Goal: Task Accomplishment & Management: Complete application form

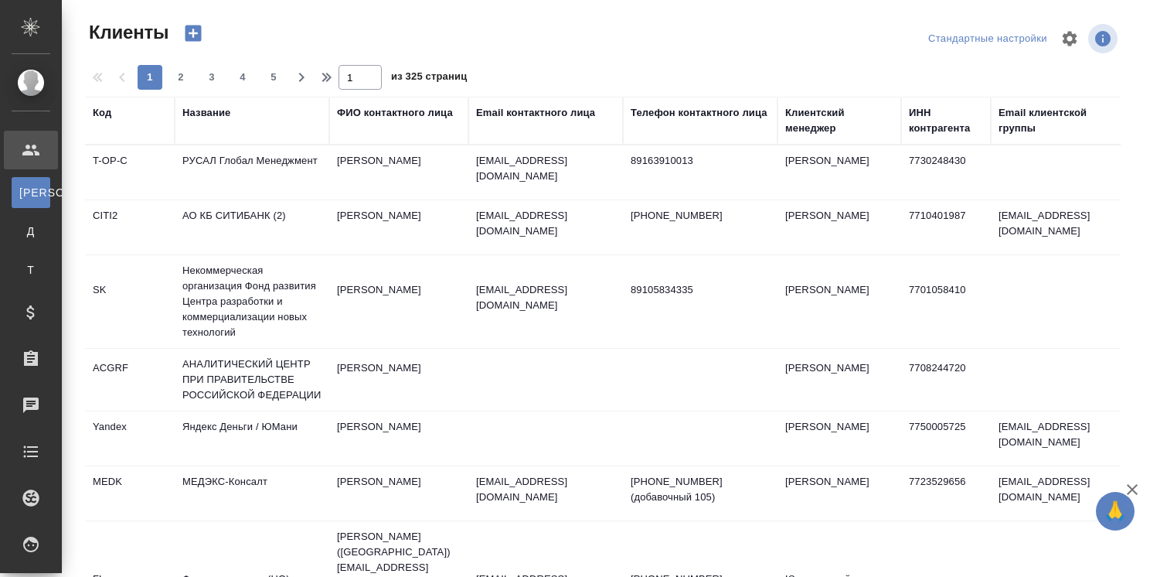
select select "RU"
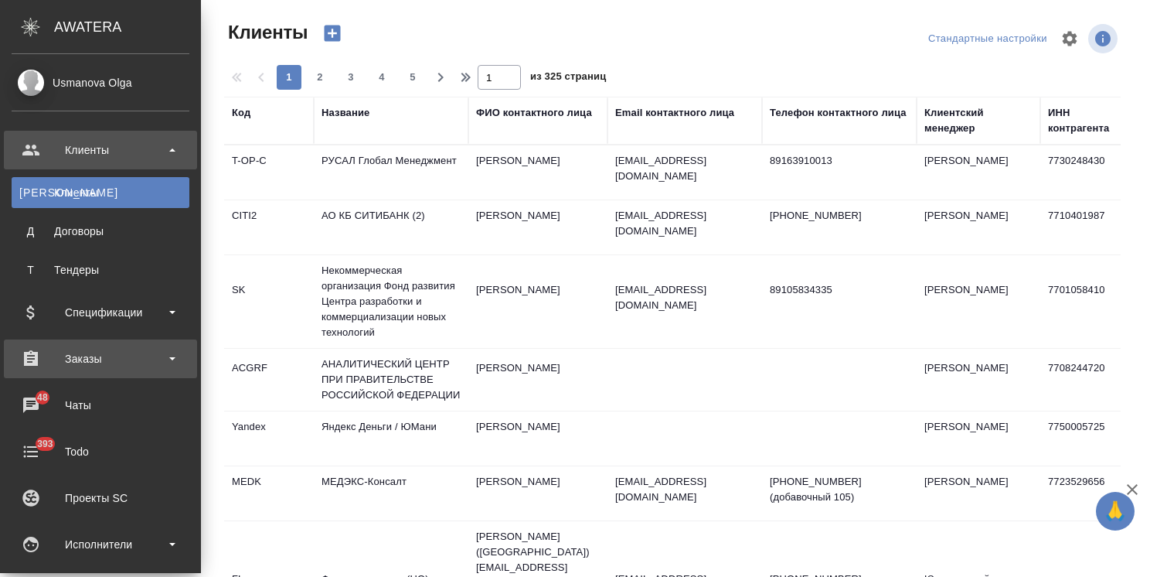
click at [107, 351] on div "Заказы" at bounding box center [101, 358] width 178 height 23
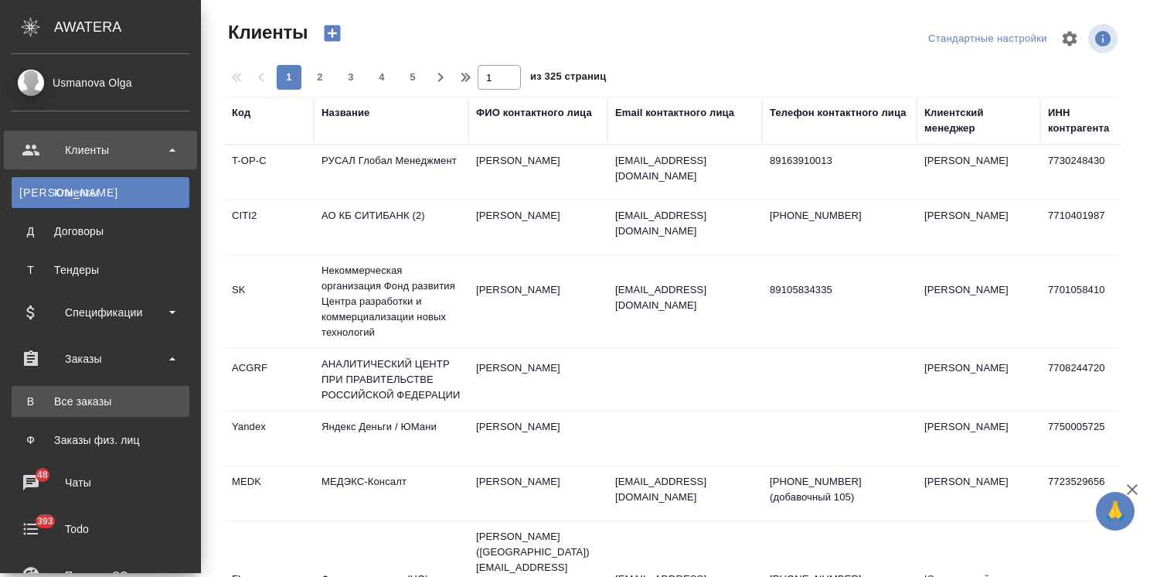
click at [68, 407] on div "Все заказы" at bounding box center [100, 401] width 162 height 15
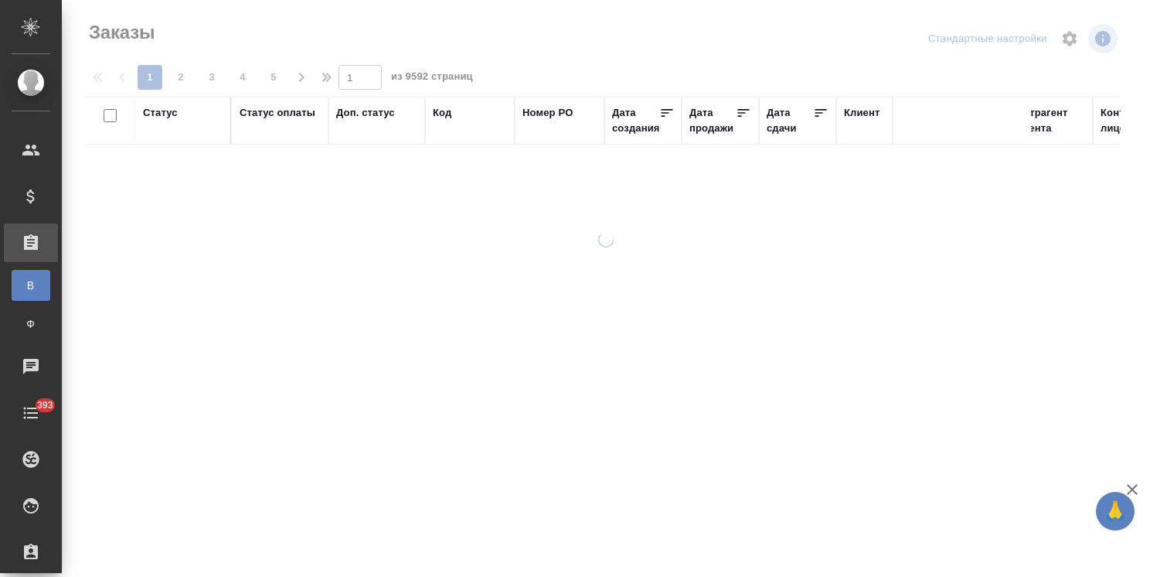
click at [1134, 488] on icon "button" at bounding box center [1132, 489] width 11 height 11
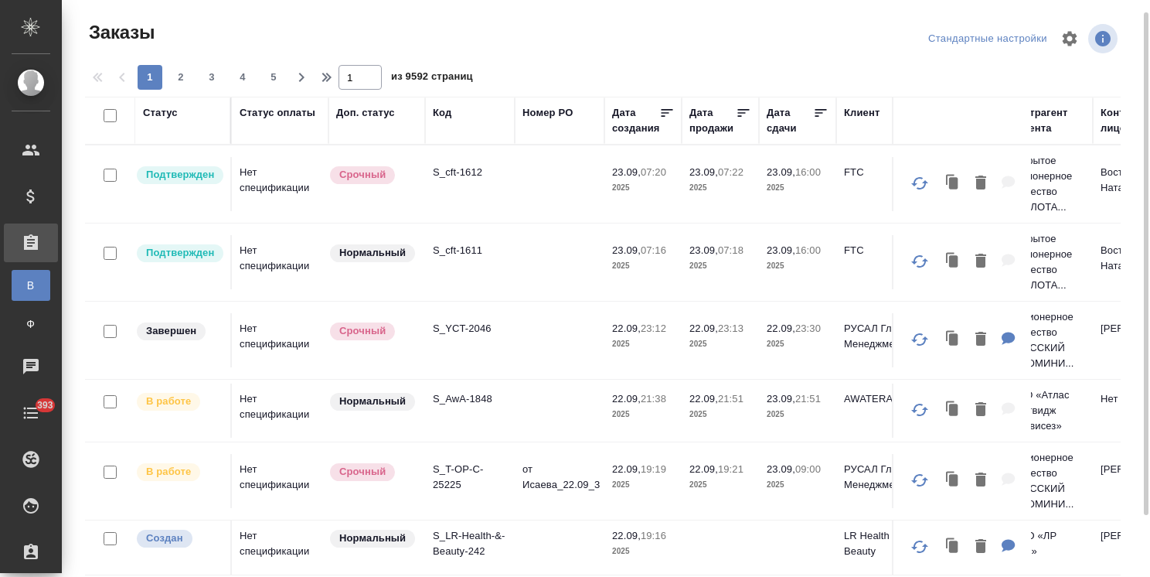
scroll to position [7, 0]
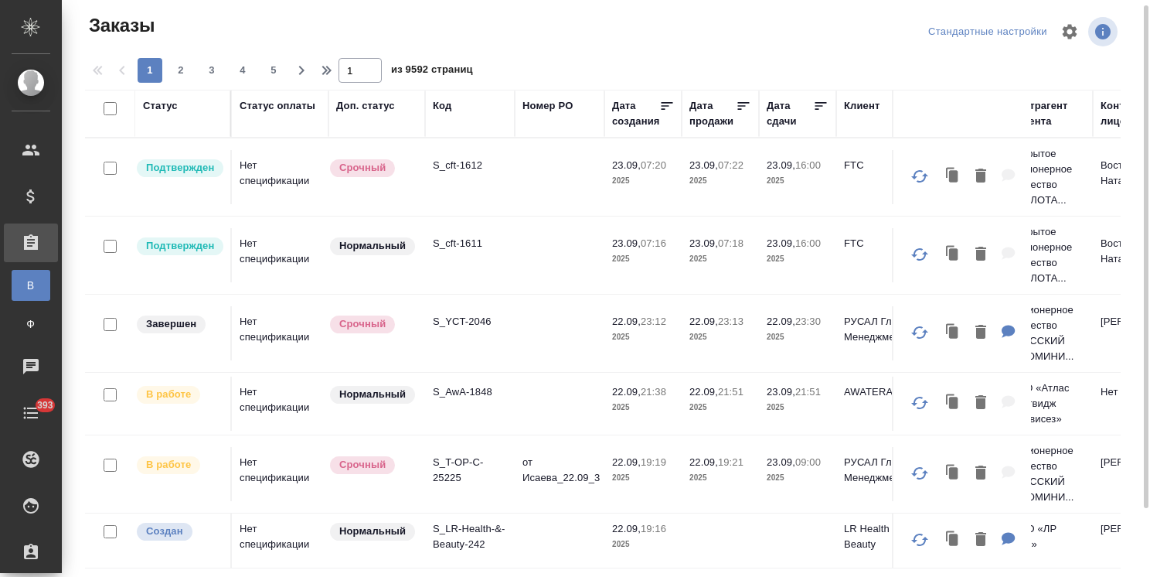
drag, startPoint x: 513, startPoint y: 561, endPoint x: 1061, endPoint y: 447, distance: 559.2
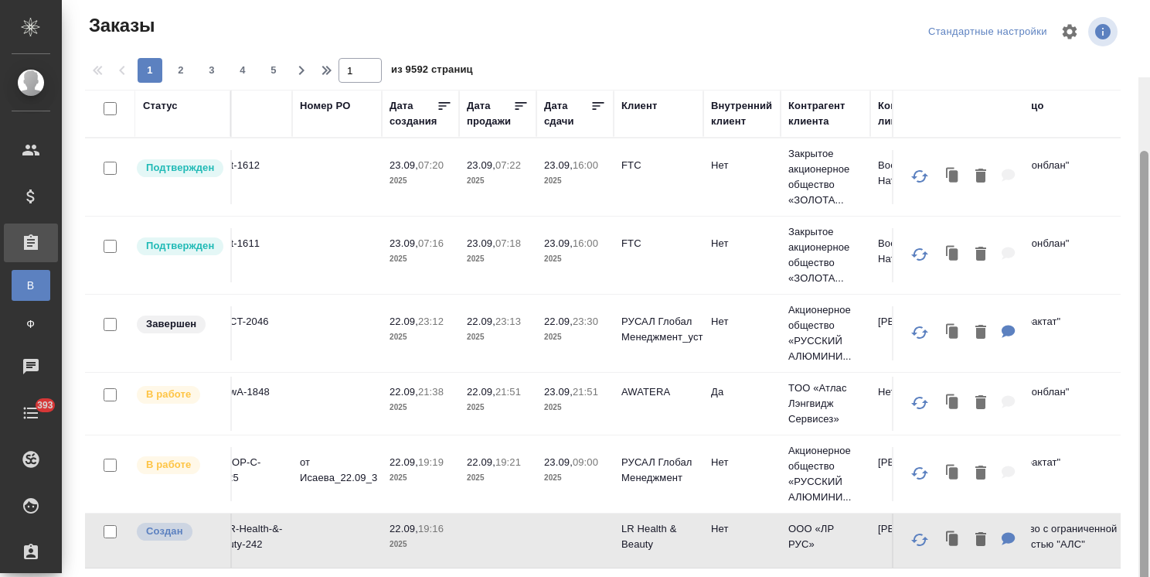
scroll to position [84, 0]
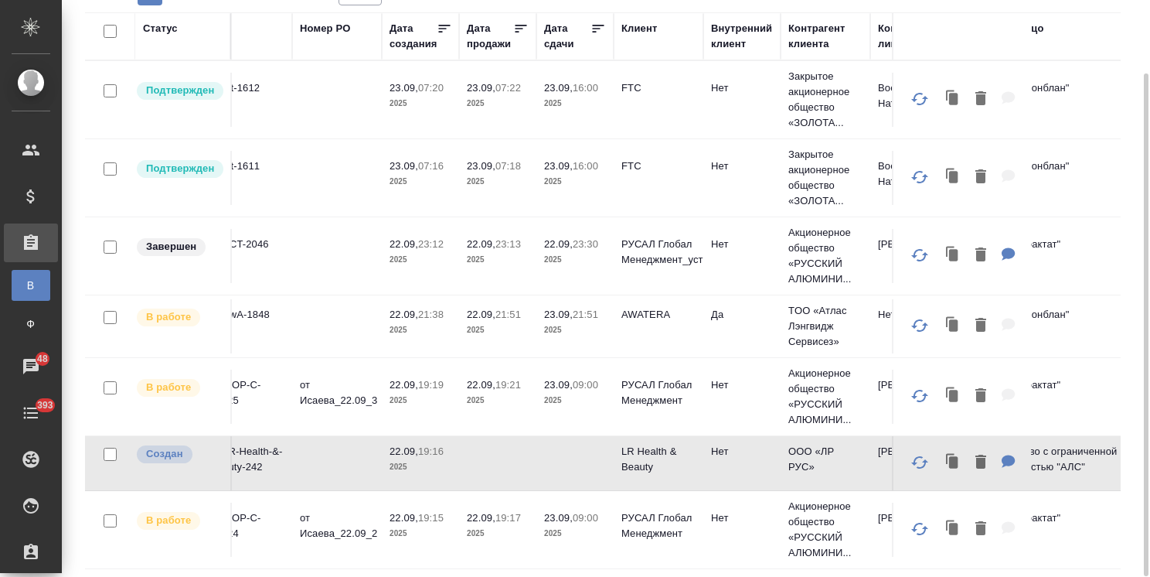
drag, startPoint x: 1143, startPoint y: 445, endPoint x: 1061, endPoint y: 487, distance: 92.0
click at [1144, 458] on div at bounding box center [1146, 324] width 5 height 503
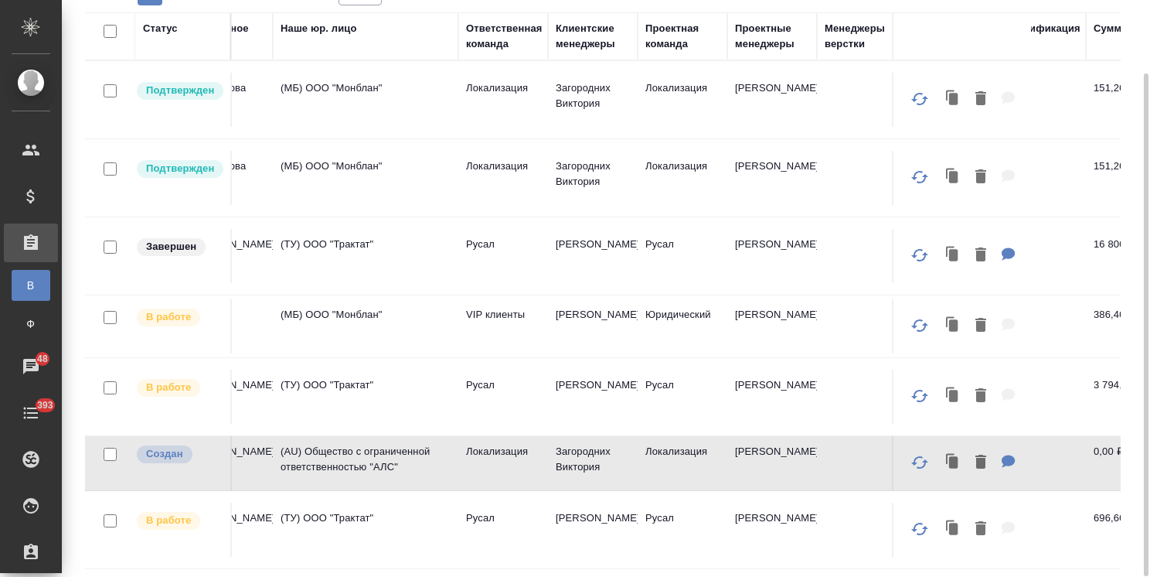
scroll to position [0, 941]
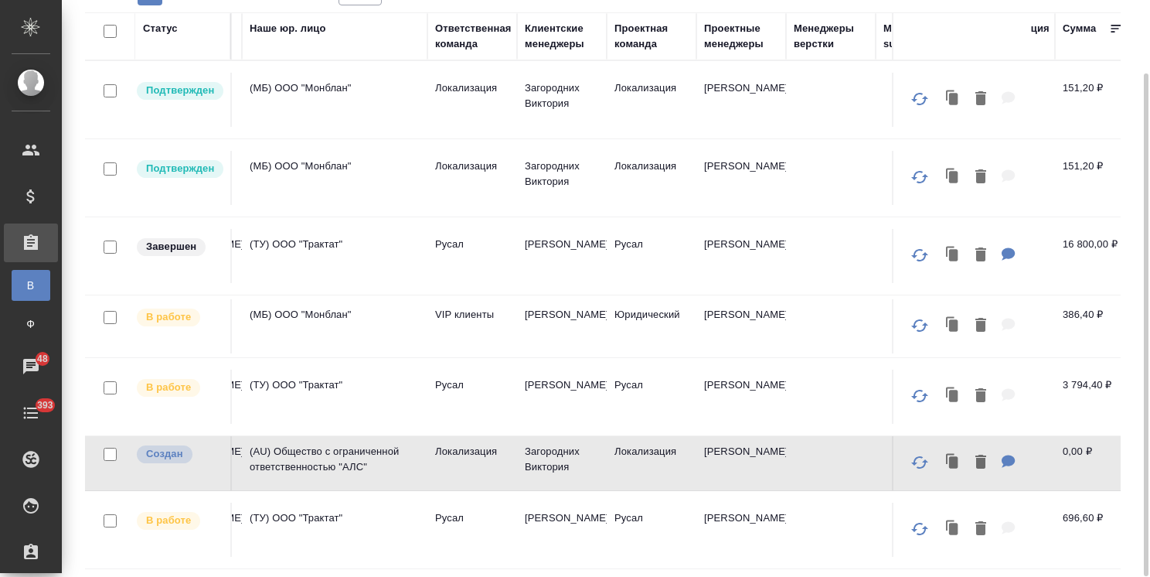
click at [545, 39] on div "Клиентские менеджеры" at bounding box center [562, 36] width 74 height 31
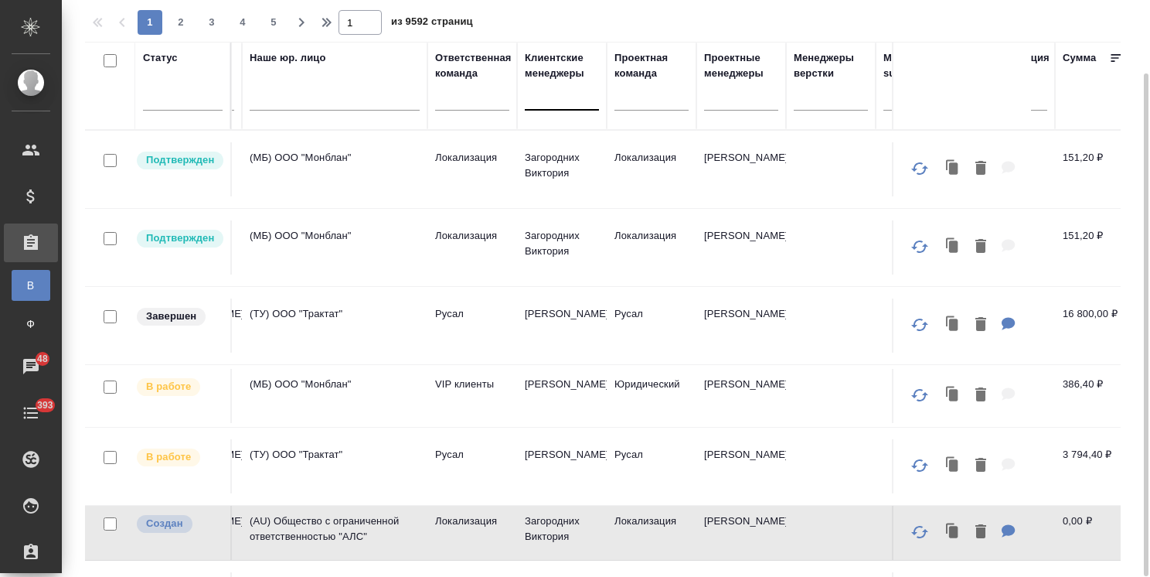
click at [544, 108] on div at bounding box center [562, 95] width 74 height 29
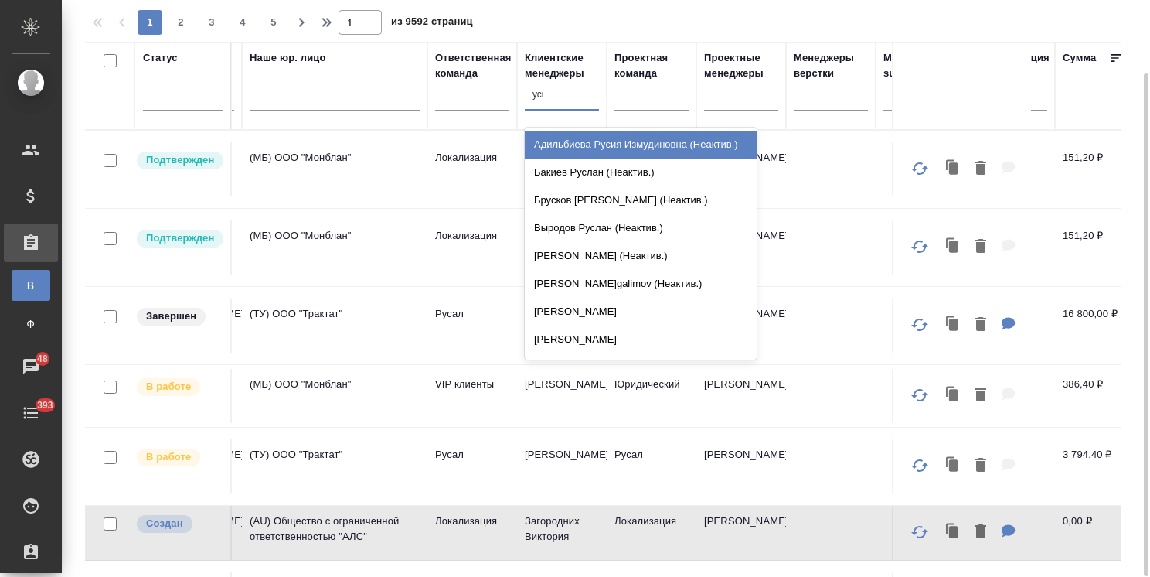
type input "усма"
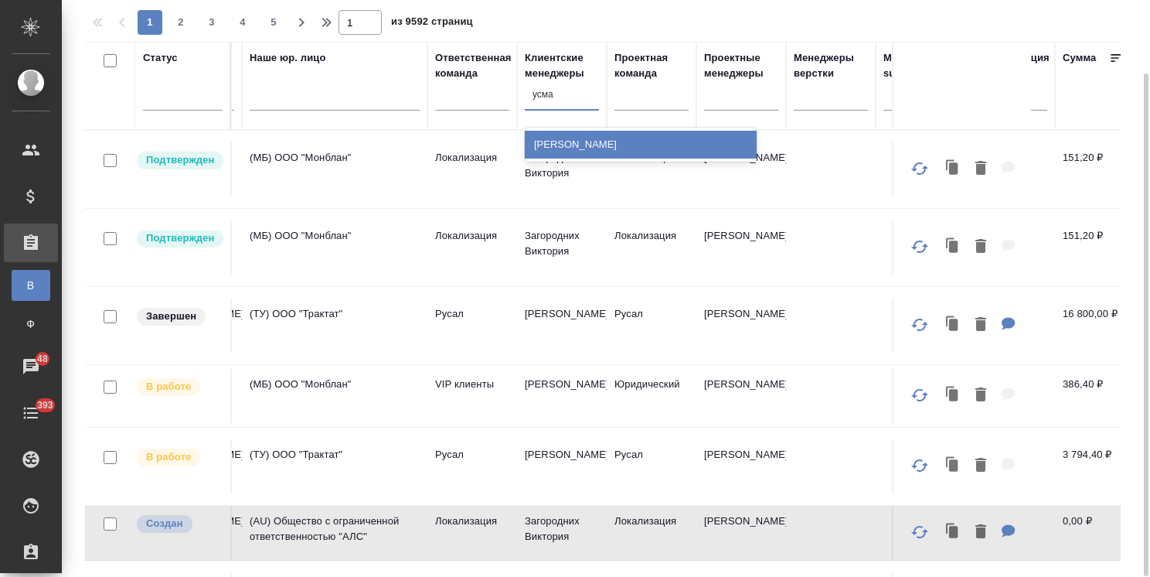
click at [557, 140] on div "[PERSON_NAME]" at bounding box center [641, 145] width 232 height 28
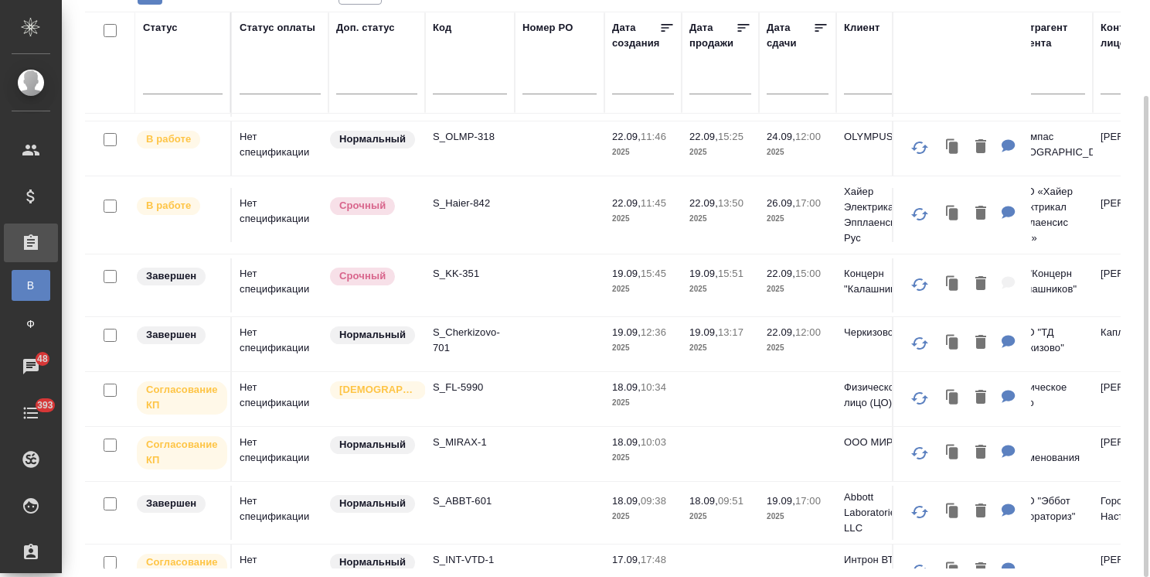
scroll to position [77, 0]
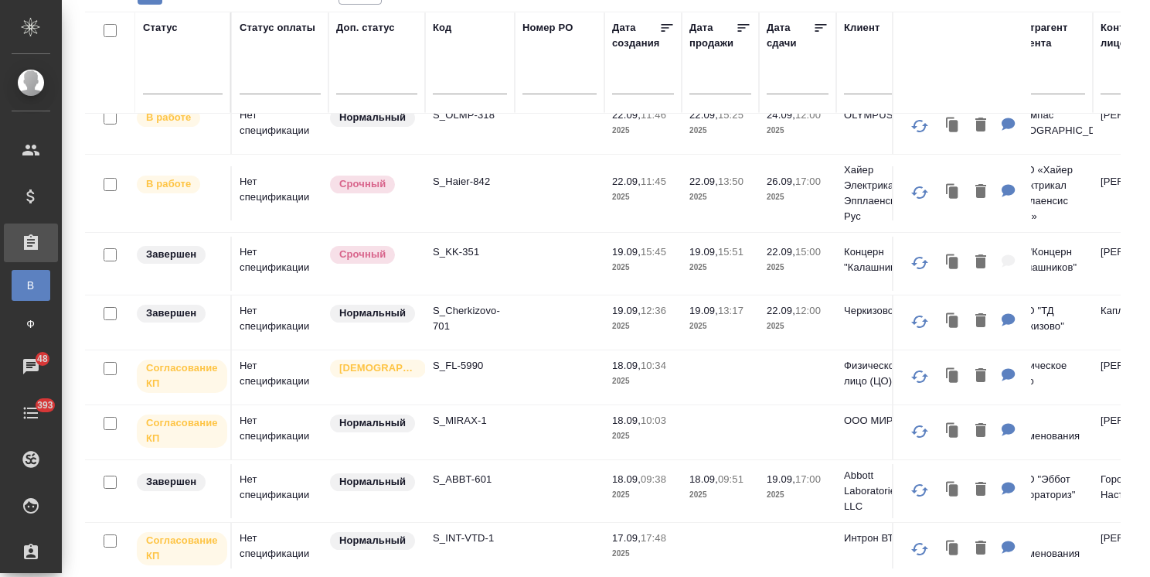
click at [786, 79] on input "text" at bounding box center [802, 81] width 53 height 22
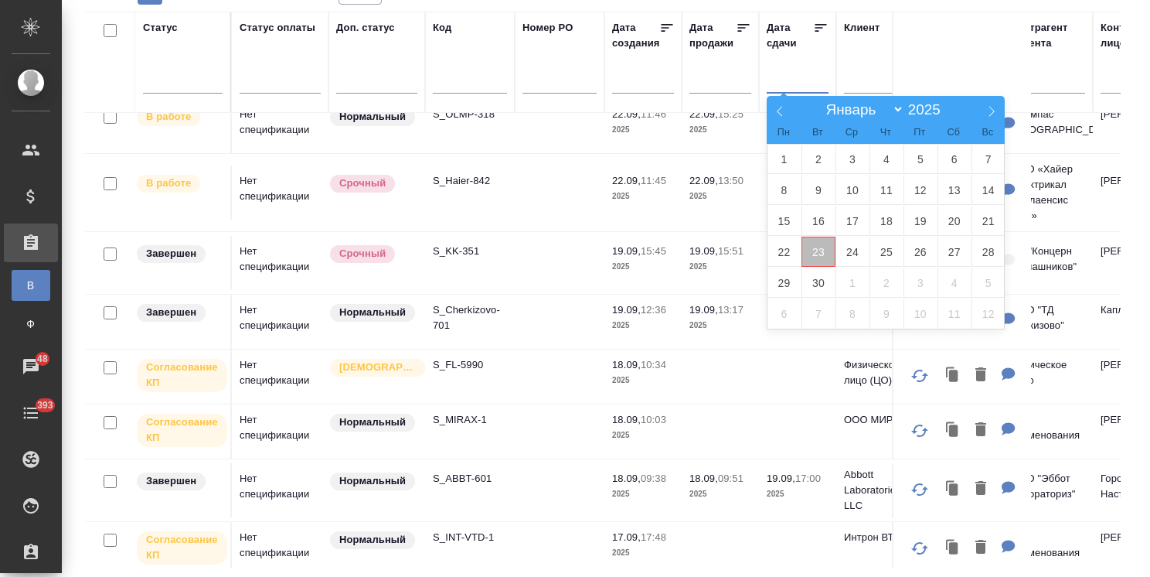
click at [819, 249] on span "23" at bounding box center [819, 252] width 34 height 30
type div "2025-09-22T21:00:00.000Z"
click at [896, 252] on span "25" at bounding box center [887, 252] width 34 height 30
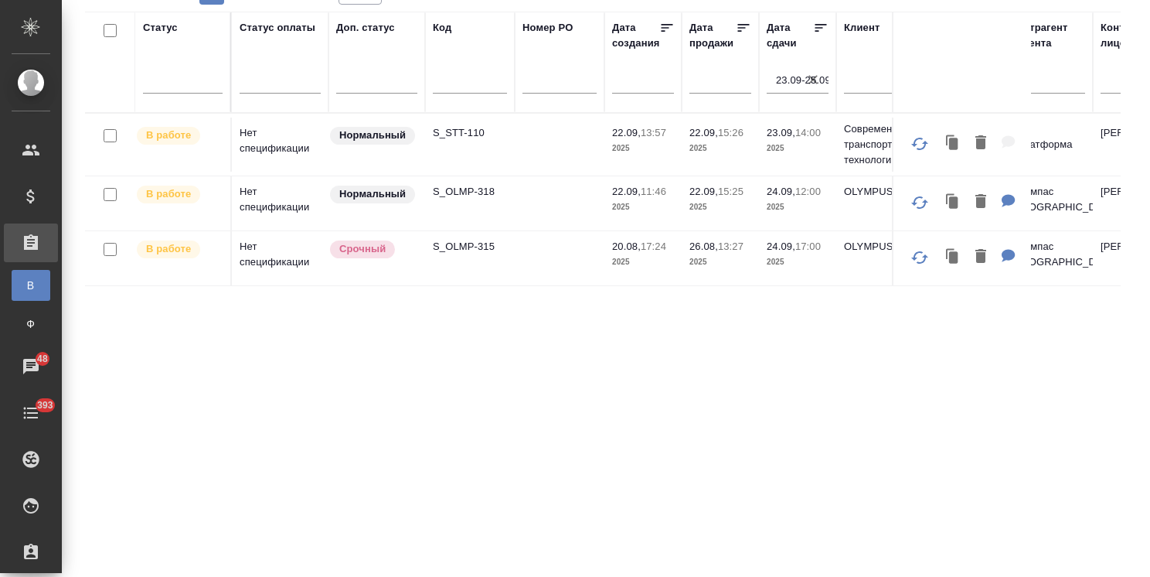
scroll to position [0, 0]
click at [475, 189] on p "S_OLMP-318" at bounding box center [470, 191] width 74 height 15
click at [462, 254] on p "S_OLMP-315" at bounding box center [470, 246] width 74 height 15
click at [813, 80] on icon "button" at bounding box center [813, 79] width 9 height 9
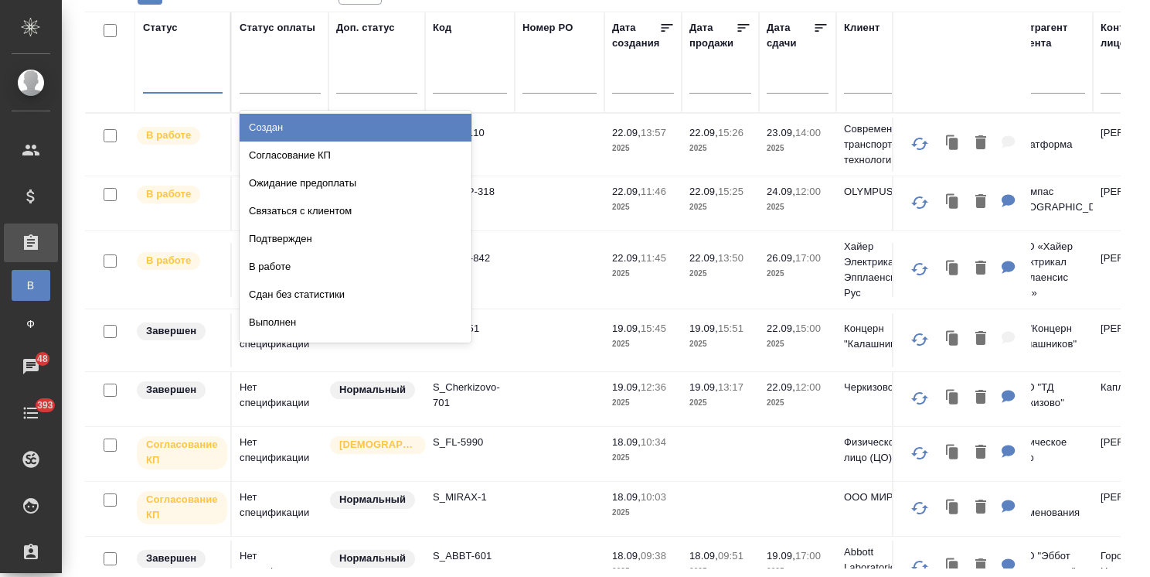
click at [208, 79] on div at bounding box center [183, 77] width 80 height 22
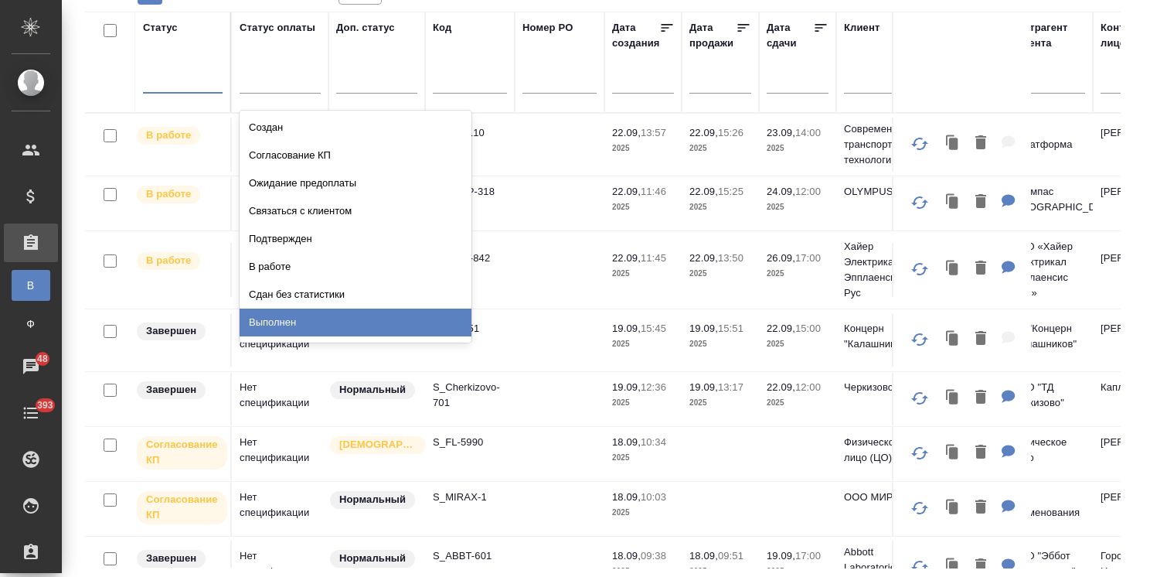
click at [301, 323] on div "Выполнен" at bounding box center [356, 322] width 232 height 28
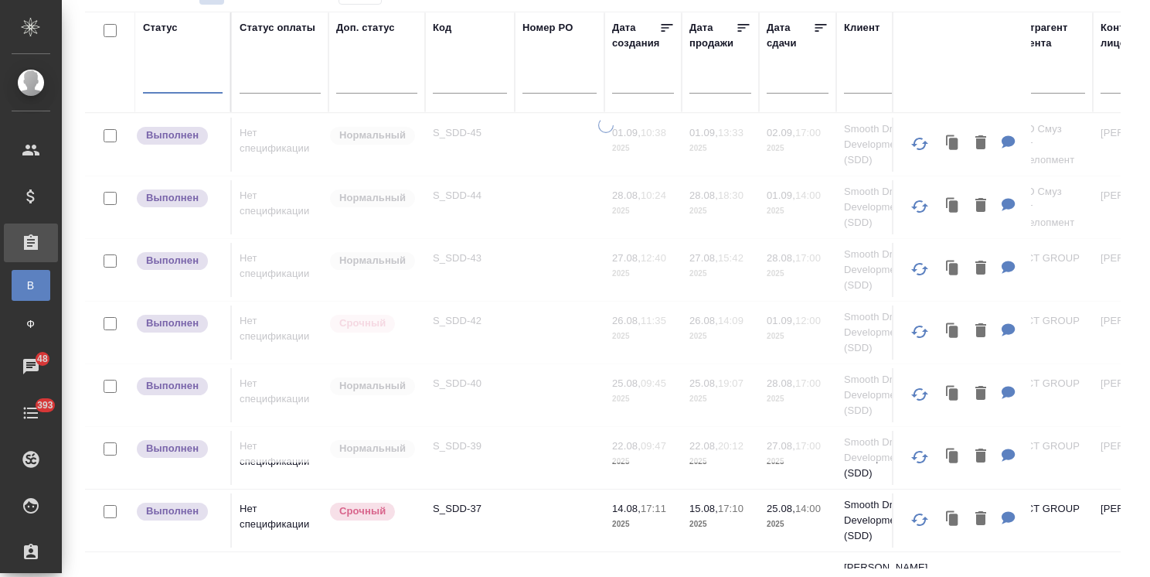
click at [198, 66] on div at bounding box center [183, 77] width 80 height 22
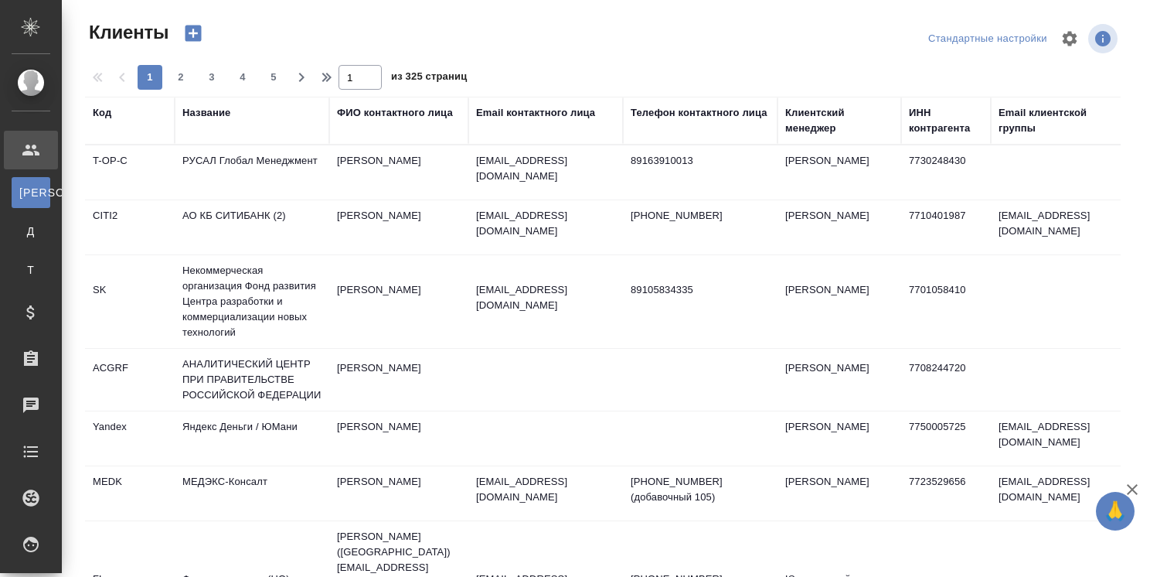
select select "RU"
click at [792, 124] on div "Клиентский менеджер" at bounding box center [840, 120] width 108 height 31
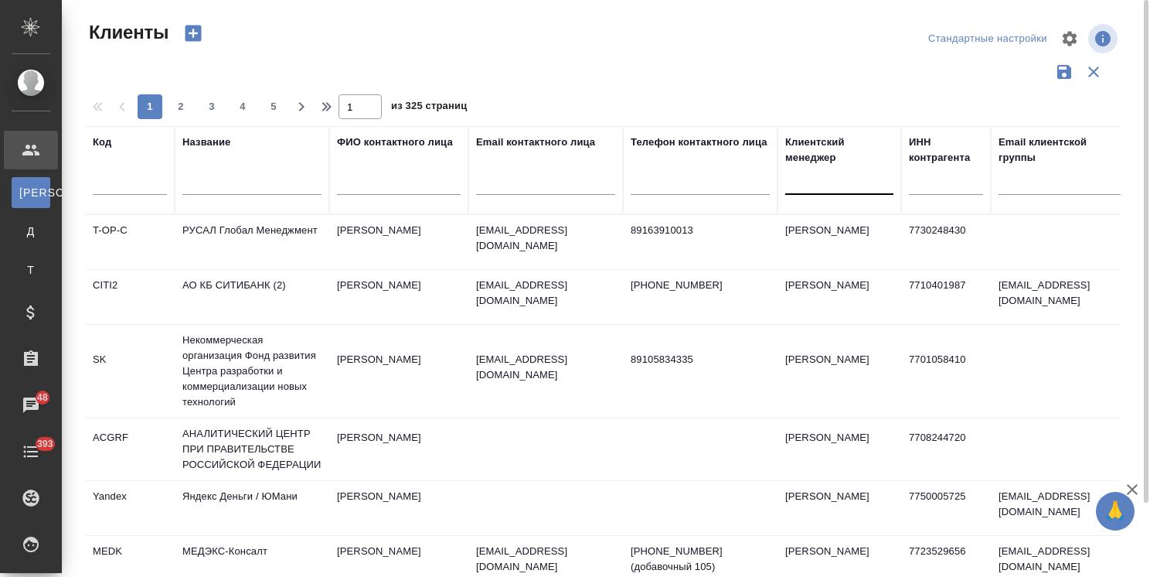
click at [809, 173] on div at bounding box center [840, 179] width 108 height 22
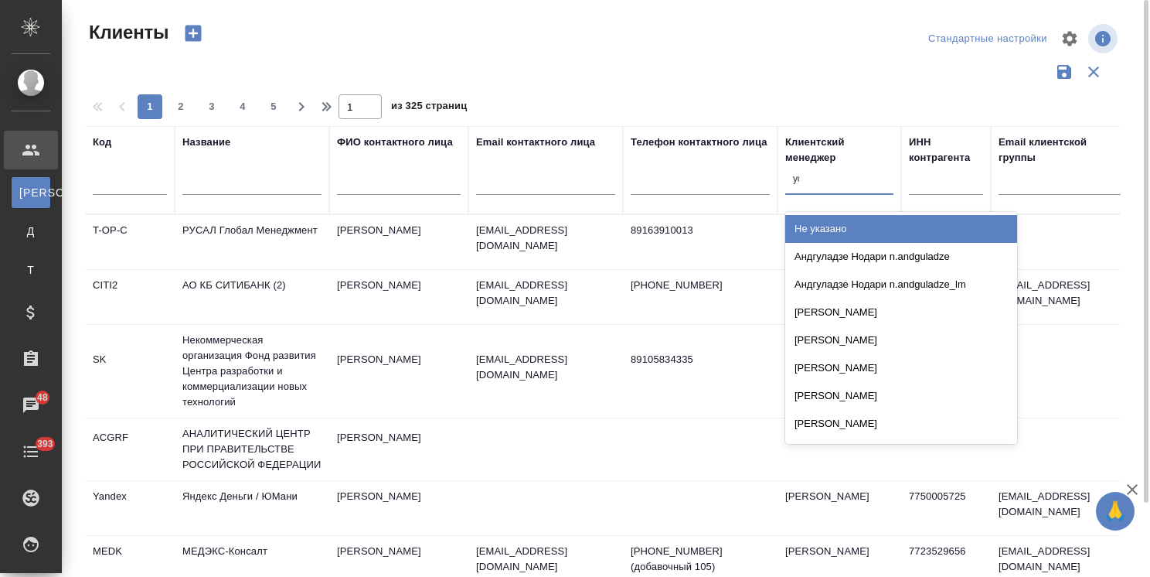
type input "усма"
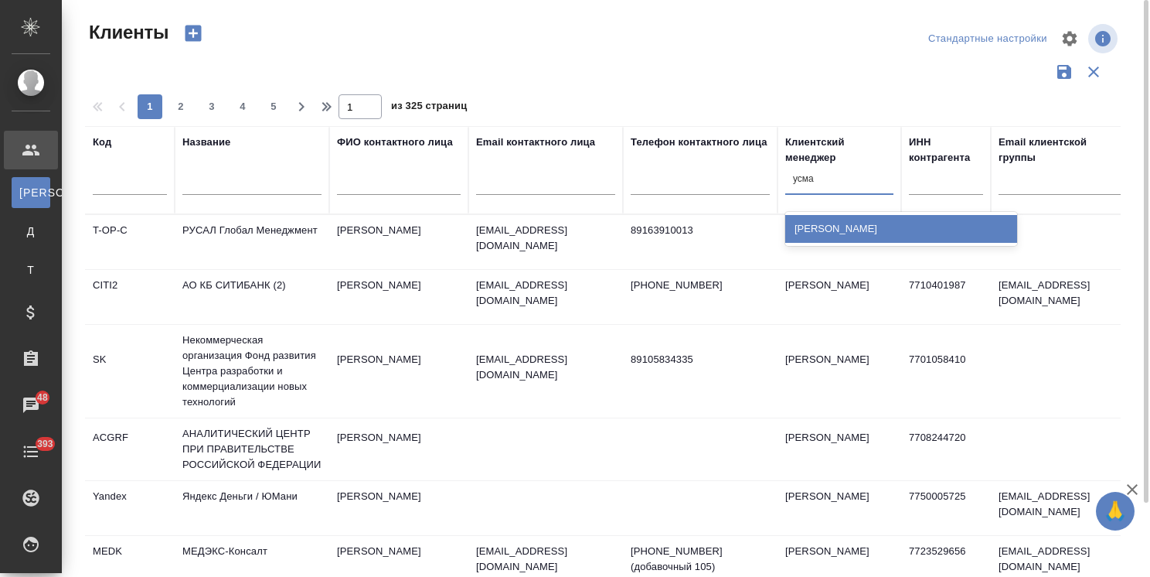
click at [827, 229] on div "[PERSON_NAME]" at bounding box center [902, 229] width 232 height 28
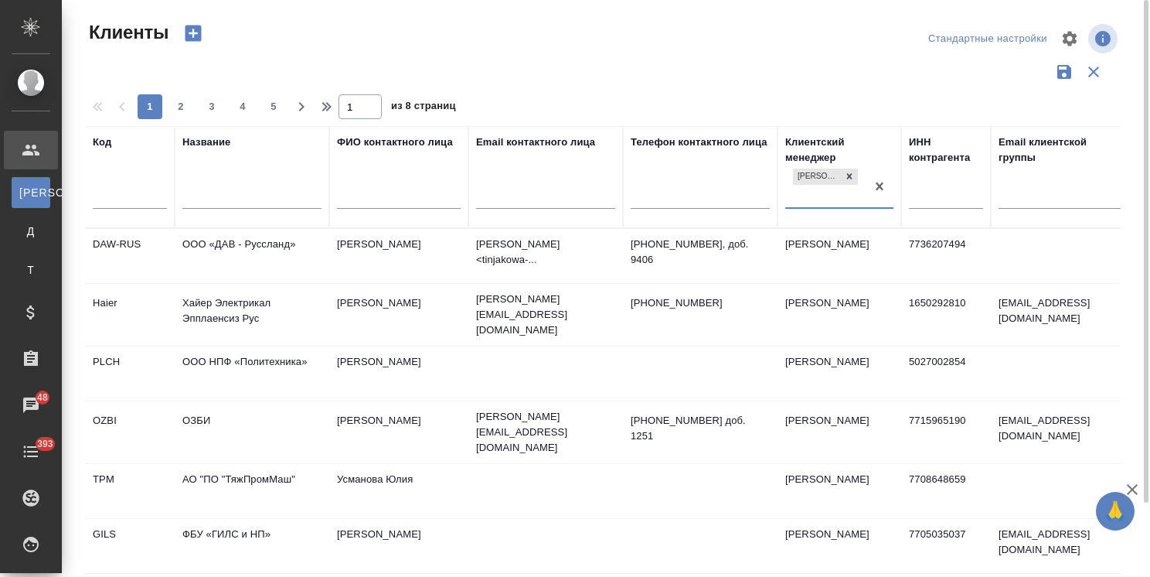
click at [266, 189] on input "text" at bounding box center [251, 198] width 139 height 19
type input "К"
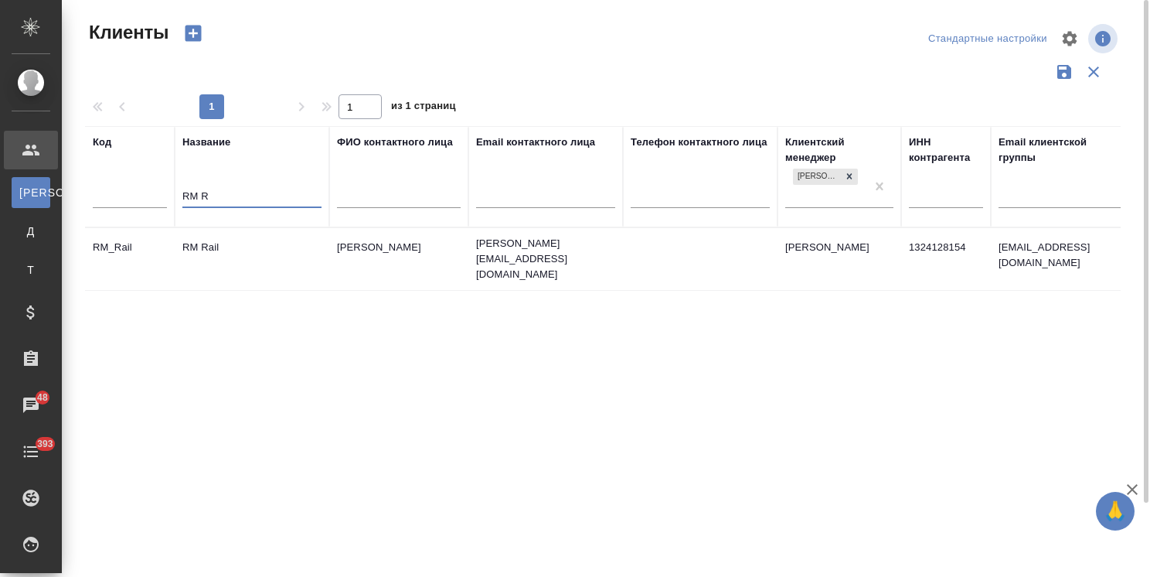
type input "RM R"
click at [227, 247] on td "RM Rail" at bounding box center [252, 259] width 155 height 54
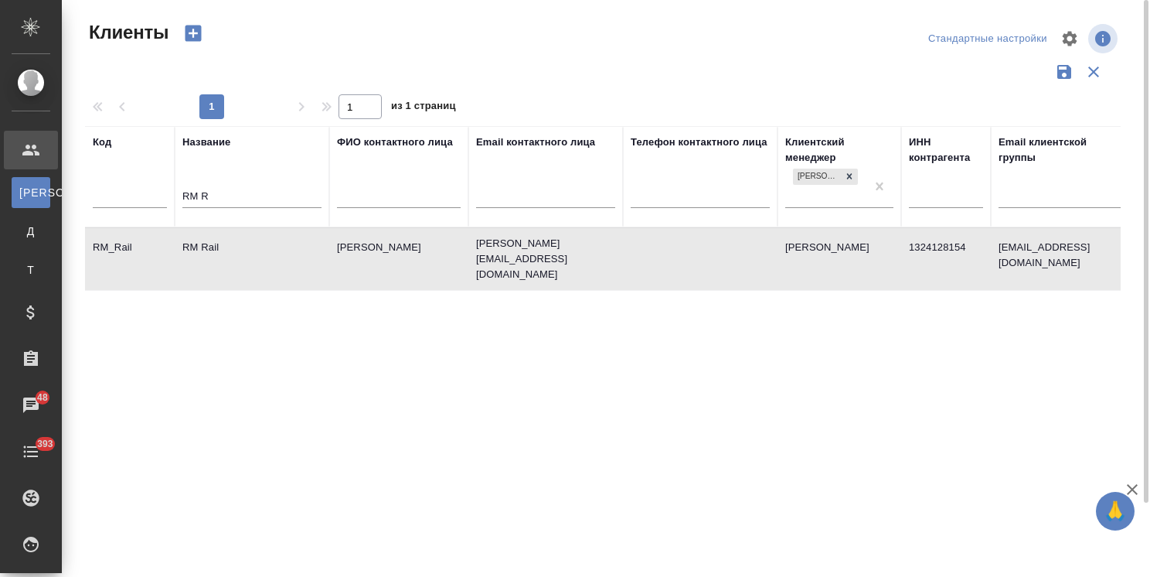
click at [227, 247] on td "RM Rail" at bounding box center [252, 259] width 155 height 54
click at [232, 247] on td "RM Rail" at bounding box center [252, 259] width 155 height 54
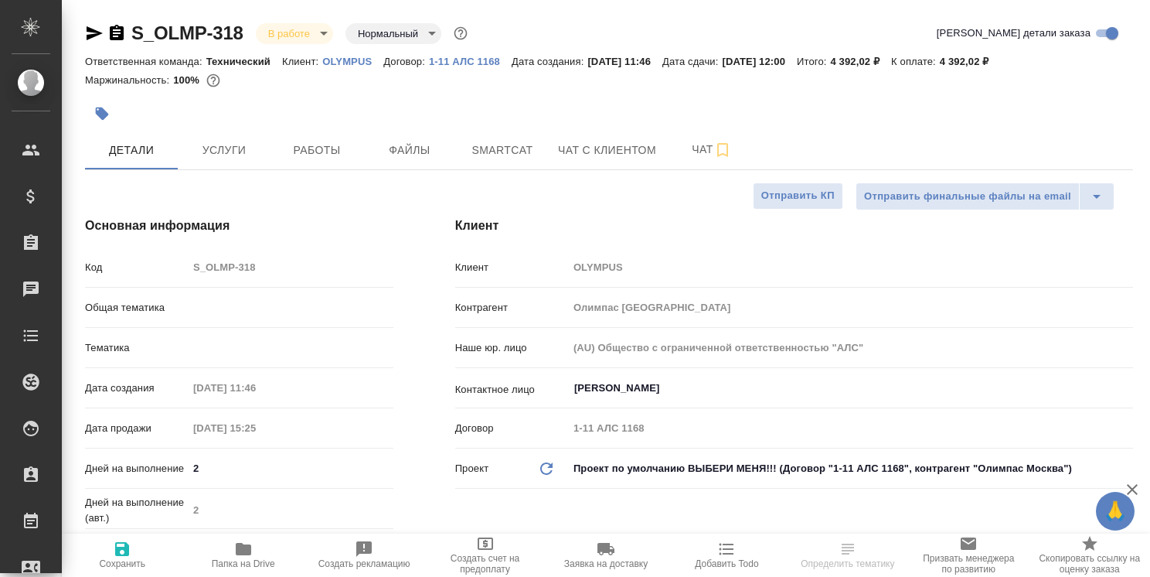
select select "RU"
type textarea "x"
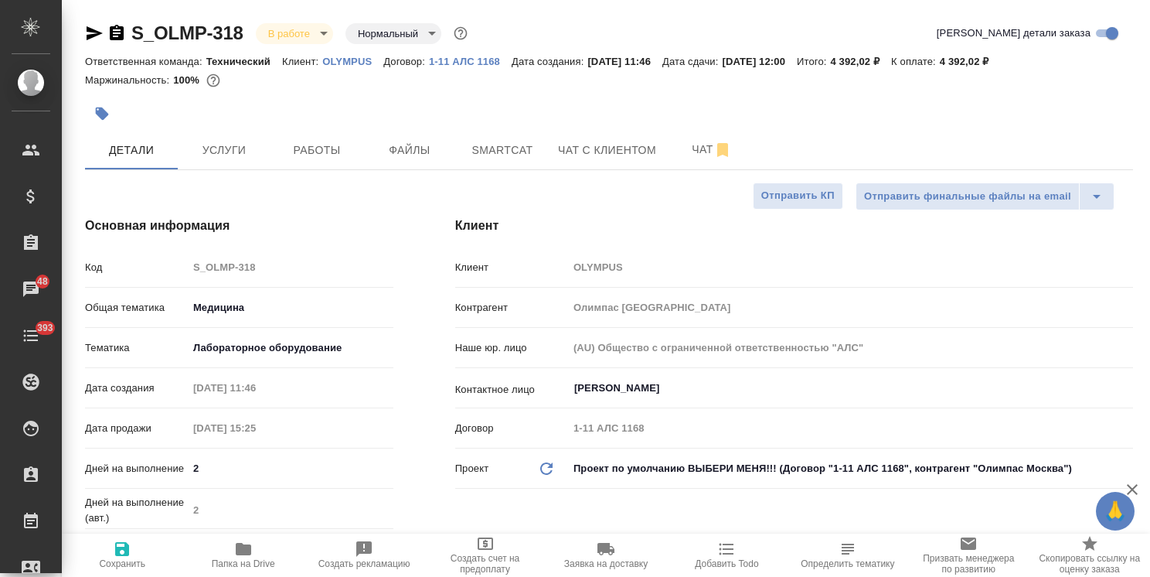
type textarea "x"
drag, startPoint x: 229, startPoint y: 17, endPoint x: 141, endPoint y: 42, distance: 91.5
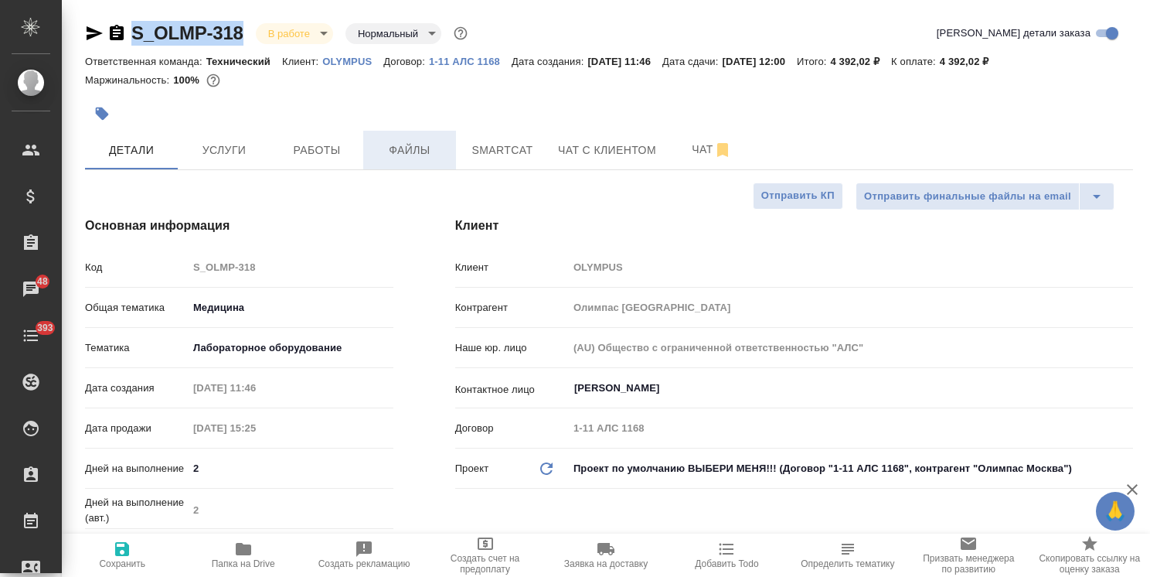
copy link "S_OLMP-318"
click at [442, 153] on span "Файлы" at bounding box center [410, 150] width 74 height 19
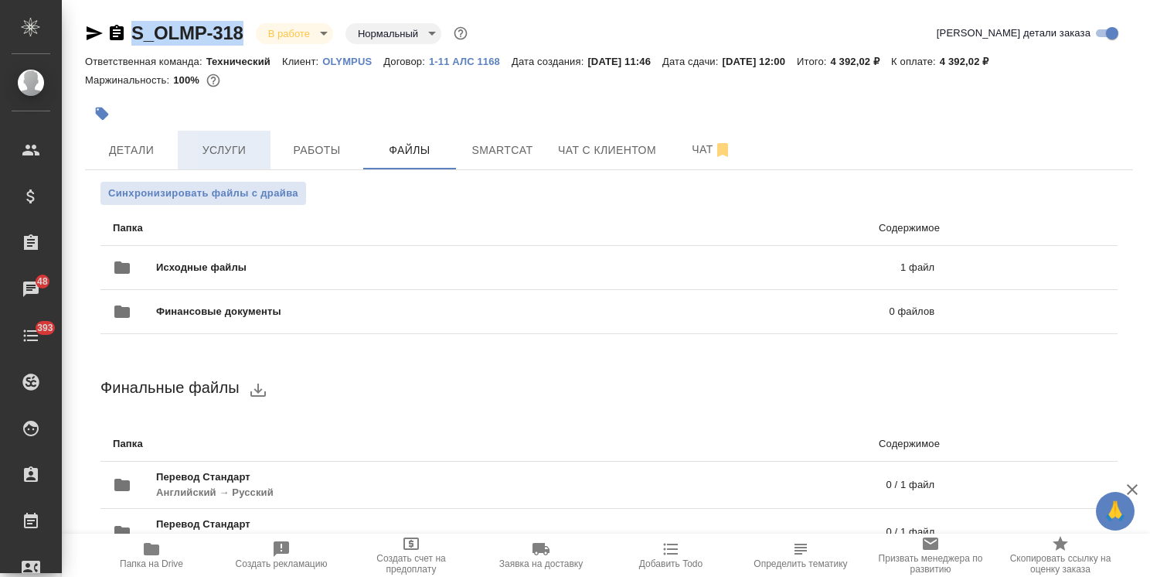
click at [220, 150] on span "Услуги" at bounding box center [224, 150] width 74 height 19
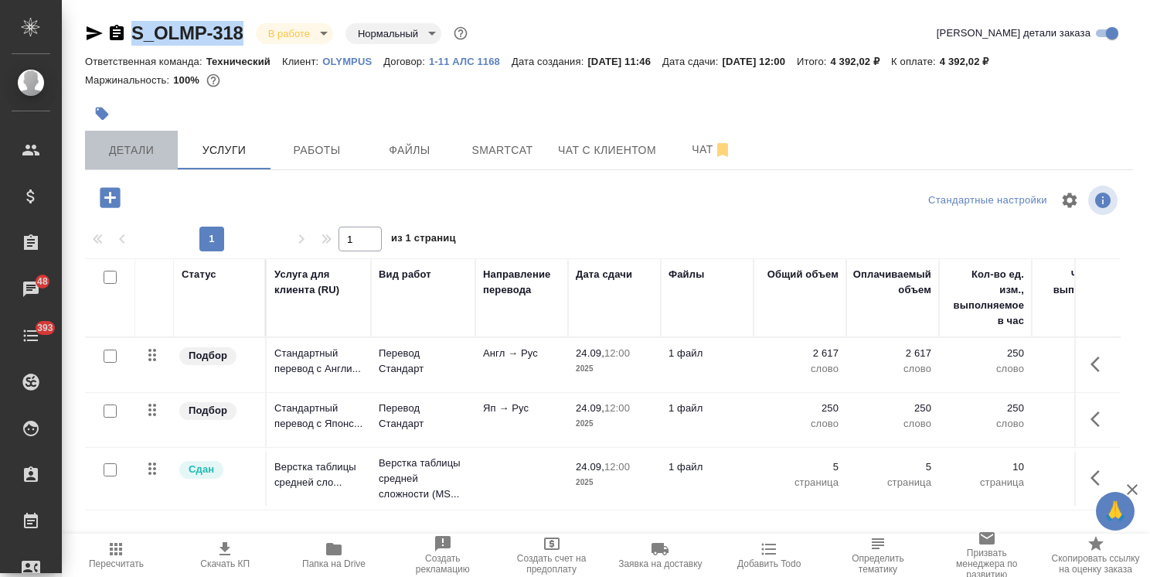
click at [130, 149] on span "Детали" at bounding box center [131, 150] width 74 height 19
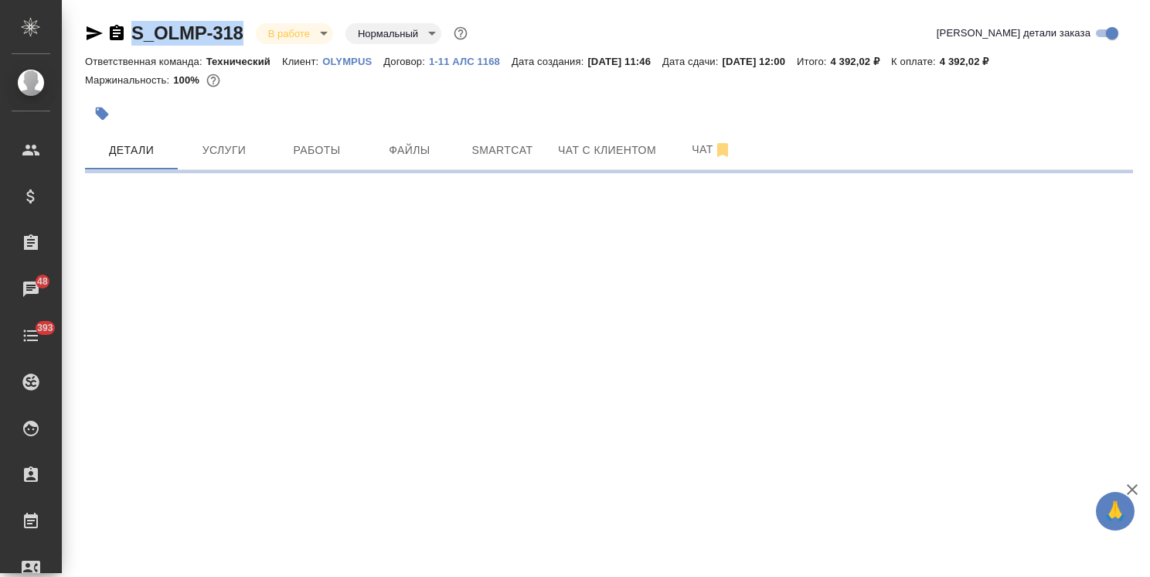
select select "RU"
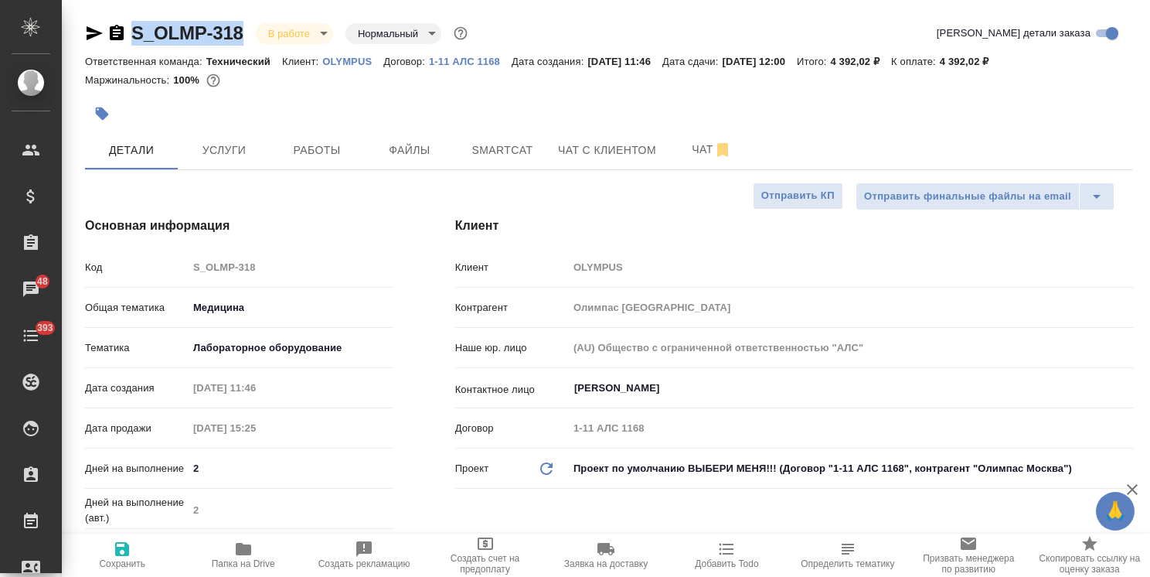
type textarea "x"
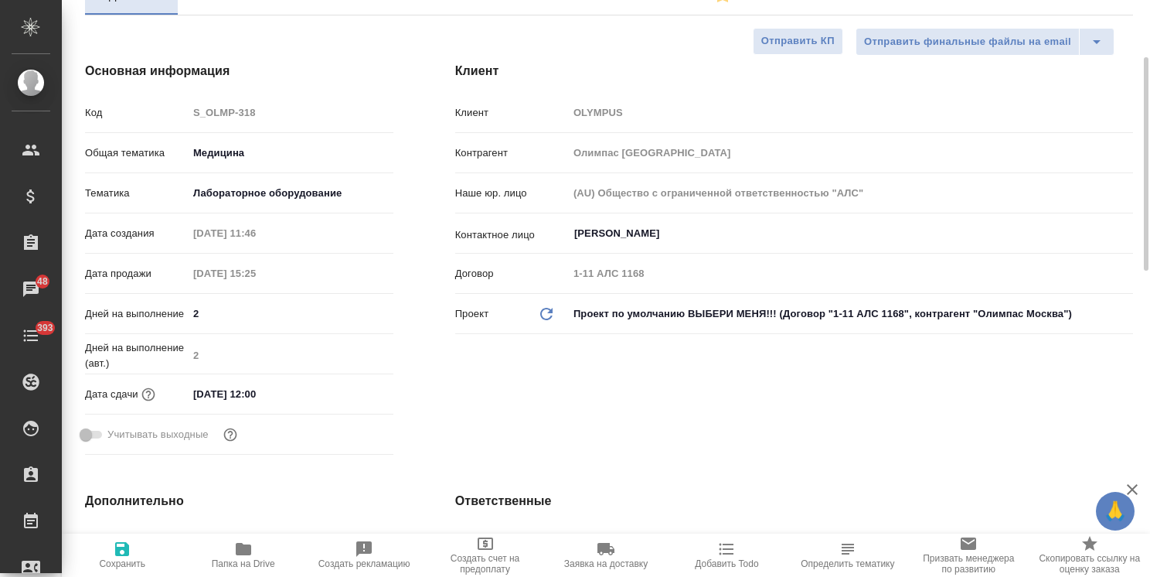
type textarea "x"
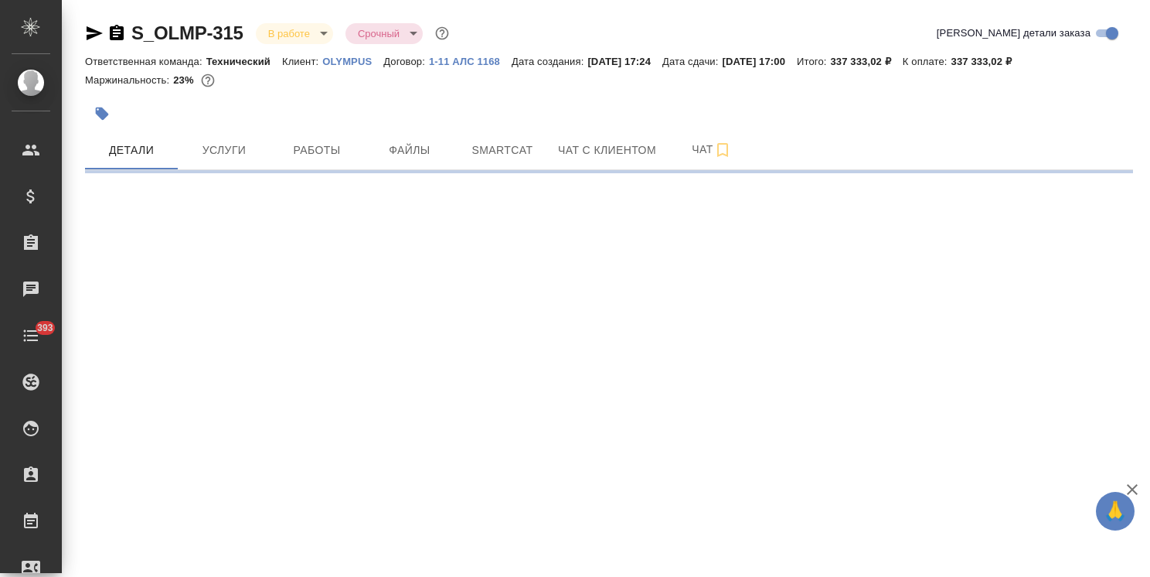
select select "RU"
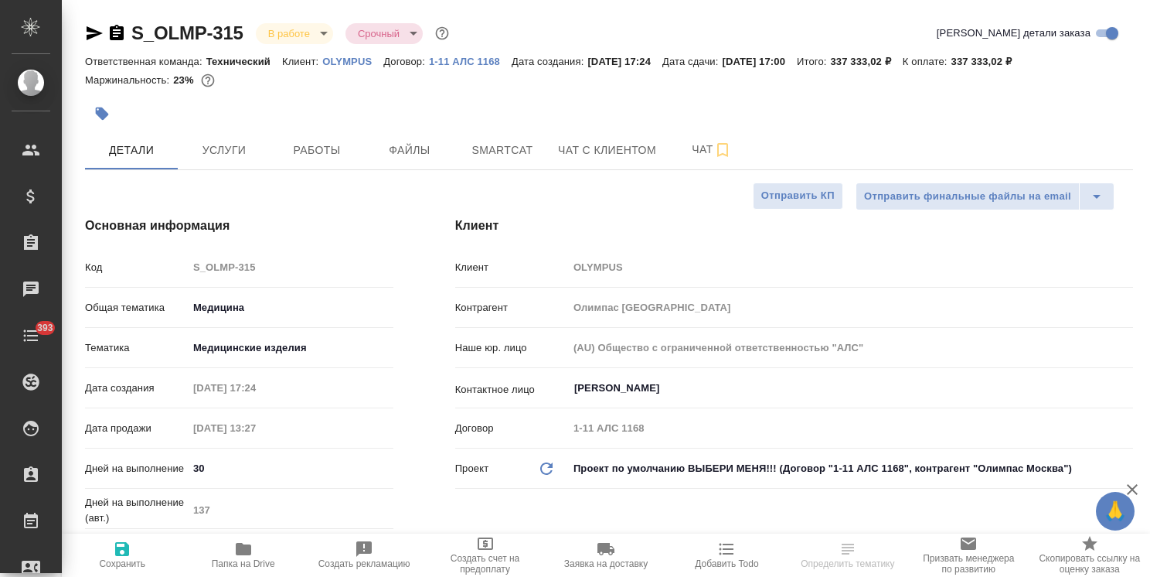
type textarea "x"
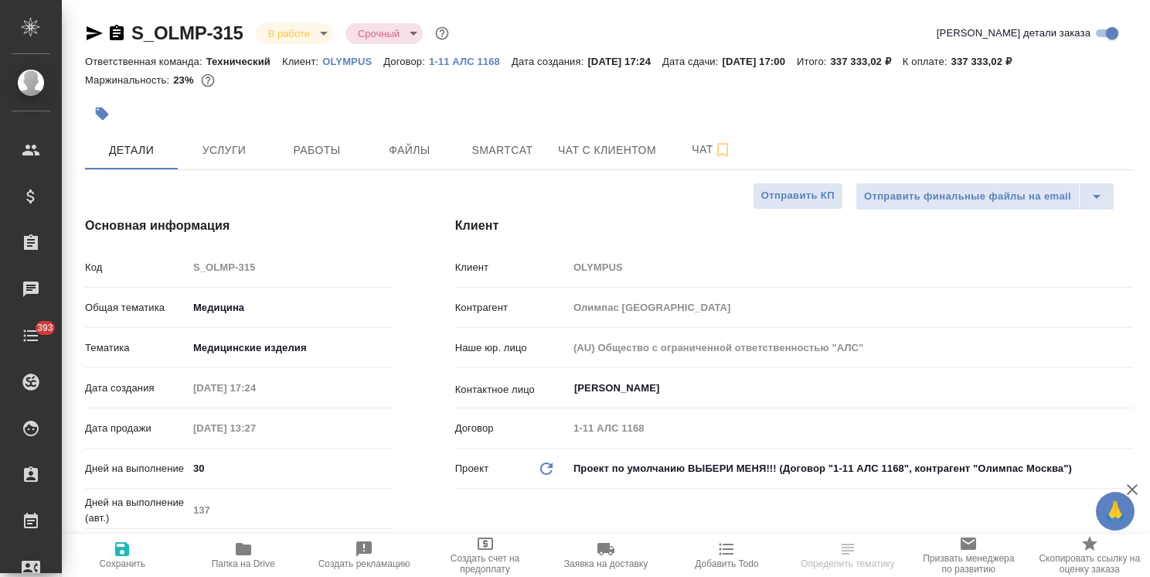
type textarea "x"
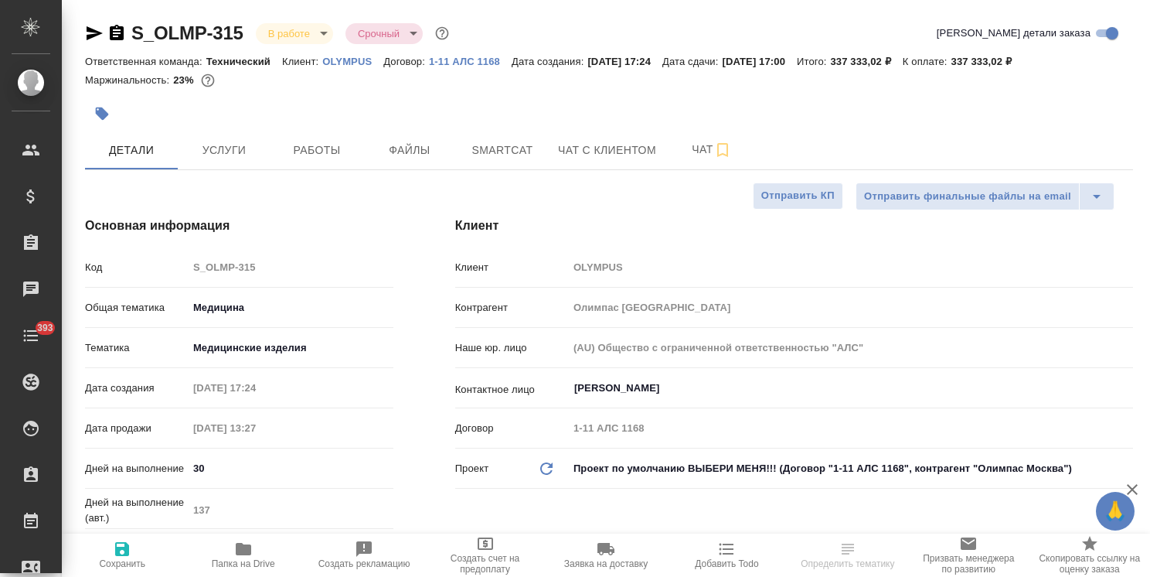
type textarea "x"
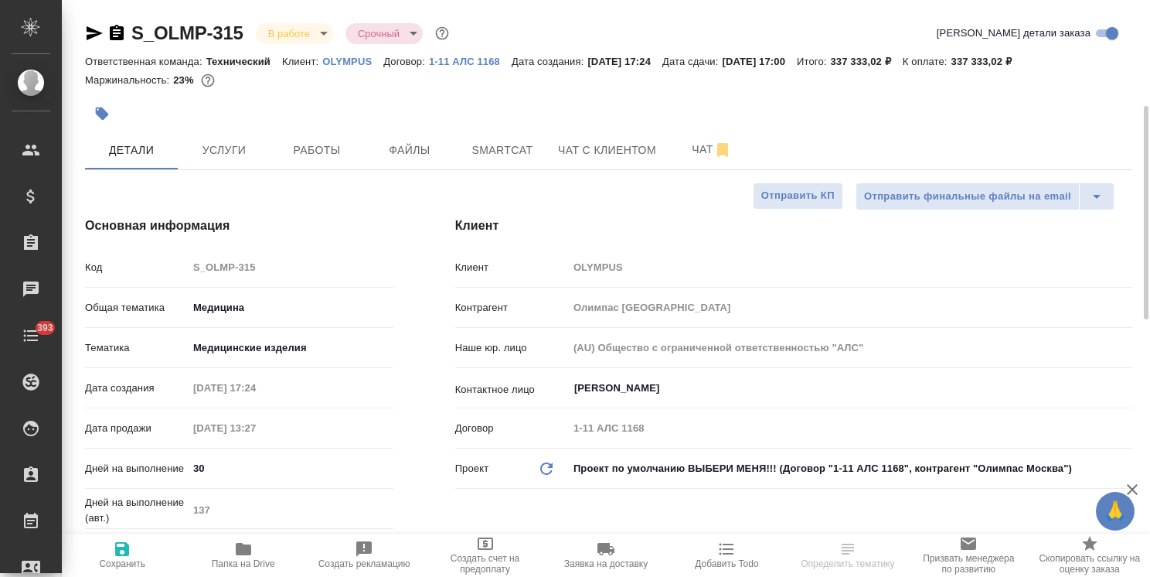
scroll to position [77, 0]
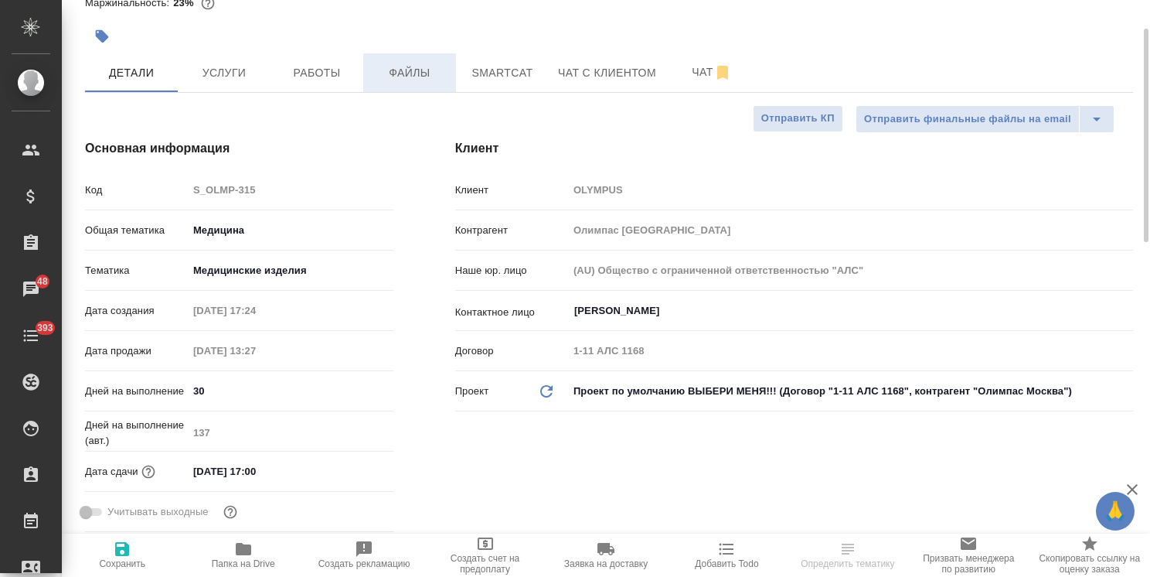
click at [401, 82] on span "Файлы" at bounding box center [410, 72] width 74 height 19
click at [399, 74] on span "Файлы" at bounding box center [410, 72] width 74 height 19
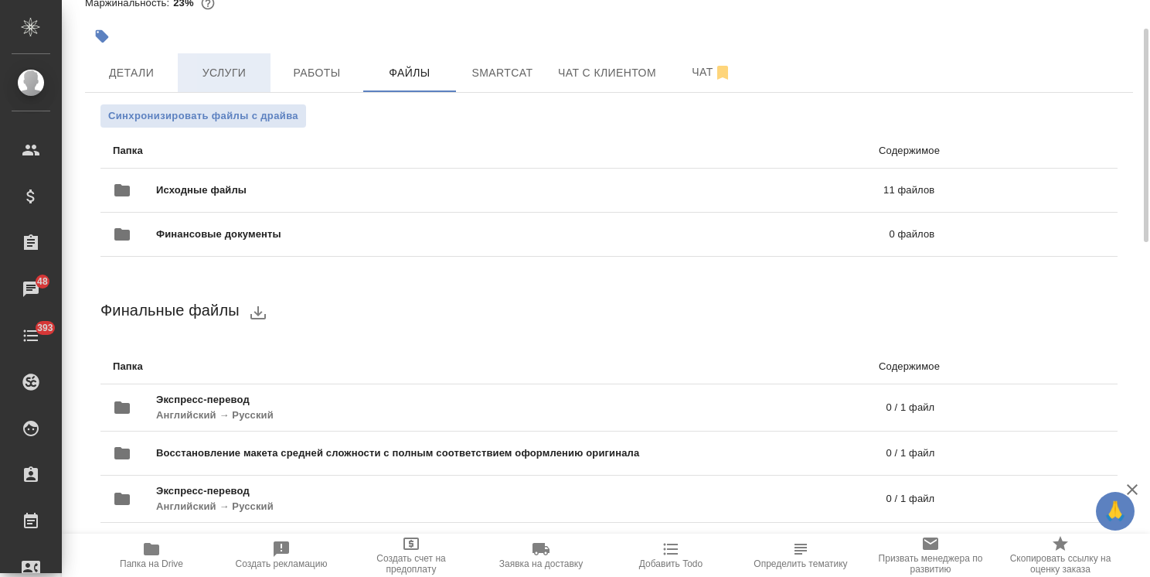
click at [193, 80] on span "Услуги" at bounding box center [224, 72] width 74 height 19
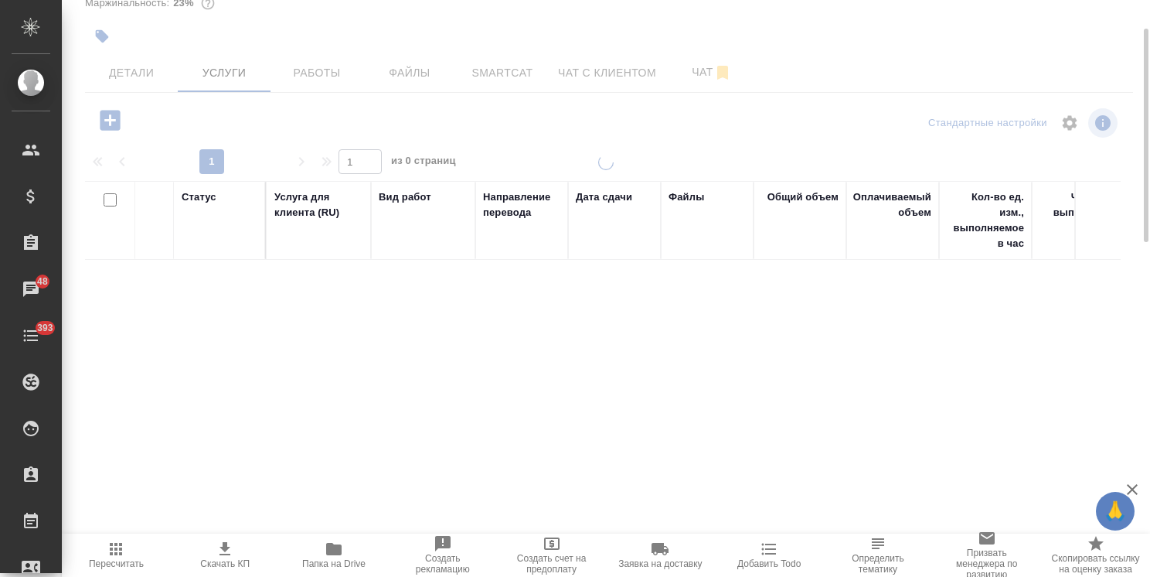
click at [136, 76] on span "Детали" at bounding box center [131, 72] width 74 height 19
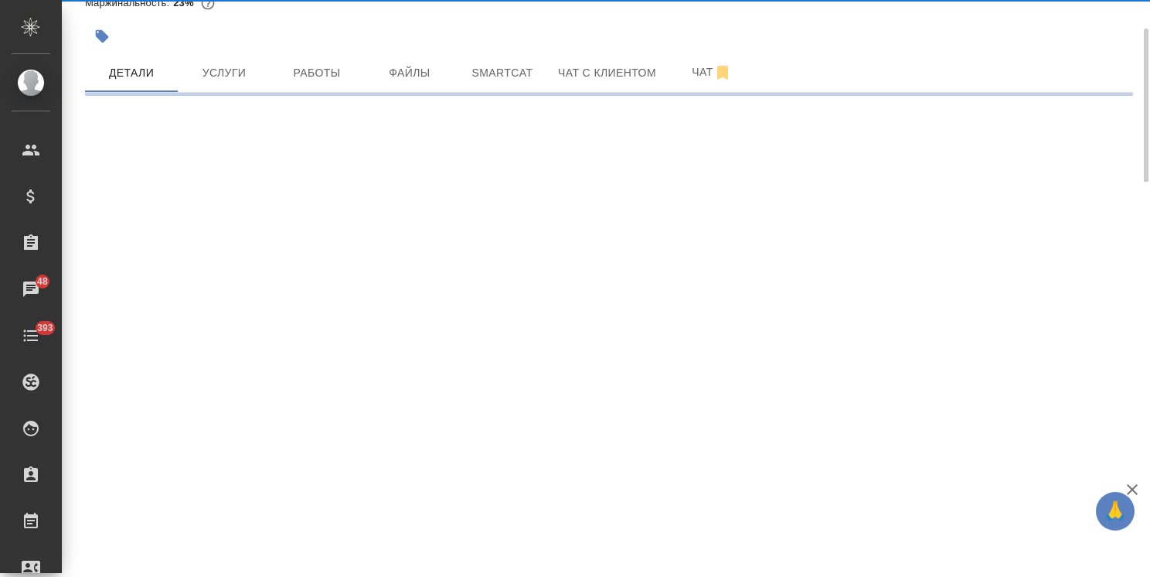
select select "RU"
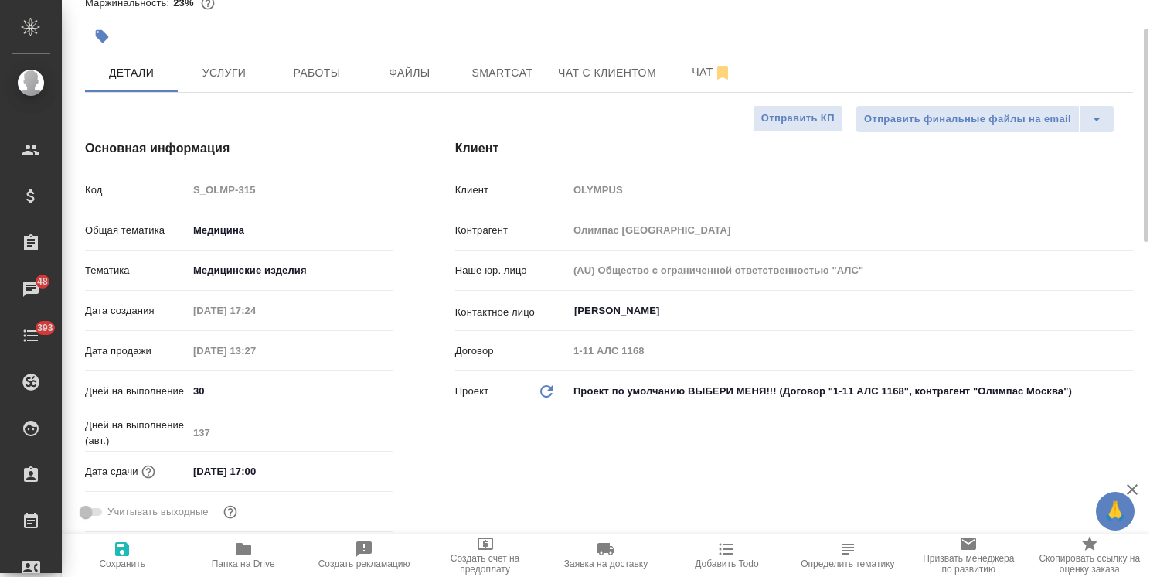
type textarea "x"
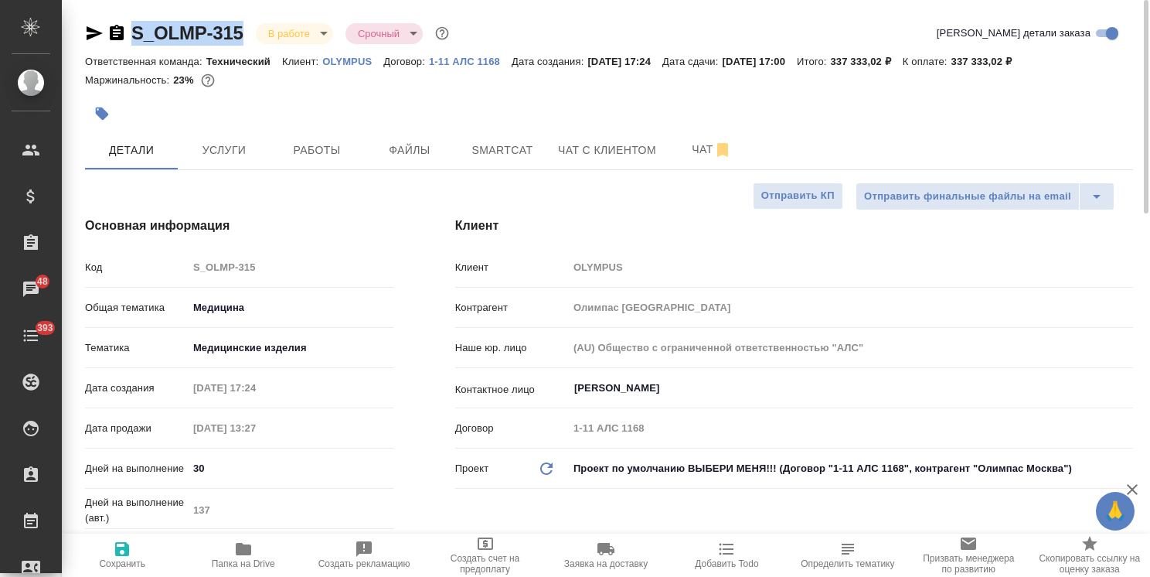
drag, startPoint x: 257, startPoint y: 19, endPoint x: 112, endPoint y: 28, distance: 144.9
copy link "S_OLMP-315"
type textarea "x"
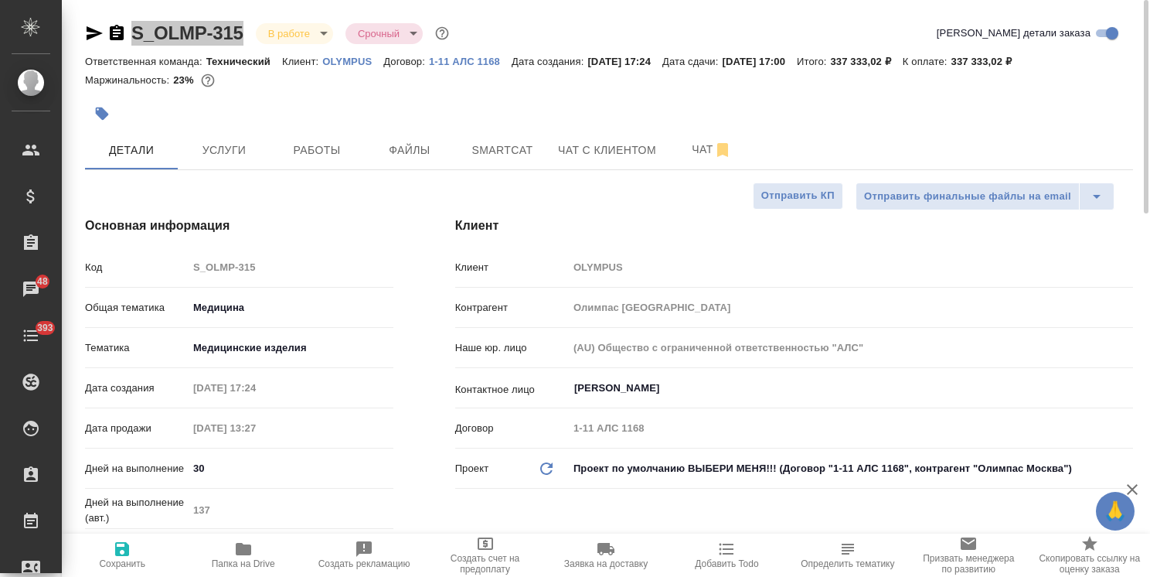
type textarea "x"
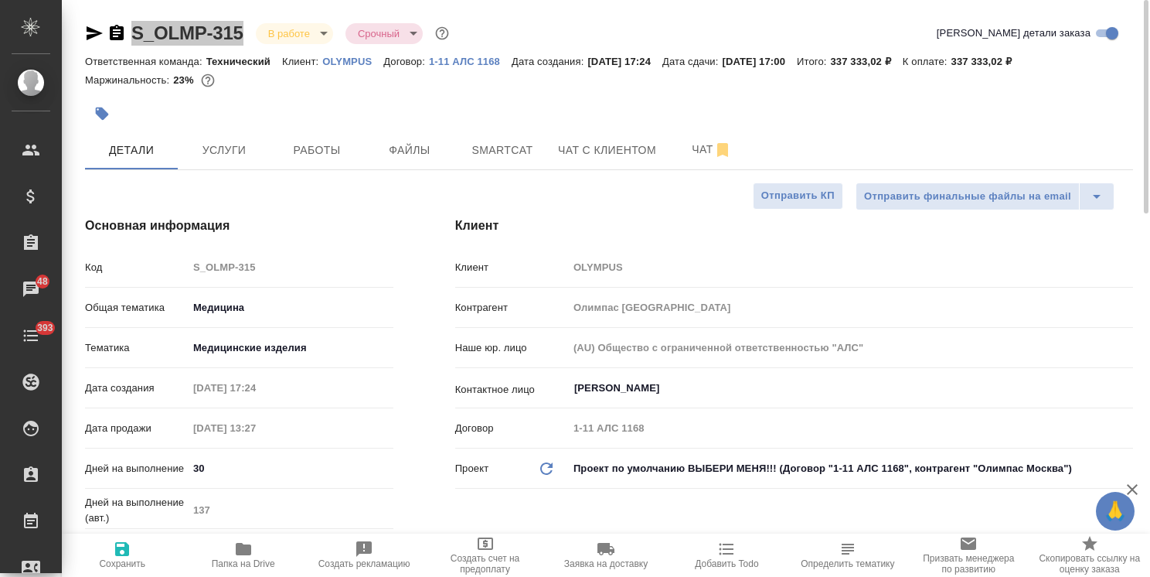
type textarea "x"
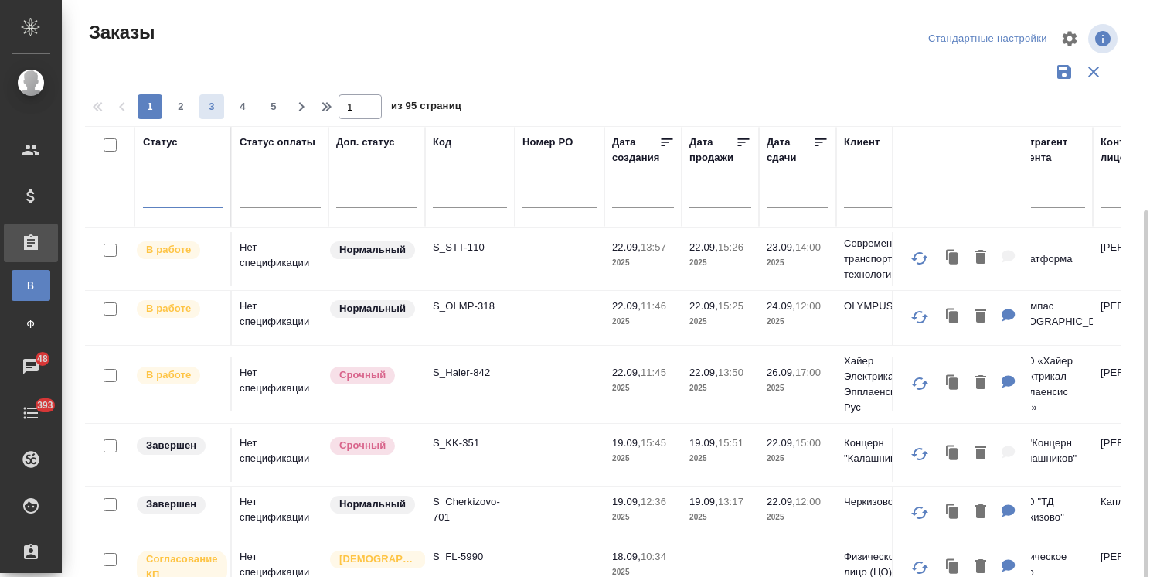
scroll to position [114, 0]
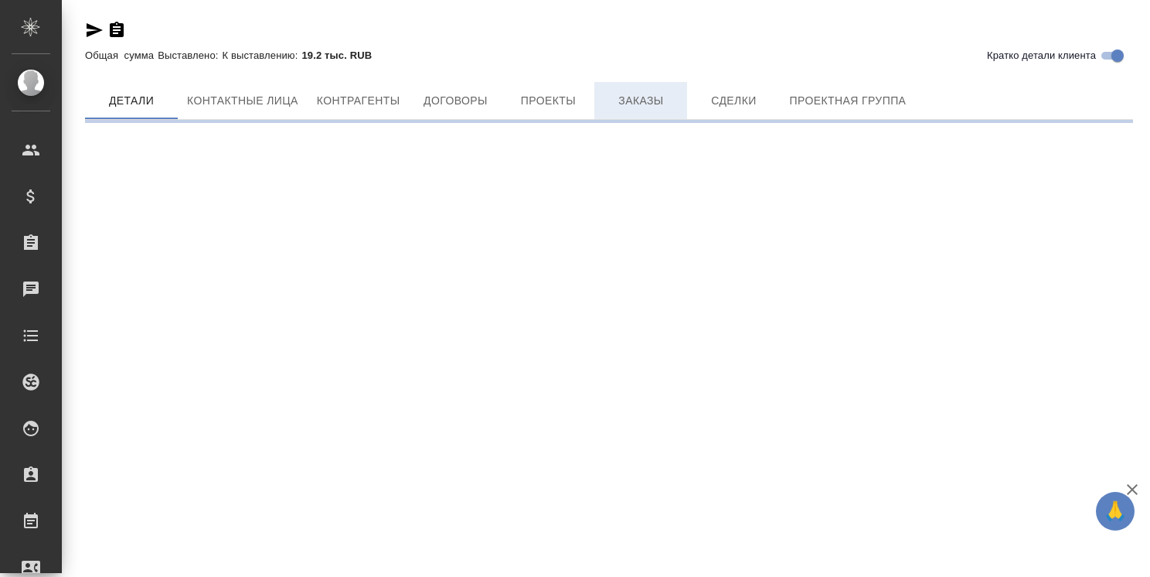
click at [616, 101] on button "Заказы" at bounding box center [641, 100] width 93 height 37
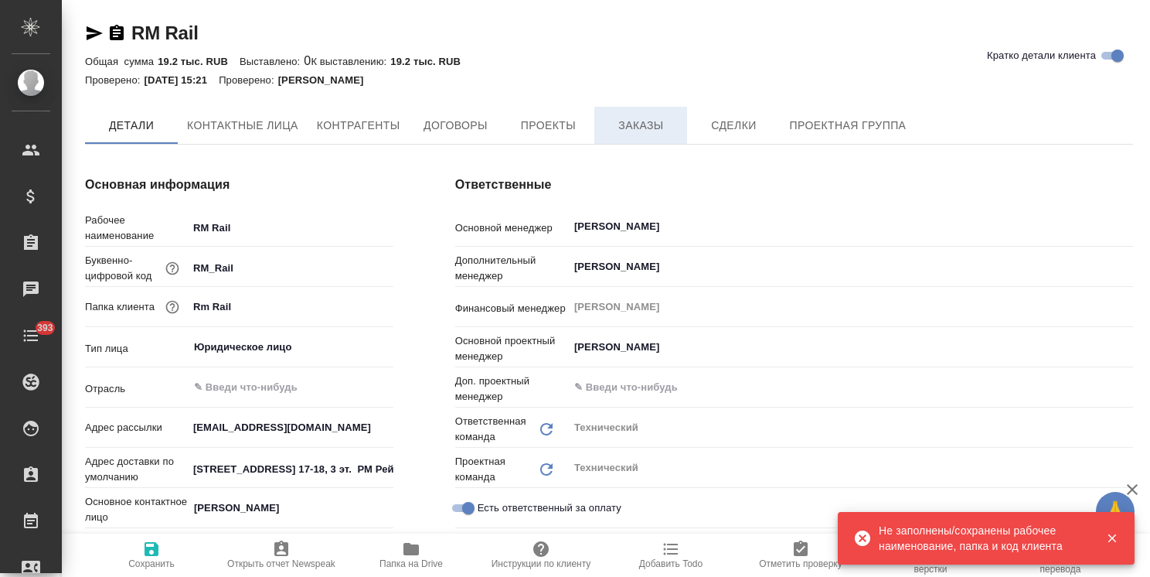
type textarea "x"
click at [630, 107] on button "Заказы" at bounding box center [641, 126] width 93 height 39
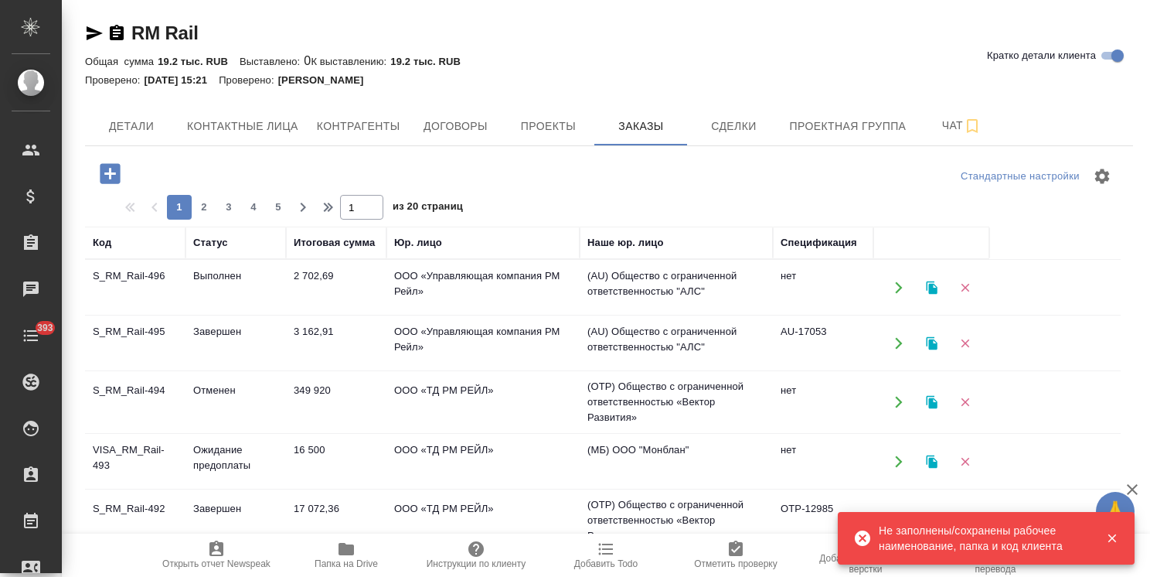
click at [114, 172] on icon "button" at bounding box center [110, 173] width 27 height 27
click at [108, 172] on icon "button" at bounding box center [110, 173] width 20 height 20
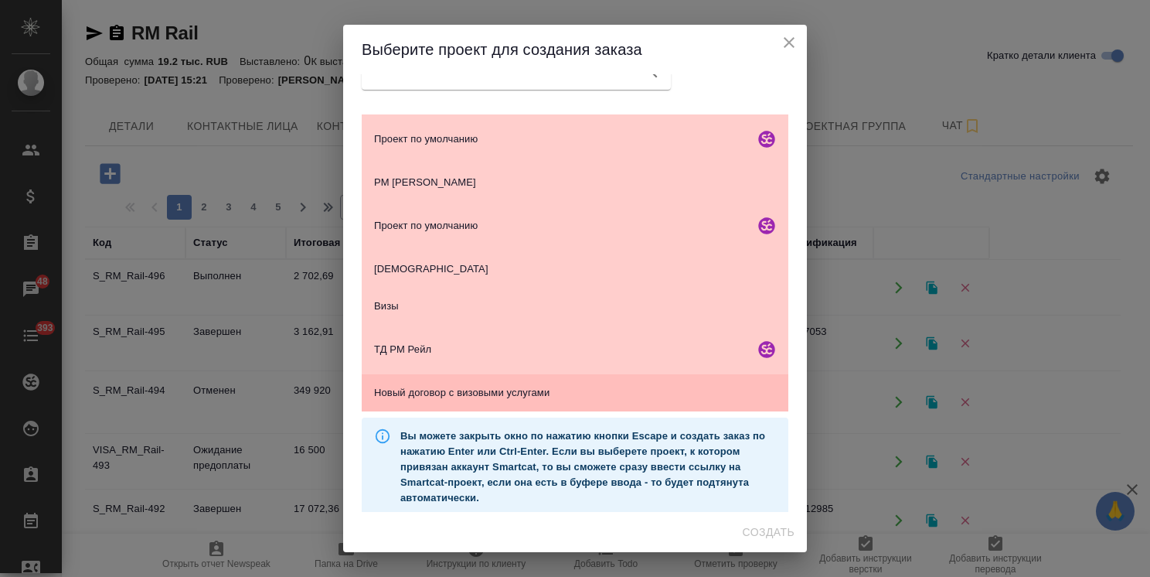
scroll to position [39, 0]
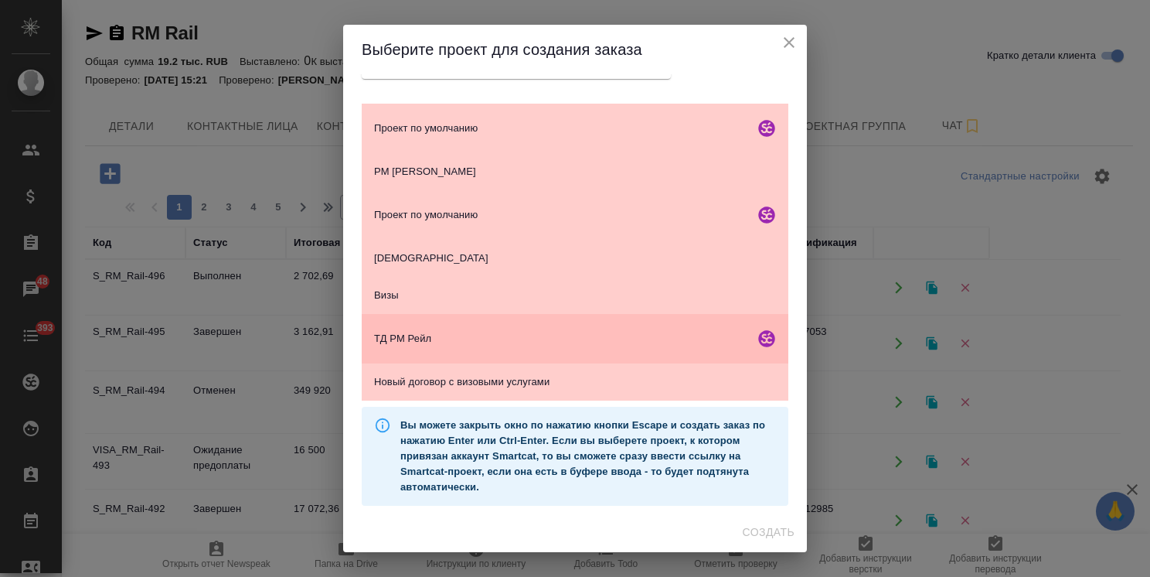
click at [520, 335] on span "ТД РМ Рейл" at bounding box center [561, 338] width 374 height 15
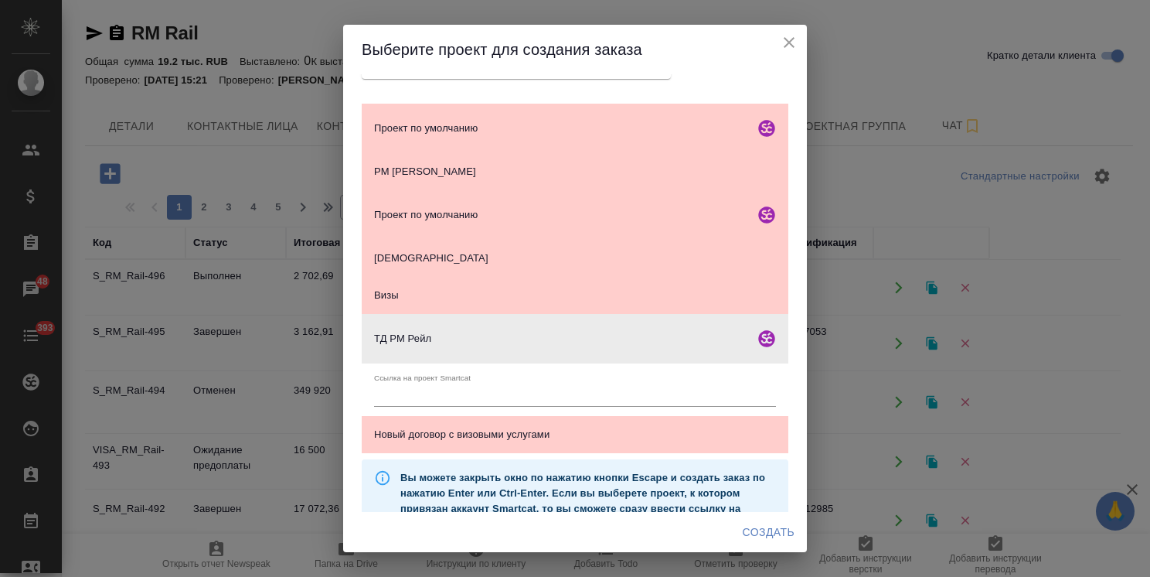
click at [767, 521] on button "Создать" at bounding box center [769, 532] width 64 height 29
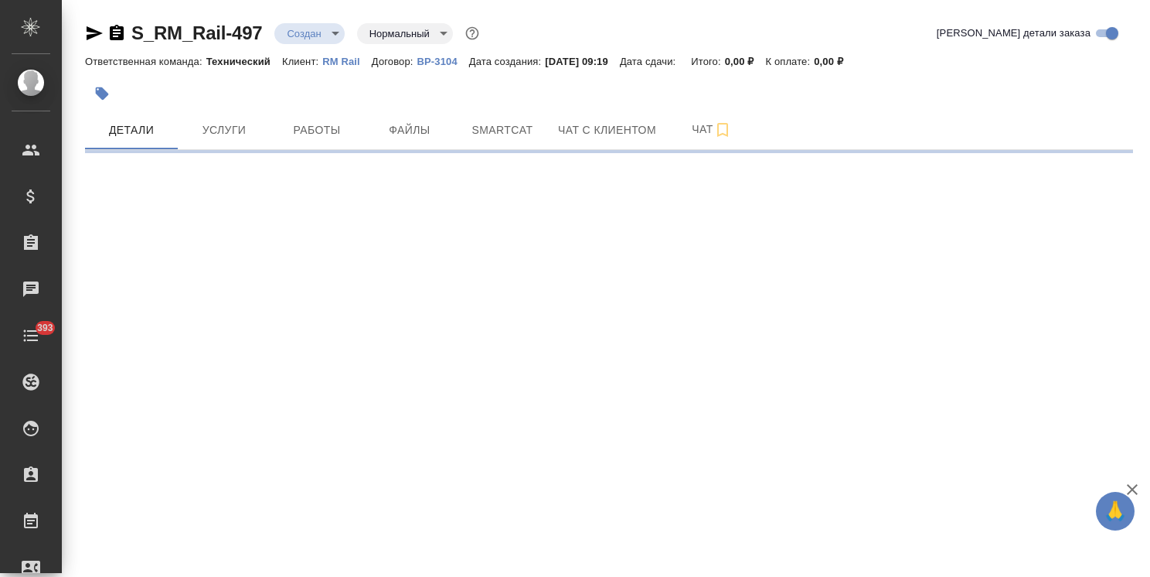
select select "RU"
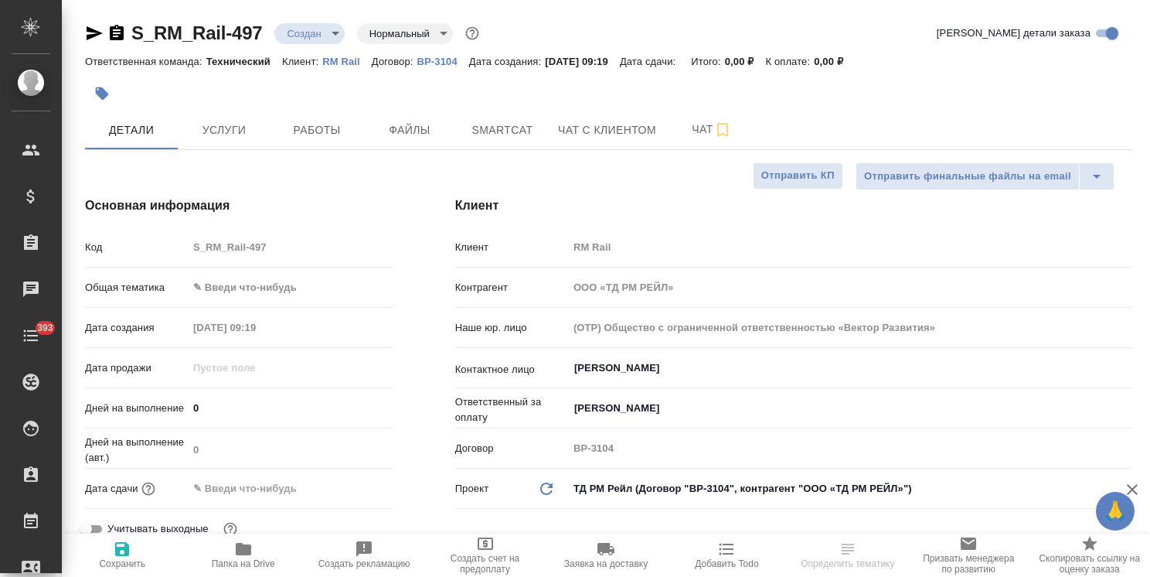
type textarea "x"
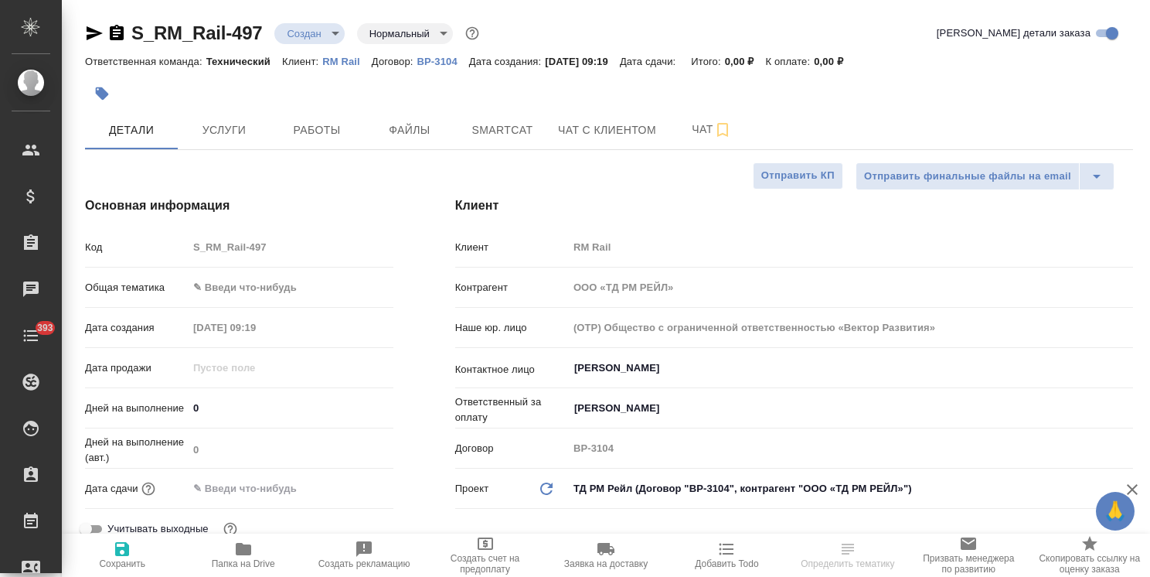
type textarea "x"
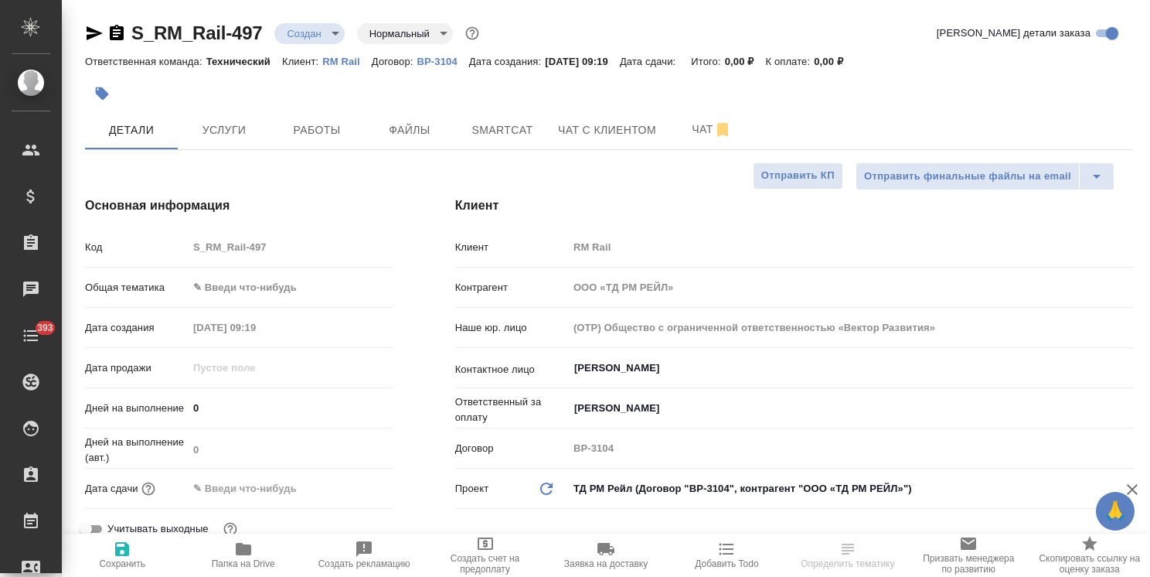
type textarea "x"
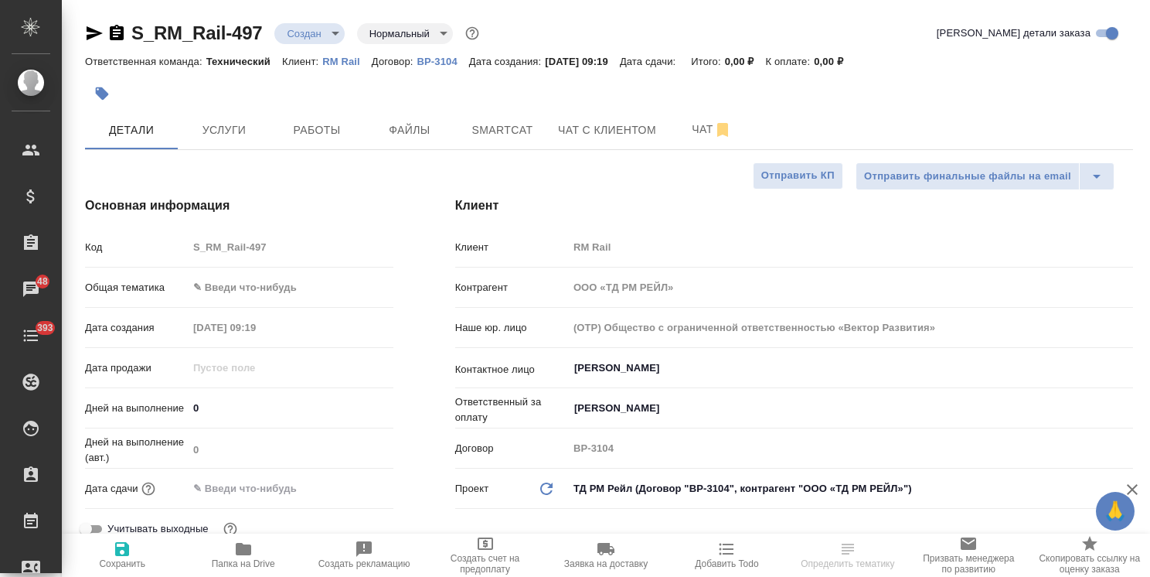
type textarea "x"
select select "RU"
type textarea "x"
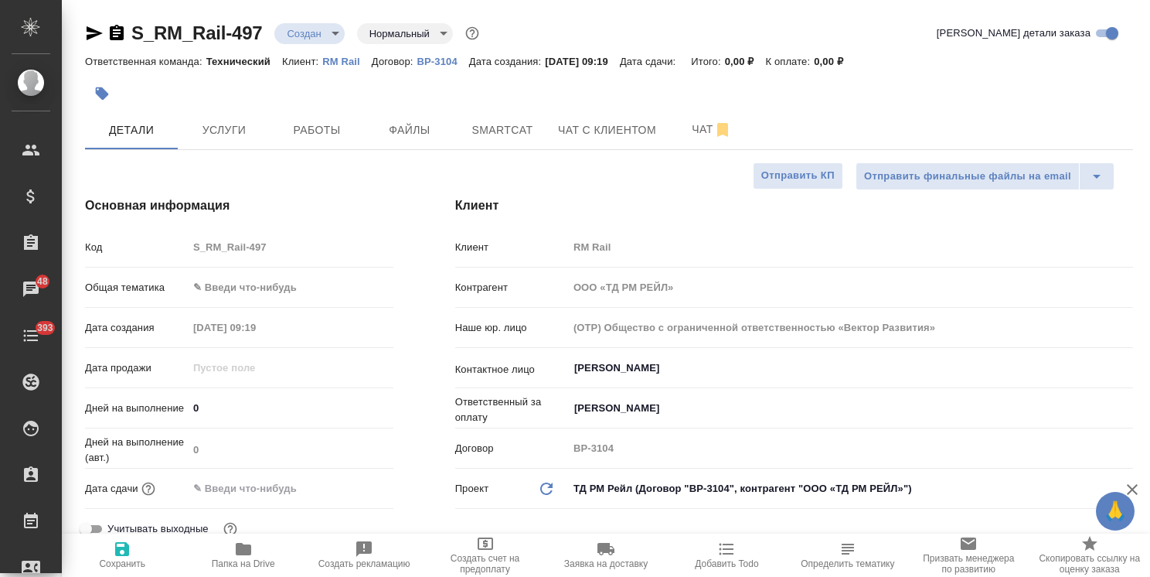
type textarea "x"
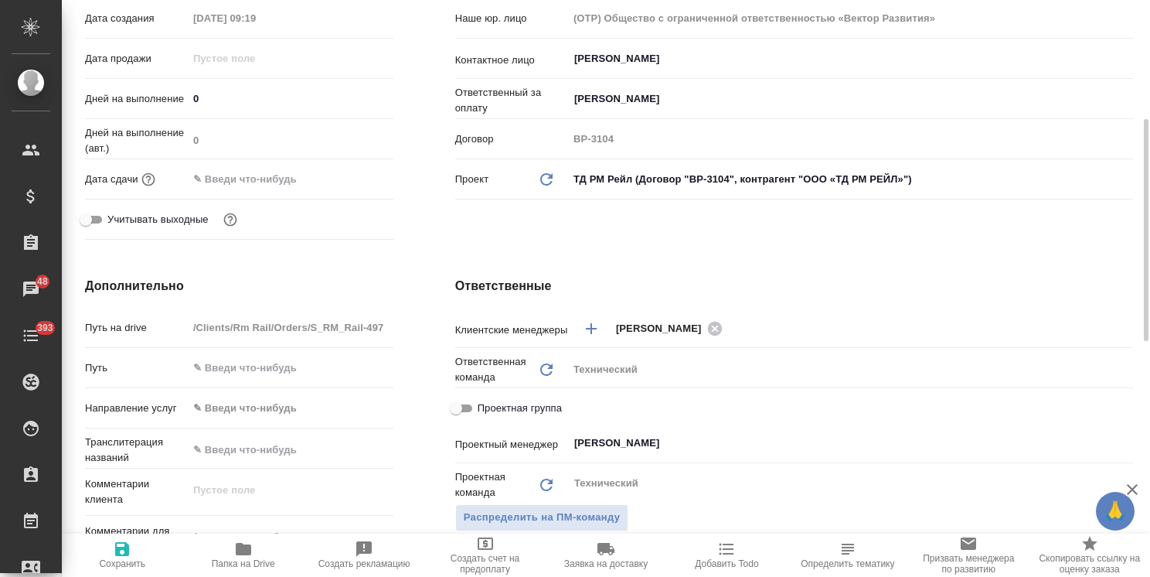
scroll to position [541, 0]
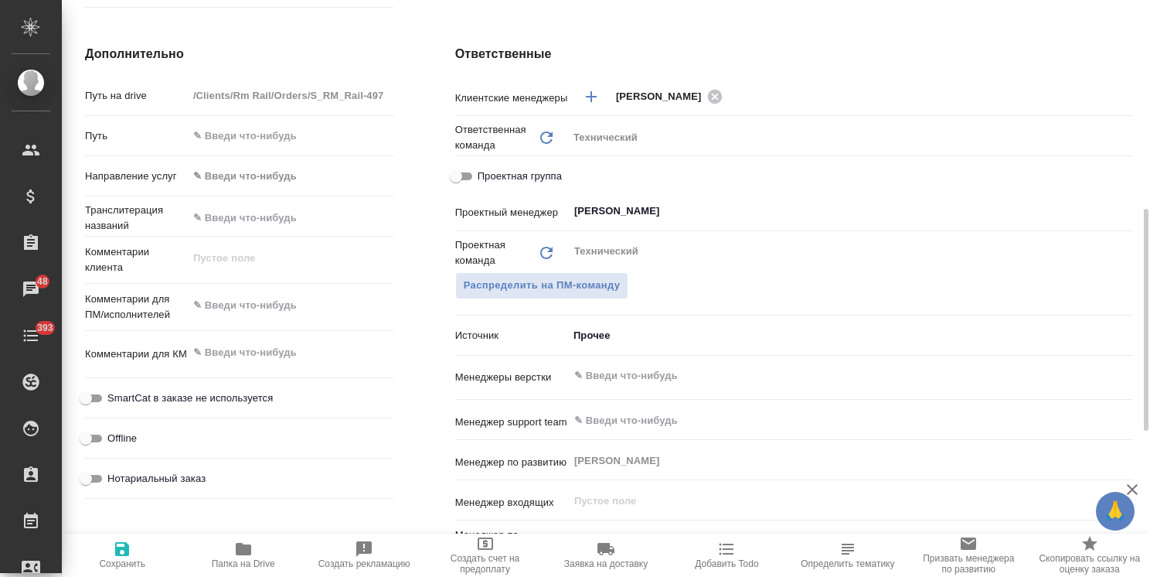
type textarea "x"
click at [284, 305] on textarea at bounding box center [291, 306] width 204 height 26
paste textarea "на русский язык"
type textarea "x"
type textarea "на русский язык"
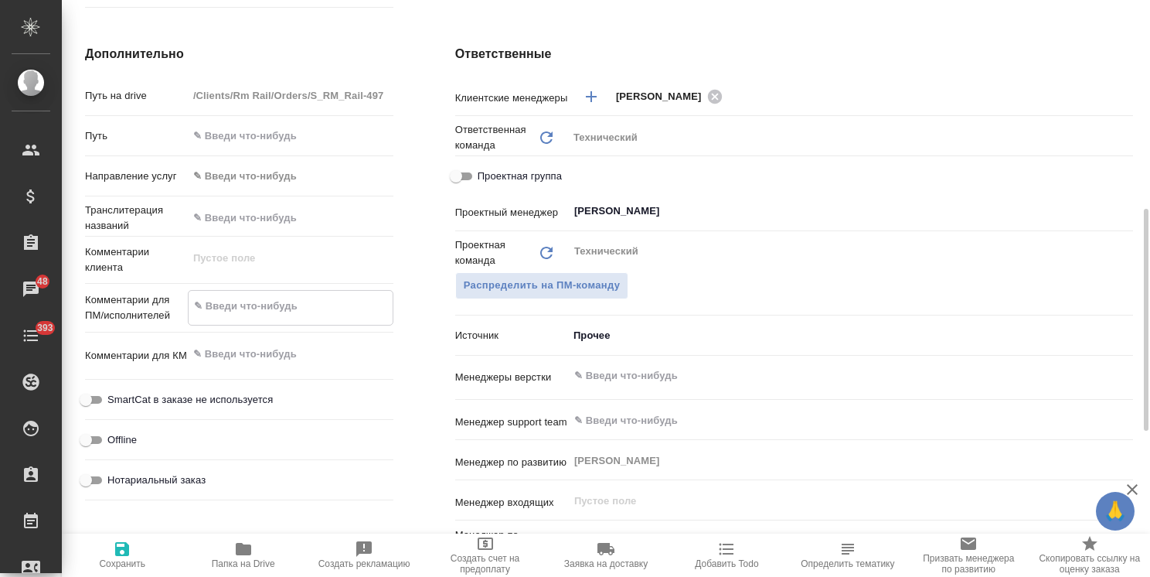
type textarea "x"
type textarea "на русский язык"
type textarea "x"
click at [118, 564] on span "Сохранить" at bounding box center [122, 563] width 46 height 11
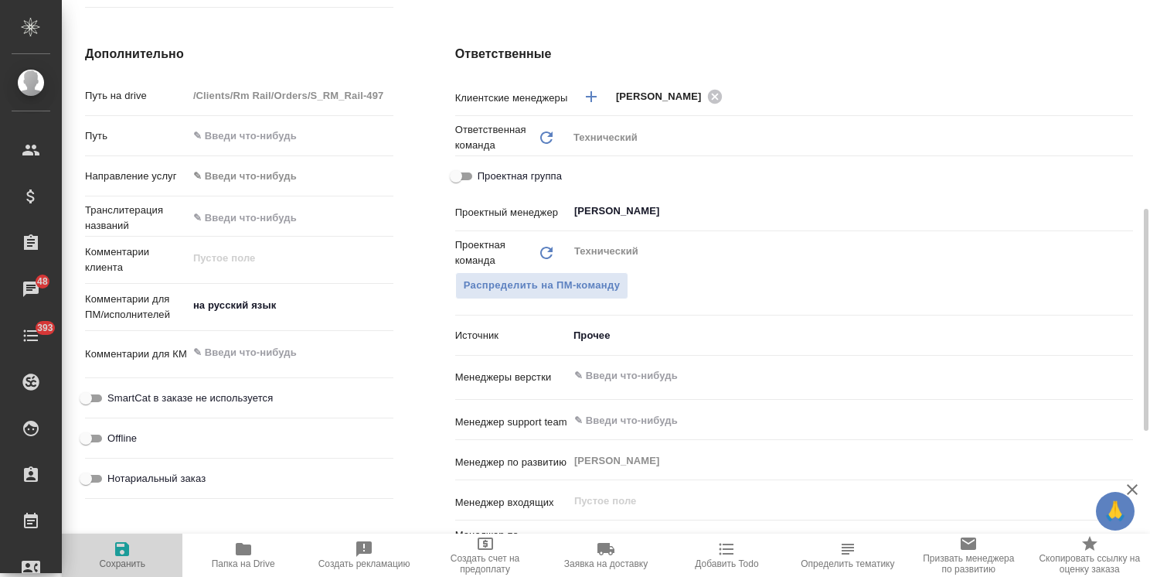
type textarea "x"
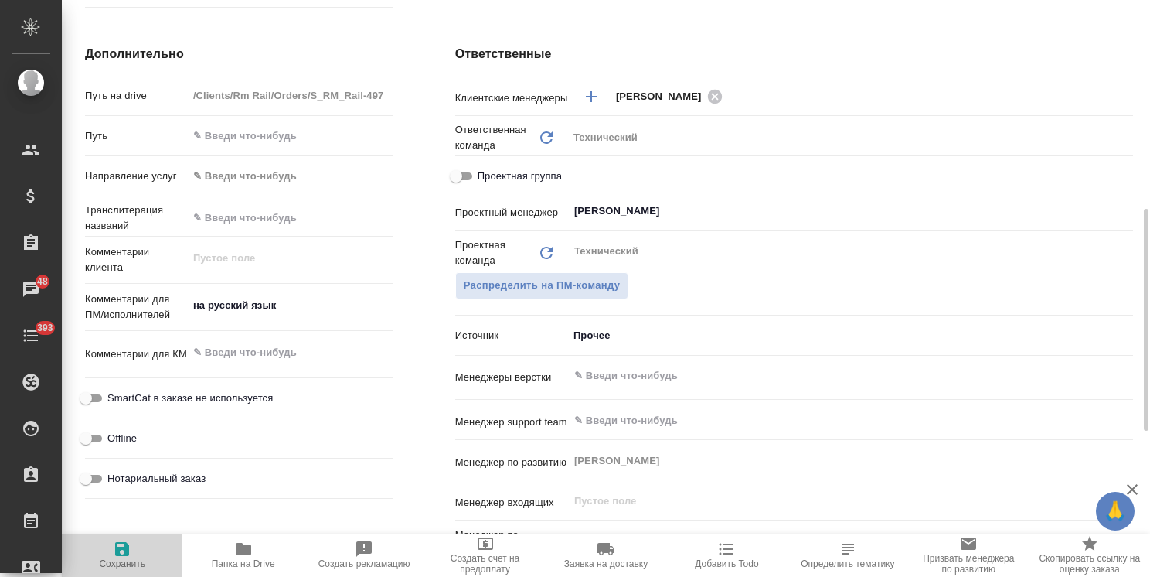
type textarea "x"
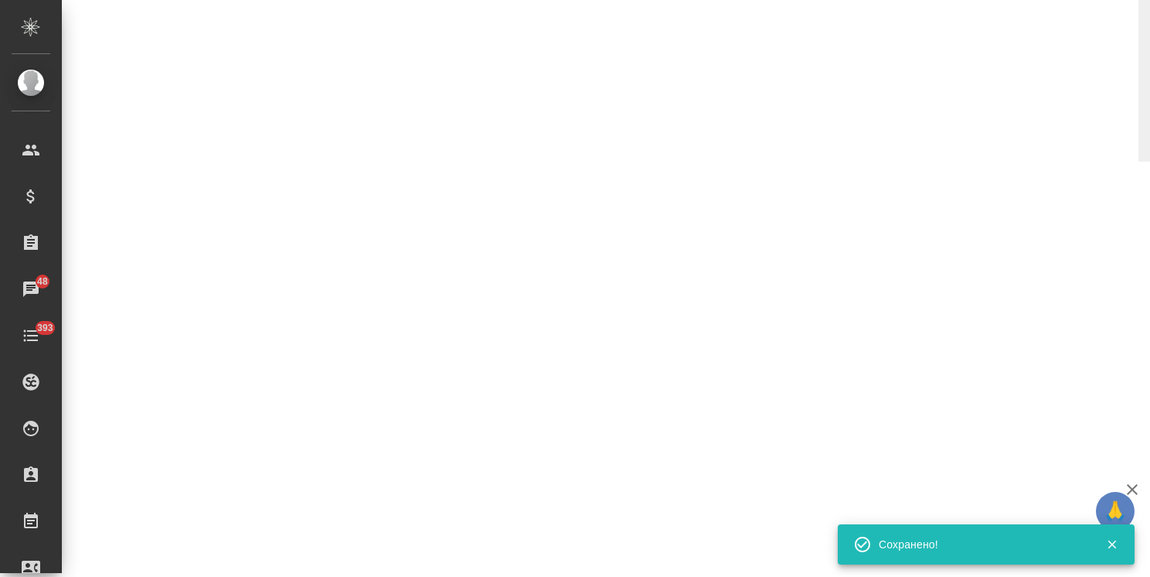
select select "RU"
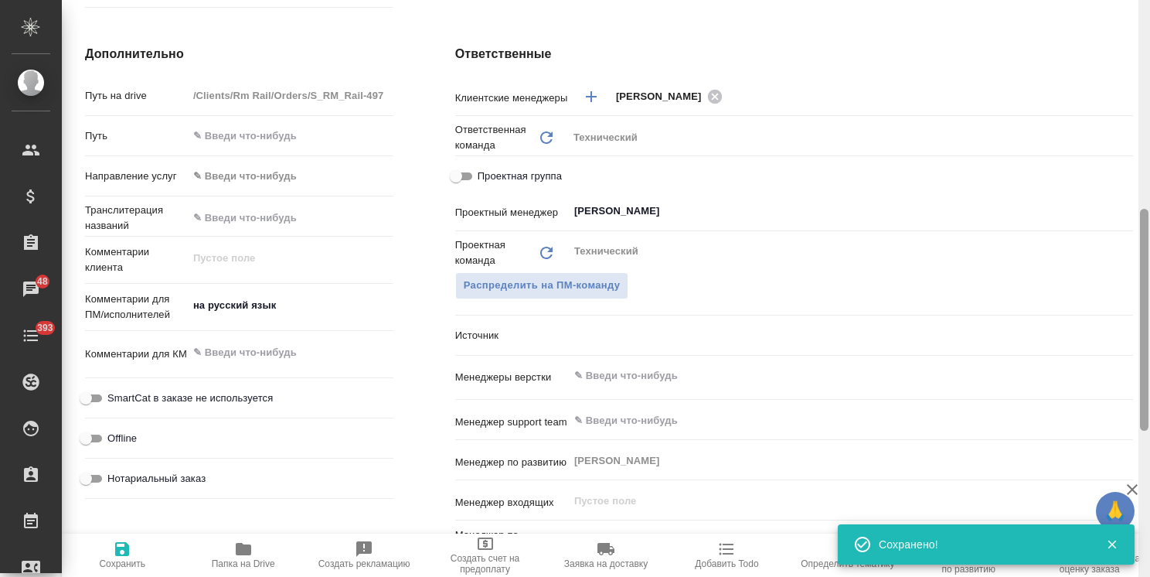
type textarea "x"
click at [637, 380] on input "text" at bounding box center [825, 375] width 504 height 19
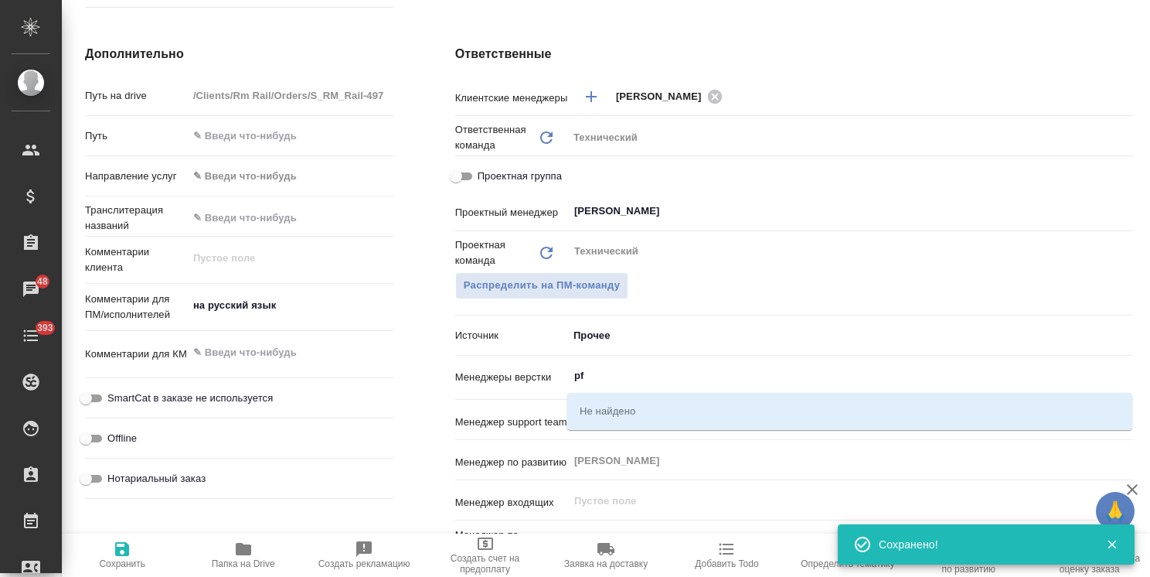
type input "p"
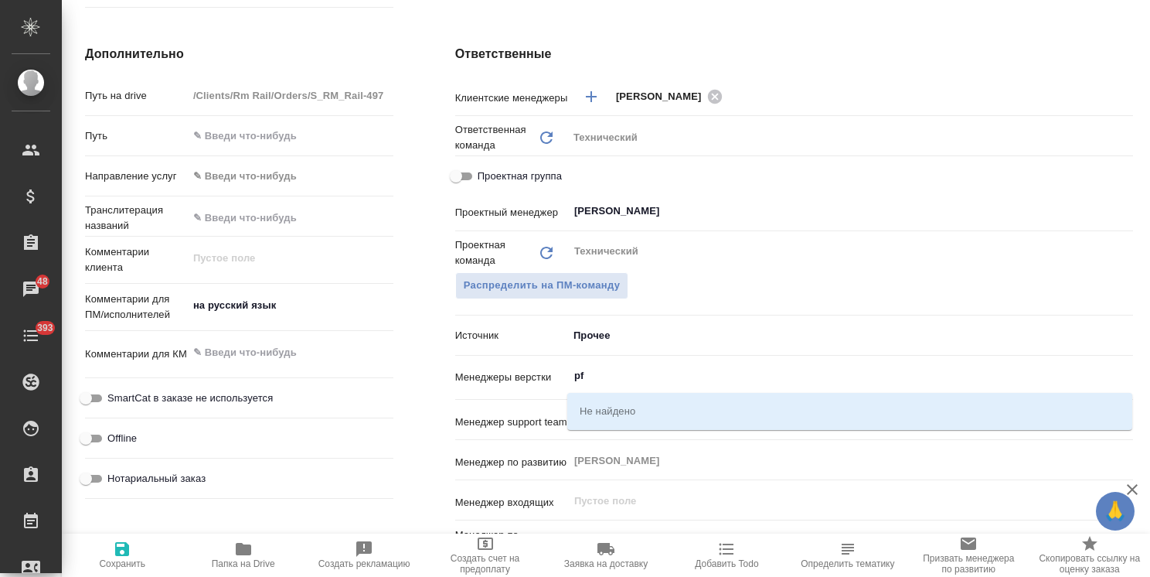
type input "p"
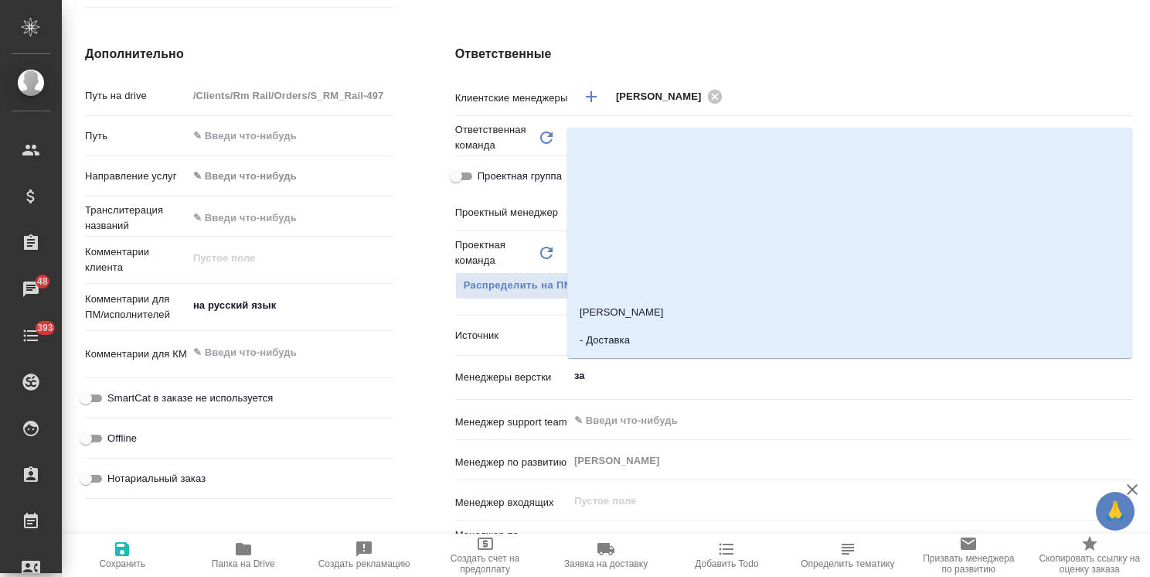
type input "заб"
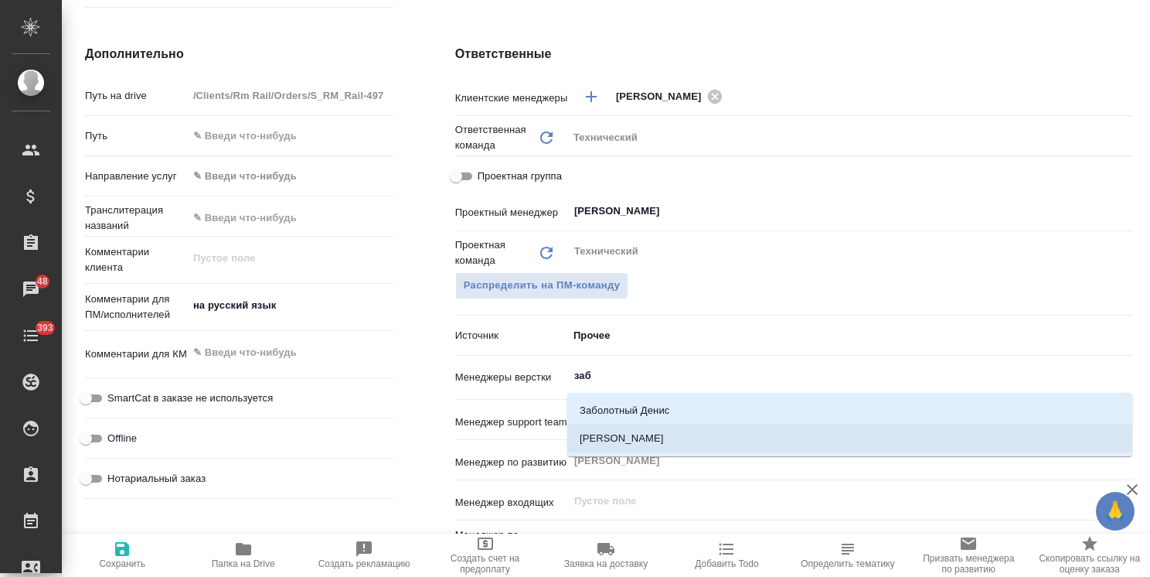
click at [670, 431] on li "[PERSON_NAME]" at bounding box center [850, 438] width 565 height 28
type textarea "x"
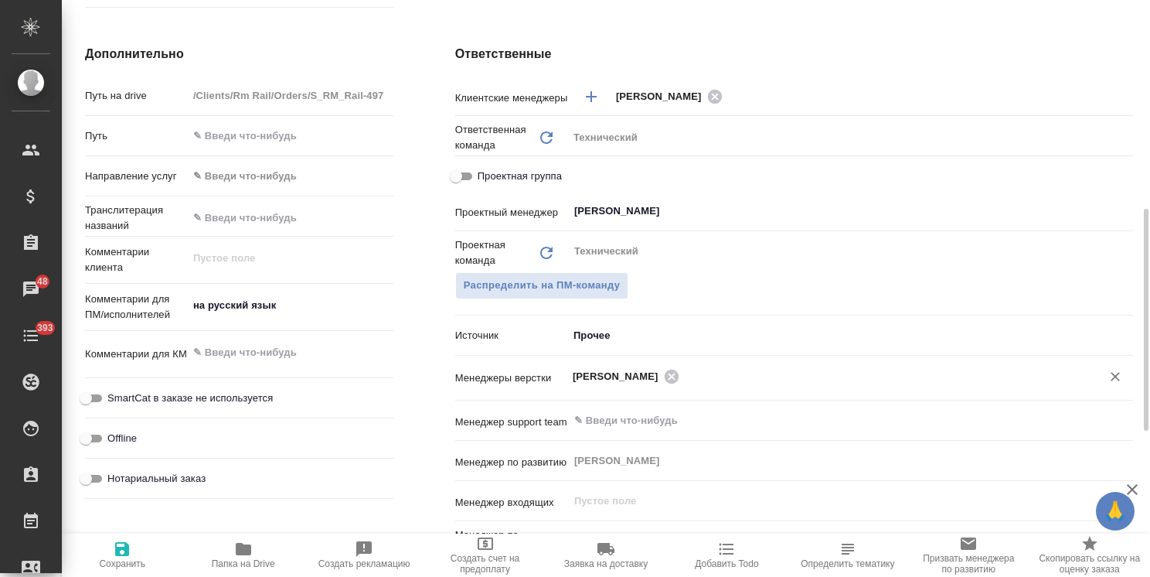
click at [129, 552] on icon "button" at bounding box center [122, 549] width 14 height 14
type textarea "x"
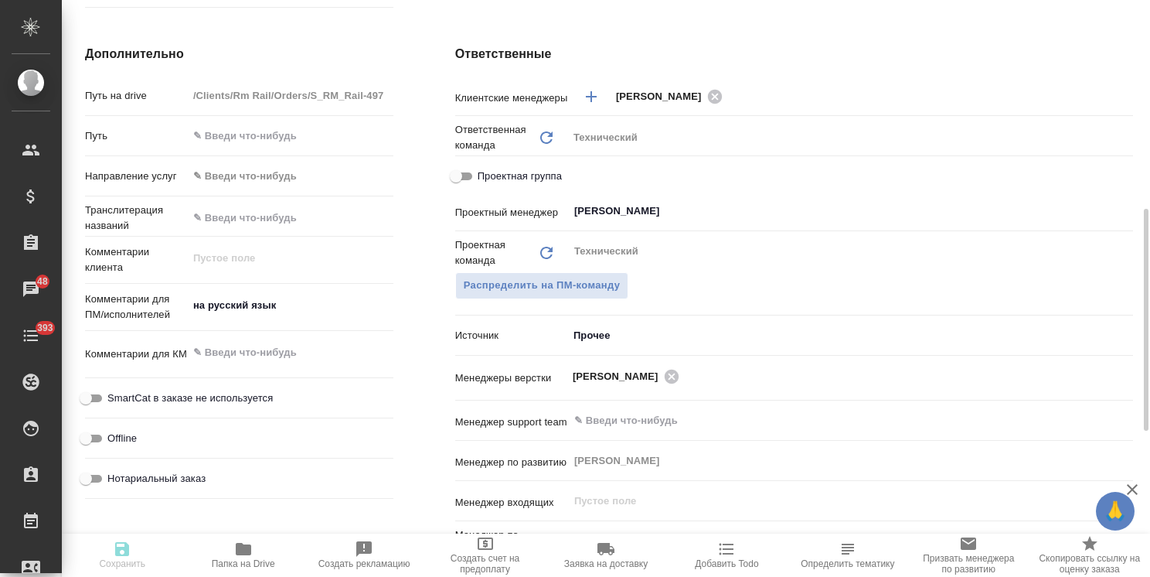
type textarea "x"
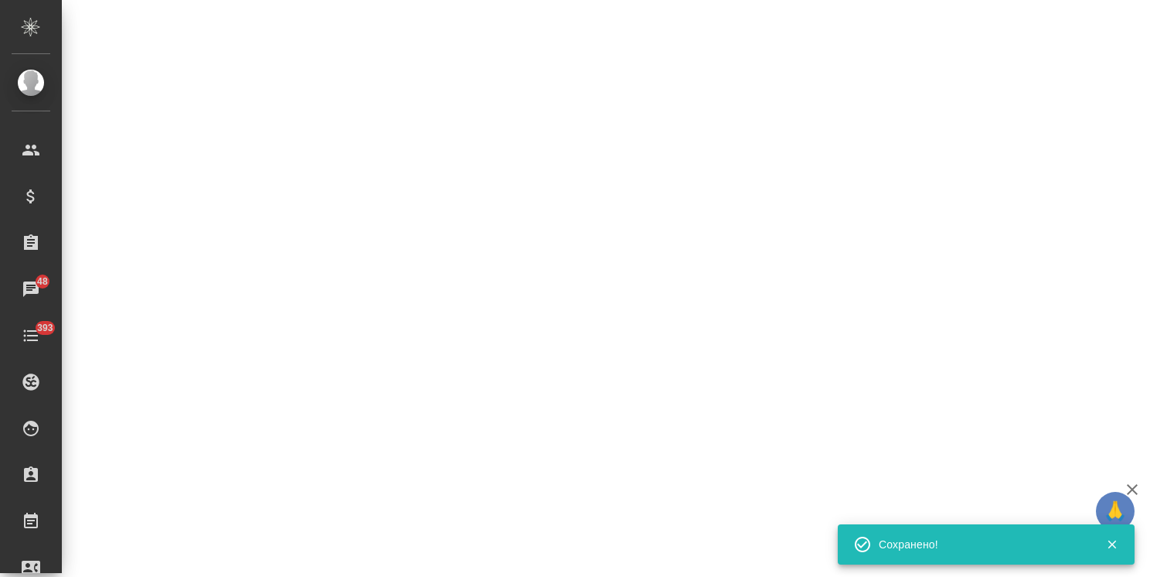
select select "RU"
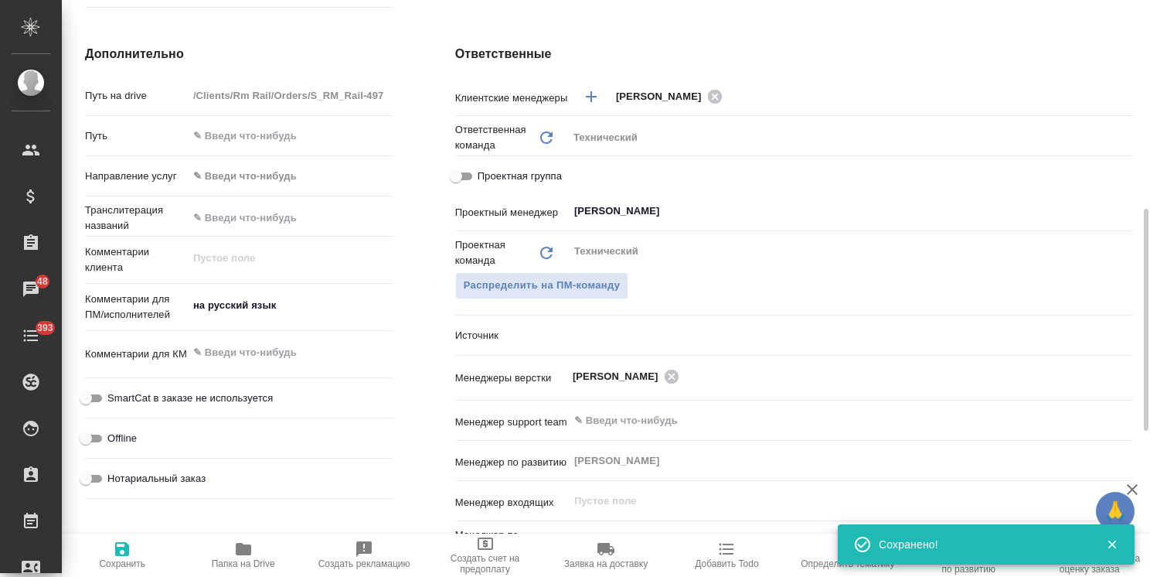
type textarea "x"
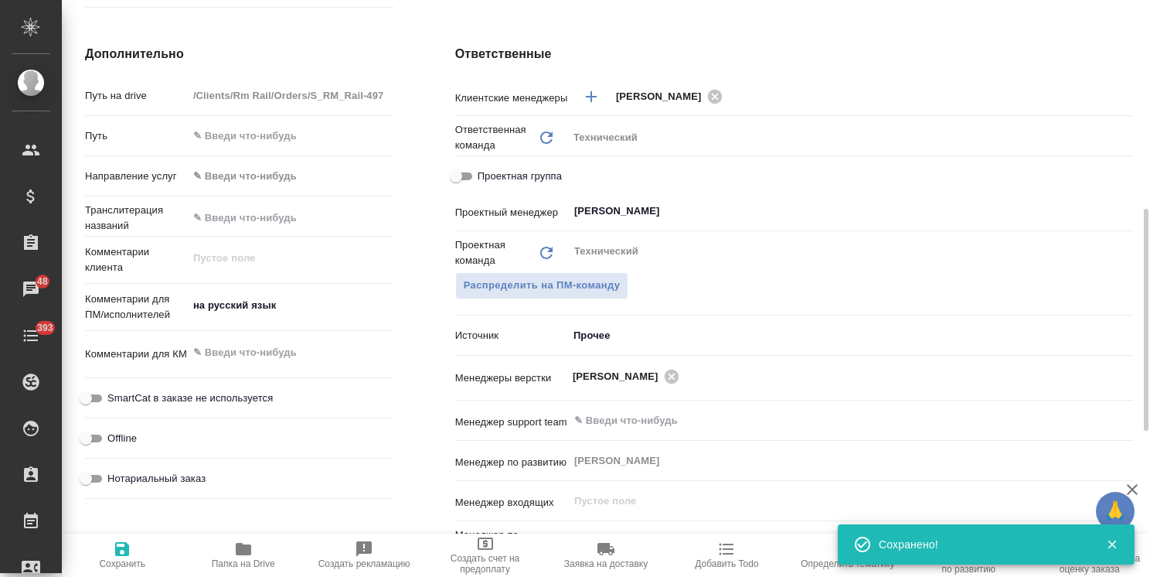
type textarea "x"
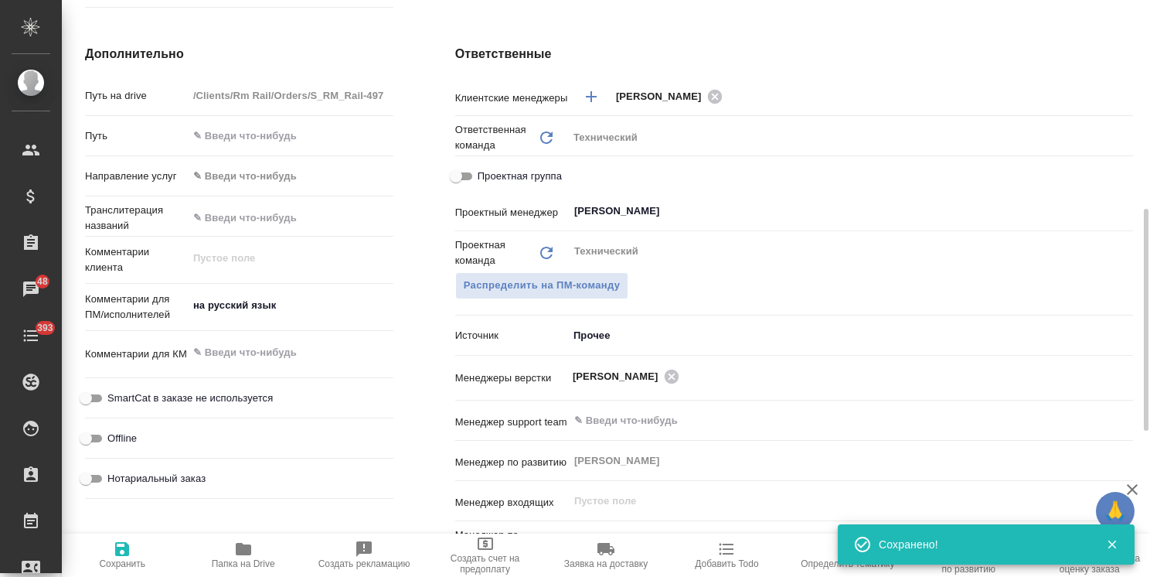
type textarea "x"
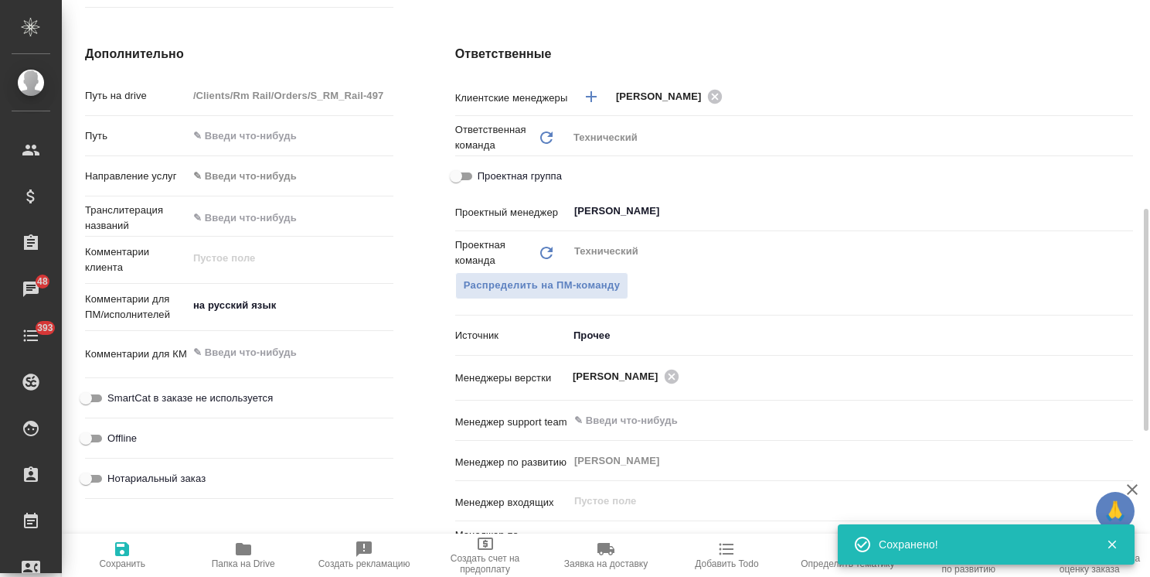
type textarea "x"
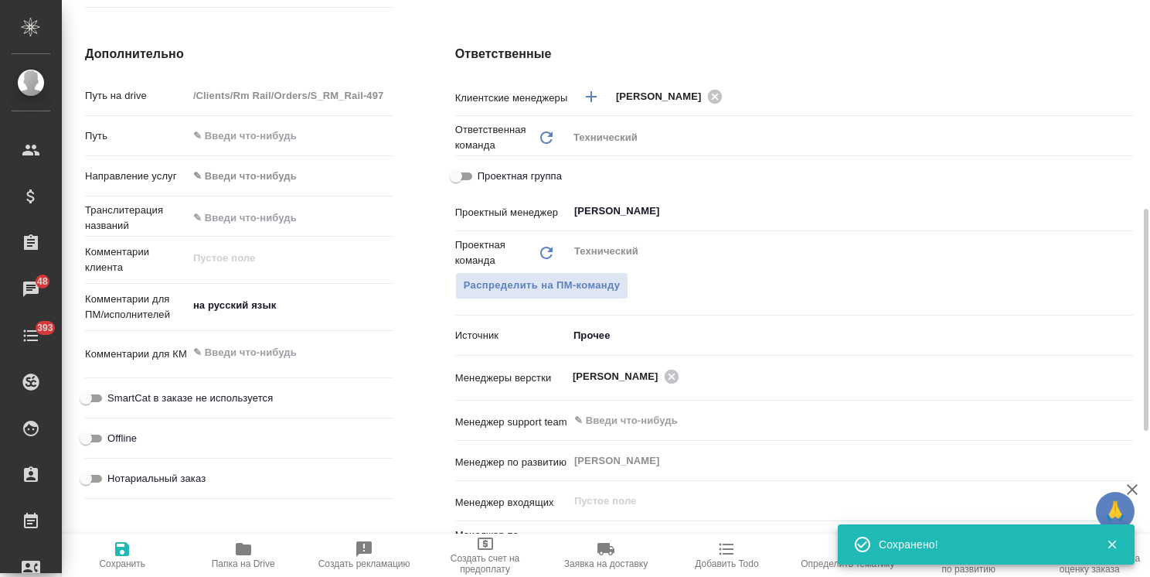
type textarea "x"
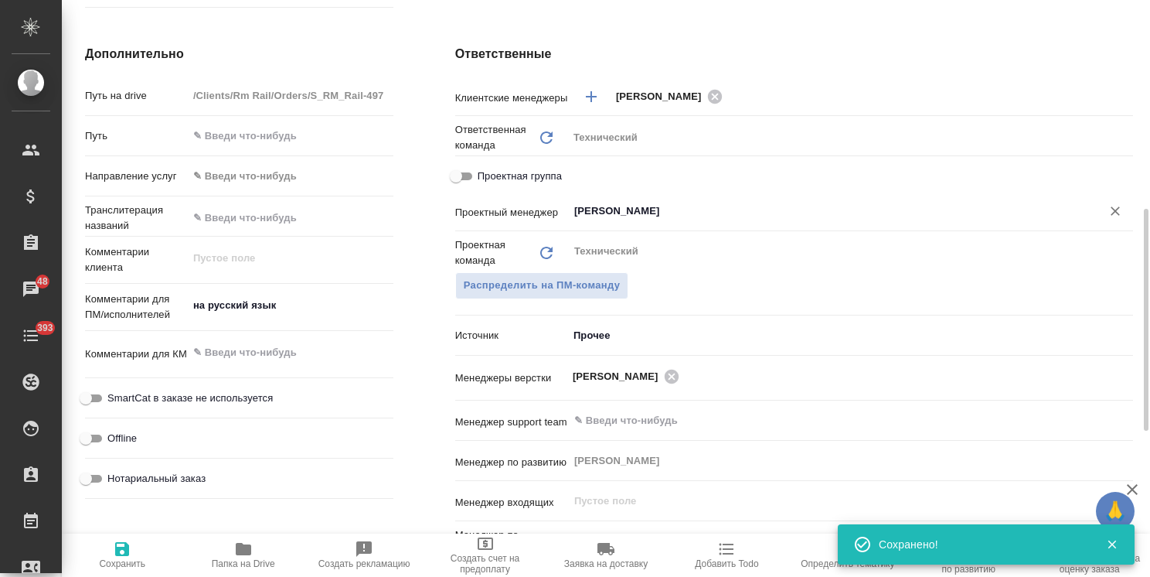
type textarea "x"
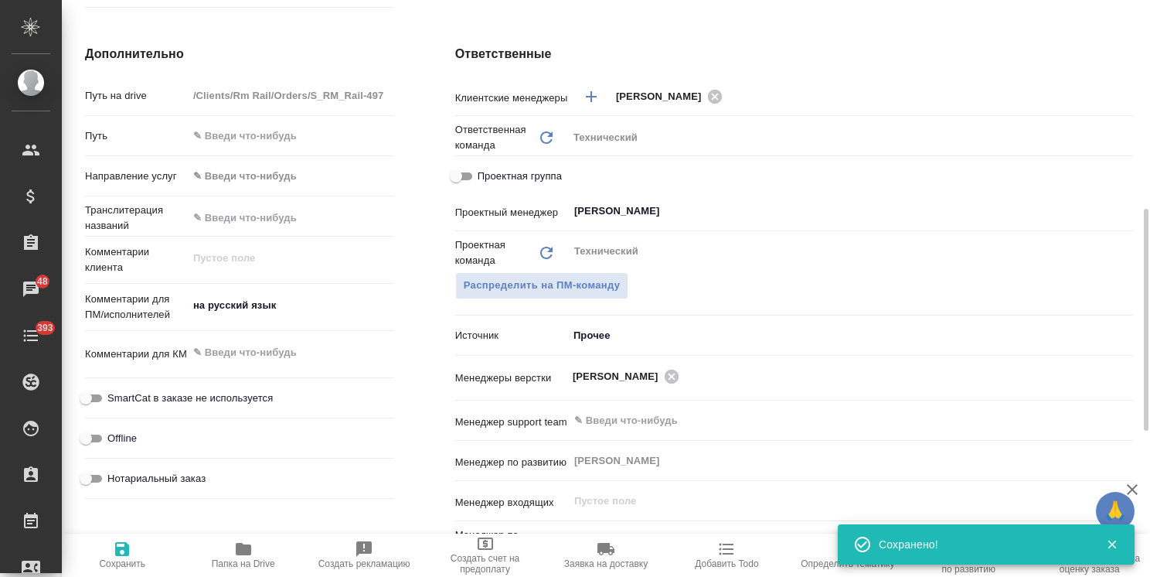
type textarea "x"
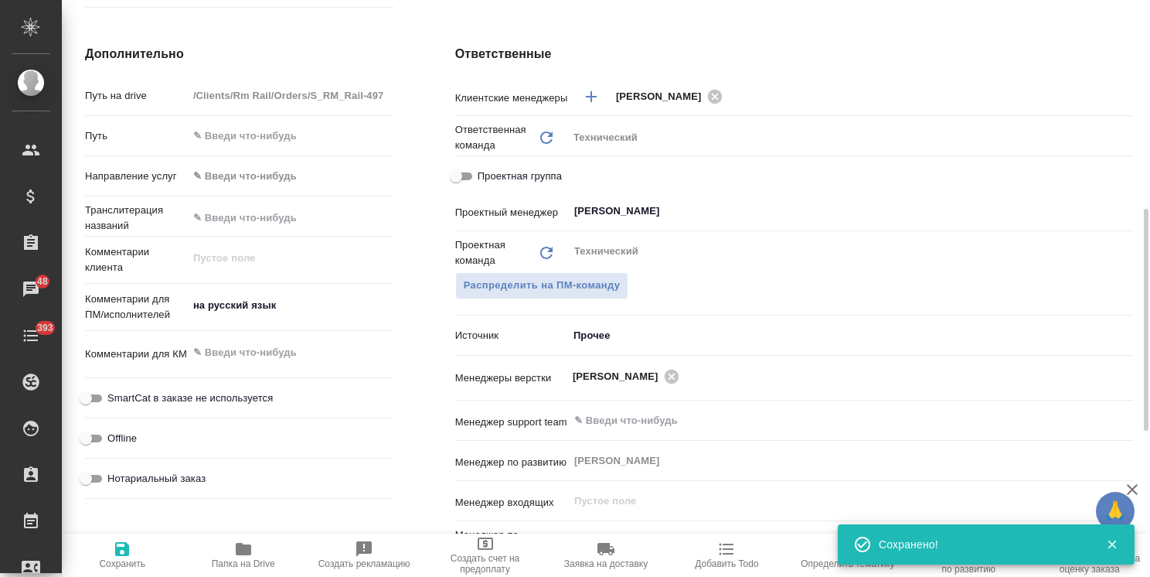
type textarea "x"
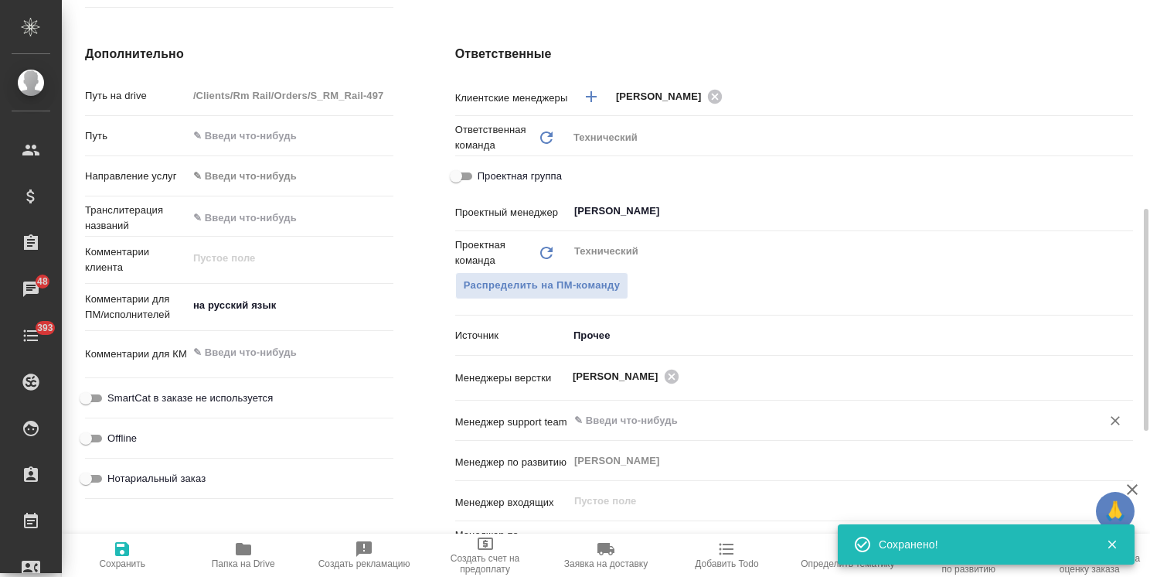
type textarea "x"
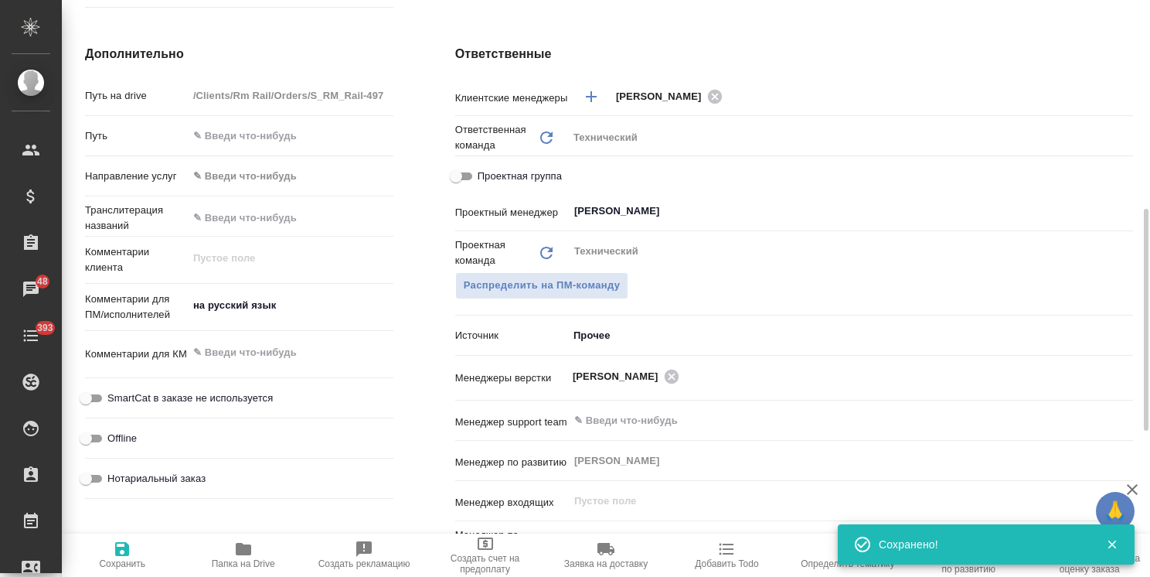
type textarea "x"
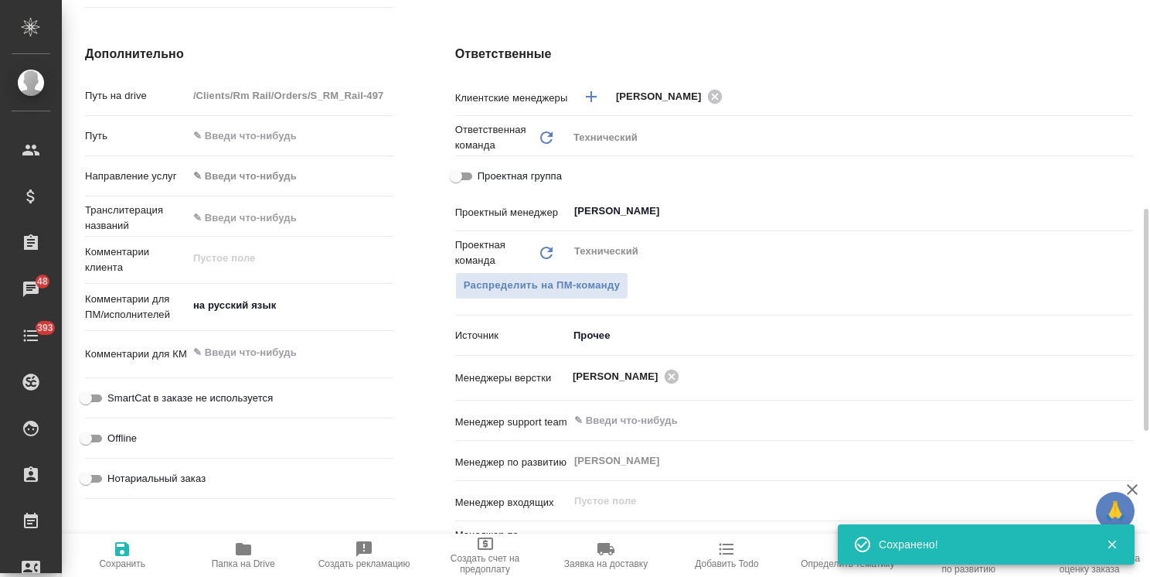
type textarea "x"
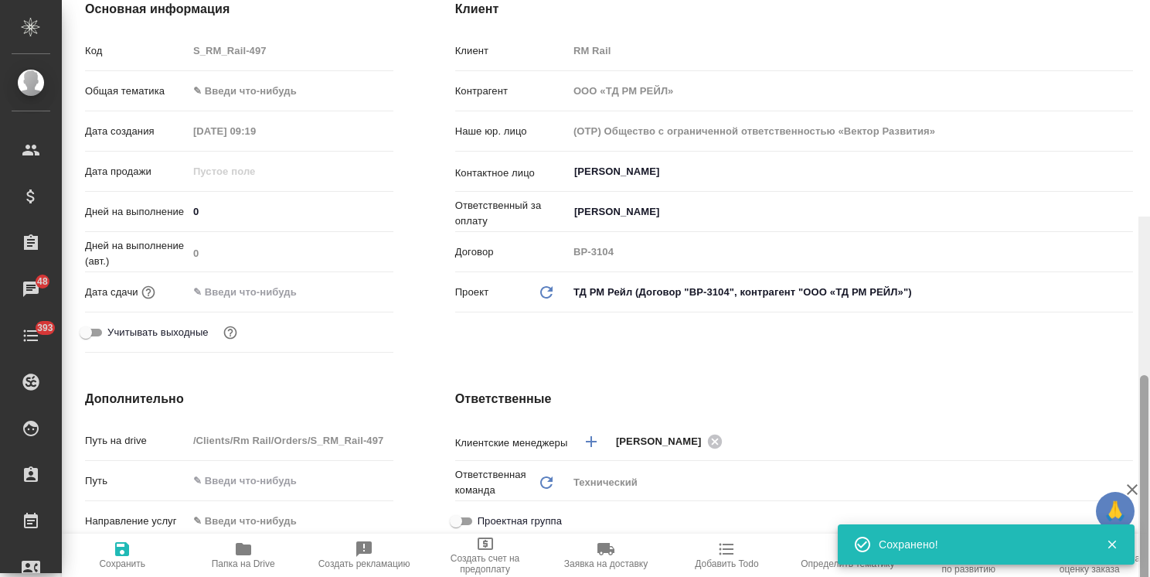
scroll to position [0, 0]
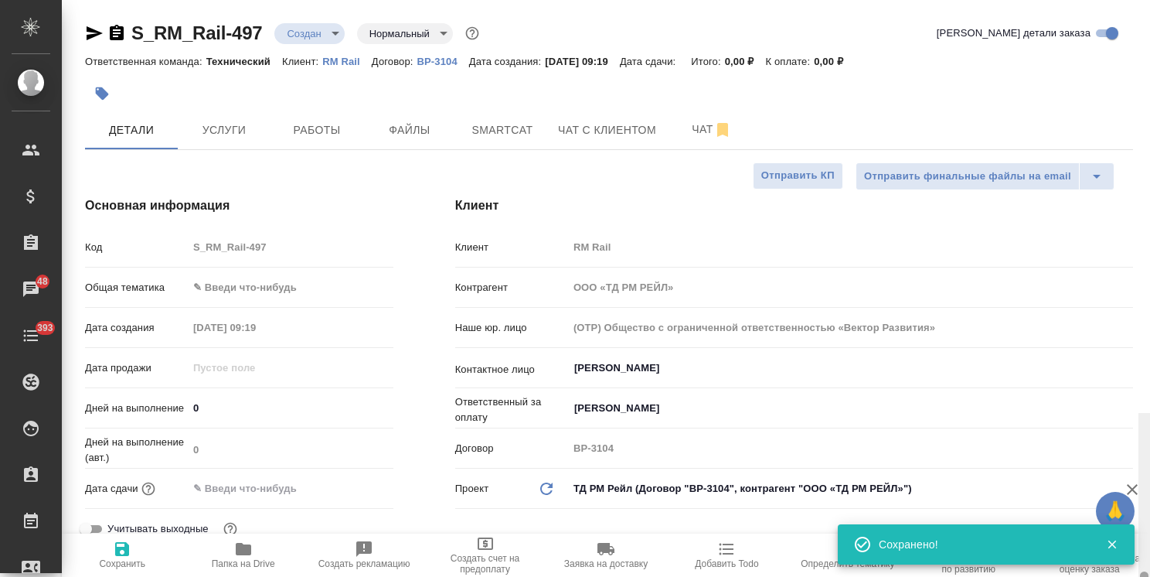
drag, startPoint x: 1147, startPoint y: 323, endPoint x: 1118, endPoint y: 46, distance: 279.1
click at [1123, 49] on div "S_RM_Rail-497 Создан new Нормальный normal Кратко детали заказа Ответственная к…" at bounding box center [606, 288] width 1089 height 577
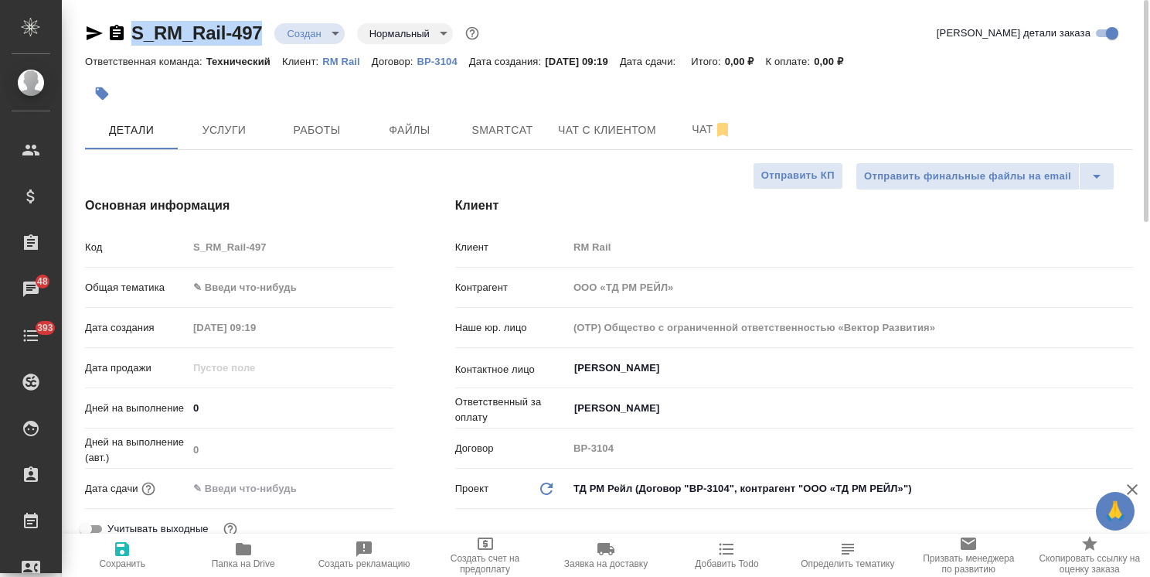
drag, startPoint x: 263, startPoint y: 18, endPoint x: 84, endPoint y: 2, distance: 179.3
copy link "S_RM_Rail-497"
type textarea "x"
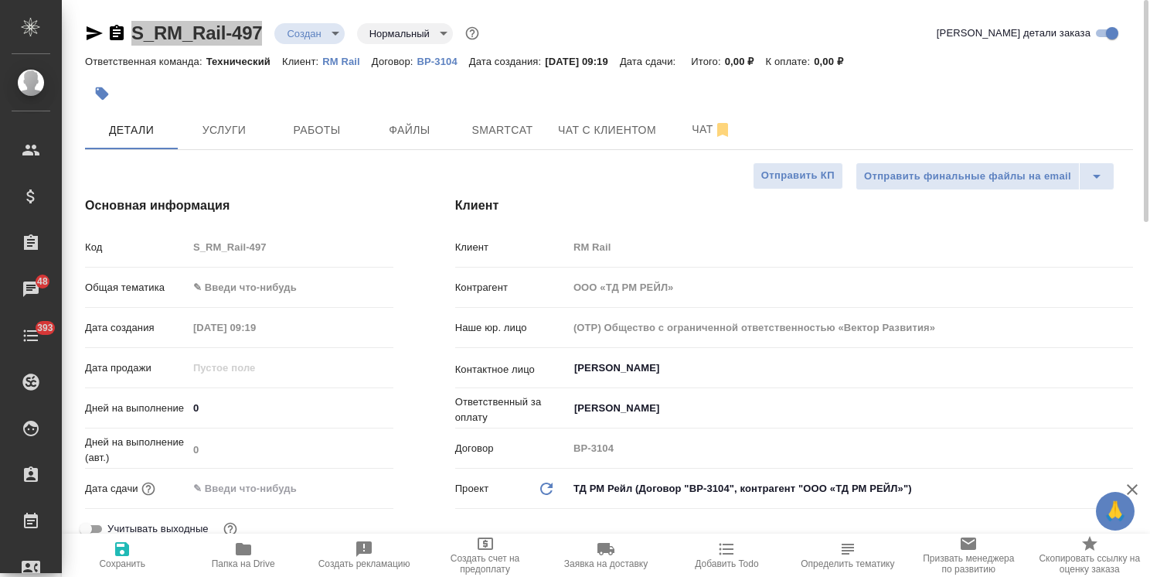
type textarea "x"
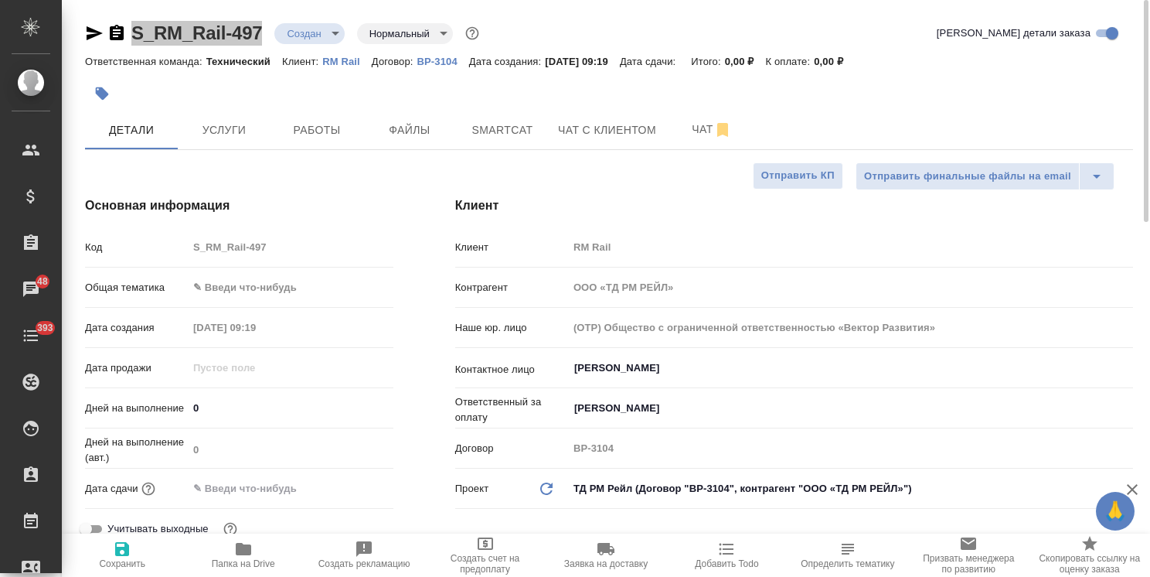
type textarea "x"
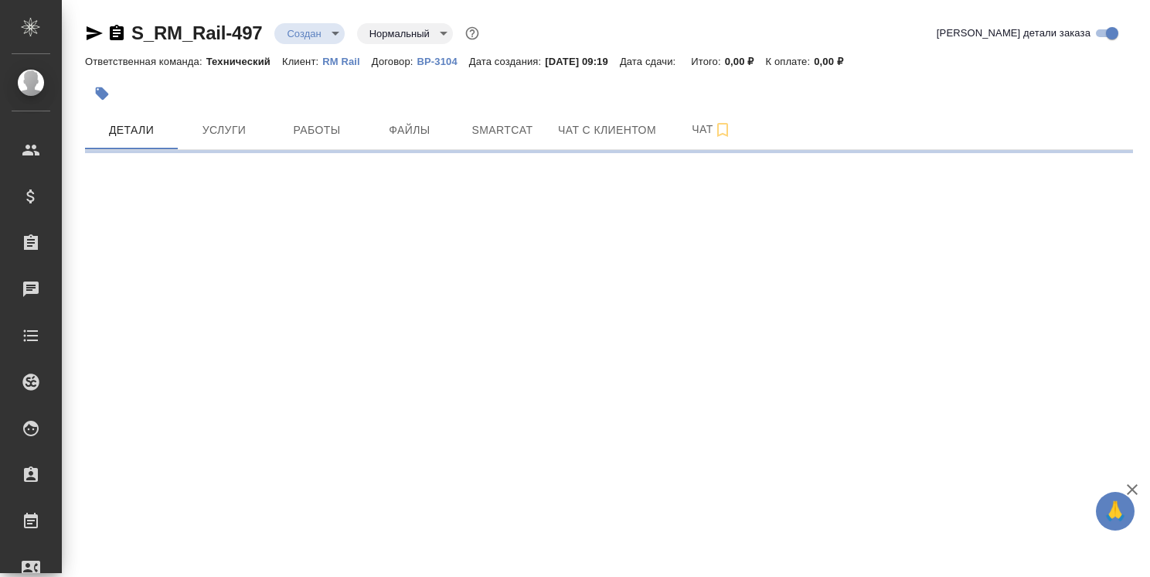
select select "RU"
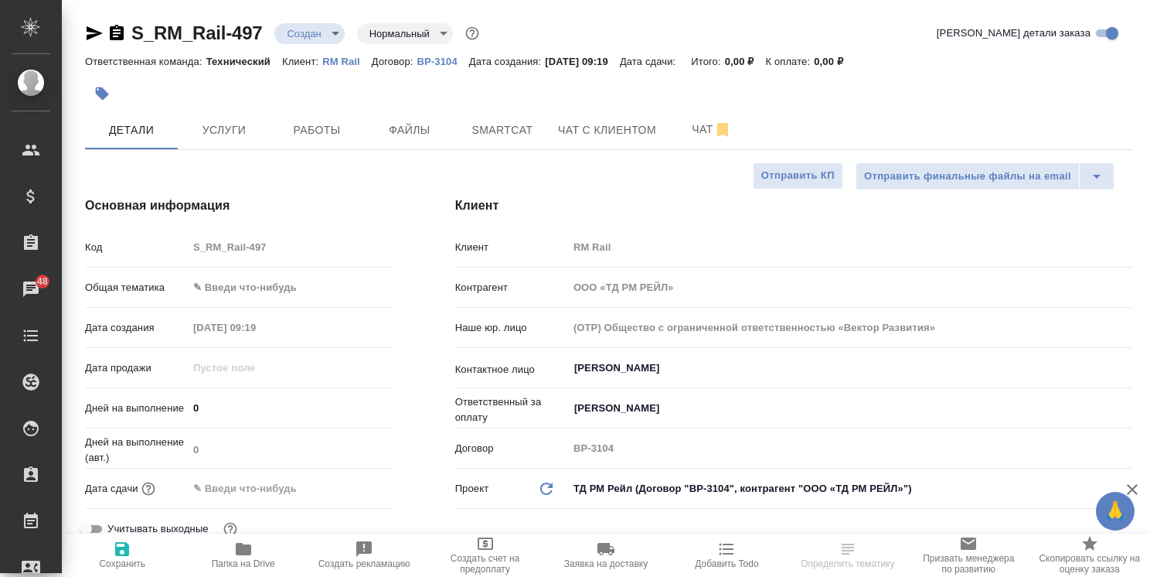
select select "RU"
type textarea "x"
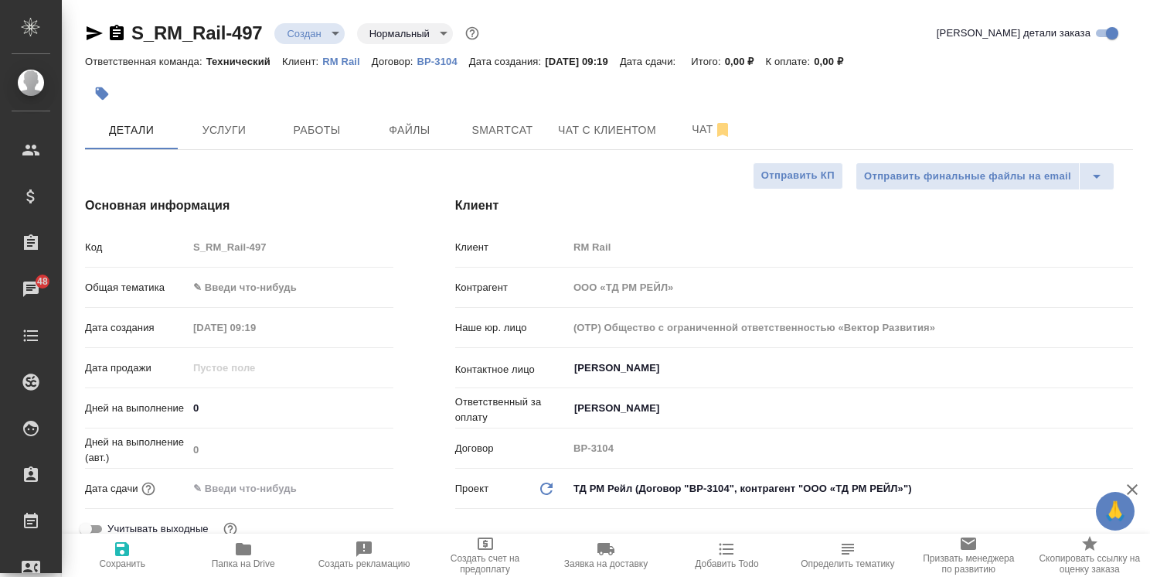
type textarea "x"
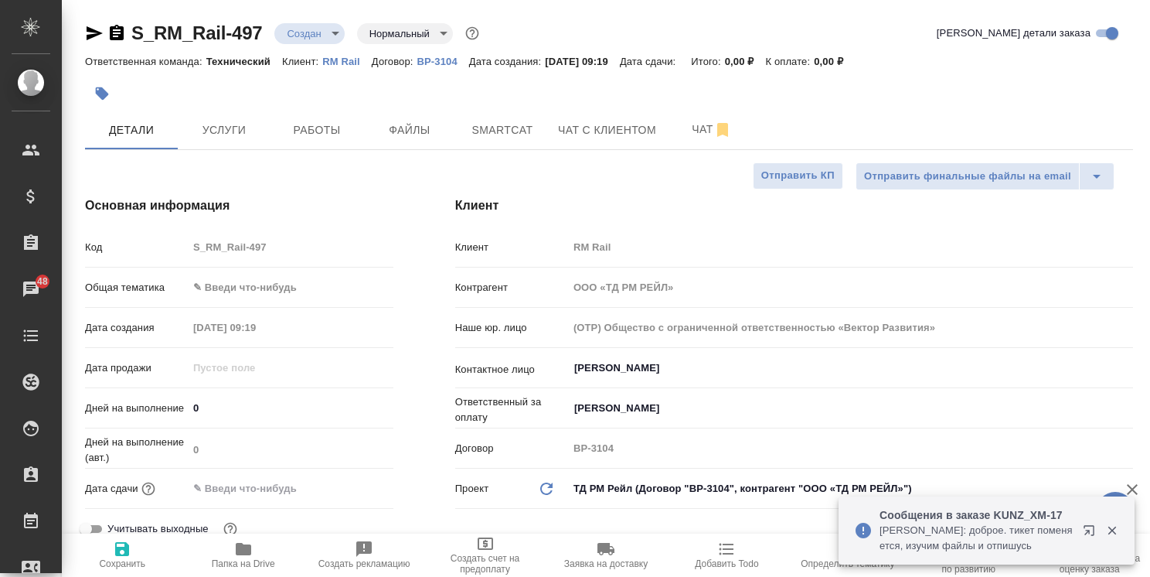
type textarea "x"
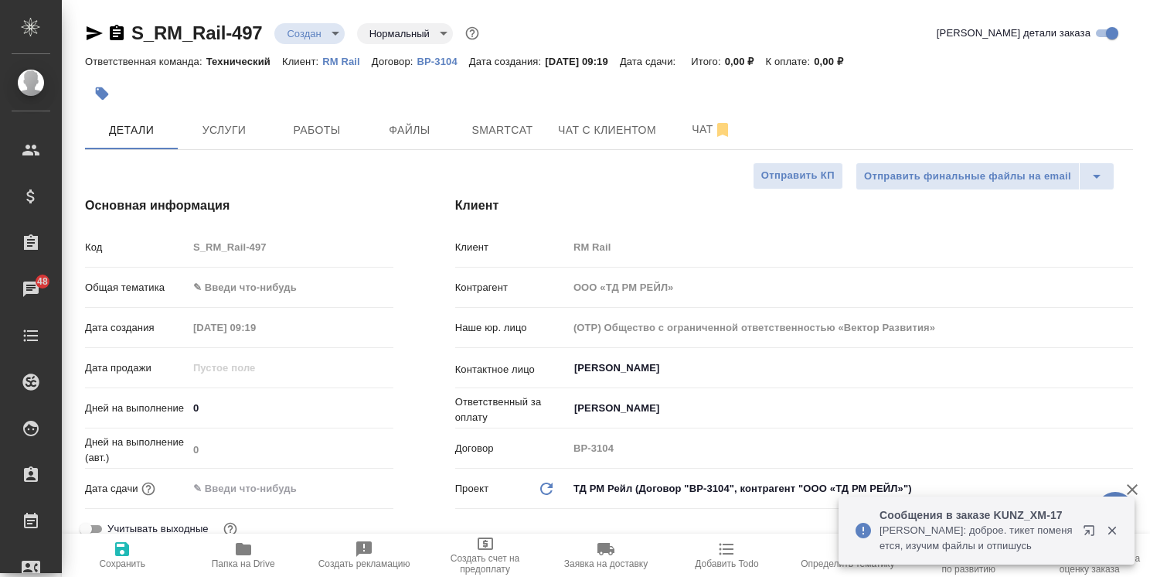
type textarea "x"
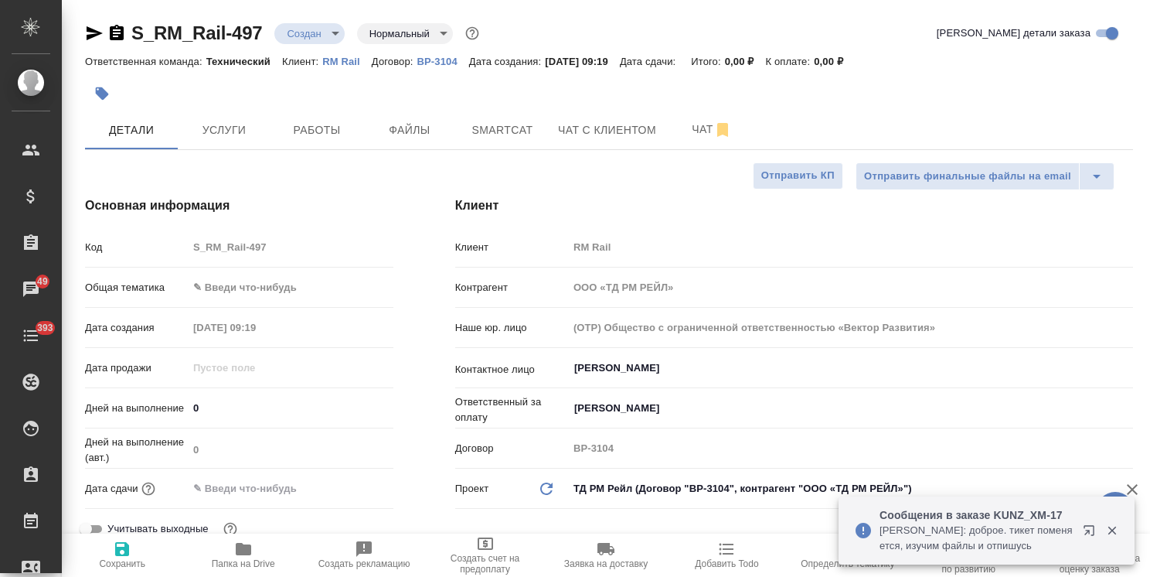
type textarea "x"
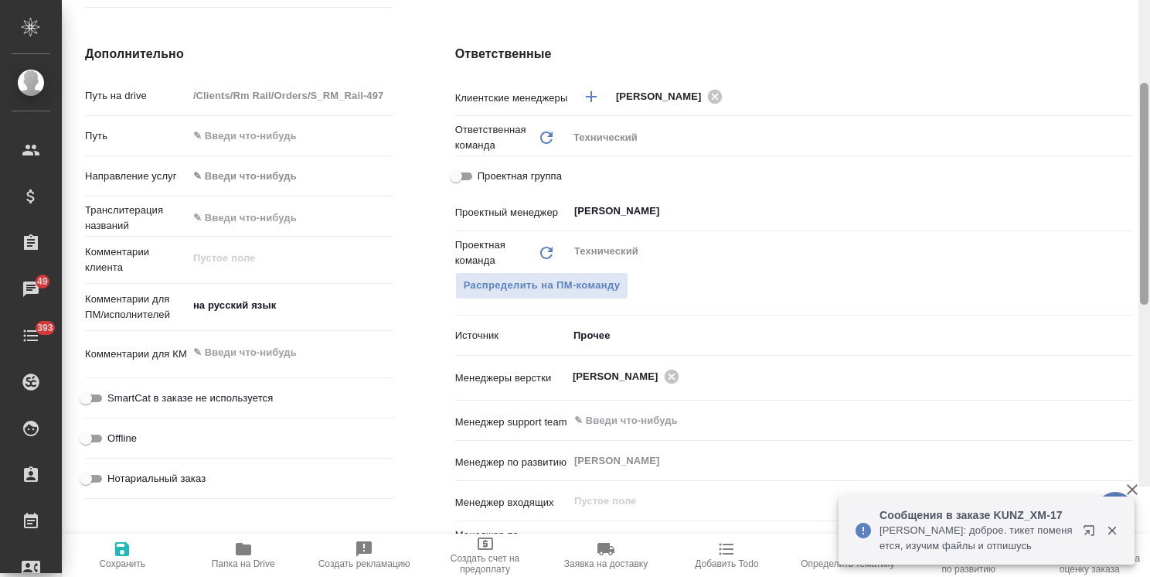
scroll to position [206, 0]
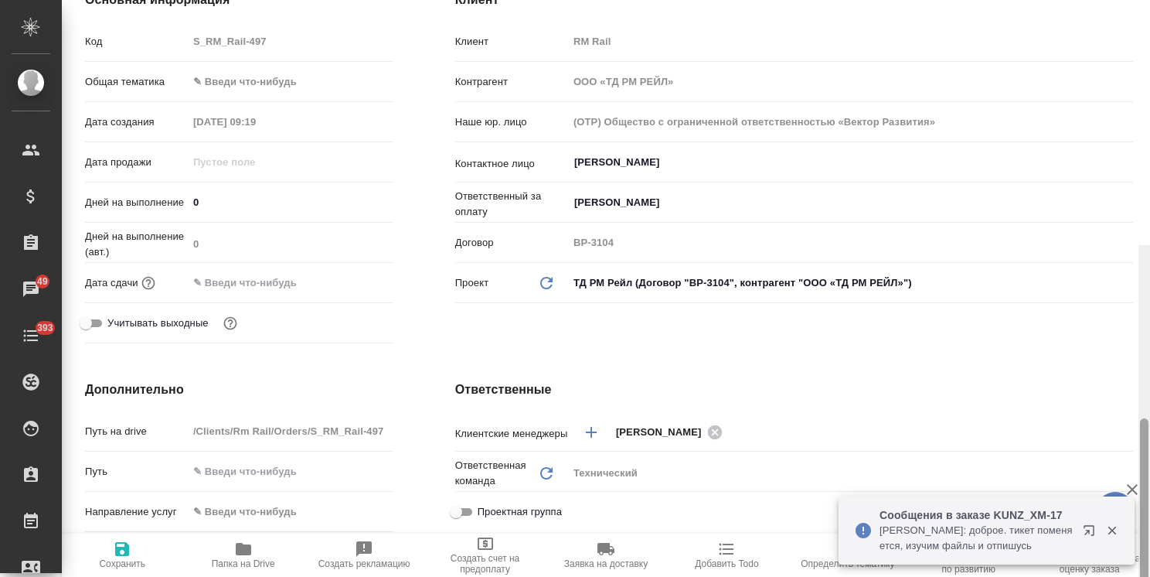
drag, startPoint x: 1141, startPoint y: 363, endPoint x: 1117, endPoint y: 119, distance: 244.7
click at [1136, 120] on div "S_RM_Rail-497 Создан new Нормальный normal Кратко детали заказа Ответственная к…" at bounding box center [606, 288] width 1089 height 577
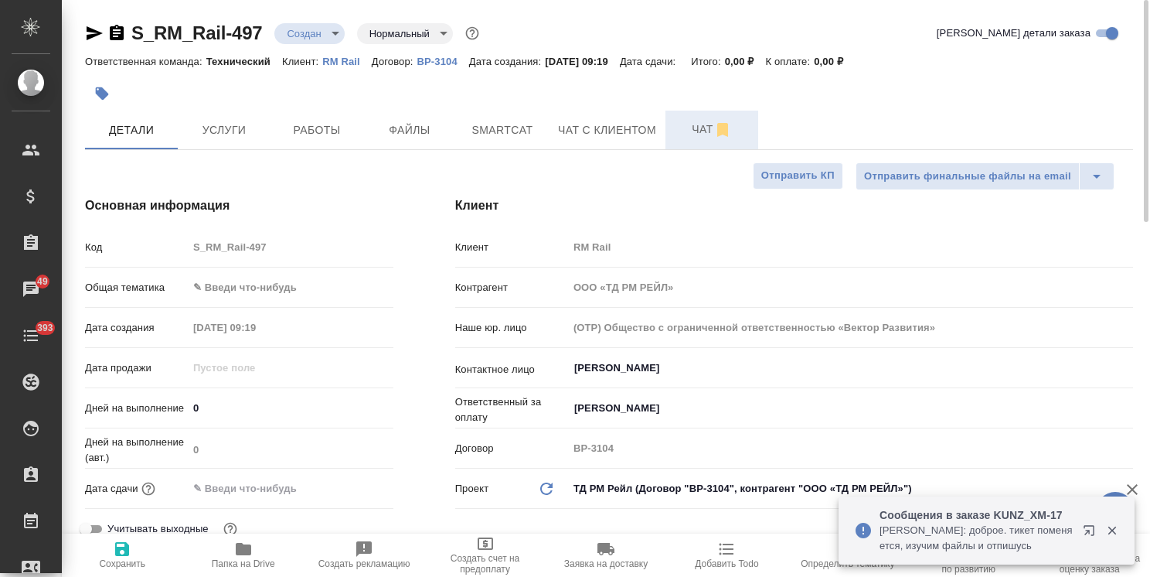
click at [682, 132] on span "Чат" at bounding box center [712, 129] width 74 height 19
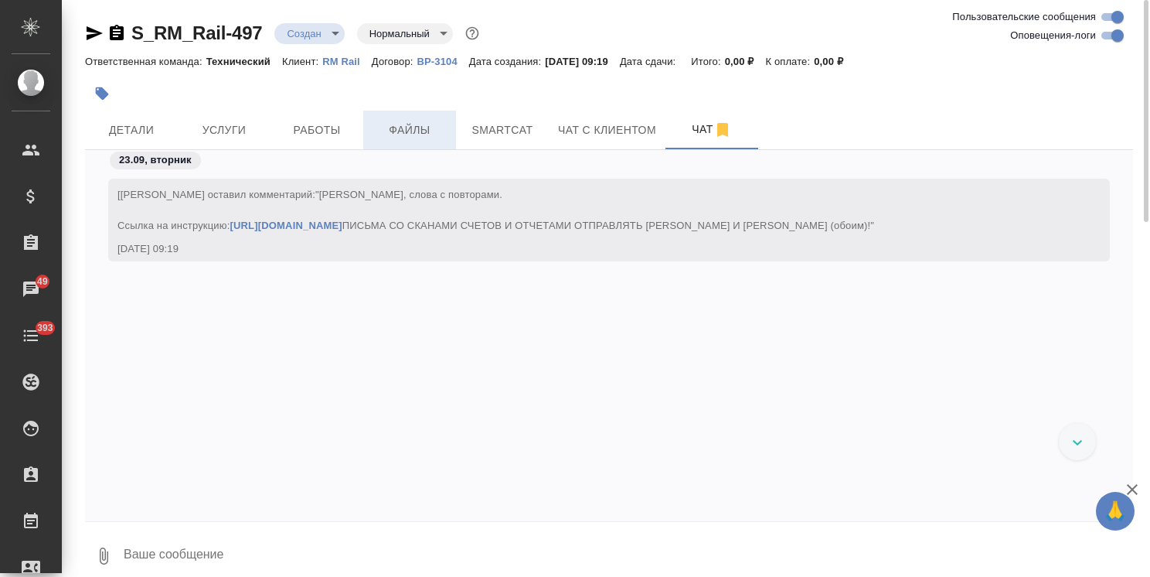
click at [411, 122] on span "Файлы" at bounding box center [410, 130] width 74 height 19
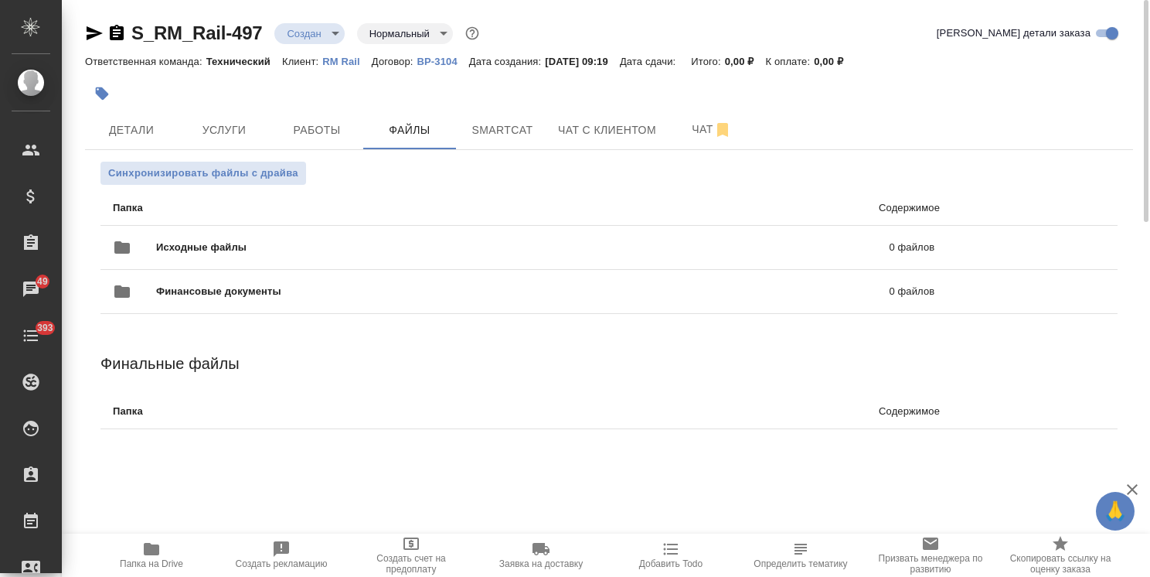
click at [211, 225] on div "Исходные файлы 0 файлов" at bounding box center [523, 247] width 853 height 68
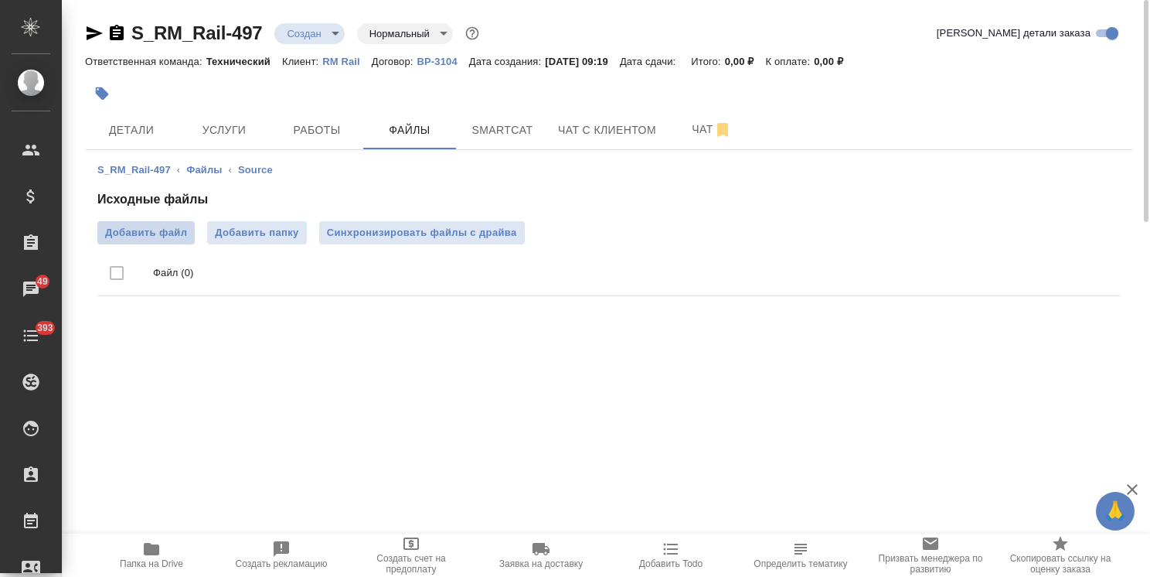
click at [136, 229] on span "Добавить файл" at bounding box center [146, 232] width 82 height 15
click at [0, 0] on input "Добавить файл" at bounding box center [0, 0] width 0 height 0
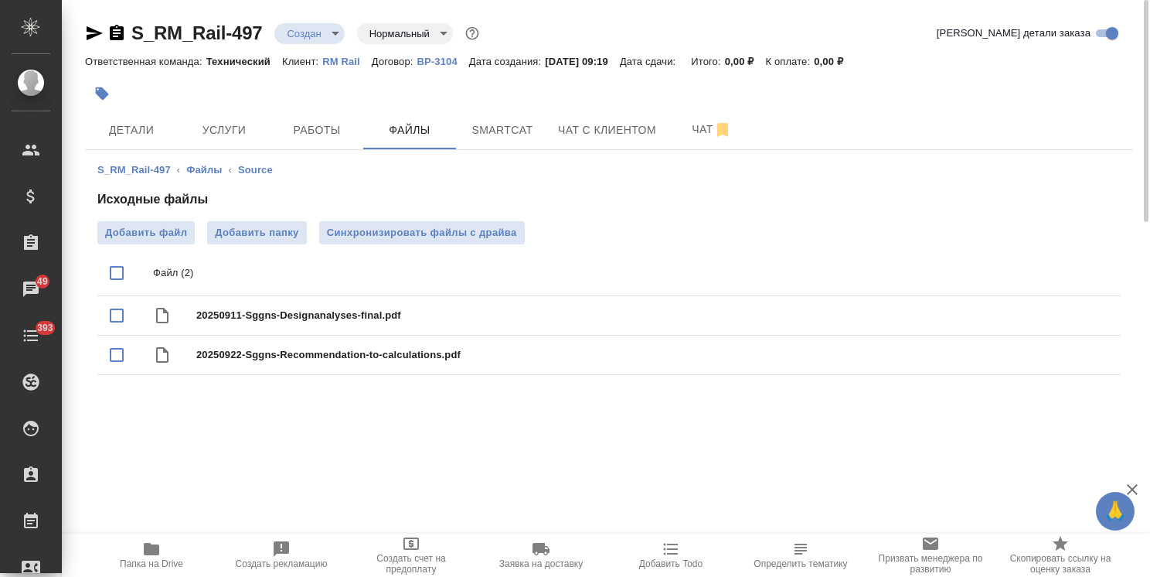
click at [315, 37] on body "🙏 .cls-1 fill:#fff; AWATERA Usmanova Olga Клиенты Спецификации Заказы 49 Чаты 3…" at bounding box center [575, 288] width 1150 height 577
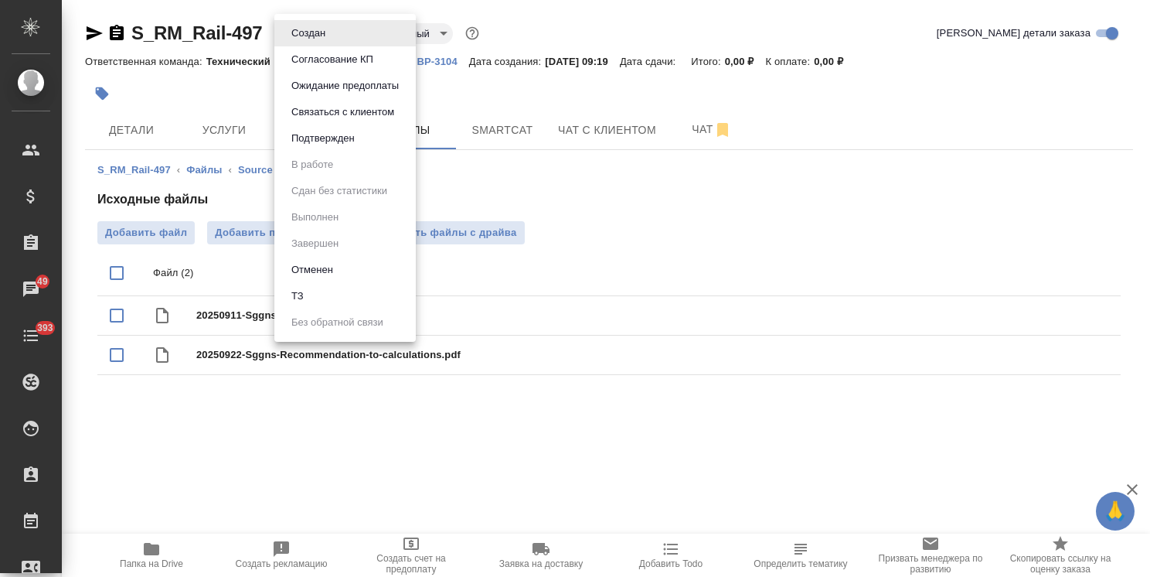
click at [308, 291] on li "ТЗ" at bounding box center [344, 296] width 141 height 26
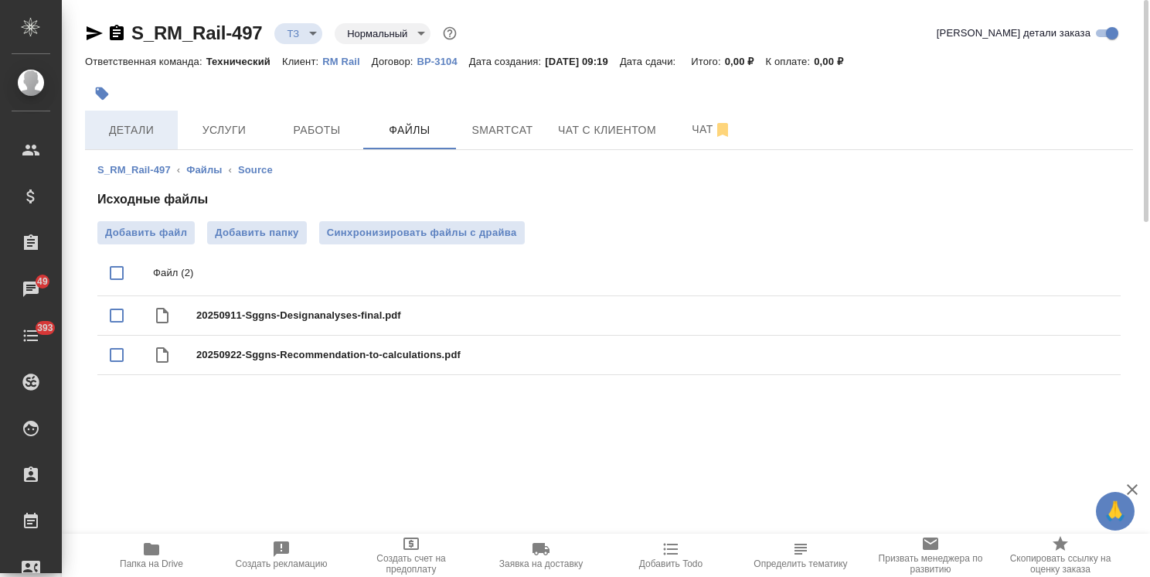
click at [143, 143] on button "Детали" at bounding box center [131, 130] width 93 height 39
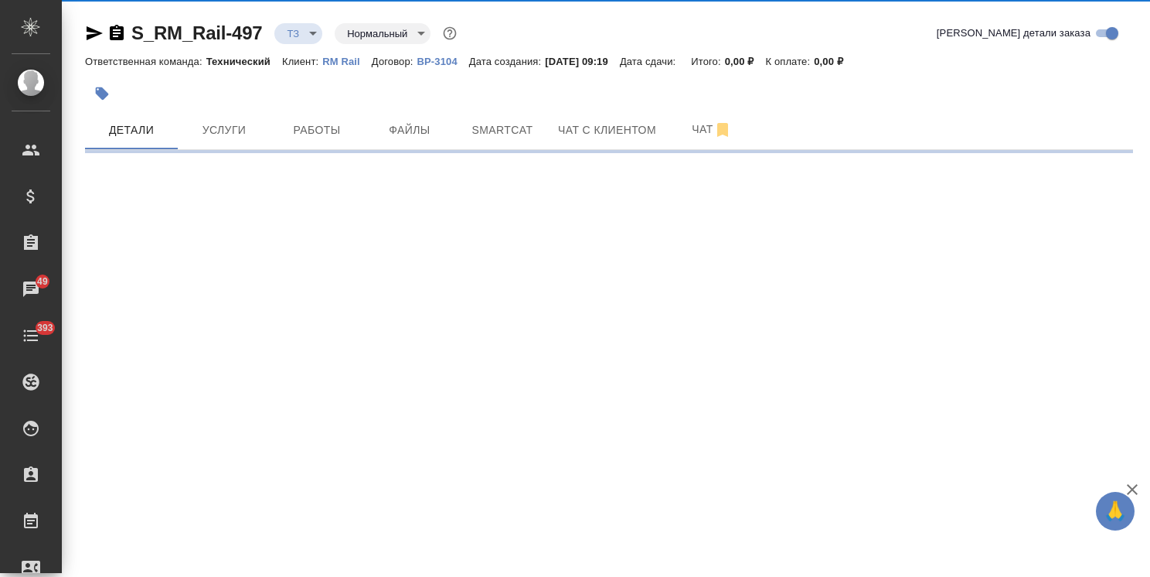
select select "RU"
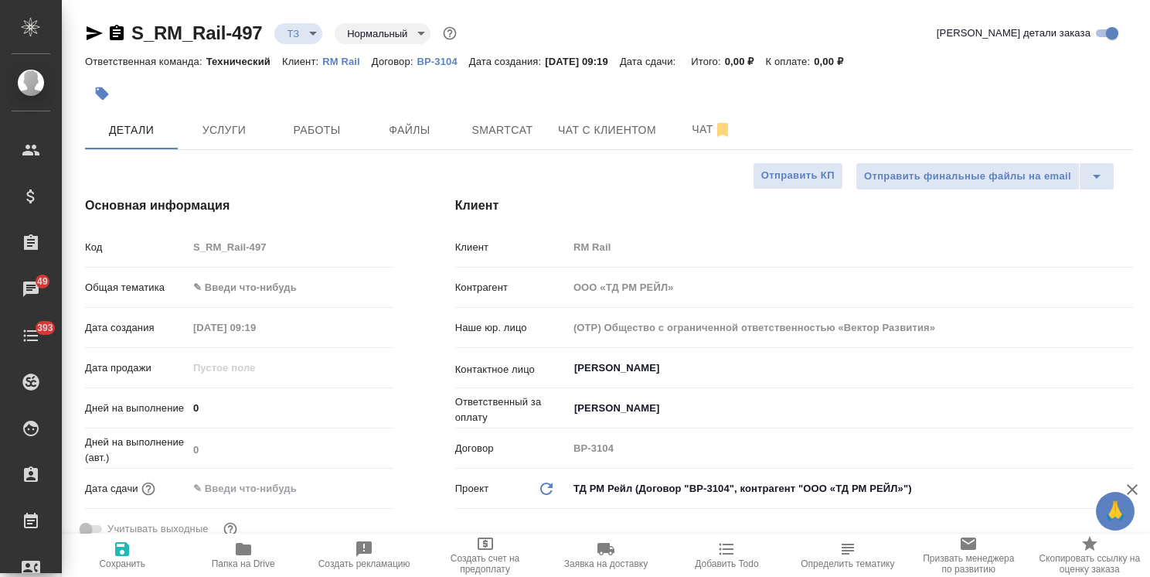
type textarea "x"
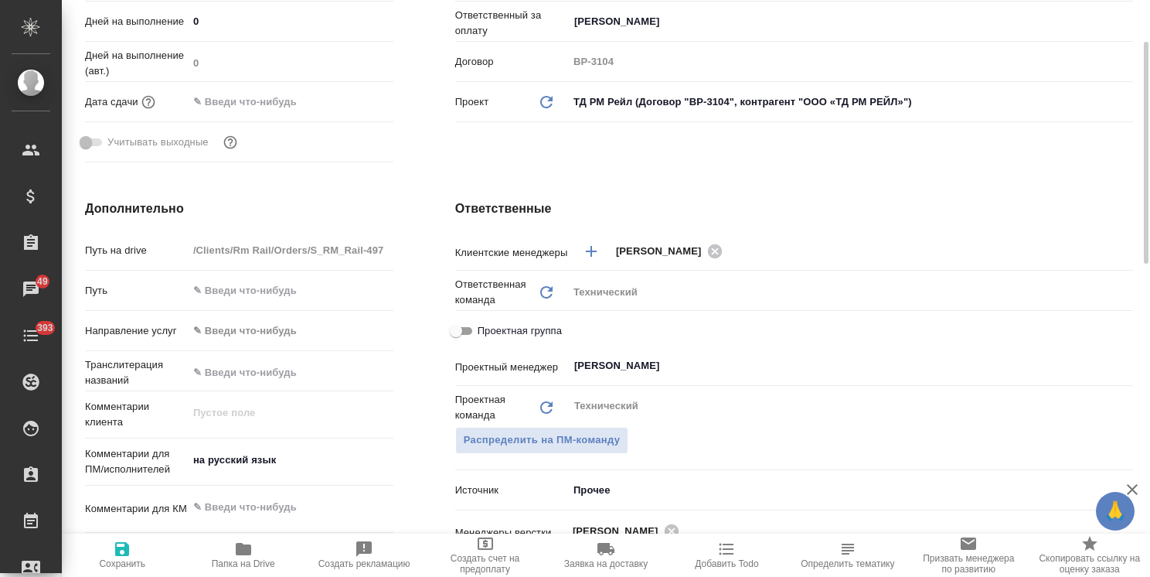
scroll to position [464, 0]
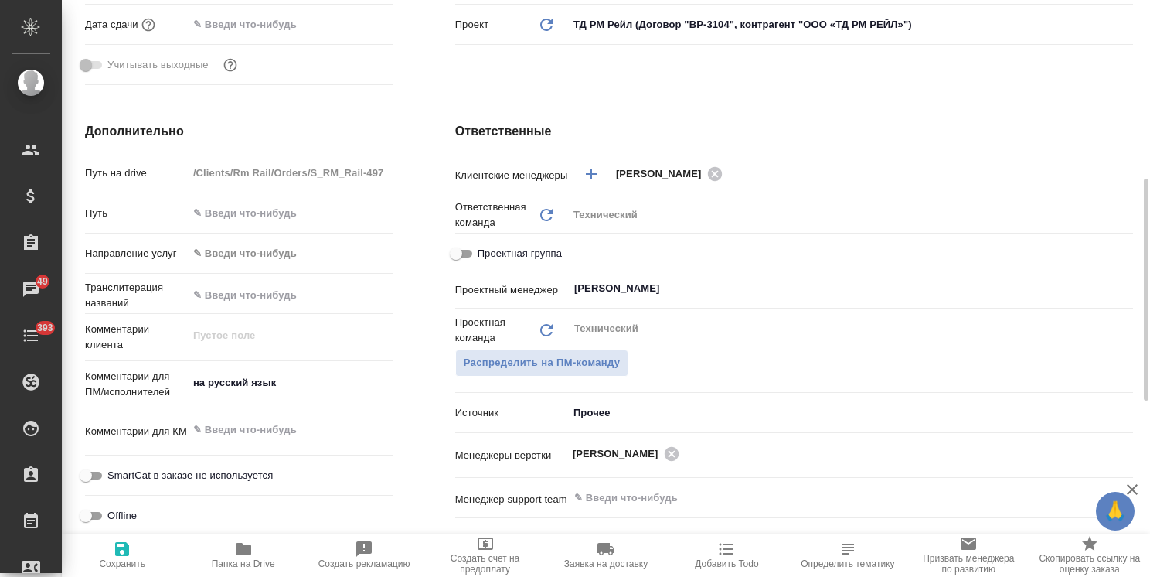
click at [258, 561] on span "Папка на Drive" at bounding box center [243, 563] width 63 height 11
type textarea "x"
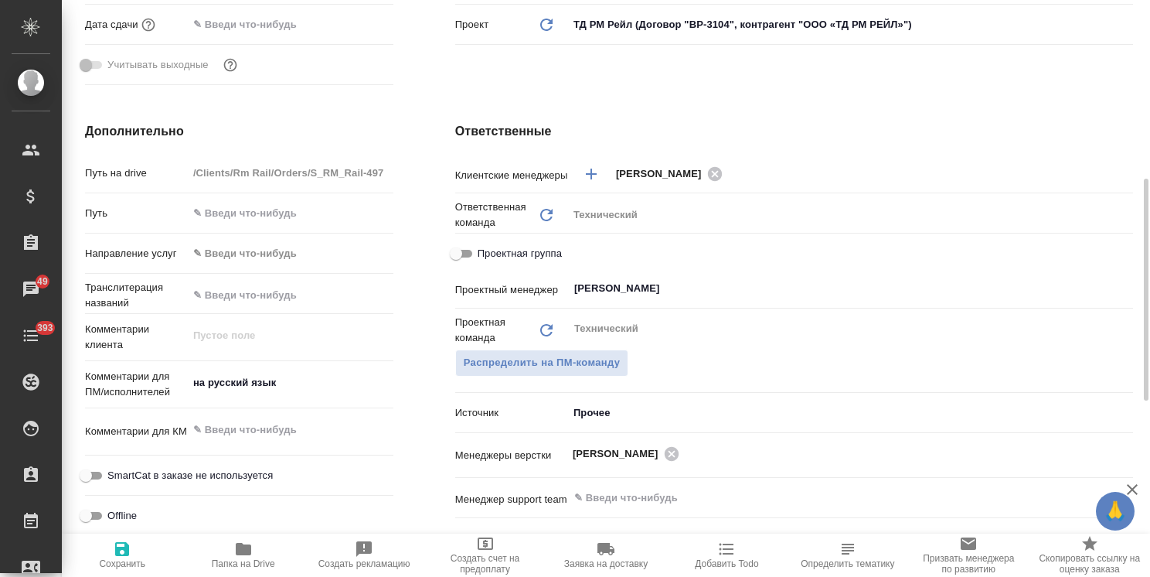
type textarea "x"
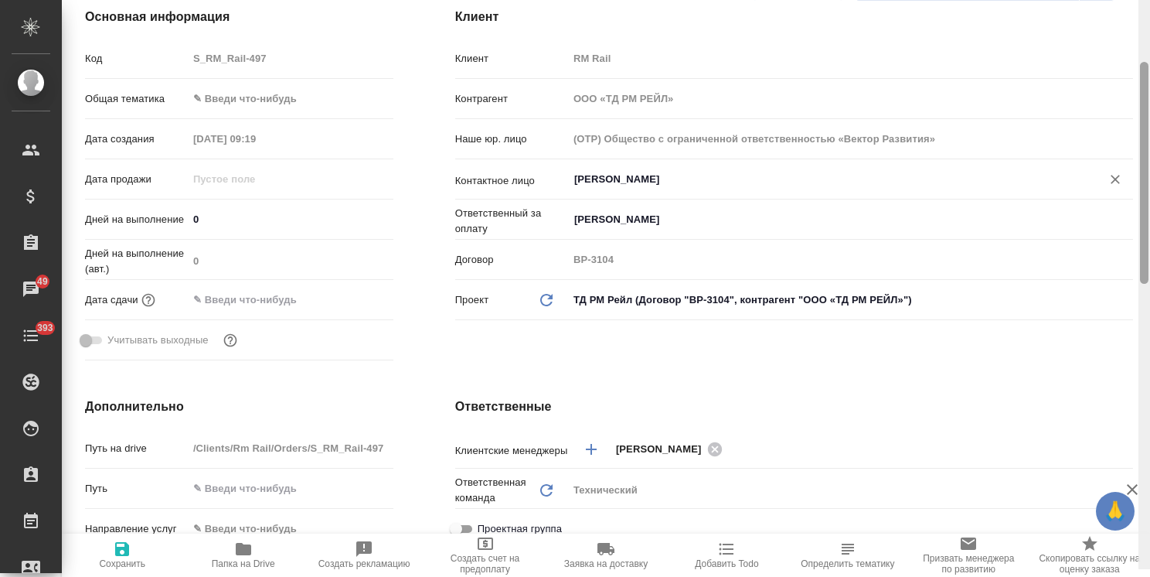
drag, startPoint x: 1144, startPoint y: 340, endPoint x: 1071, endPoint y: 197, distance: 160.4
click at [1150, 227] on html "🙏 .cls-1 fill:#fff; AWATERA Usmanova Olga Клиенты Спецификации Заказы 49 Чаты 3…" at bounding box center [575, 288] width 1150 height 577
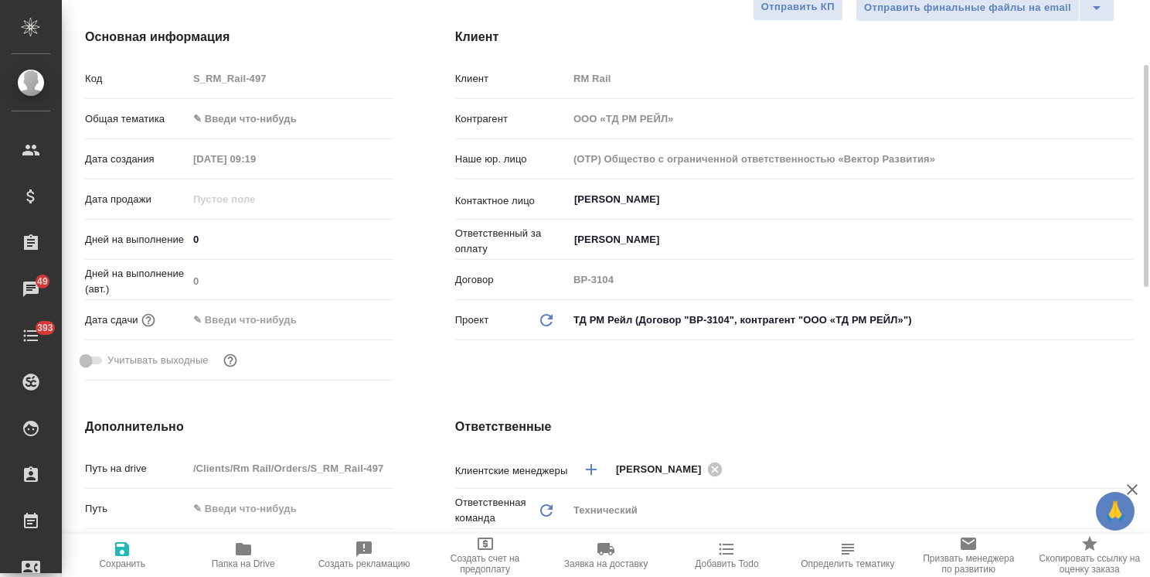
click at [304, 119] on body "🙏 .cls-1 fill:#fff; AWATERA Usmanova Olga Клиенты Спецификации Заказы 49 Чаты 3…" at bounding box center [575, 288] width 1150 height 577
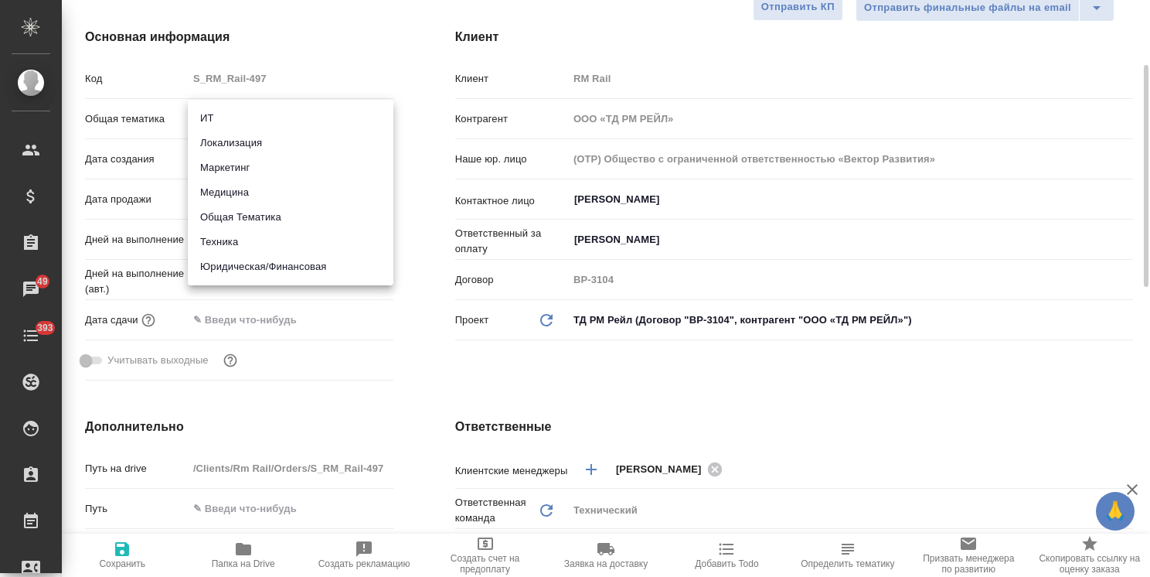
click at [244, 244] on li "Техника" at bounding box center [291, 242] width 206 height 25
type input "tech"
type textarea "x"
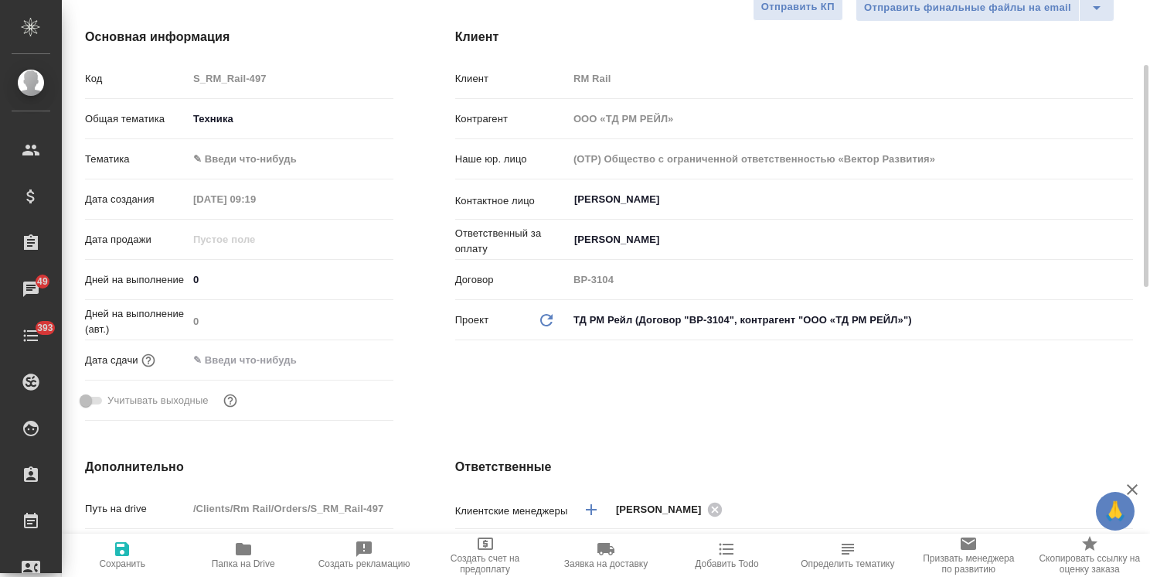
click at [278, 162] on body "🙏 .cls-1 fill:#fff; AWATERA Usmanova Olga Клиенты Спецификации Заказы 49 Чаты 3…" at bounding box center [575, 288] width 1150 height 577
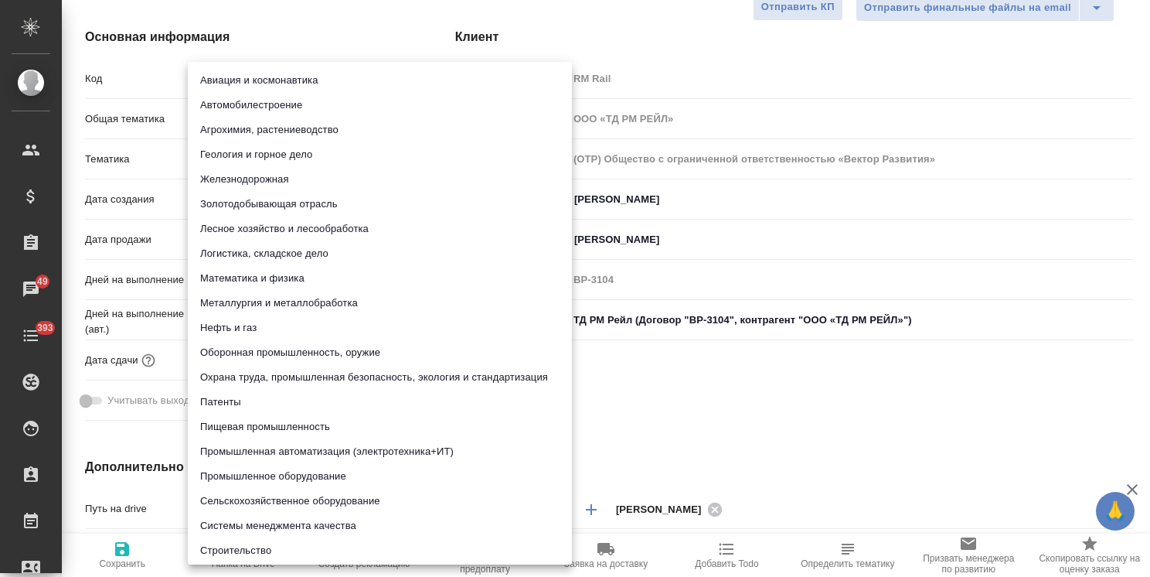
click at [281, 106] on li "Автомобилестроение" at bounding box center [380, 105] width 384 height 25
type textarea "x"
type input "5f647204b73bc97568ca66a7"
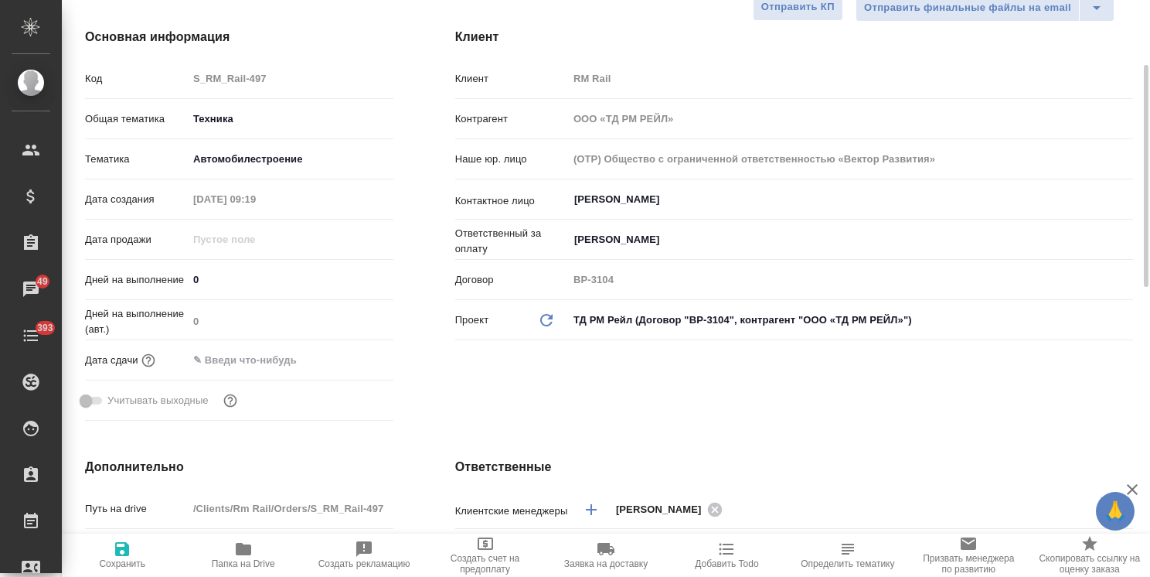
click at [253, 150] on body "🙏 .cls-1 fill:#fff; AWATERA Usmanova Olga Клиенты Спецификации Заказы 49 Чаты 3…" at bounding box center [575, 288] width 1150 height 577
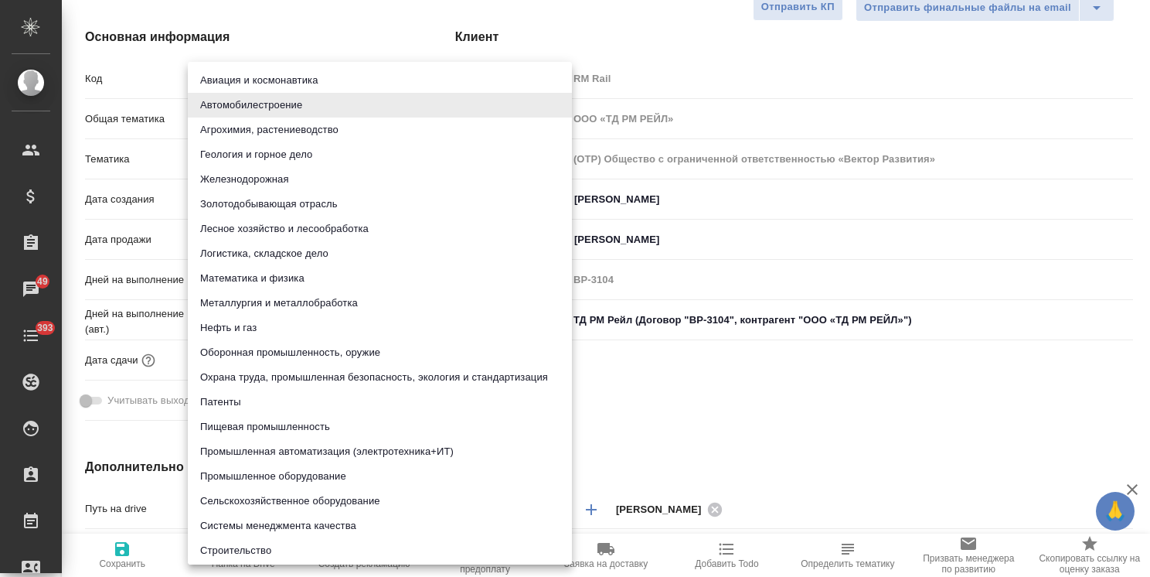
click at [263, 182] on li "Железнодорожная" at bounding box center [380, 179] width 384 height 25
type textarea "x"
type input "5f647205b73bc97568ca66b2"
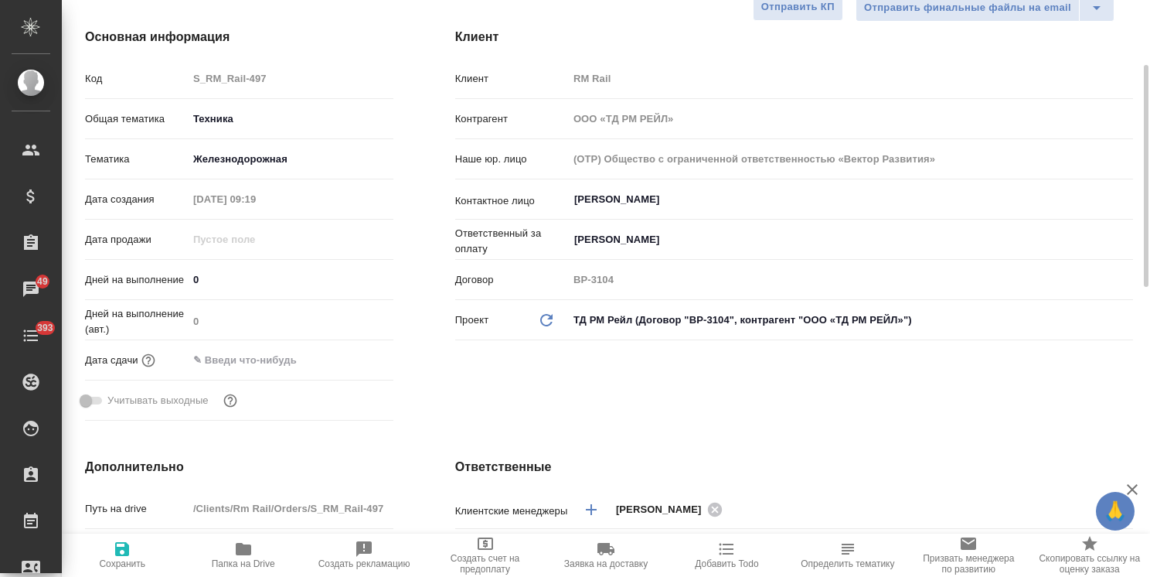
click at [124, 561] on span "Сохранить" at bounding box center [122, 563] width 46 height 11
type textarea "x"
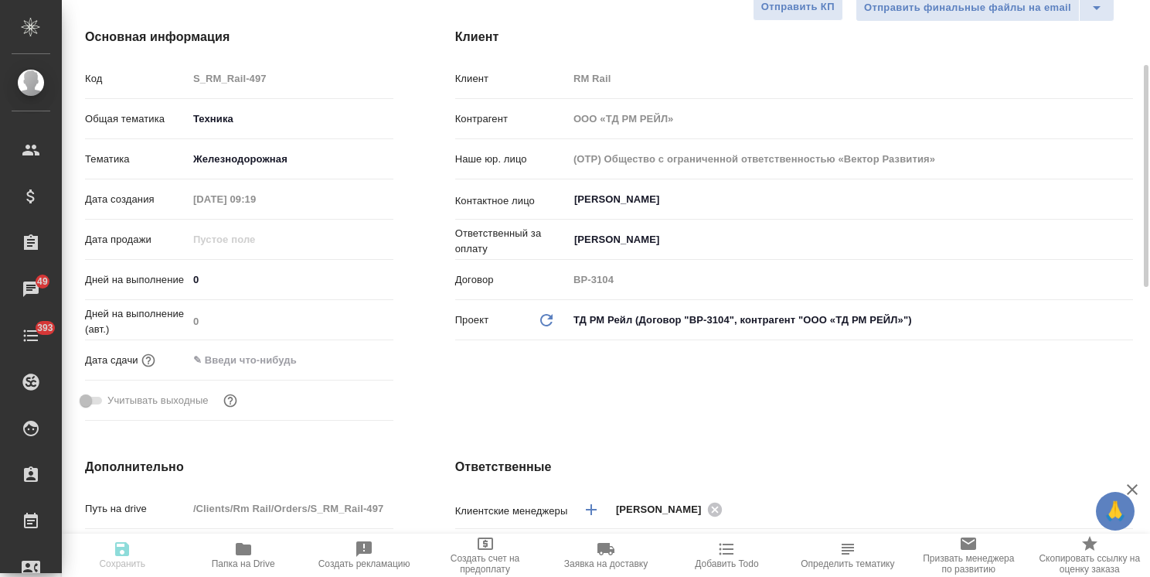
type textarea "x"
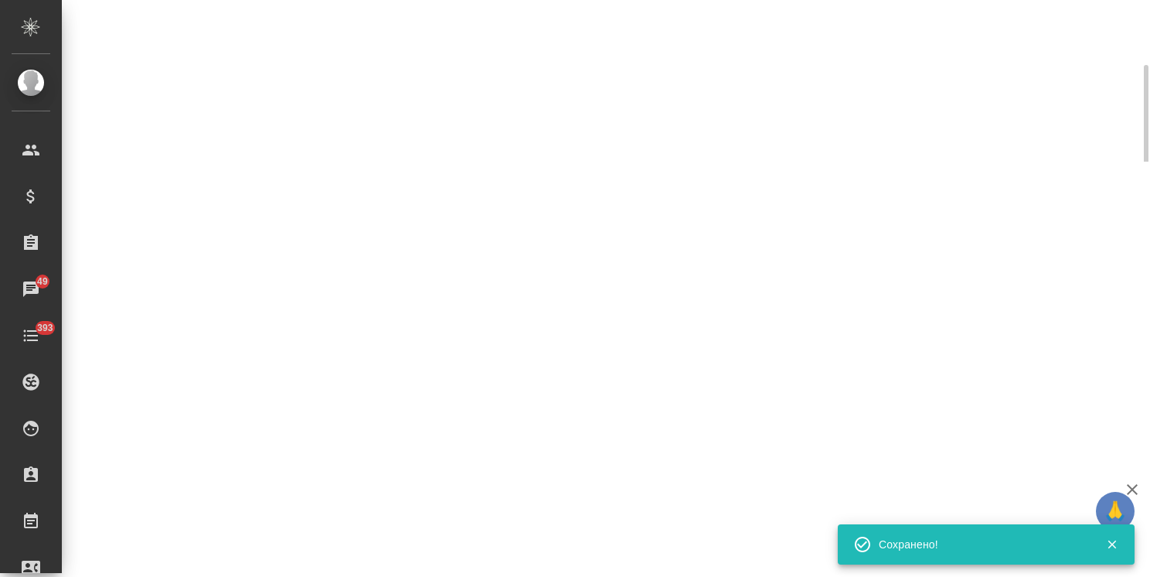
select select "RU"
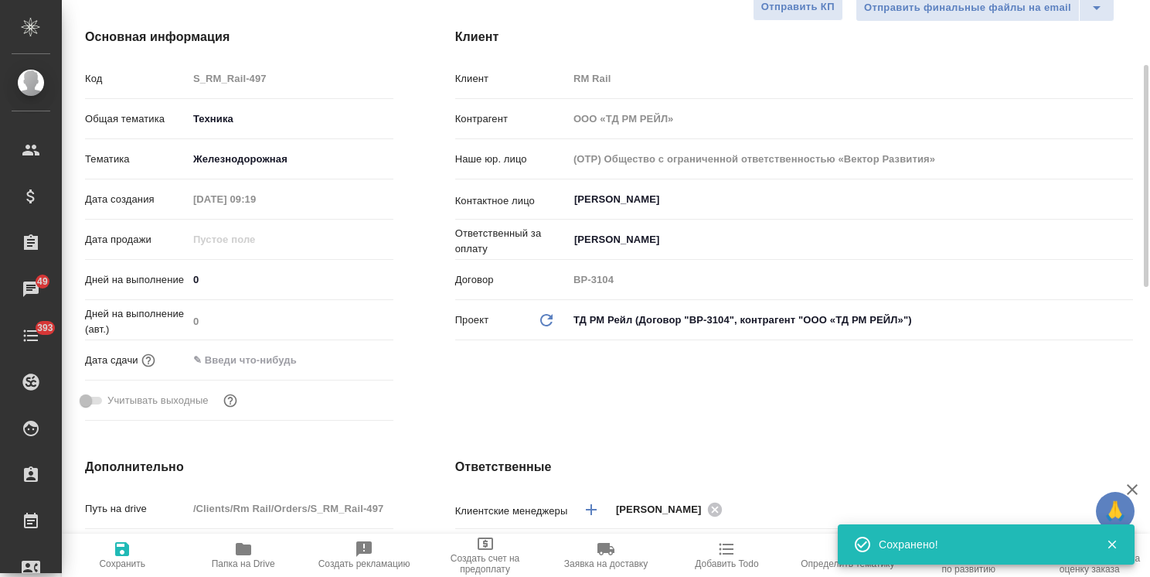
type textarea "x"
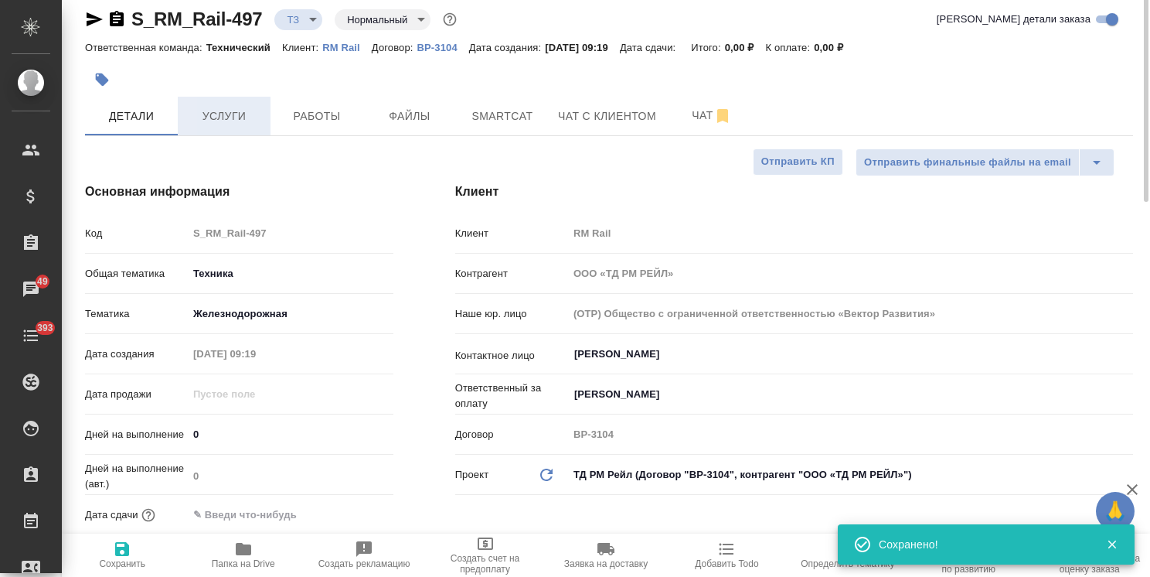
scroll to position [0, 0]
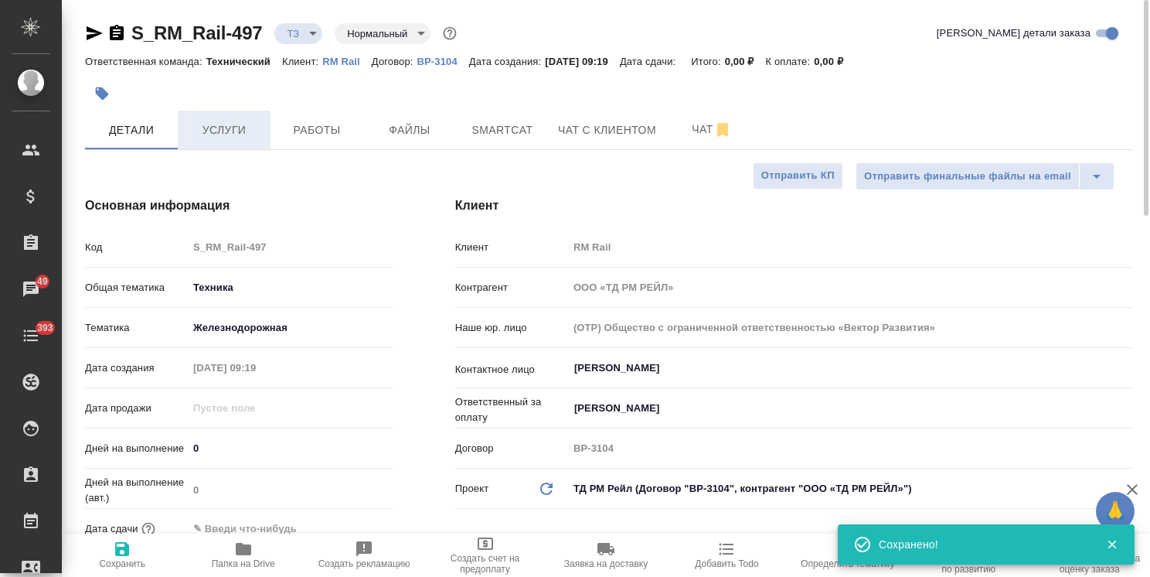
click at [206, 131] on span "Услуги" at bounding box center [224, 130] width 74 height 19
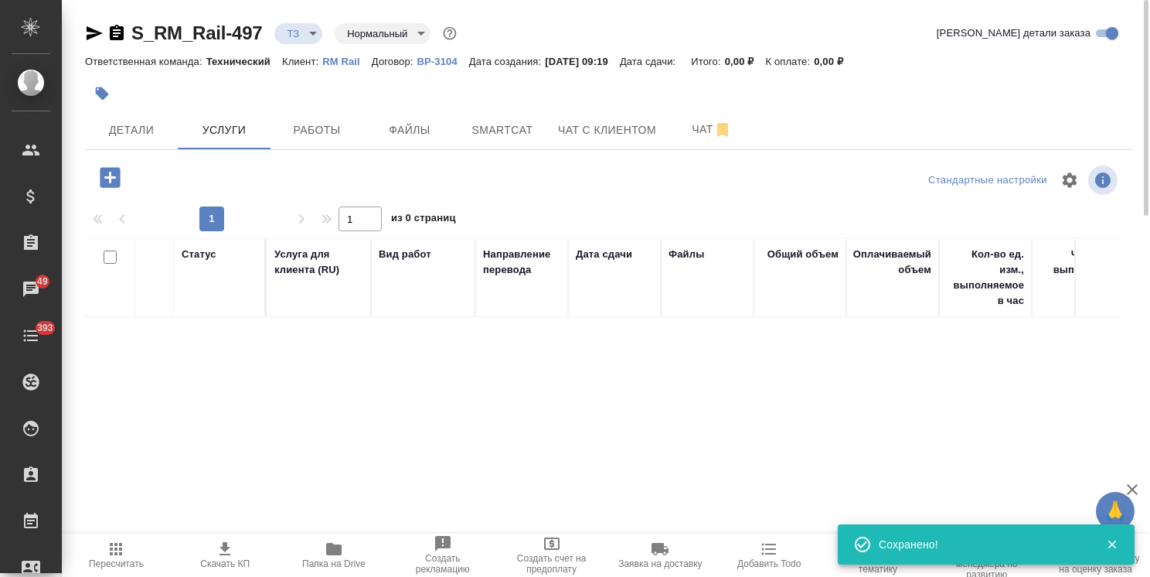
click at [114, 183] on icon "button" at bounding box center [110, 177] width 20 height 20
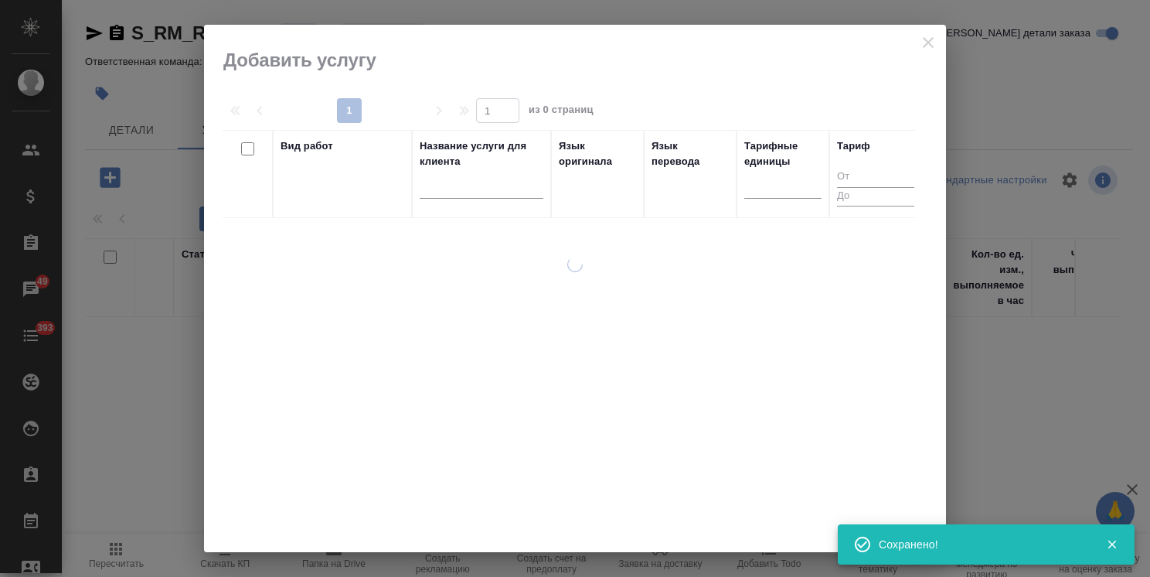
click at [510, 189] on input "text" at bounding box center [482, 188] width 124 height 19
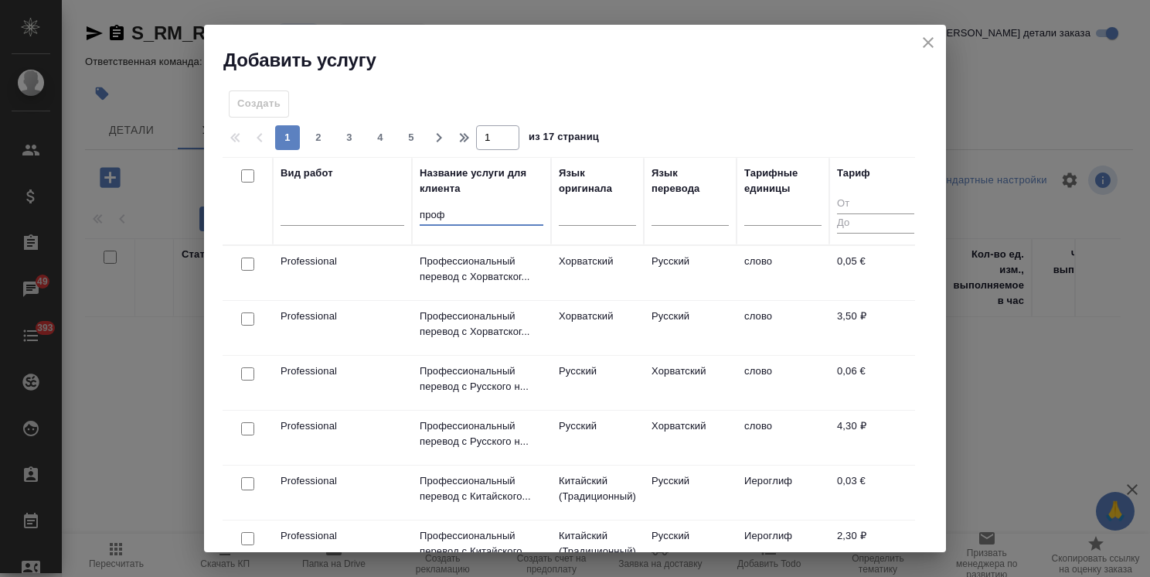
type input "проф"
click at [600, 215] on div at bounding box center [597, 210] width 77 height 22
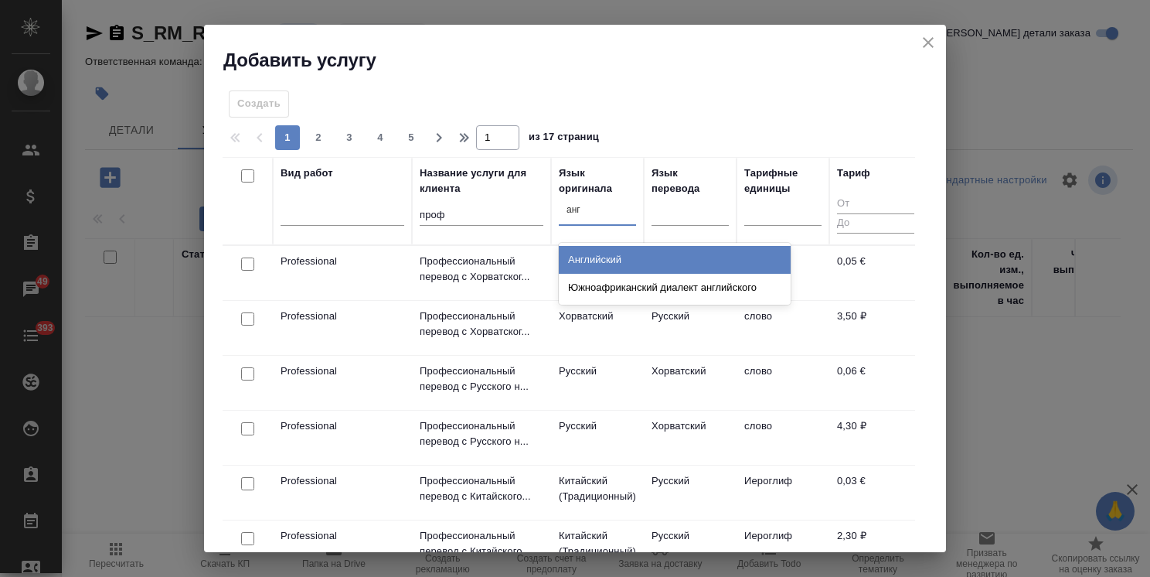
type input "англ"
click at [603, 258] on div "Английский" at bounding box center [675, 260] width 232 height 28
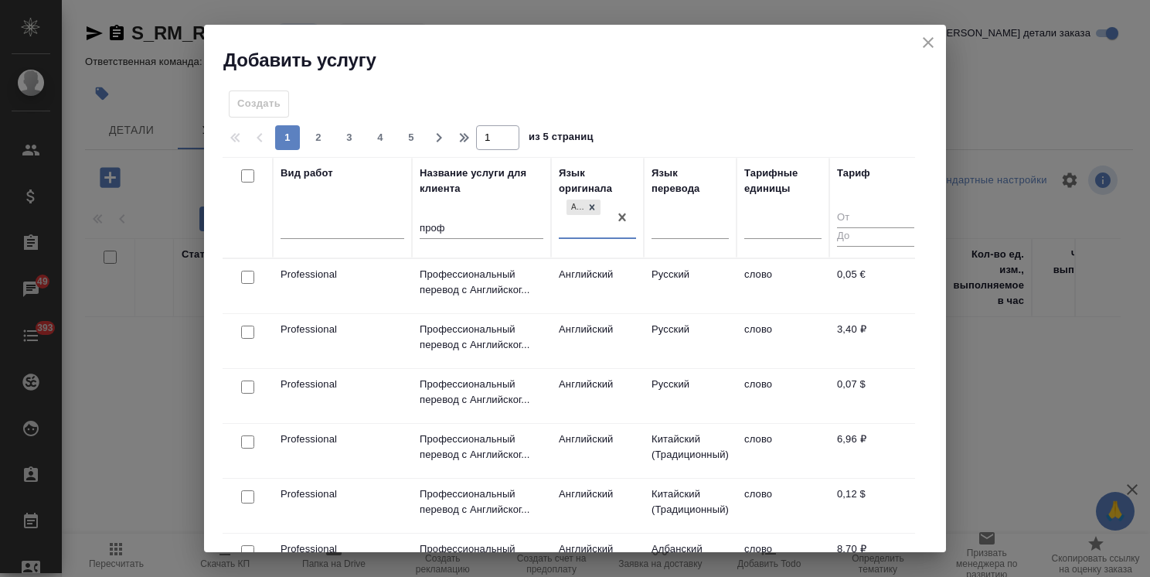
click at [244, 275] on input "checkbox" at bounding box center [247, 277] width 13 height 13
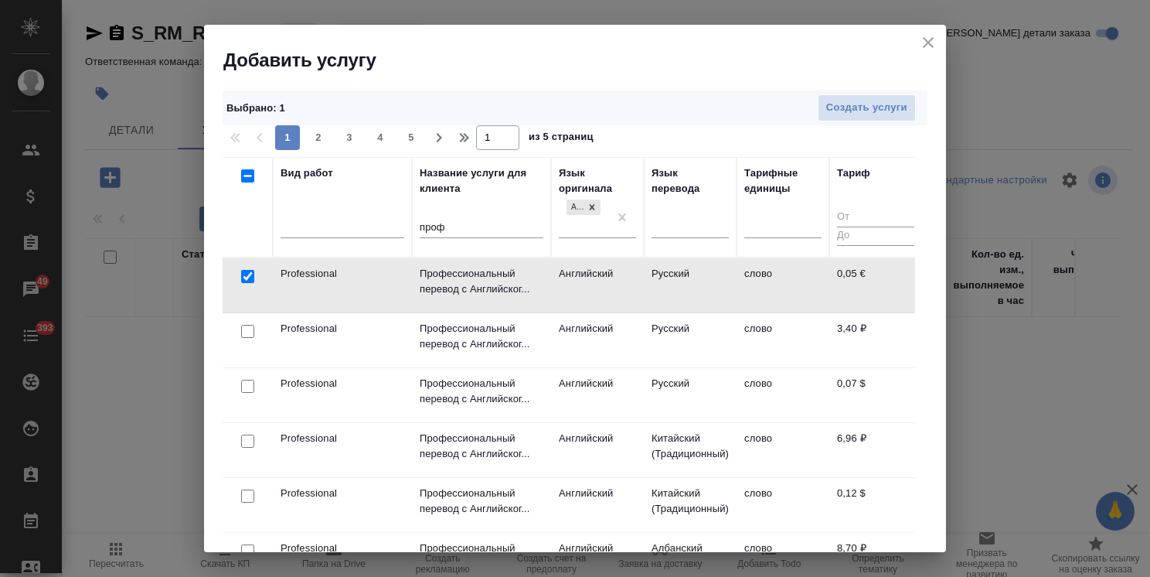
click at [241, 277] on input "checkbox" at bounding box center [247, 276] width 13 height 13
checkbox input "false"
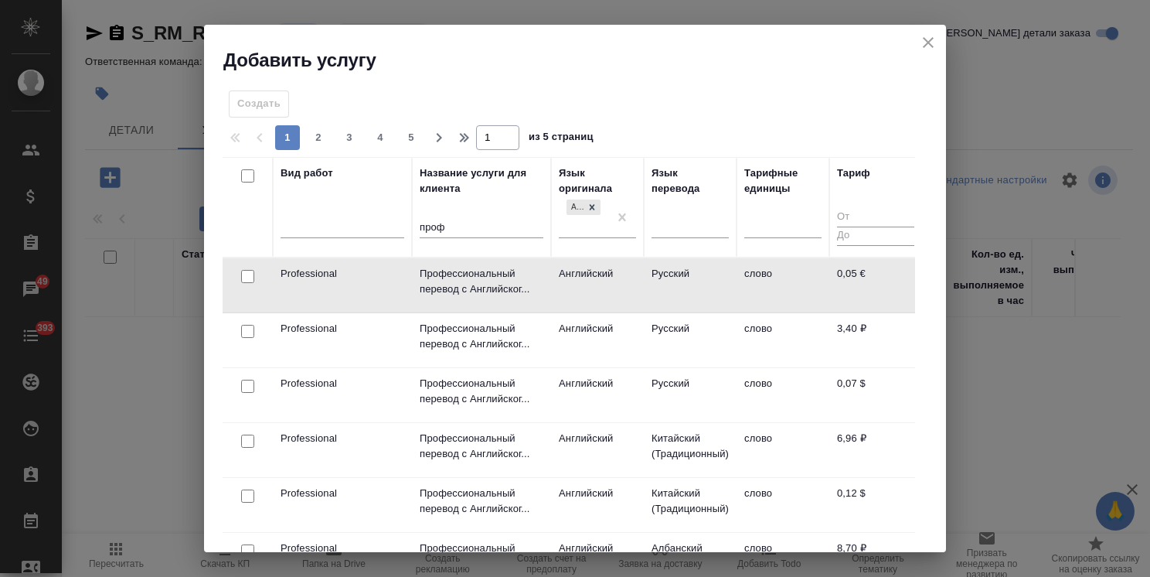
click at [245, 329] on input "checkbox" at bounding box center [247, 331] width 13 height 13
checkbox input "true"
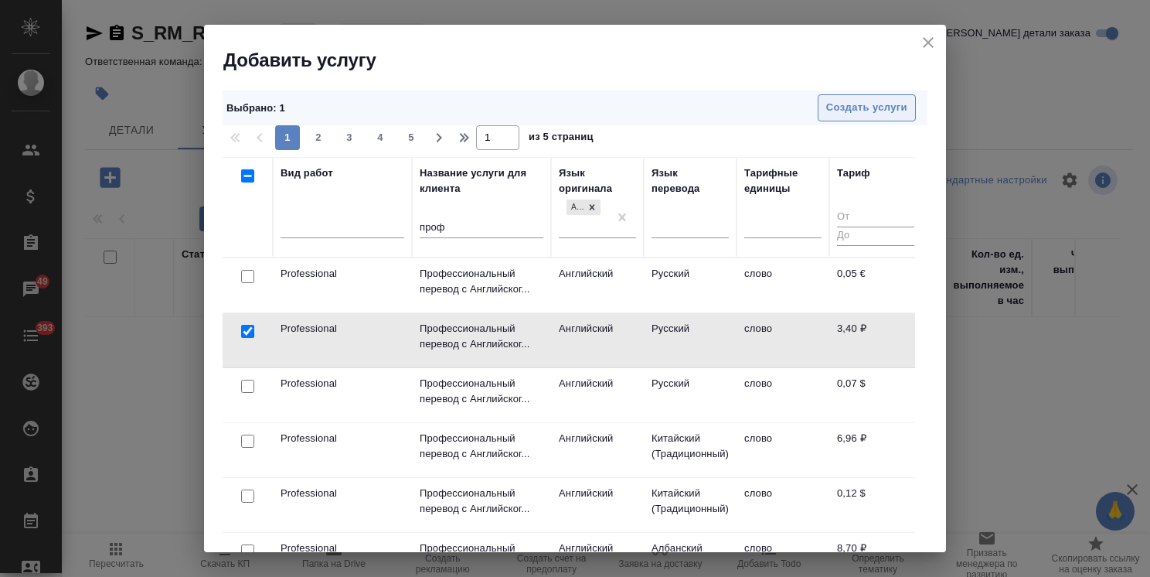
click at [836, 113] on span "Создать услуги" at bounding box center [867, 108] width 81 height 18
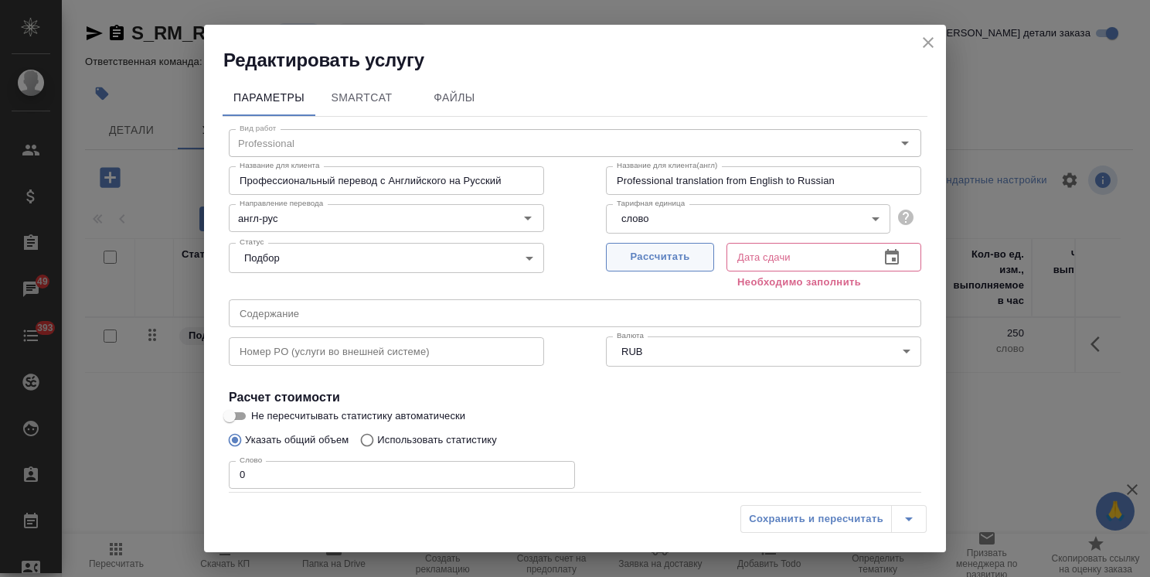
click at [661, 254] on span "Рассчитать" at bounding box center [660, 257] width 91 height 18
type input "23.09.2025 10:12"
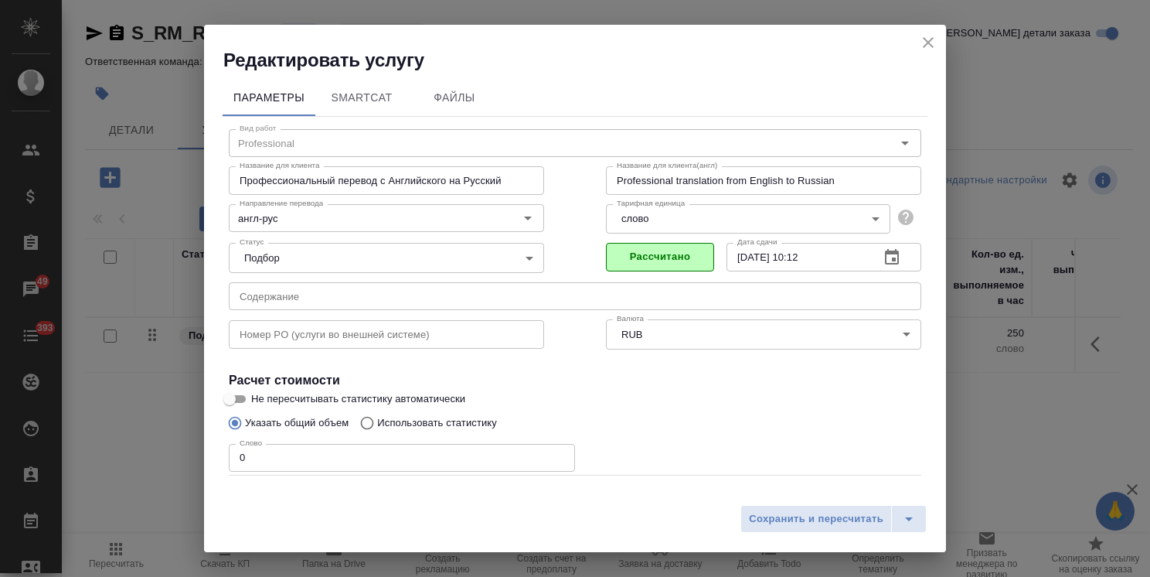
click at [755, 504] on div "Сохранить и пересчитать" at bounding box center [575, 524] width 742 height 55
click at [759, 512] on span "Сохранить и пересчитать" at bounding box center [816, 519] width 135 height 18
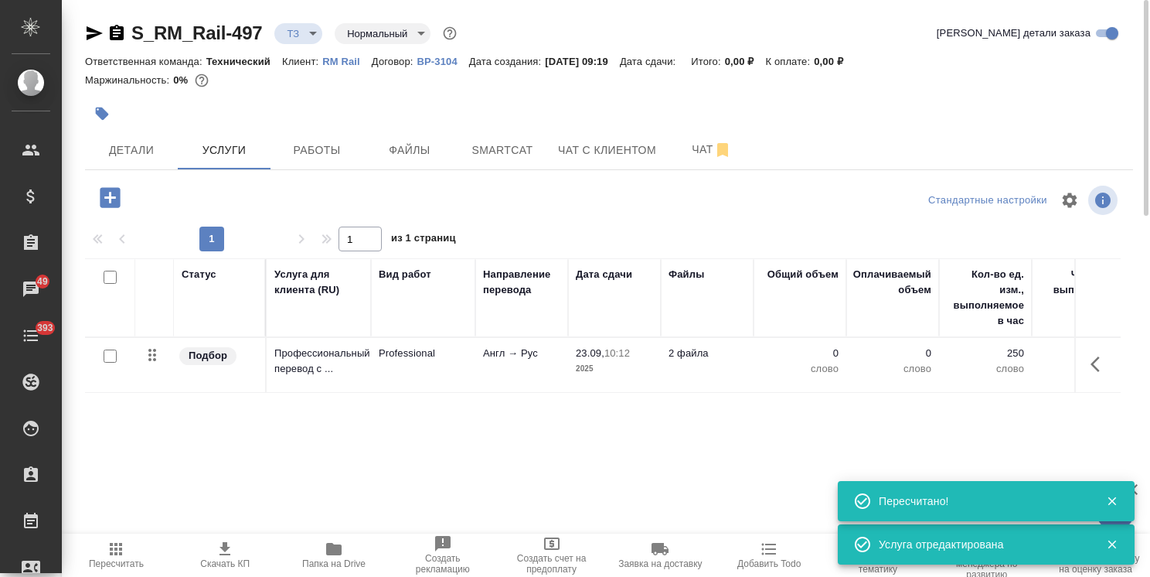
click at [326, 562] on span "Папка на Drive" at bounding box center [333, 563] width 63 height 11
click at [402, 165] on button "Файлы" at bounding box center [409, 150] width 93 height 39
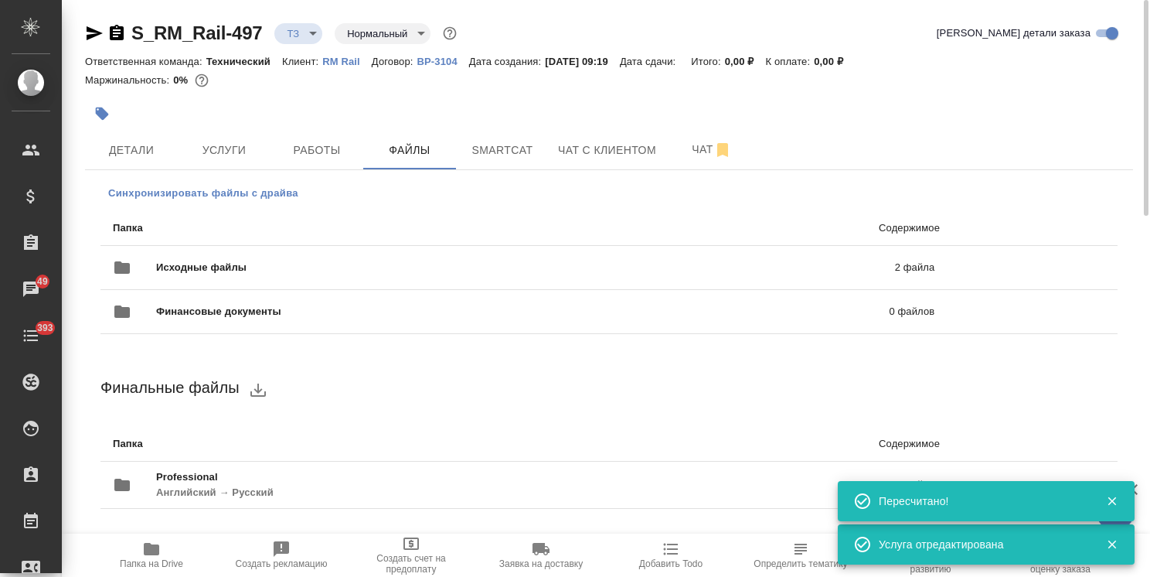
click at [223, 190] on span "Синхронизировать файлы с драйва" at bounding box center [203, 193] width 190 height 15
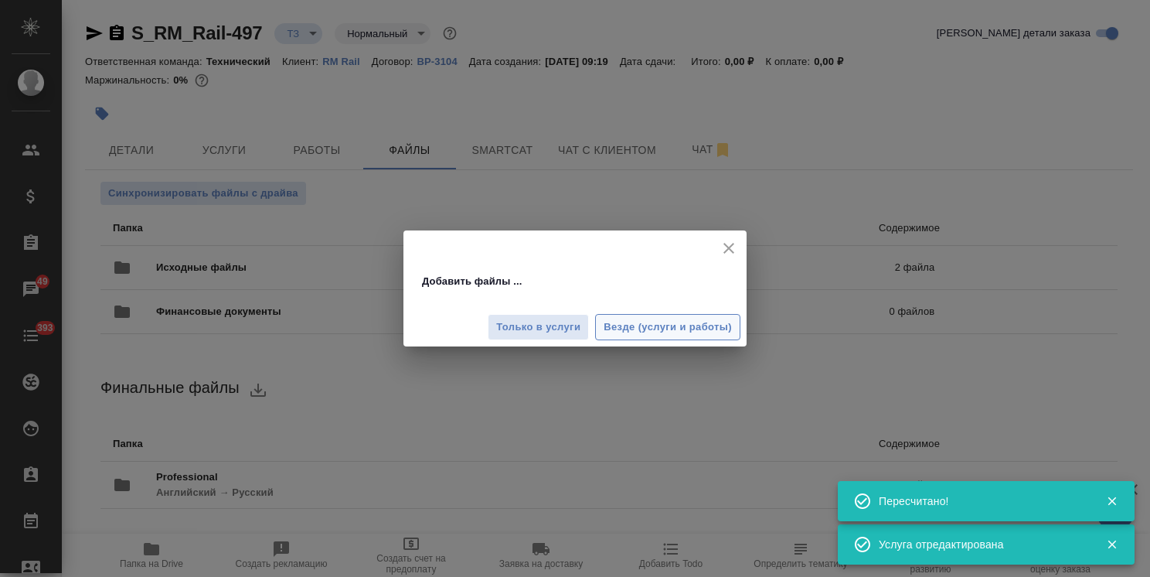
click at [642, 326] on span "Везде (услуги и работы)" at bounding box center [668, 328] width 128 height 18
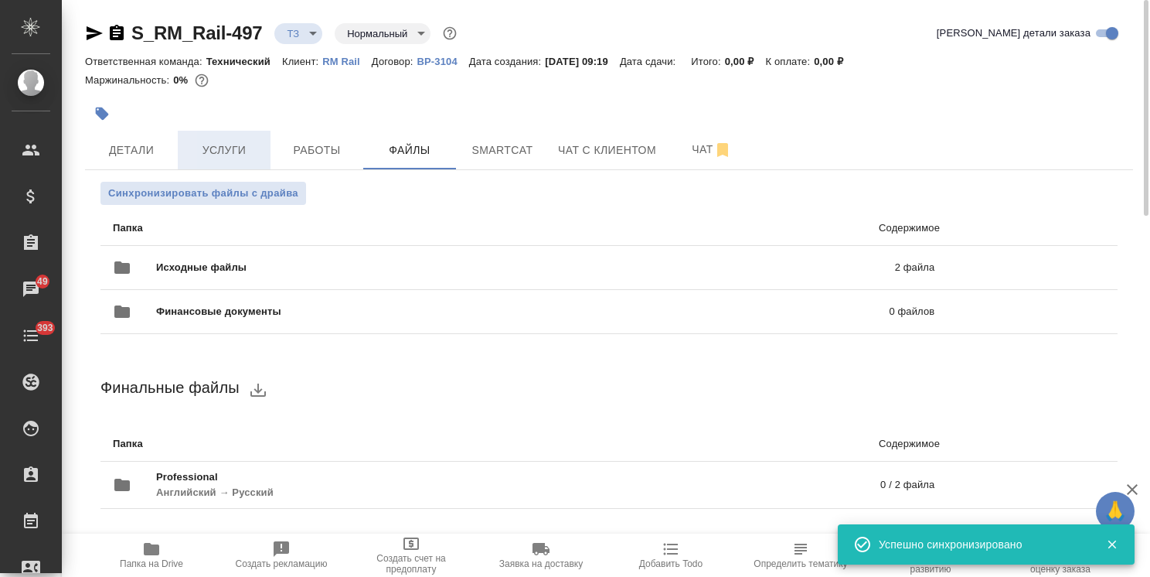
click at [215, 150] on span "Услуги" at bounding box center [224, 150] width 74 height 19
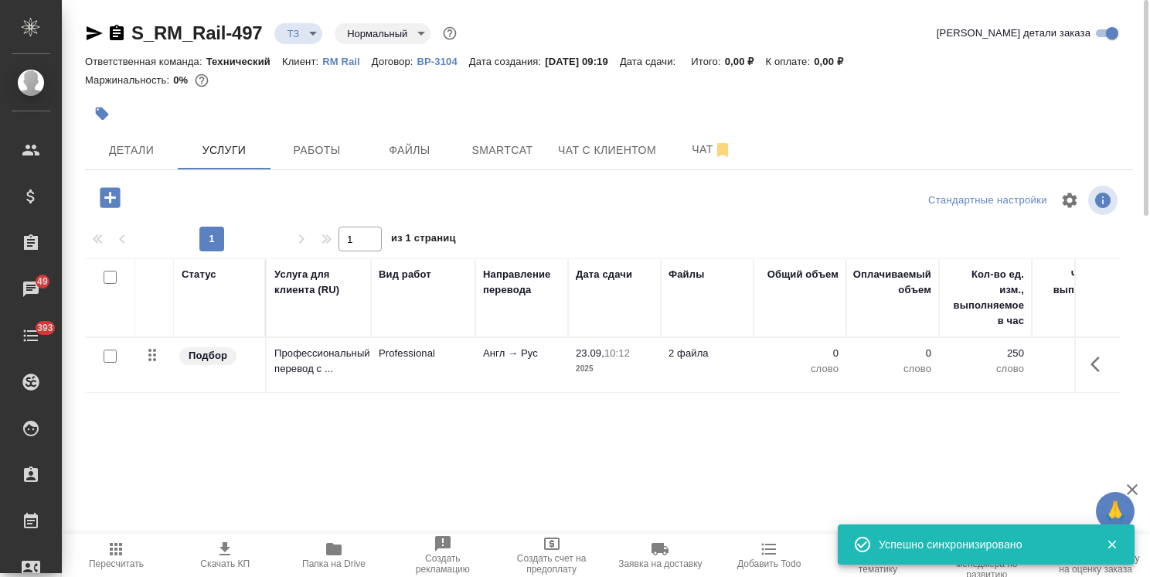
click at [111, 357] on input "checkbox" at bounding box center [110, 355] width 13 height 13
checkbox input "true"
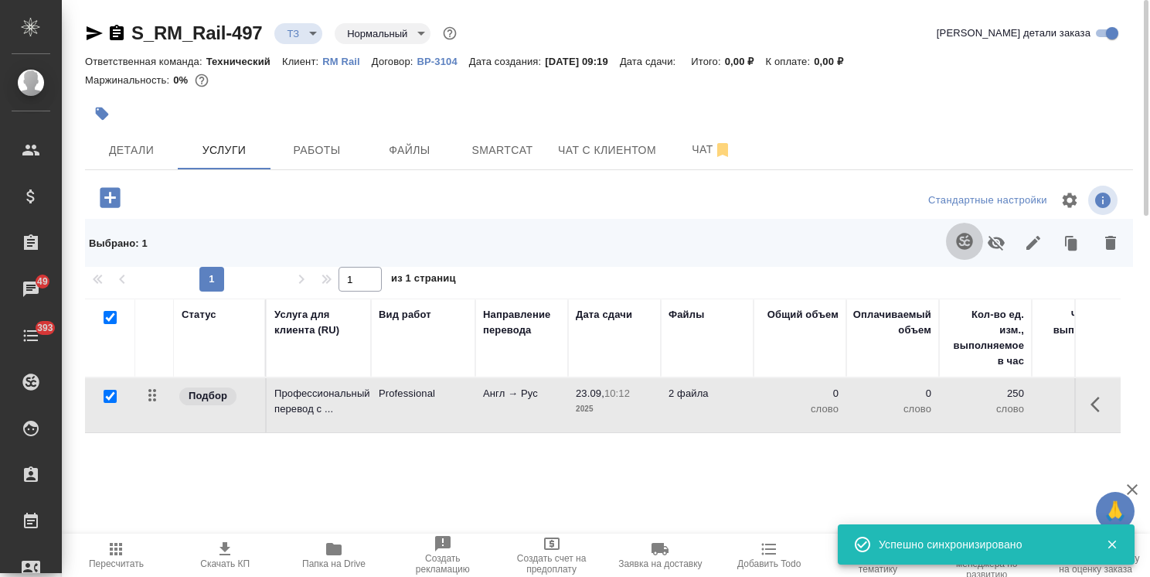
click at [963, 255] on button "button" at bounding box center [964, 241] width 37 height 37
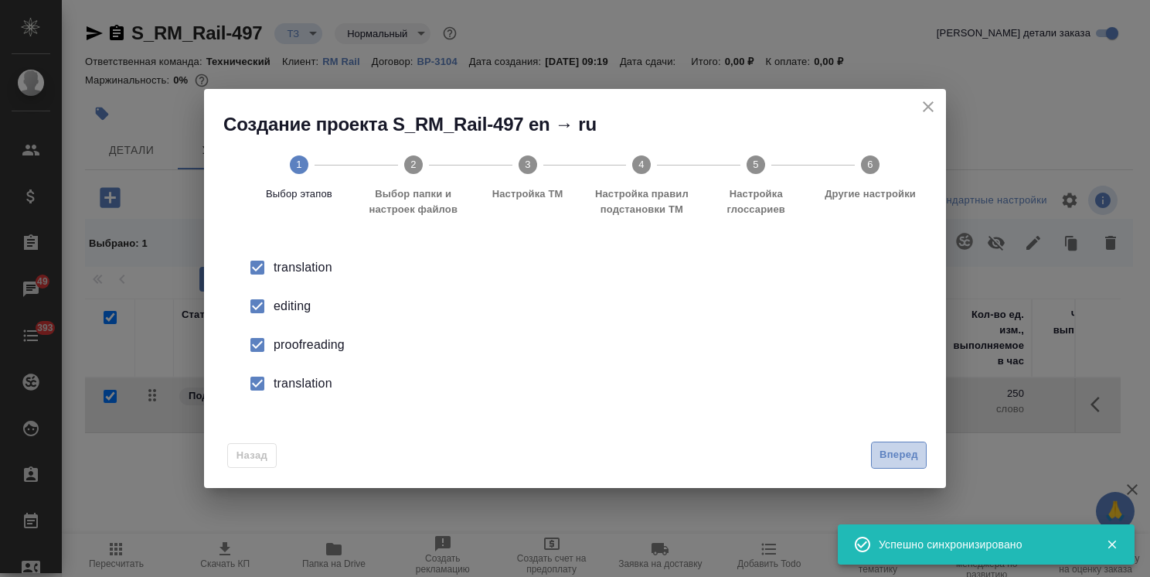
click at [888, 453] on span "Вперед" at bounding box center [899, 455] width 39 height 18
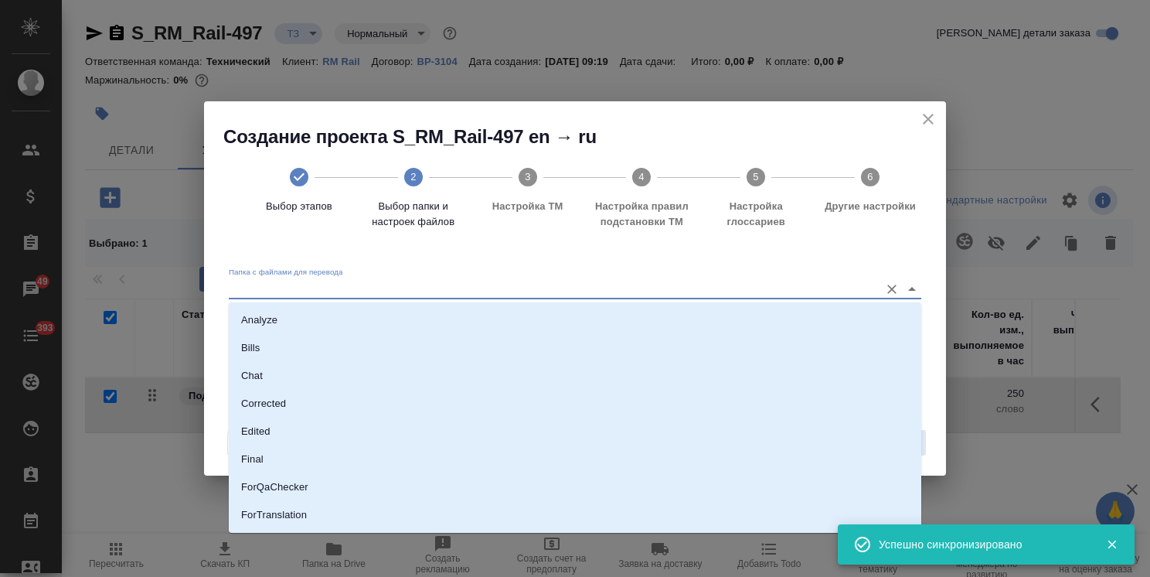
click at [441, 298] on input "Папка с файлами для перевода" at bounding box center [550, 288] width 643 height 19
click at [423, 316] on li "Analyze" at bounding box center [575, 320] width 693 height 28
type input "Analyze"
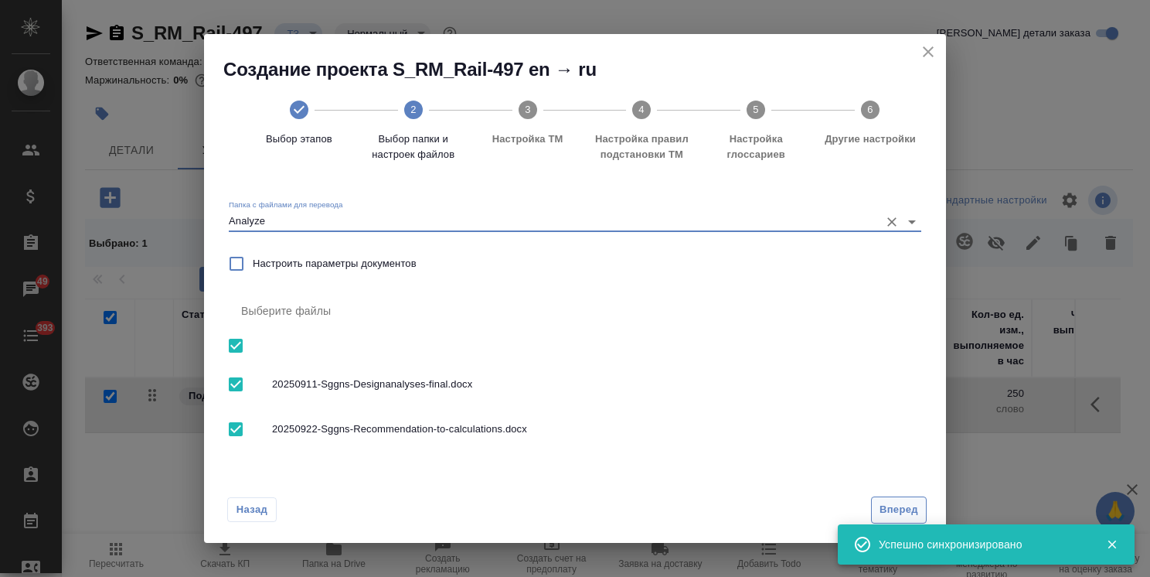
click at [889, 516] on span "Вперед" at bounding box center [899, 510] width 39 height 18
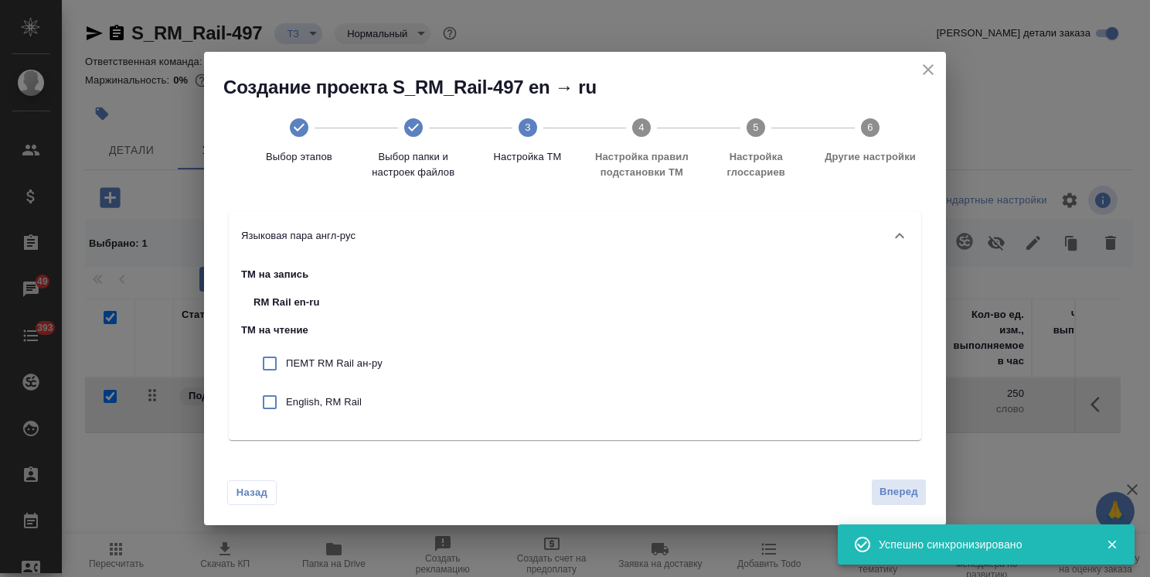
click at [306, 373] on div "ПЕМТ RM Rail ан-ру" at bounding box center [318, 363] width 154 height 39
checkbox input "true"
click at [332, 407] on p "English, RM Rail" at bounding box center [334, 401] width 97 height 15
checkbox input "true"
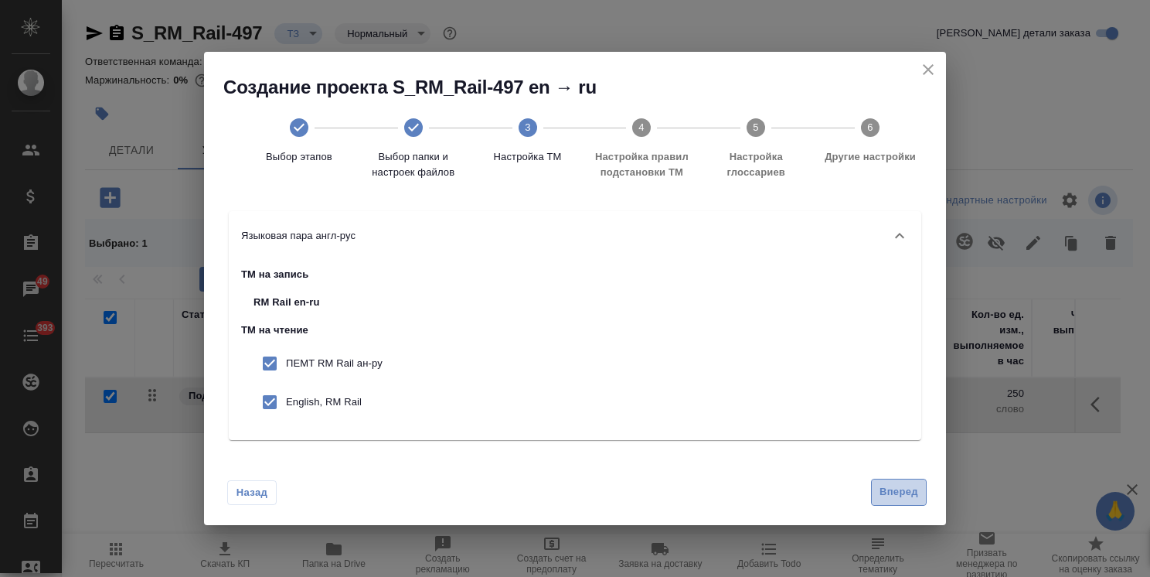
click at [881, 490] on span "Вперед" at bounding box center [899, 492] width 39 height 18
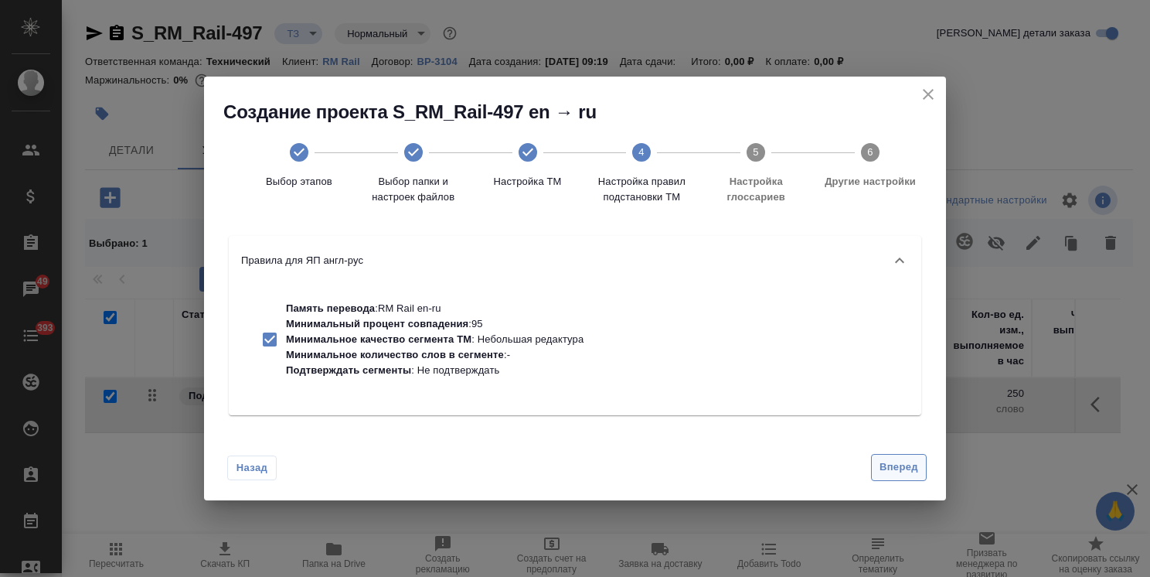
click at [887, 469] on span "Вперед" at bounding box center [899, 467] width 39 height 18
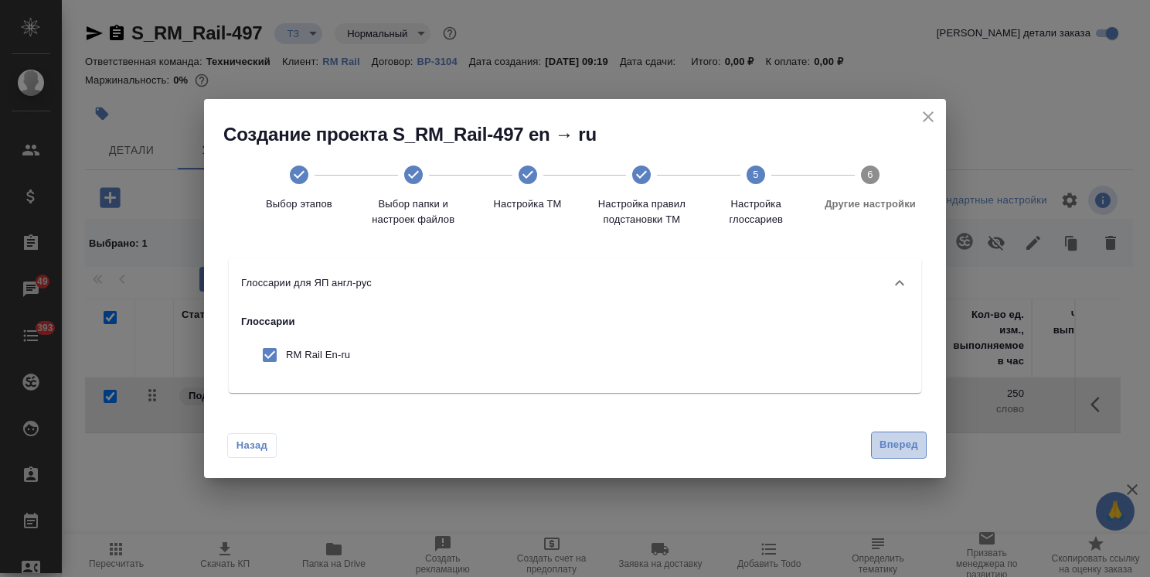
click at [895, 444] on span "Вперед" at bounding box center [899, 445] width 39 height 18
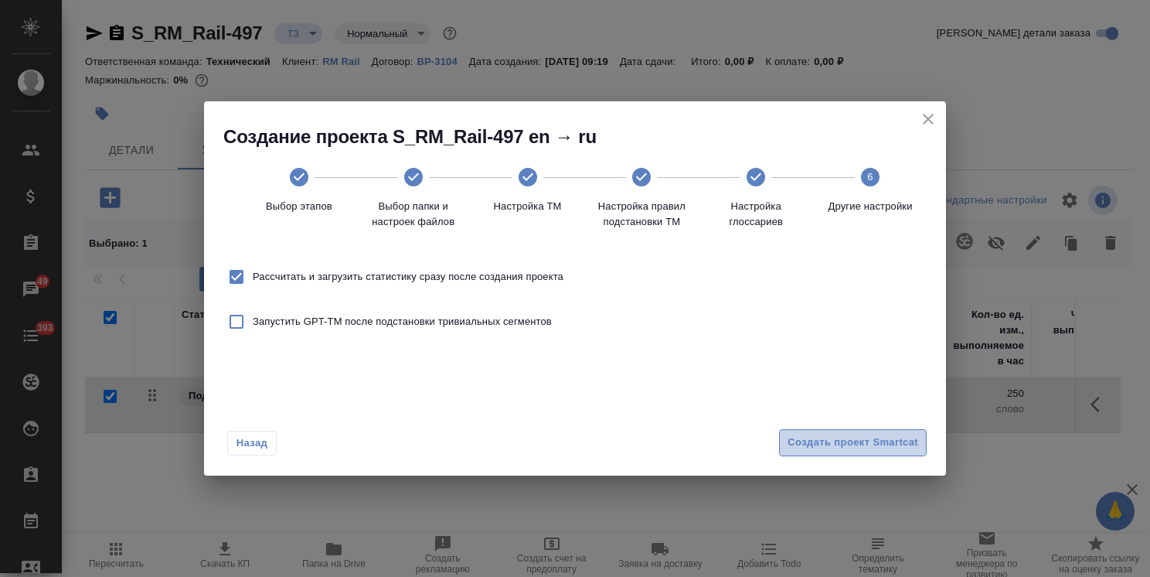
click at [876, 445] on span "Создать проект Smartcat" at bounding box center [853, 443] width 131 height 18
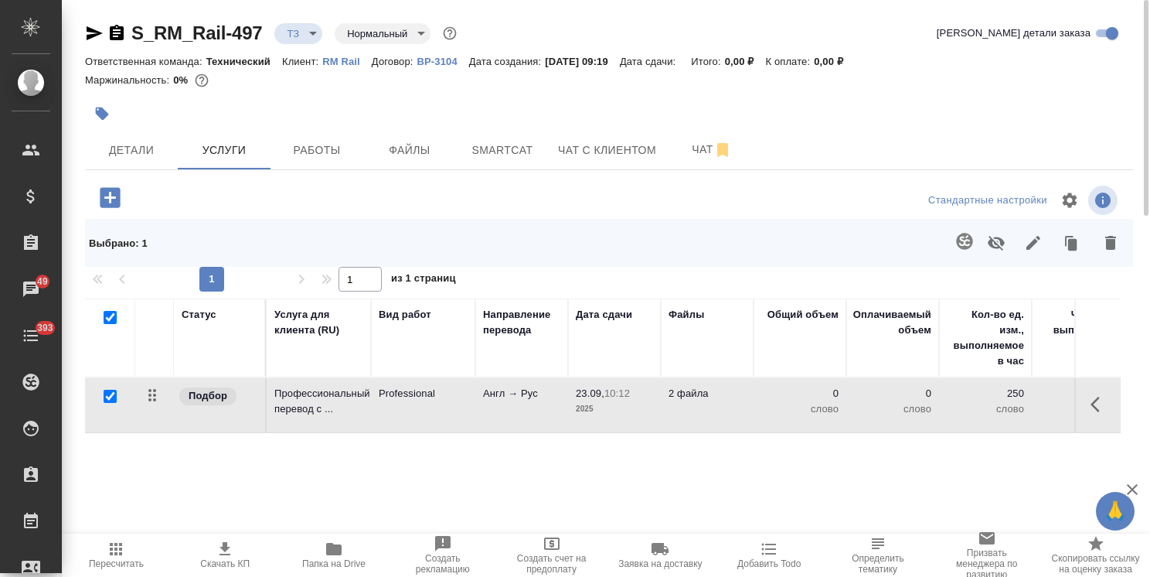
click at [110, 317] on input "checkbox" at bounding box center [110, 317] width 13 height 13
checkbox input "false"
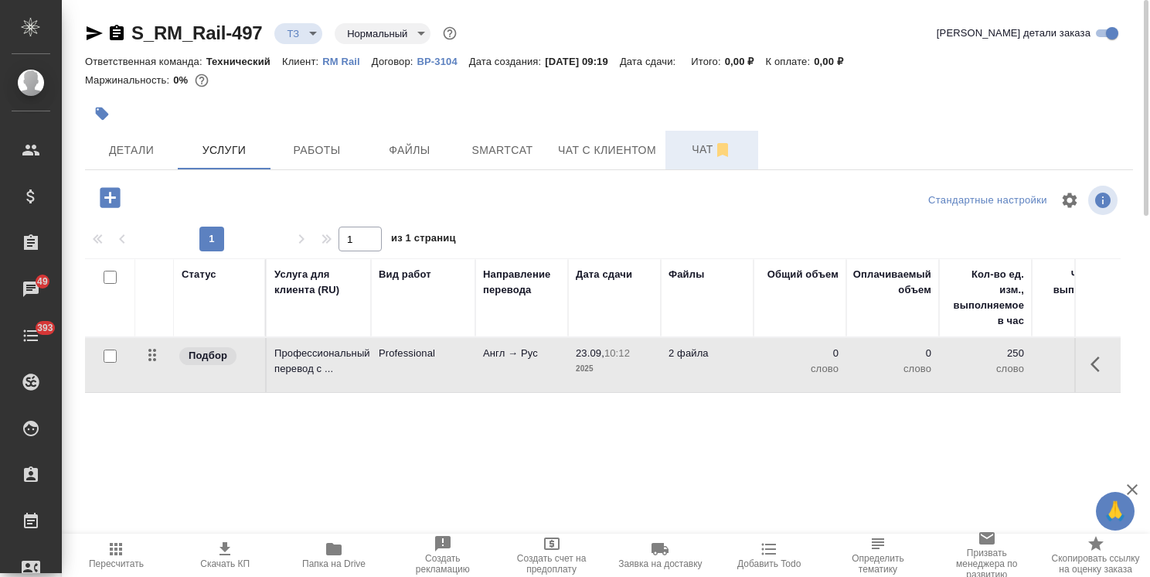
click at [694, 150] on span "Чат" at bounding box center [712, 149] width 74 height 19
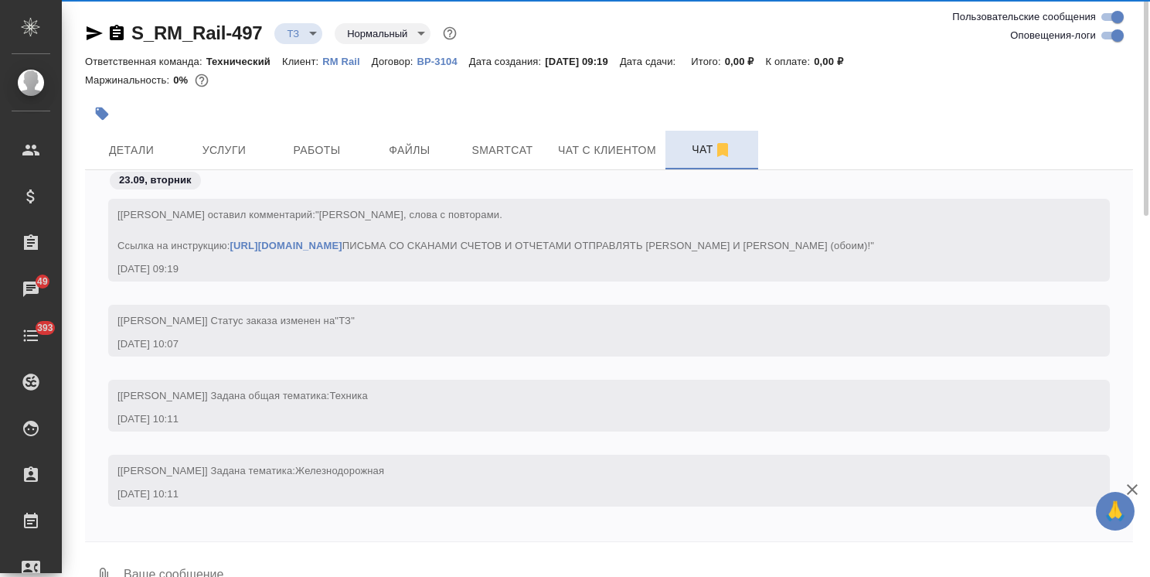
scroll to position [43, 0]
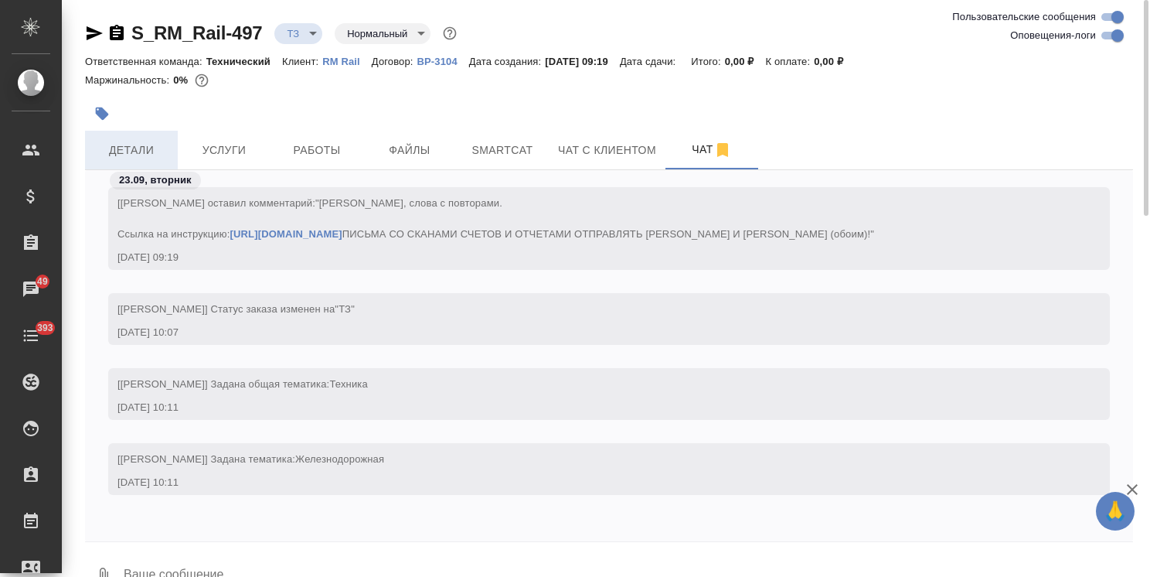
click at [145, 145] on span "Детали" at bounding box center [131, 150] width 74 height 19
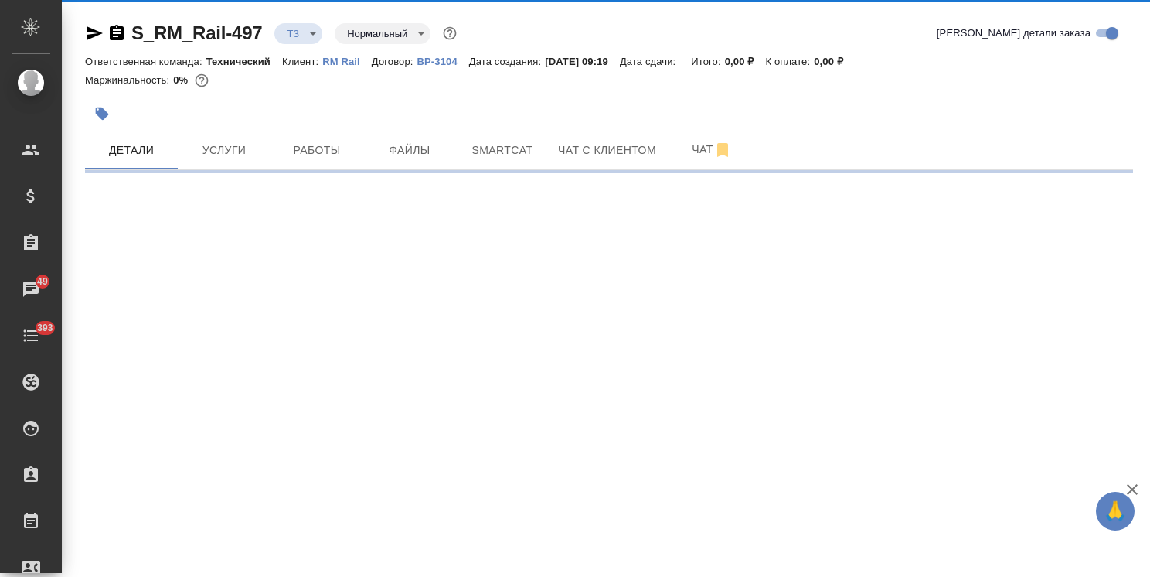
select select "RU"
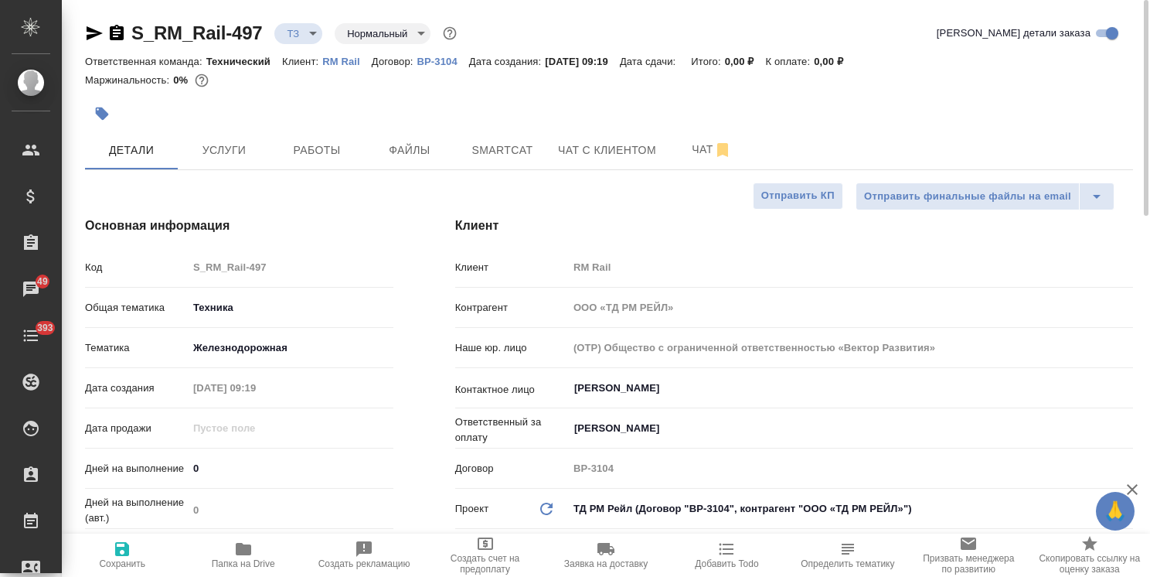
type textarea "x"
drag, startPoint x: 1144, startPoint y: 348, endPoint x: 1119, endPoint y: 70, distance: 279.5
click at [1119, 73] on div "S_RM_Rail-497 ТЗ tz Нормальный normal Кратко детали заказа Ответственная команд…" at bounding box center [606, 288] width 1089 height 577
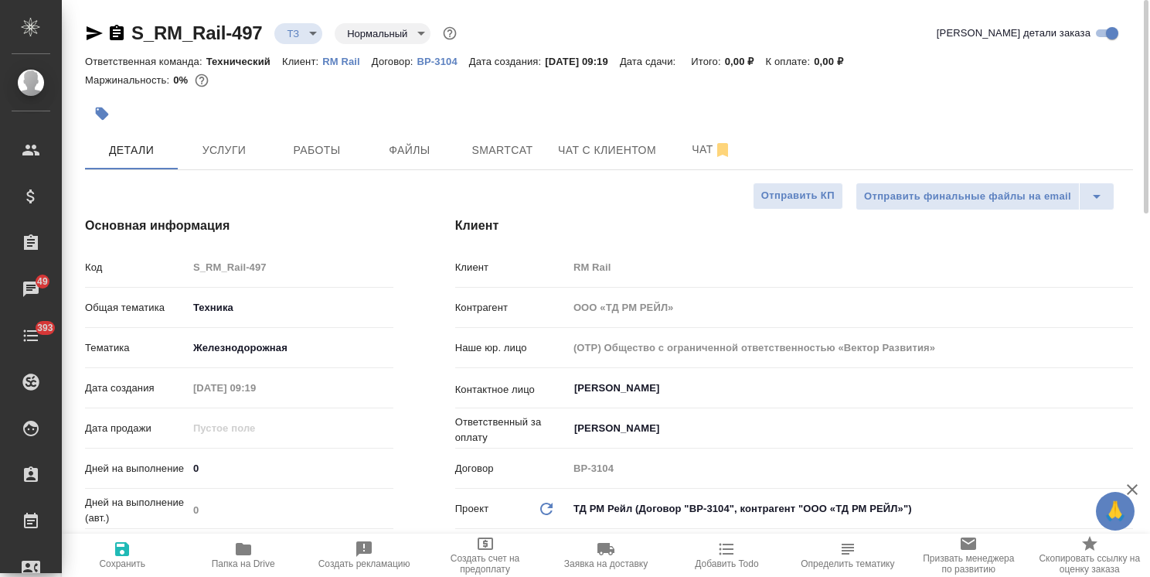
type textarea "x"
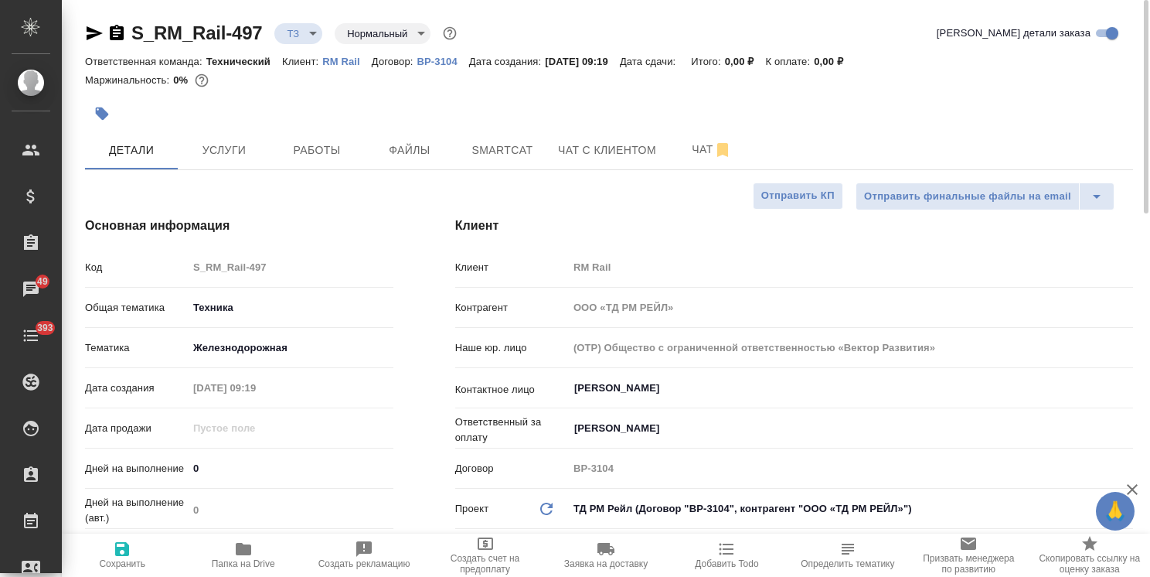
type textarea "x"
click at [680, 157] on span "Чат" at bounding box center [712, 149] width 74 height 19
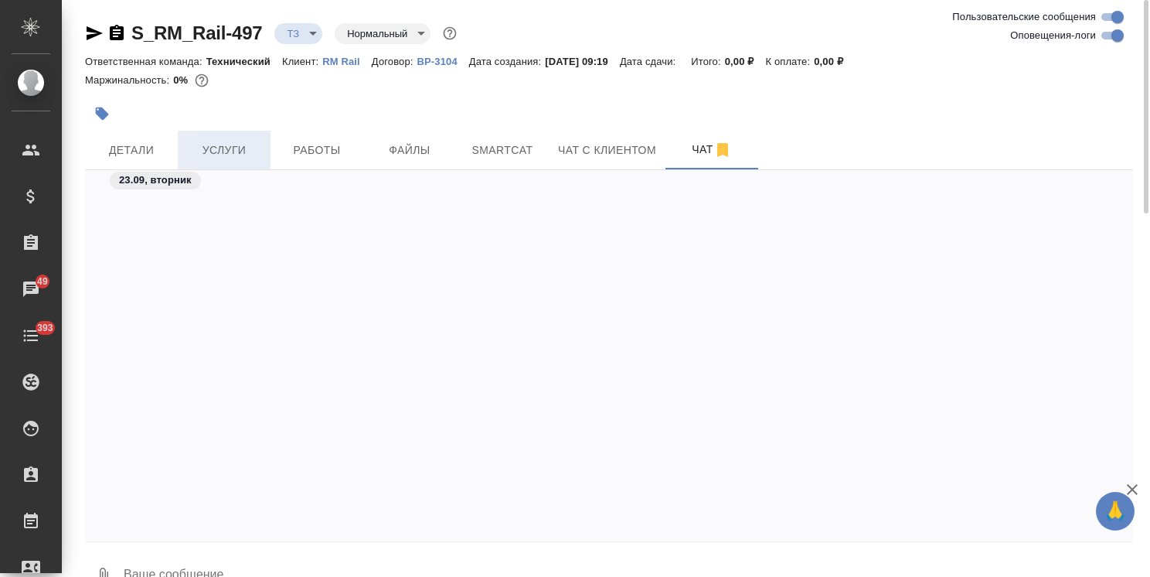
scroll to position [594, 0]
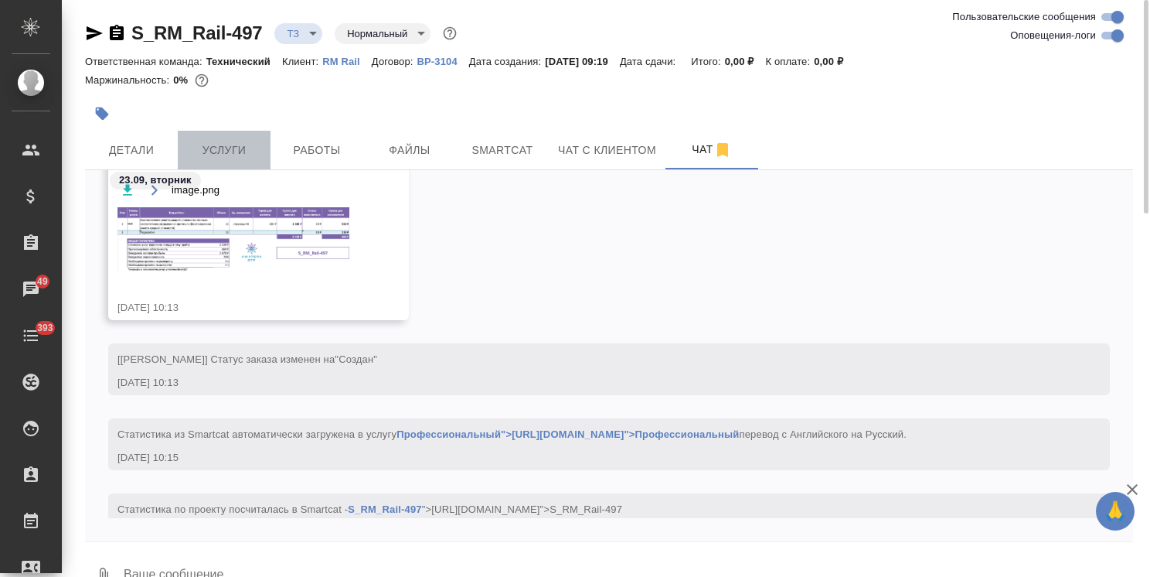
click at [216, 150] on span "Услуги" at bounding box center [224, 150] width 74 height 19
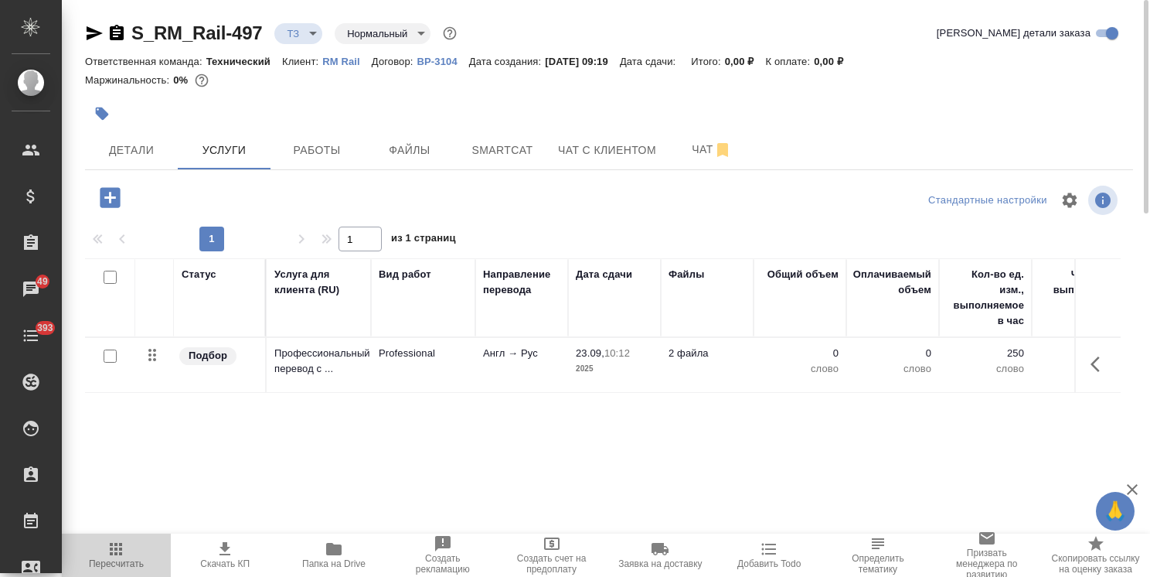
click at [124, 554] on icon "button" at bounding box center [116, 549] width 19 height 19
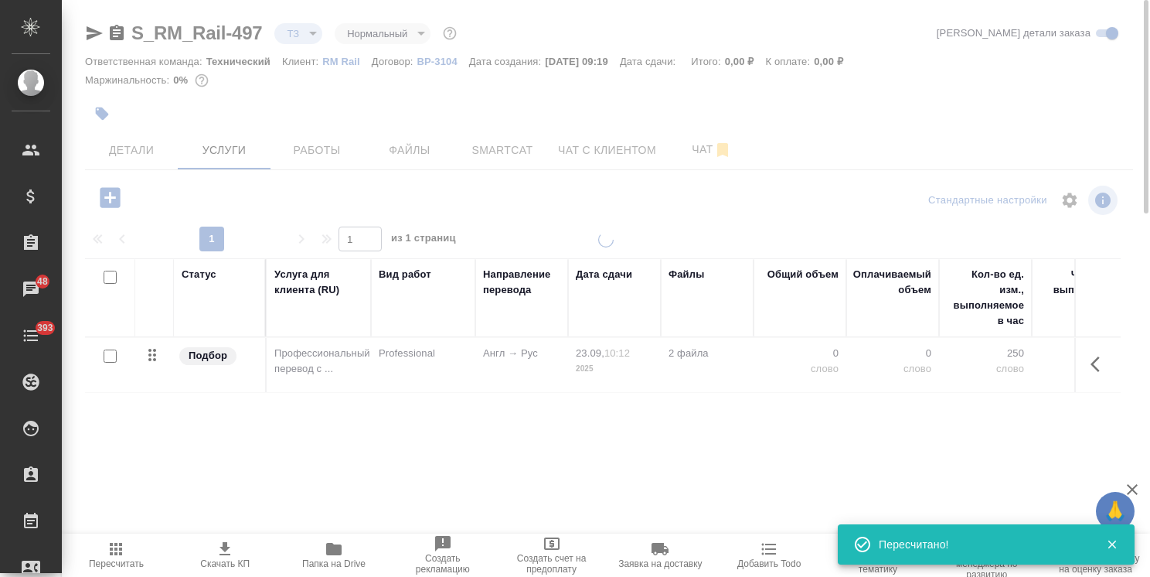
type input "new"
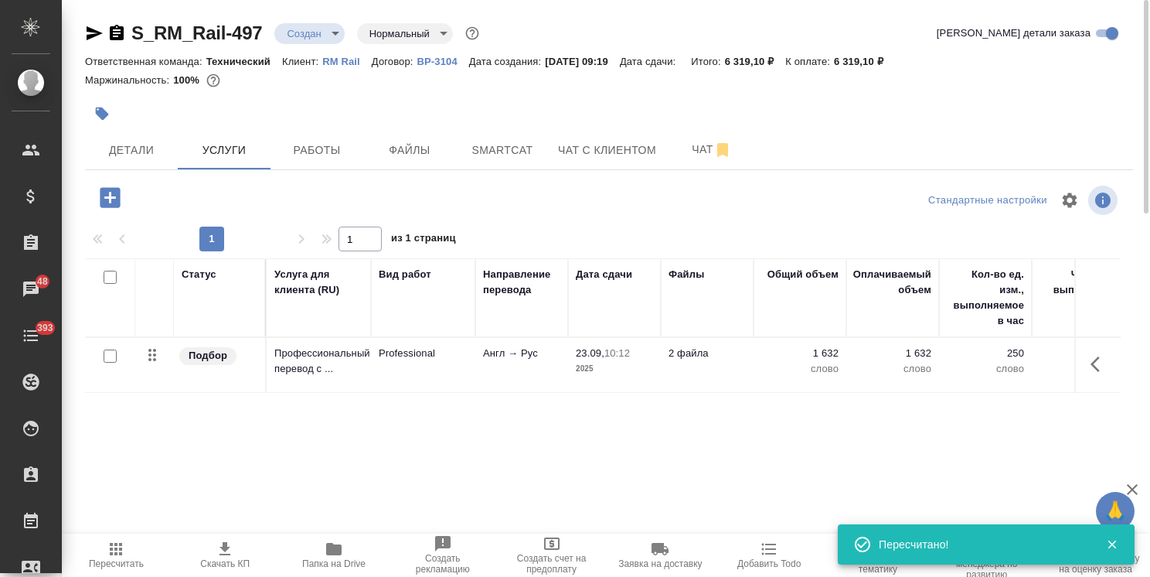
click at [650, 366] on p "2025" at bounding box center [614, 368] width 77 height 15
click at [650, 364] on p "2025" at bounding box center [614, 368] width 77 height 15
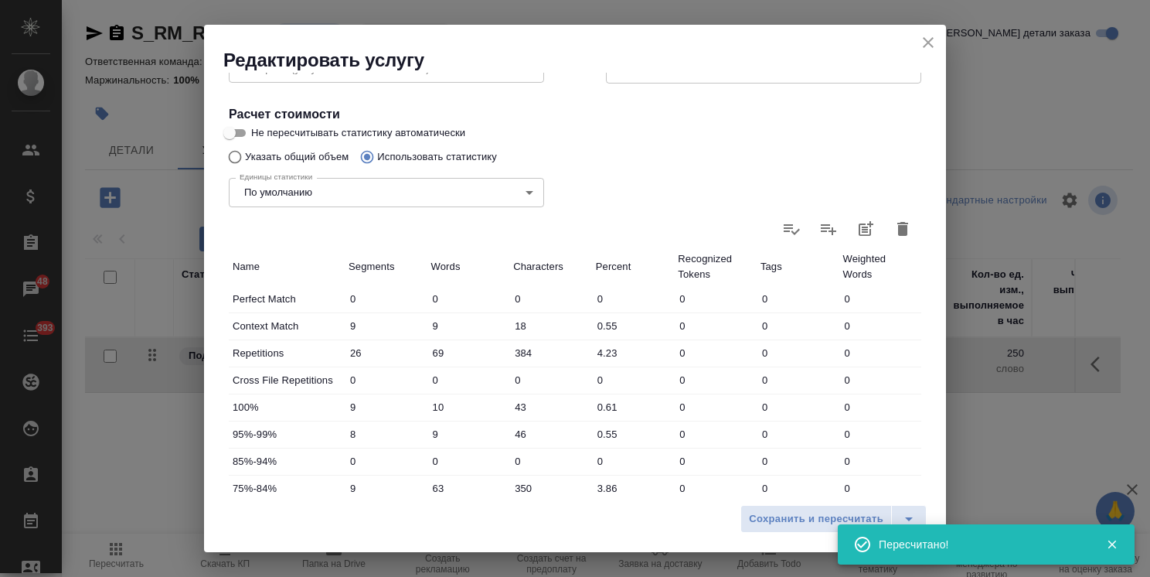
scroll to position [475, 0]
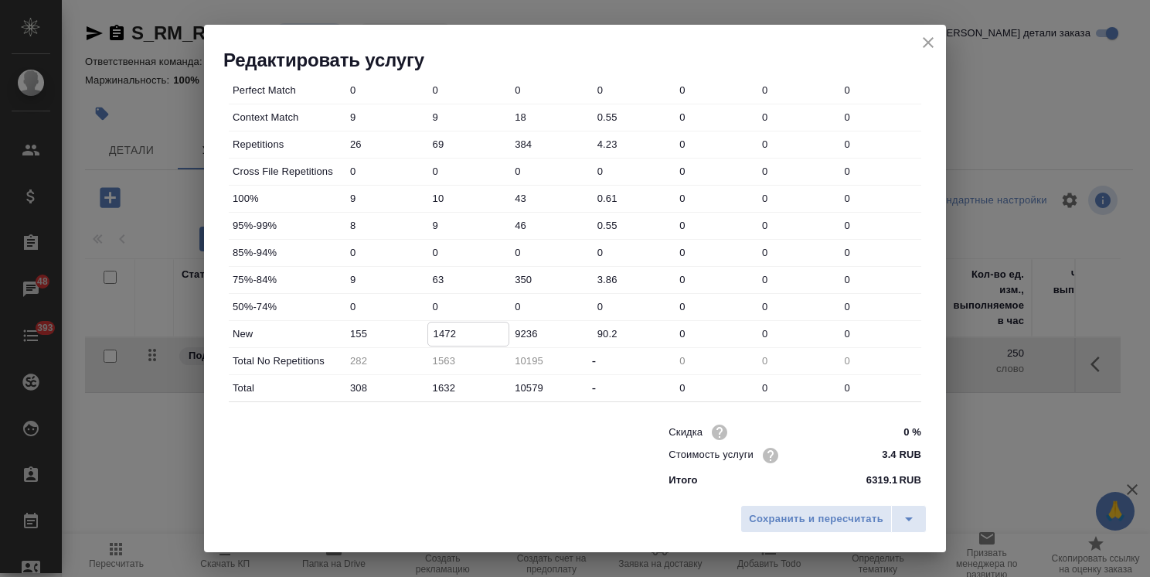
click at [439, 332] on input "1472" at bounding box center [468, 333] width 81 height 22
type input "1672"
click at [790, 519] on span "Сохранить и пересчитать" at bounding box center [816, 519] width 135 height 18
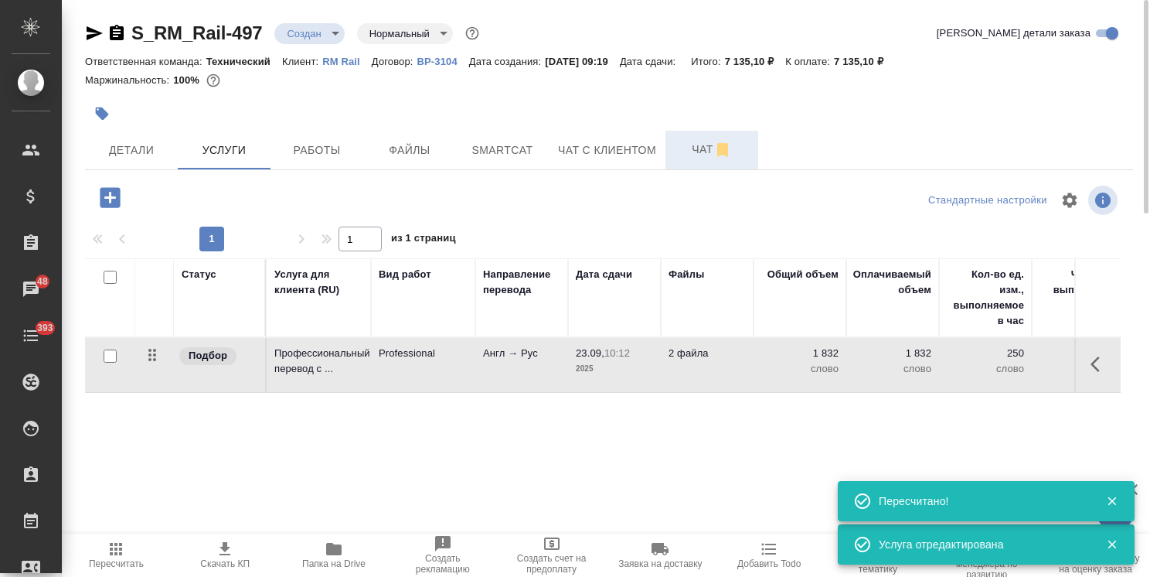
click at [682, 162] on button "Чат" at bounding box center [712, 150] width 93 height 39
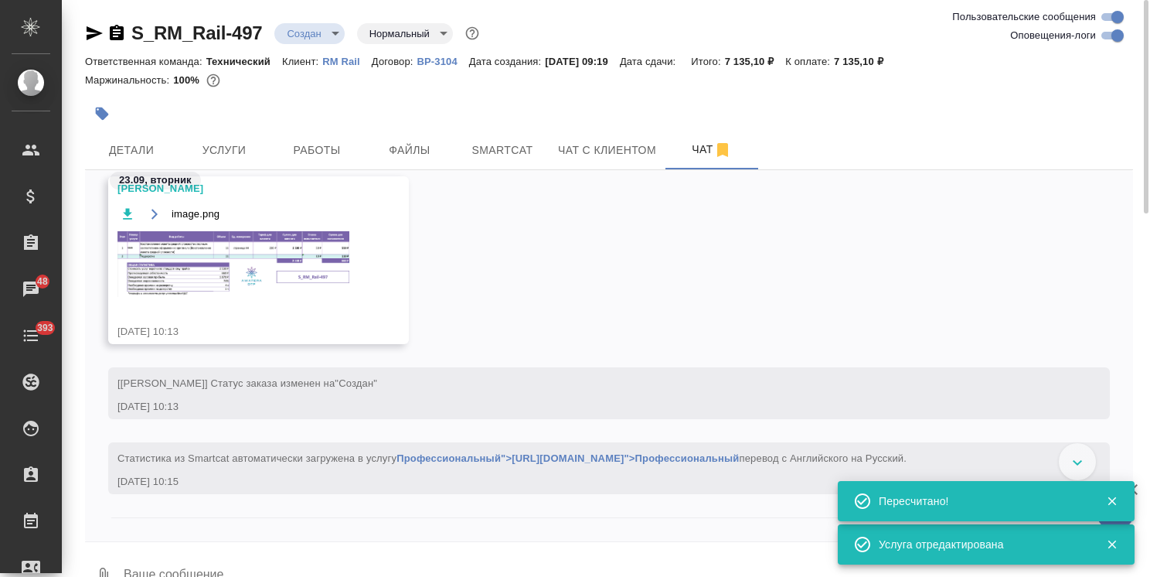
scroll to position [581, 0]
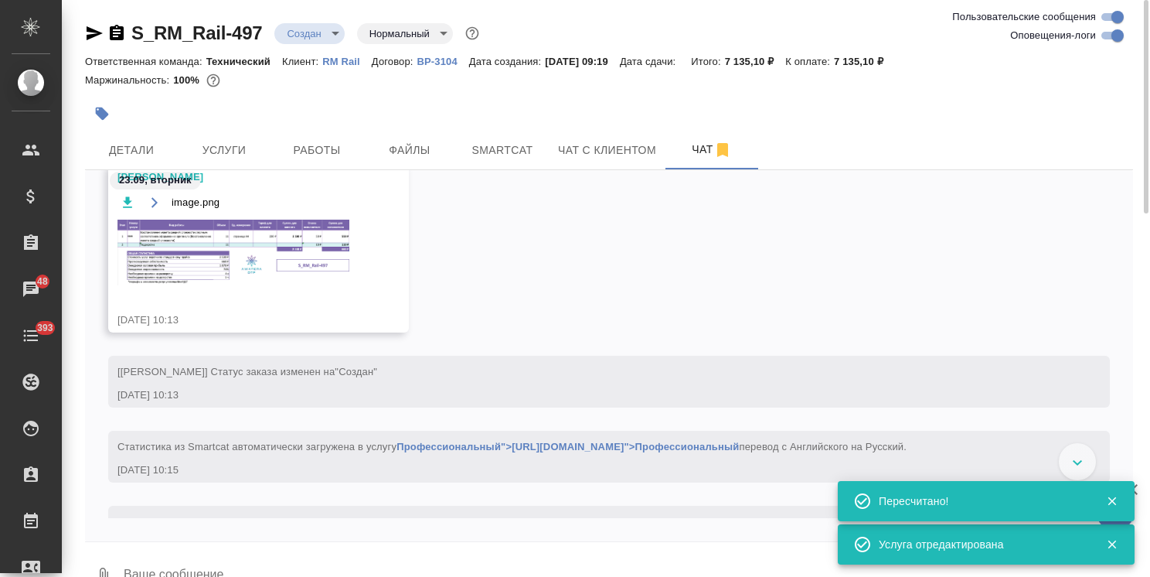
click at [236, 243] on img at bounding box center [234, 253] width 232 height 66
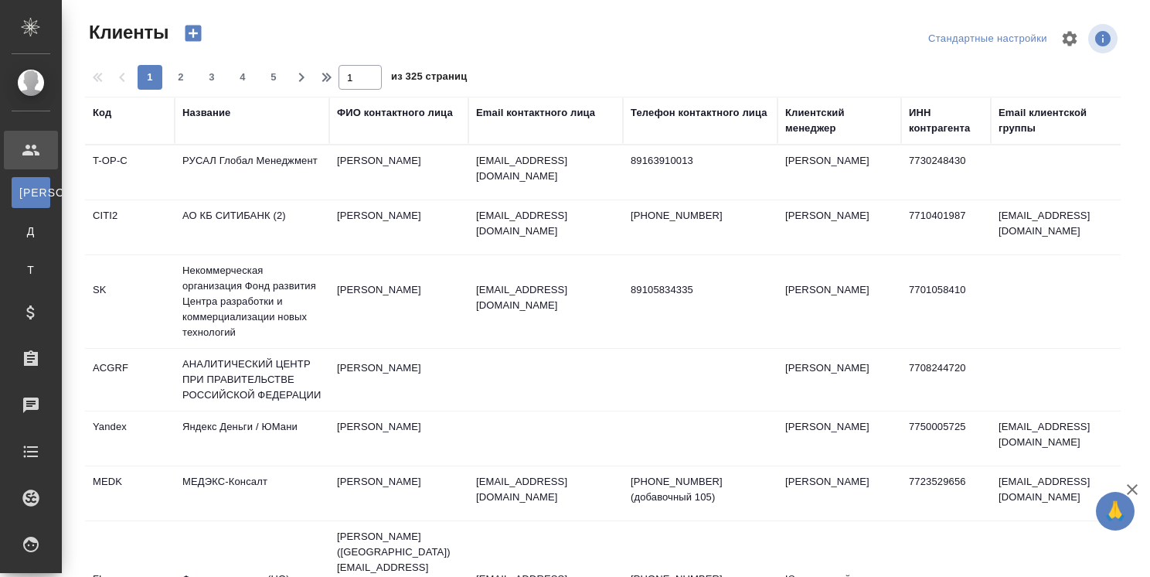
select select "RU"
click at [813, 129] on div "Клиентский менеджер" at bounding box center [840, 120] width 108 height 31
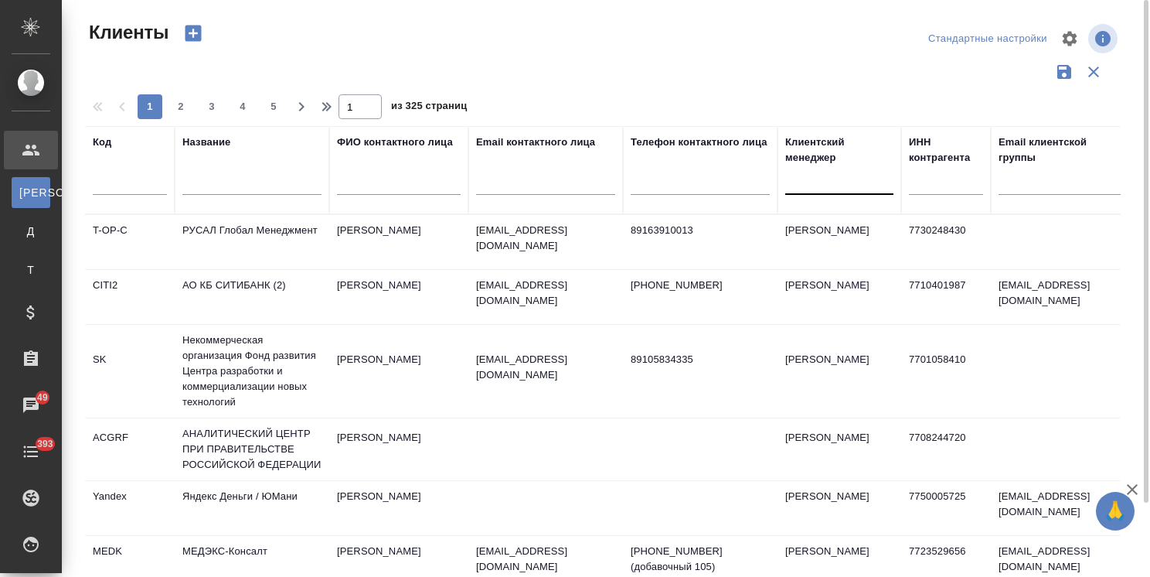
click at [803, 184] on div at bounding box center [840, 179] width 108 height 22
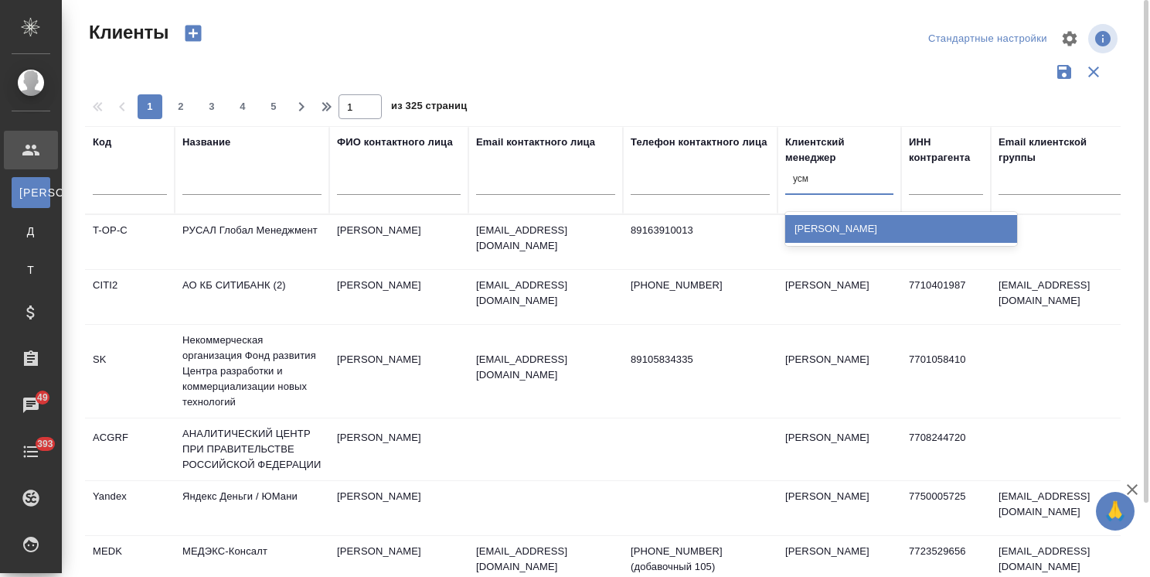
type input "усма"
click at [820, 215] on div "[PERSON_NAME]" at bounding box center [902, 229] width 232 height 28
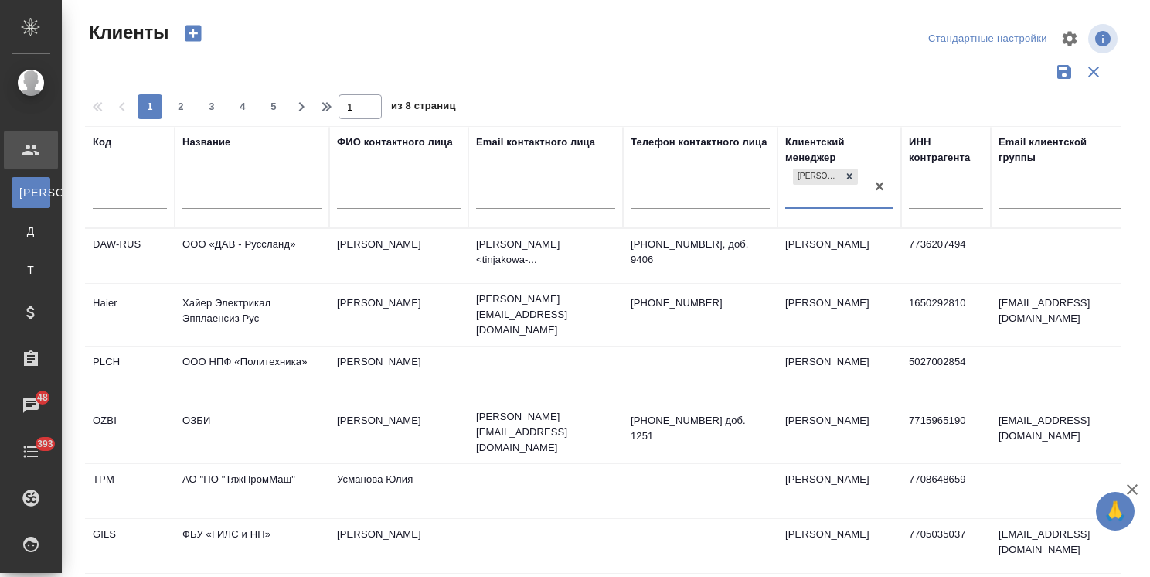
click at [240, 197] on input "text" at bounding box center [251, 198] width 139 height 19
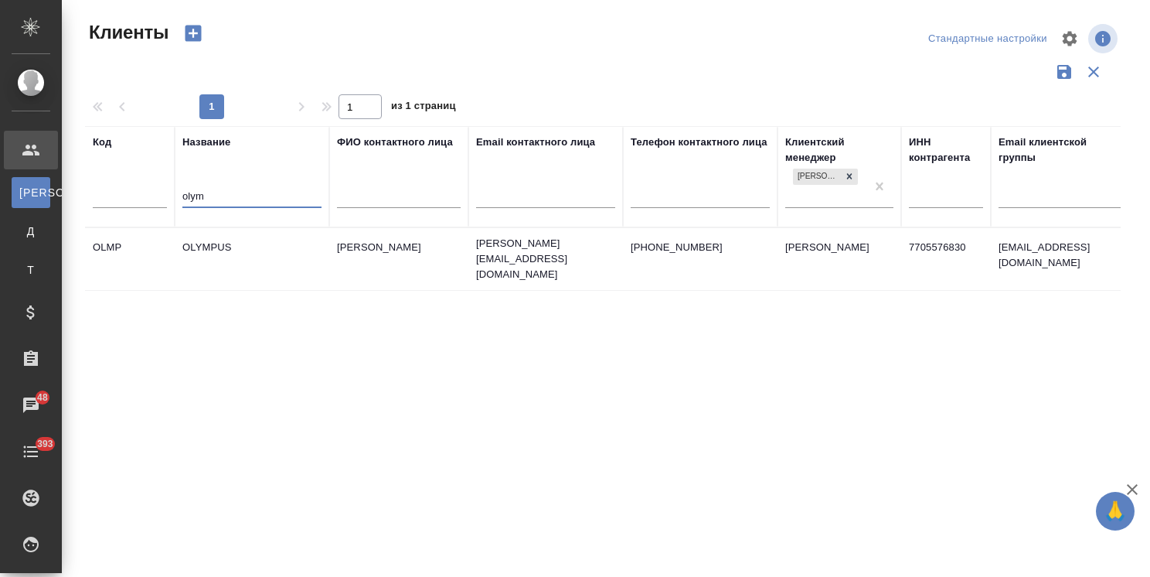
type input "olym"
click at [234, 254] on td "OLYMPUS" at bounding box center [252, 259] width 155 height 54
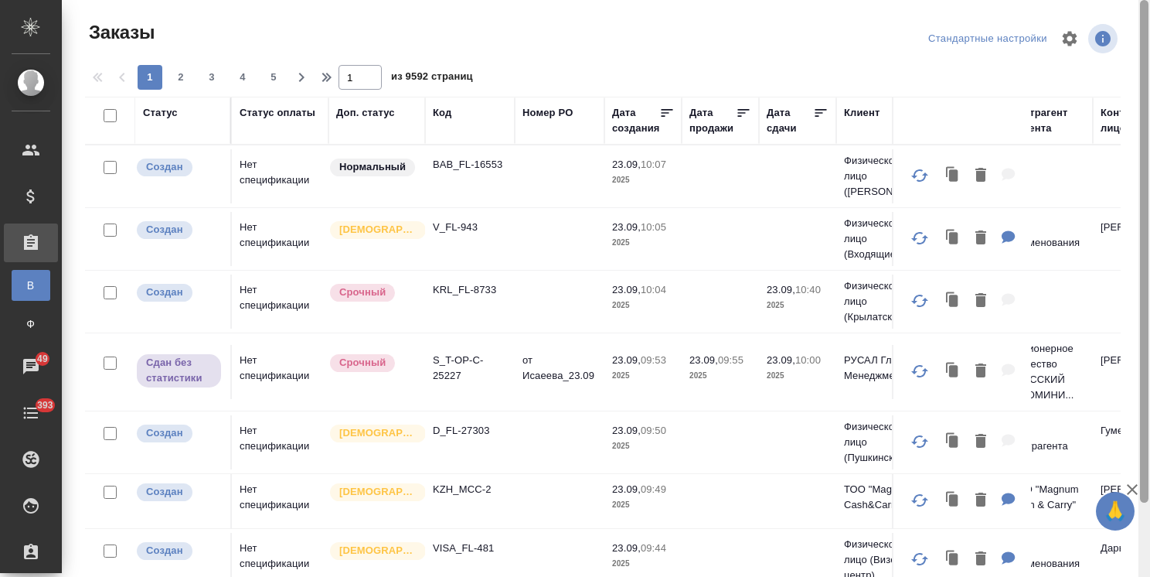
click at [1128, 490] on icon "button" at bounding box center [1132, 489] width 19 height 19
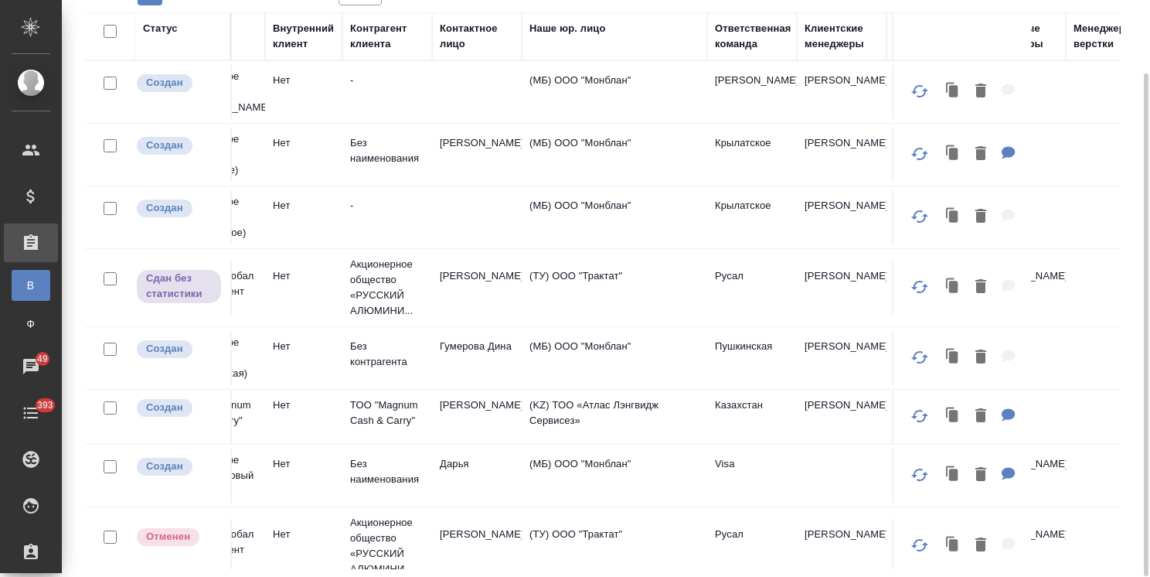
scroll to position [0, 763]
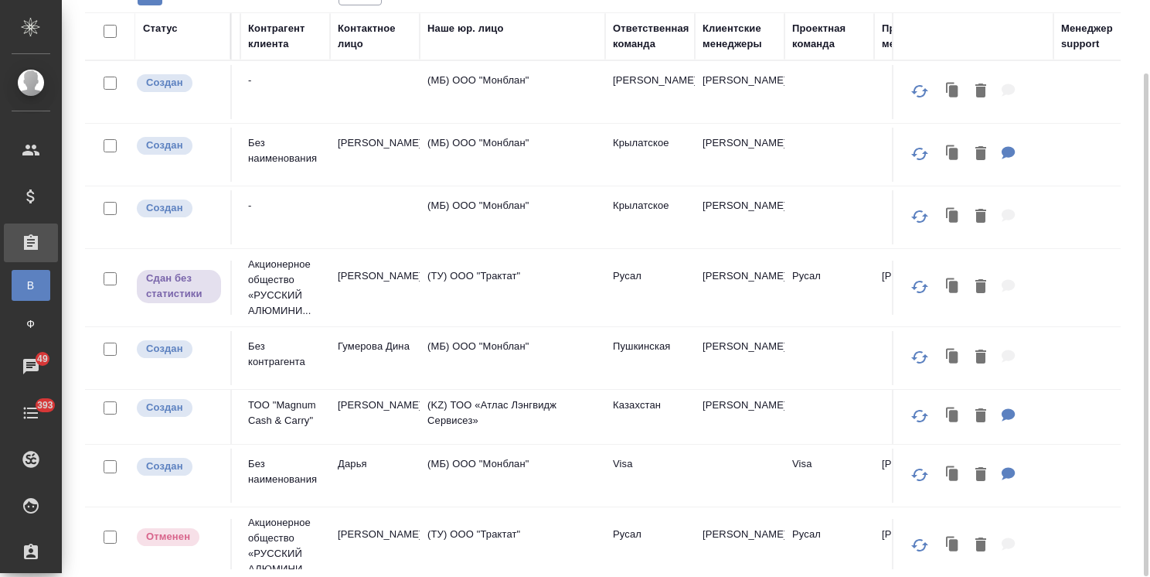
click at [741, 44] on div "Клиентские менеджеры" at bounding box center [740, 36] width 74 height 31
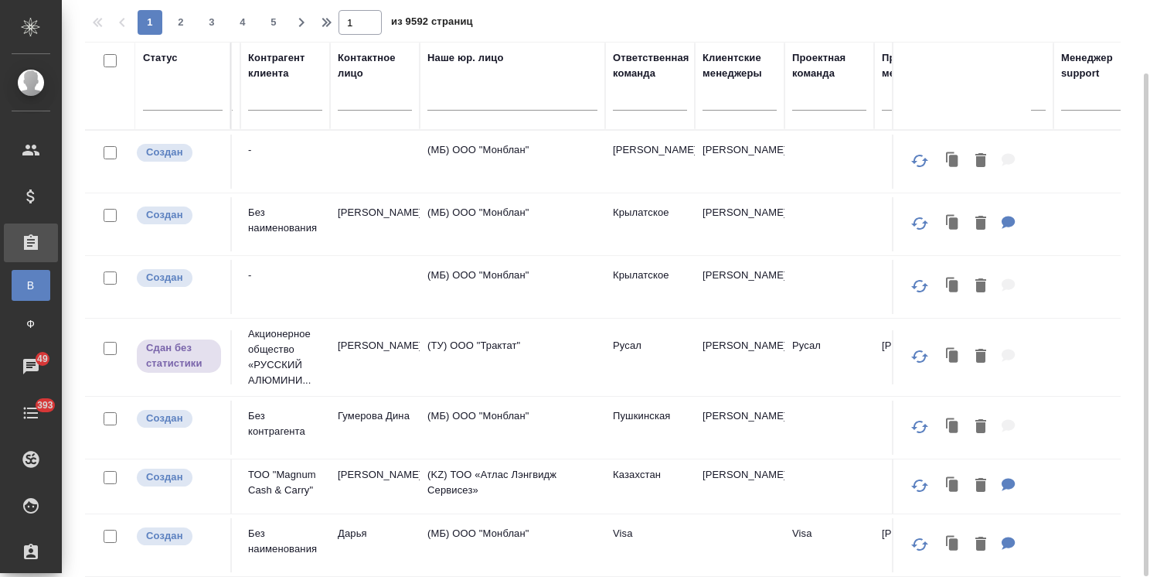
click at [718, 113] on div at bounding box center [740, 101] width 74 height 40
click at [727, 106] on div at bounding box center [740, 95] width 74 height 29
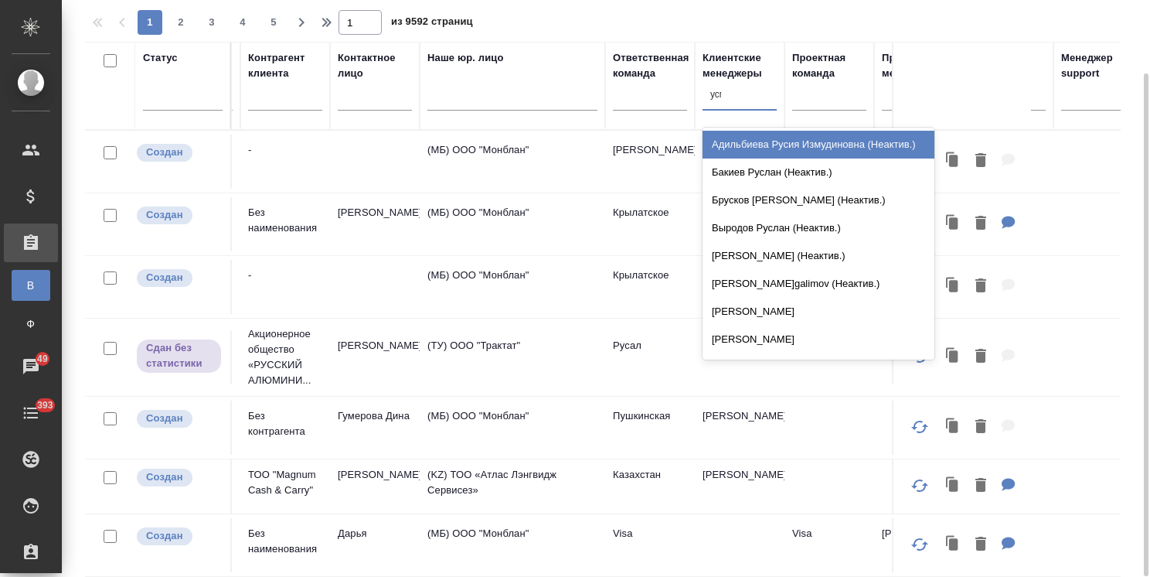
type input "усма"
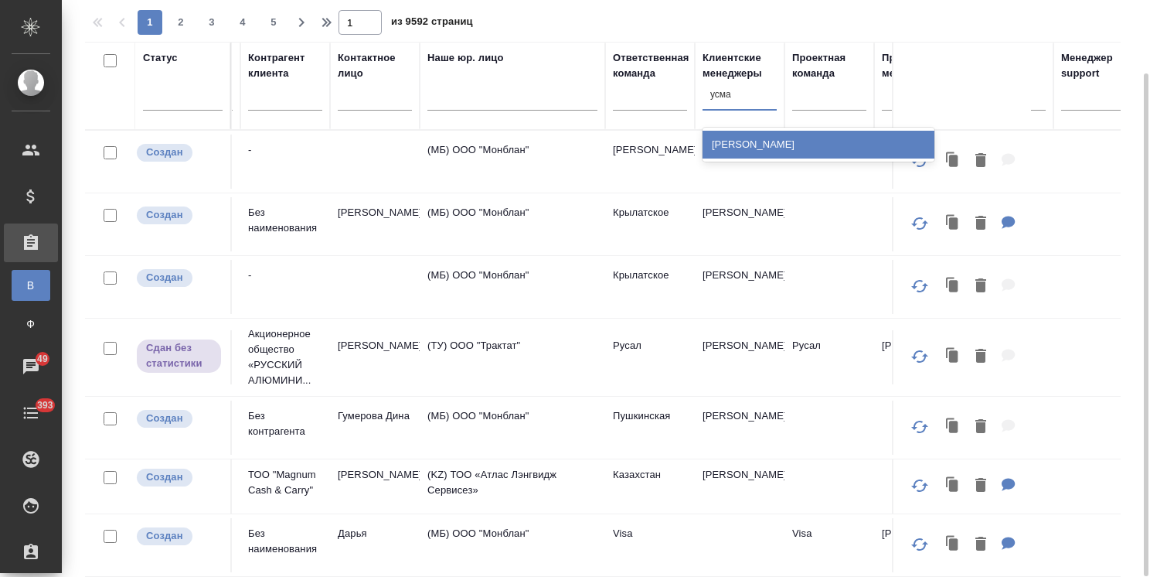
click at [728, 152] on div "[PERSON_NAME]" at bounding box center [819, 145] width 232 height 28
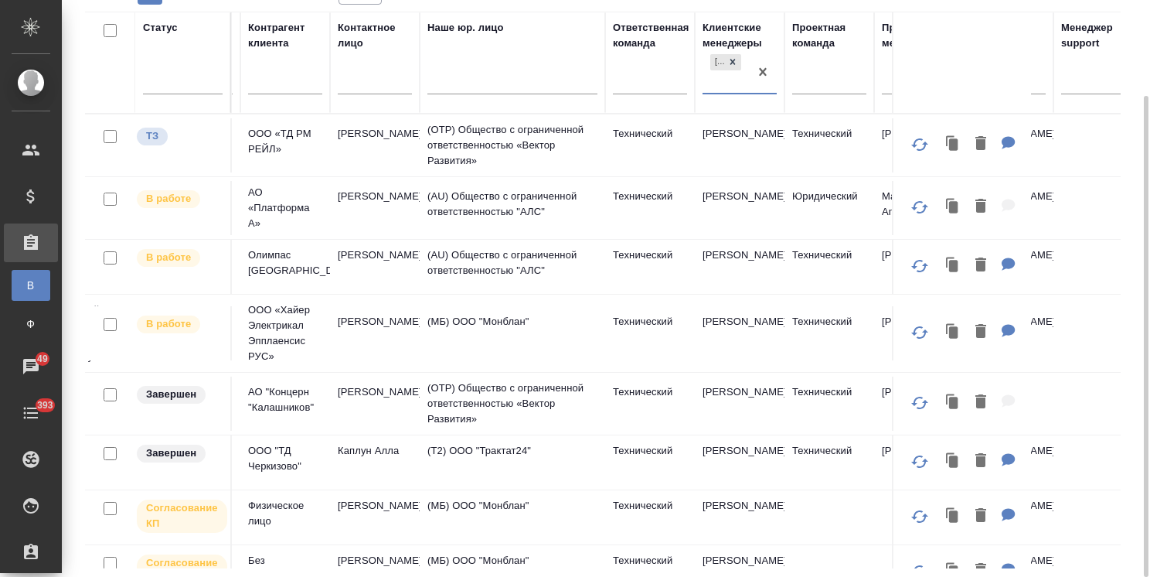
scroll to position [0, 0]
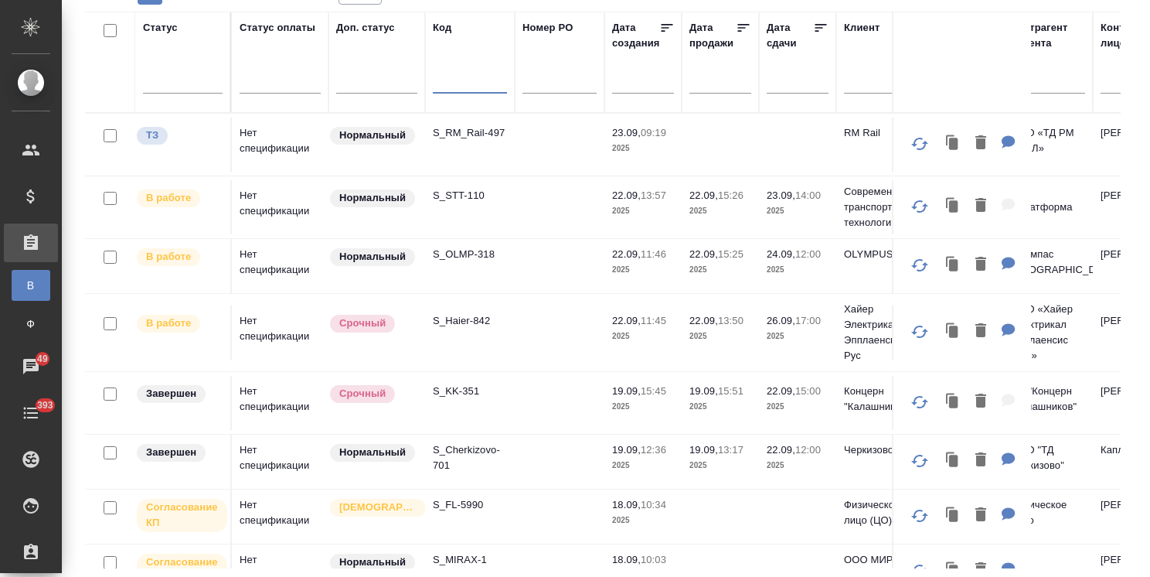
click at [462, 81] on input "text" at bounding box center [470, 82] width 74 height 19
paste input "S_Haier-839"
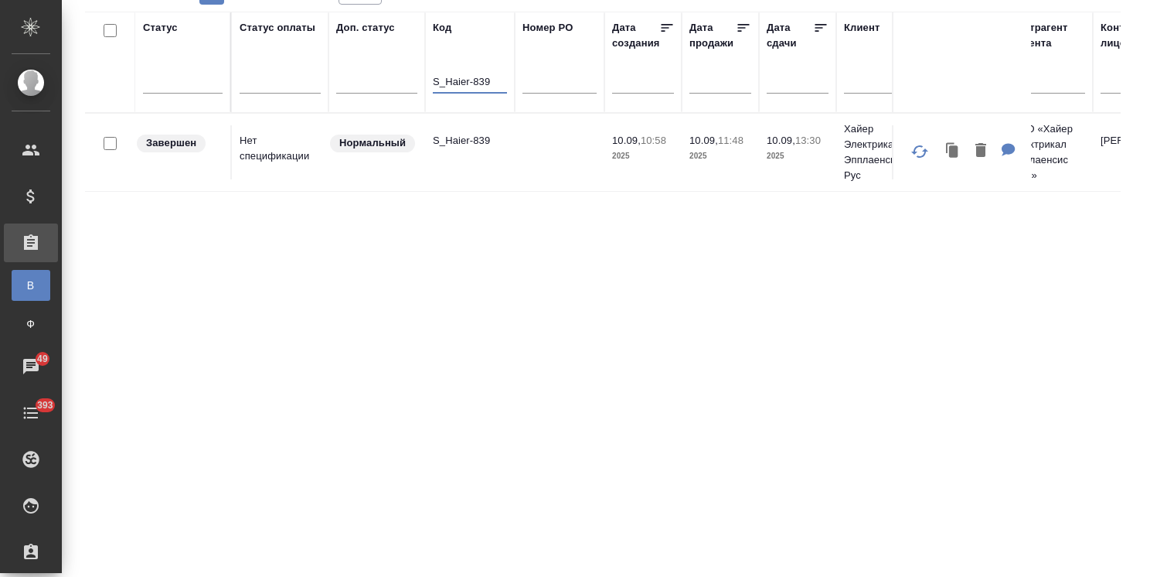
click at [458, 138] on p "S_Haier-839" at bounding box center [470, 140] width 74 height 15
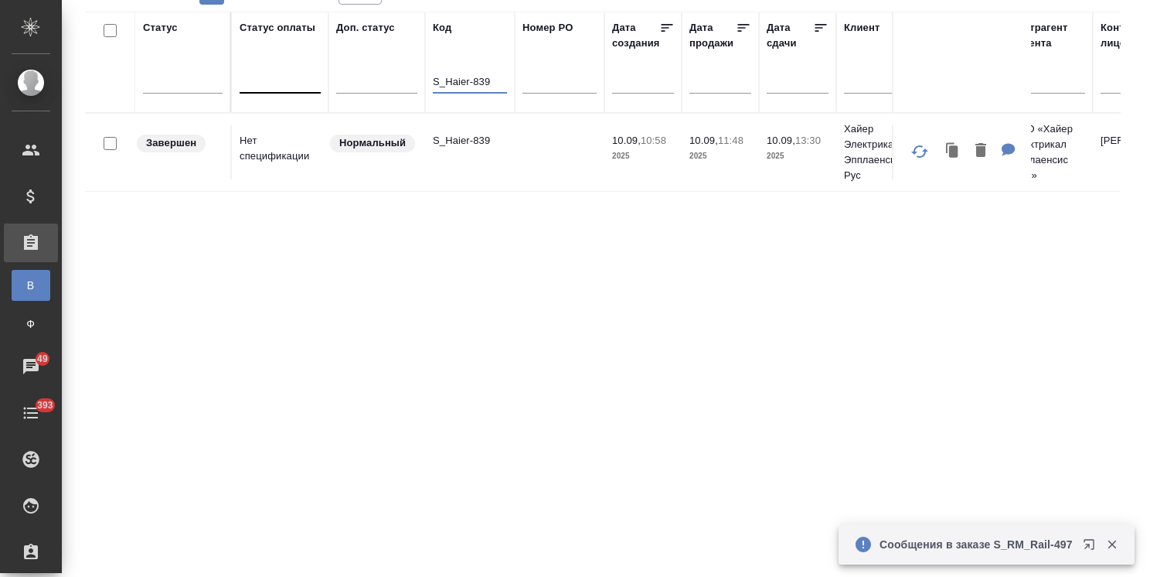
drag, startPoint x: 500, startPoint y: 78, endPoint x: 302, endPoint y: 80, distance: 198.7
paste input "42"
type input "S_Haier-842"
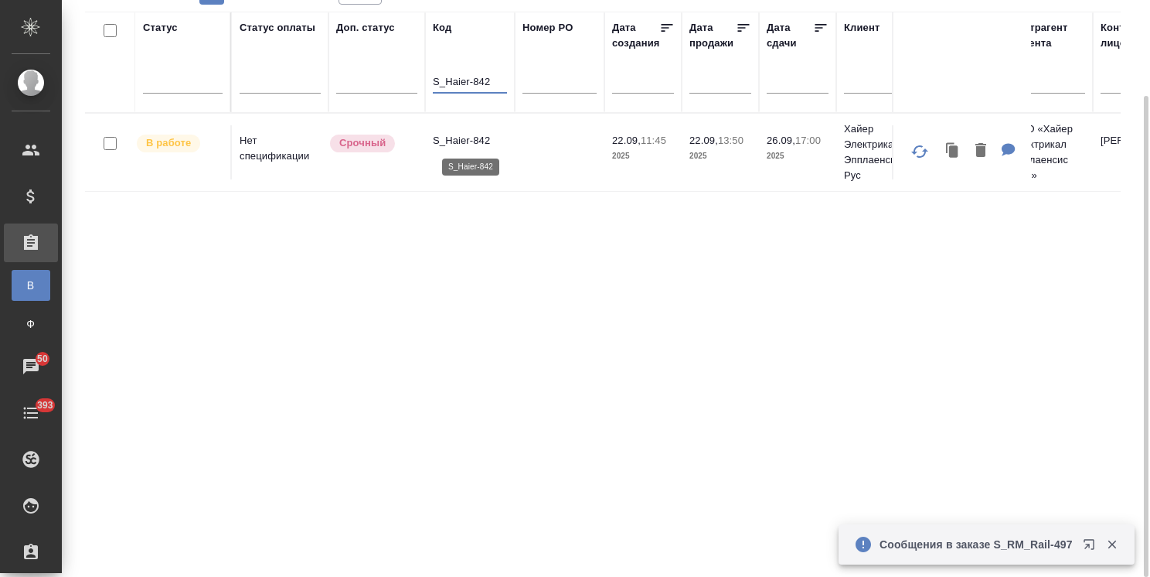
drag, startPoint x: 472, startPoint y: 135, endPoint x: 463, endPoint y: 138, distance: 9.0
click at [463, 138] on p "S_Haier-842" at bounding box center [470, 140] width 74 height 15
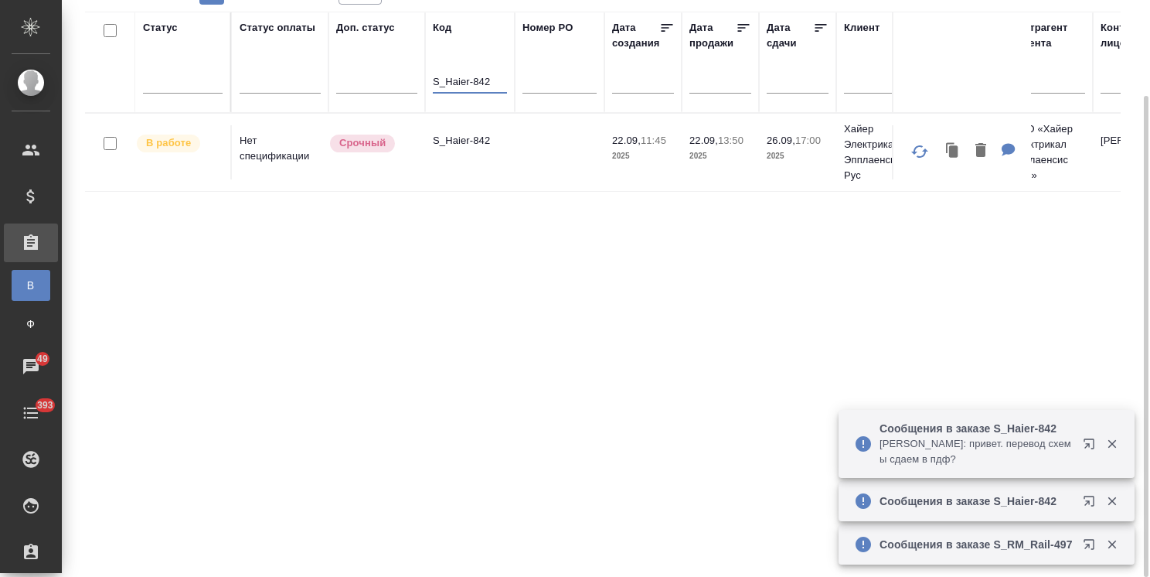
drag, startPoint x: 504, startPoint y: 82, endPoint x: 365, endPoint y: 71, distance: 139.6
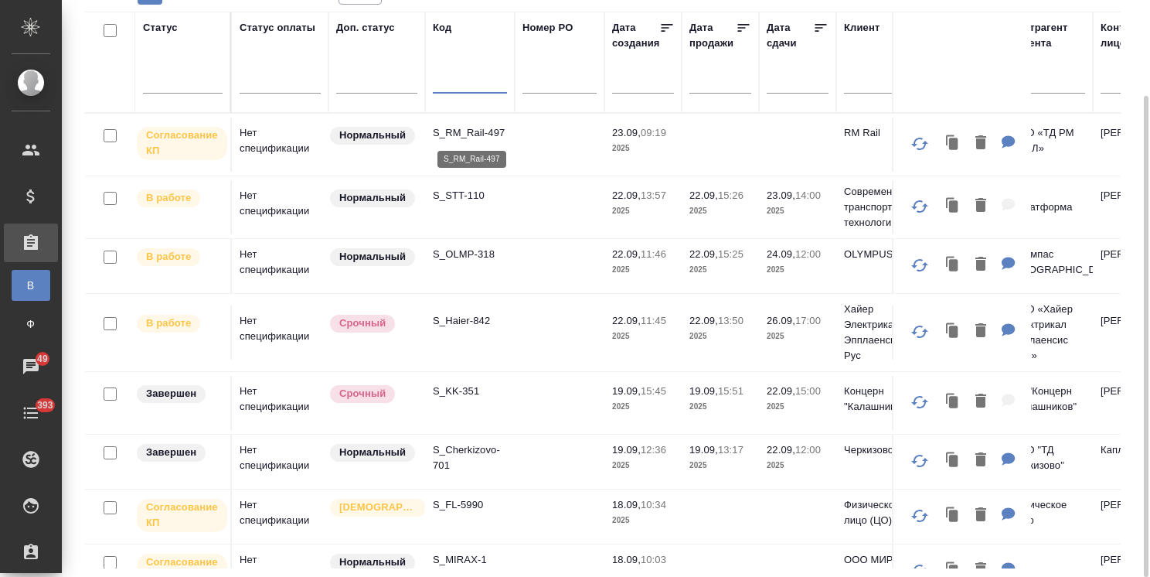
click at [482, 128] on p "S_RM_Rail-497" at bounding box center [470, 132] width 74 height 15
click at [463, 83] on input "text" at bounding box center [470, 82] width 74 height 19
paste input "S_JNJ-850"
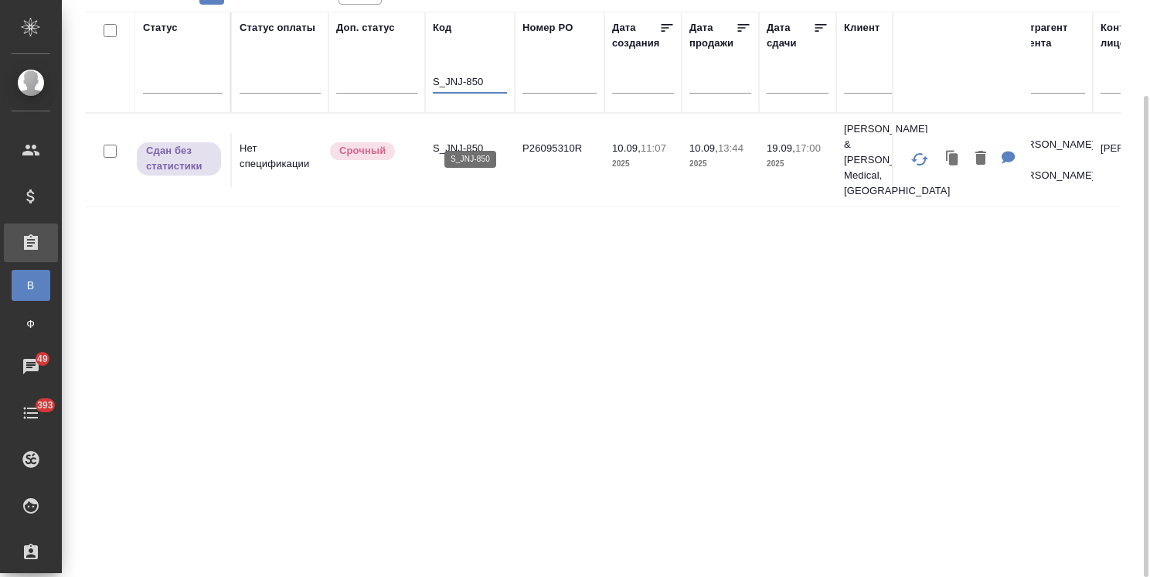
click at [459, 141] on p "S_JNJ-850" at bounding box center [470, 148] width 74 height 15
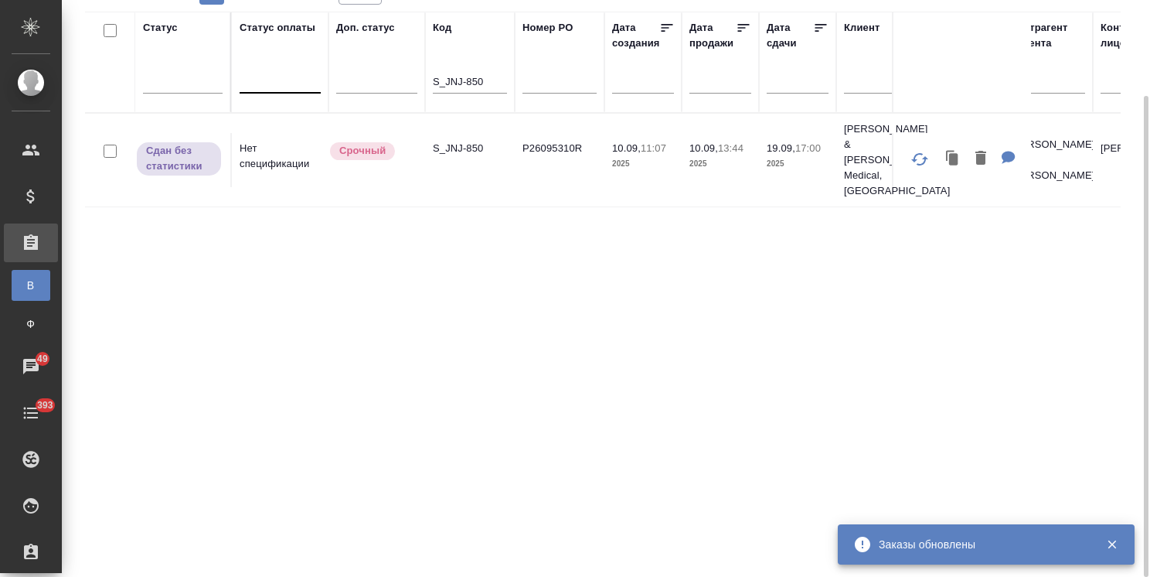
drag, startPoint x: 495, startPoint y: 79, endPoint x: 298, endPoint y: 73, distance: 196.5
paste input "47"
click at [463, 141] on p "S_JNJ-847" at bounding box center [470, 148] width 74 height 15
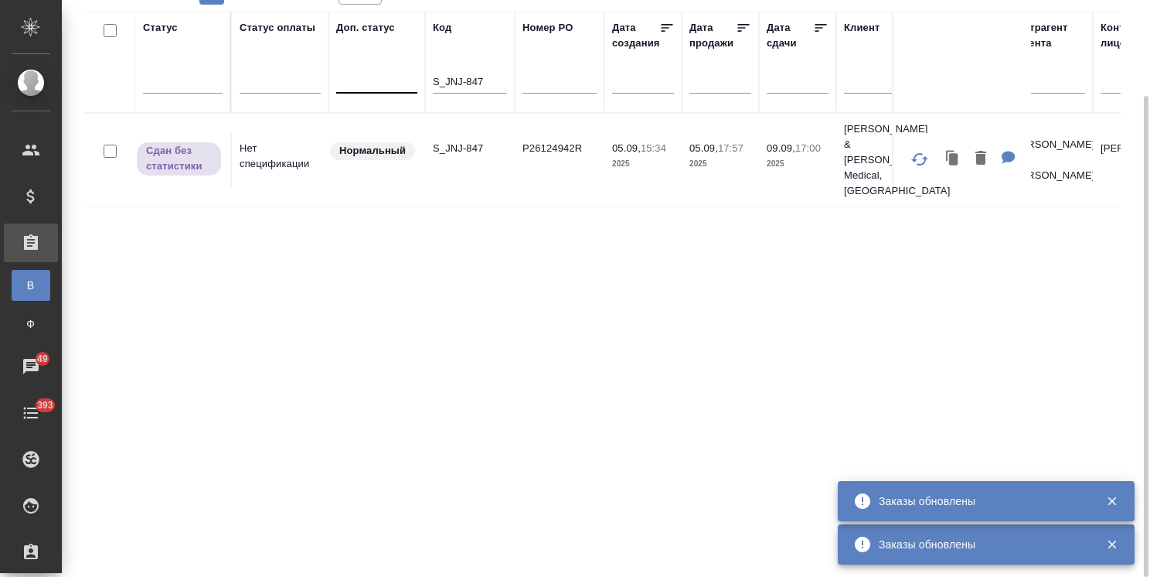
paste input "28"
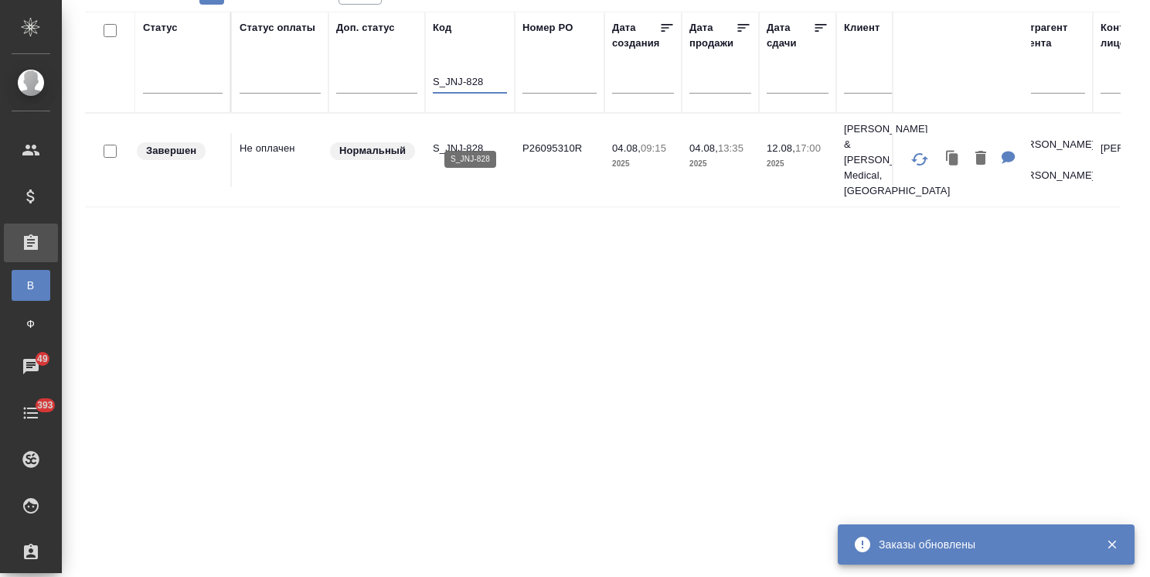
type input "S_JNJ-828"
click at [461, 141] on p "S_JNJ-828" at bounding box center [470, 148] width 74 height 15
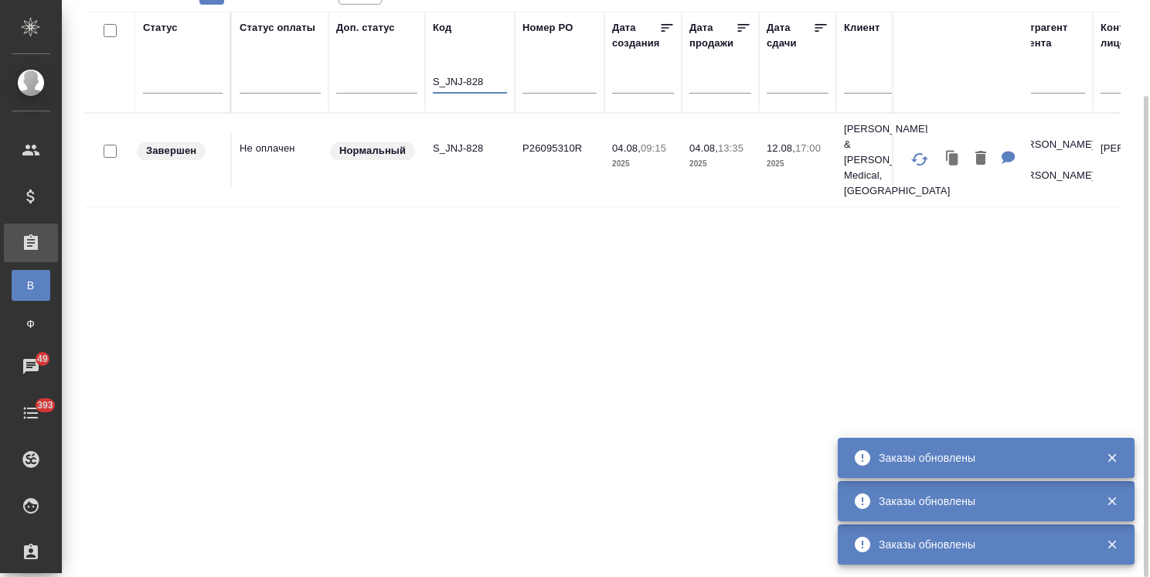
drag, startPoint x: 490, startPoint y: 88, endPoint x: 233, endPoint y: 86, distance: 257.5
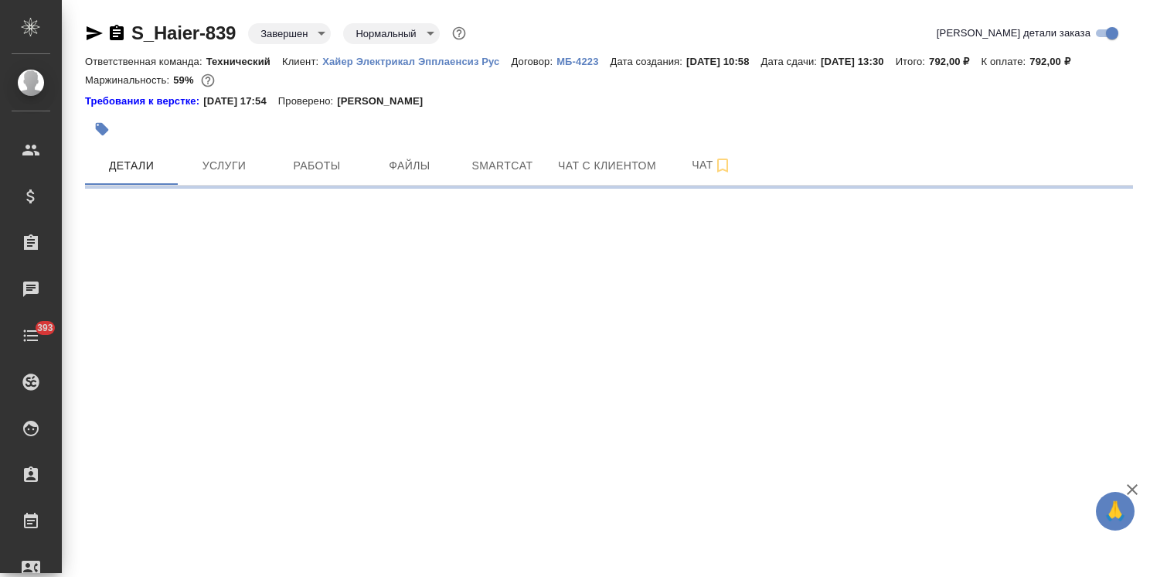
select select "RU"
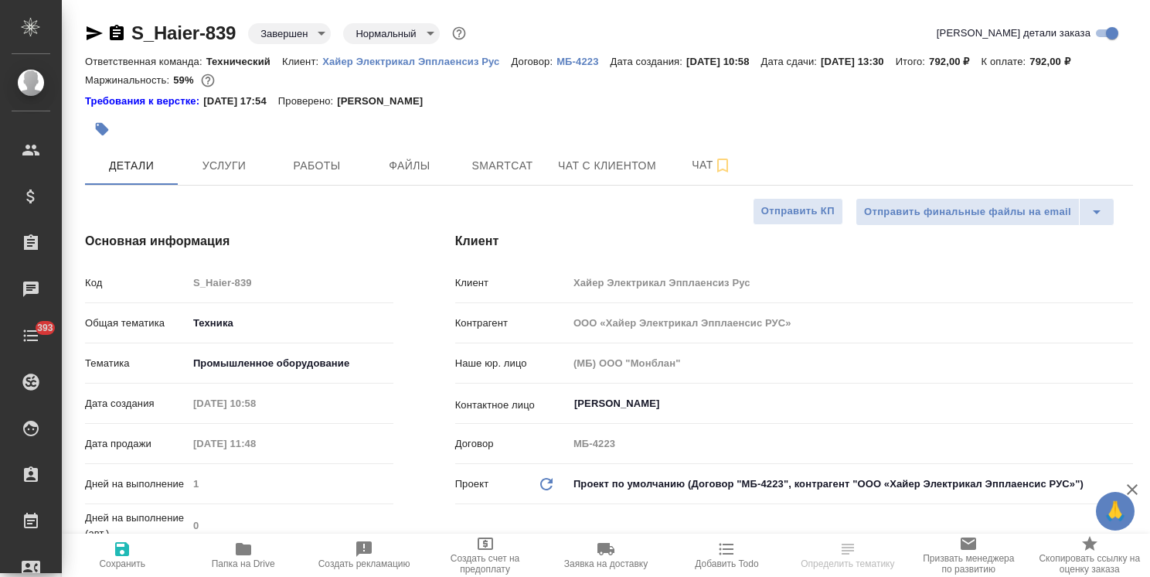
type textarea "x"
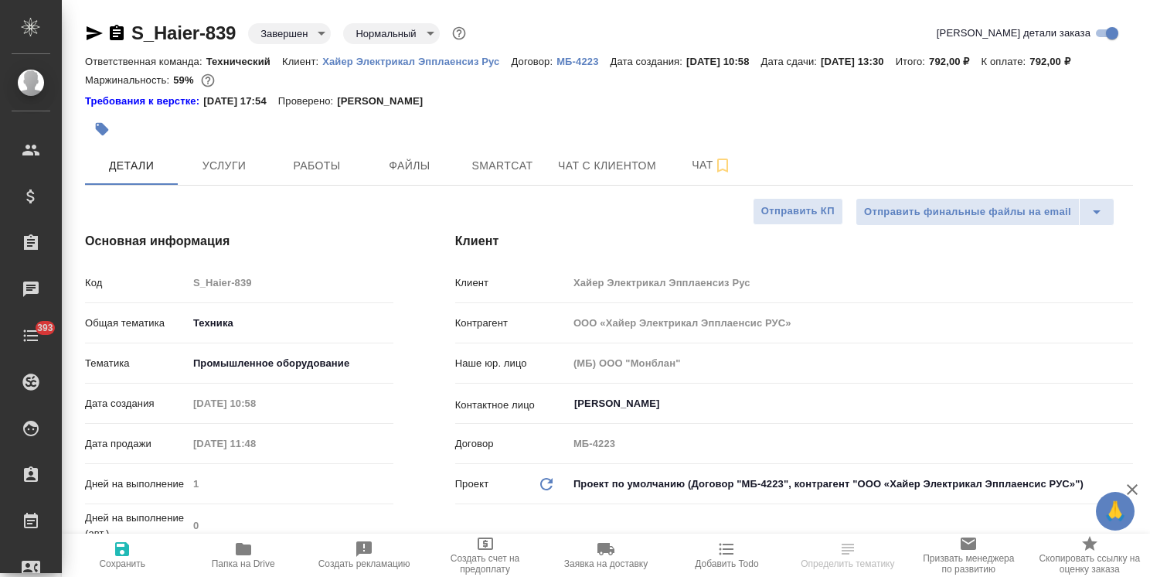
type textarea "x"
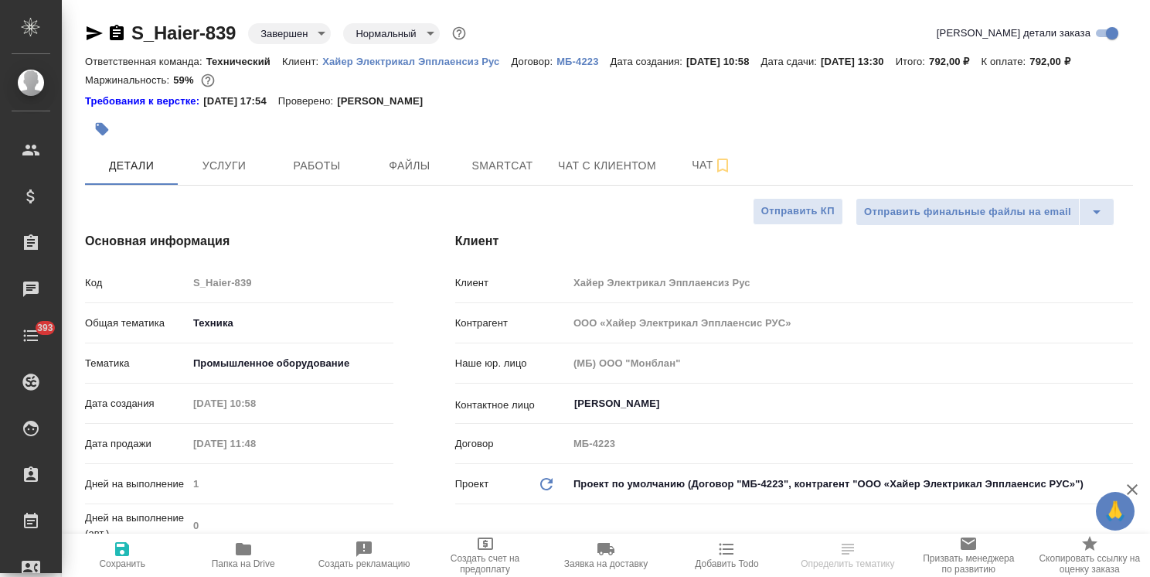
type textarea "x"
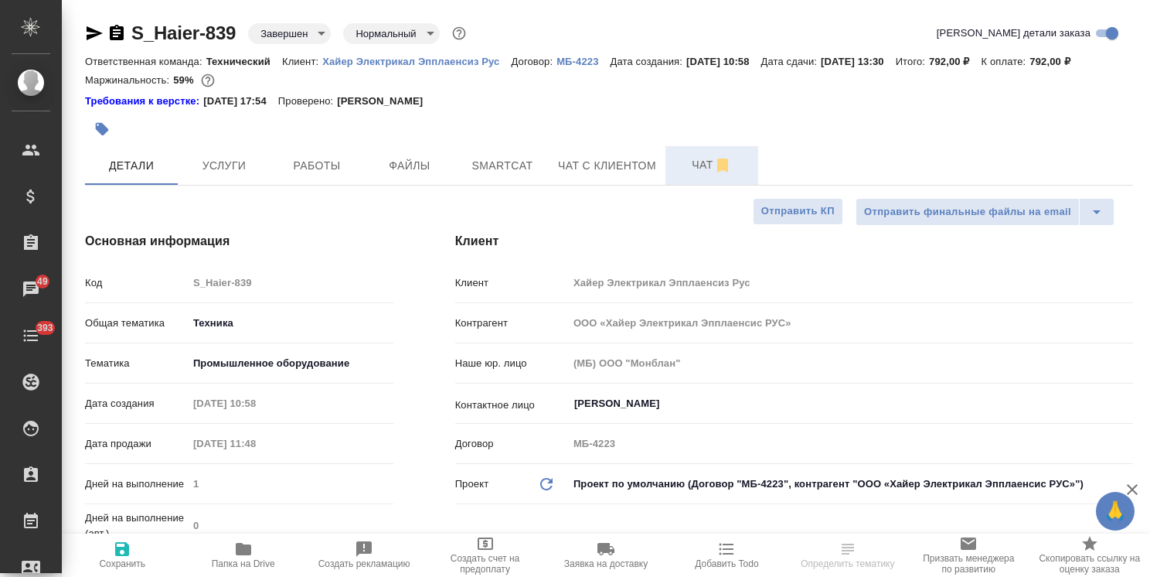
click at [677, 165] on span "Чат" at bounding box center [712, 164] width 74 height 19
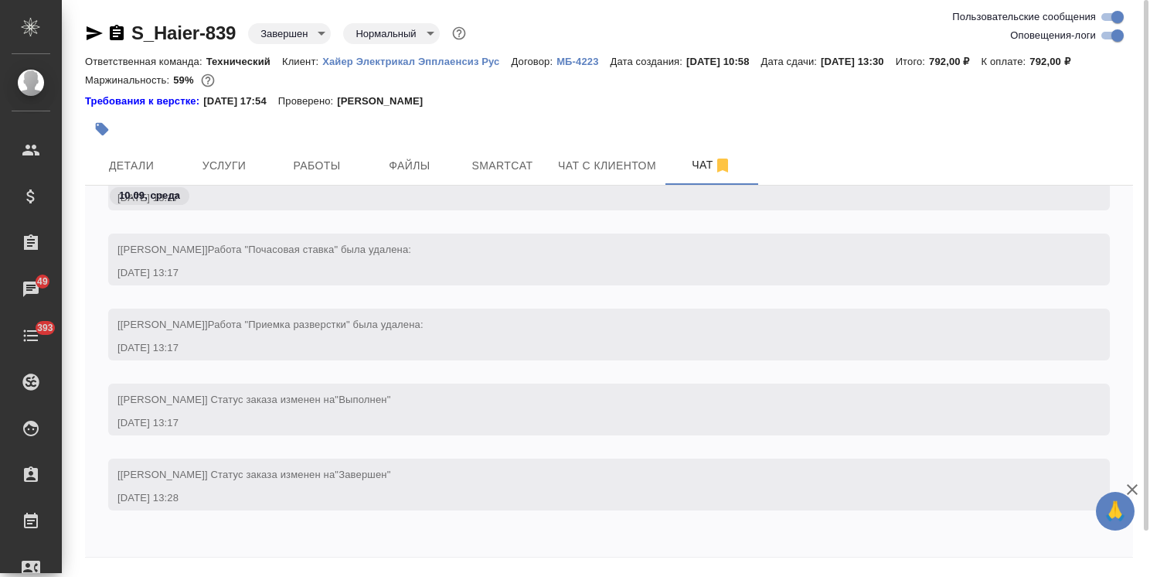
scroll to position [5675, 0]
click at [1129, 487] on icon "button" at bounding box center [1132, 489] width 19 height 19
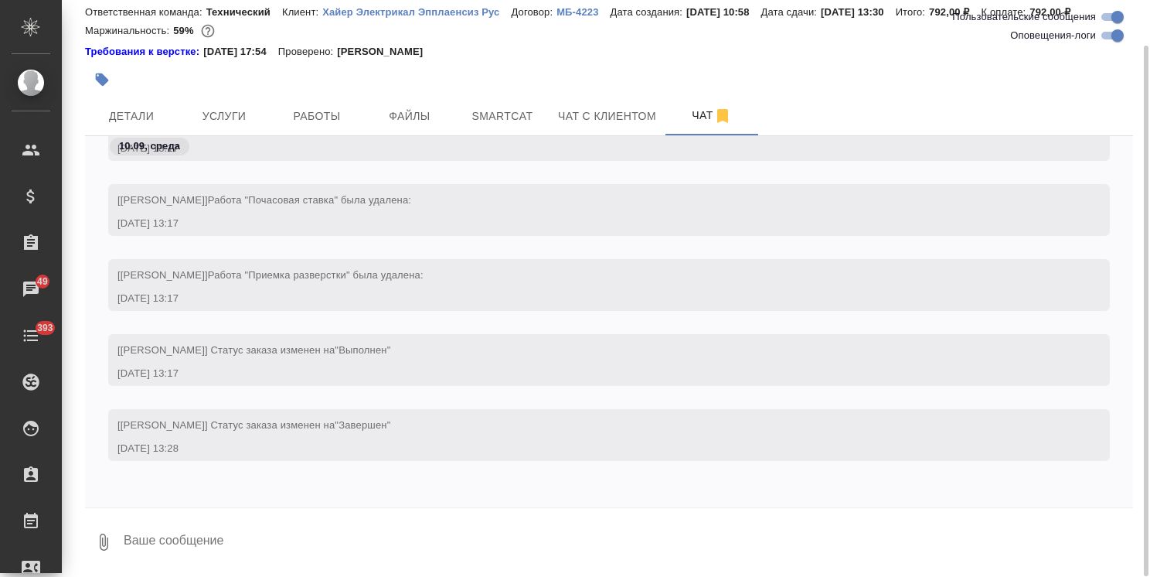
click at [203, 533] on textarea at bounding box center [627, 542] width 1011 height 53
paste textarea "[PERSON_NAME], Тут все ок. Можно закрывать работу. [GEOGRAPHIC_DATA] Best regar…"
type textarea "[PERSON_NAME], Тут все ок. Можно закрывать работу. [GEOGRAPHIC_DATA] Best regar…"
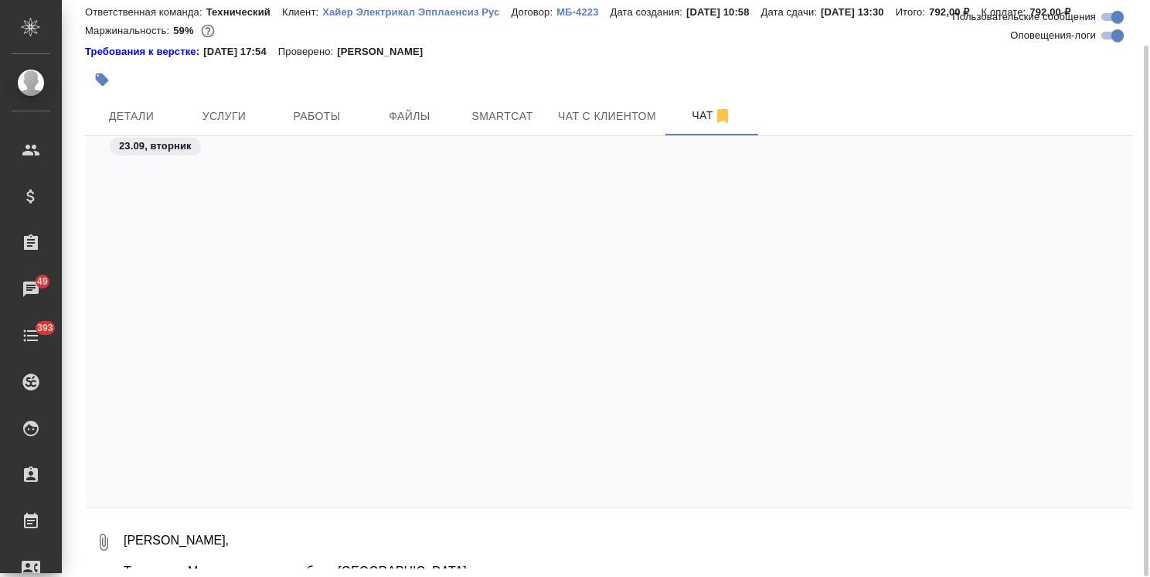
scroll to position [5919, 0]
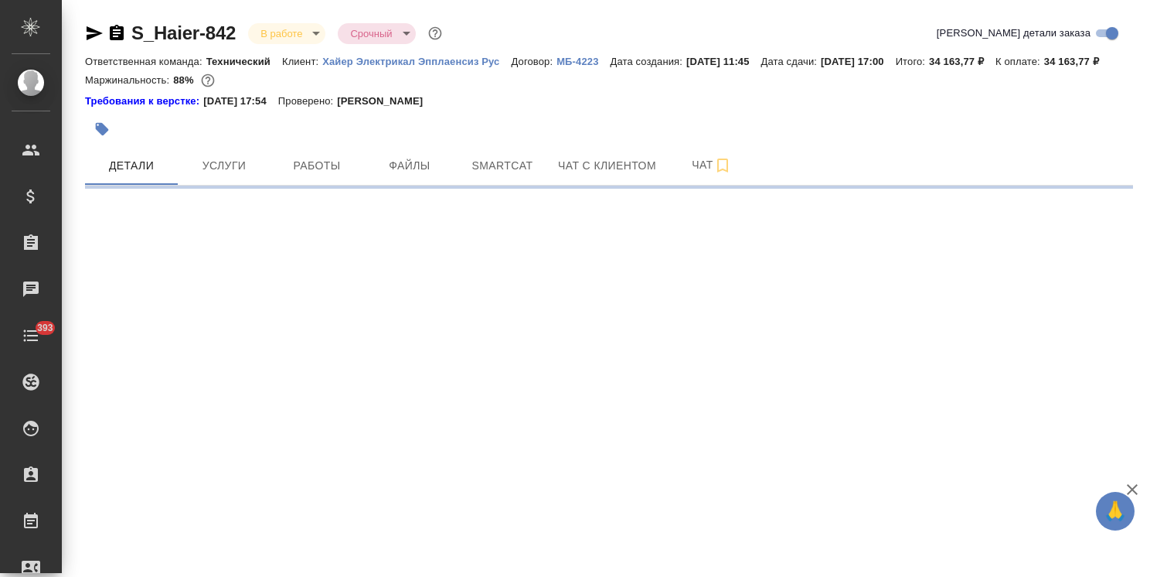
select select "RU"
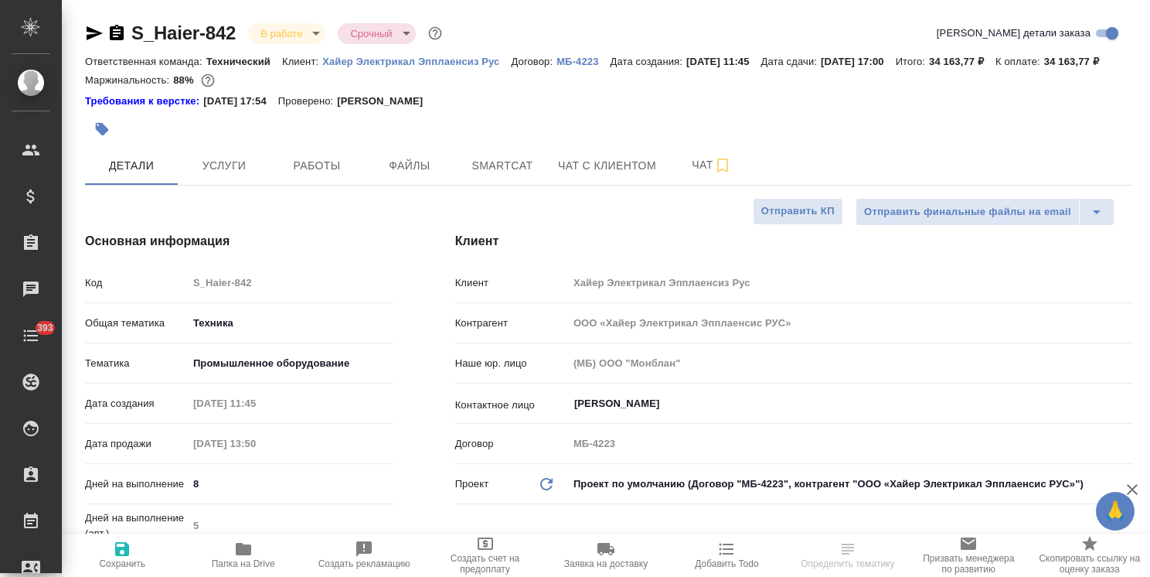
type textarea "x"
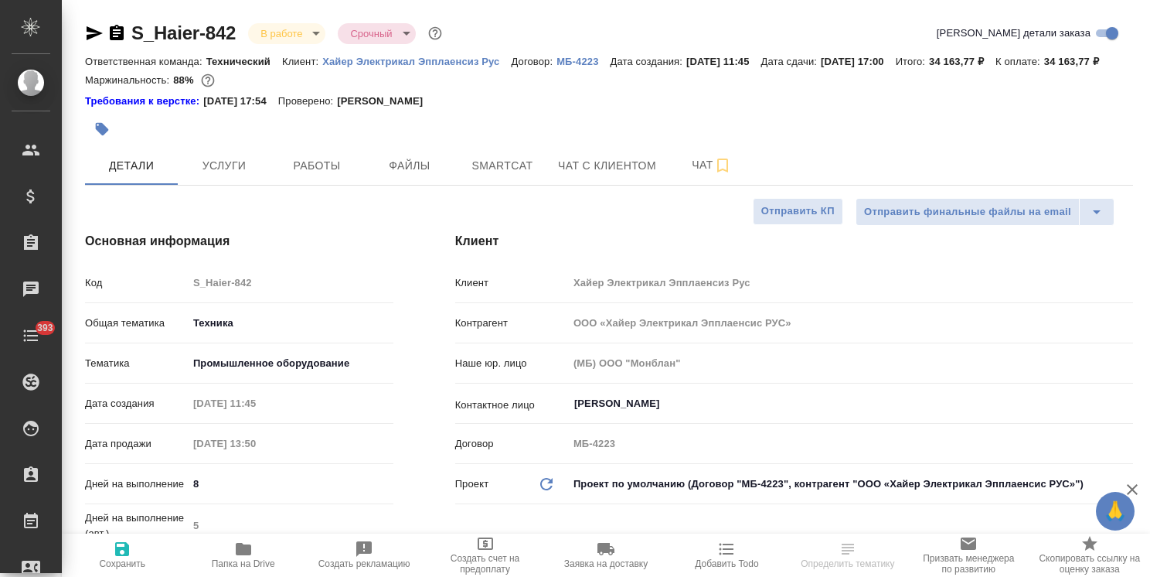
type textarea "x"
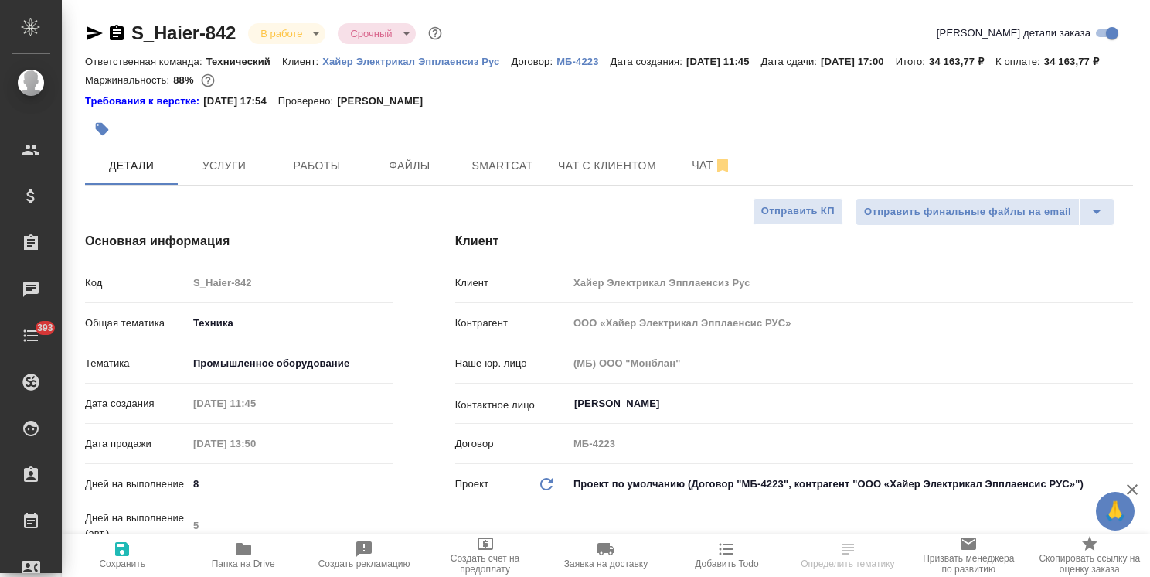
type textarea "x"
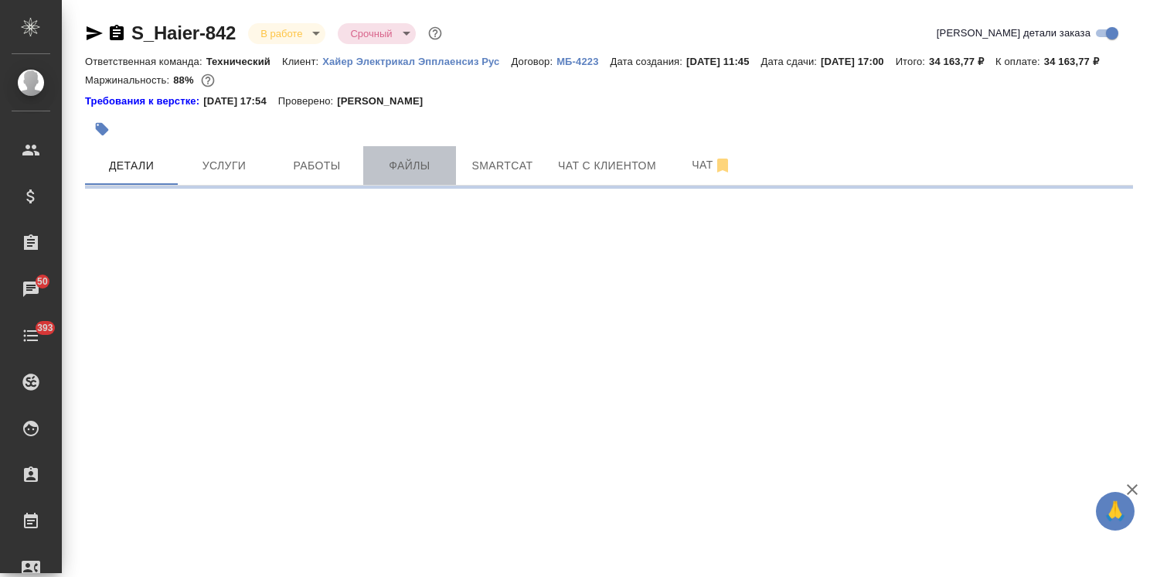
click at [430, 176] on span "Файлы" at bounding box center [410, 165] width 74 height 19
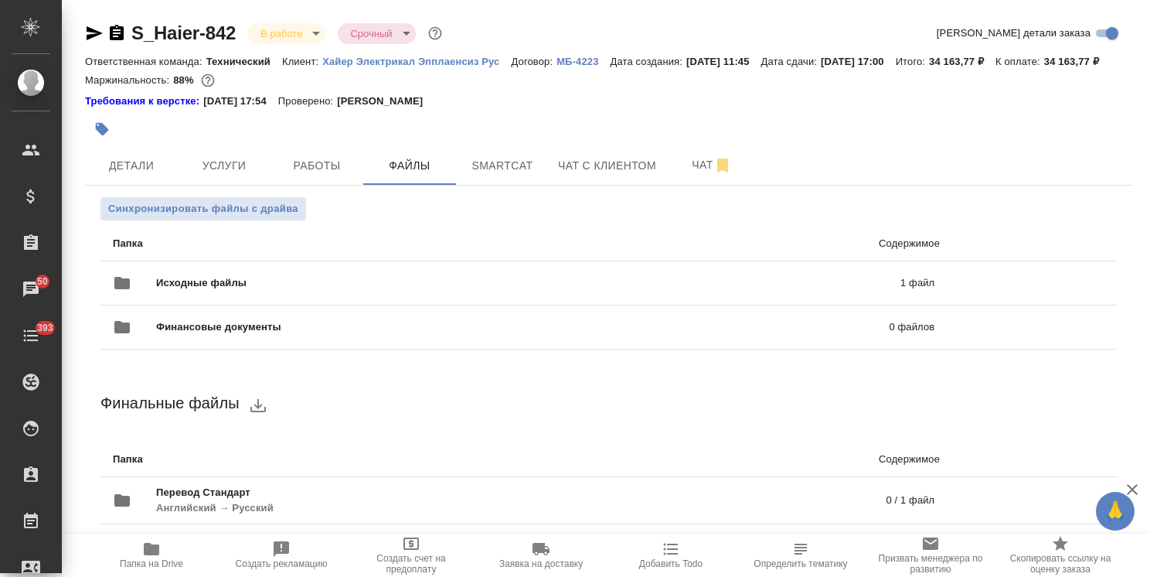
click at [338, 284] on div "Исходные файлы 1 файл" at bounding box center [524, 282] width 822 height 37
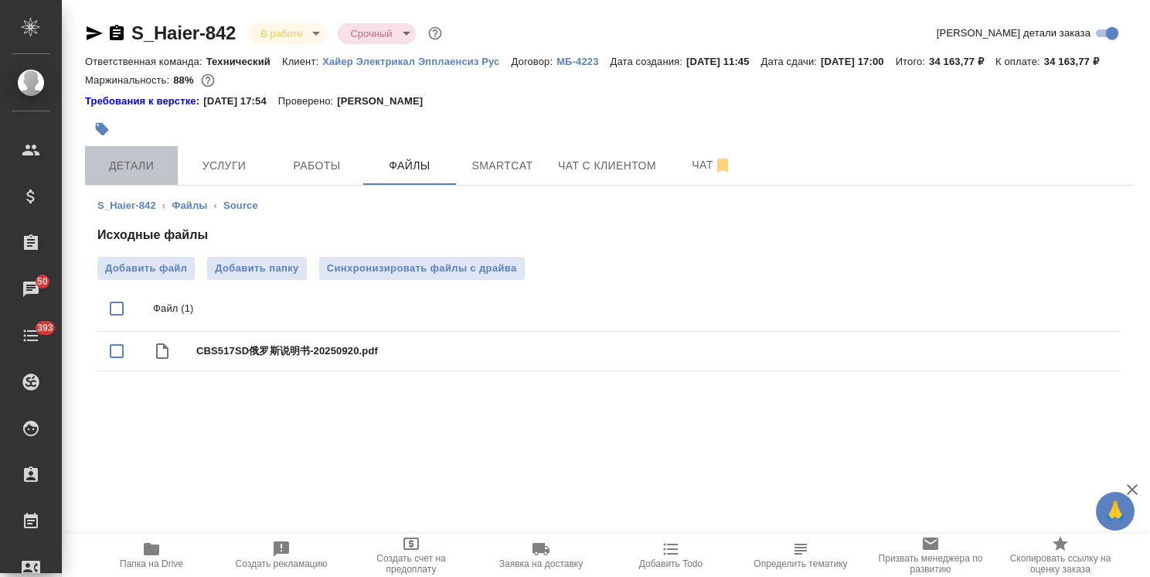
click at [108, 175] on span "Детали" at bounding box center [131, 165] width 74 height 19
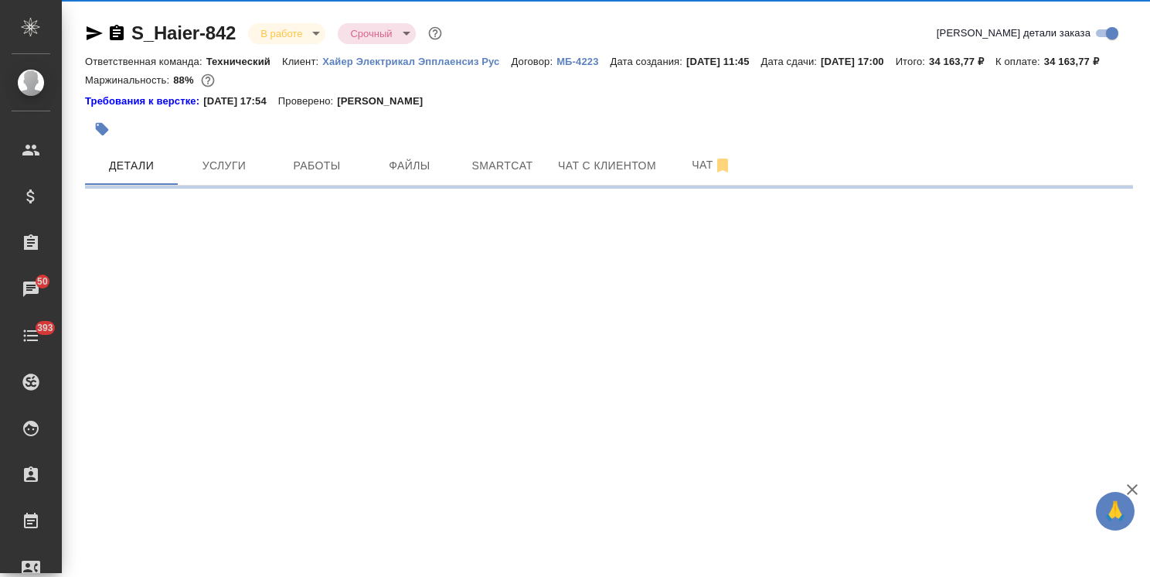
select select "RU"
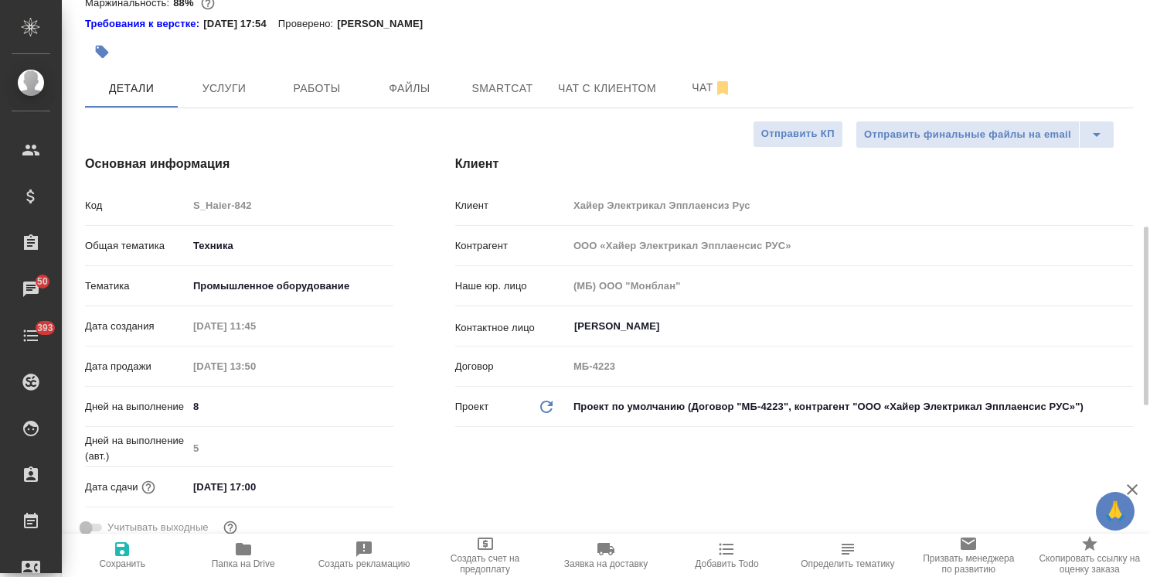
scroll to position [541, 0]
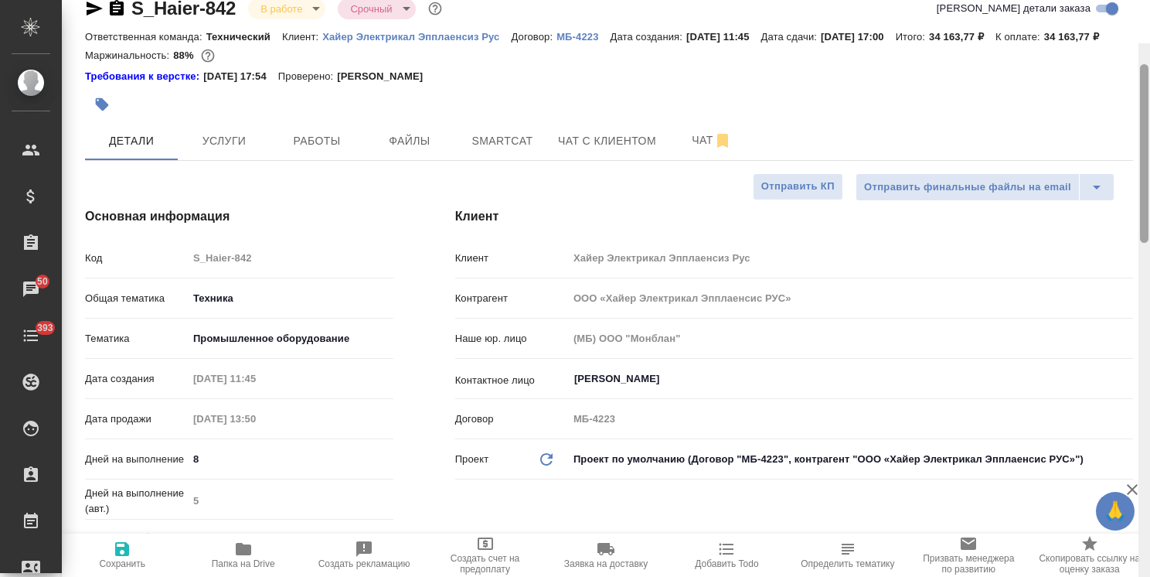
drag, startPoint x: 1147, startPoint y: 305, endPoint x: 996, endPoint y: 107, distance: 249.9
click at [1135, 119] on div "S_Haier-842 В работе inProgress Срочный urgent Кратко детали заказа Ответственн…" at bounding box center [606, 288] width 1089 height 577
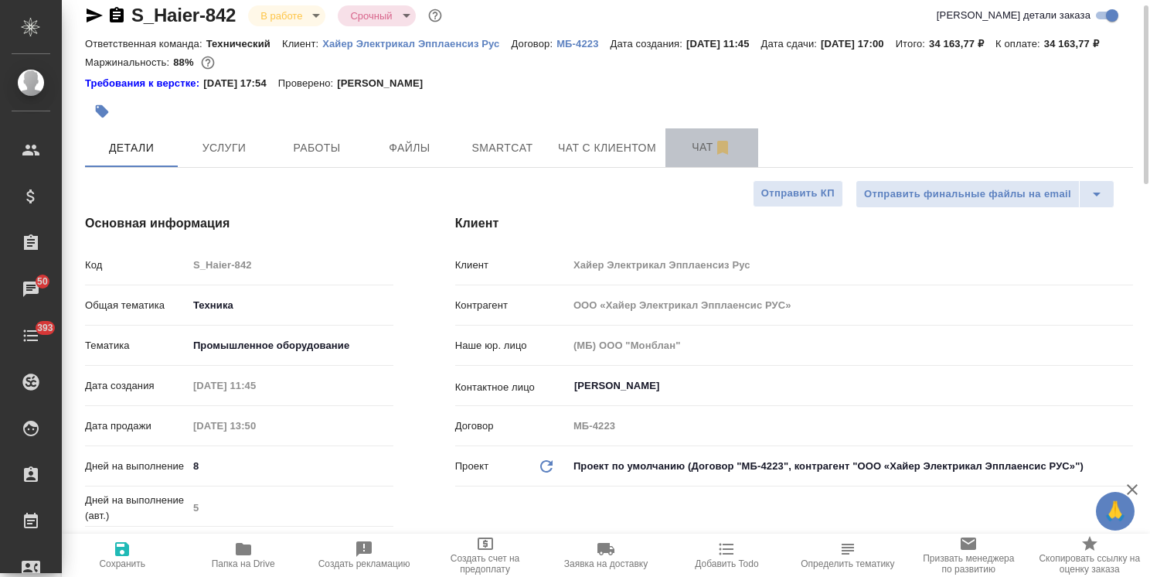
click at [679, 157] on span "Чат" at bounding box center [712, 147] width 74 height 19
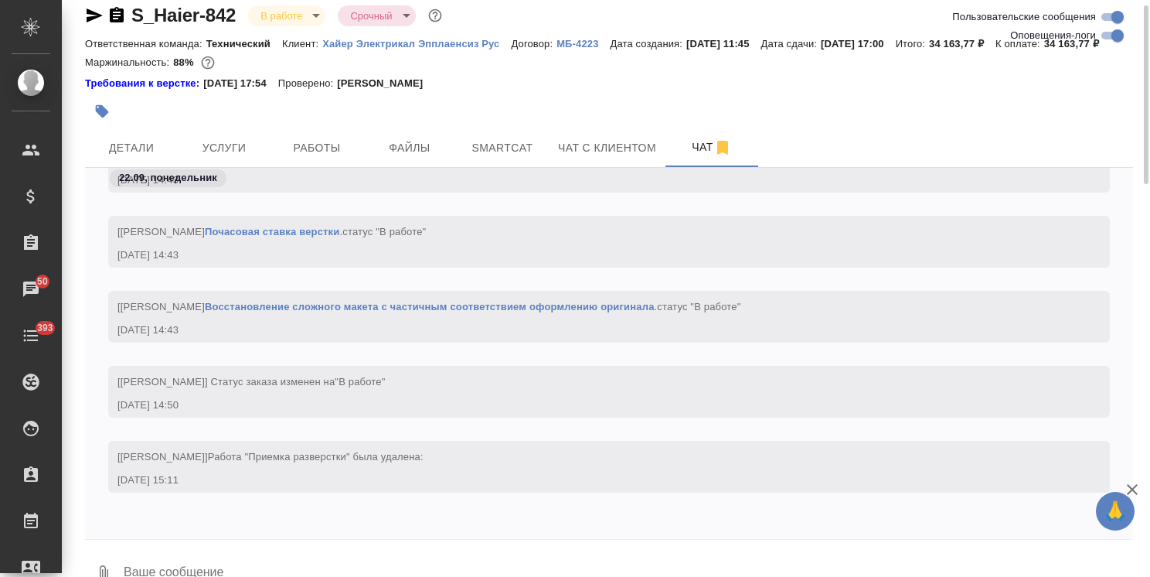
scroll to position [68, 0]
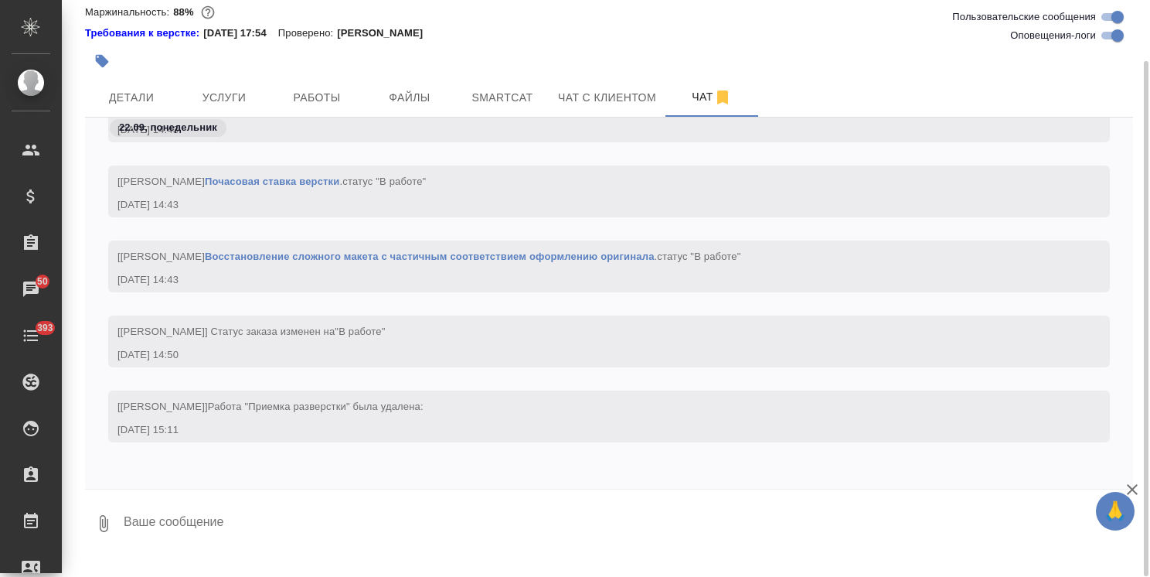
click at [192, 547] on textarea at bounding box center [627, 523] width 1011 height 53
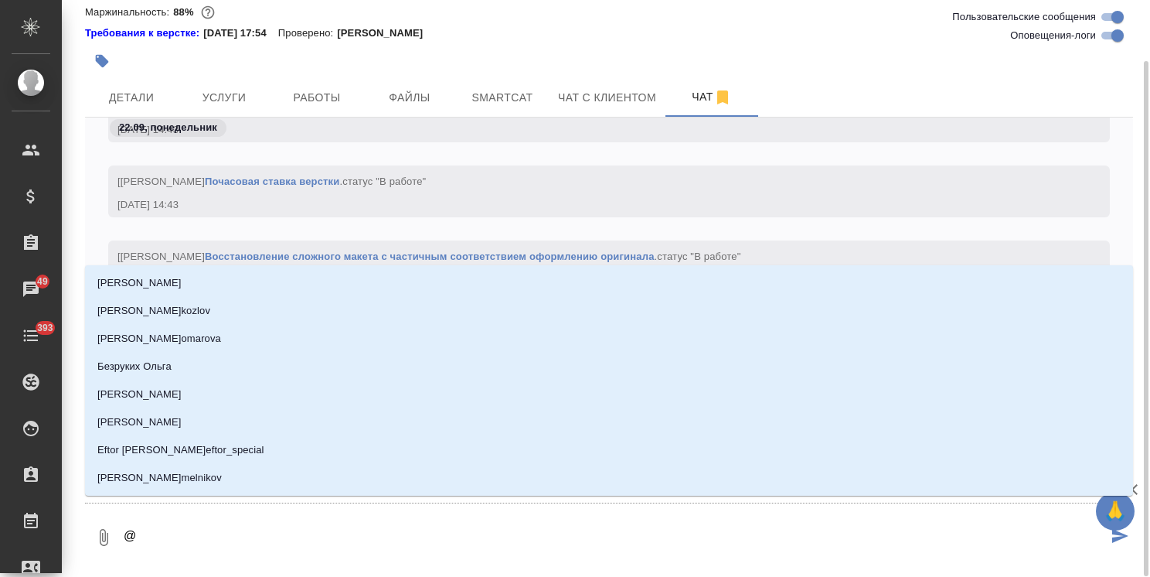
type textarea "@,"
type input ","
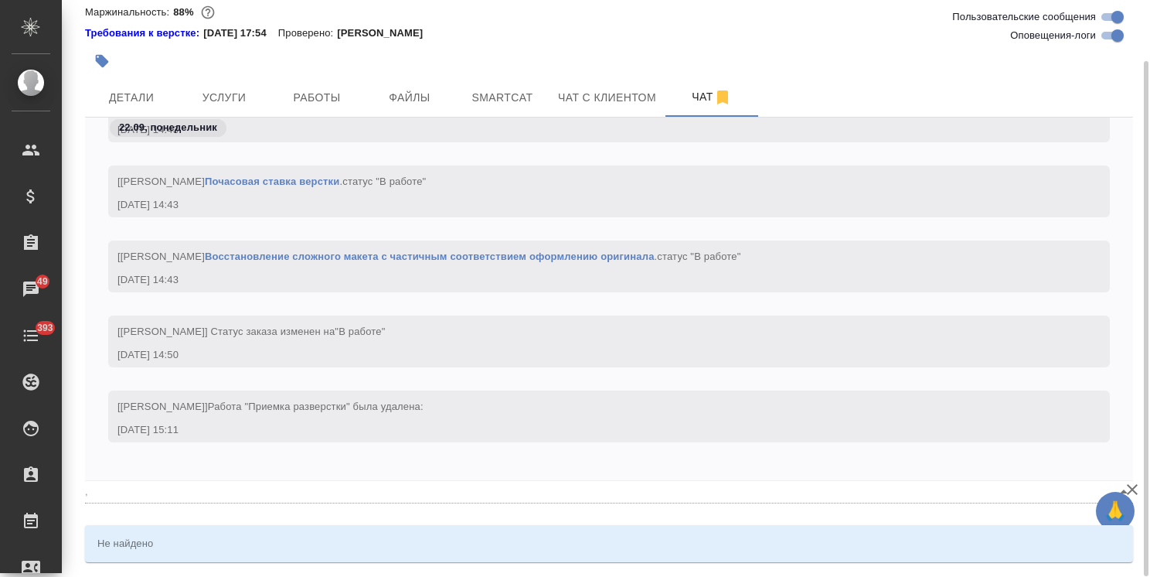
type textarea "@,t"
type input ",t"
type textarea "@бел"
type input "бел"
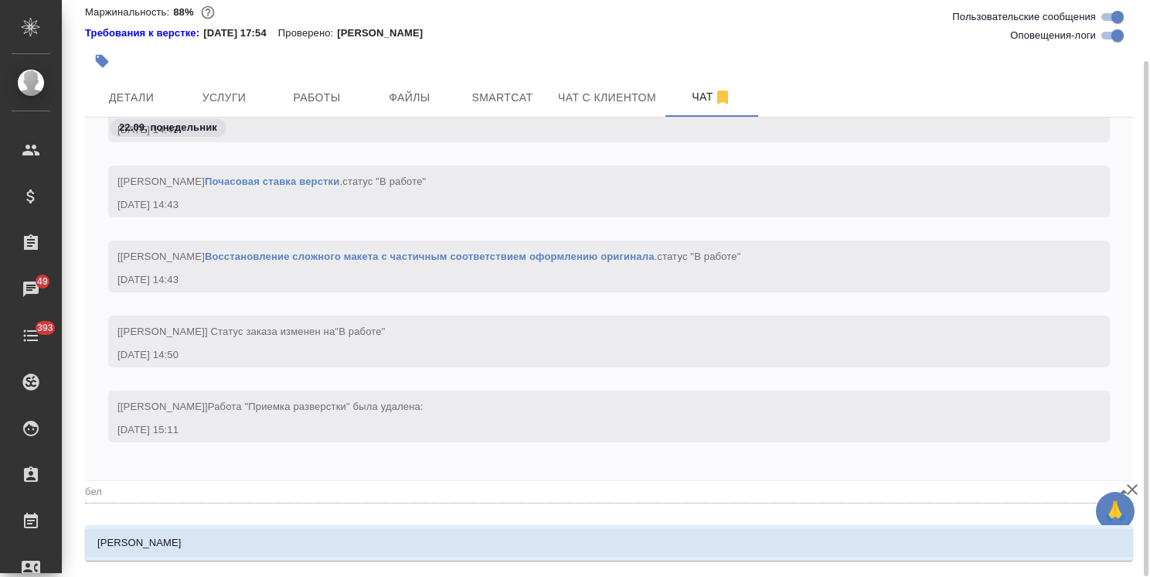
type textarea "@беля"
type input "беля"
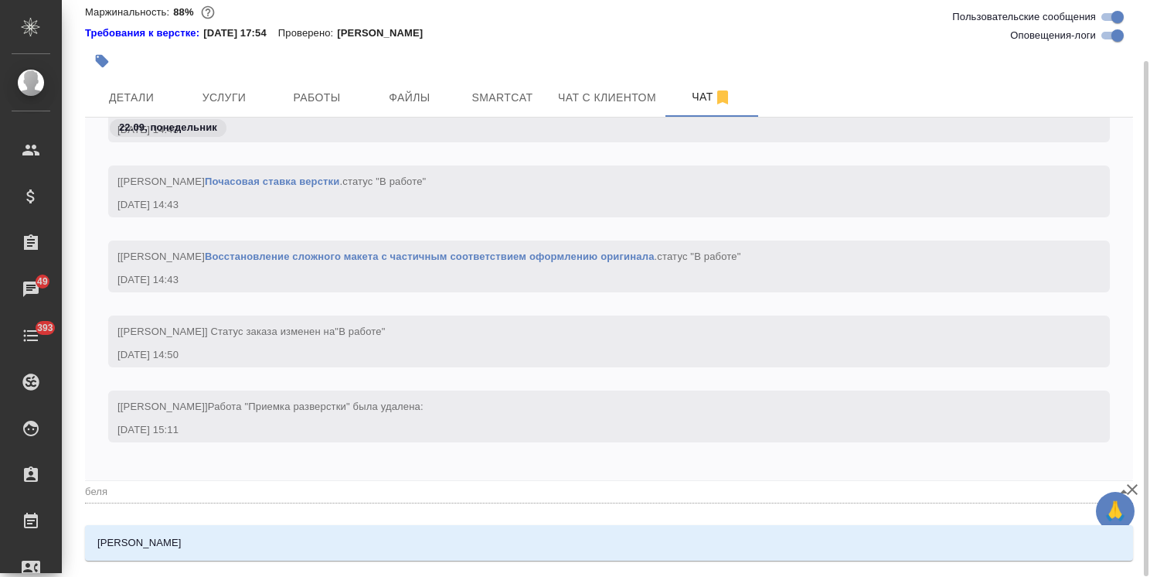
click at [192, 546] on li "Белякова Юлия" at bounding box center [609, 543] width 1048 height 28
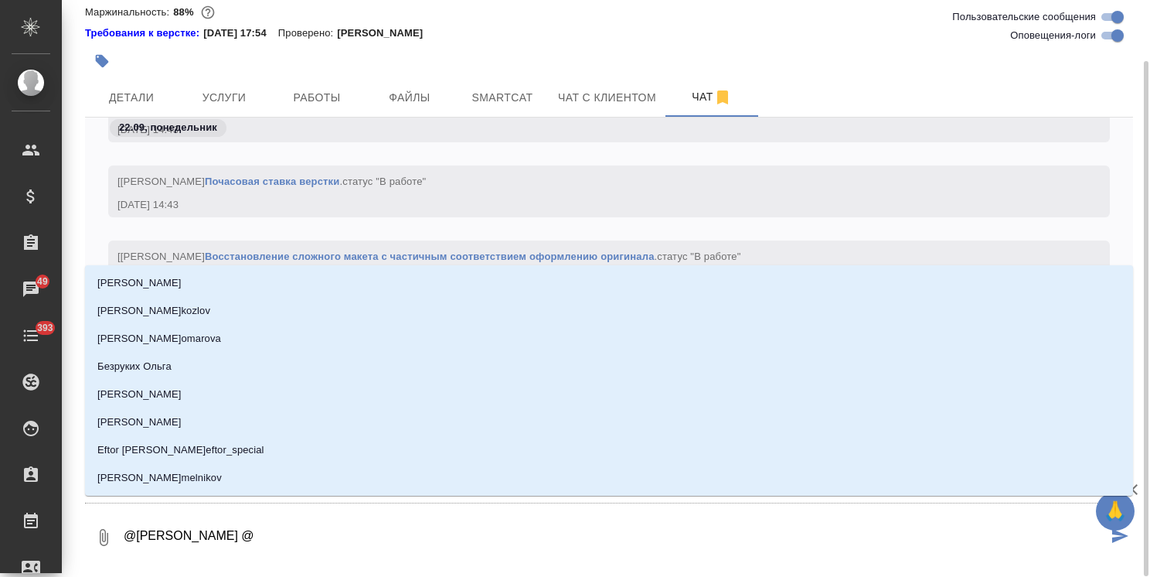
type textarea "@Белякова Юлия @p"
type input "p"
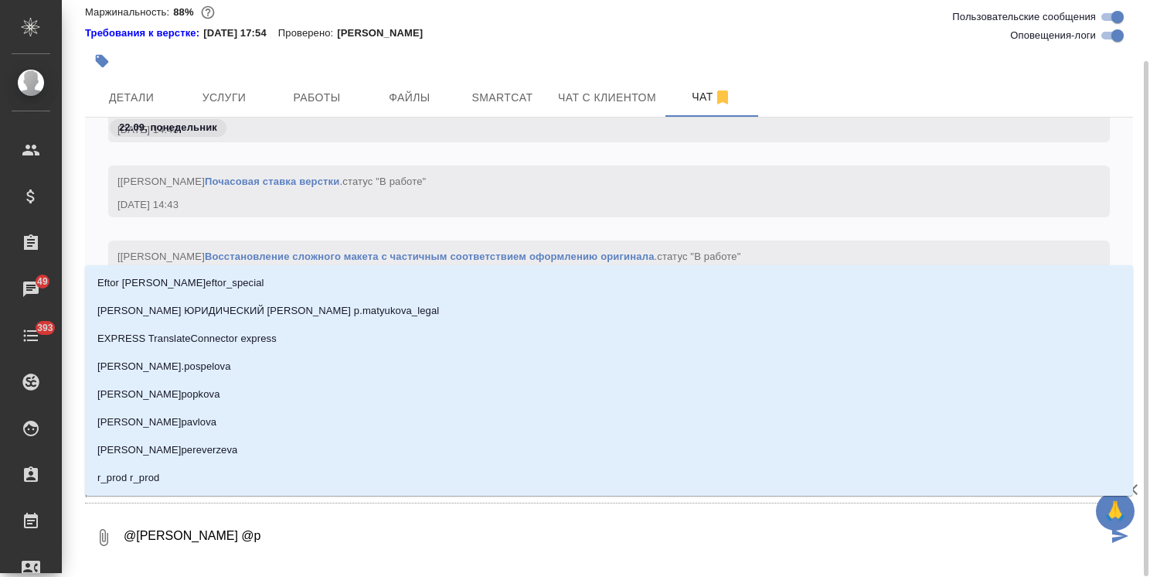
type textarea "@Белякова Юлия @pf"
type input "pf"
type textarea "@Белякова Юлия @pf,"
type input "pf,"
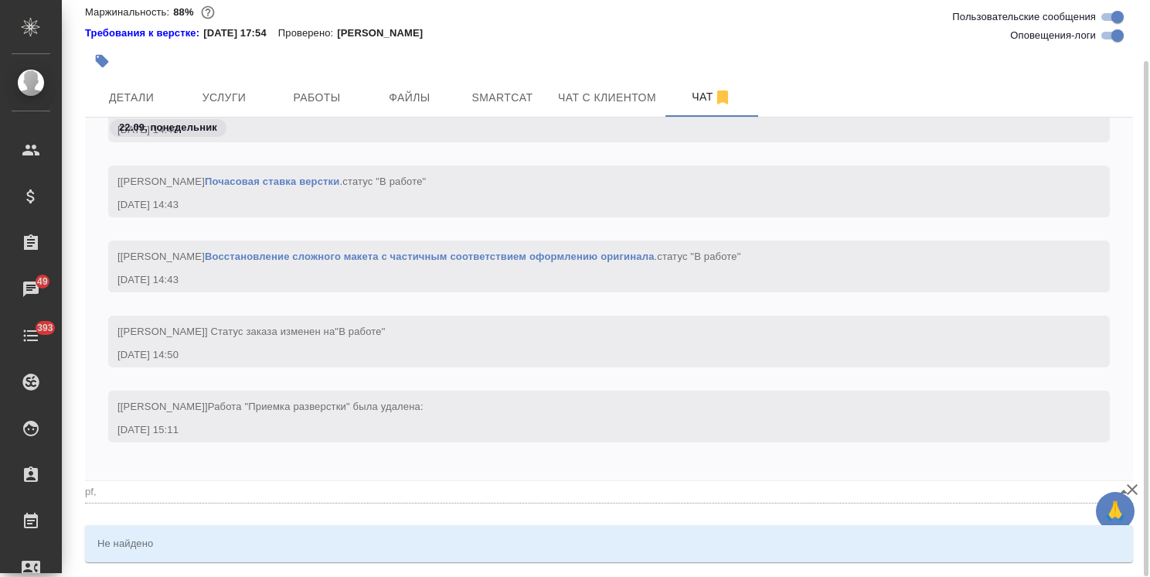
type textarea "@Белякова Юлия @pf"
type input "pf"
type textarea "@Белякова Юлия @p"
type input "p"
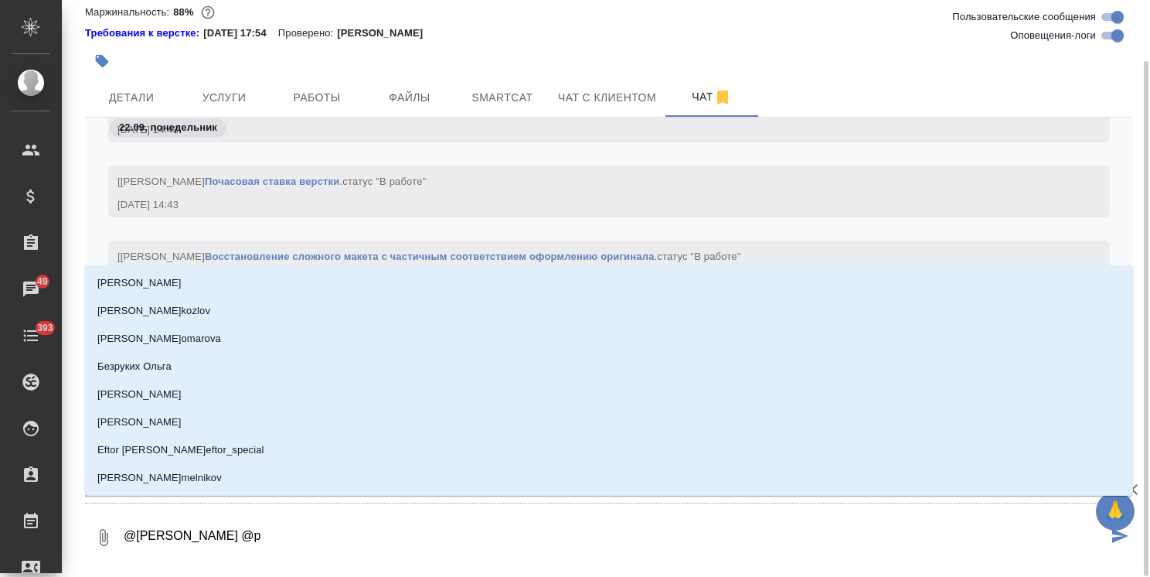
type textarea "@Белякова Юлия @"
type textarea "@Белякова Юлия @з"
type input "з"
type textarea "@Белякова Юлия @за"
type input "за"
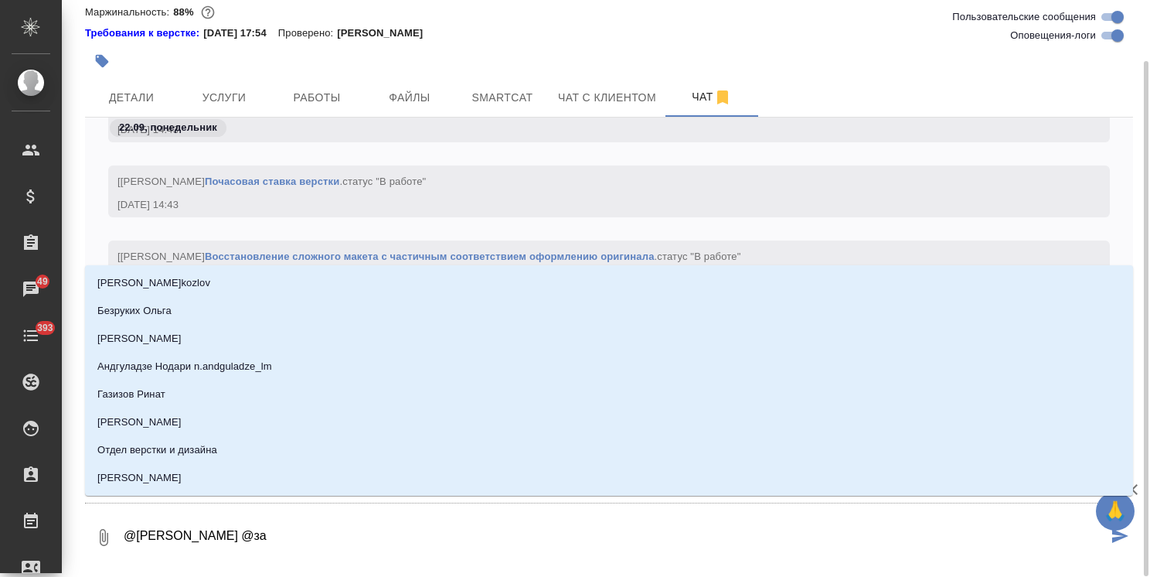
type textarea "@Белякова Юлия @заб"
type input "заб"
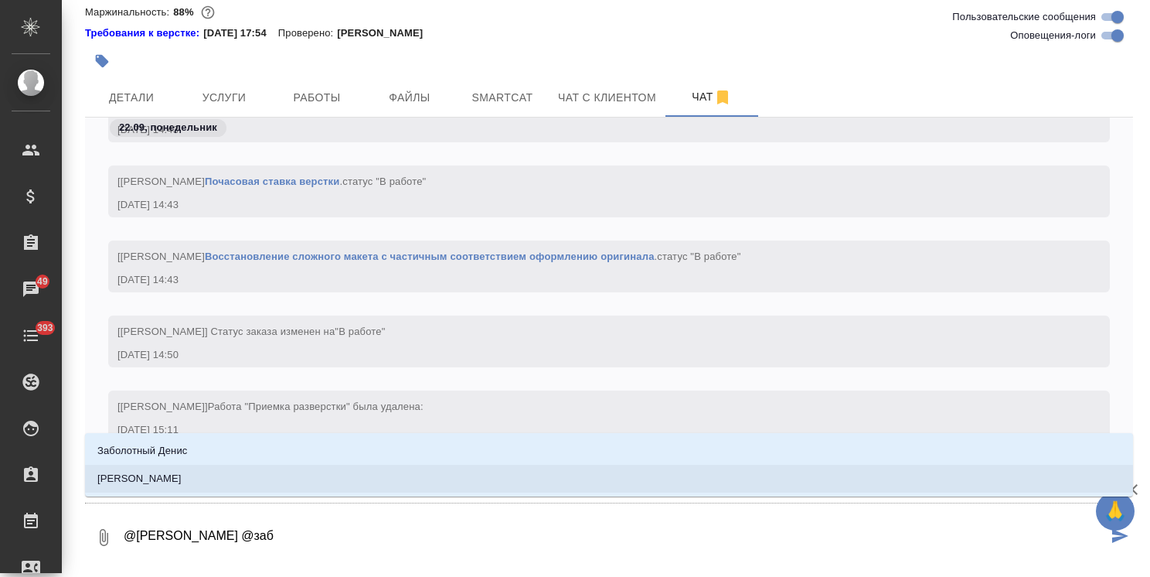
click at [182, 478] on p "[PERSON_NAME]" at bounding box center [139, 478] width 84 height 15
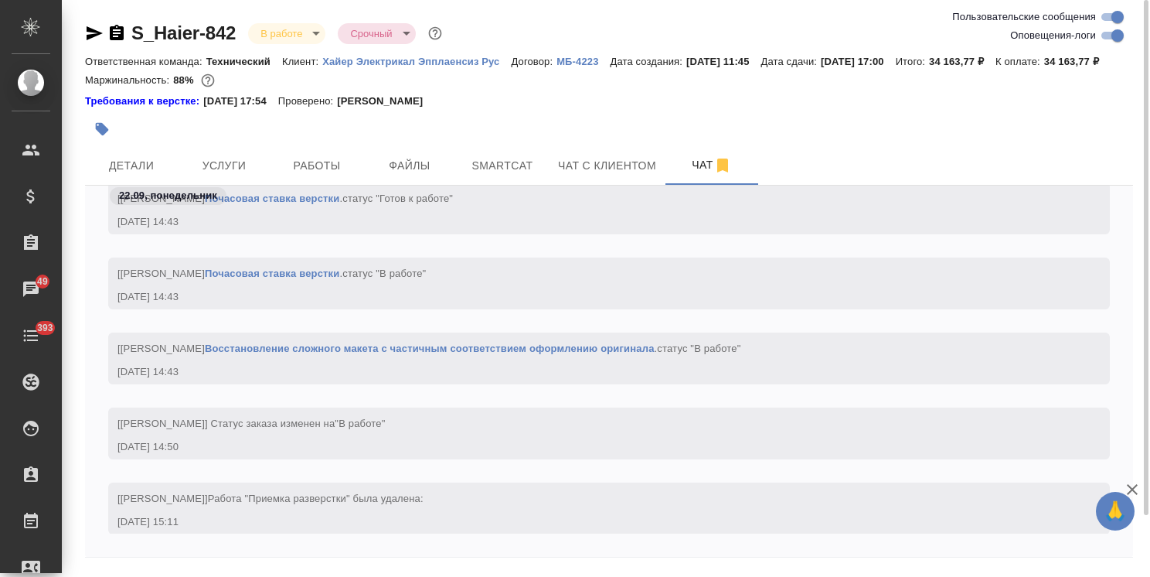
scroll to position [8560, 0]
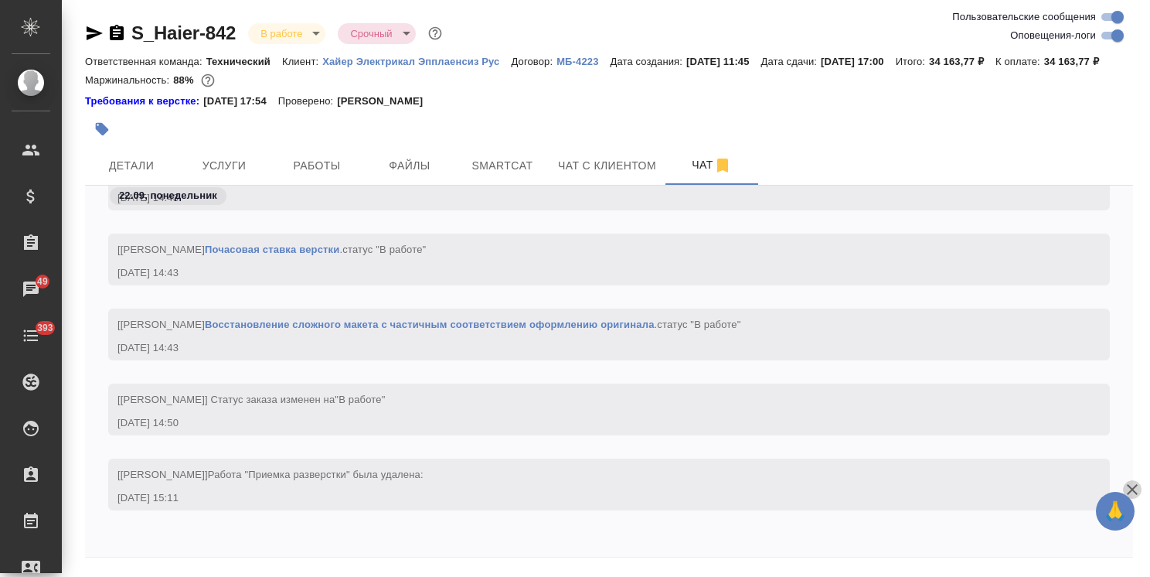
click at [1136, 493] on icon "button" at bounding box center [1132, 489] width 19 height 19
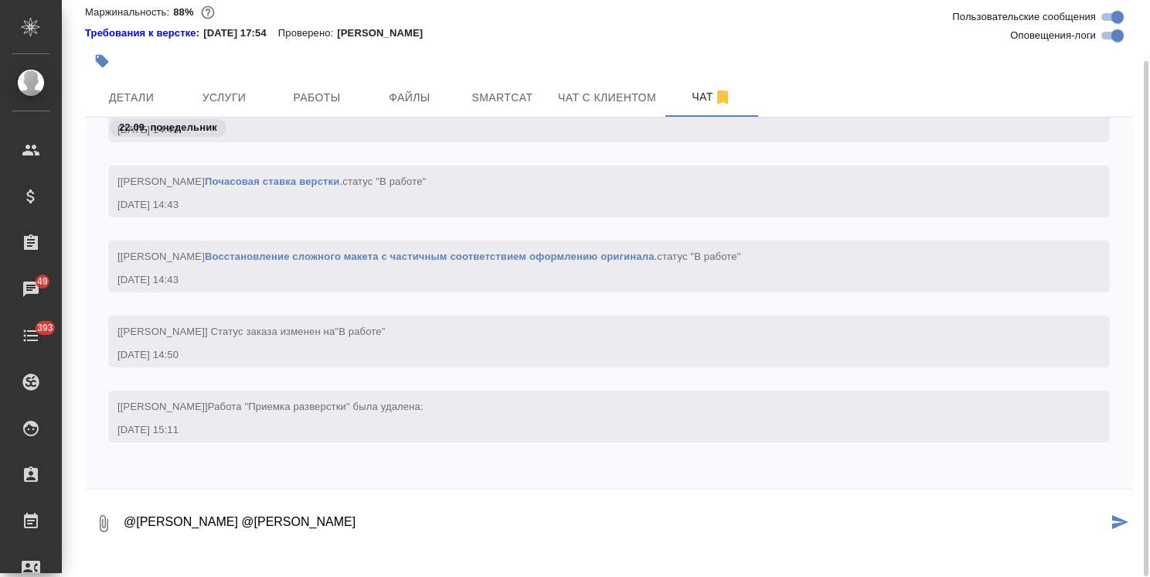
click at [472, 550] on textarea "@Белякова Юлия @Заборова Александра" at bounding box center [615, 523] width 986 height 53
paste textarea "Ольга, доброе утро. Можете добавить еще в этот запрос перевод на русский эл. Сх…"
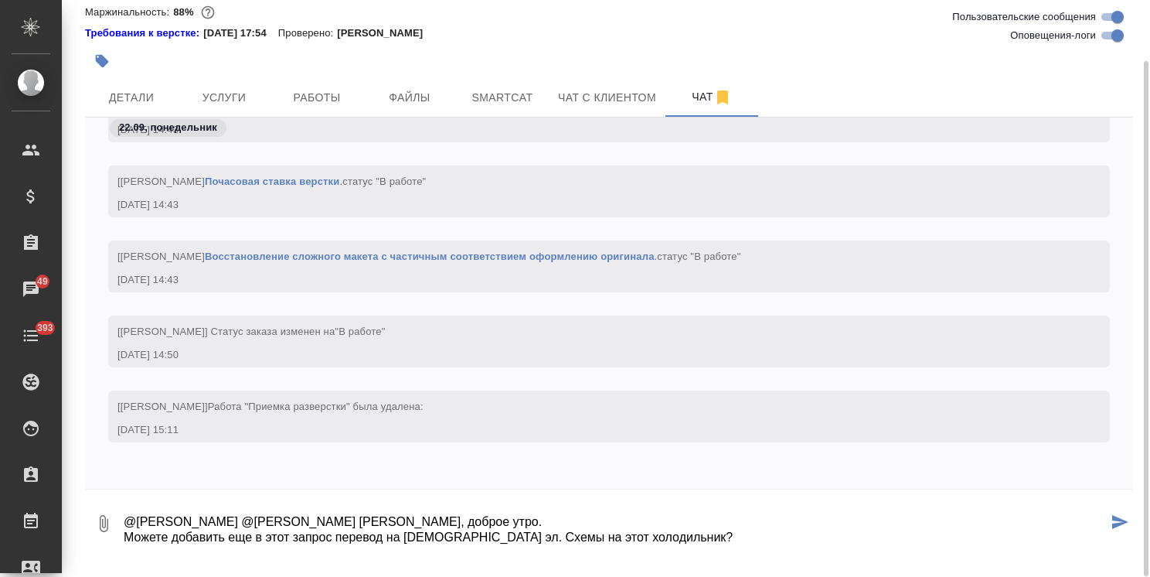
scroll to position [102, 0]
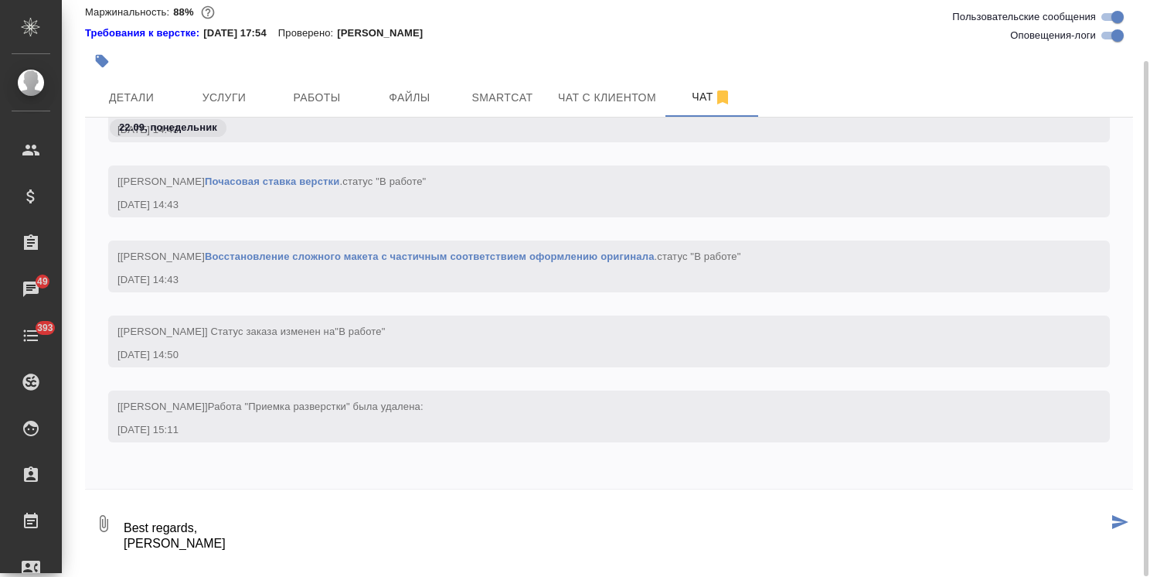
type textarea "@Белякова Юлия @Заборова Александра Ольга, доброе утро. Можете добавить еще в э…"
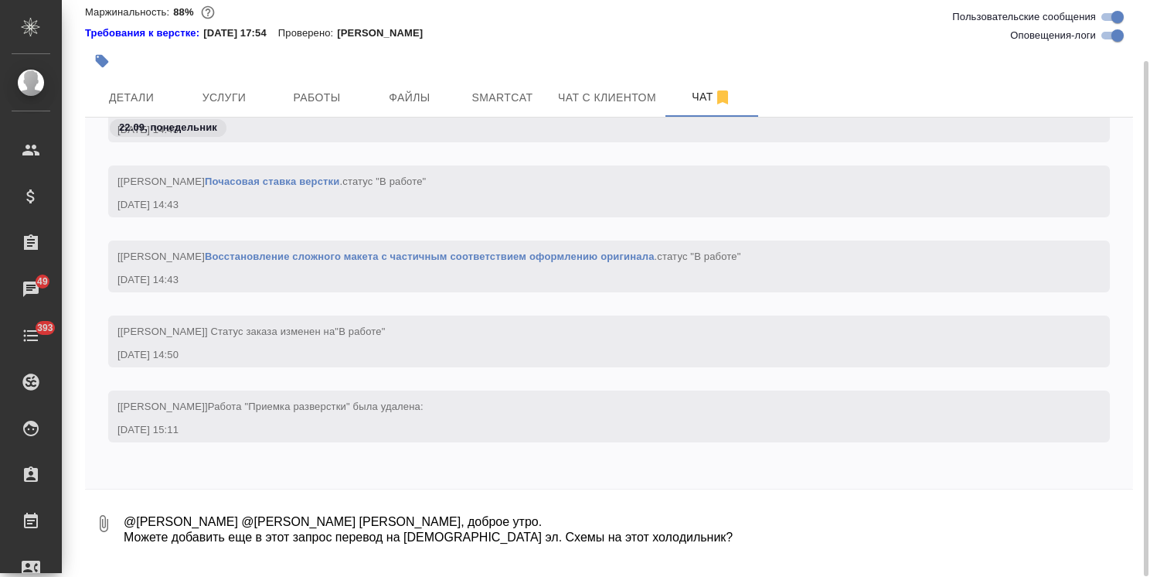
scroll to position [8786, 0]
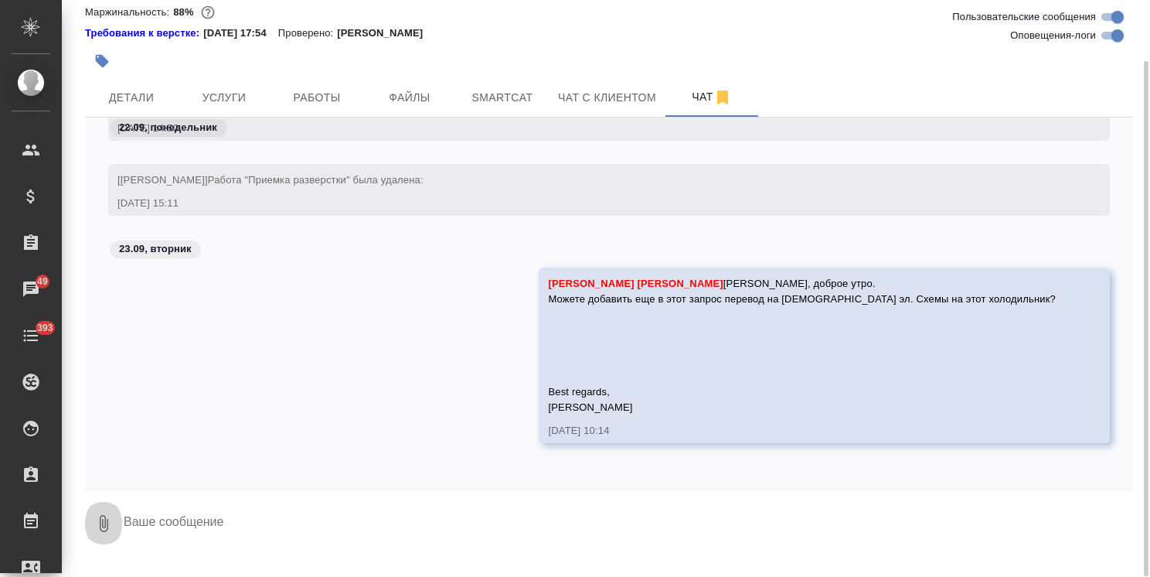
click at [104, 532] on icon "button" at bounding box center [104, 523] width 9 height 17
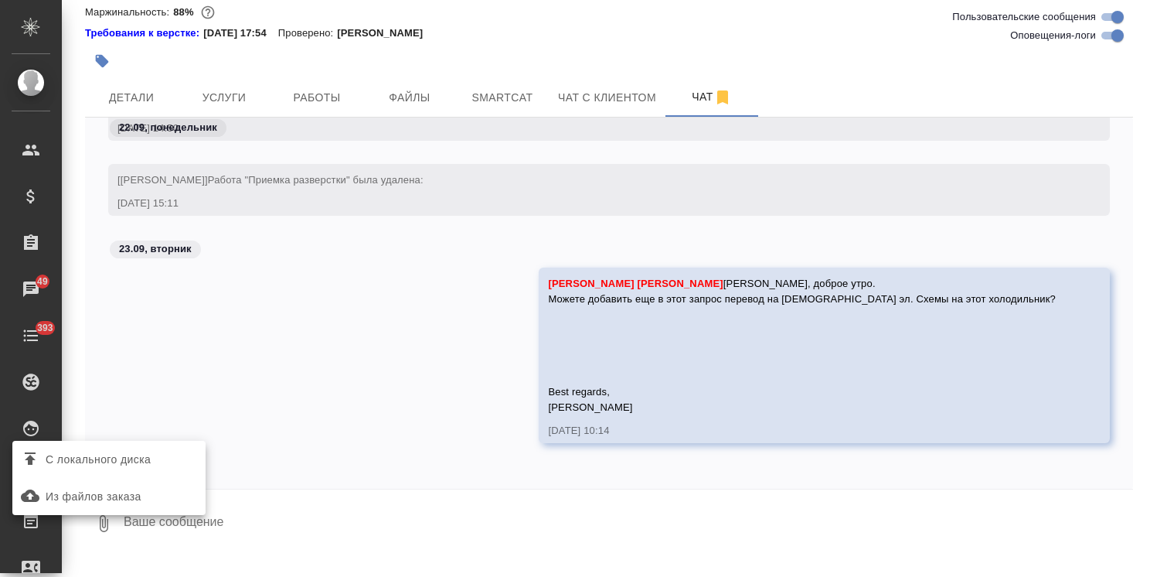
click at [121, 459] on span "С локального диска" at bounding box center [98, 459] width 105 height 19
click at [0, 0] on input "С локального диска" at bounding box center [0, 0] width 0 height 0
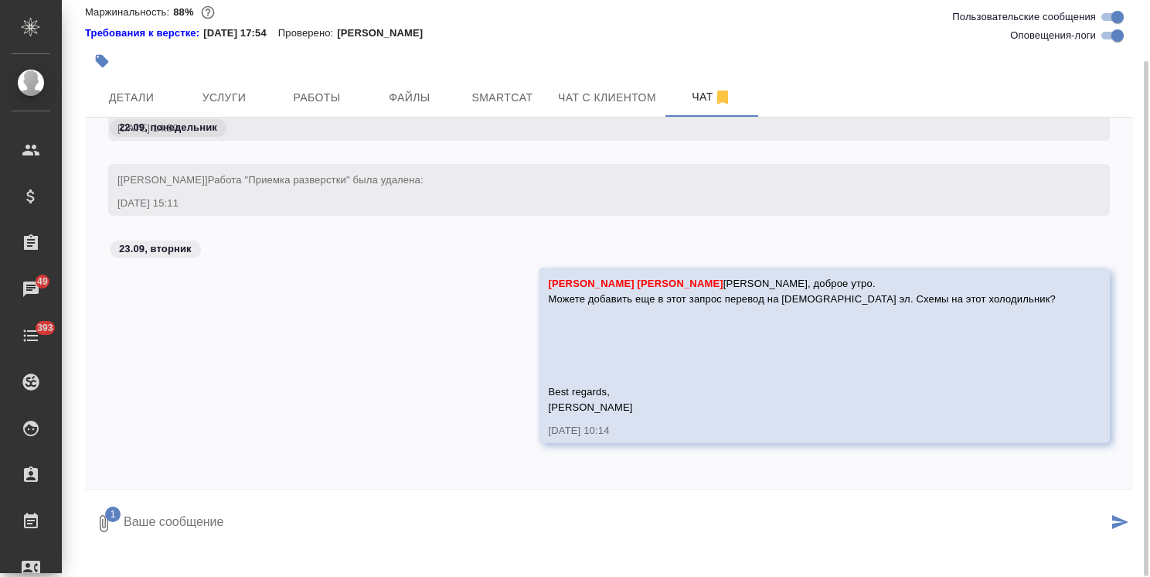
click at [1126, 529] on icon "submit" at bounding box center [1121, 522] width 16 height 14
click at [467, 540] on textarea at bounding box center [627, 523] width 1011 height 53
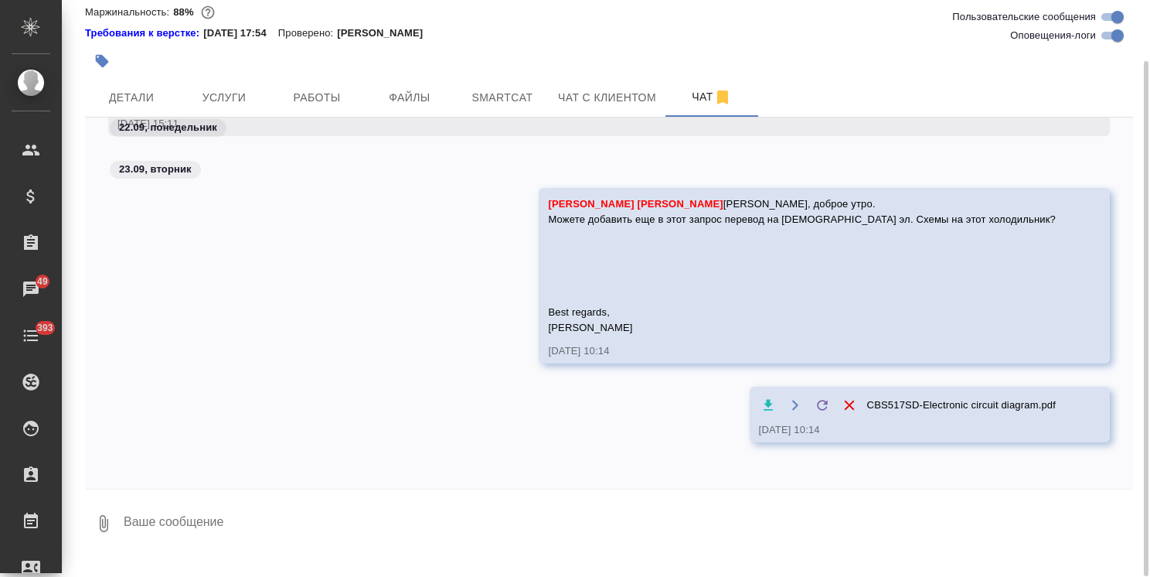
click at [241, 544] on textarea at bounding box center [627, 523] width 1011 height 53
type textarea "кладу на драйв, обновите тикет пжл"
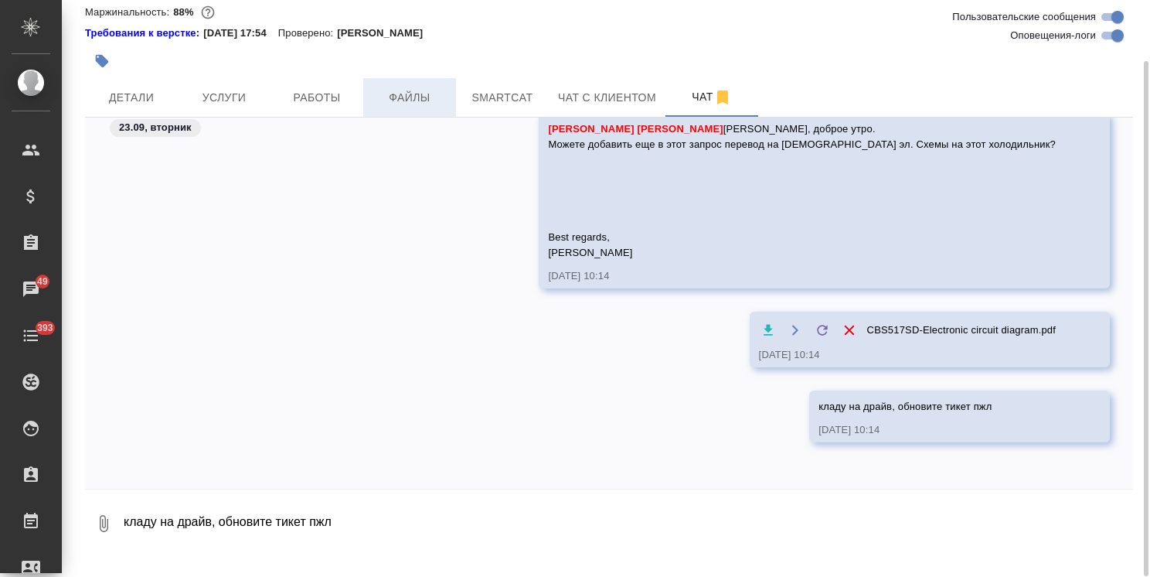
click at [390, 107] on span "Файлы" at bounding box center [410, 97] width 74 height 19
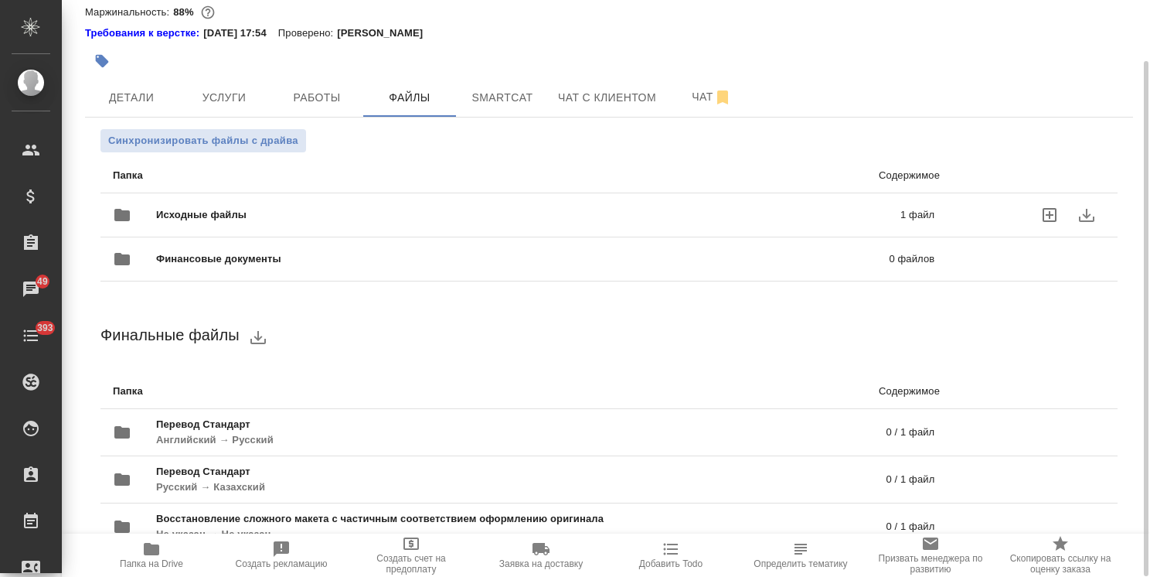
click at [244, 223] on span "Исходные файлы" at bounding box center [365, 214] width 418 height 15
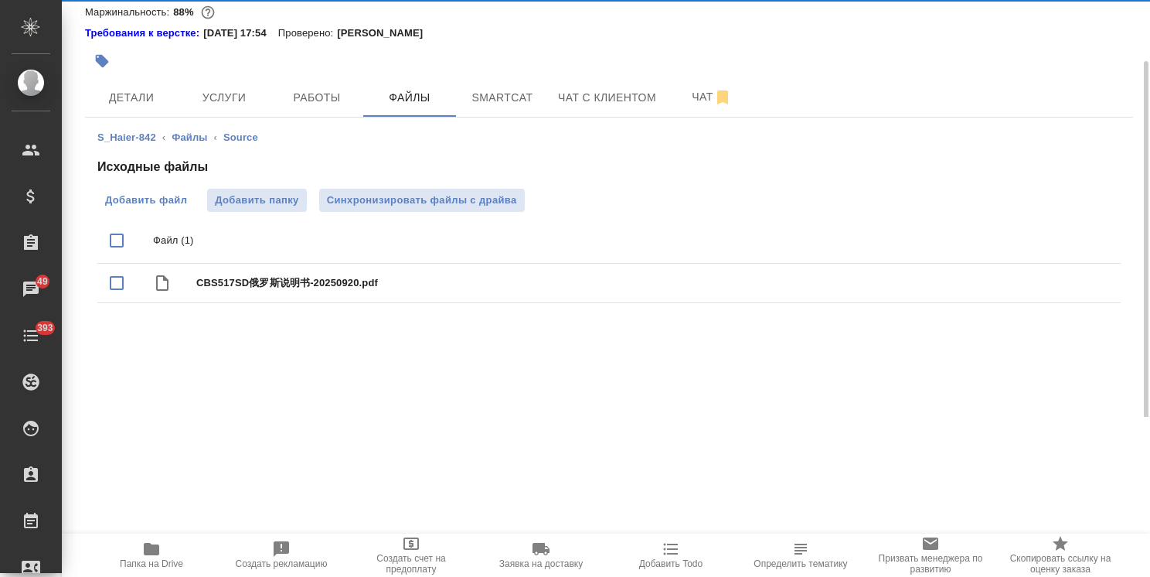
click at [170, 208] on span "Добавить файл" at bounding box center [146, 200] width 82 height 15
click at [0, 0] on input "Добавить файл" at bounding box center [0, 0] width 0 height 0
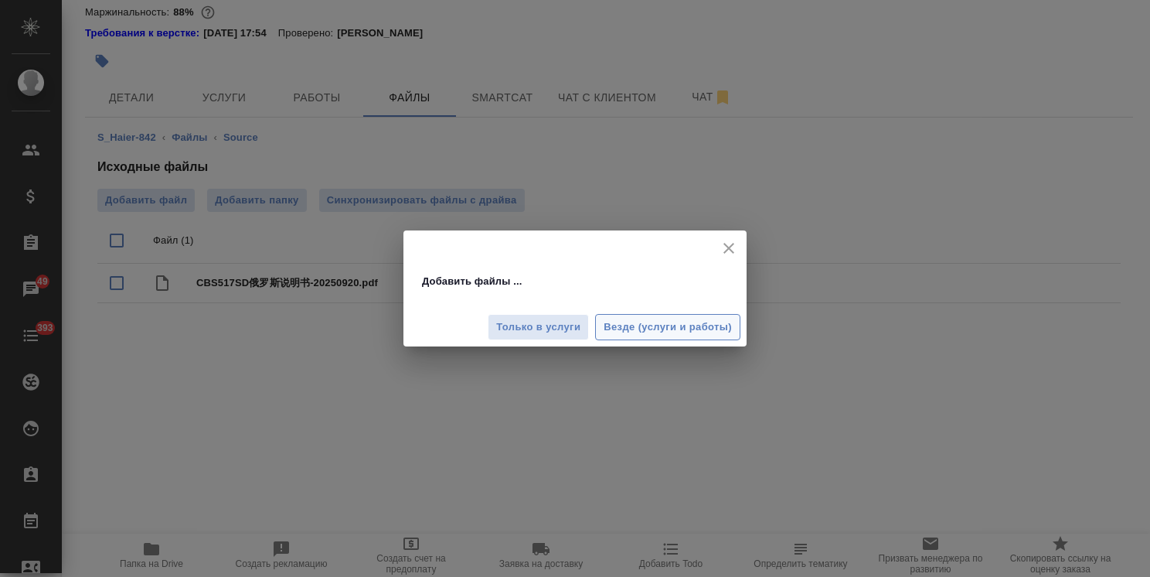
click at [649, 322] on span "Везде (услуги и работы)" at bounding box center [668, 328] width 128 height 18
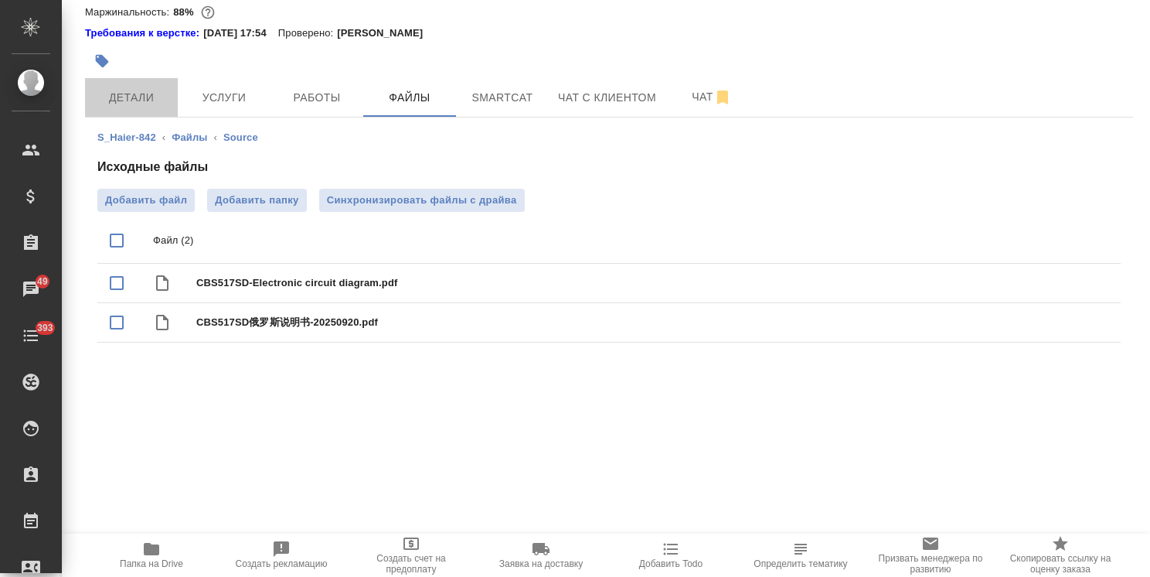
click at [136, 107] on span "Детали" at bounding box center [131, 97] width 74 height 19
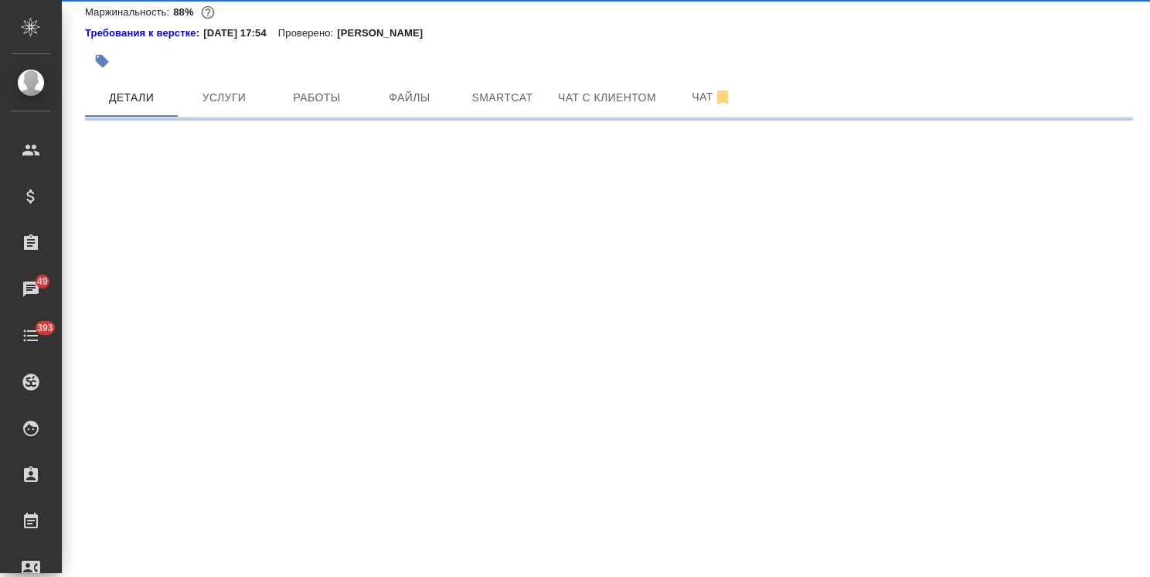
select select "RU"
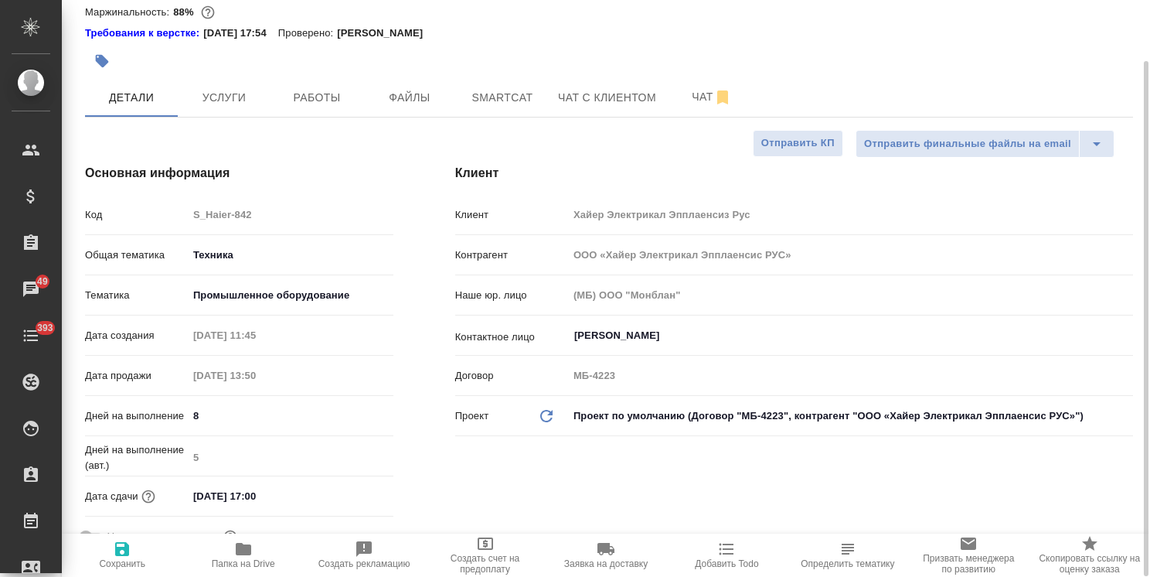
type textarea "x"
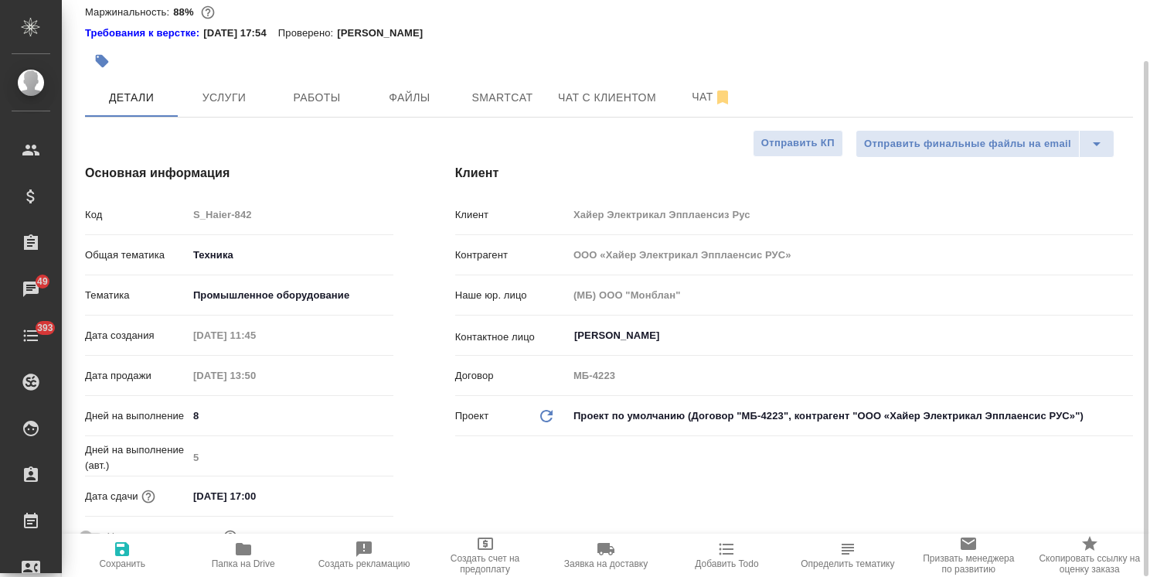
type textarea "x"
click at [693, 107] on span "Чат" at bounding box center [712, 96] width 74 height 19
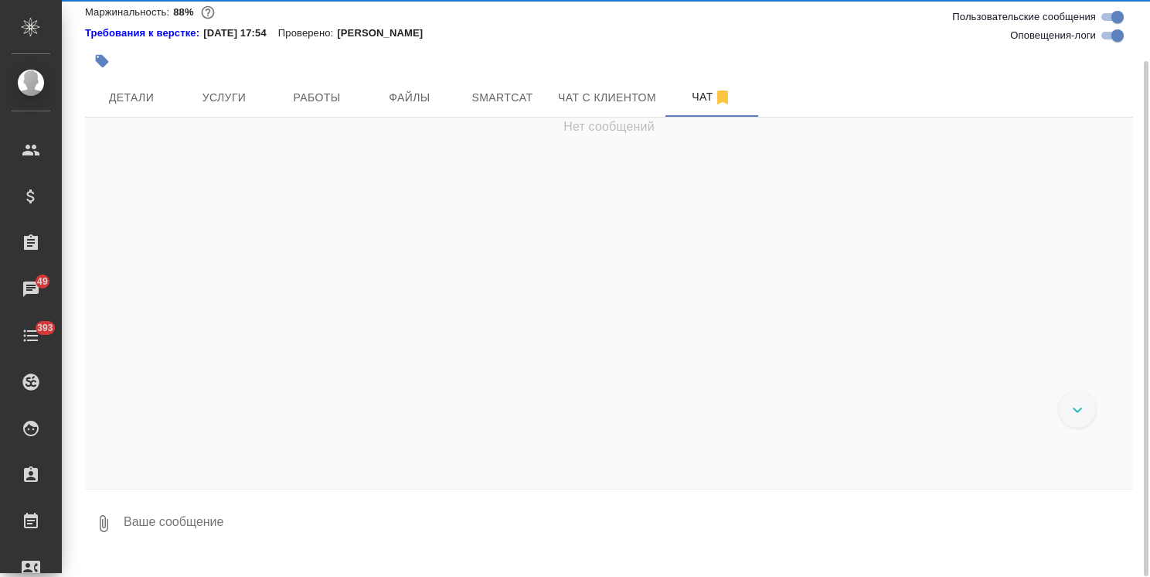
scroll to position [9590, 0]
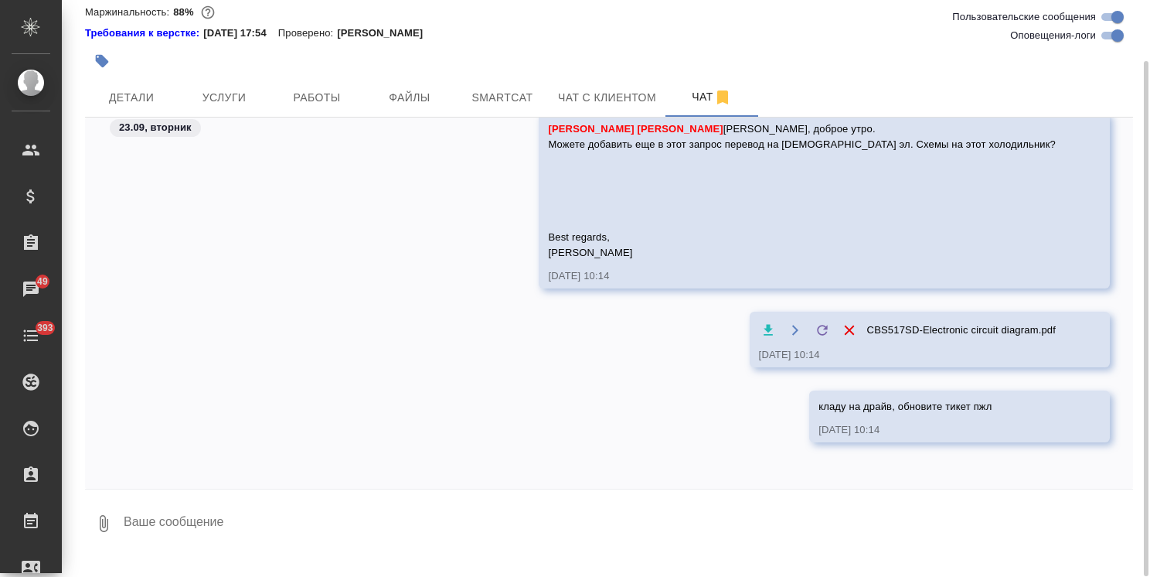
click at [236, 531] on textarea at bounding box center [627, 523] width 1011 height 53
type textarea "тут только на русский, обращаю внимание"
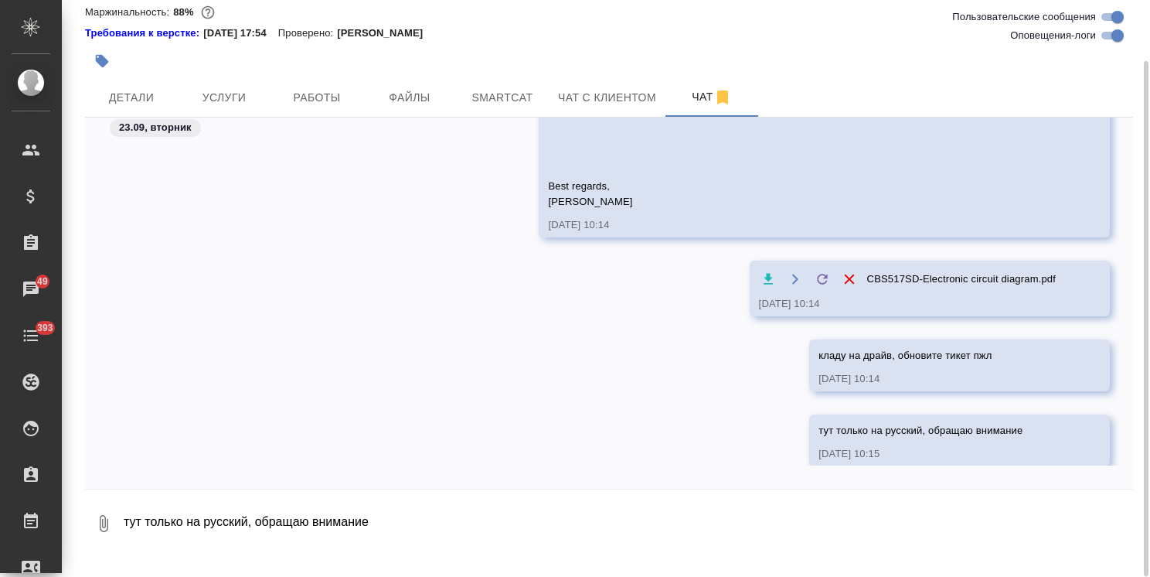
scroll to position [9665, 0]
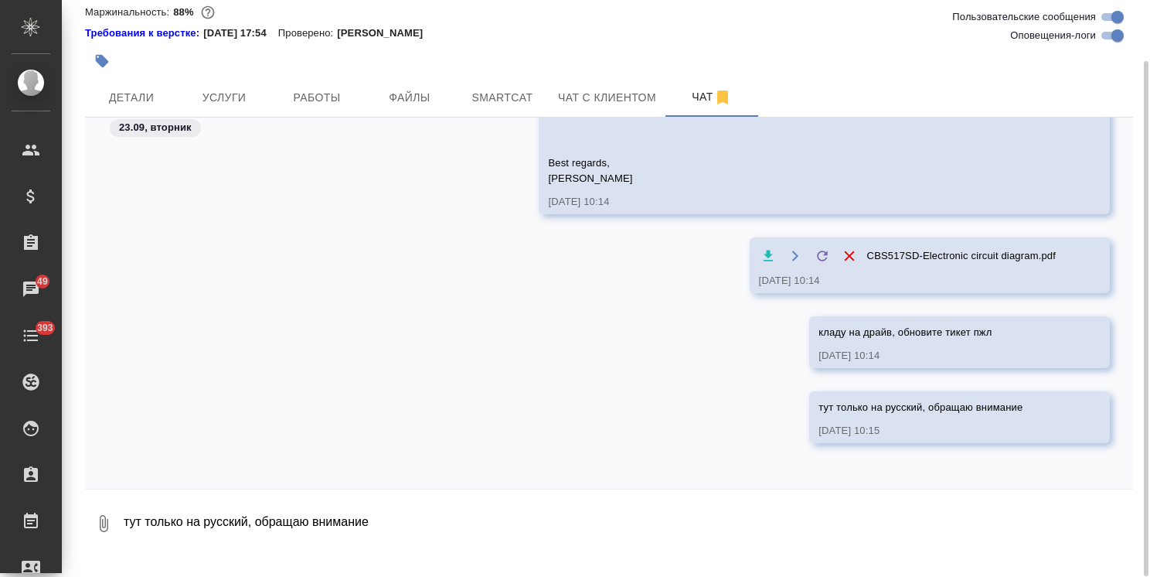
click at [127, 391] on div "кладу на драйв, обновите тикет пжл 23.09.25, 10:14" at bounding box center [609, 353] width 1048 height 75
click at [334, 117] on button "Работы" at bounding box center [317, 97] width 93 height 39
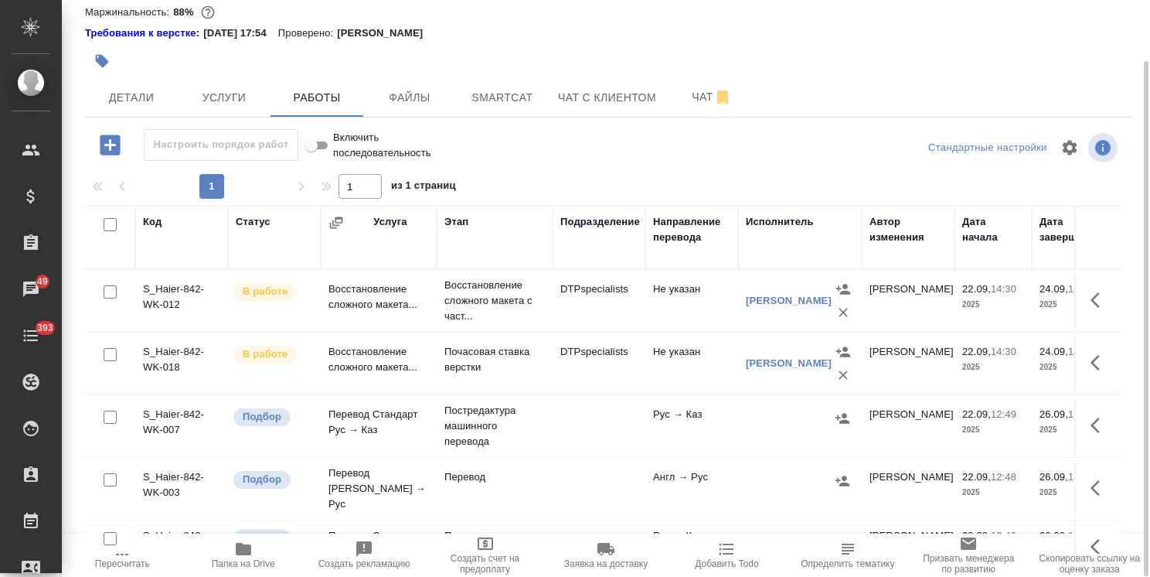
click at [251, 556] on icon "button" at bounding box center [243, 549] width 19 height 19
click at [239, 107] on span "Услуги" at bounding box center [224, 97] width 74 height 19
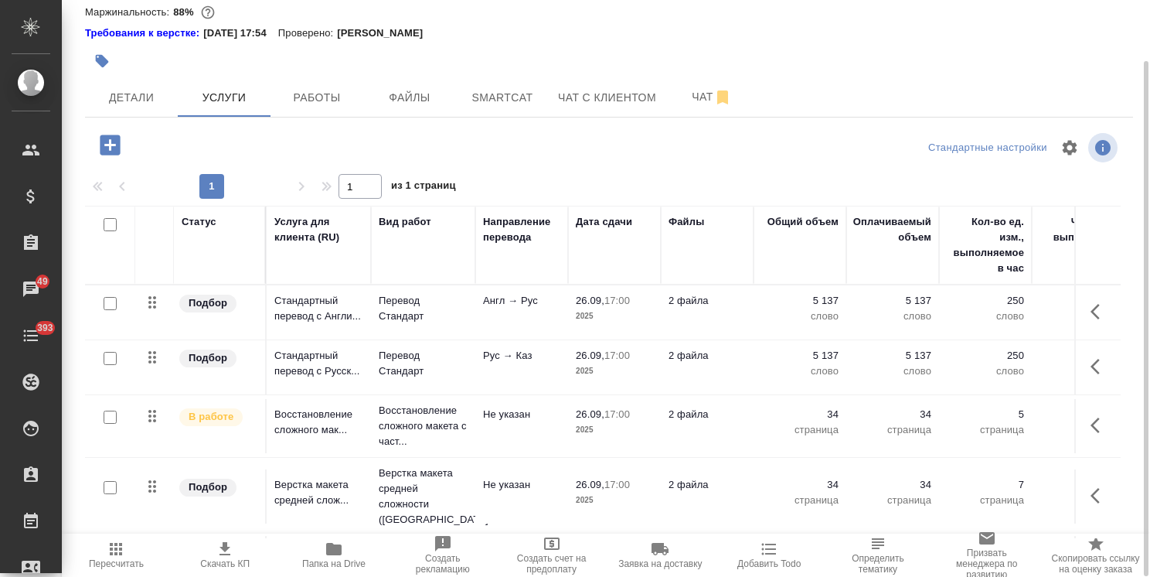
click at [523, 330] on td "Англ → Рус" at bounding box center [522, 312] width 93 height 54
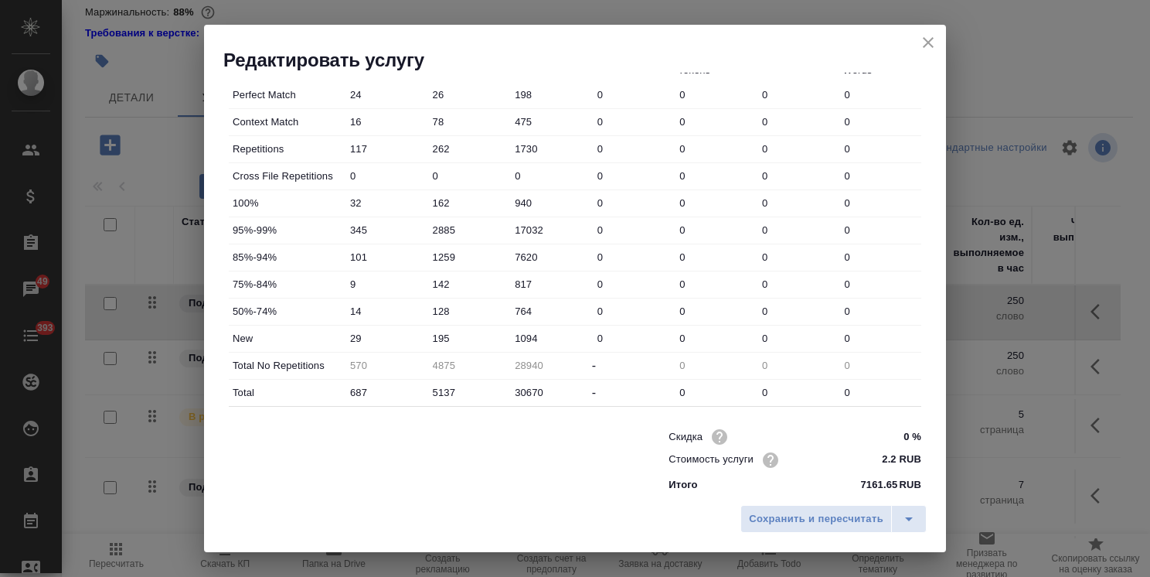
scroll to position [475, 0]
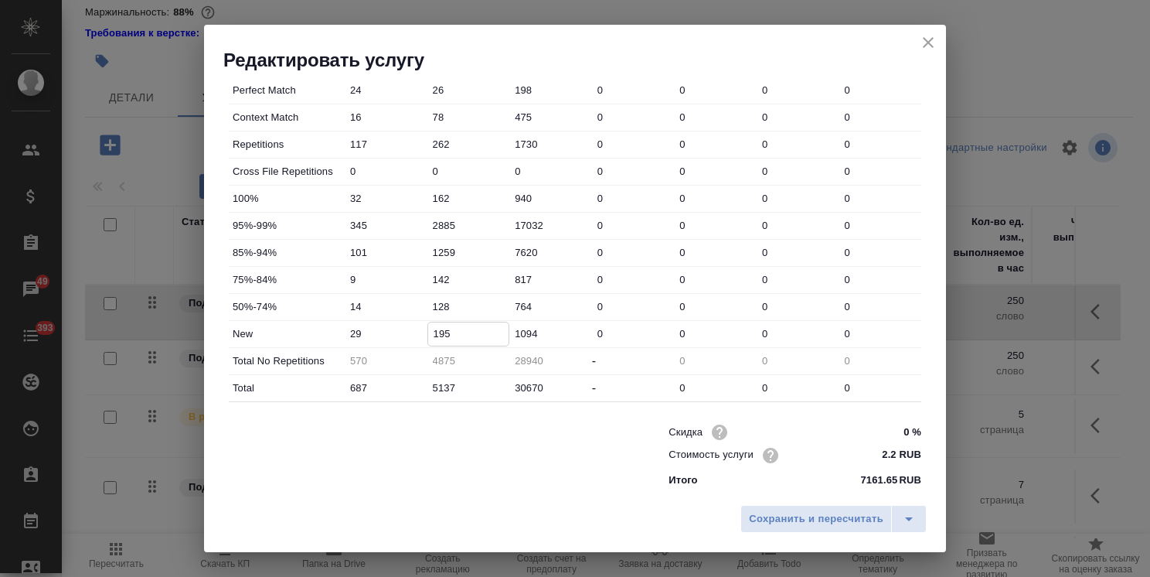
drag, startPoint x: 450, startPoint y: 331, endPoint x: 315, endPoint y: 323, distance: 135.5
click at [315, 323] on div "New 29 195 1094 0 0 0 0" at bounding box center [575, 334] width 693 height 26
type input "230"
click at [776, 512] on span "Сохранить и пересчитать" at bounding box center [816, 519] width 135 height 18
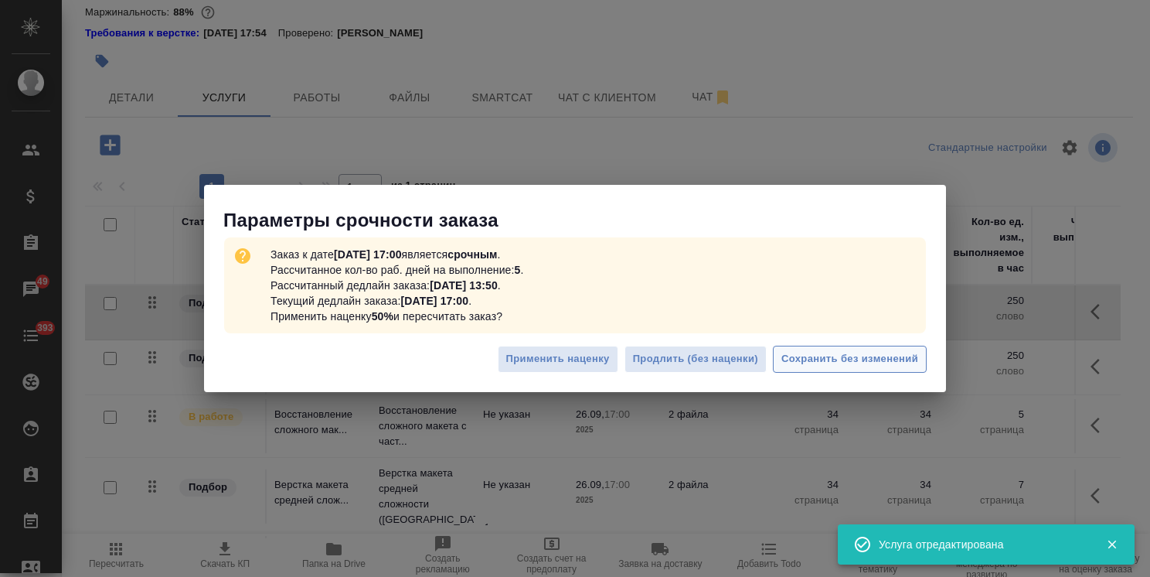
click at [833, 357] on span "Сохранить без изменений" at bounding box center [850, 359] width 137 height 18
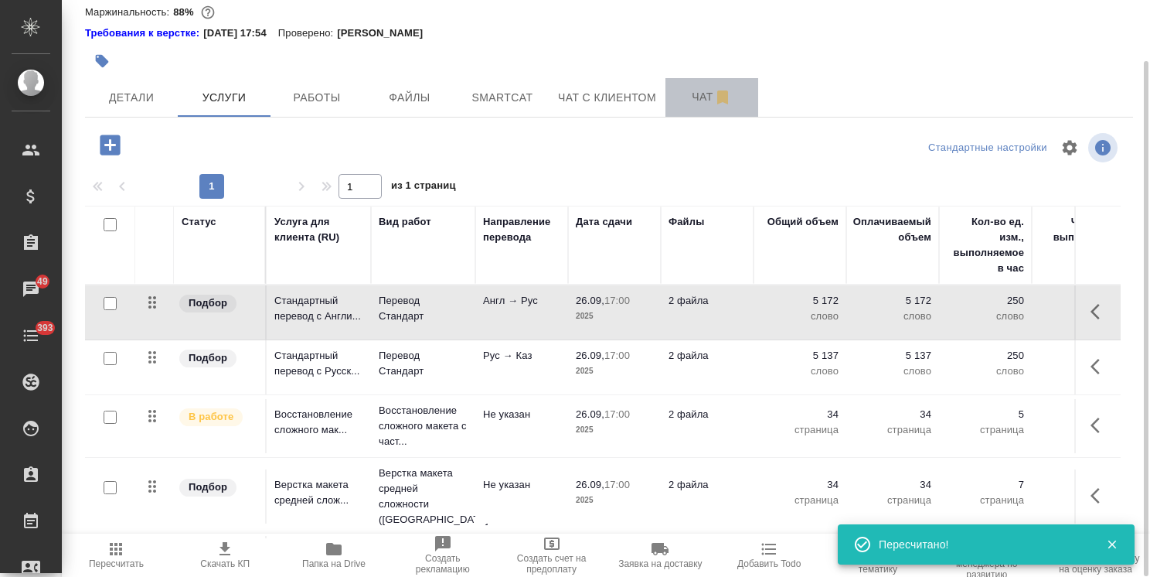
click at [680, 107] on span "Чат" at bounding box center [712, 96] width 74 height 19
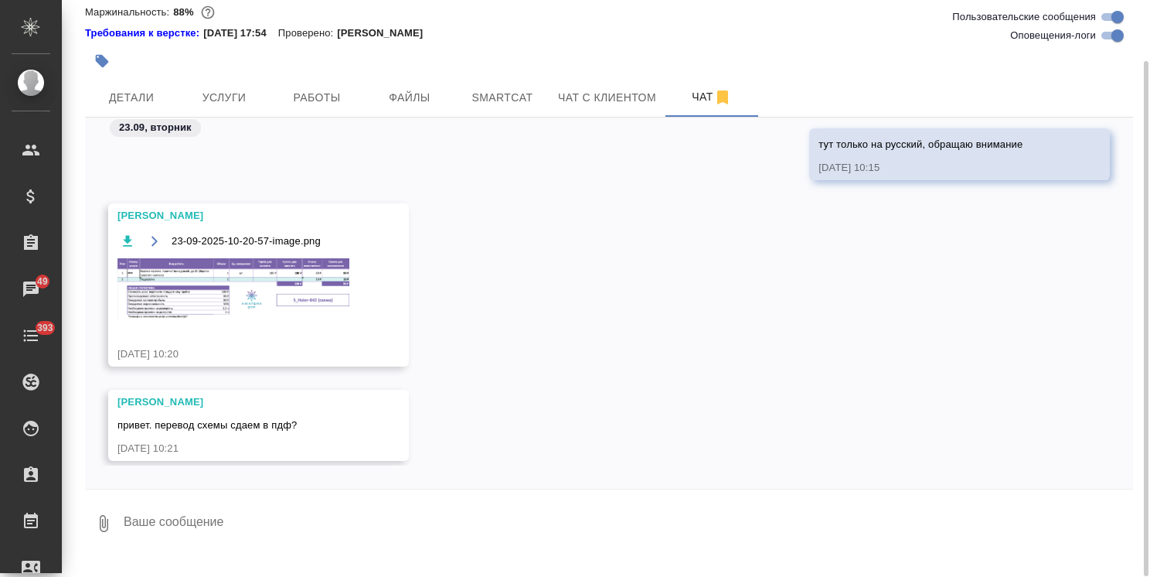
scroll to position [9837, 0]
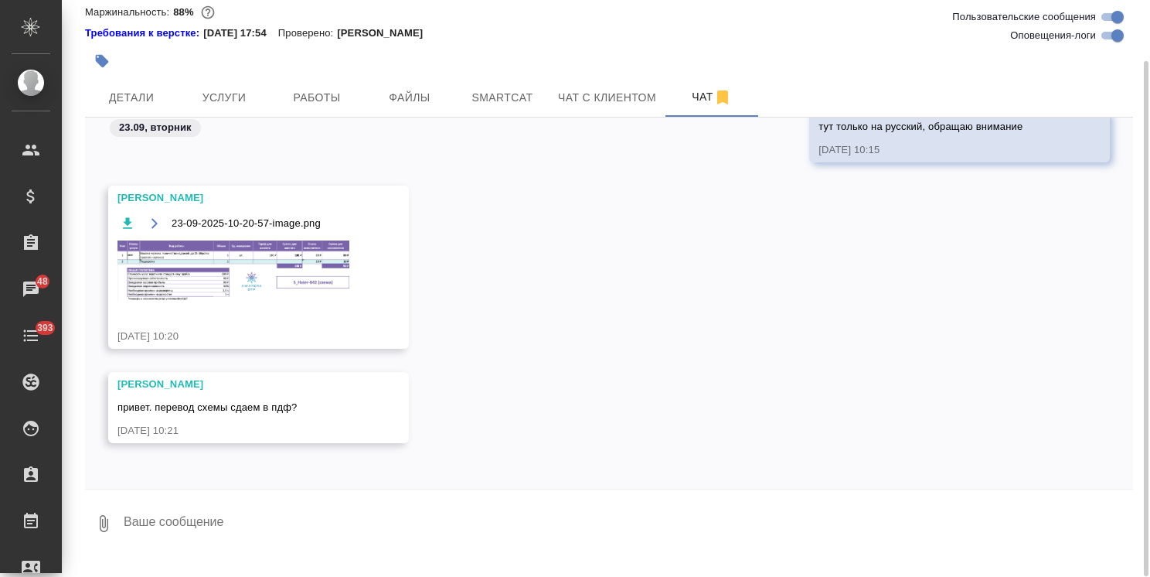
click at [232, 518] on textarea at bounding box center [627, 523] width 1011 height 53
type textarea "f"
type textarea "ага"
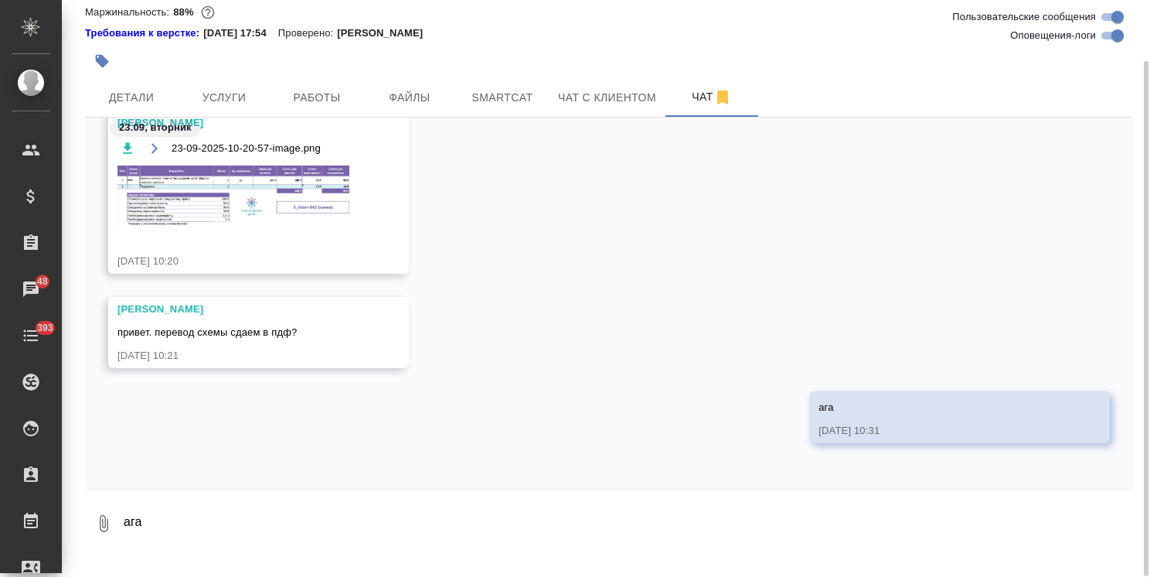
click at [239, 212] on img at bounding box center [234, 195] width 232 height 61
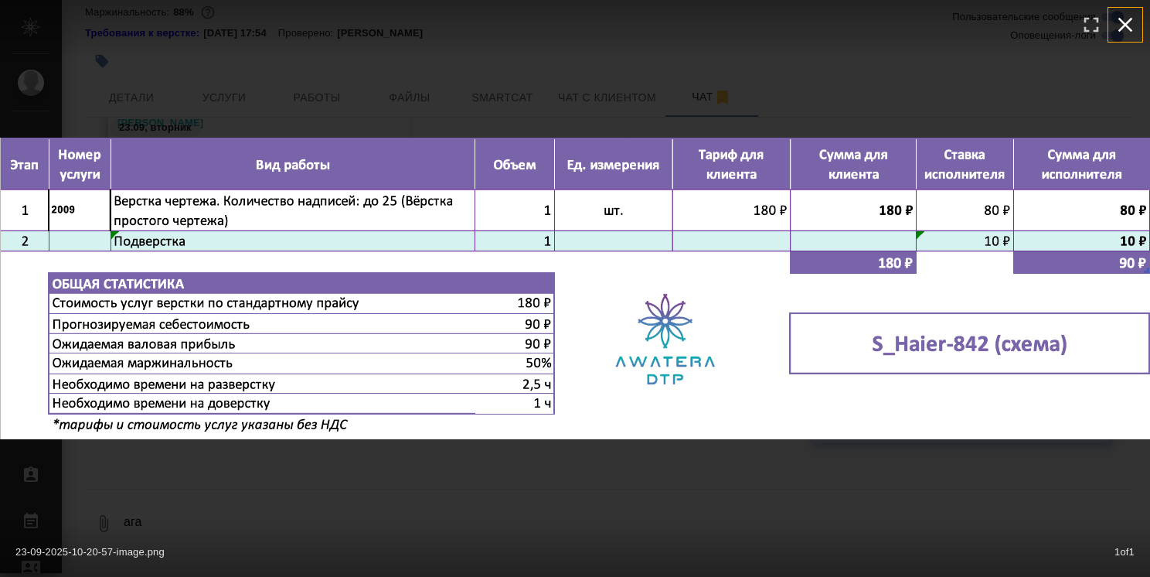
click at [1120, 20] on icon "button" at bounding box center [1126, 25] width 15 height 15
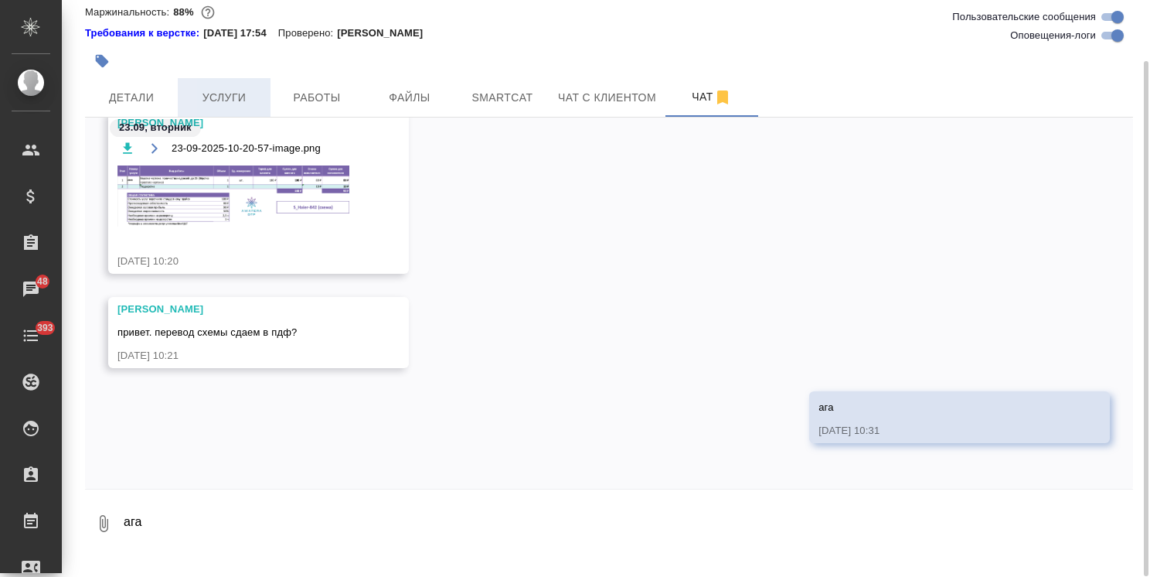
click at [221, 107] on span "Услуги" at bounding box center [224, 97] width 74 height 19
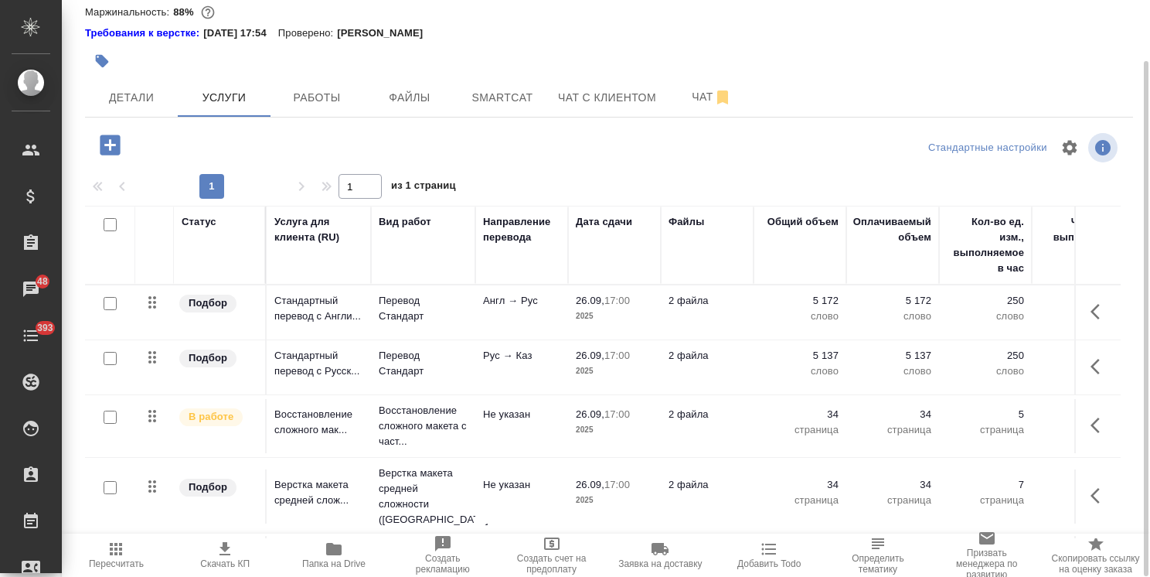
click at [108, 159] on icon "button" at bounding box center [110, 144] width 27 height 27
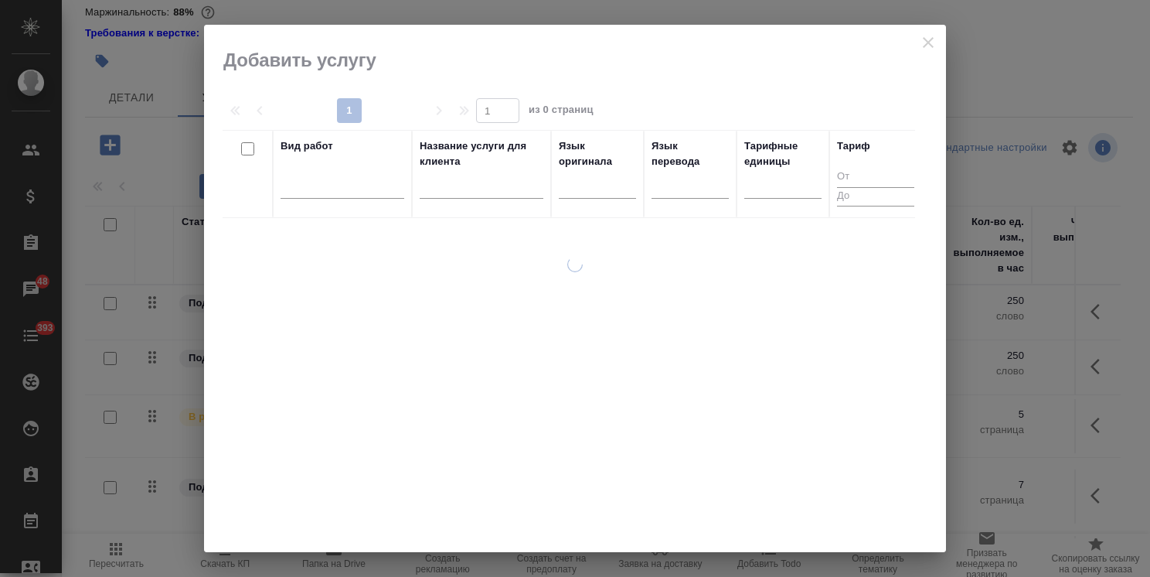
click at [471, 186] on input "text" at bounding box center [482, 188] width 124 height 19
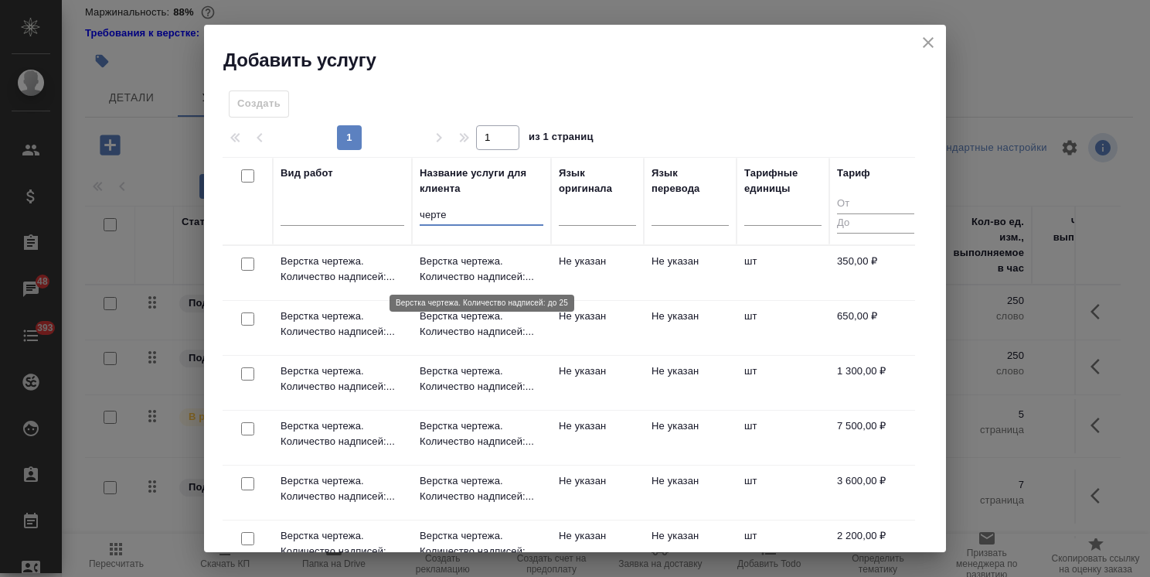
type input "черте"
click at [491, 262] on p "Верстка чертежа. Количество надписей:..." at bounding box center [482, 269] width 124 height 31
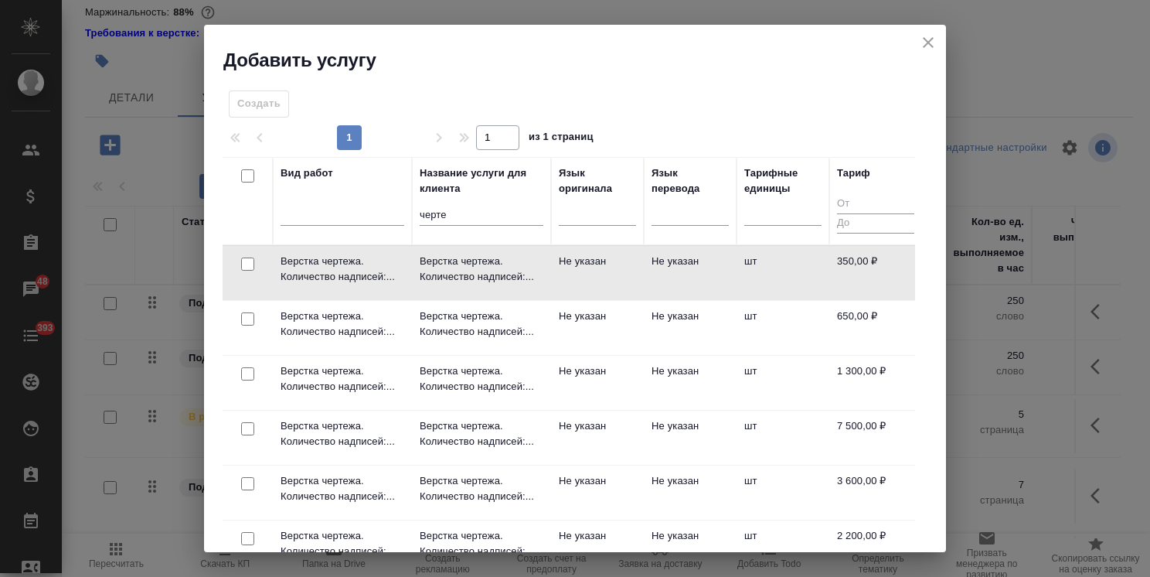
click at [243, 261] on input "checkbox" at bounding box center [247, 263] width 13 height 13
checkbox input "true"
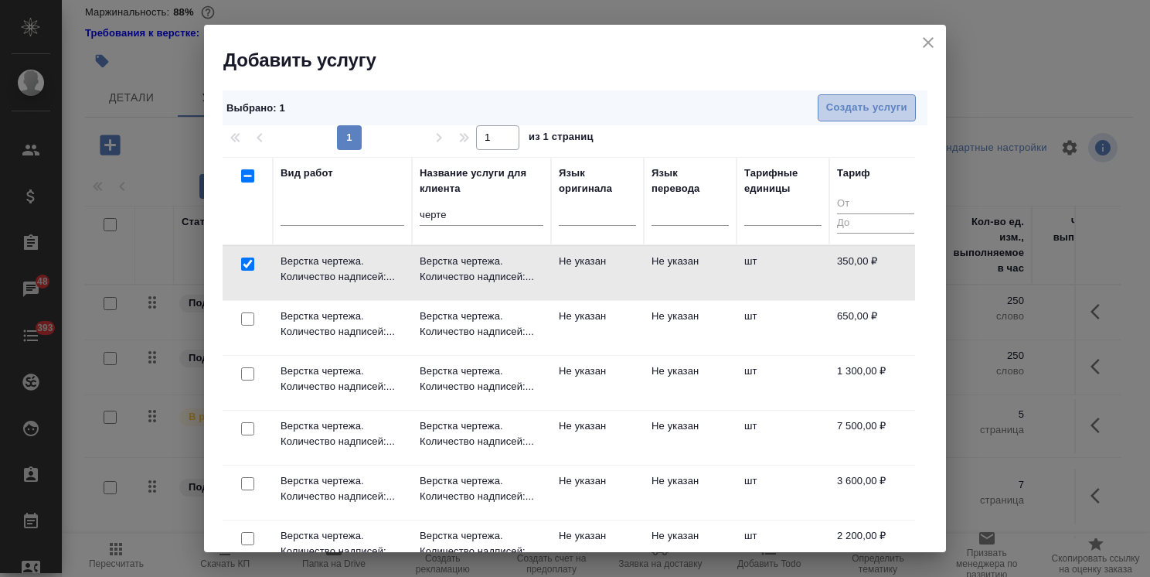
click at [842, 105] on span "Создать услуги" at bounding box center [867, 108] width 81 height 18
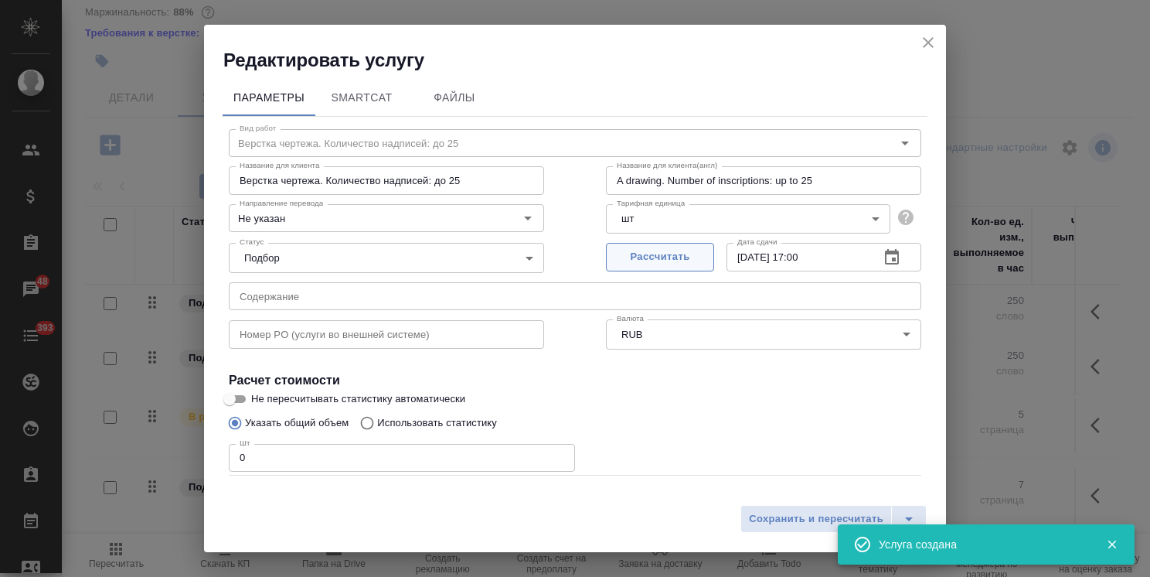
click at [649, 252] on span "Рассчитать" at bounding box center [660, 257] width 91 height 18
drag, startPoint x: 279, startPoint y: 448, endPoint x: 165, endPoint y: 465, distance: 114.8
click at [168, 465] on div "Редактировать услугу Параметры SmartCat Файлы Вид работ Верстка чертежа. Количе…" at bounding box center [575, 288] width 1150 height 577
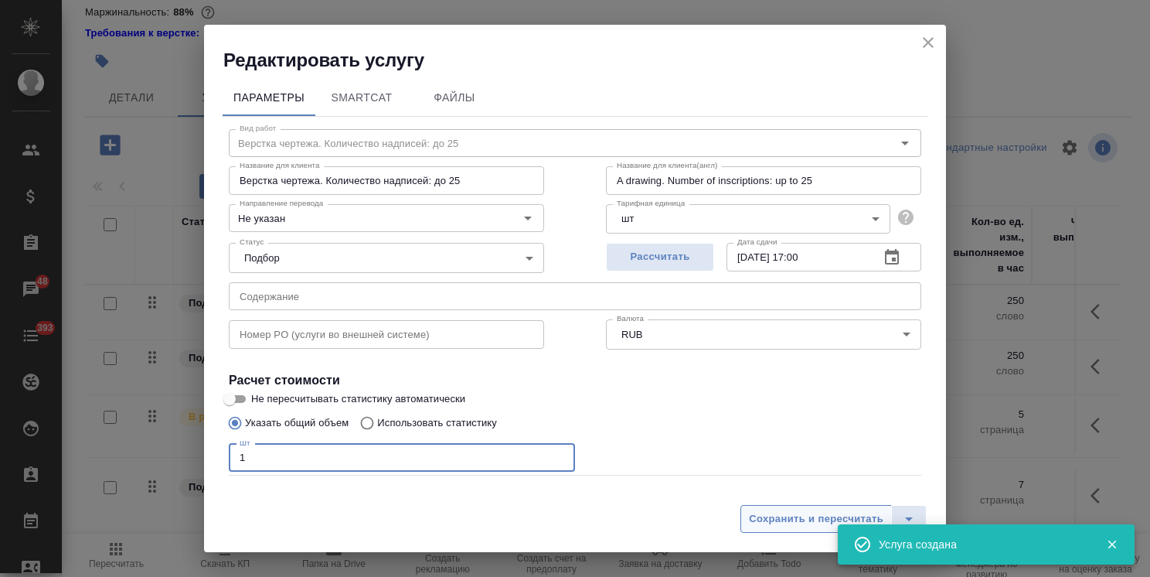
type input "1"
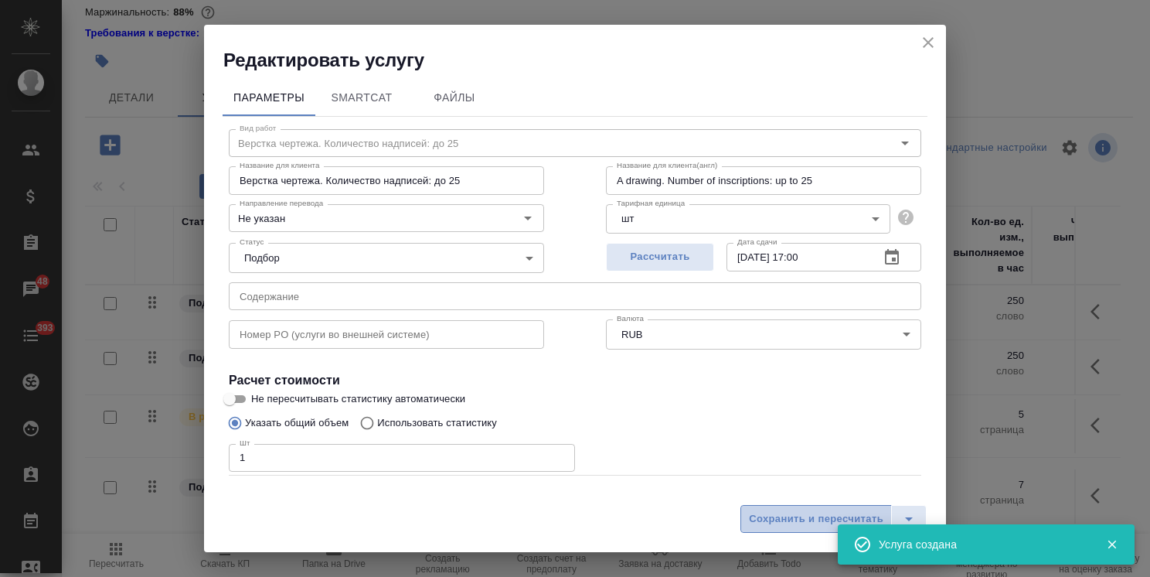
click at [759, 515] on span "Сохранить и пересчитать" at bounding box center [816, 519] width 135 height 18
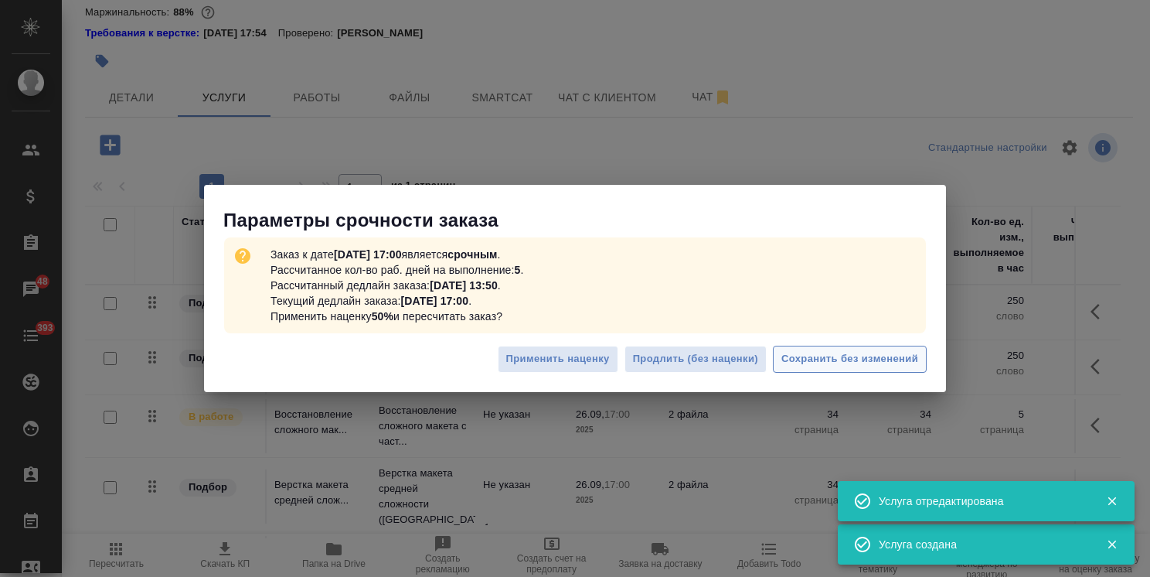
click at [841, 355] on span "Сохранить без изменений" at bounding box center [850, 359] width 137 height 18
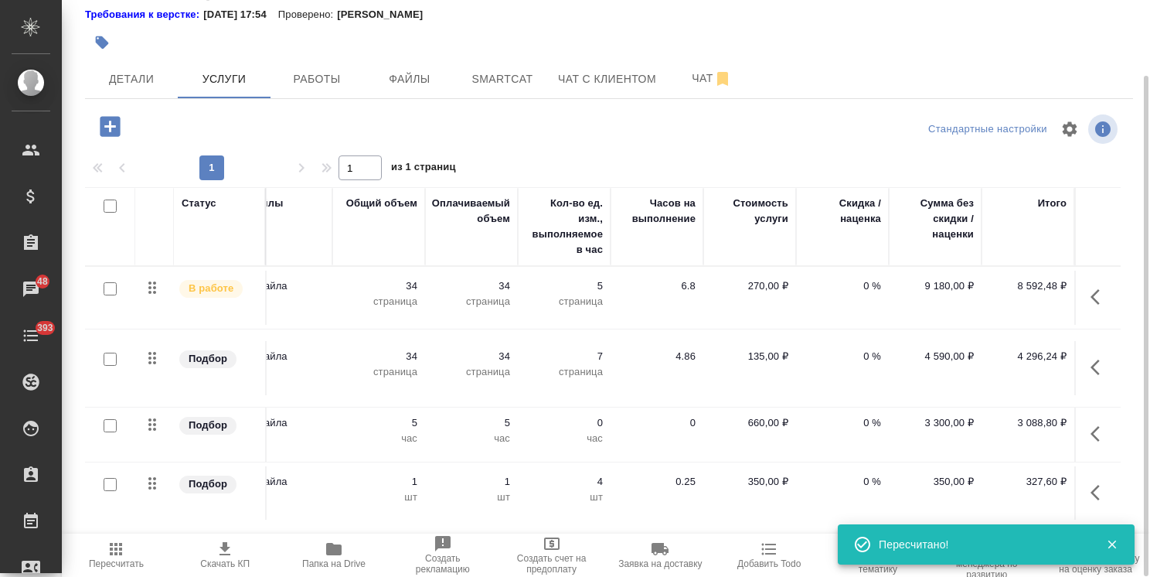
scroll to position [110, 0]
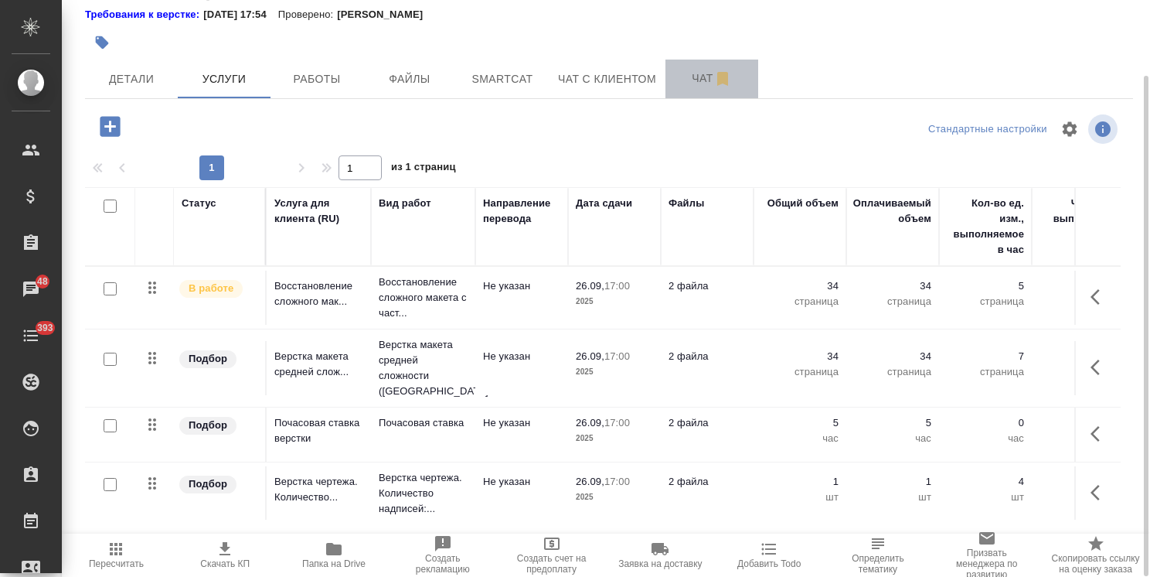
click at [697, 88] on span "Чат" at bounding box center [712, 78] width 74 height 19
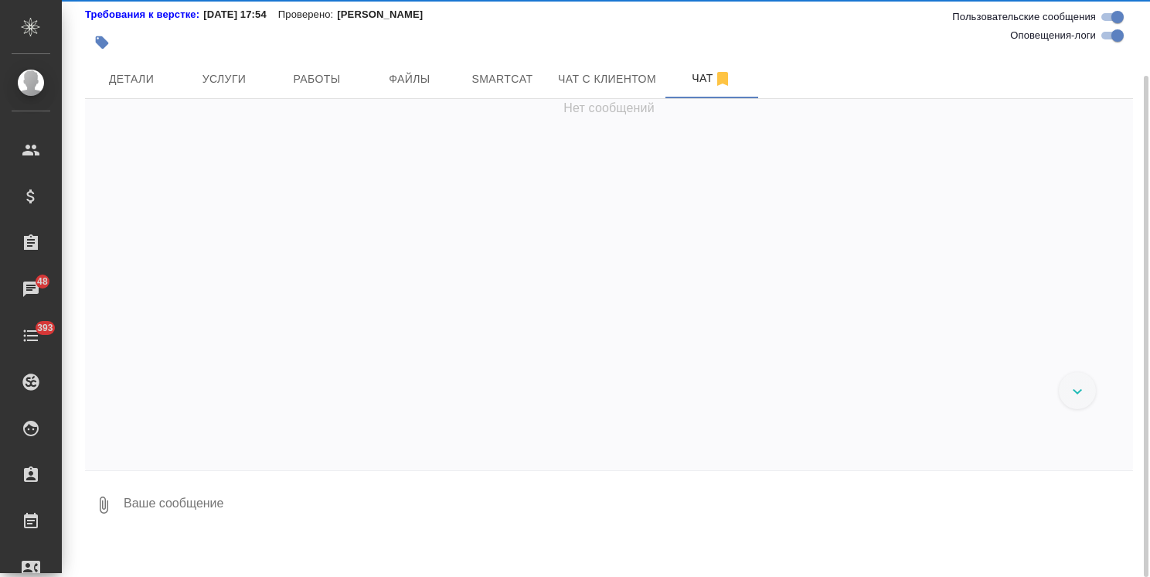
scroll to position [10327, 0]
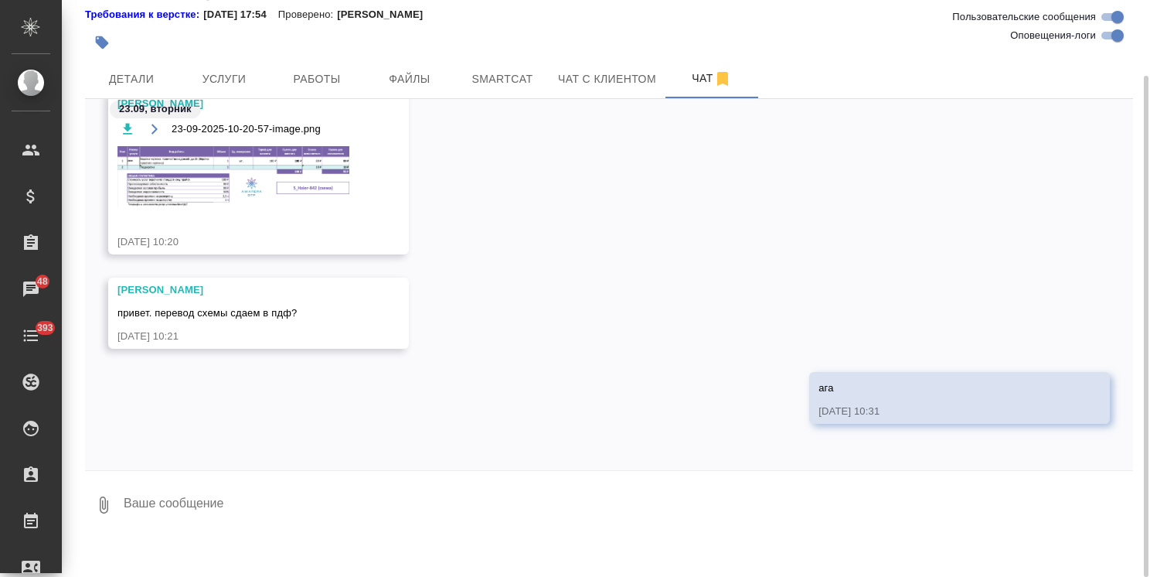
click at [193, 207] on img at bounding box center [234, 176] width 232 height 61
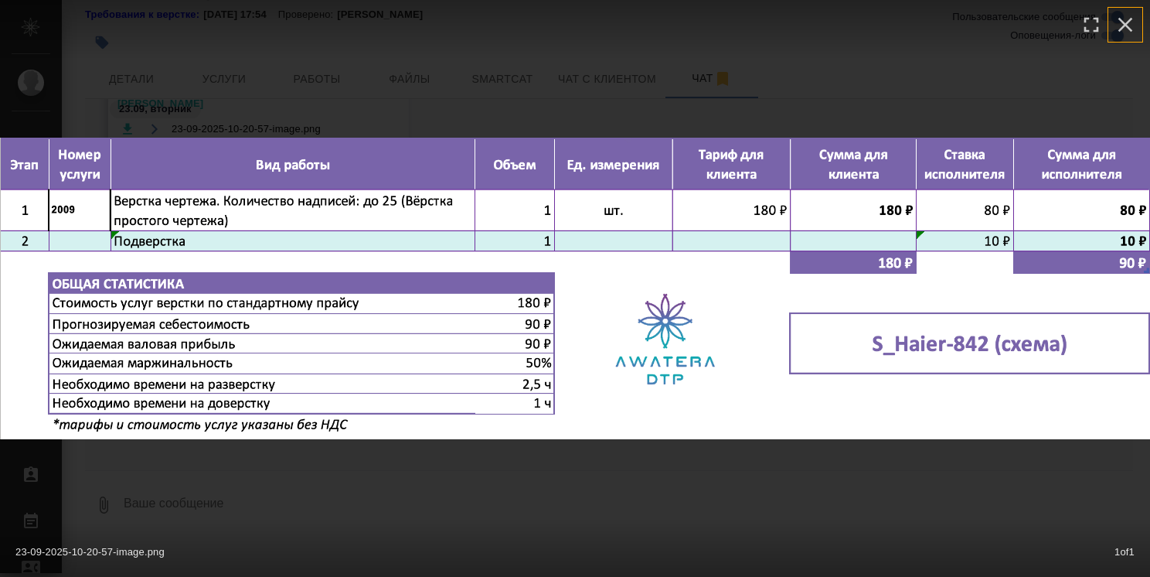
drag, startPoint x: 1118, startPoint y: 26, endPoint x: 869, endPoint y: 153, distance: 279.4
click at [1118, 26] on icon "button" at bounding box center [1125, 24] width 25 height 25
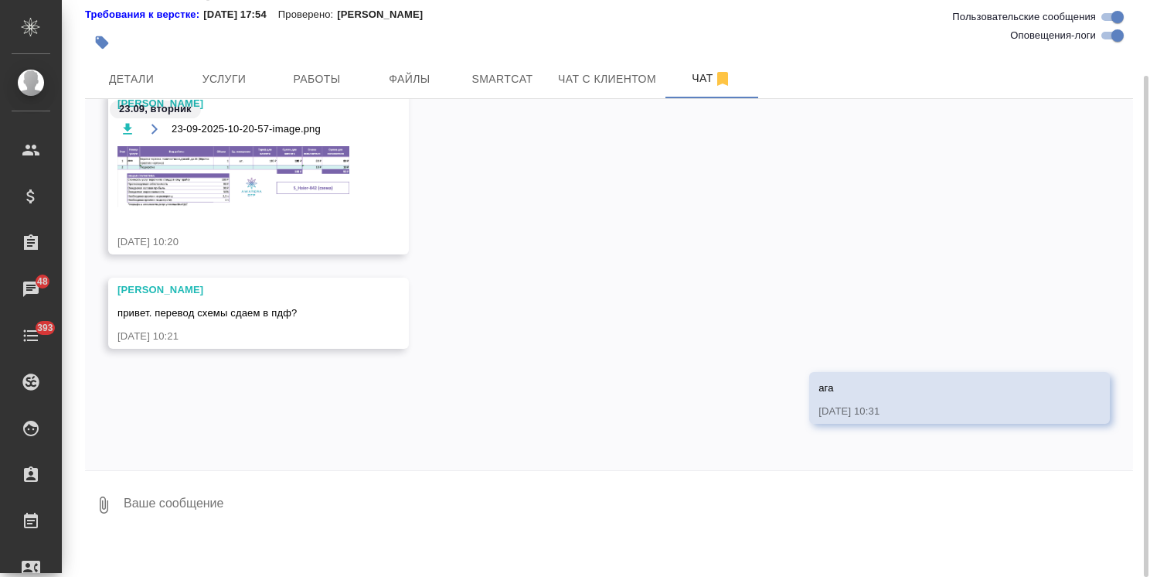
click at [223, 518] on textarea at bounding box center [627, 505] width 1011 height 53
type textarea "можно делать"
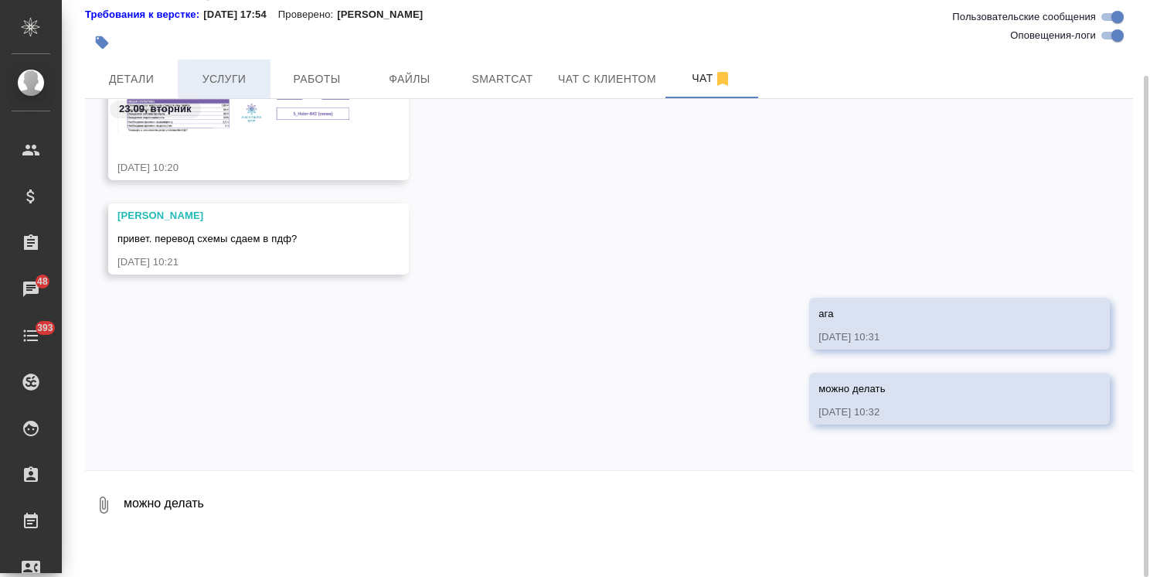
click at [216, 89] on span "Услуги" at bounding box center [224, 79] width 74 height 19
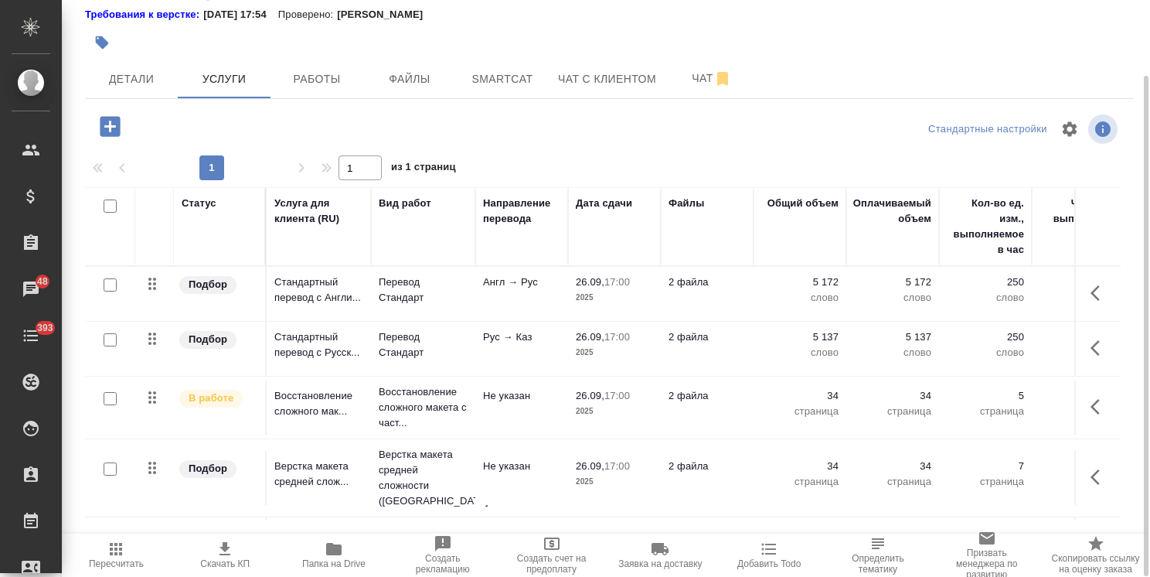
scroll to position [87, 0]
click at [128, 556] on span "Пересчитать" at bounding box center [116, 554] width 90 height 29
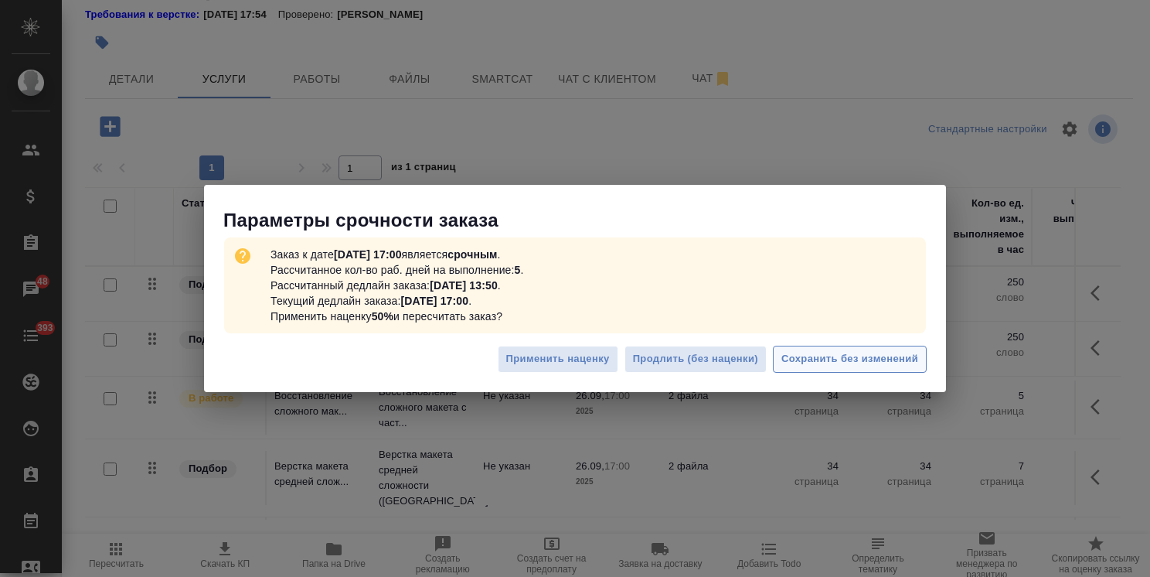
click at [857, 356] on span "Сохранить без изменений" at bounding box center [850, 359] width 137 height 18
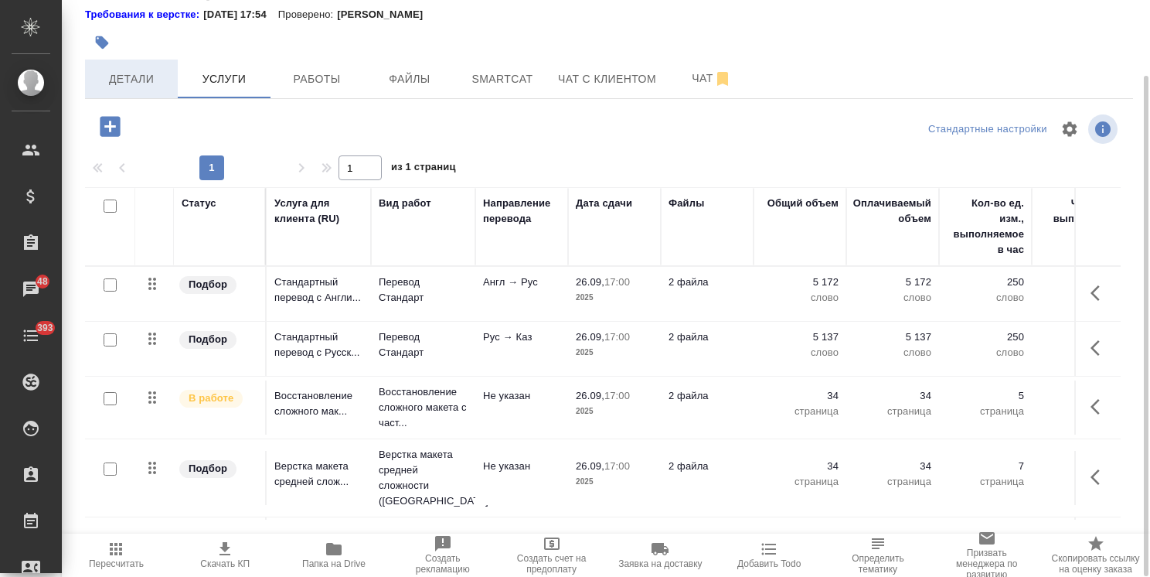
click at [135, 89] on span "Детали" at bounding box center [131, 79] width 74 height 19
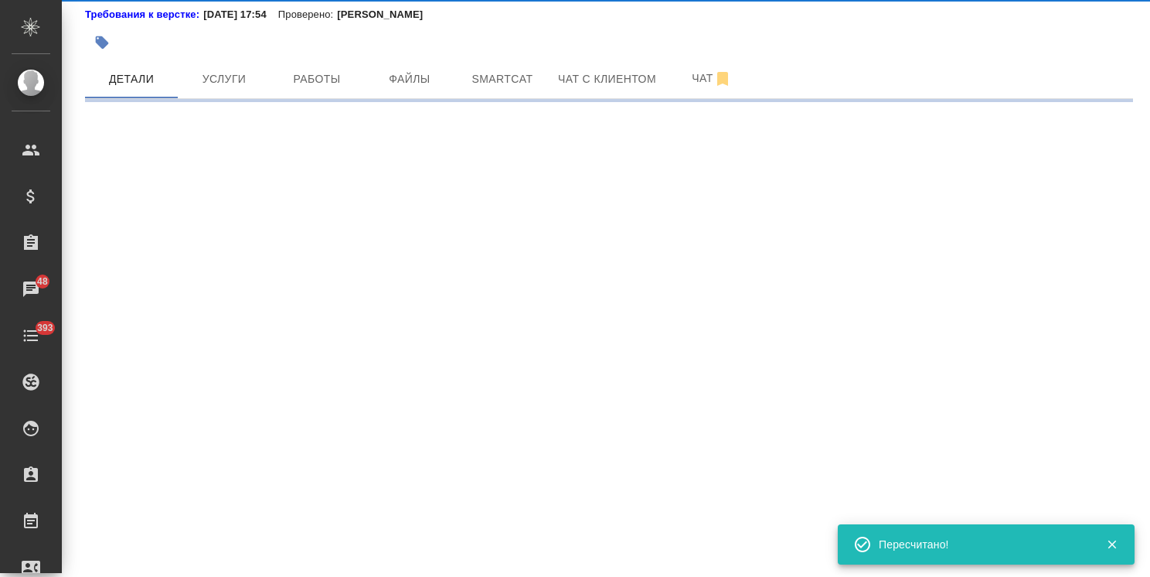
select select "RU"
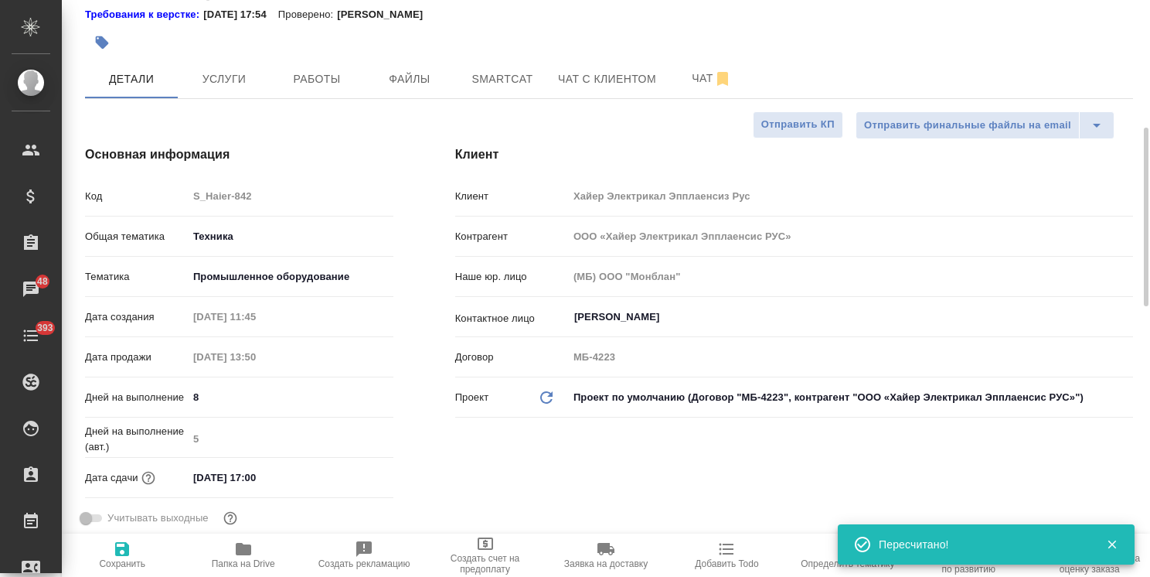
type textarea "x"
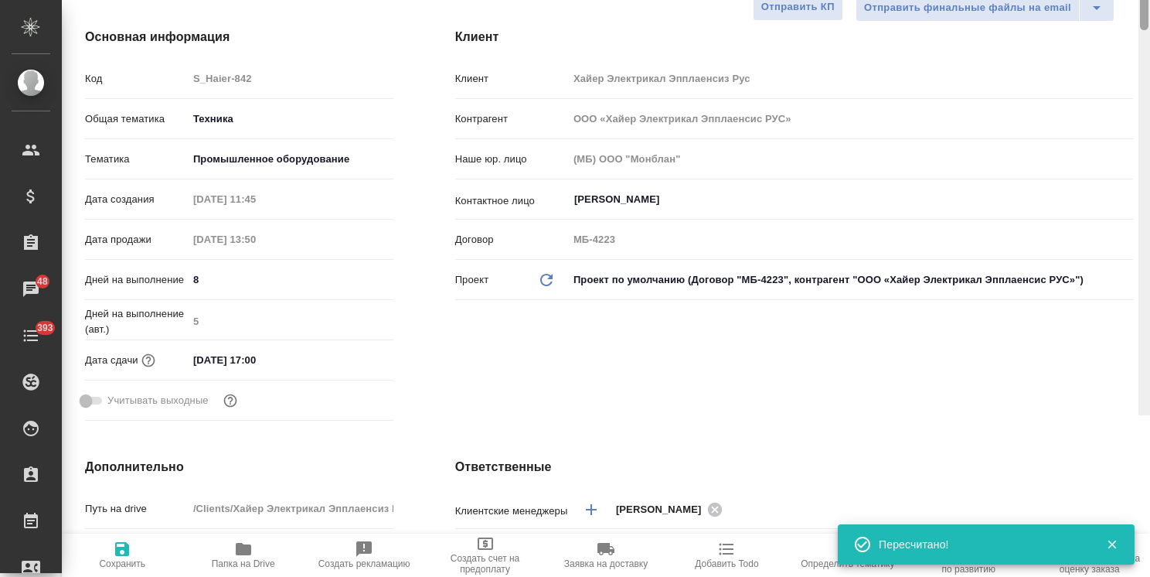
scroll to position [18, 0]
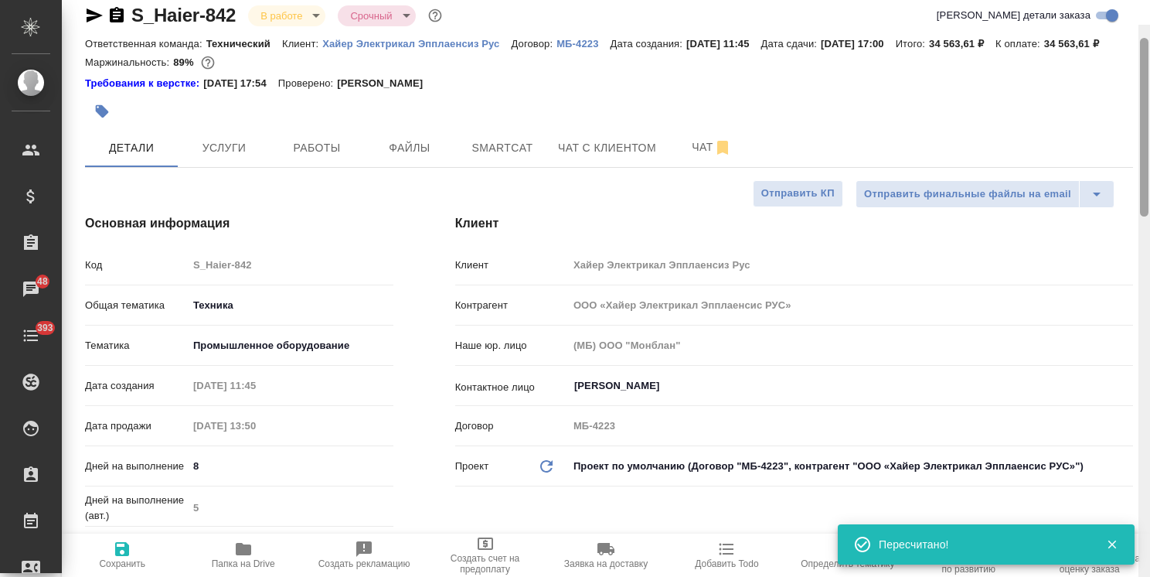
drag, startPoint x: 1147, startPoint y: 266, endPoint x: 1104, endPoint y: 29, distance: 240.5
click at [1150, 31] on html ".cls-1 fill:#fff; AWATERA Usmanova Olga Клиенты Спецификации Заказы 48 Чаты 393…" at bounding box center [575, 288] width 1150 height 577
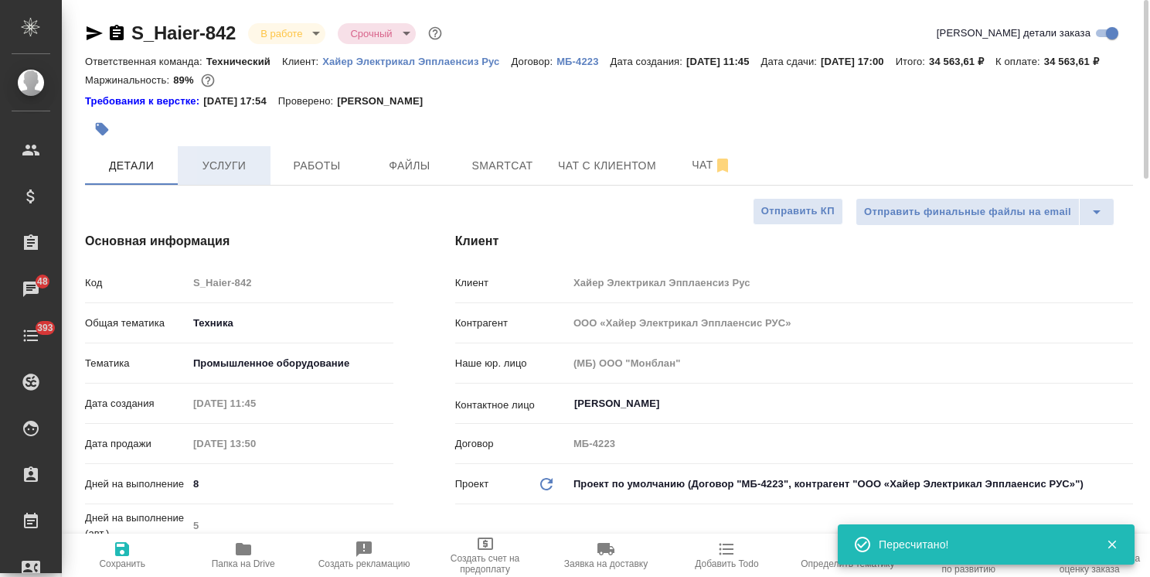
click at [216, 185] on button "Услуги" at bounding box center [224, 165] width 93 height 39
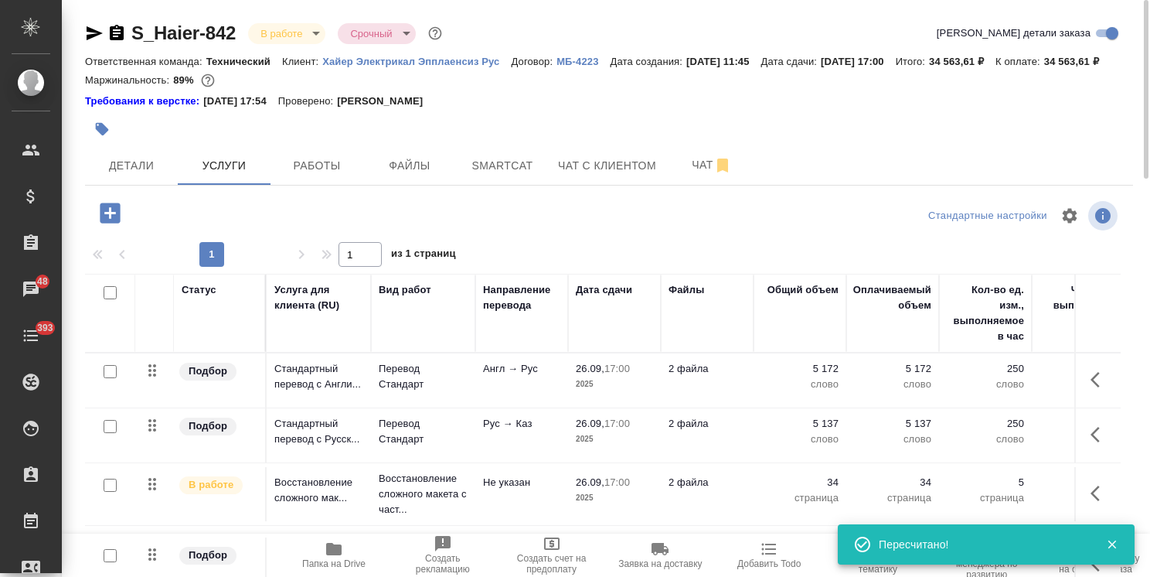
scroll to position [77, 0]
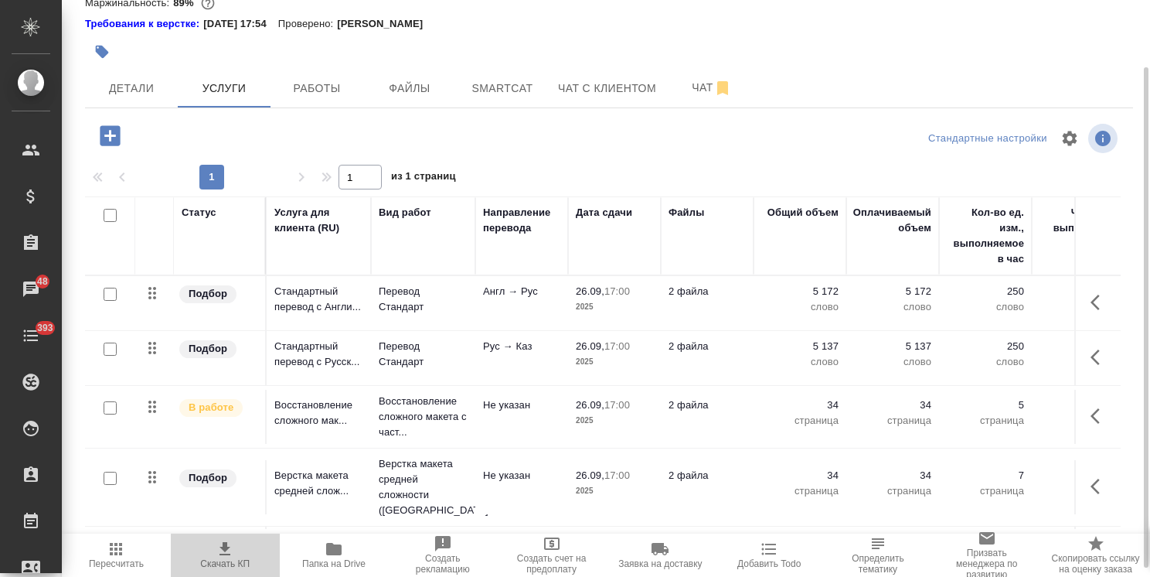
click at [222, 556] on icon "button" at bounding box center [225, 549] width 19 height 19
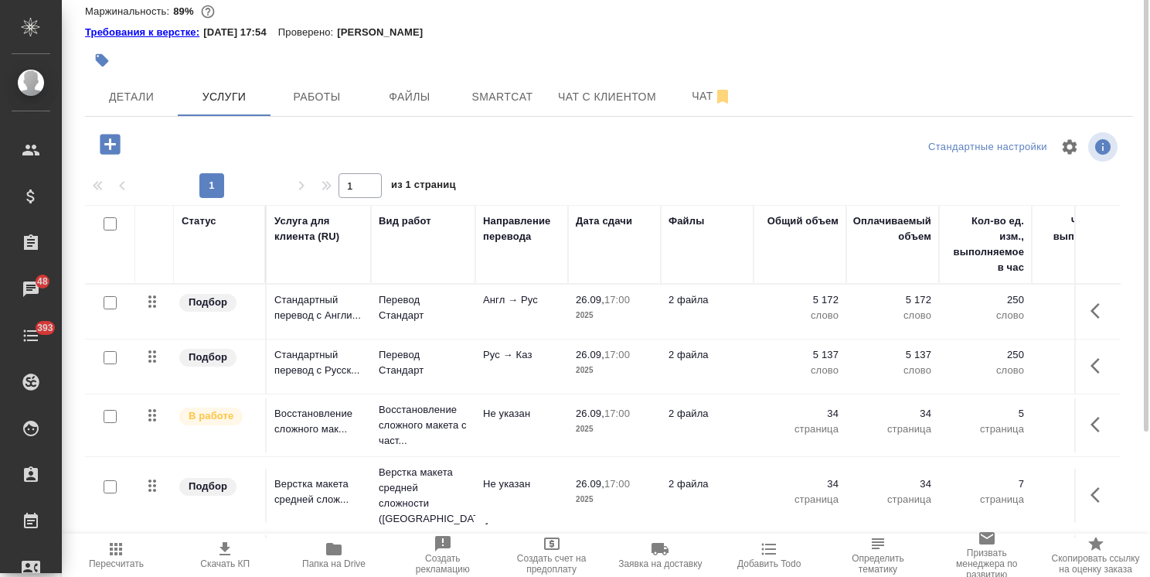
scroll to position [0, 0]
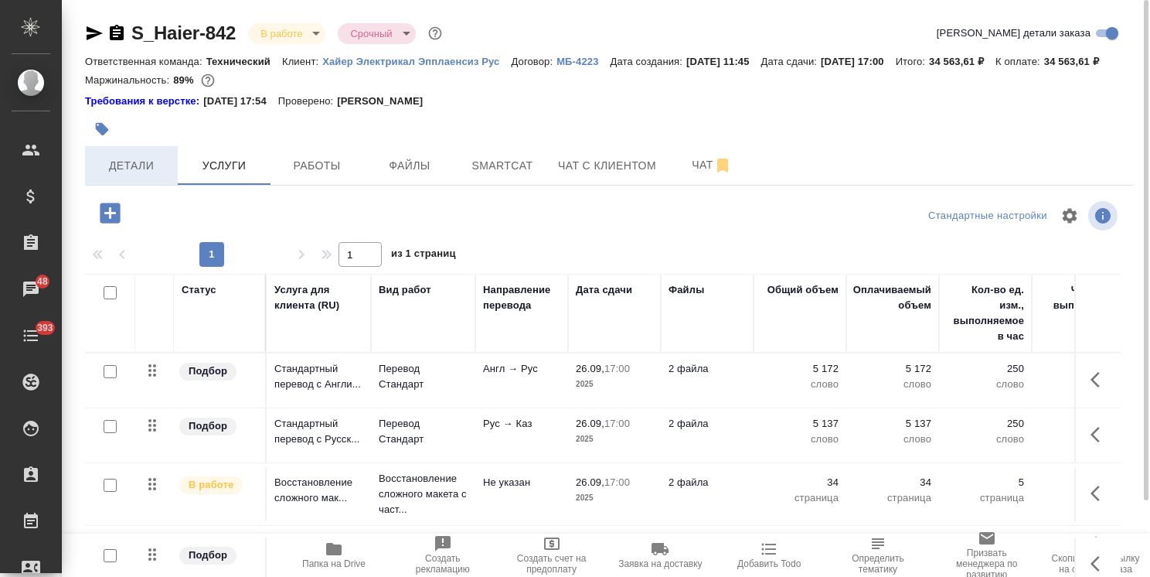
click at [133, 185] on button "Детали" at bounding box center [131, 165] width 93 height 39
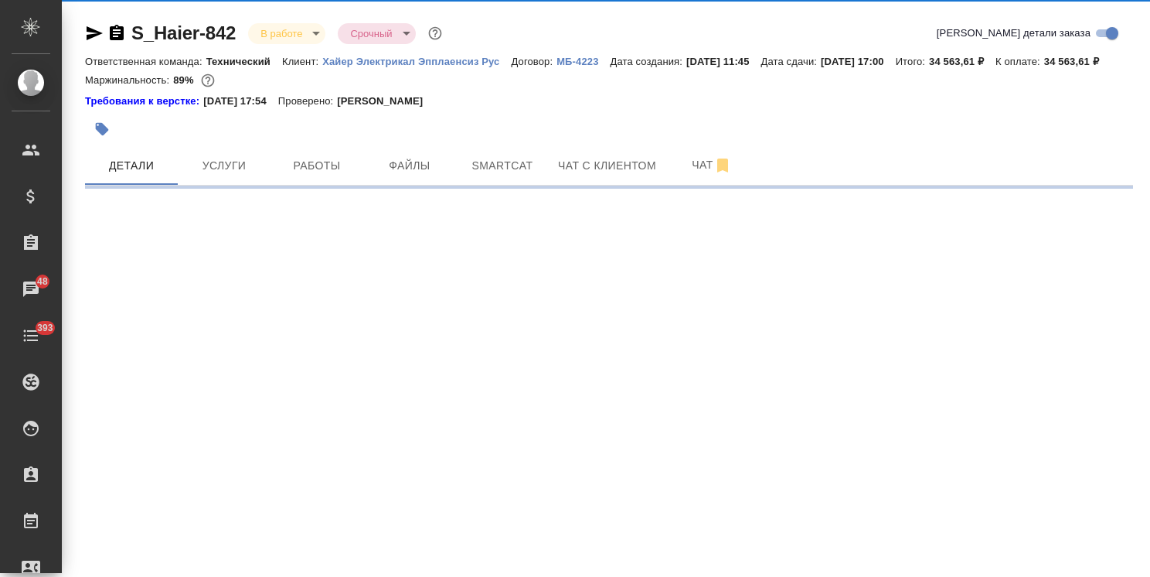
select select "RU"
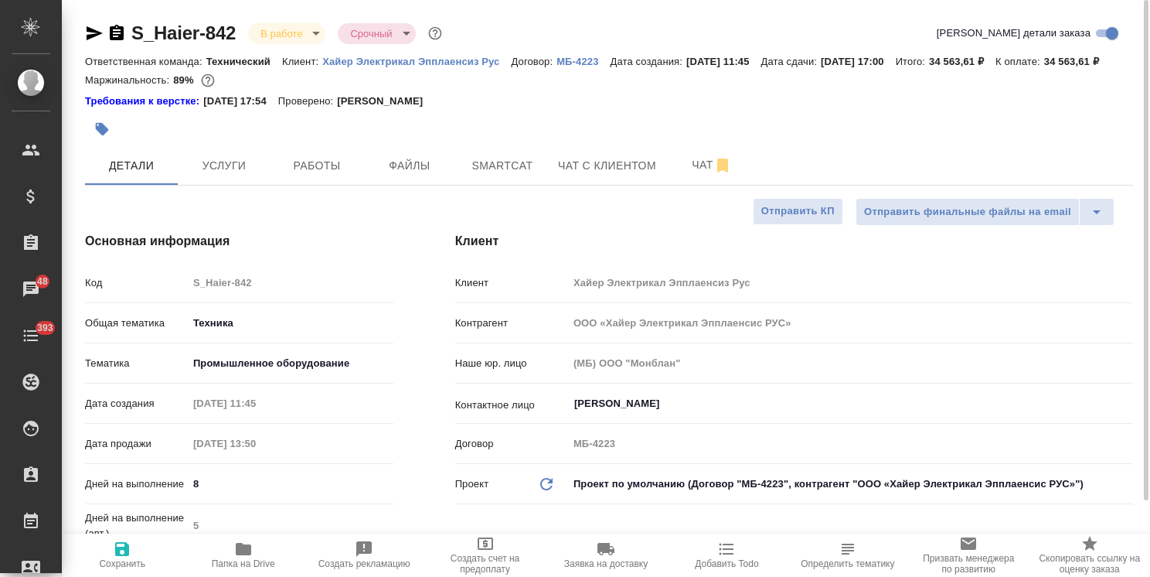
type textarea "x"
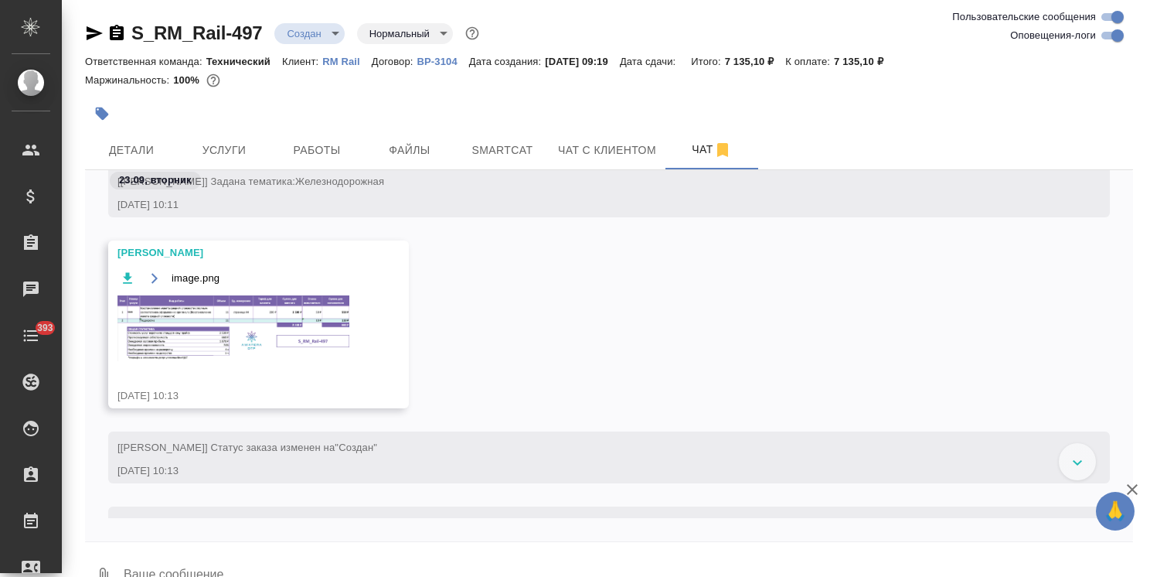
scroll to position [442, 0]
click at [221, 137] on button "Услуги" at bounding box center [224, 150] width 93 height 39
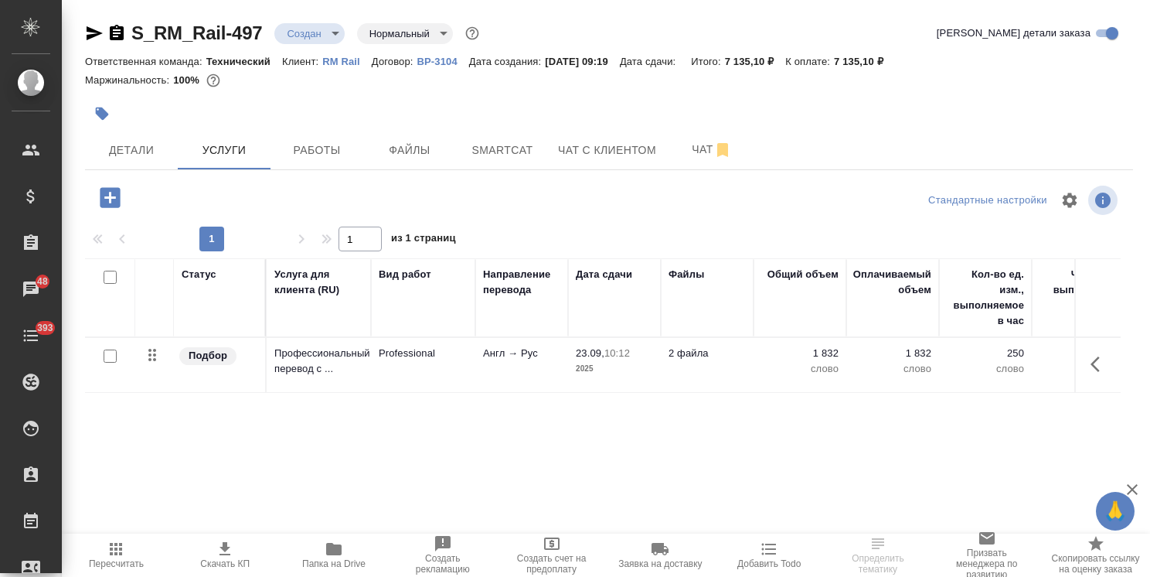
click at [107, 194] on icon "button" at bounding box center [110, 197] width 20 height 20
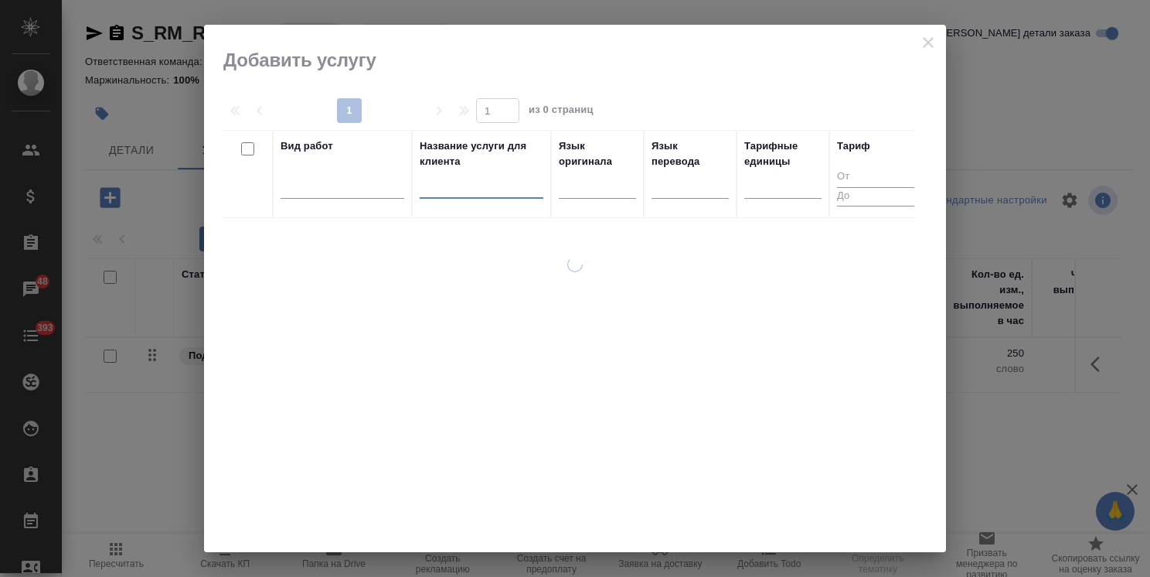
click at [441, 188] on input "text" at bounding box center [482, 188] width 124 height 19
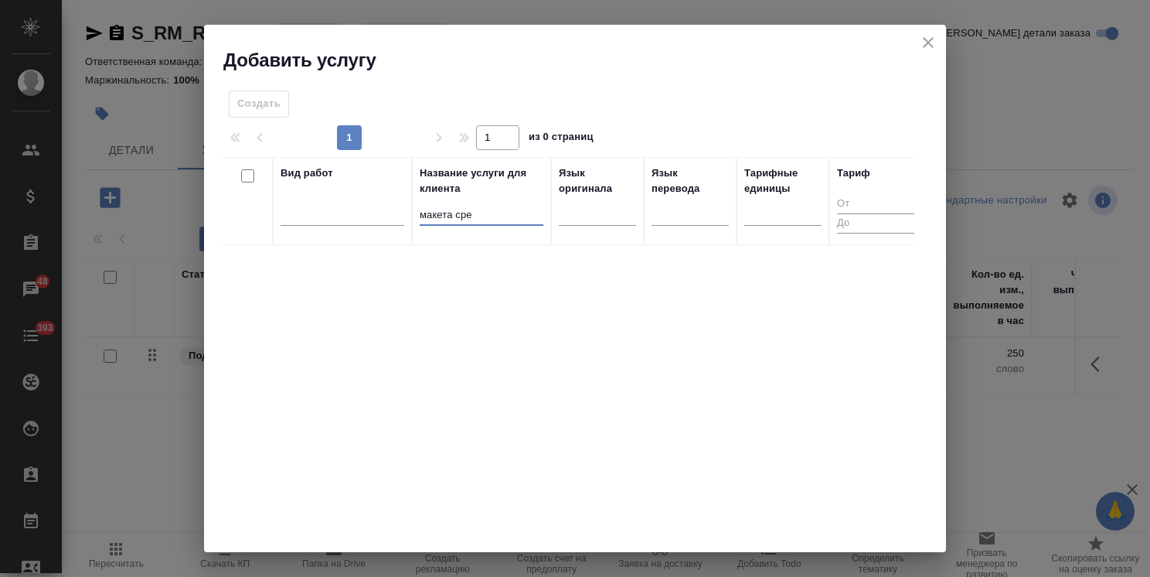
type input "макета [DATE]"
drag, startPoint x: 490, startPoint y: 212, endPoint x: 333, endPoint y: 201, distance: 157.3
click at [333, 201] on tr "Вид работ Название услуги для клиента макета [DATE] Язык оригинала Язык перевод…" at bounding box center [573, 201] width 700 height 88
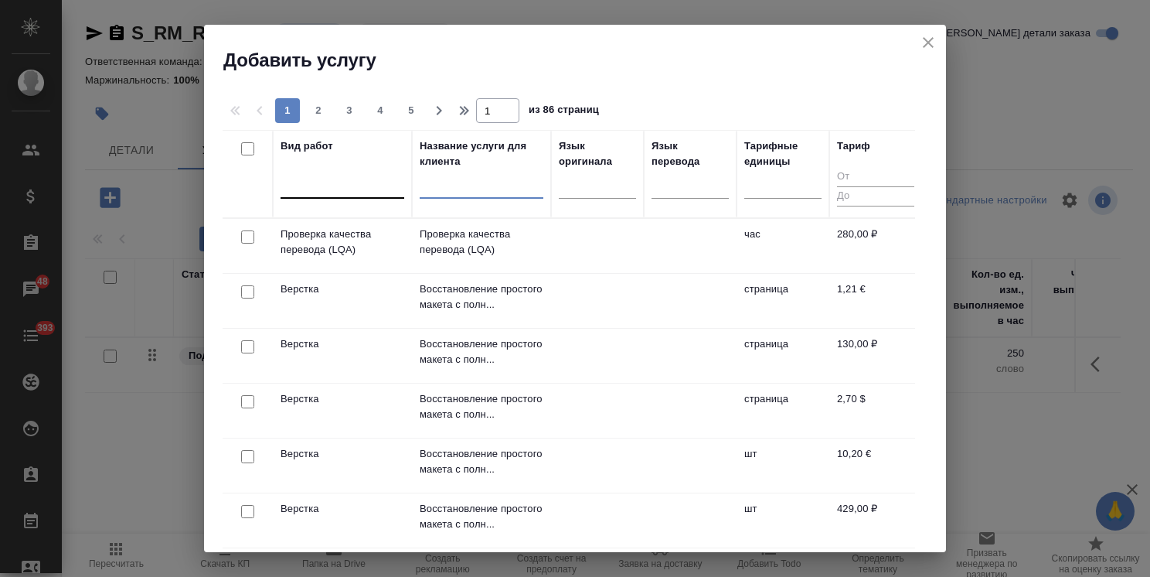
click at [325, 190] on div at bounding box center [343, 183] width 124 height 22
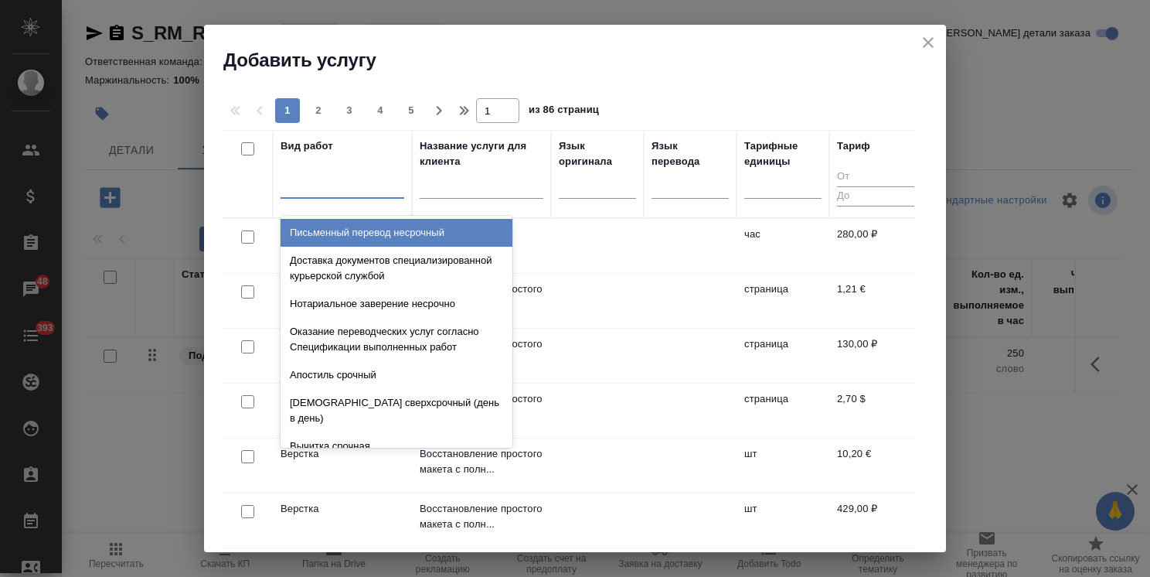
paste input "макета [DATE]"
type input "макета [DATE]"
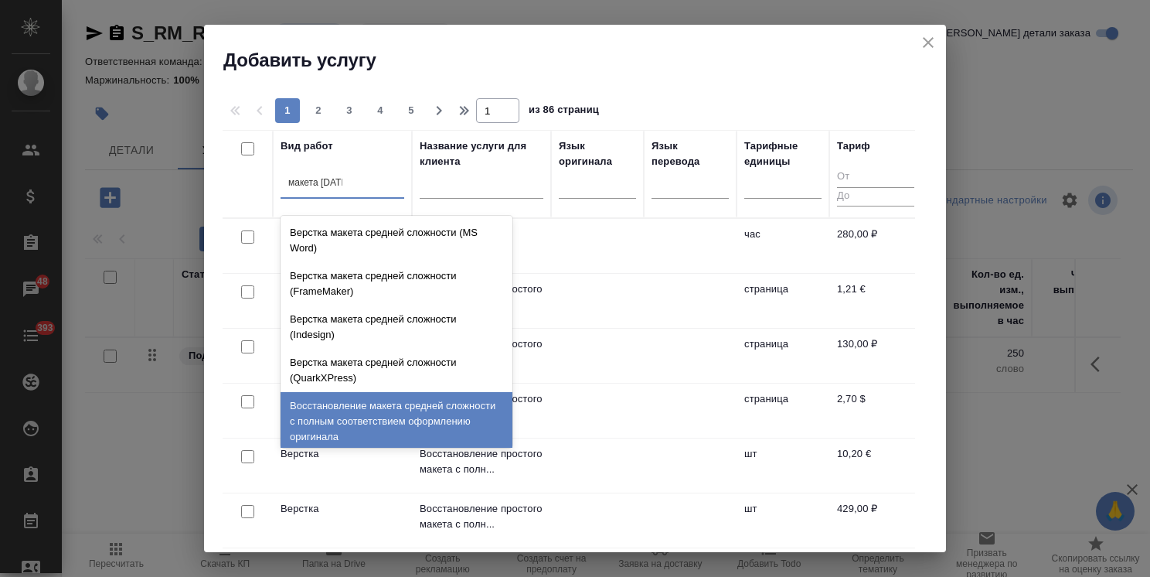
click at [402, 420] on div "Восстановление макета средней сложности с полным соответствием оформлению ориги…" at bounding box center [397, 421] width 232 height 59
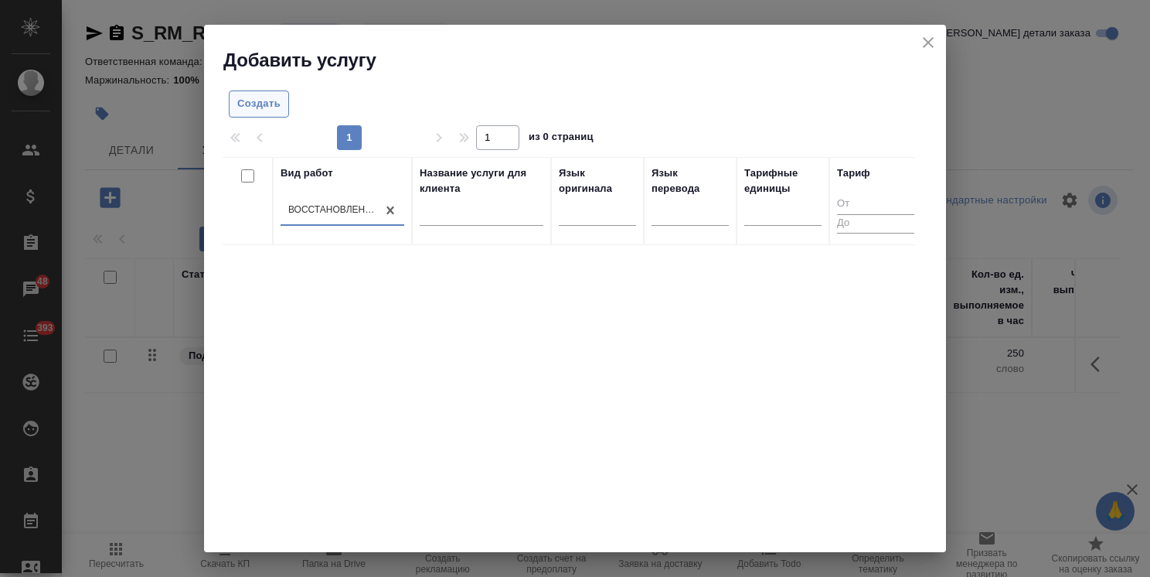
click at [266, 110] on span "Создать" at bounding box center [258, 104] width 43 height 18
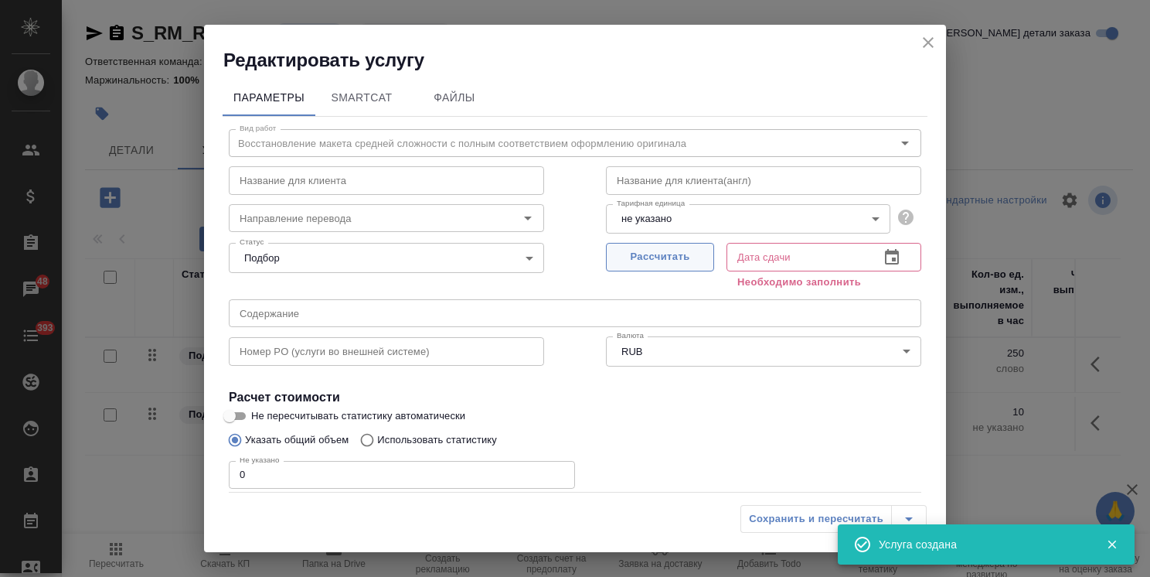
click at [668, 257] on span "Рассчитать" at bounding box center [660, 257] width 91 height 18
type input "[DATE] 10:17"
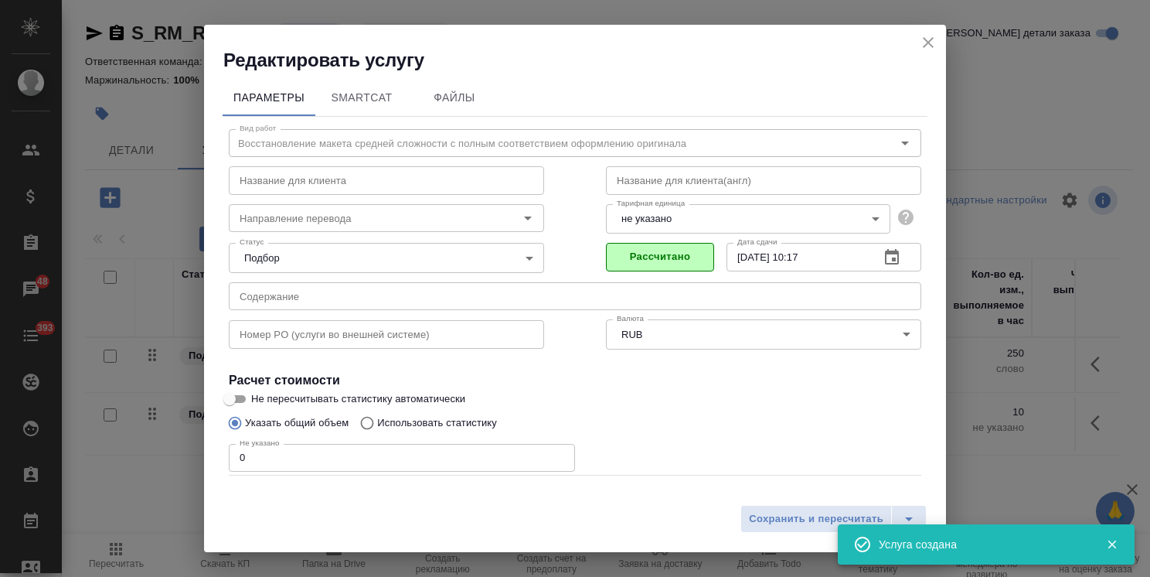
drag, startPoint x: 302, startPoint y: 447, endPoint x: 183, endPoint y: 438, distance: 119.4
click at [189, 441] on div "Редактировать услугу Параметры SmartCat Файлы Вид работ Восстановление макета с…" at bounding box center [575, 288] width 1150 height 577
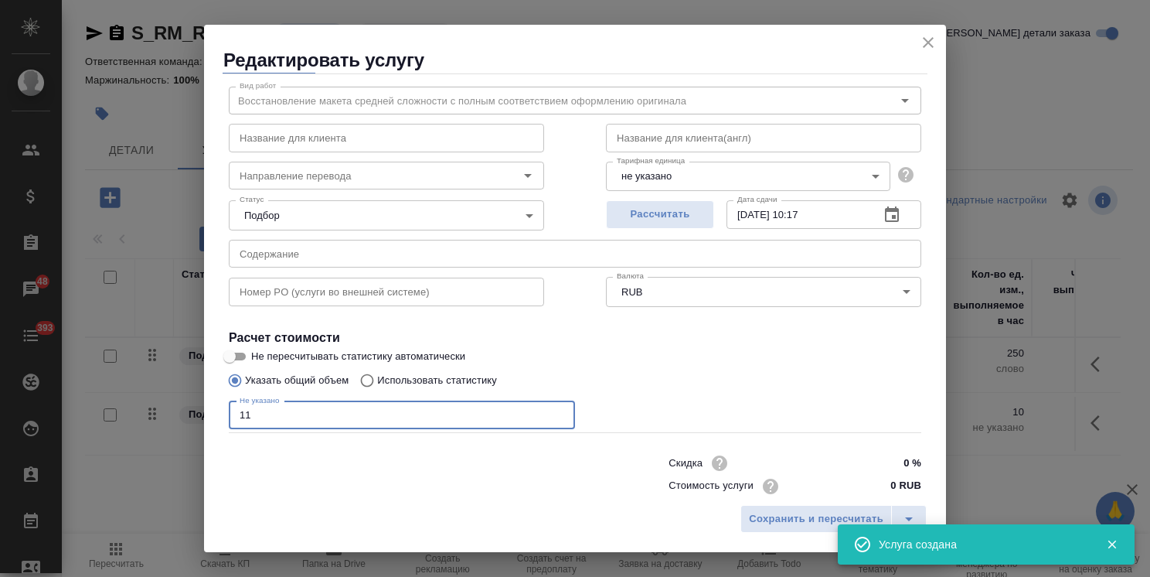
scroll to position [75, 0]
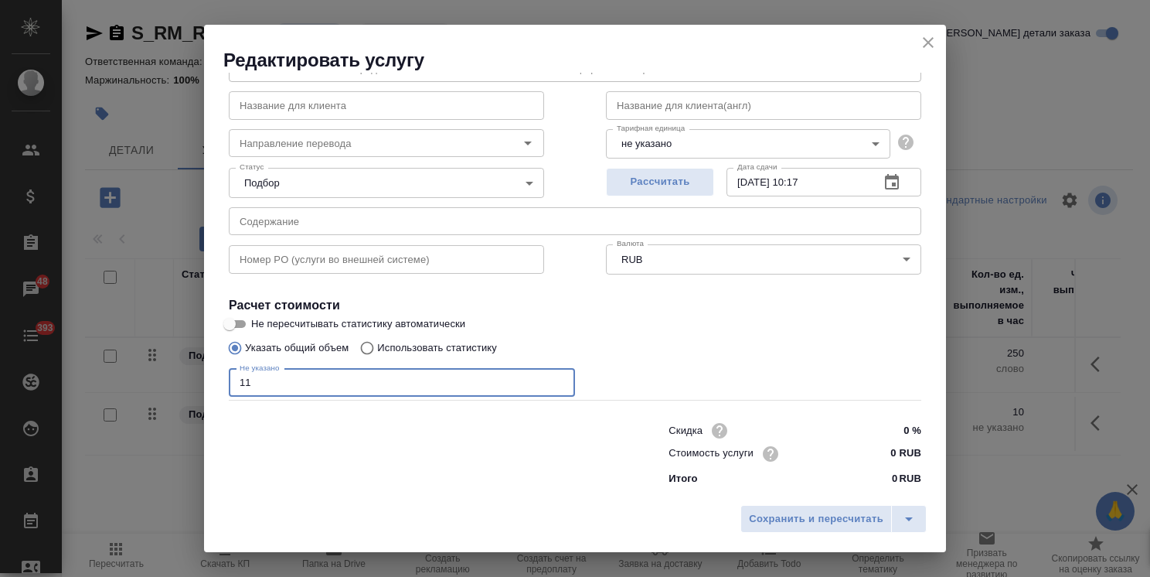
type input "11"
click at [871, 455] on input "0 RUB" at bounding box center [893, 453] width 58 height 22
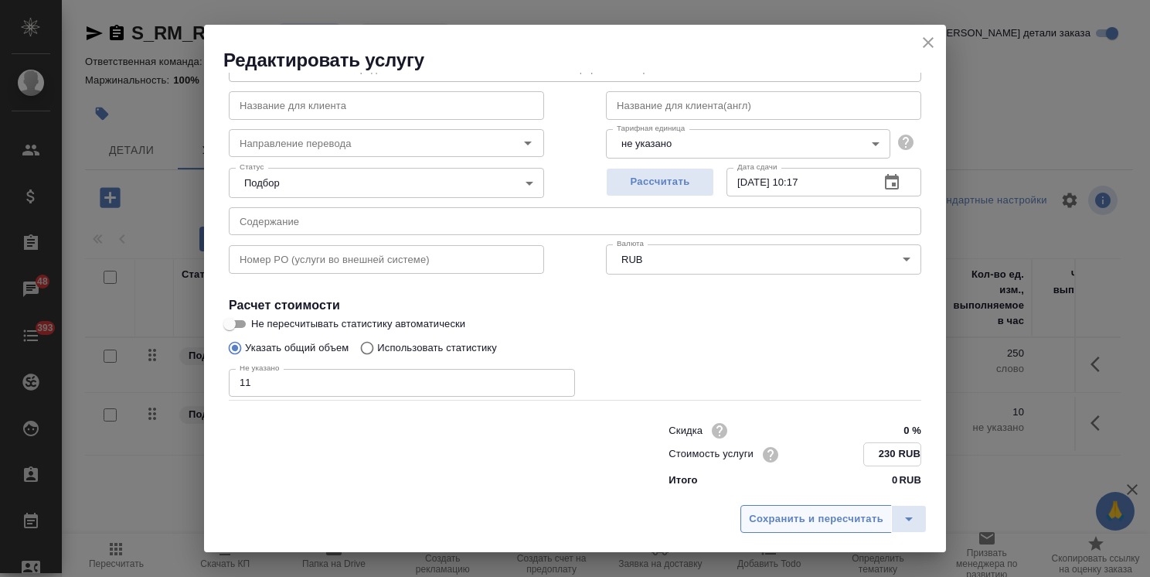
type input "230 RUB"
click at [856, 524] on span "Сохранить и пересчитать" at bounding box center [816, 519] width 135 height 18
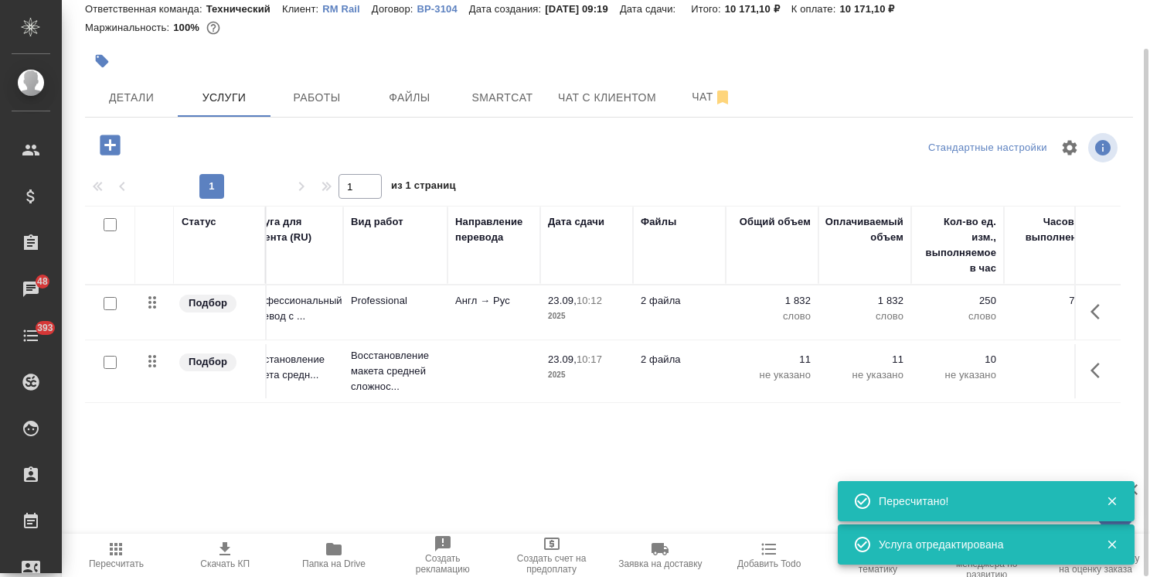
scroll to position [0, 0]
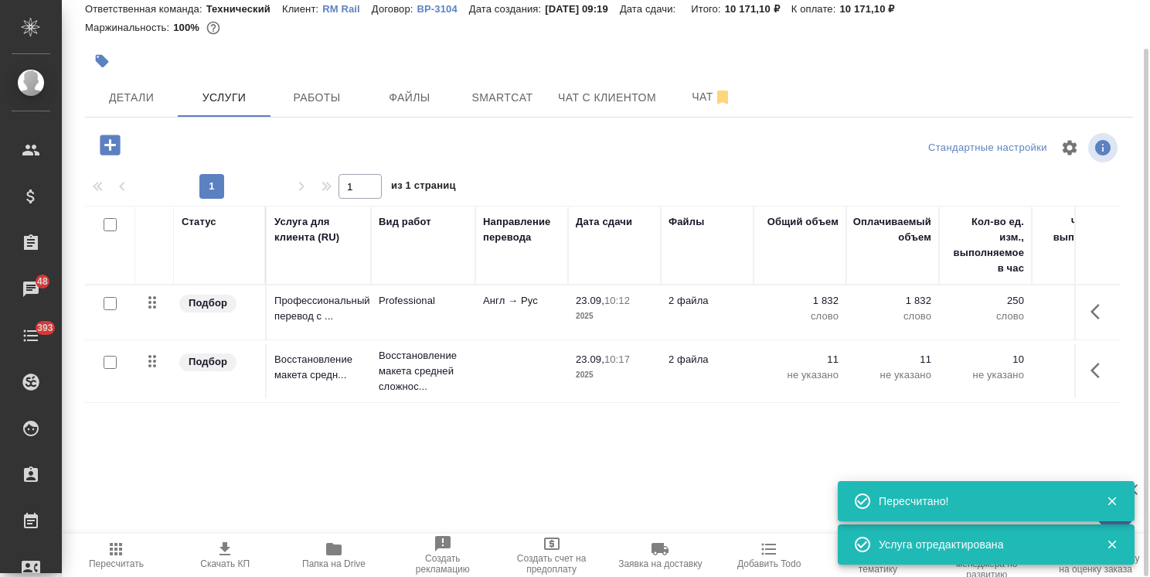
click at [309, 560] on span "Папка на Drive" at bounding box center [333, 563] width 63 height 11
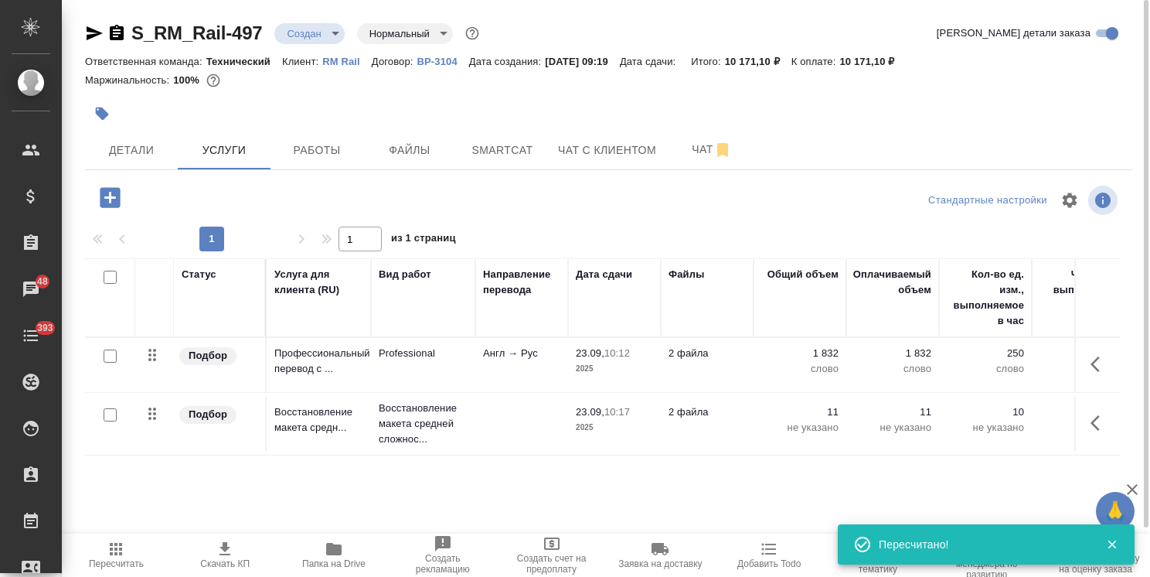
click at [497, 421] on td at bounding box center [522, 424] width 93 height 54
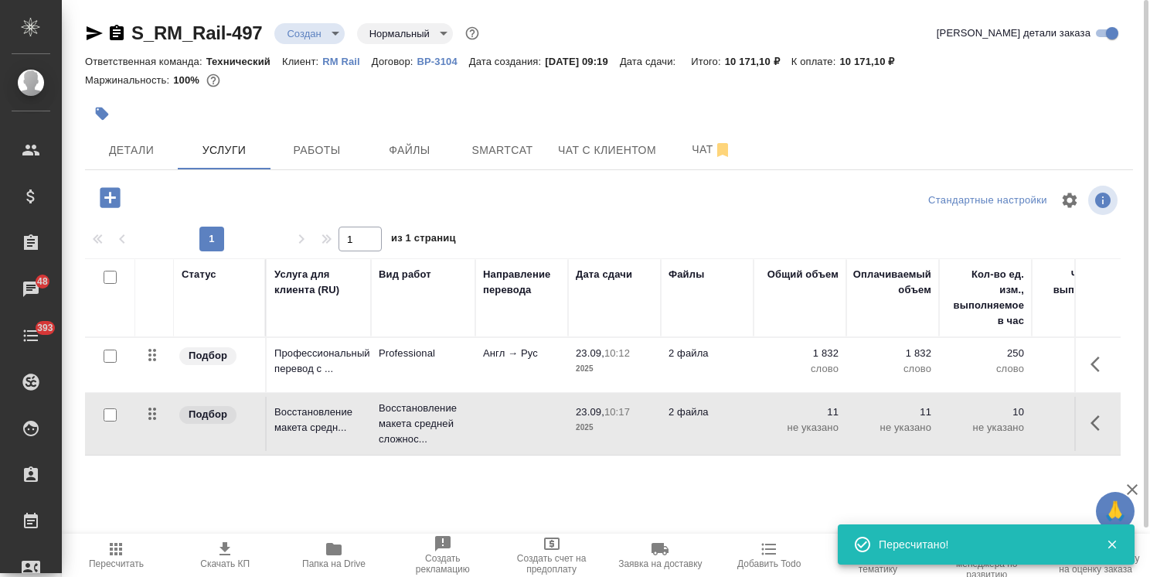
click at [497, 421] on td at bounding box center [522, 424] width 93 height 54
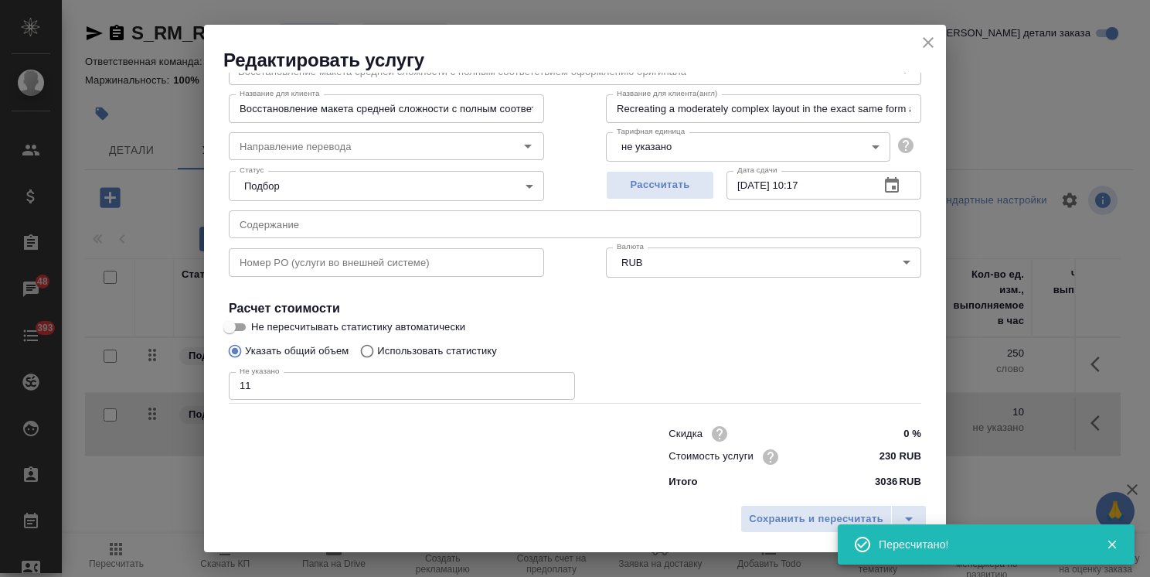
scroll to position [75, 0]
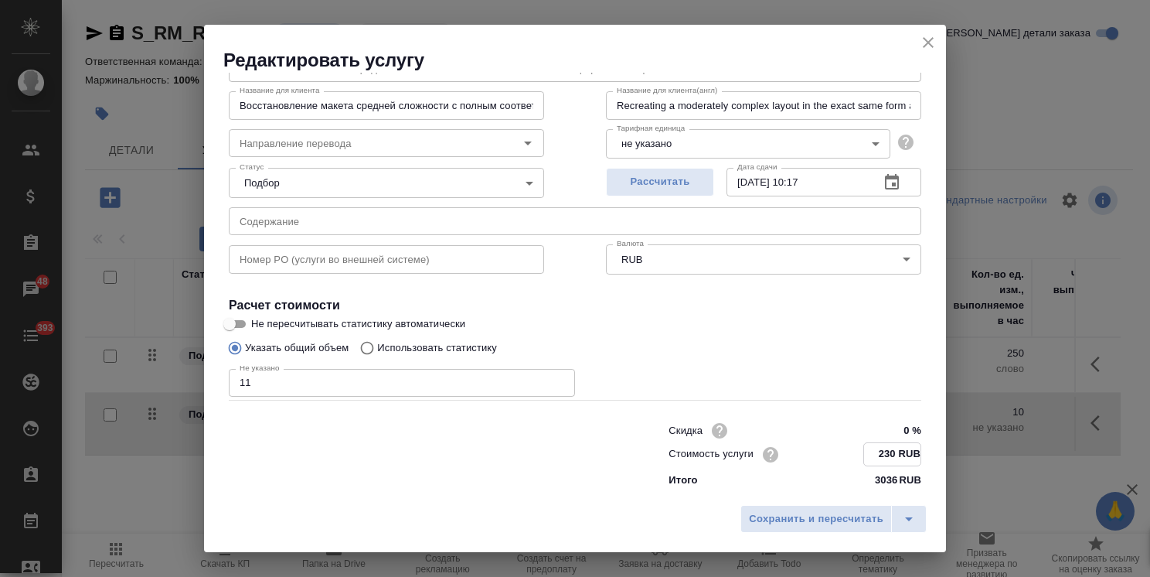
drag, startPoint x: 884, startPoint y: 450, endPoint x: 872, endPoint y: 457, distance: 13.5
click at [872, 457] on input "230 RUB" at bounding box center [892, 454] width 56 height 22
type input "205 RUB"
click at [851, 516] on span "Сохранить и пересчитать" at bounding box center [816, 519] width 135 height 18
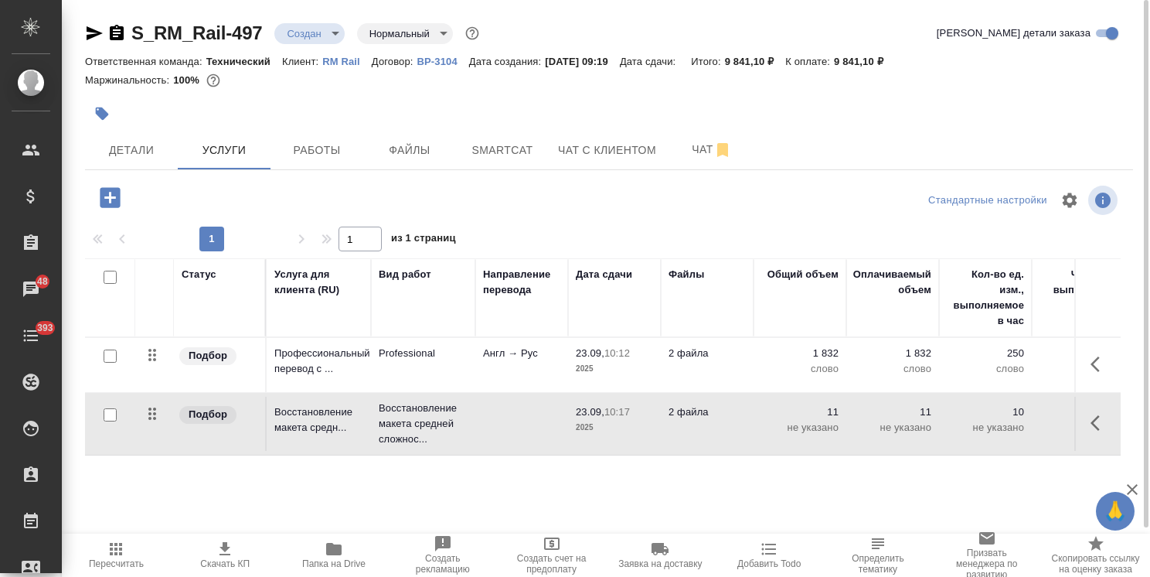
click at [638, 357] on span "23.09, 10:12" at bounding box center [614, 353] width 77 height 15
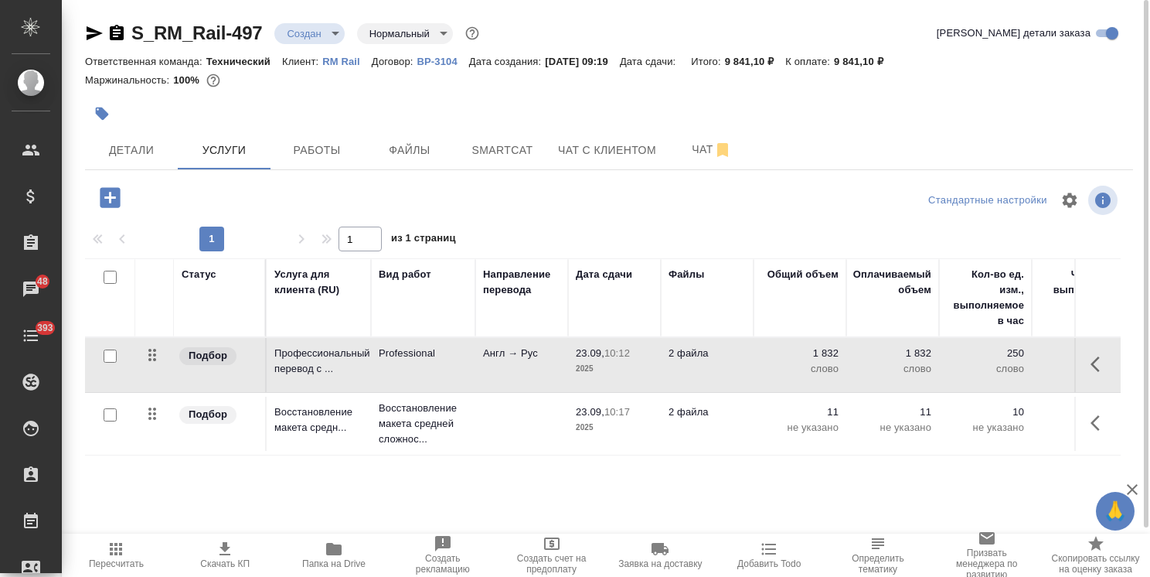
click at [638, 357] on span "23.09, 10:12" at bounding box center [614, 353] width 77 height 15
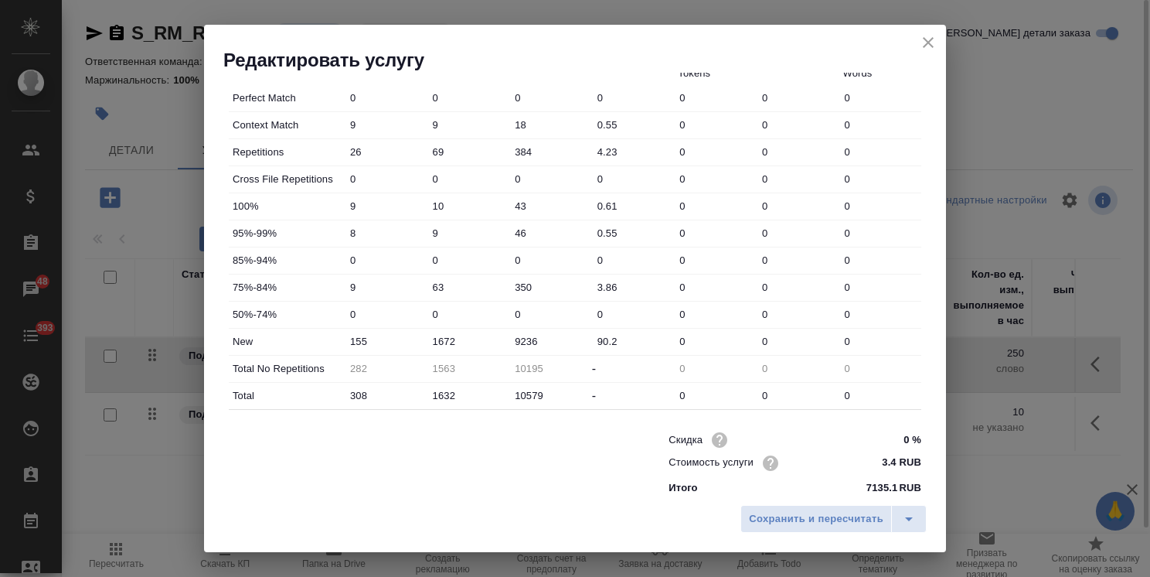
scroll to position [475, 0]
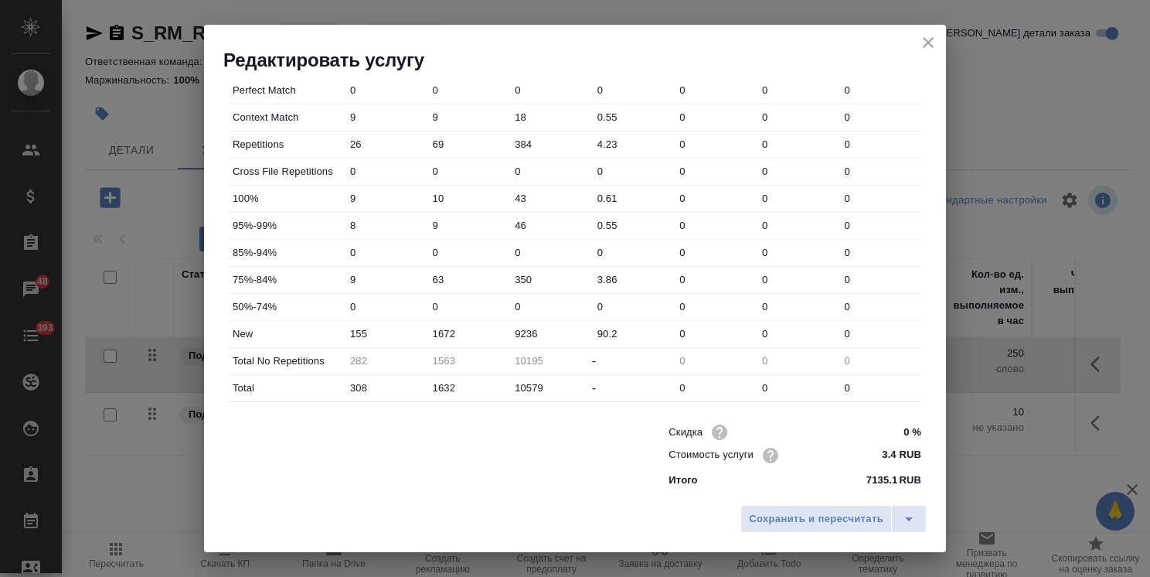
click at [902, 51] on h2 "Редактировать услугу" at bounding box center [584, 60] width 723 height 25
click at [929, 39] on icon "close" at bounding box center [928, 42] width 19 height 19
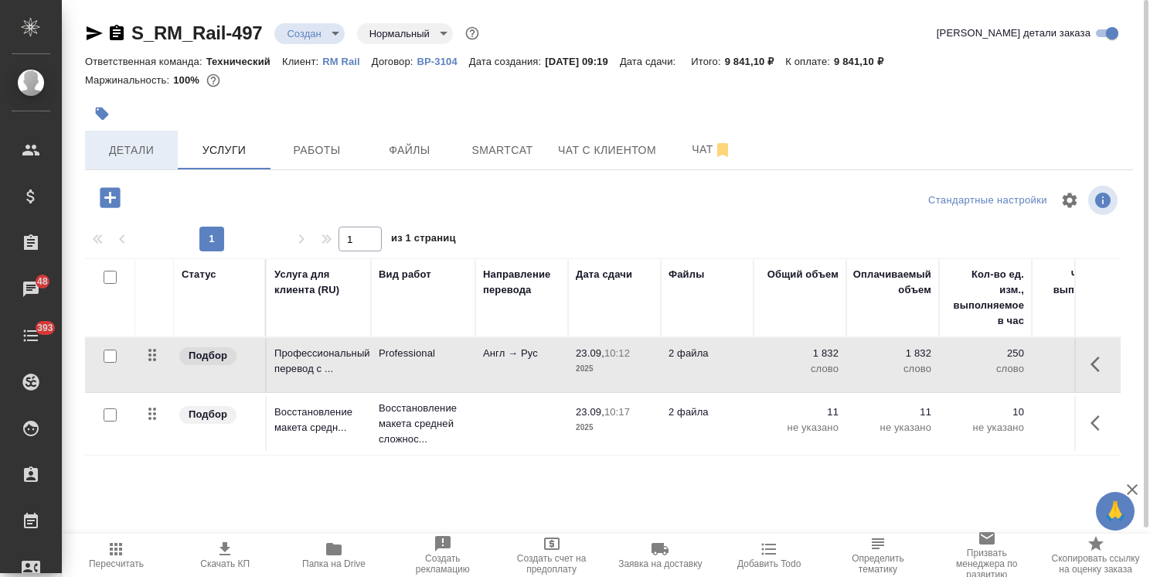
click at [144, 159] on span "Детали" at bounding box center [131, 150] width 74 height 19
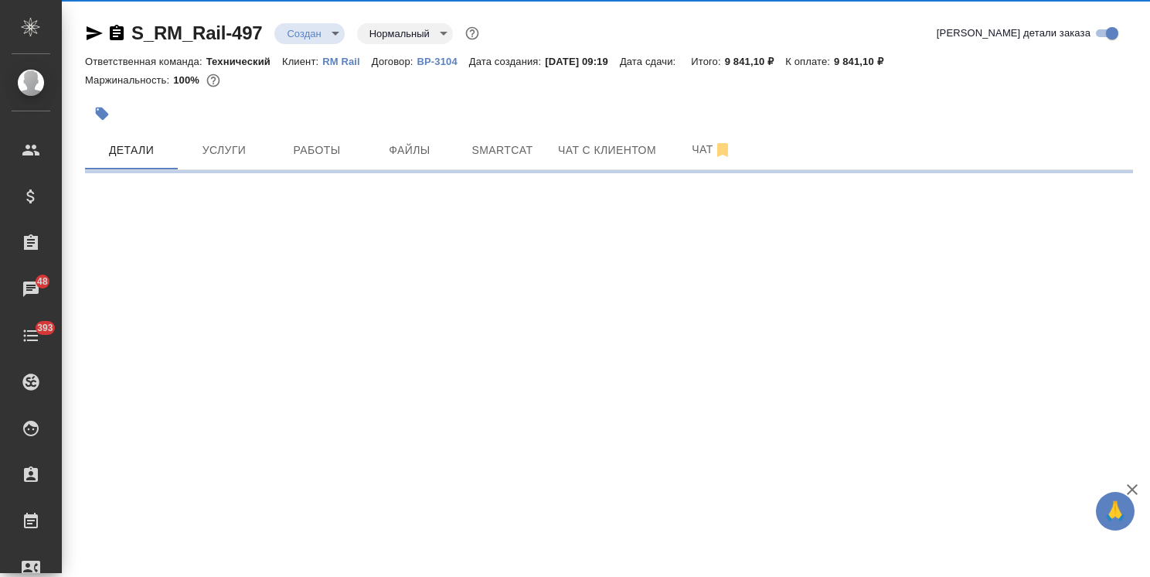
select select "RU"
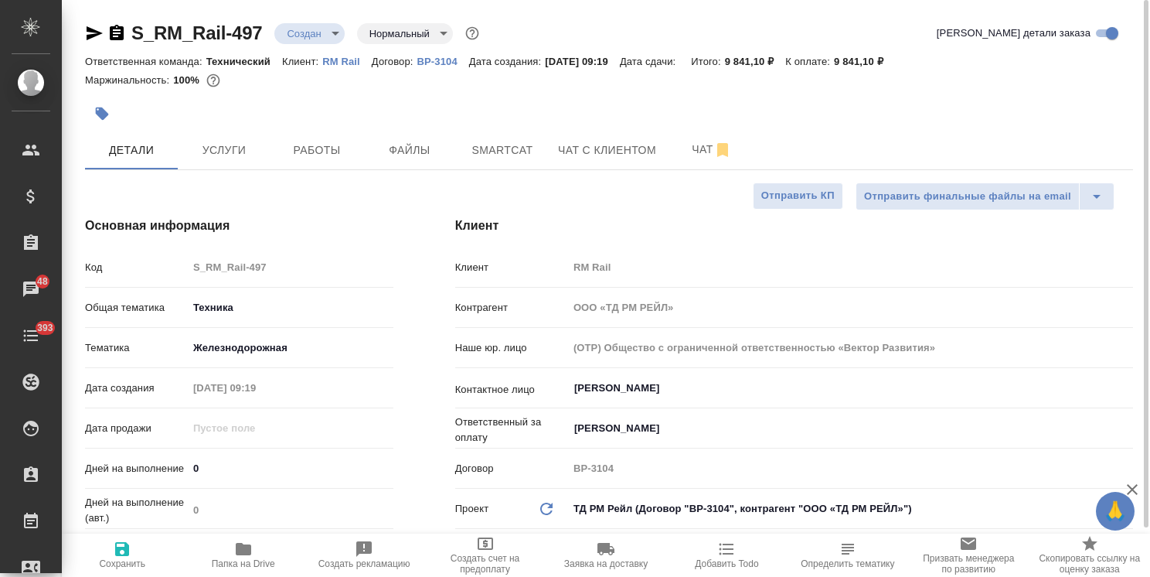
type textarea "x"
drag, startPoint x: 214, startPoint y: 464, endPoint x: 121, endPoint y: 486, distance: 95.5
click at [147, 481] on div "Дней на выполнение 0" at bounding box center [239, 468] width 308 height 27
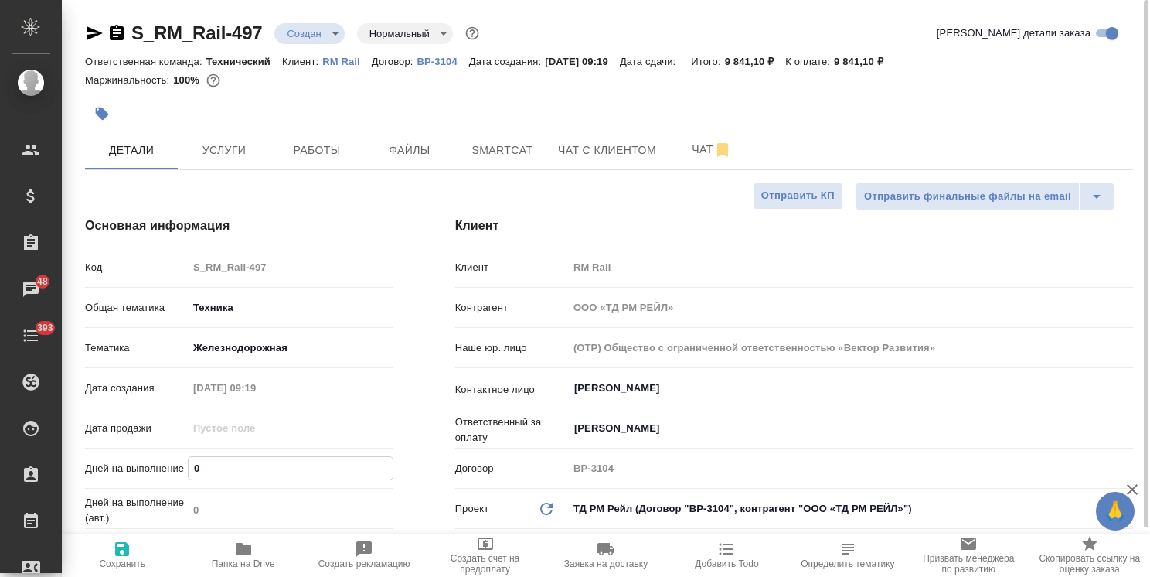
type input "2"
type textarea "x"
type input "2"
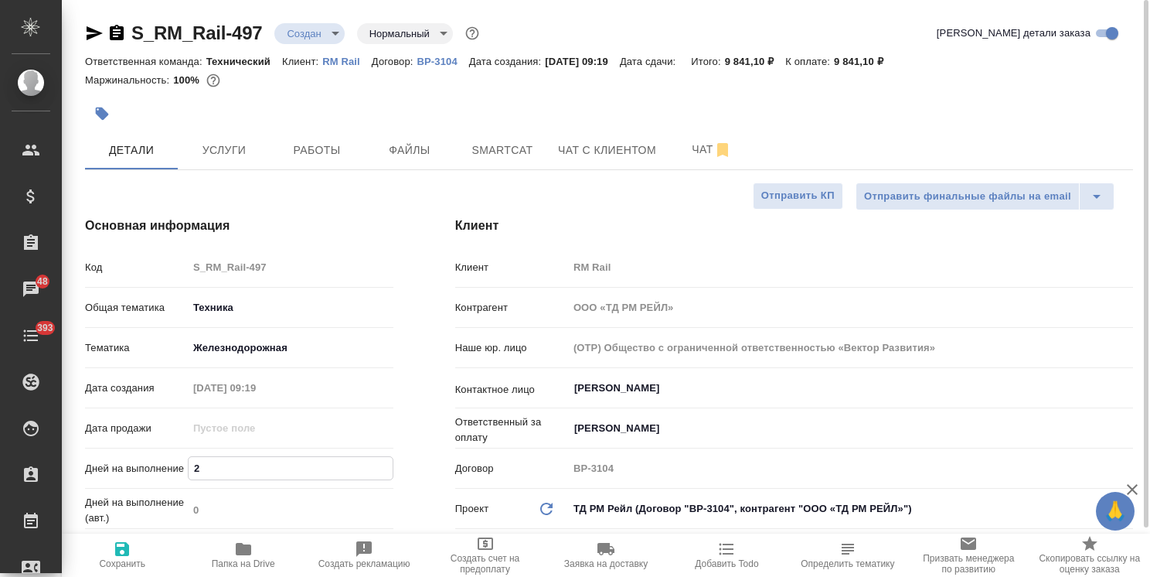
click at [121, 568] on span "Сохранить" at bounding box center [122, 563] width 46 height 11
type textarea "x"
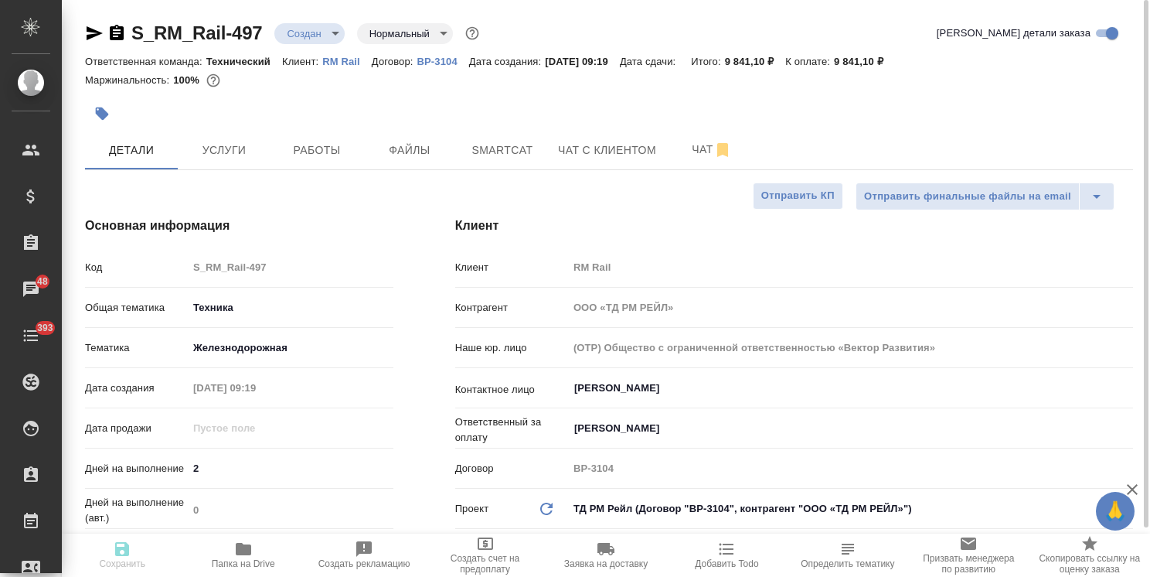
type textarea "x"
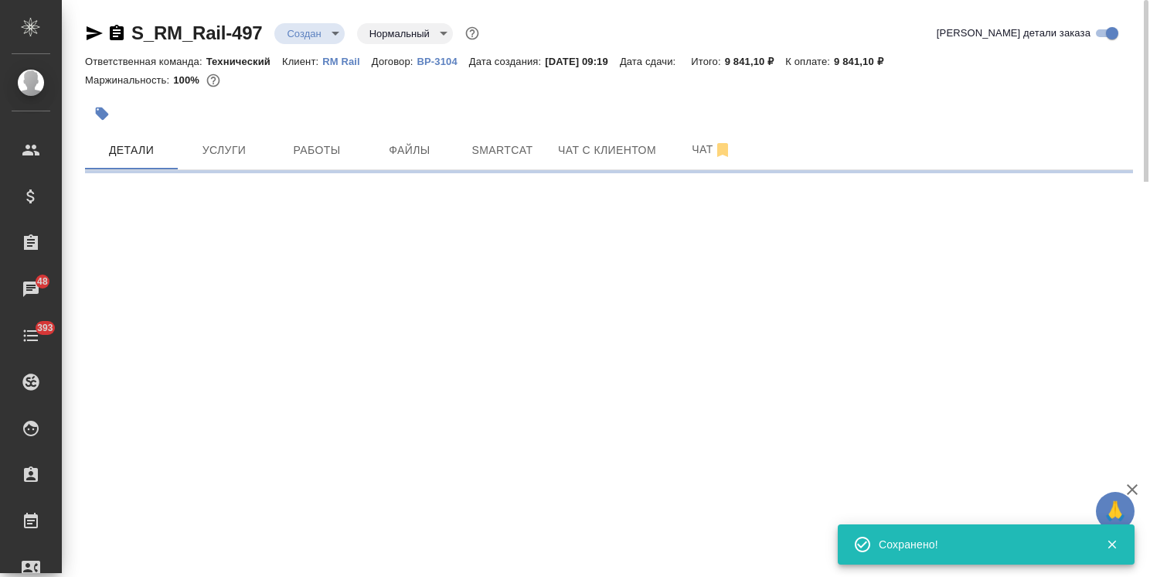
select select "RU"
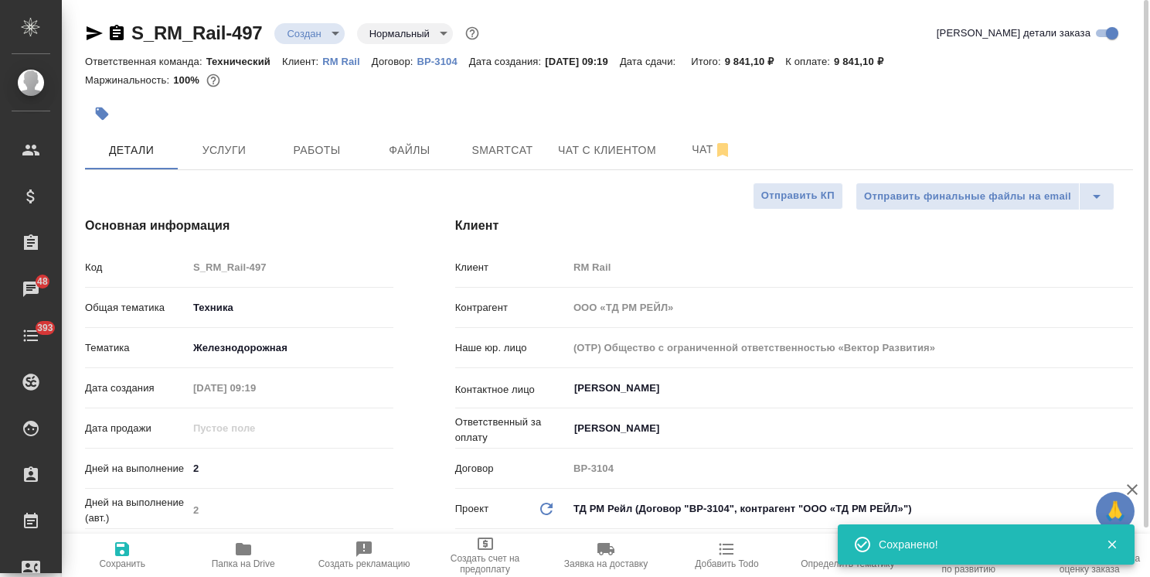
type textarea "x"
click at [322, 21] on div "S_RM_Rail-497 Создан new Нормальный normal" at bounding box center [283, 33] width 397 height 25
click at [311, 34] on body "🙏 .cls-1 fill:#fff; AWATERA [PERSON_NAME] Спецификации Заказы 48 Чаты 393 Todo …" at bounding box center [575, 288] width 1150 height 577
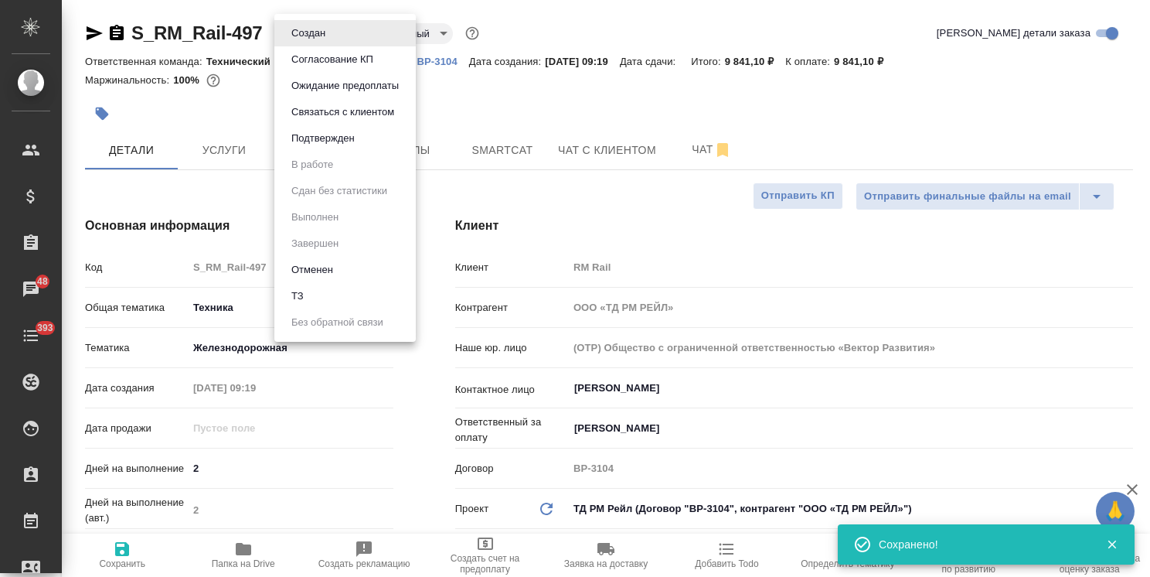
click at [337, 59] on button "Согласование КП" at bounding box center [332, 59] width 91 height 17
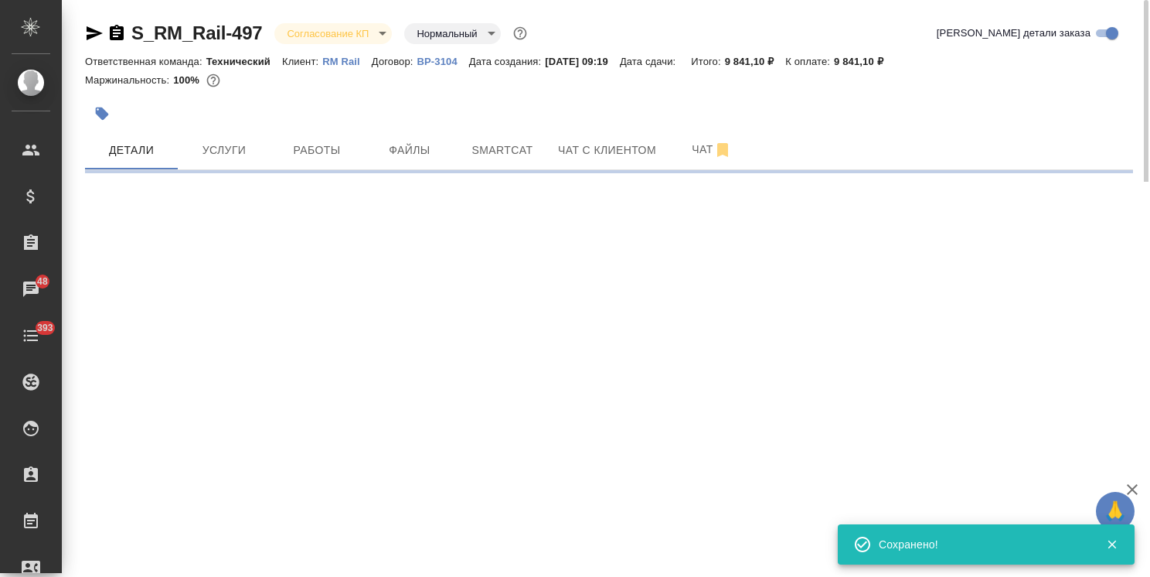
select select "RU"
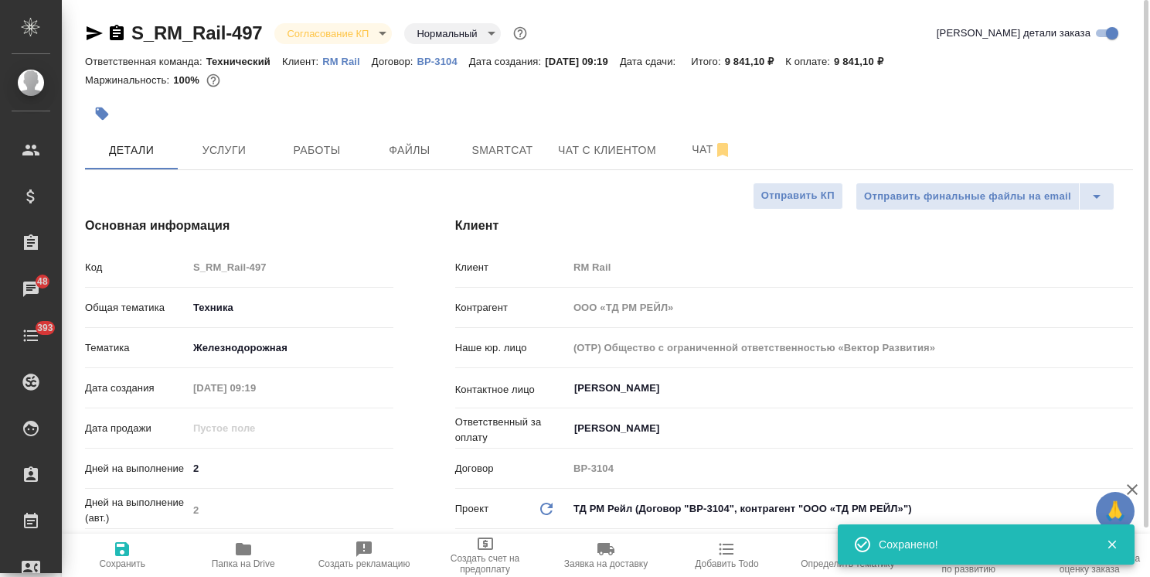
type textarea "x"
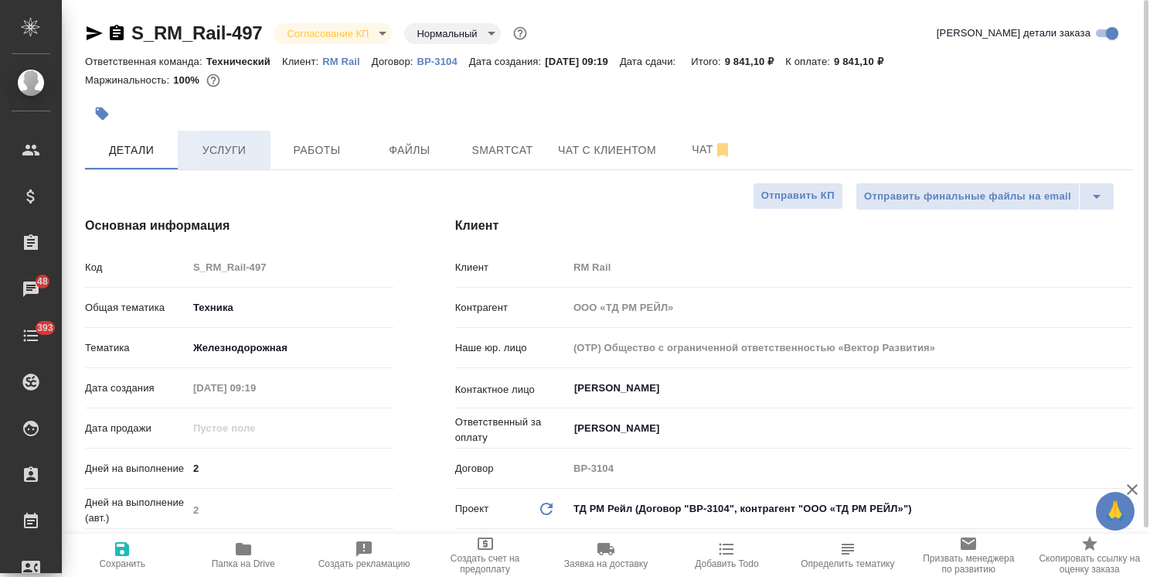
click at [227, 148] on span "Услуги" at bounding box center [224, 150] width 74 height 19
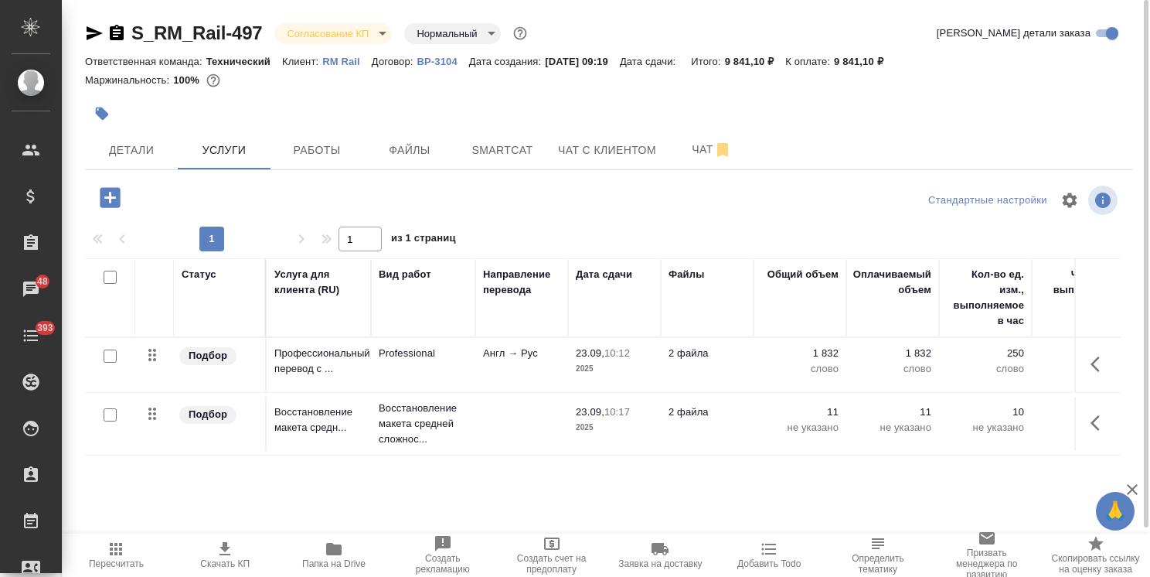
click at [226, 551] on icon "button" at bounding box center [225, 548] width 11 height 13
drag, startPoint x: 282, startPoint y: 9, endPoint x: 65, endPoint y: 9, distance: 217.3
click at [66, 9] on div "S_RM_Rail-497 Согласование КП kpNegotiation Нормальный normal Кратко детали зак…" at bounding box center [606, 315] width 1089 height 630
copy link "S_RM_Rail-497"
click at [106, 162] on button "Детали" at bounding box center [131, 150] width 93 height 39
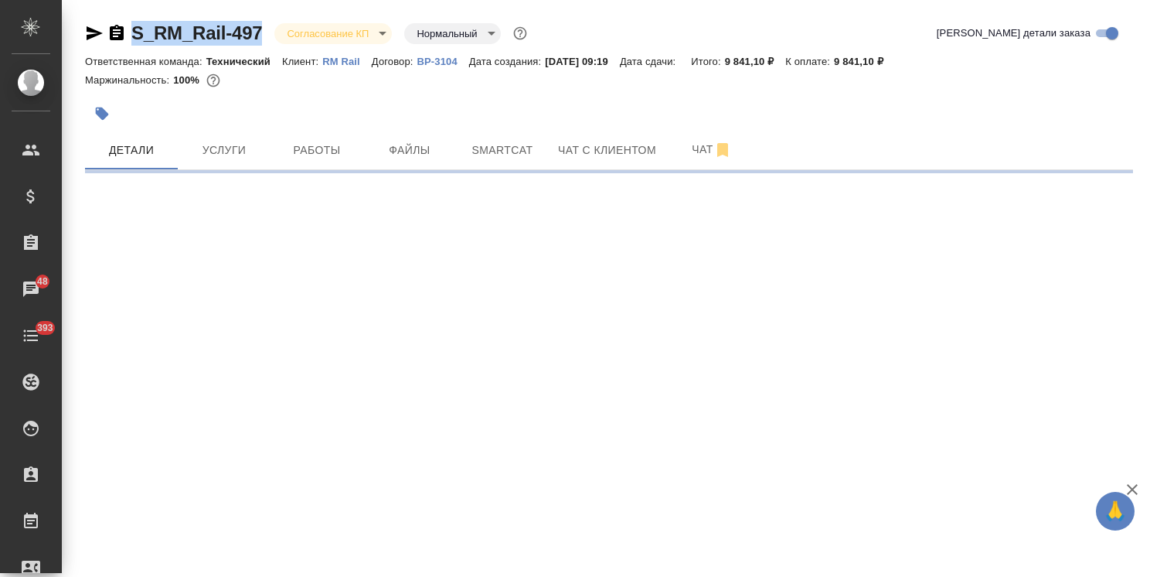
select select "RU"
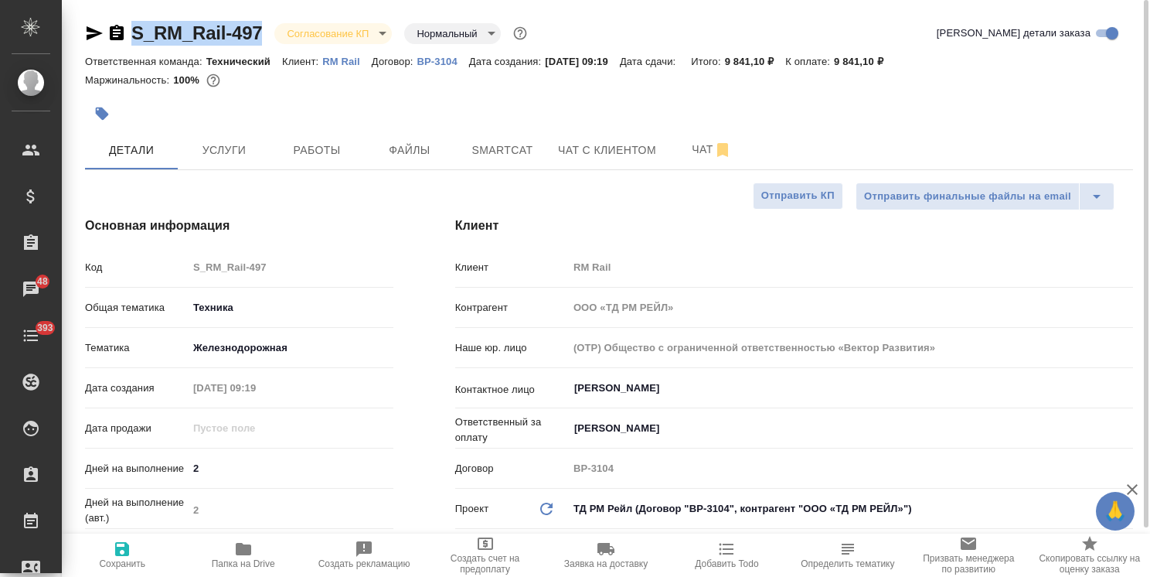
type textarea "x"
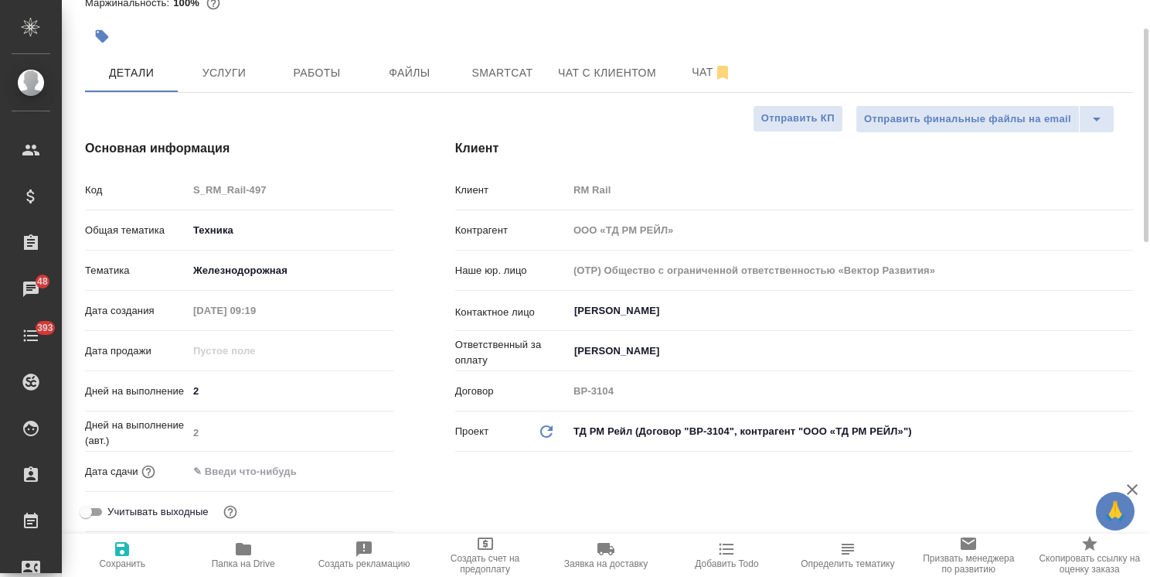
scroll to position [155, 0]
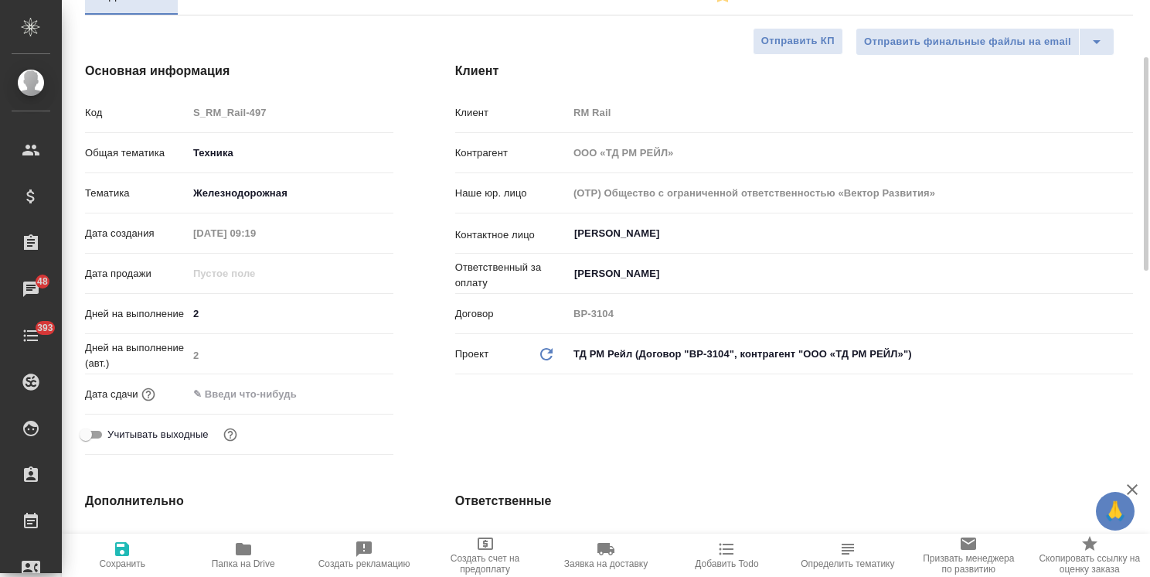
type textarea "x"
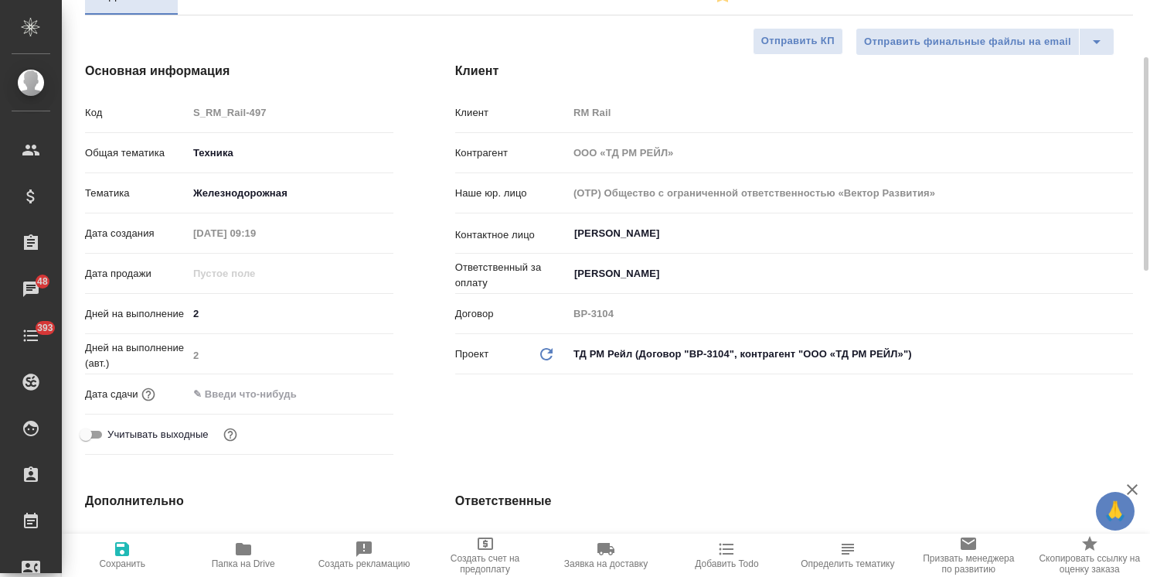
type textarea "x"
drag, startPoint x: 216, startPoint y: 312, endPoint x: 176, endPoint y: 314, distance: 40.3
click at [179, 314] on div "Дней на выполнение 2" at bounding box center [239, 313] width 308 height 27
type input "1"
type textarea "x"
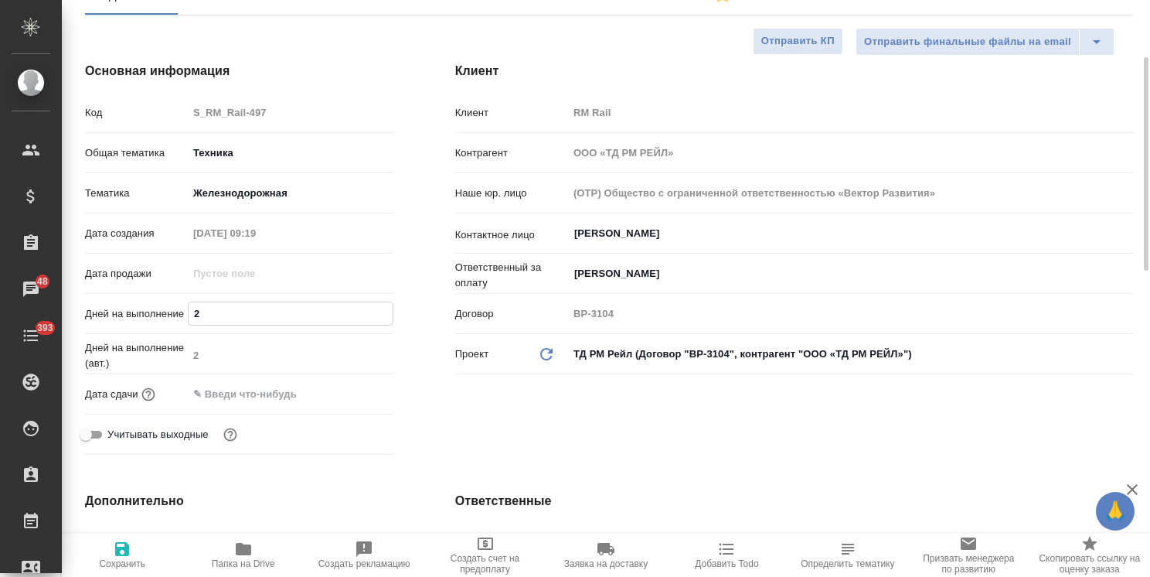
type textarea "x"
type input "1"
click at [129, 547] on icon "button" at bounding box center [122, 549] width 14 height 14
type textarea "x"
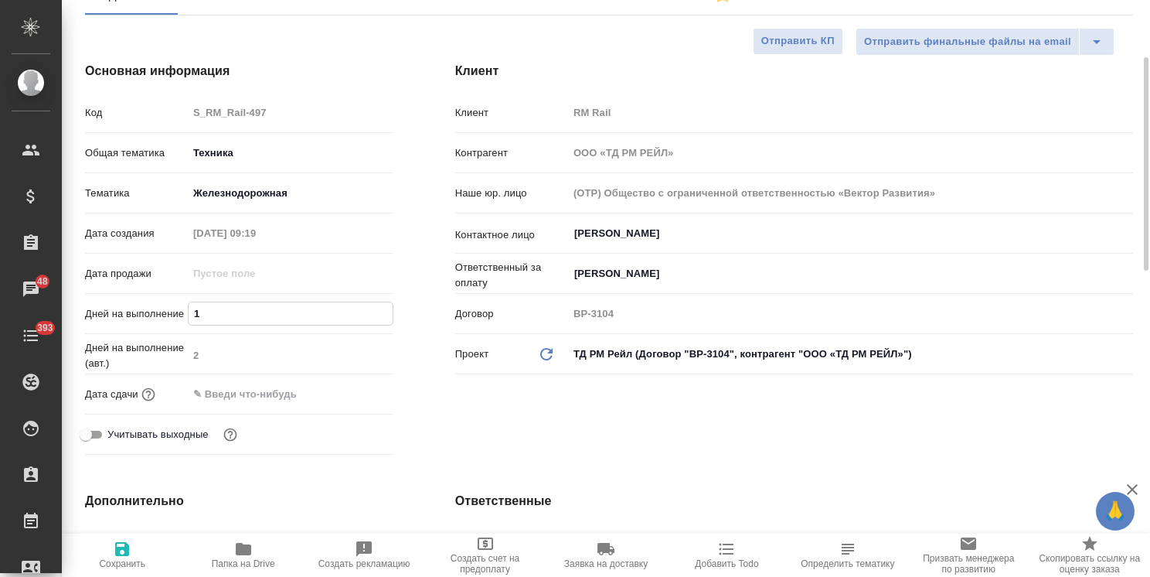
type textarea "x"
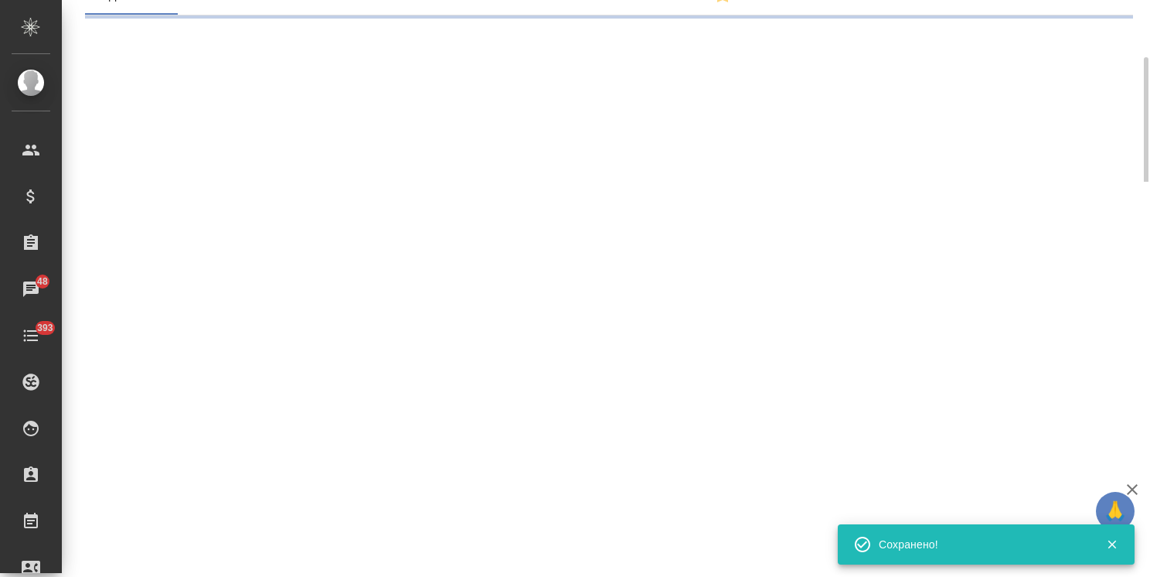
select select "RU"
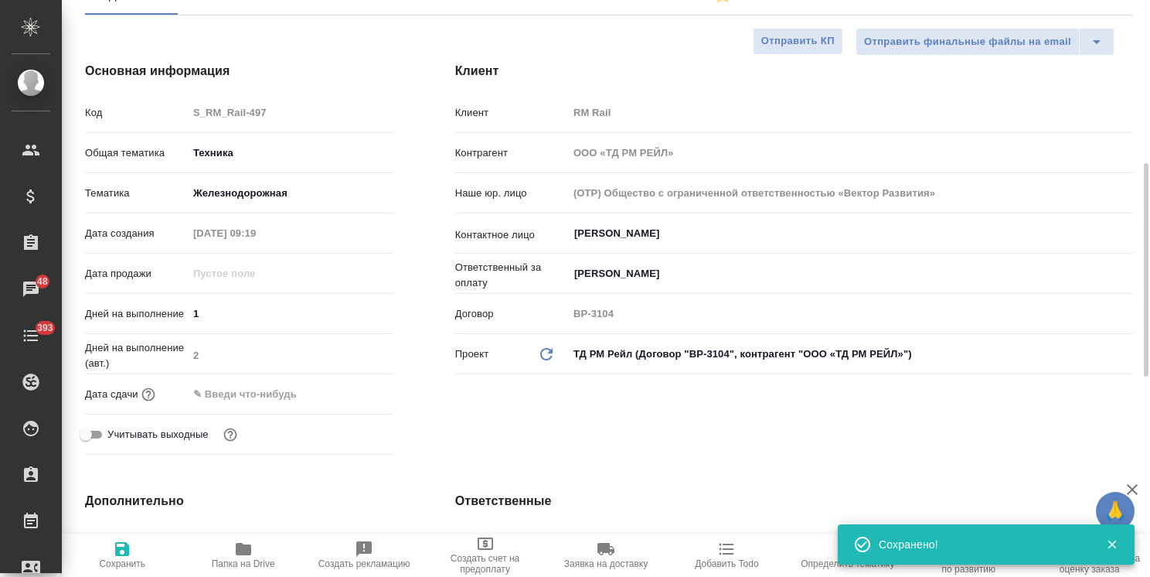
type textarea "x"
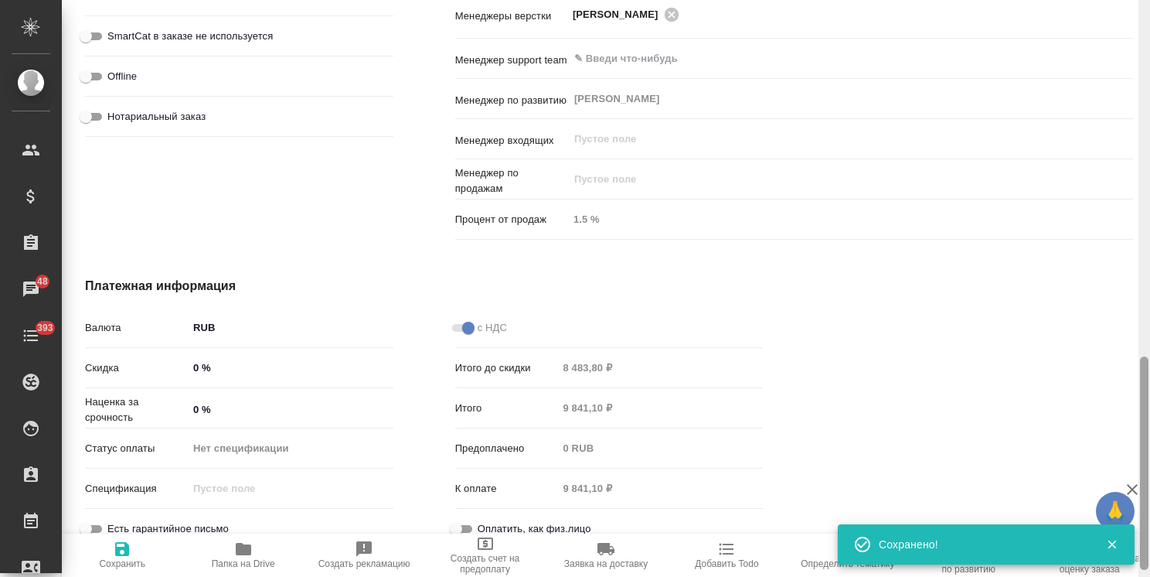
drag, startPoint x: 1139, startPoint y: 165, endPoint x: 1146, endPoint y: 261, distance: 95.4
click at [1146, 261] on div at bounding box center [1145, 288] width 12 height 577
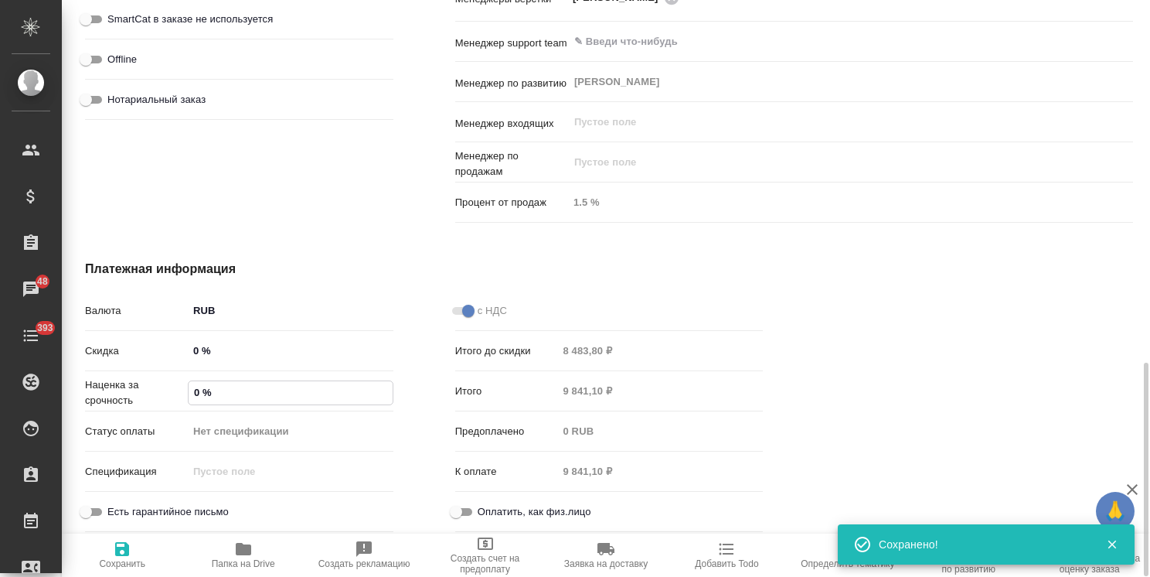
click at [189, 384] on input "0 %" at bounding box center [291, 392] width 204 height 22
type textarea "x"
type input "50 %"
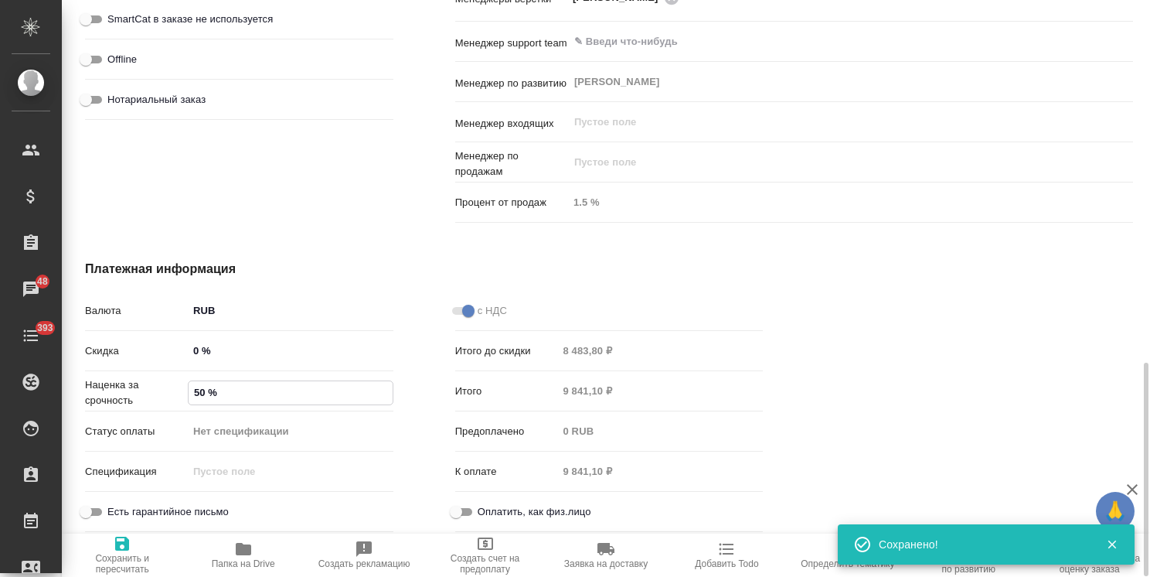
click at [109, 564] on span "Сохранить и пересчитать" at bounding box center [122, 564] width 102 height 22
type textarea "x"
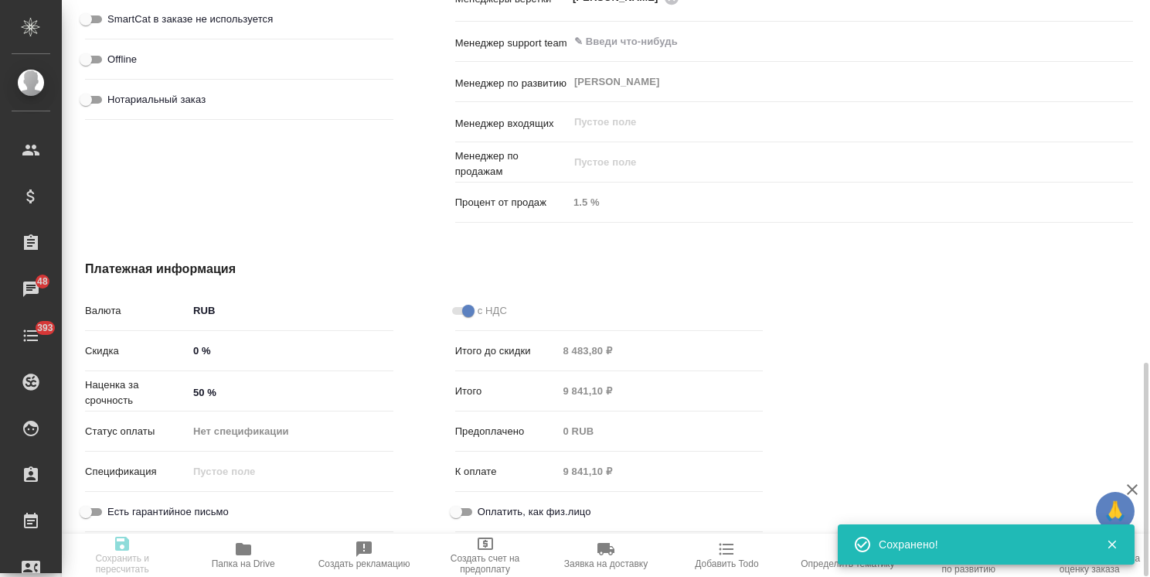
type textarea "x"
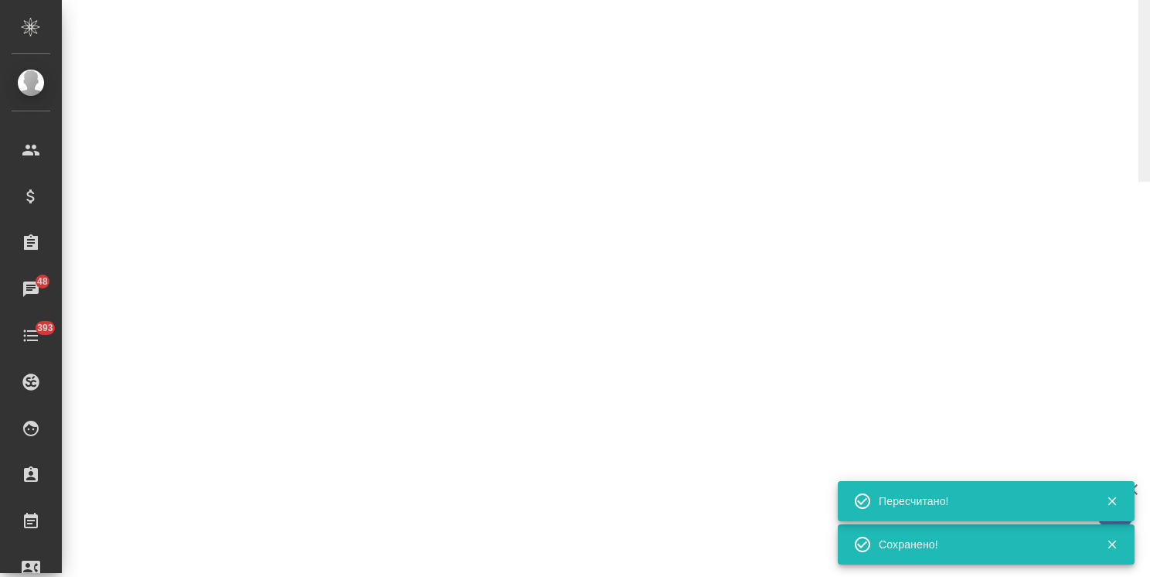
select select "RU"
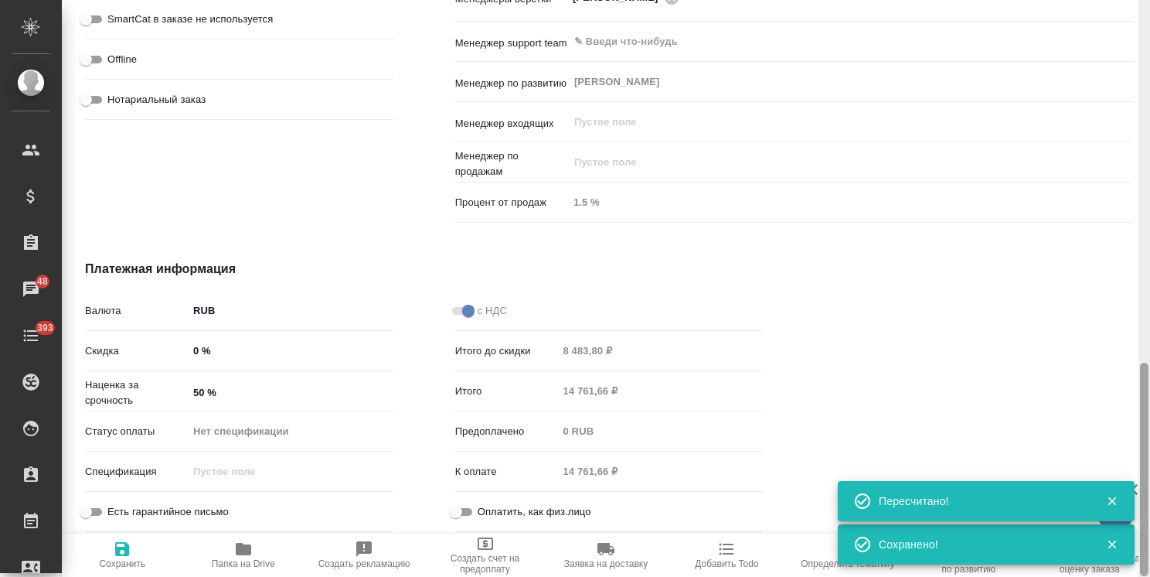
type textarea "x"
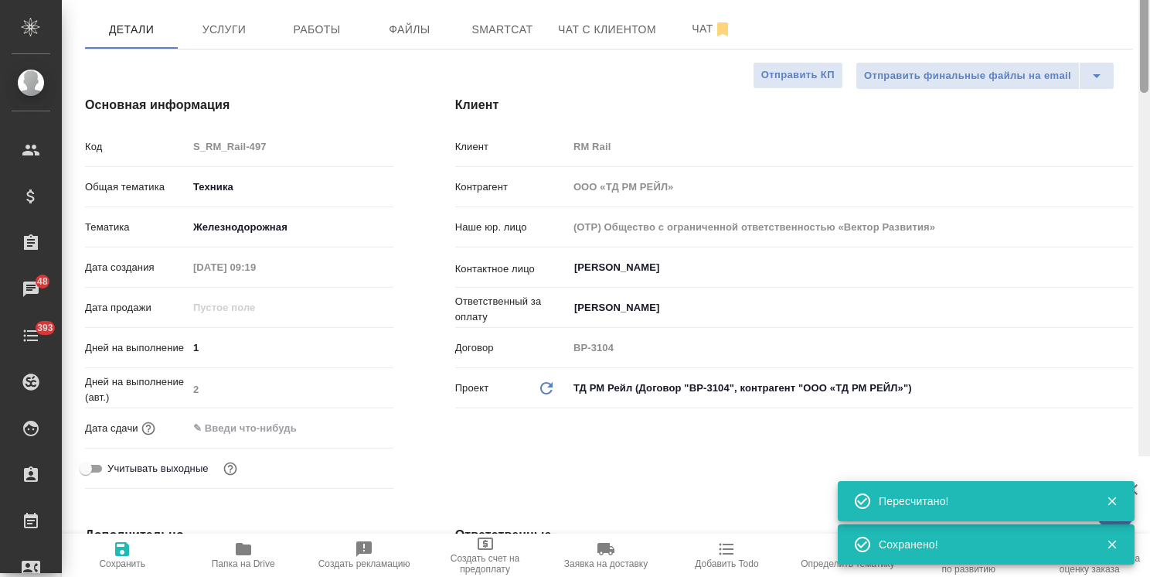
drag, startPoint x: 1154, startPoint y: 331, endPoint x: 1149, endPoint y: 5, distance: 326.3
click at [1150, 32] on html "🙏 .cls-1 fill:#fff; AWATERA Usmanova Olga Клиенты Спецификации Заказы 48 Чаты 3…" at bounding box center [575, 288] width 1150 height 577
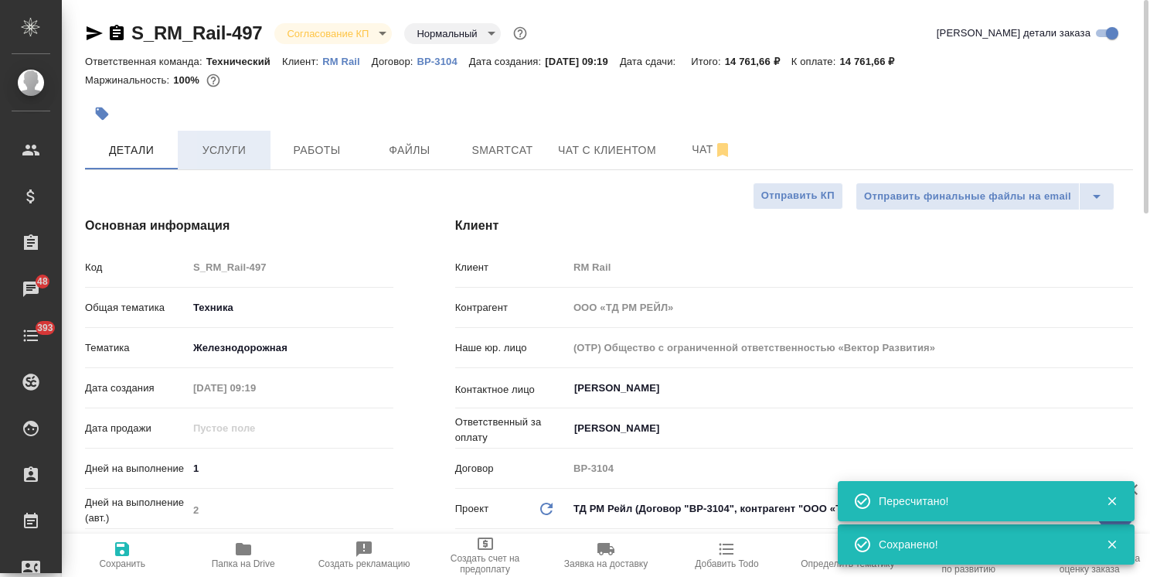
click at [241, 156] on span "Услуги" at bounding box center [224, 150] width 74 height 19
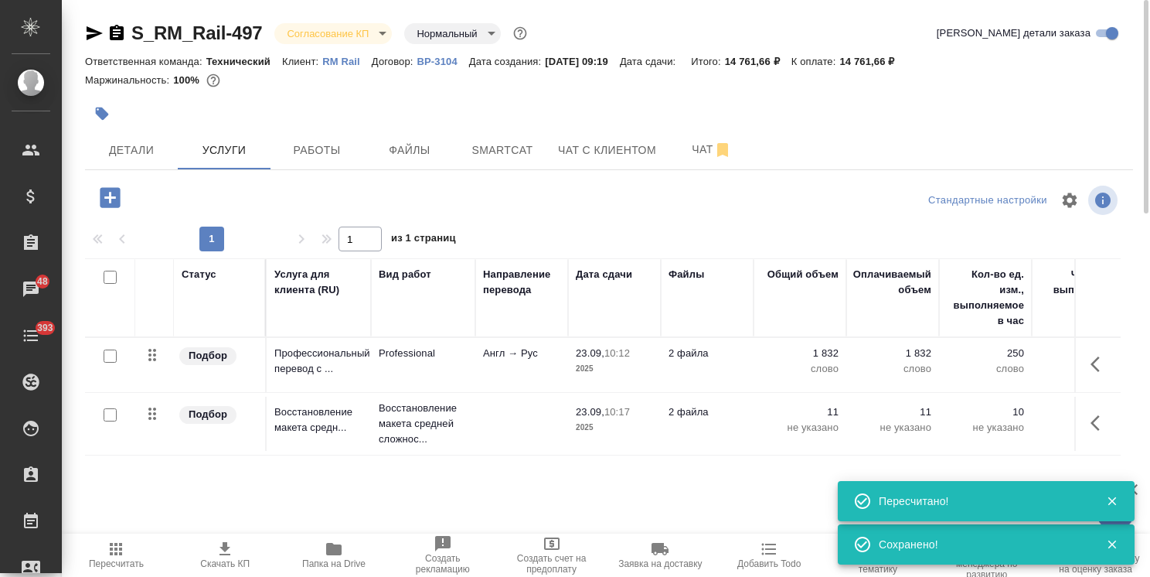
click at [226, 551] on icon "button" at bounding box center [225, 548] width 11 height 13
click at [142, 157] on span "Детали" at bounding box center [131, 150] width 74 height 19
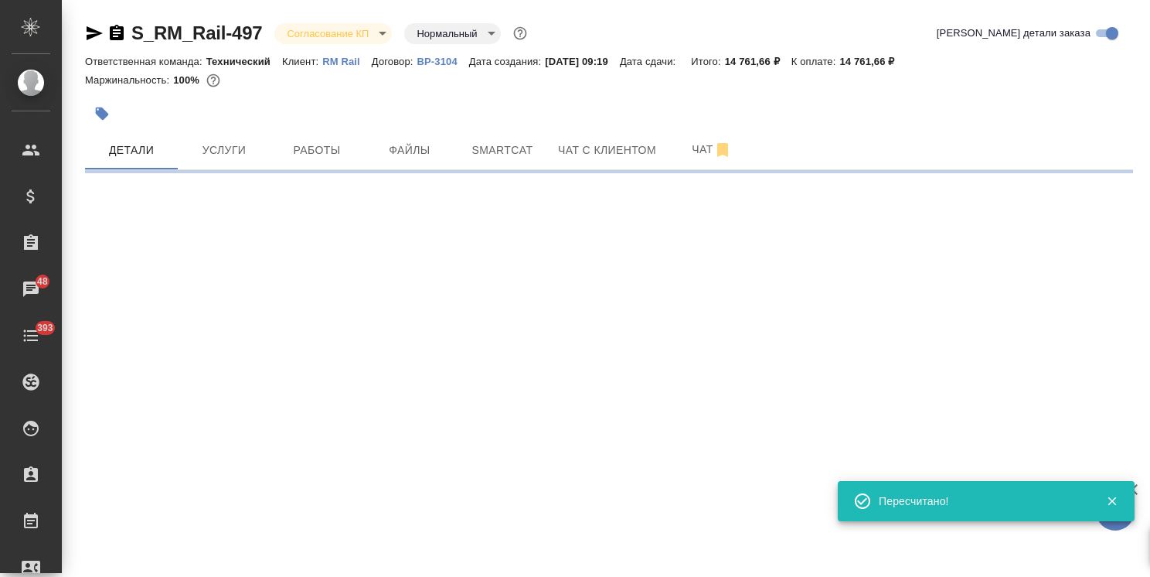
select select "RU"
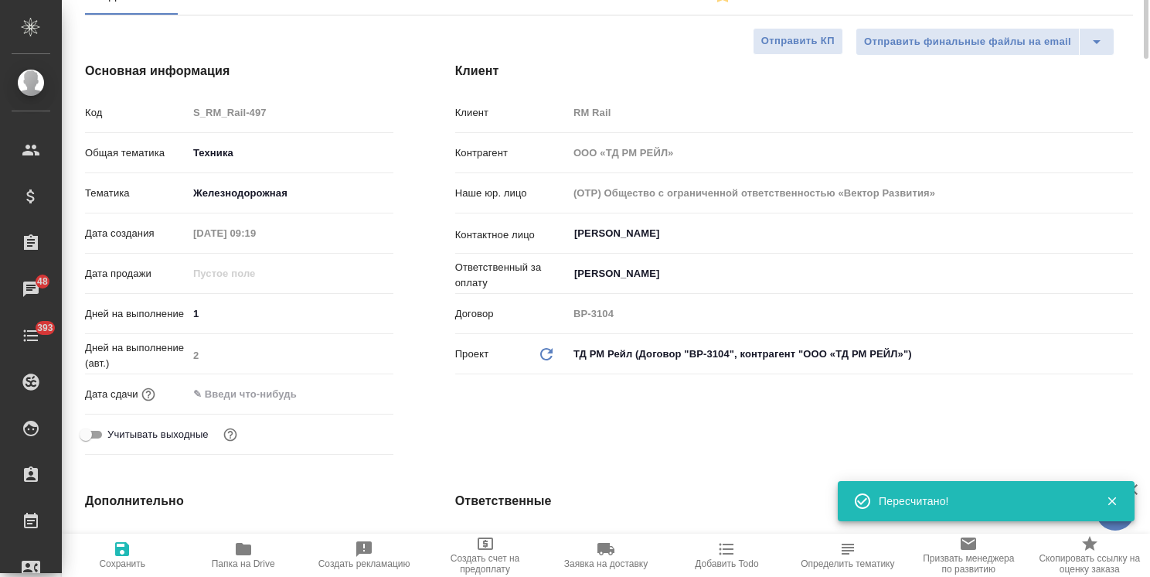
type textarea "x"
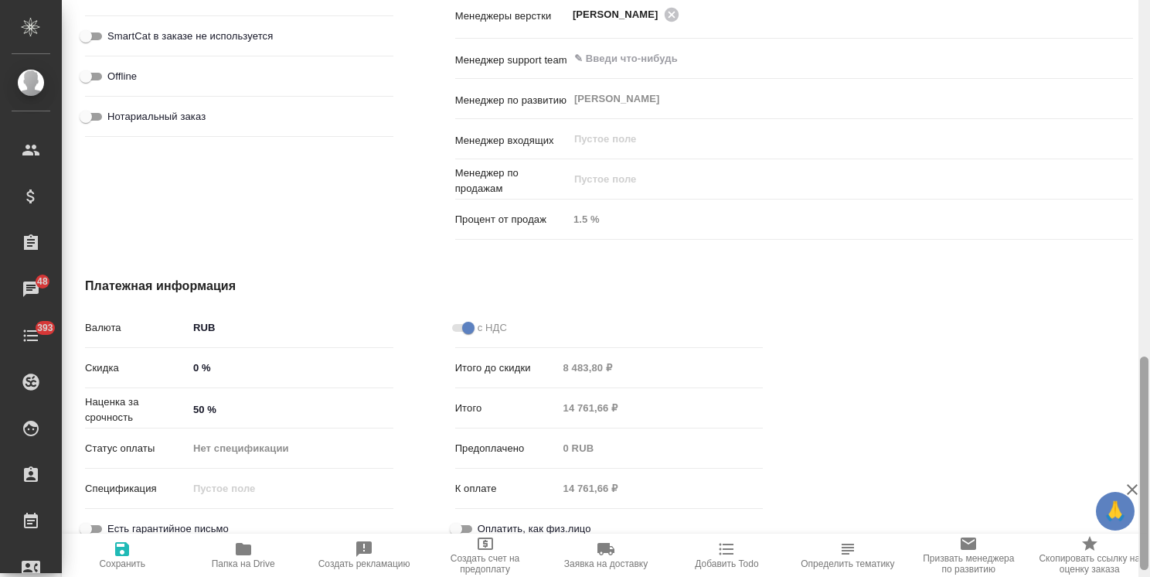
click at [1139, 270] on div at bounding box center [1145, 288] width 12 height 577
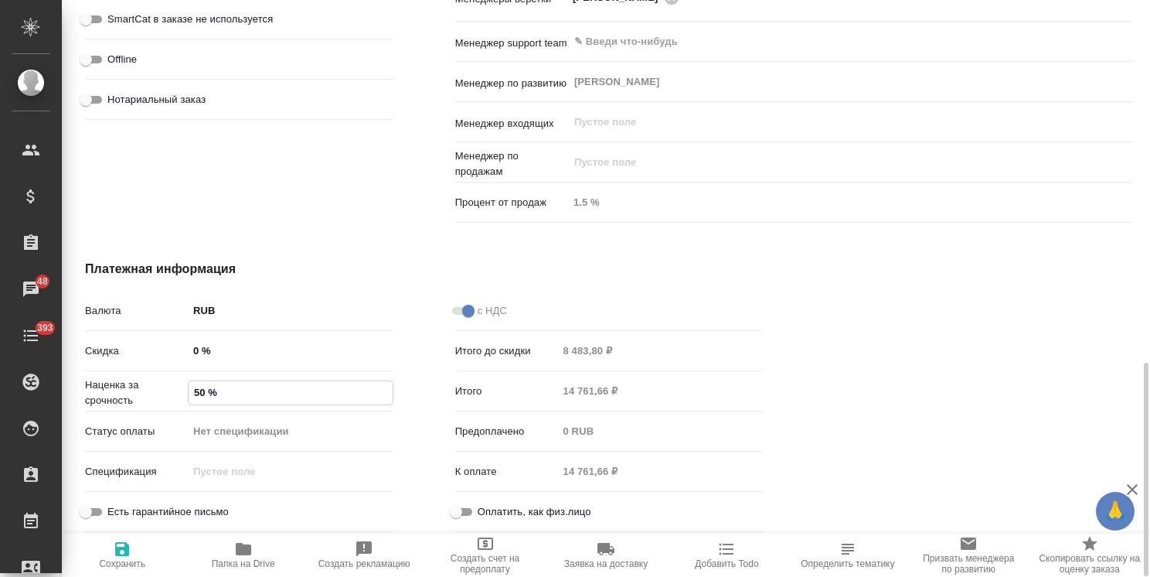
drag, startPoint x: 198, startPoint y: 393, endPoint x: 181, endPoint y: 394, distance: 17.1
click at [181, 394] on div "Наценка за срочность 50 %" at bounding box center [239, 390] width 308 height 27
type textarea "x"
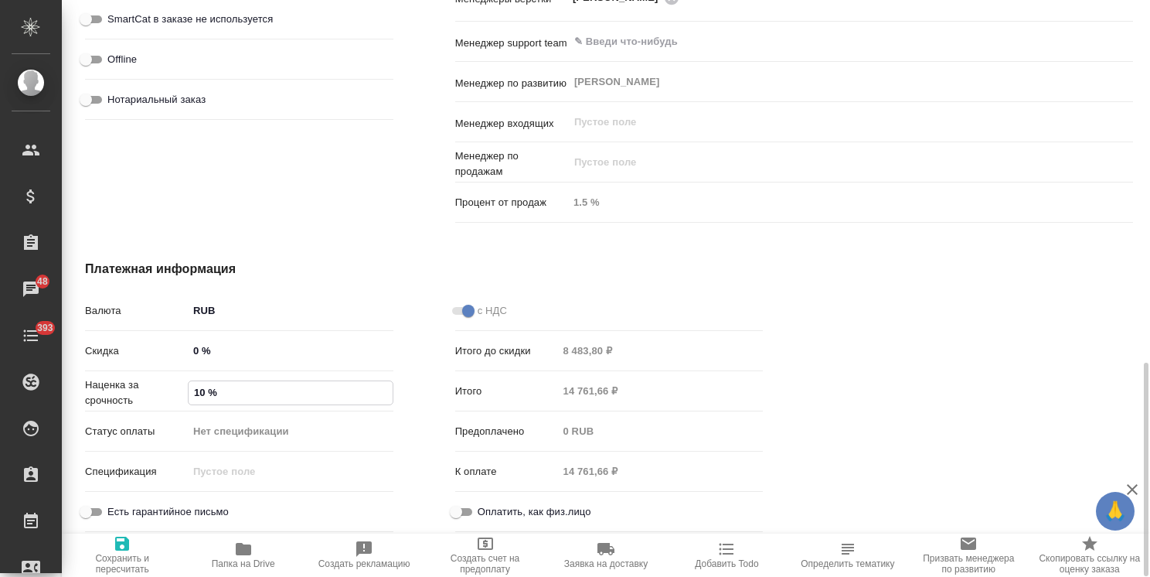
type input "100 %"
type textarea "x"
type input "100 %"
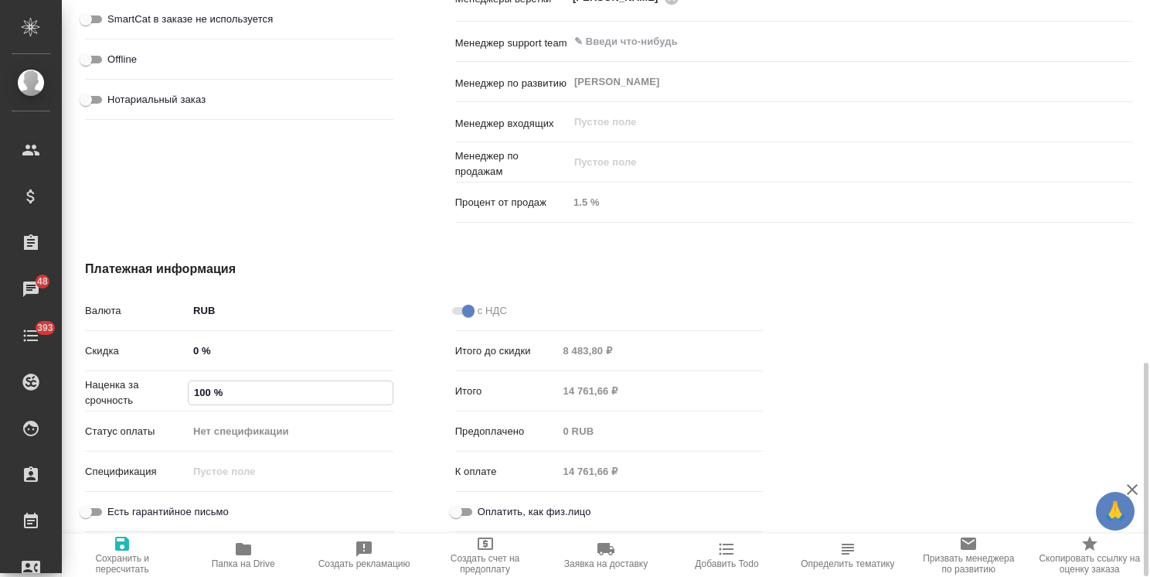
click at [135, 552] on span "Сохранить и пересчитать" at bounding box center [122, 554] width 102 height 40
type textarea "x"
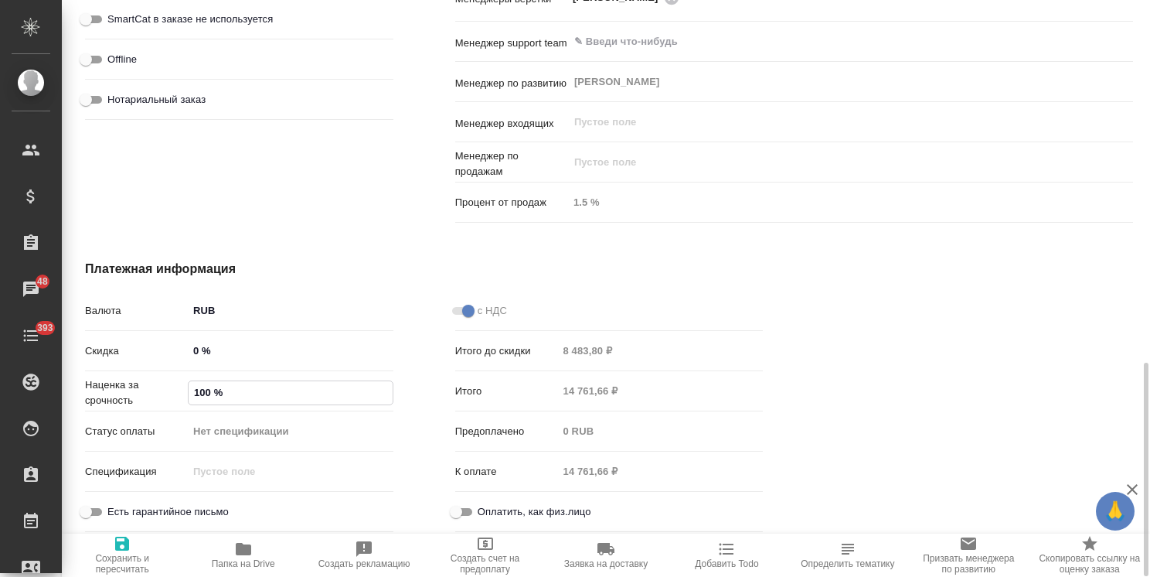
type textarea "x"
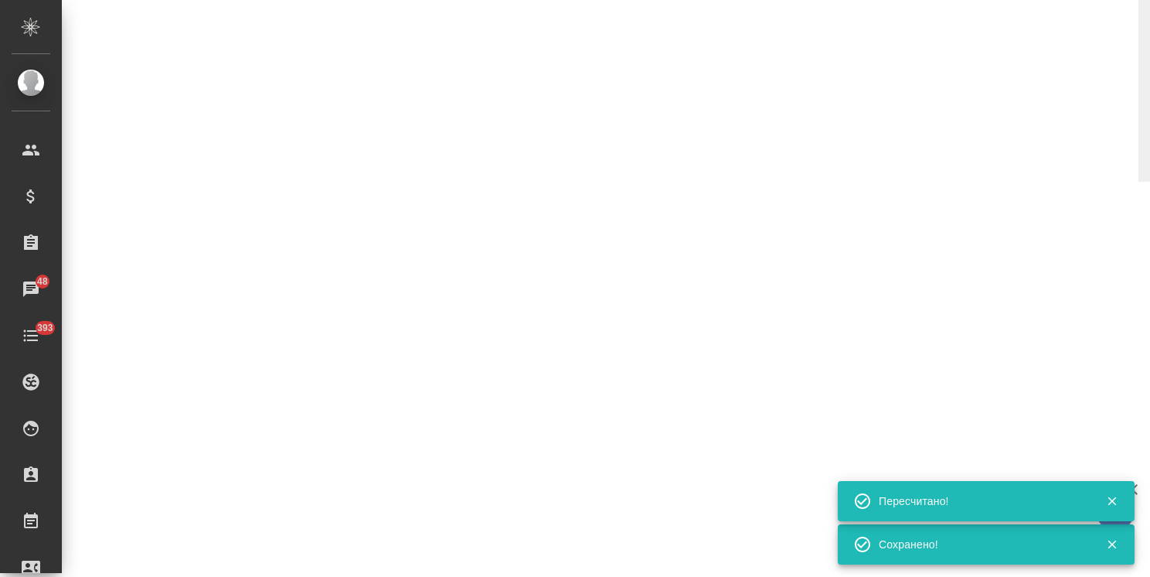
select select "RU"
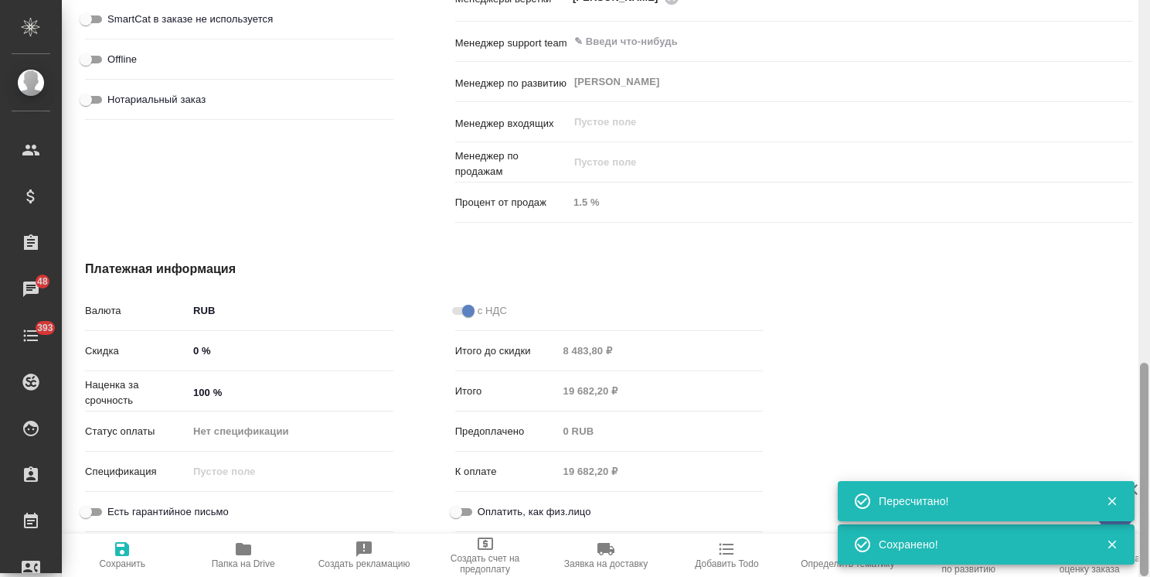
type textarea "x"
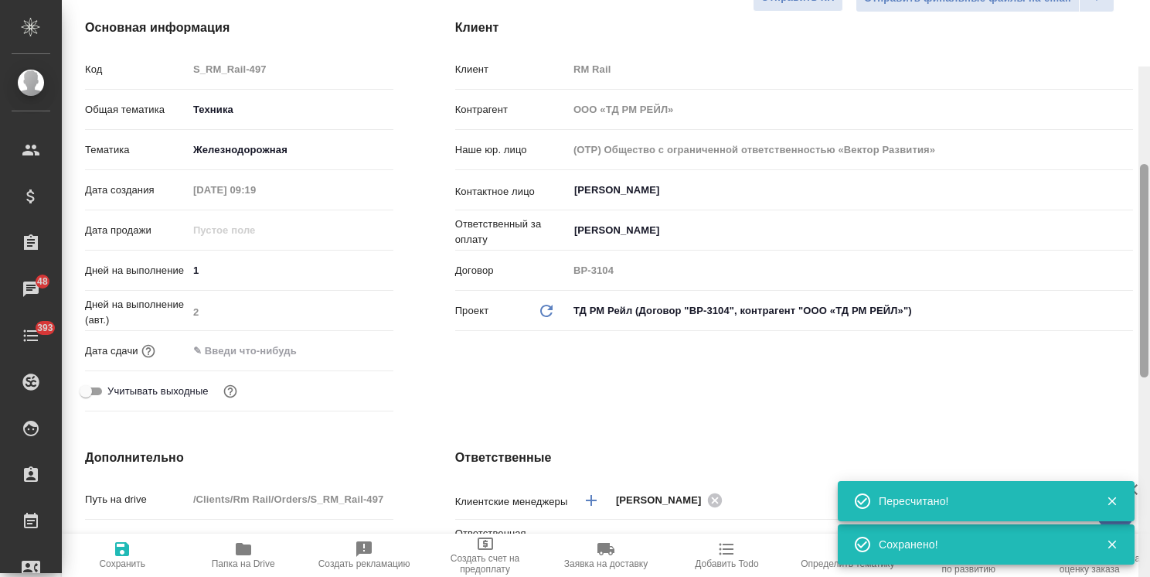
scroll to position [0, 0]
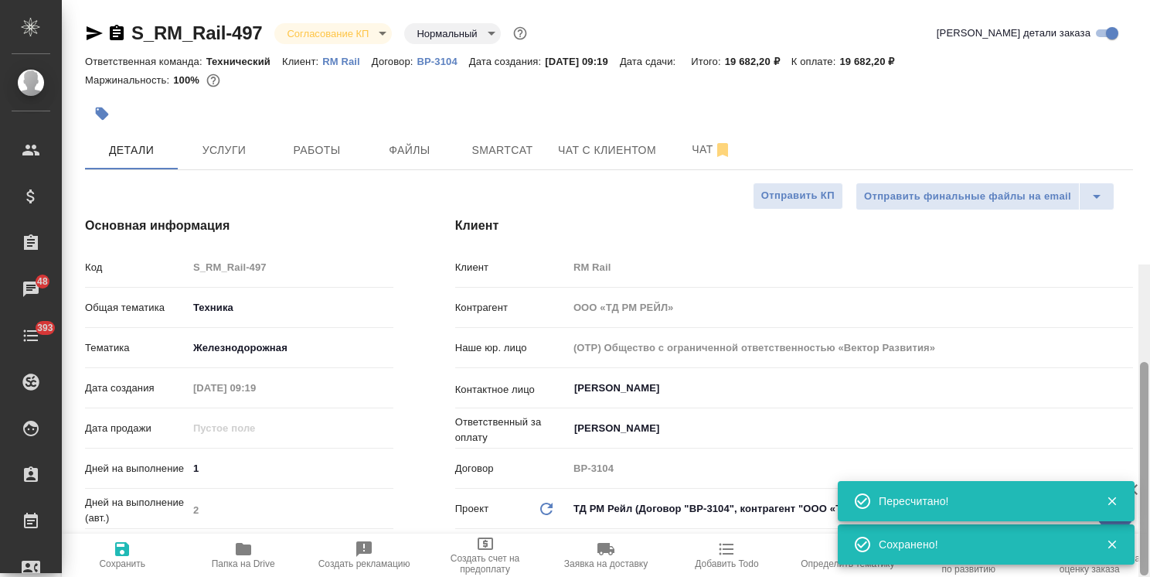
drag, startPoint x: 1146, startPoint y: 446, endPoint x: 1076, endPoint y: 31, distance: 421.0
click at [1150, 65] on html "🙏 .cls-1 fill:#fff; AWATERA Usmanova Olga Клиенты Спецификации Заказы 48 Чаты 3…" at bounding box center [575, 288] width 1150 height 577
click at [229, 150] on span "Услуги" at bounding box center [224, 150] width 74 height 19
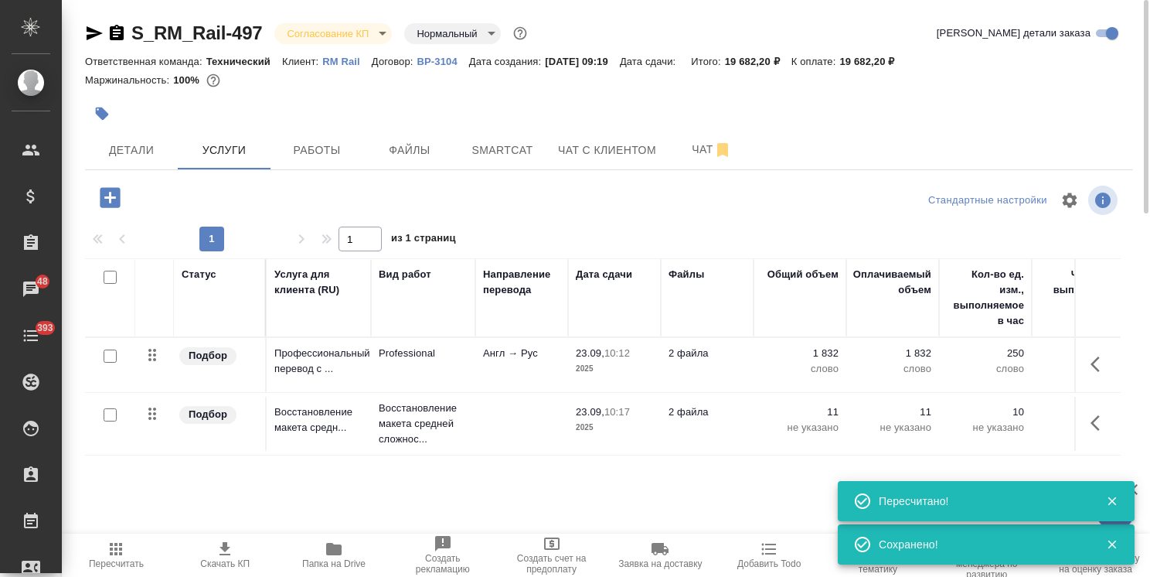
click at [233, 549] on icon "button" at bounding box center [225, 549] width 19 height 19
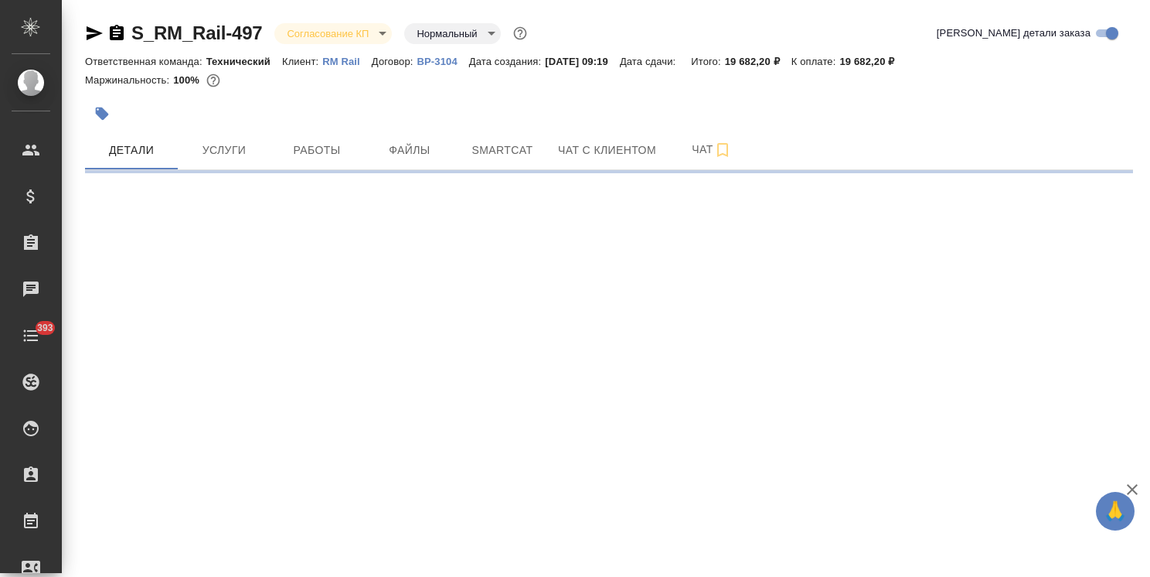
select select "RU"
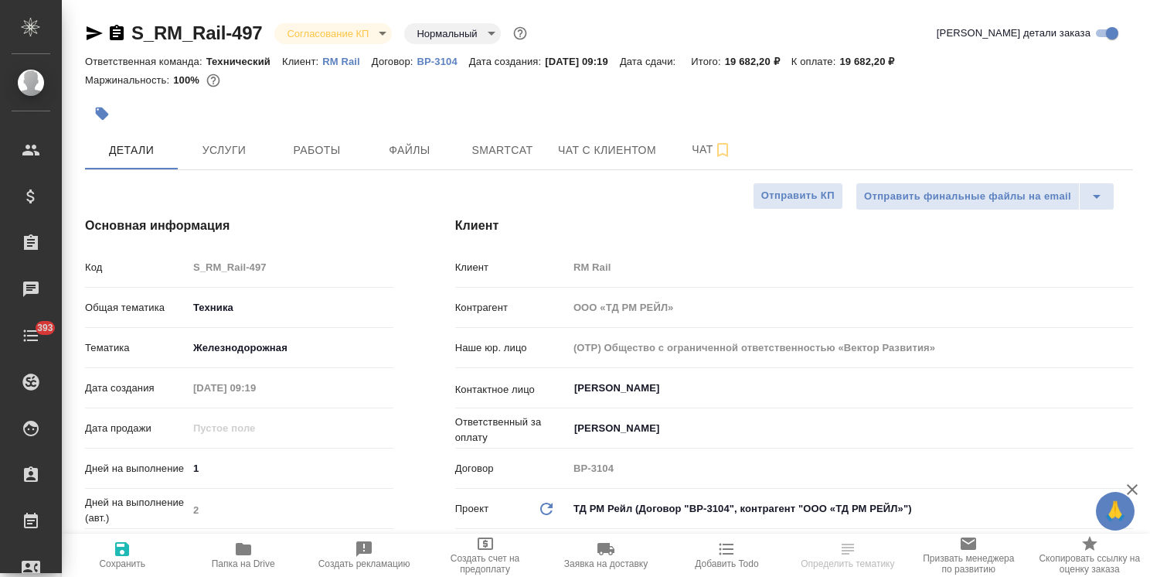
type textarea "x"
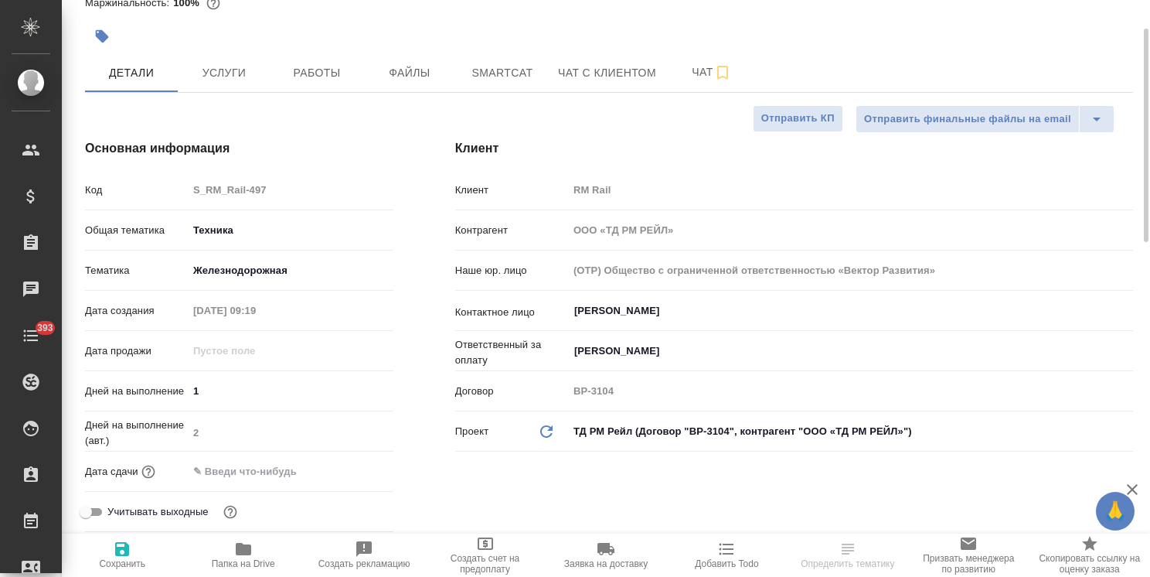
type textarea "x"
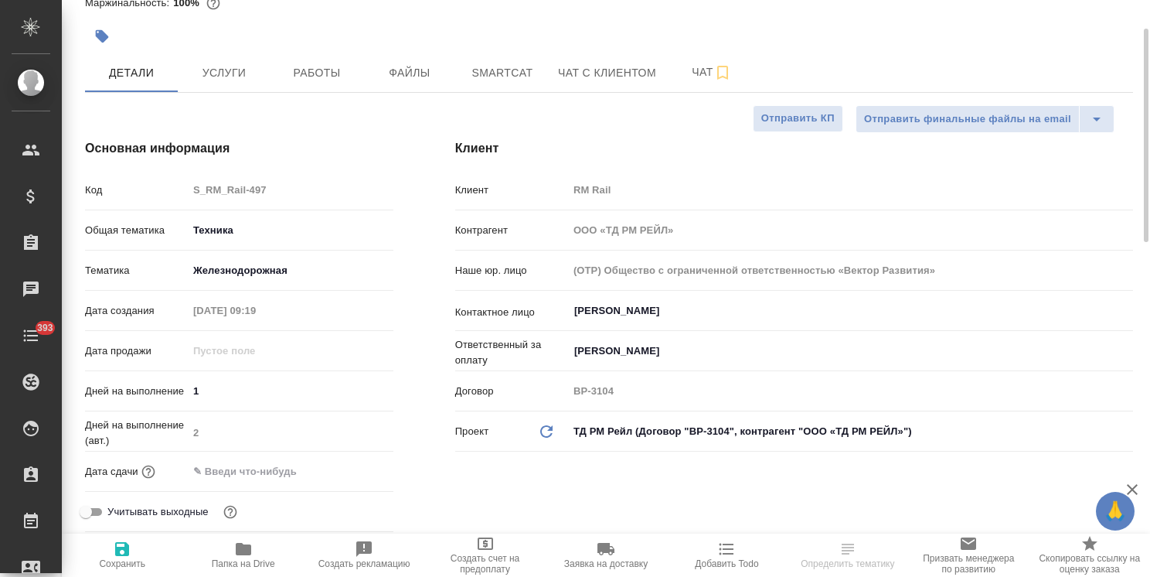
type textarea "x"
click at [176, 386] on div "Дней на выполнение 1" at bounding box center [239, 390] width 308 height 27
type input "2"
type textarea "x"
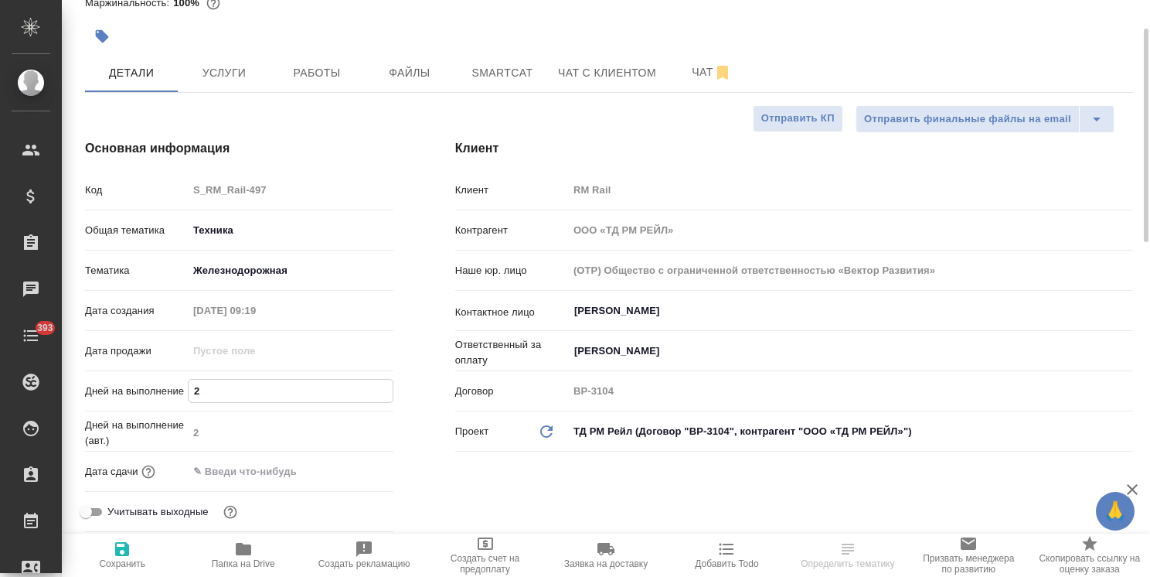
type textarea "x"
type input "2"
click at [120, 550] on icon "button" at bounding box center [122, 549] width 14 height 14
type textarea "x"
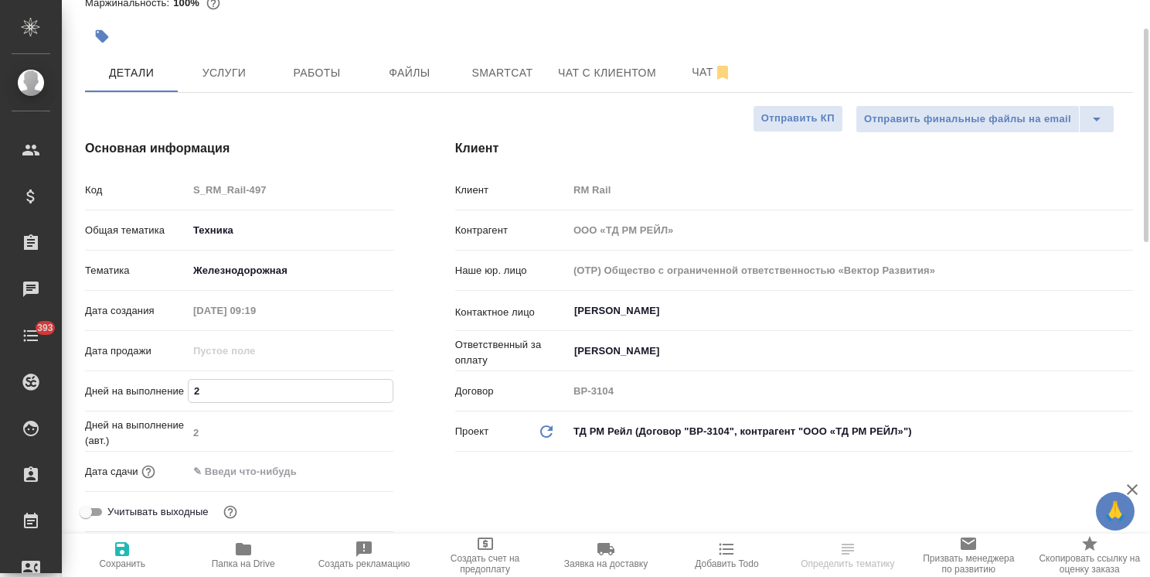
type textarea "x"
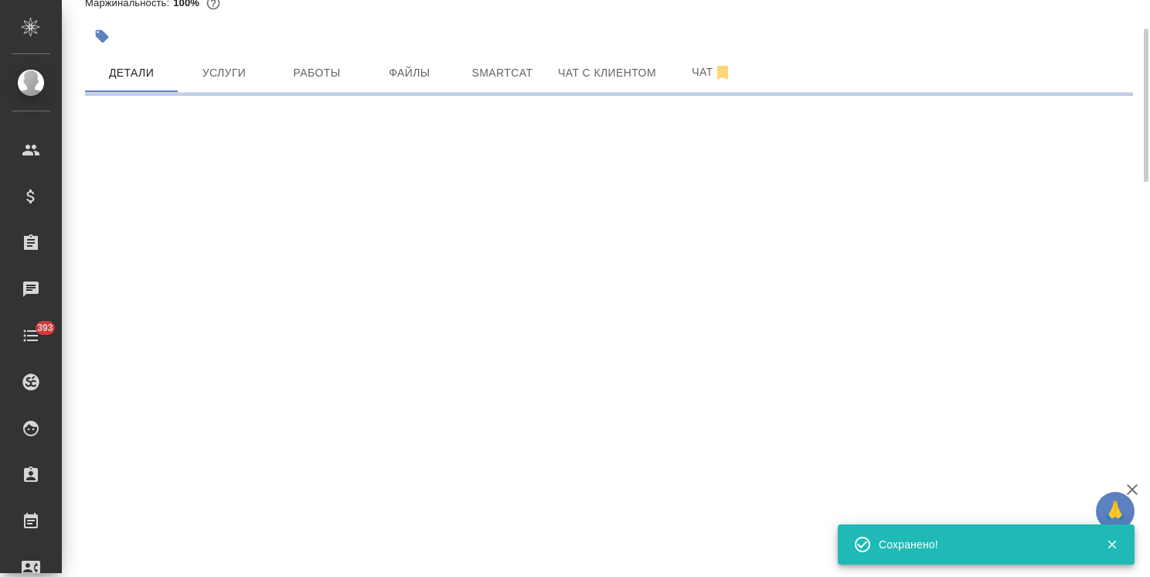
select select "RU"
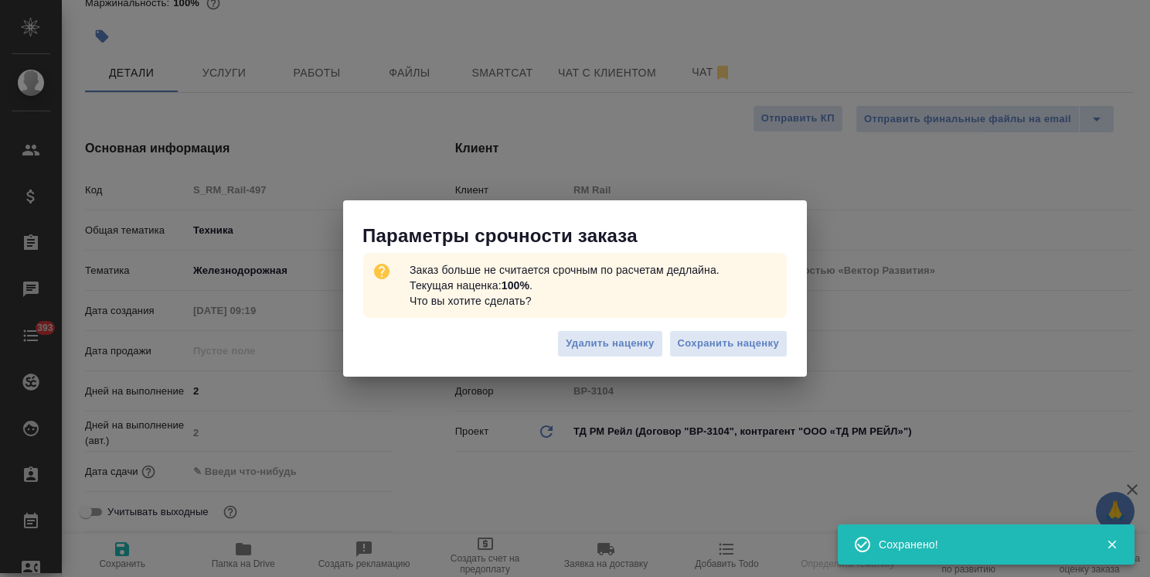
type textarea "x"
click at [620, 345] on span "Удалить наценку" at bounding box center [610, 344] width 88 height 18
type textarea "x"
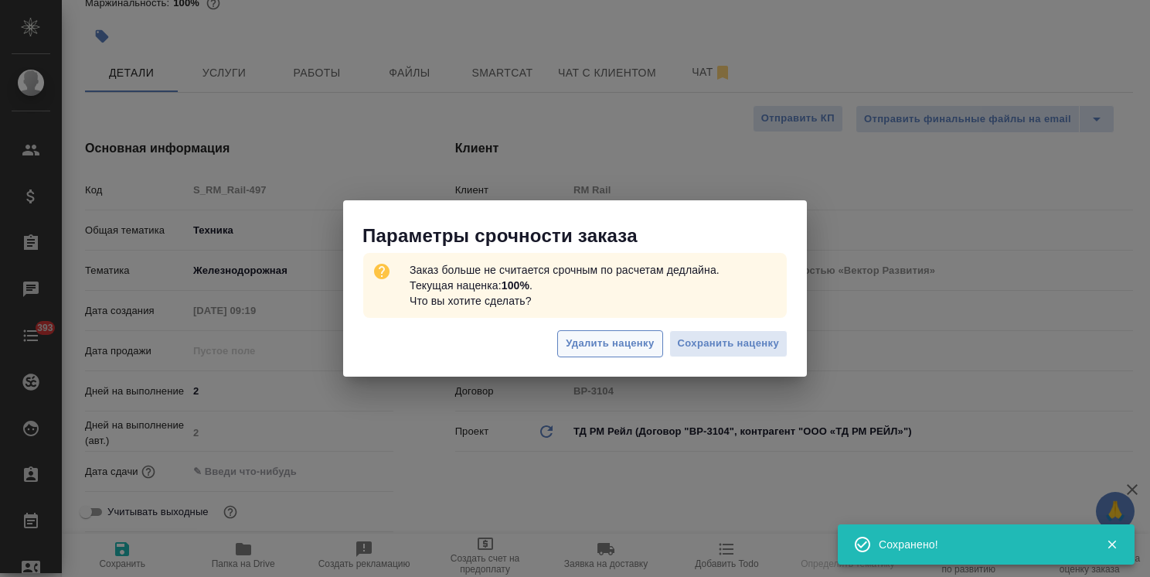
type textarea "x"
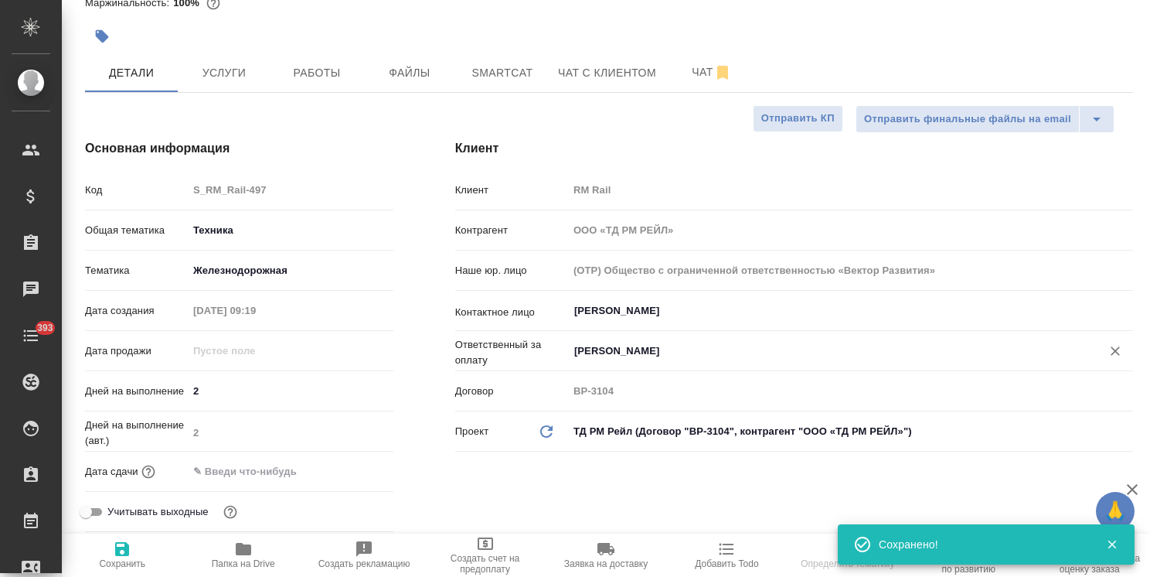
type textarea "x"
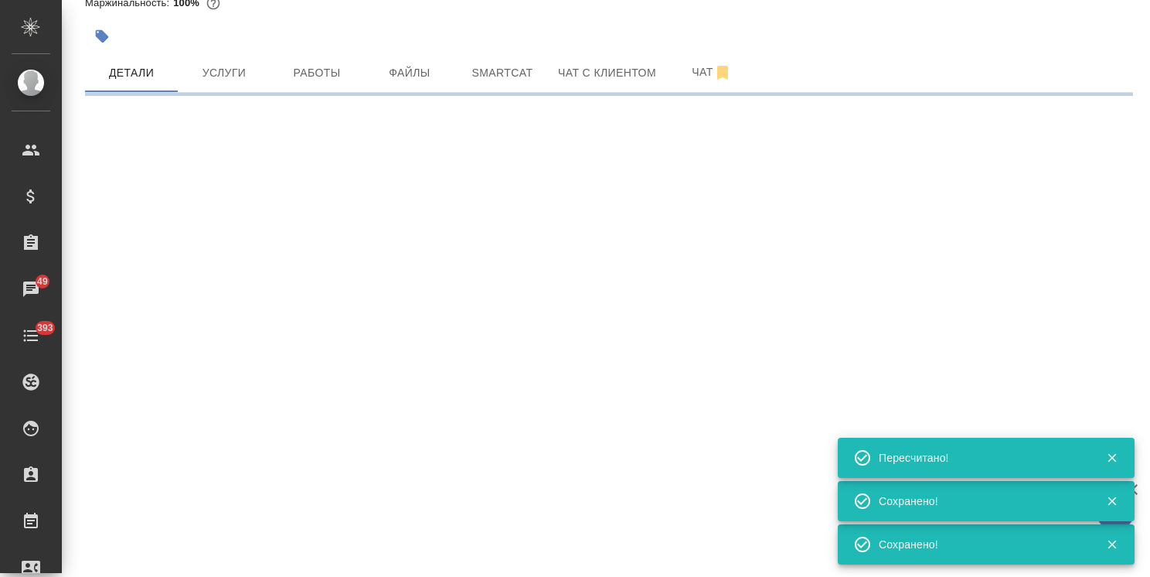
select select "RU"
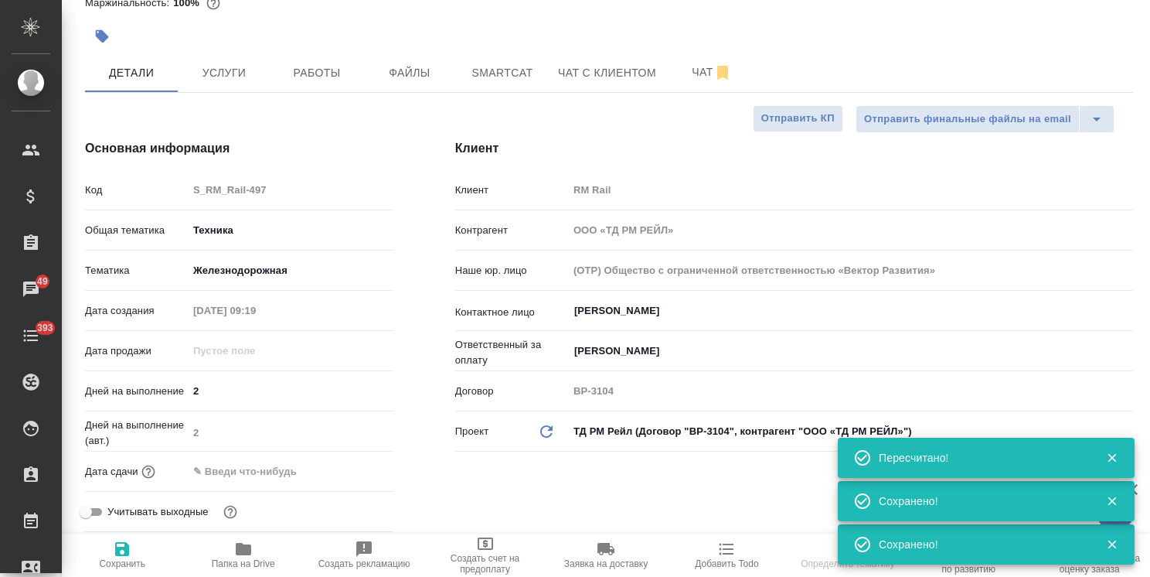
type textarea "x"
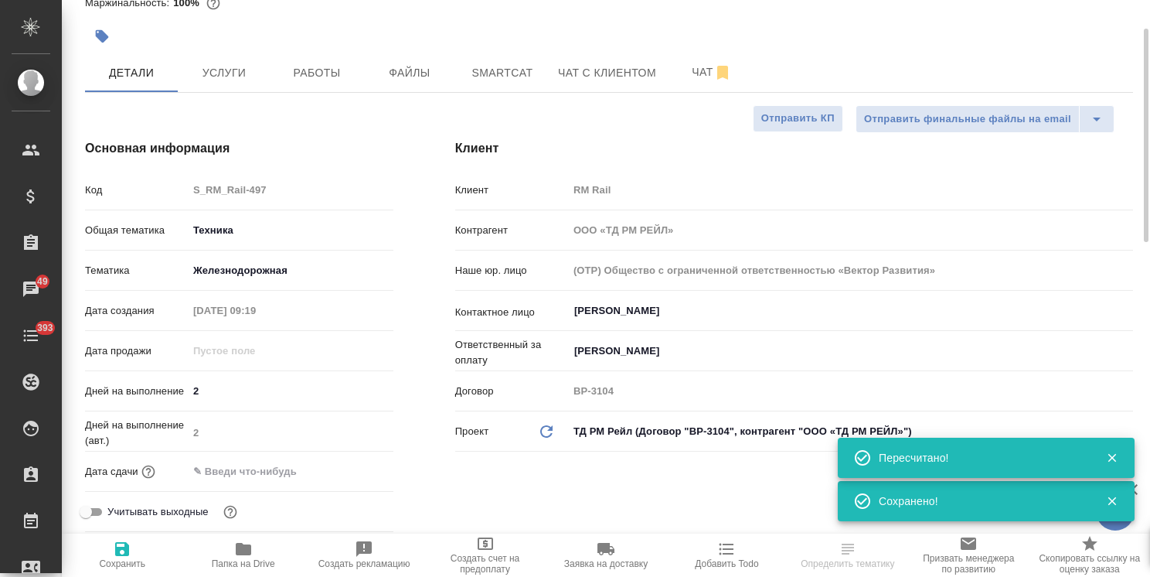
click at [271, 465] on input "text" at bounding box center [255, 471] width 135 height 22
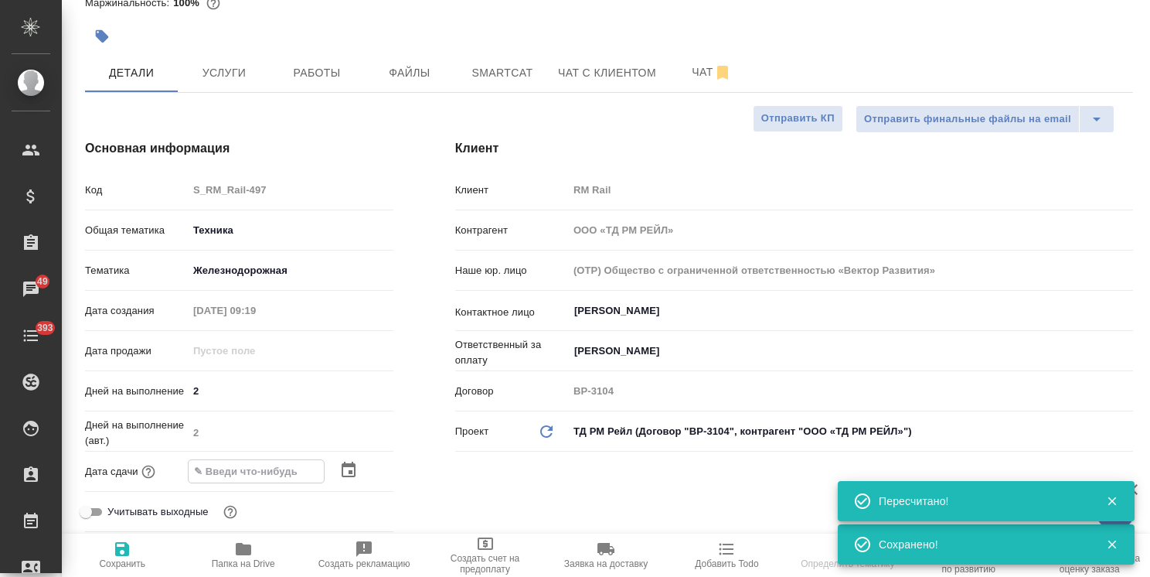
click at [340, 473] on icon "button" at bounding box center [348, 470] width 19 height 19
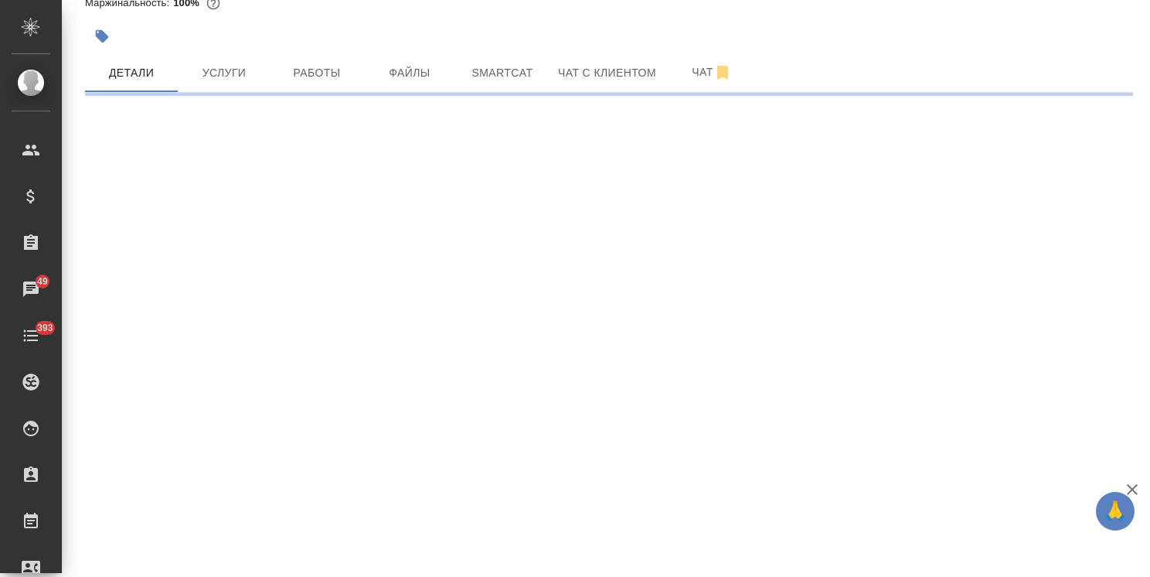
select select "RU"
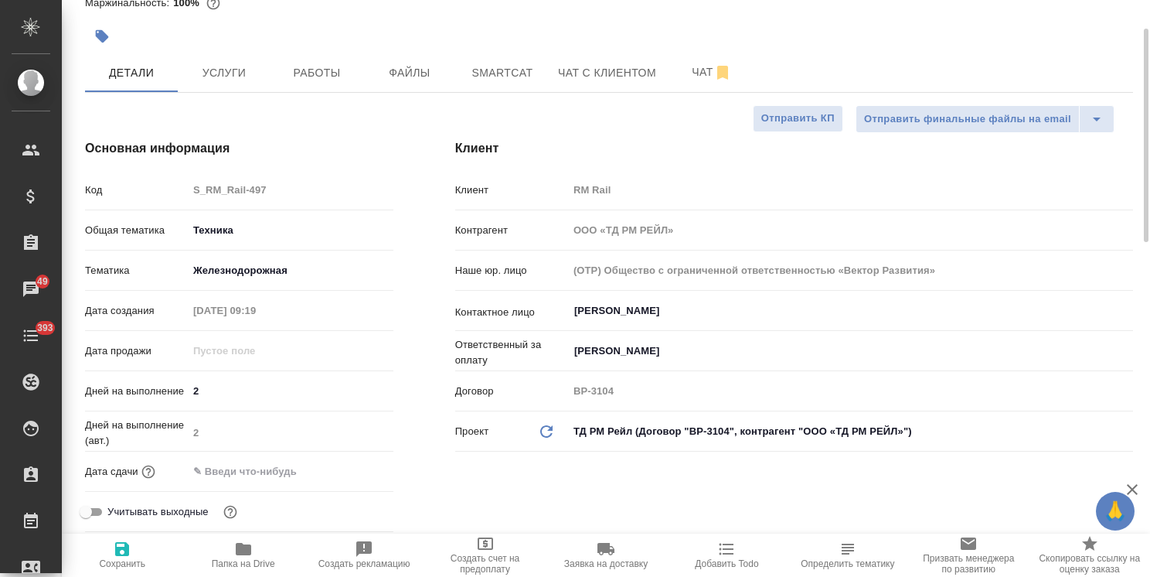
type textarea "x"
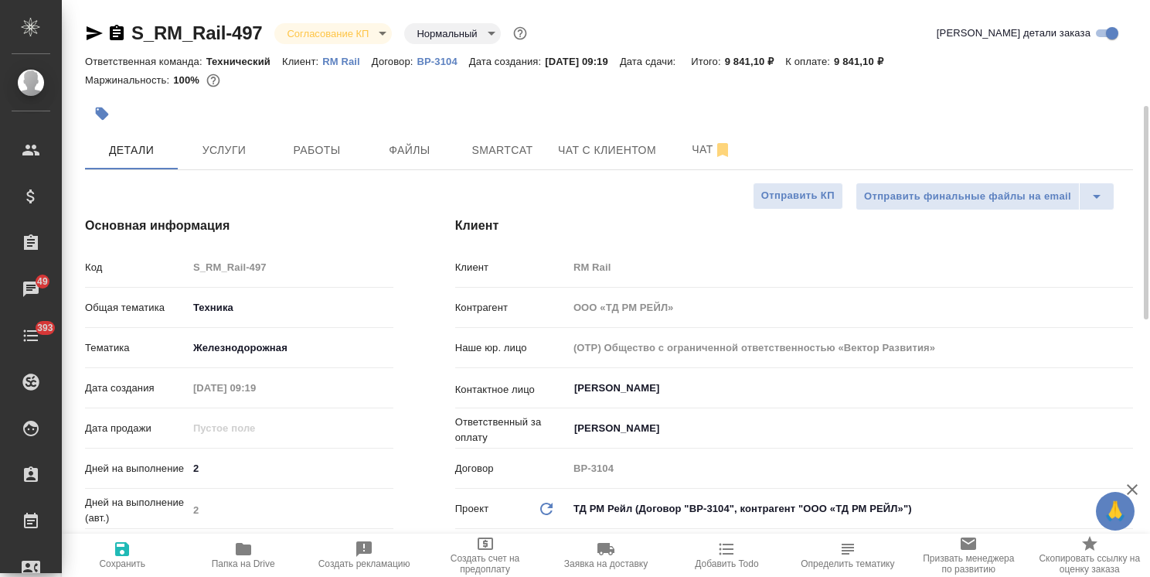
scroll to position [155, 0]
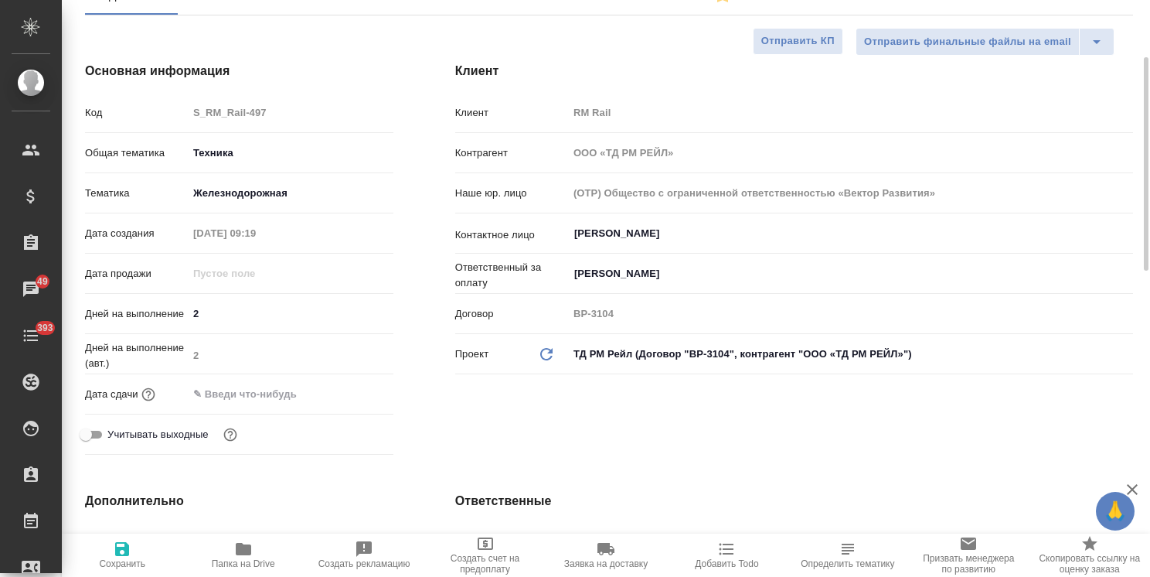
click at [290, 387] on input "text" at bounding box center [255, 394] width 135 height 22
click at [343, 394] on icon "button" at bounding box center [349, 391] width 14 height 15
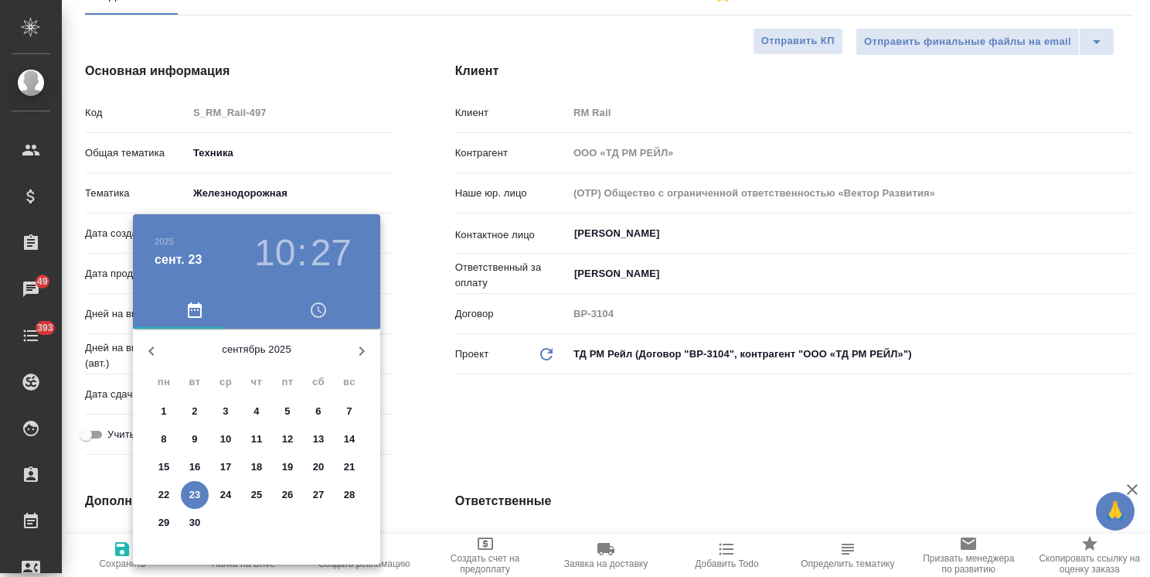
click at [224, 495] on p "24" at bounding box center [226, 494] width 12 height 15
type input "[DATE] 10:27"
type textarea "x"
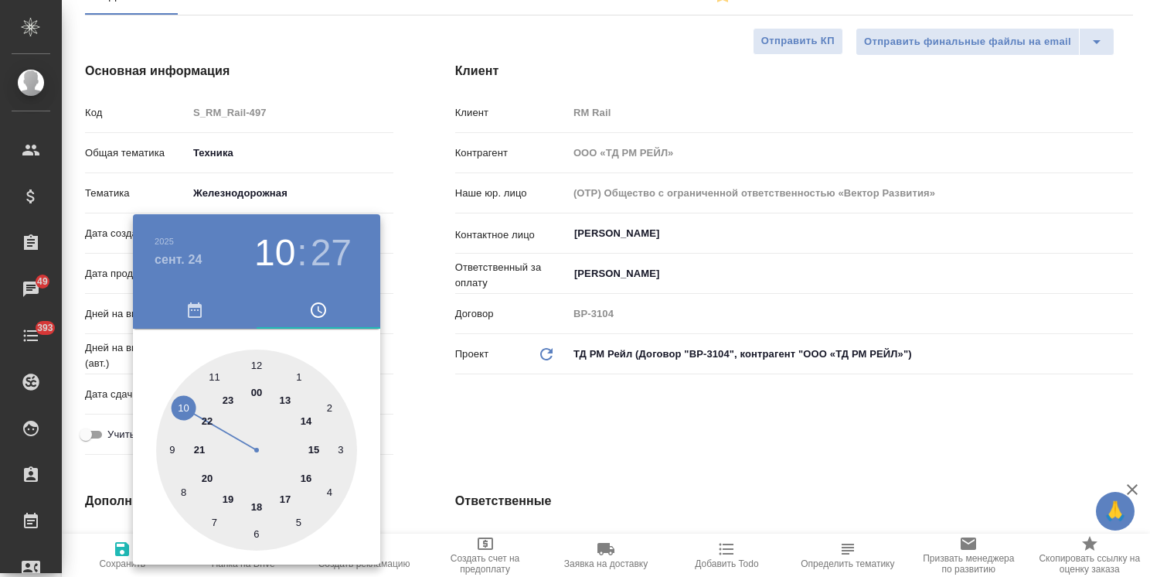
click at [469, 430] on div at bounding box center [575, 288] width 1150 height 577
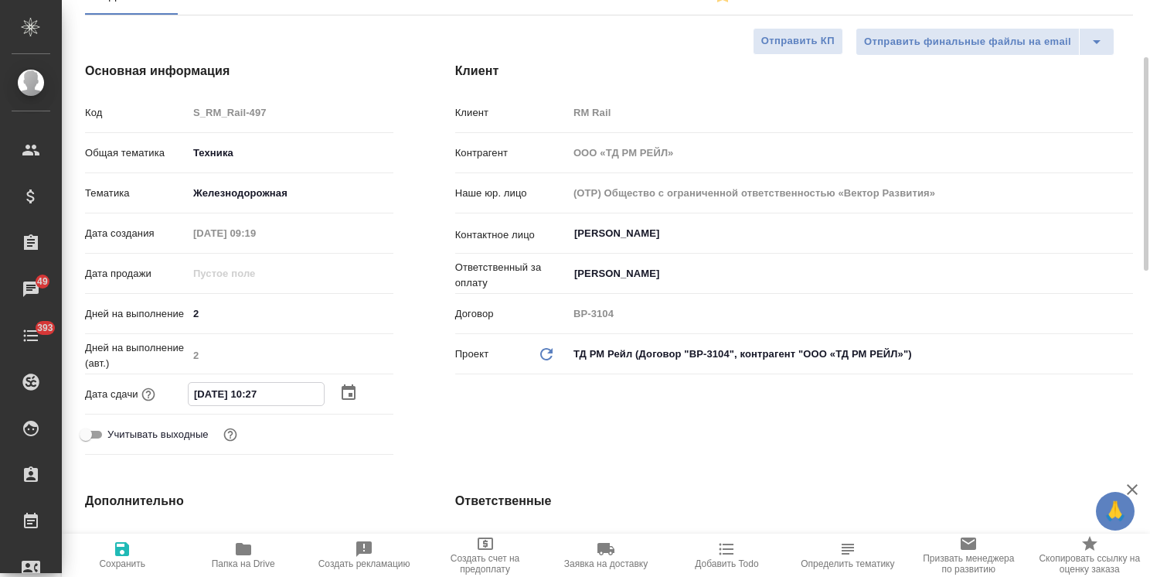
click at [254, 393] on input "[DATE] 10:27" at bounding box center [256, 394] width 135 height 22
type input "[DATE] 17:27"
type textarea "x"
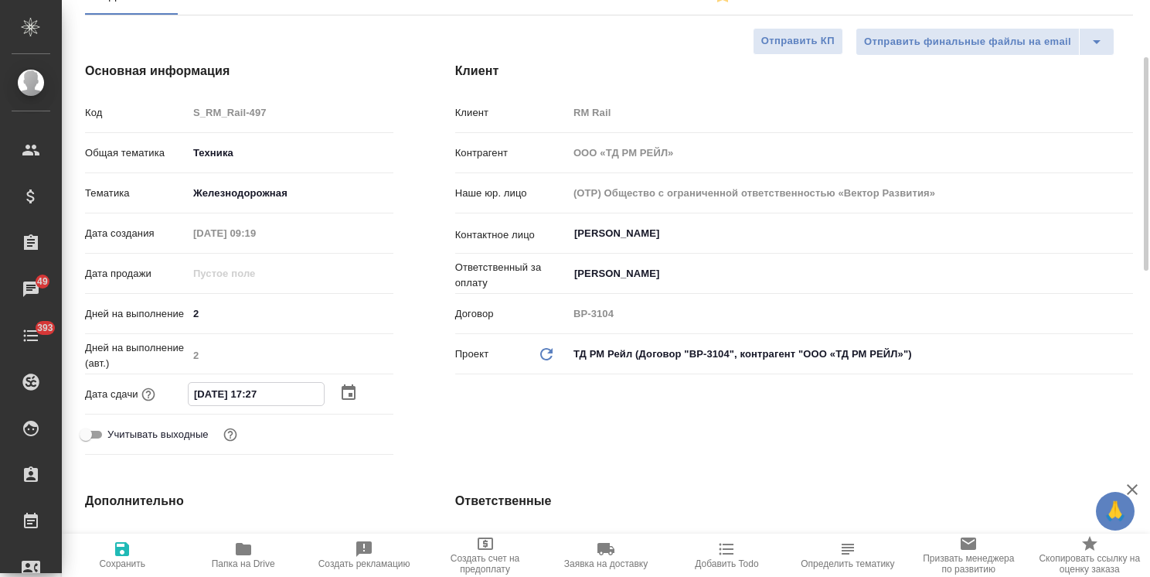
drag, startPoint x: 278, startPoint y: 391, endPoint x: 263, endPoint y: 398, distance: 17.0
click at [263, 398] on input "[DATE] 17:27" at bounding box center [256, 394] width 135 height 22
type input "[DATE] 17:0_"
type textarea "x"
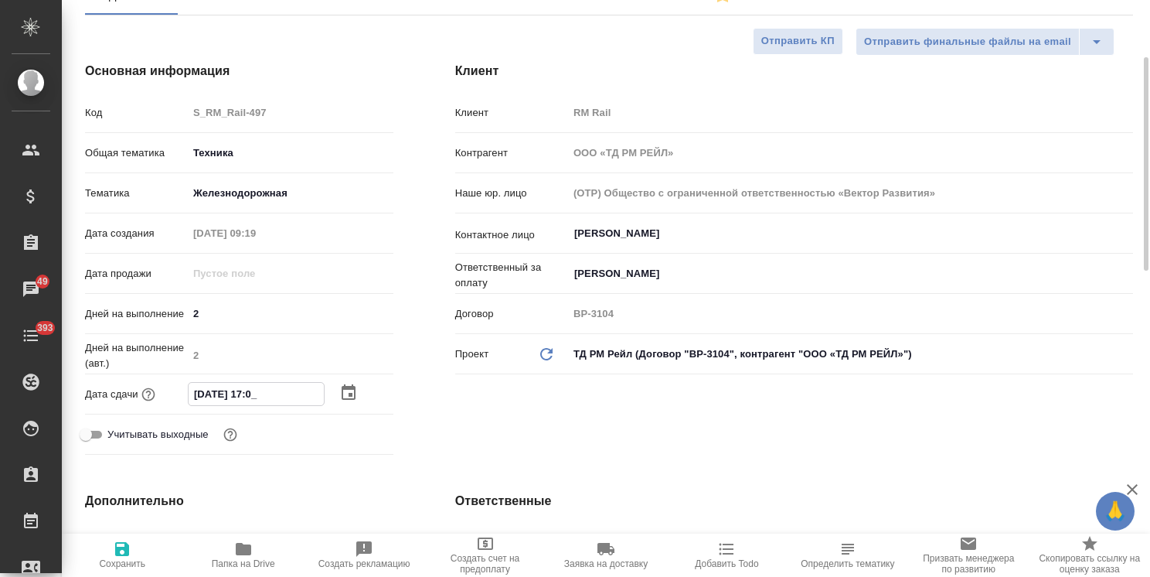
type textarea "x"
type input "[DATE] 17:00"
type textarea "x"
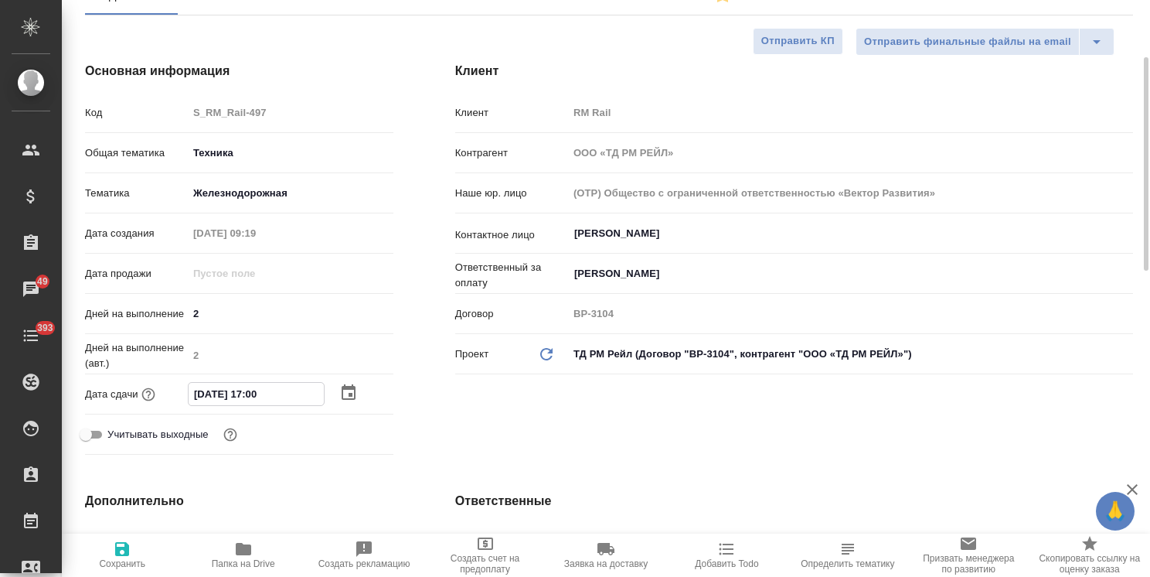
type input "[DATE] 17:00"
click at [127, 546] on icon "button" at bounding box center [122, 549] width 14 height 14
type textarea "x"
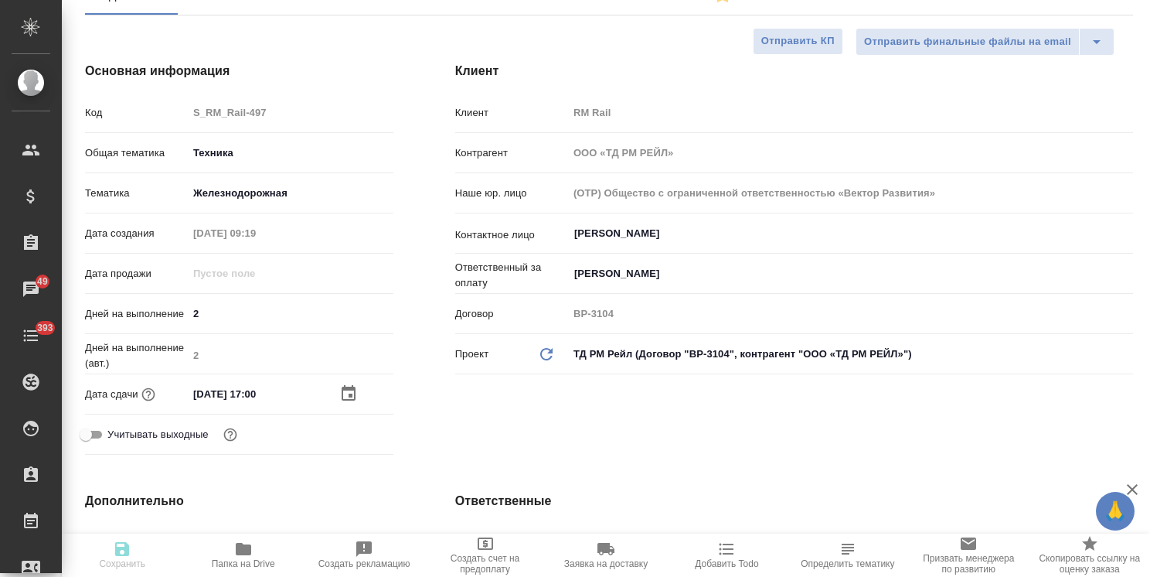
type textarea "x"
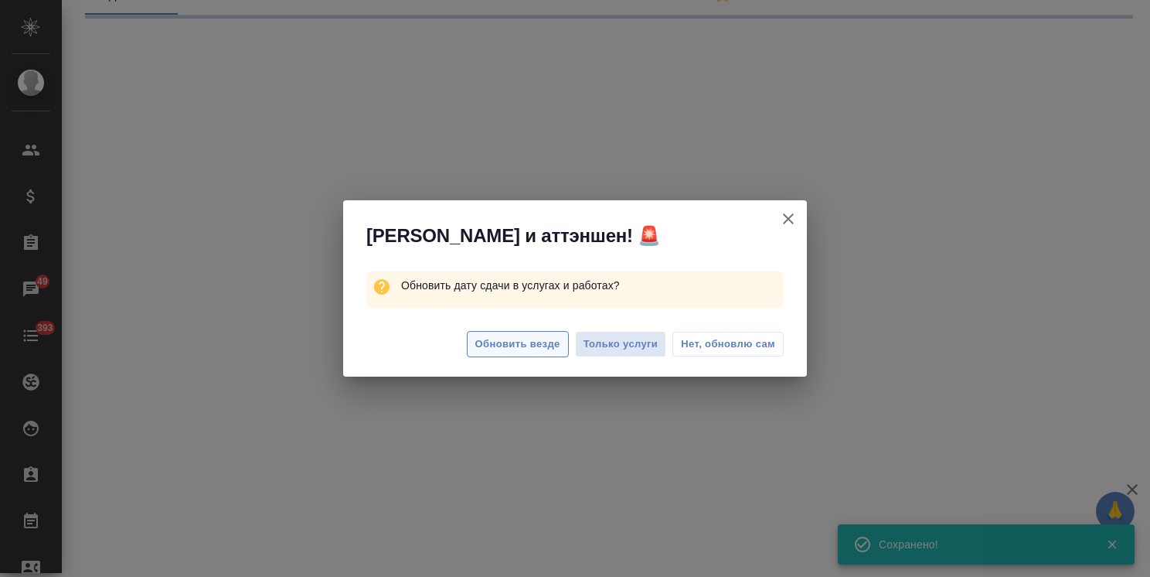
select select "RU"
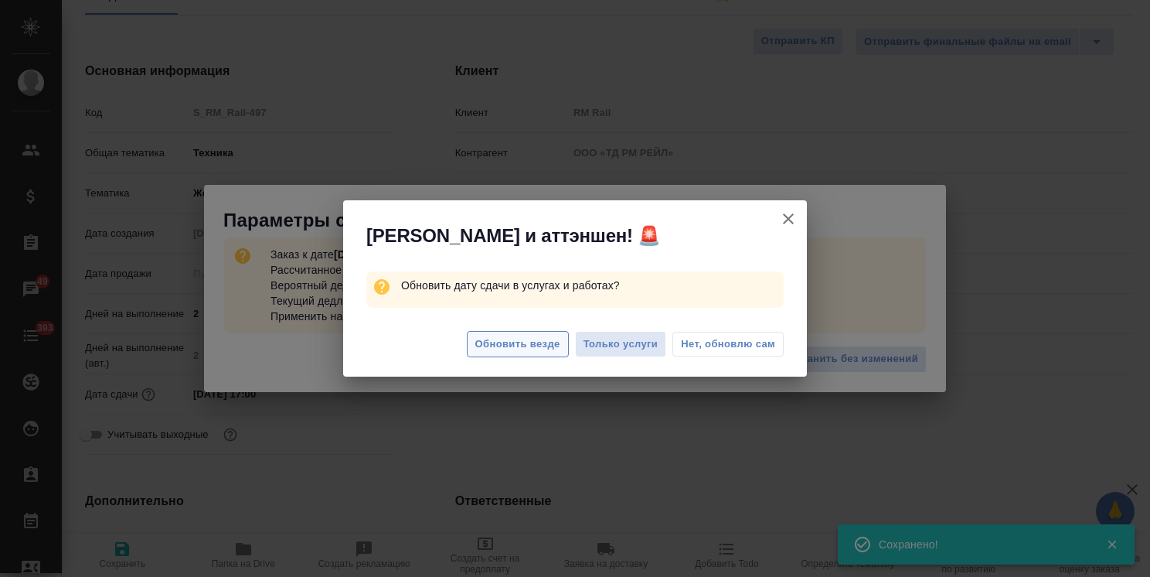
type textarea "x"
click at [497, 343] on span "Обновить везде" at bounding box center [518, 345] width 85 height 18
type textarea "x"
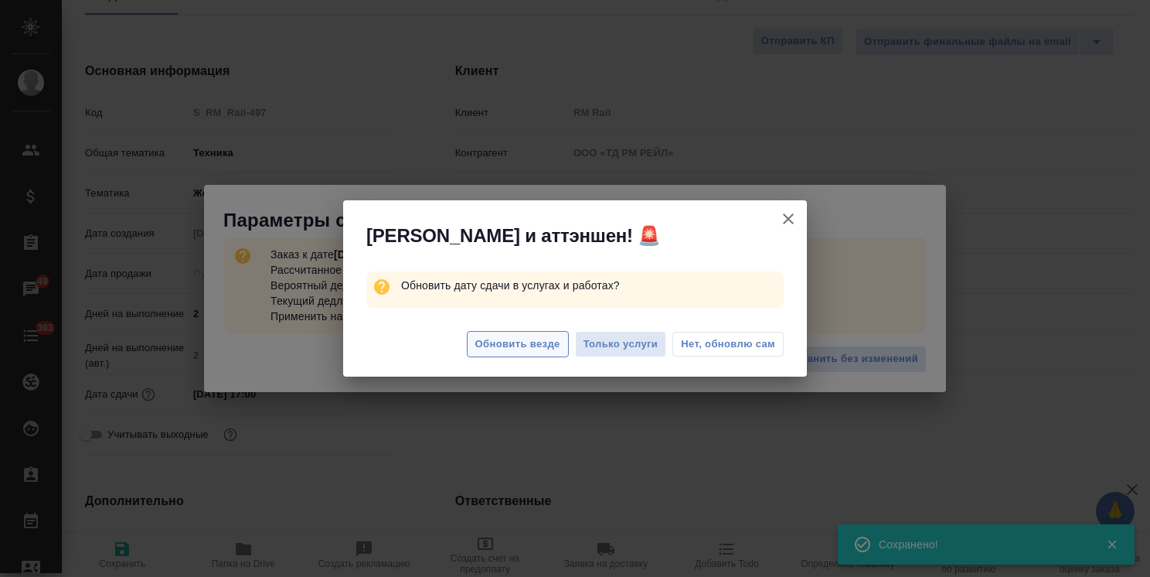
type textarea "x"
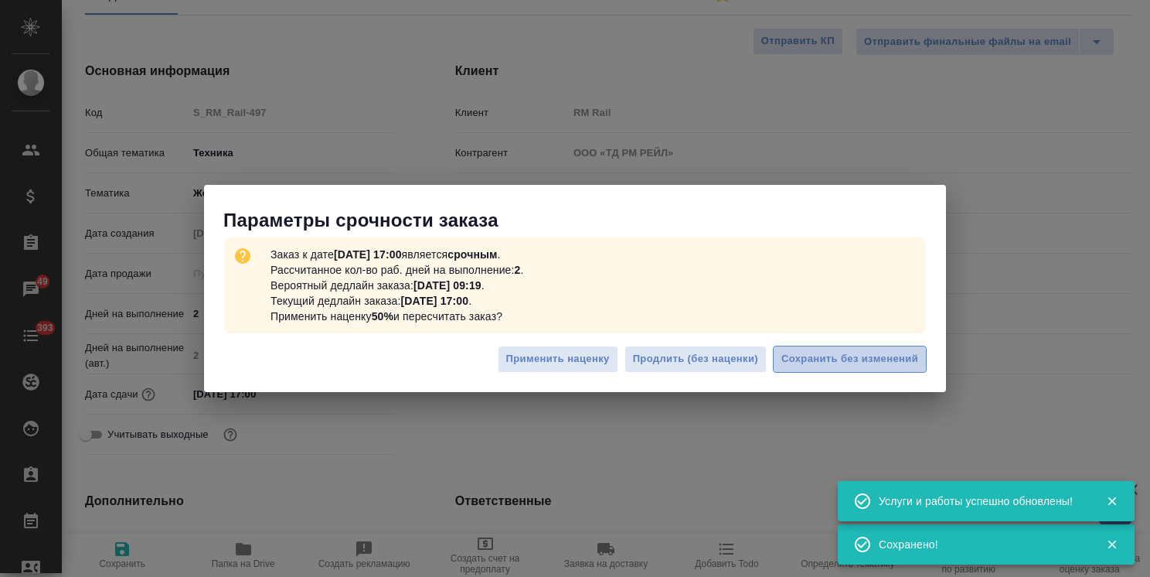
click at [810, 351] on span "Сохранить без изменений" at bounding box center [850, 359] width 137 height 18
type textarea "x"
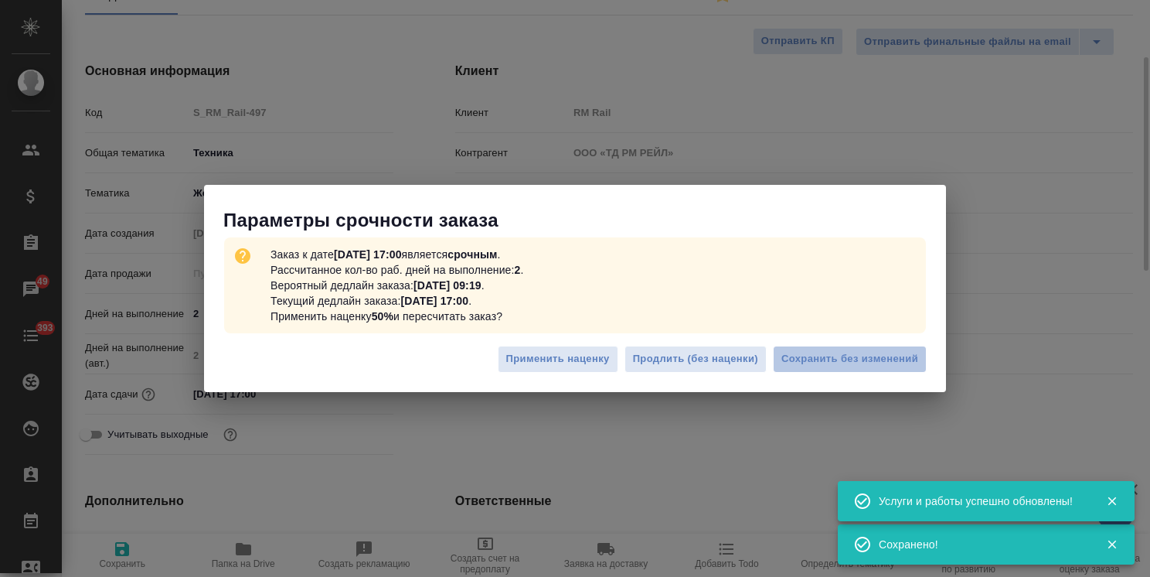
type textarea "x"
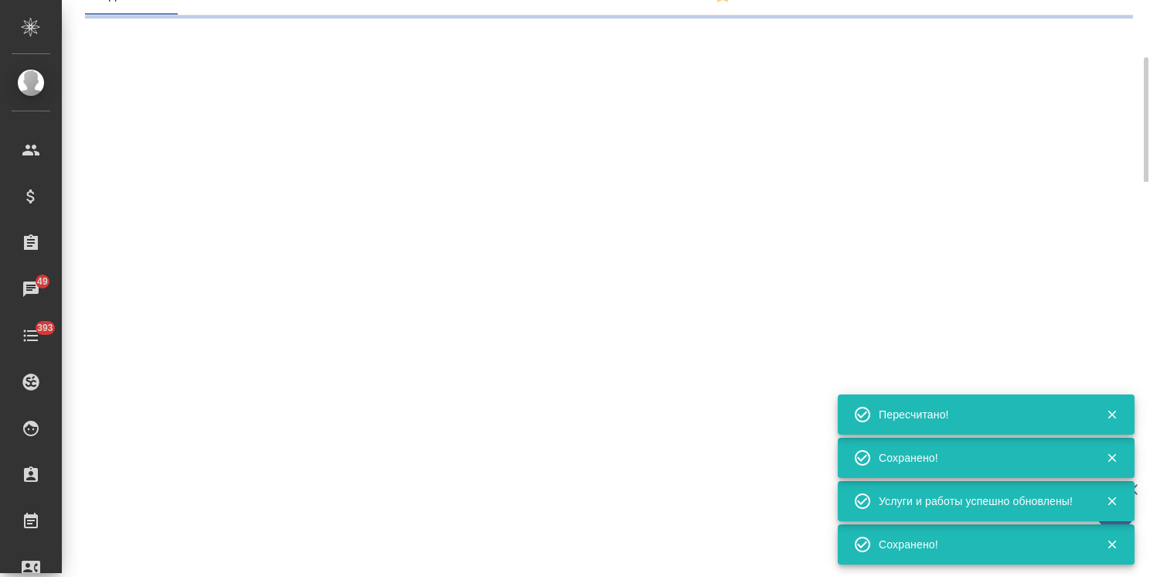
type input "urgent"
select select "RU"
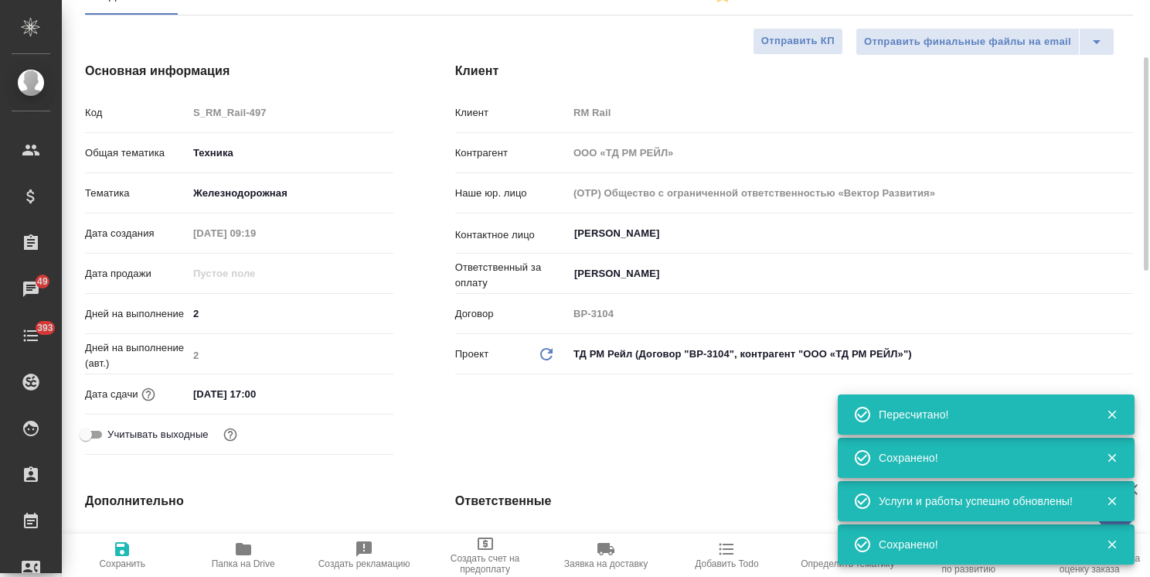
type textarea "x"
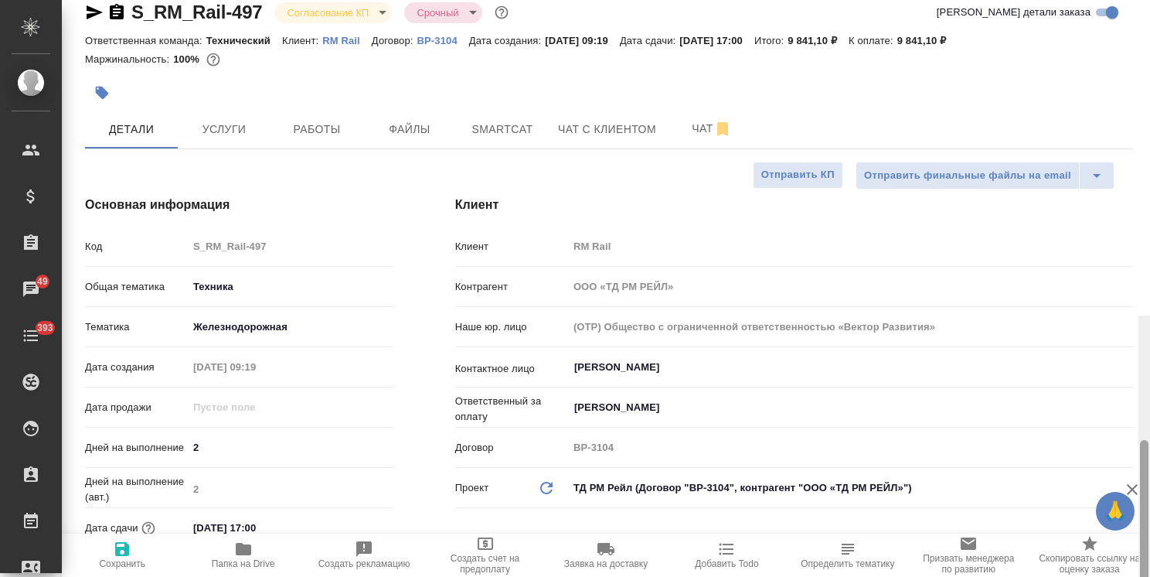
scroll to position [0, 0]
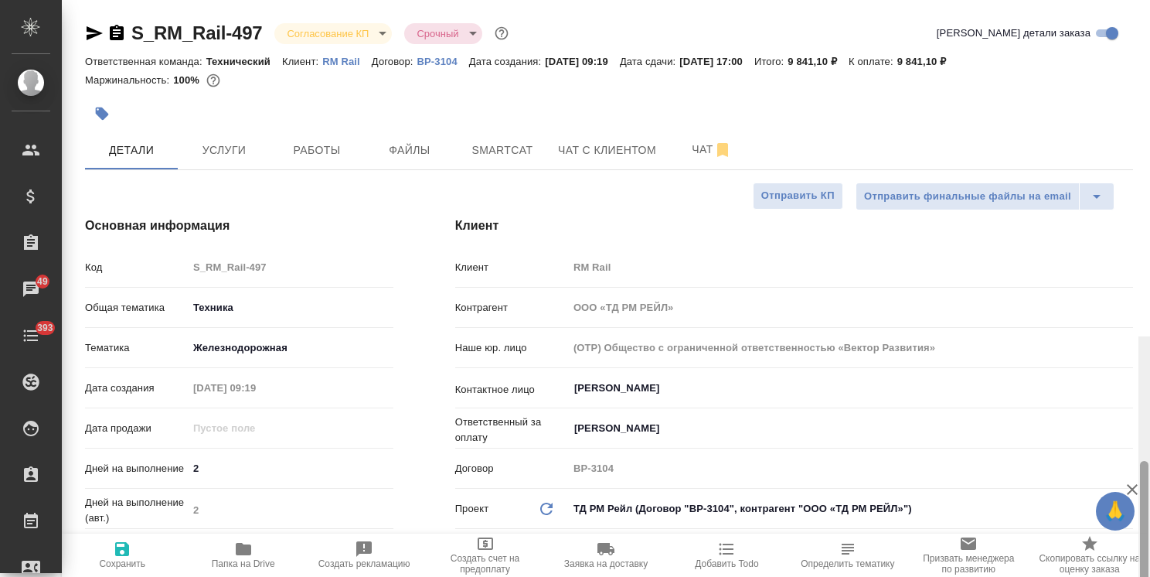
drag, startPoint x: 1147, startPoint y: 340, endPoint x: 1002, endPoint y: 101, distance: 280.3
click at [1150, 96] on html "🙏 .cls-1 fill:#fff; AWATERA Usmanova Olga Клиенты Спецификации Заказы 49 Чаты 3…" at bounding box center [575, 288] width 1150 height 577
click at [351, 45] on div "S_RM_Rail-497 Согласование КП kpNegotiation Срочный urgent" at bounding box center [298, 33] width 427 height 25
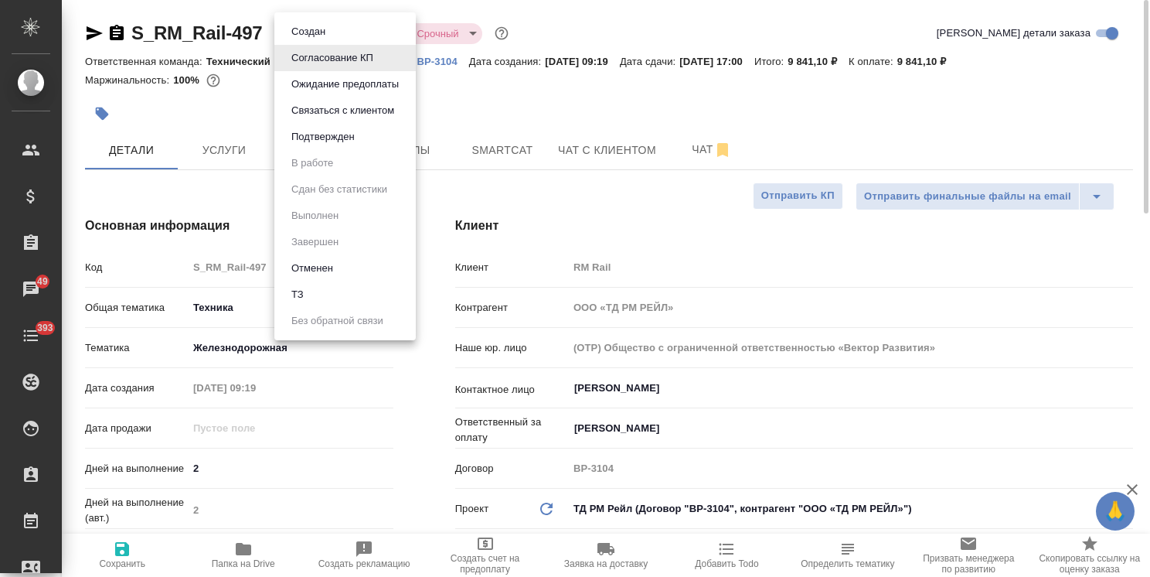
click at [357, 36] on body "🙏 .cls-1 fill:#fff; AWATERA Usmanova Olga Клиенты Спецификации Заказы 49 Чаты 3…" at bounding box center [575, 288] width 1150 height 577
click at [336, 139] on button "Подтвержден" at bounding box center [323, 136] width 73 height 17
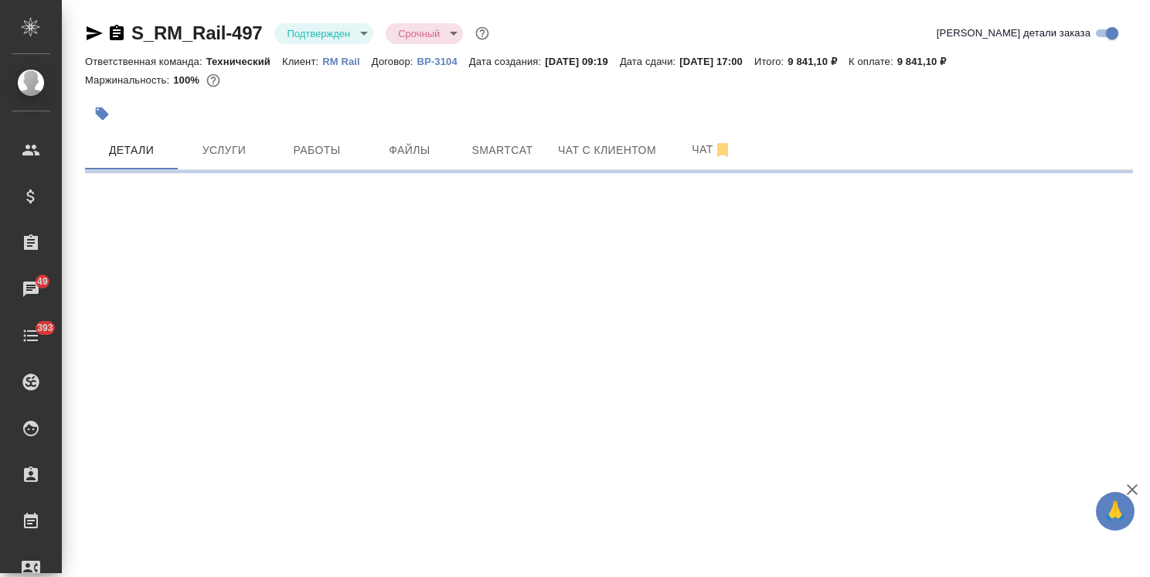
select select "RU"
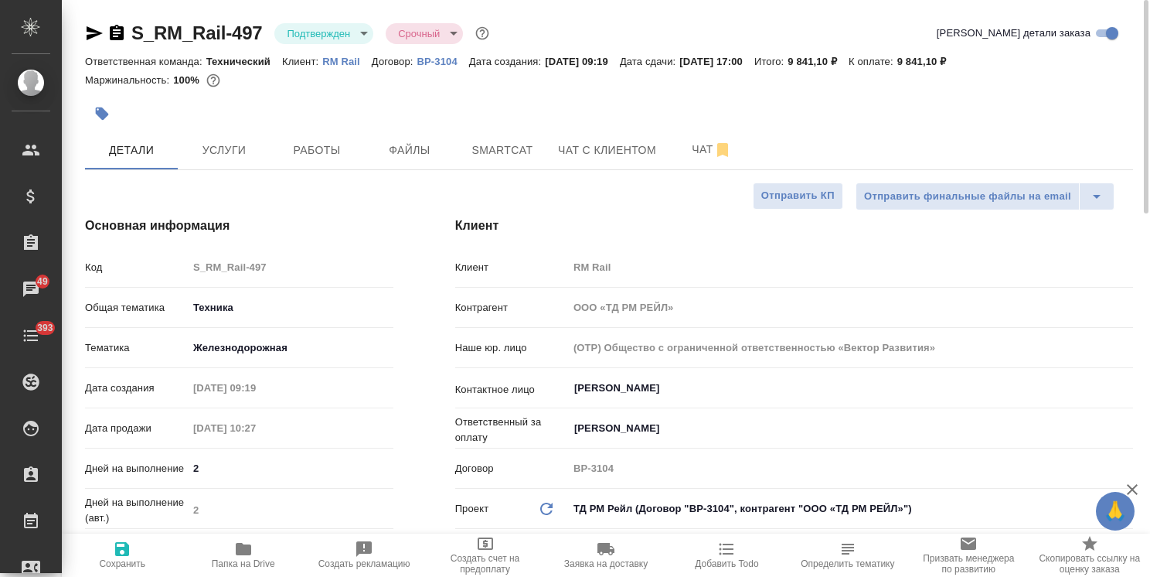
type textarea "x"
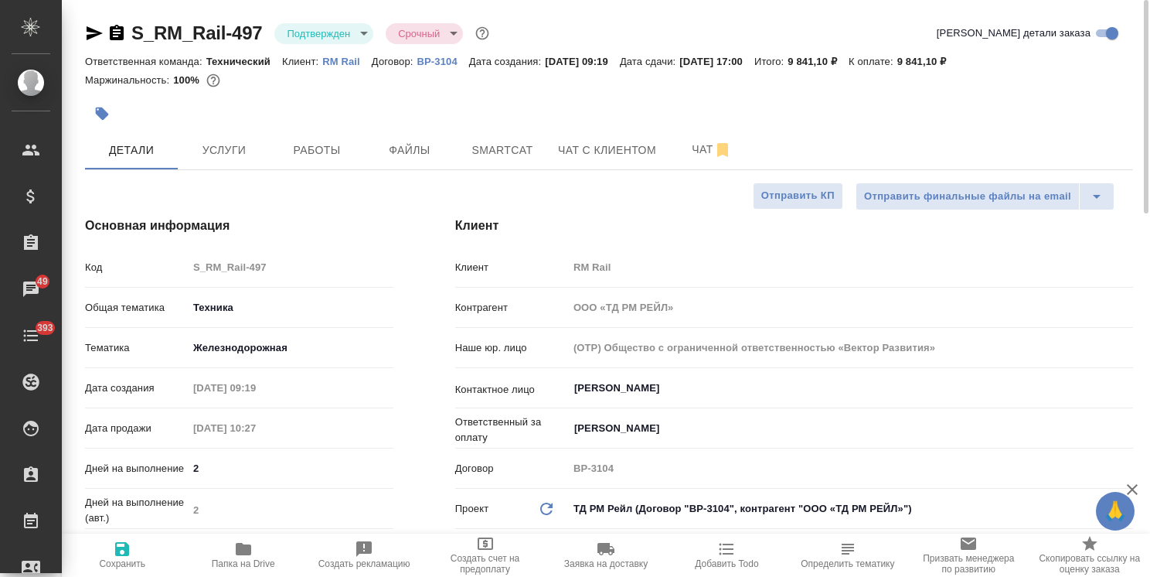
type textarea "x"
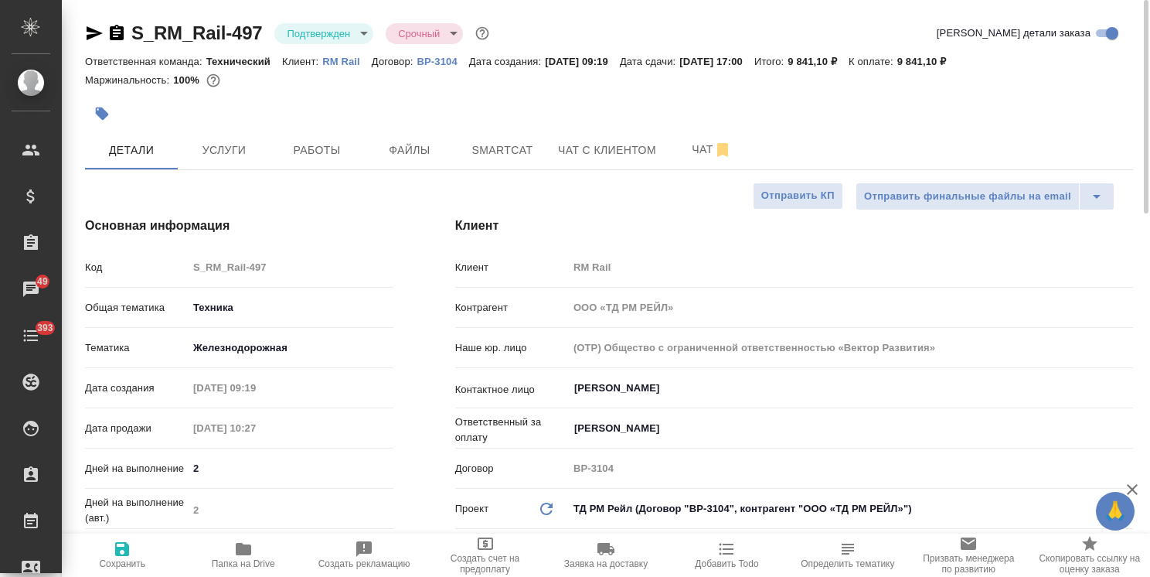
type textarea "x"
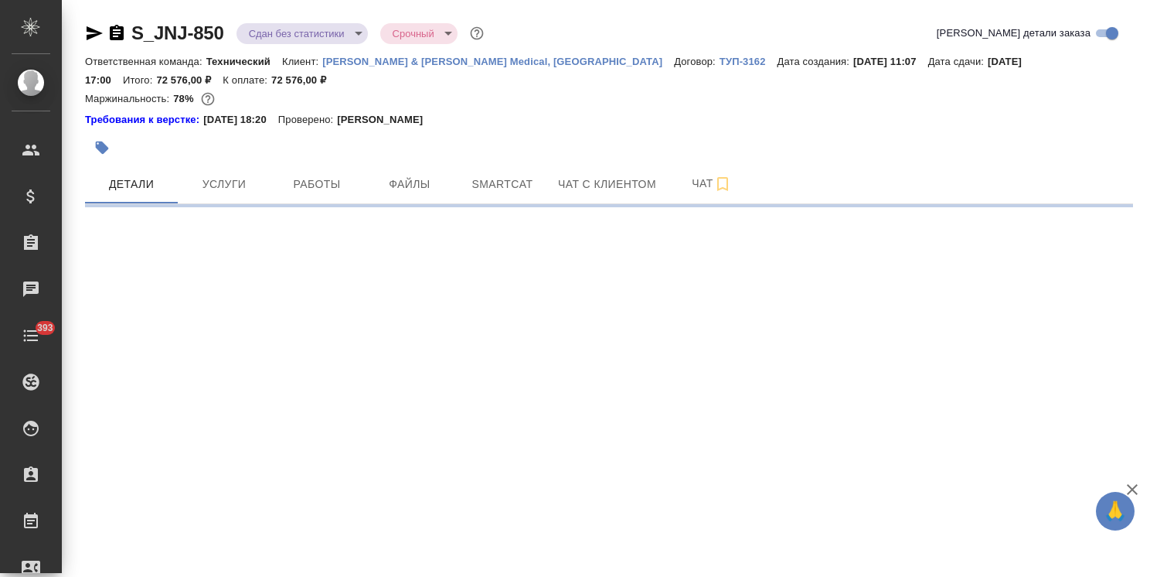
select select "RU"
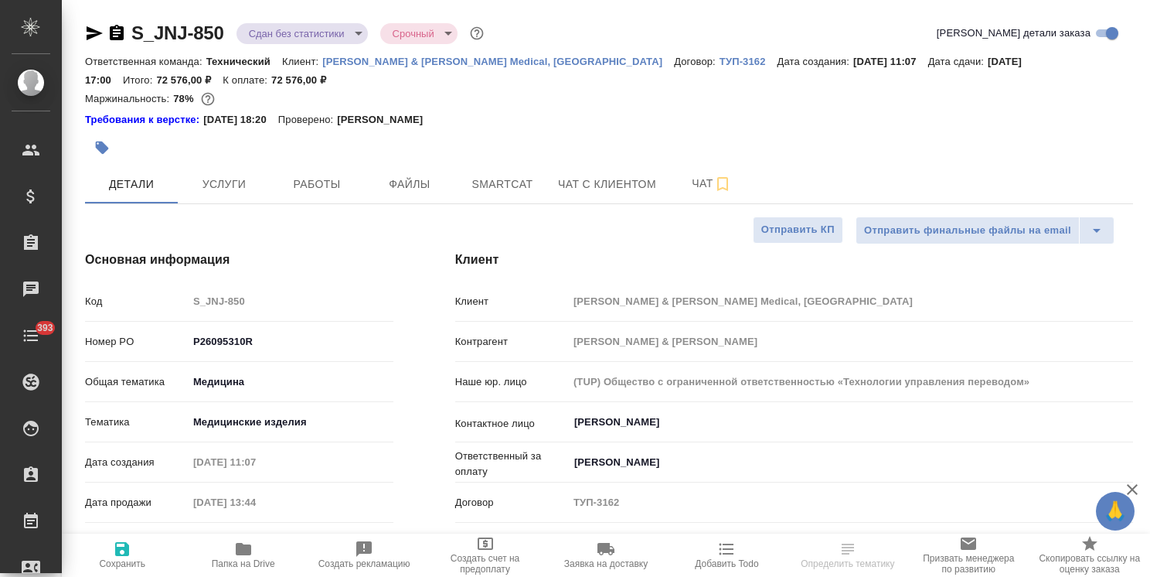
type textarea "x"
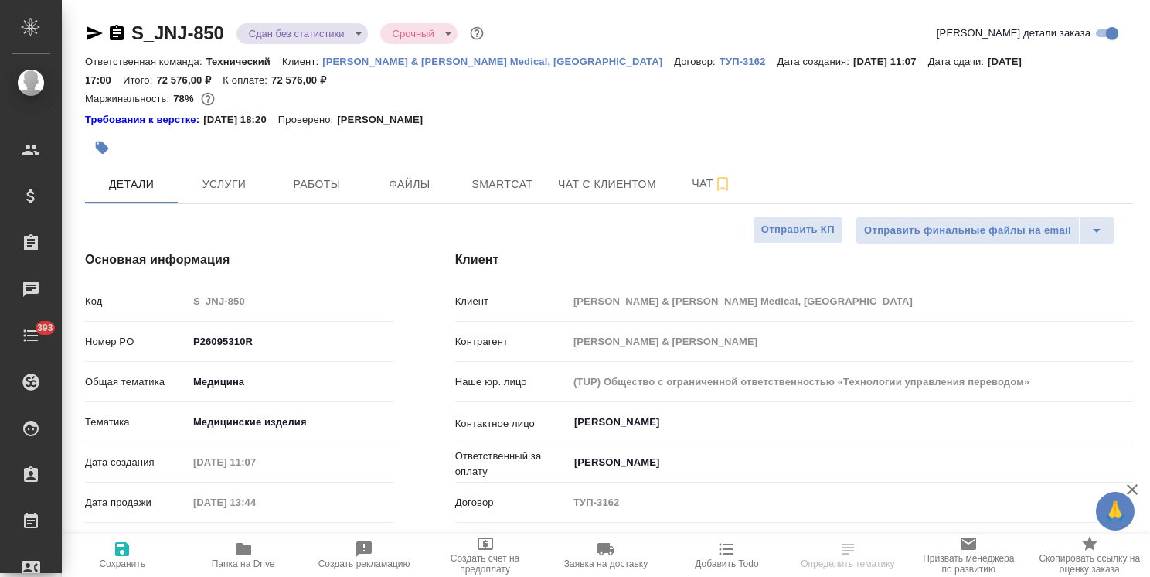
type textarea "x"
click at [255, 558] on span "Папка на Drive" at bounding box center [243, 563] width 63 height 11
type textarea "x"
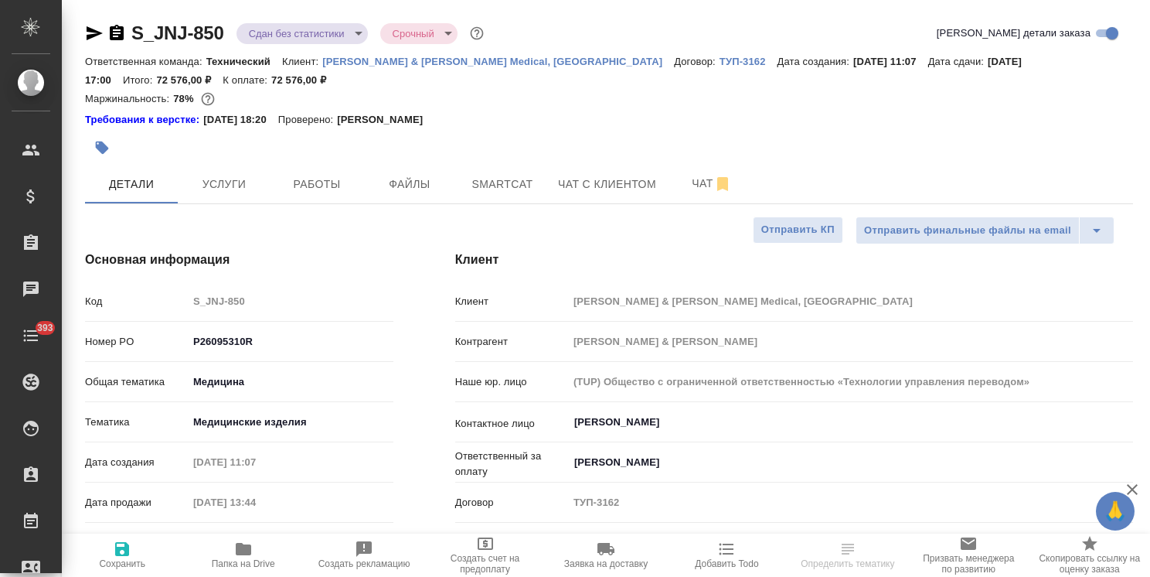
type textarea "x"
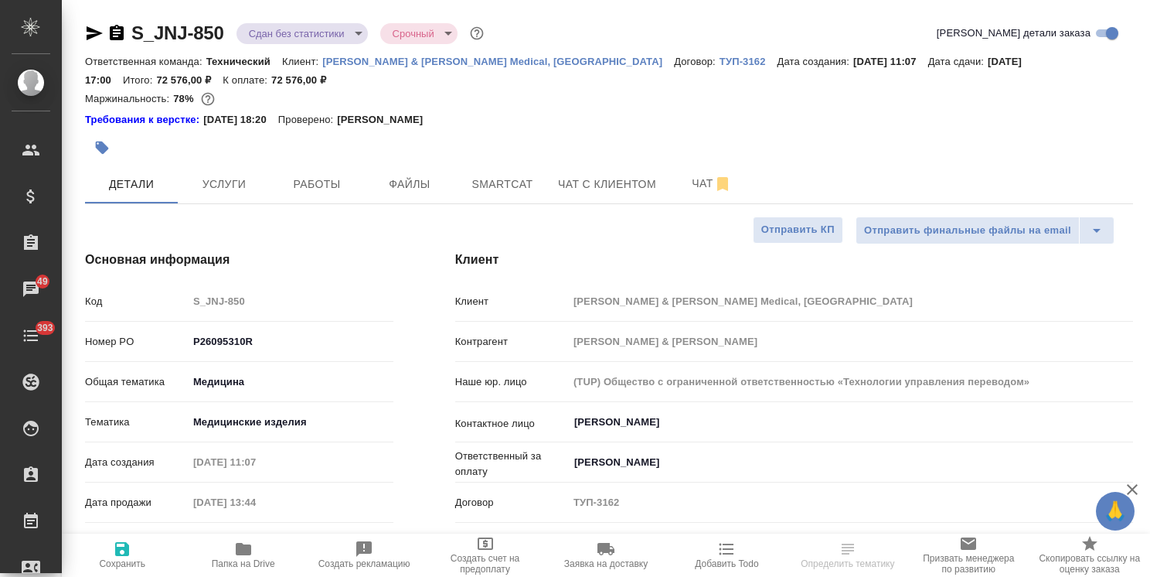
type textarea "x"
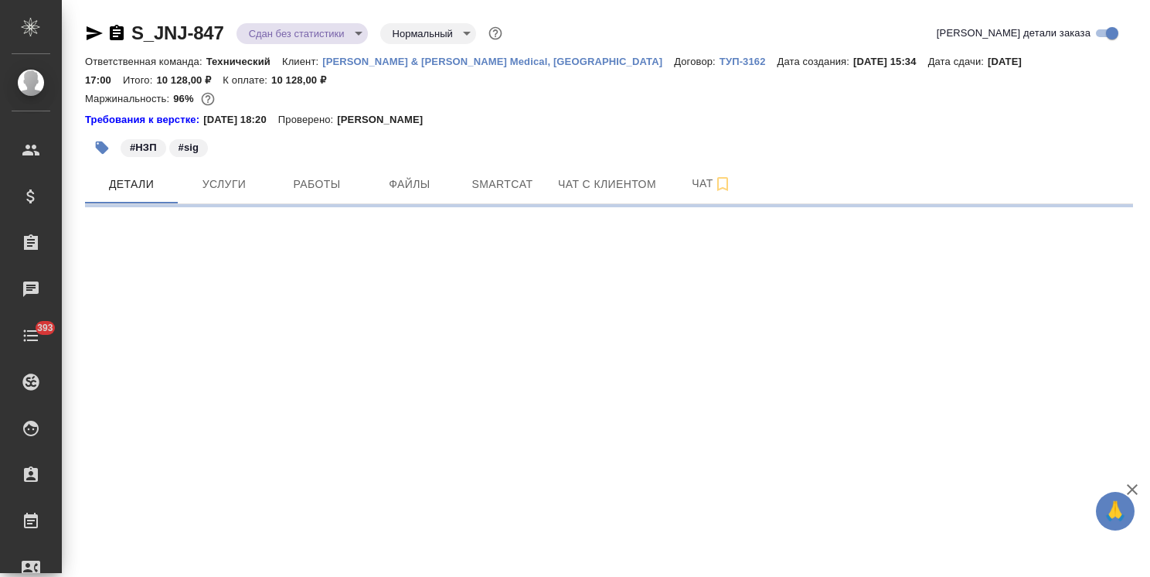
select select "RU"
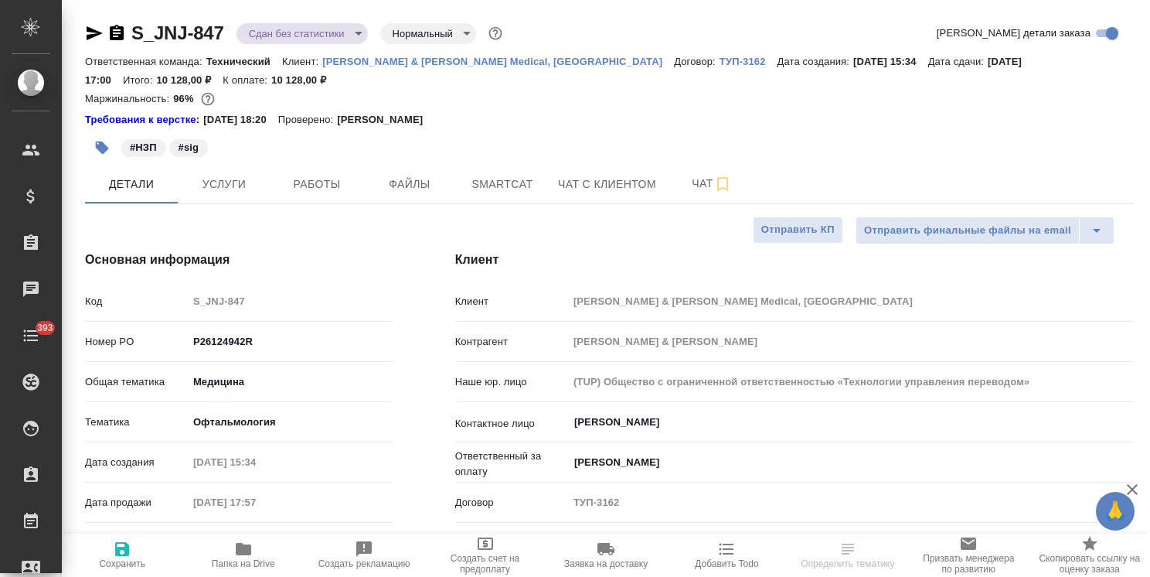
type textarea "x"
click at [253, 555] on span "Папка на Drive" at bounding box center [243, 554] width 102 height 29
type textarea "x"
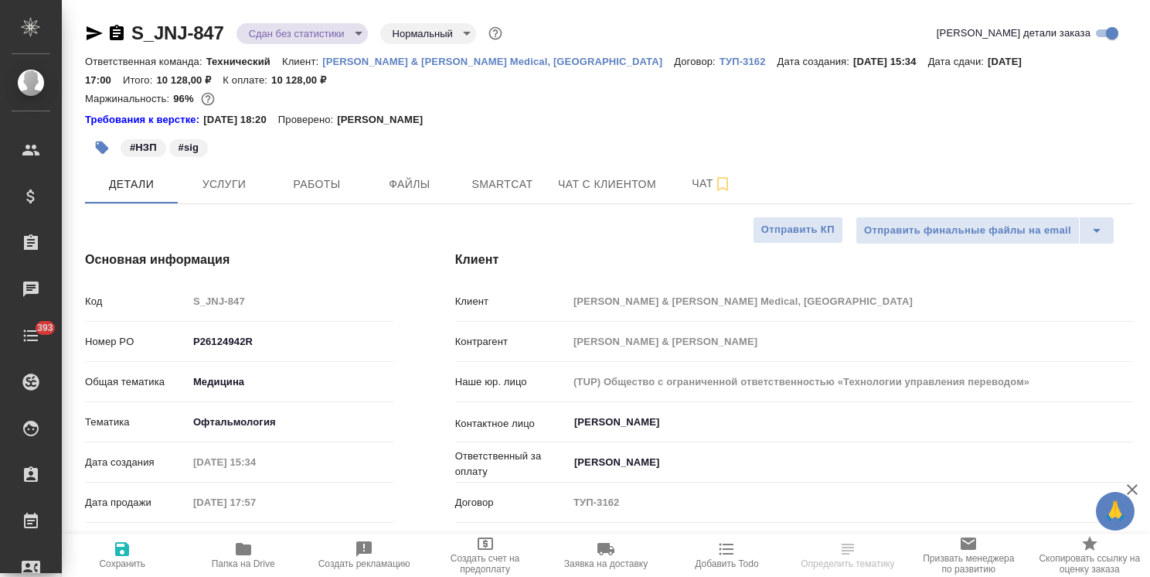
type textarea "x"
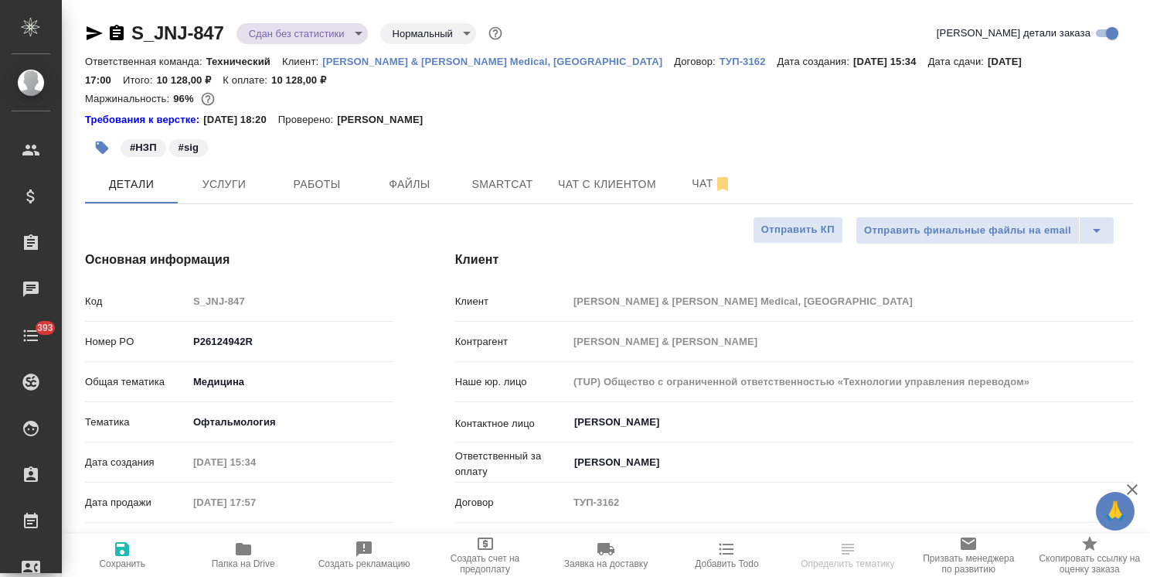
type textarea "x"
select select "RU"
type textarea "x"
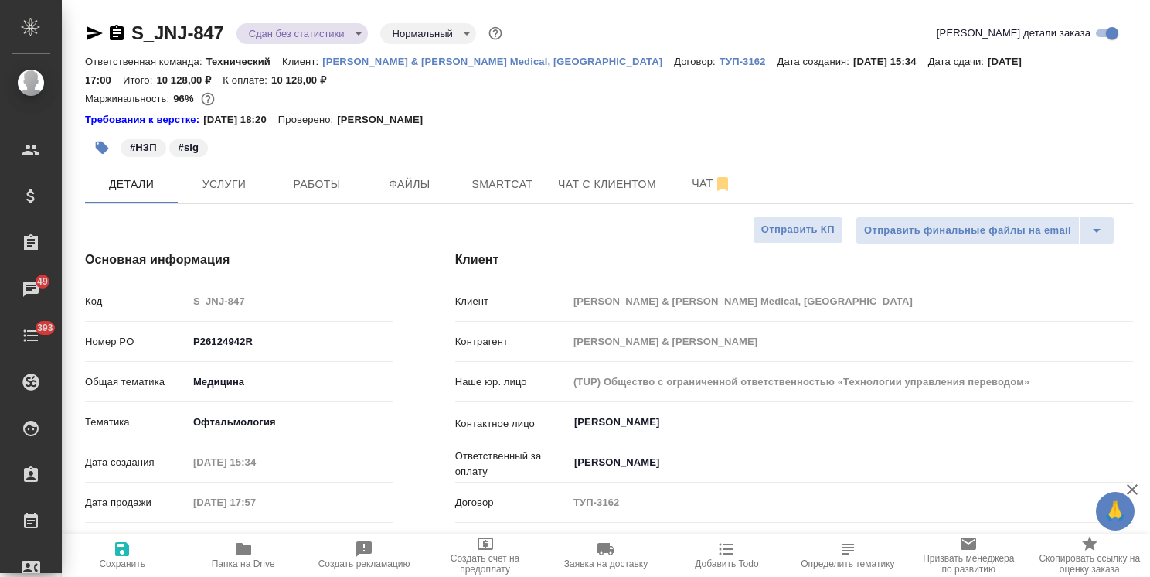
type textarea "x"
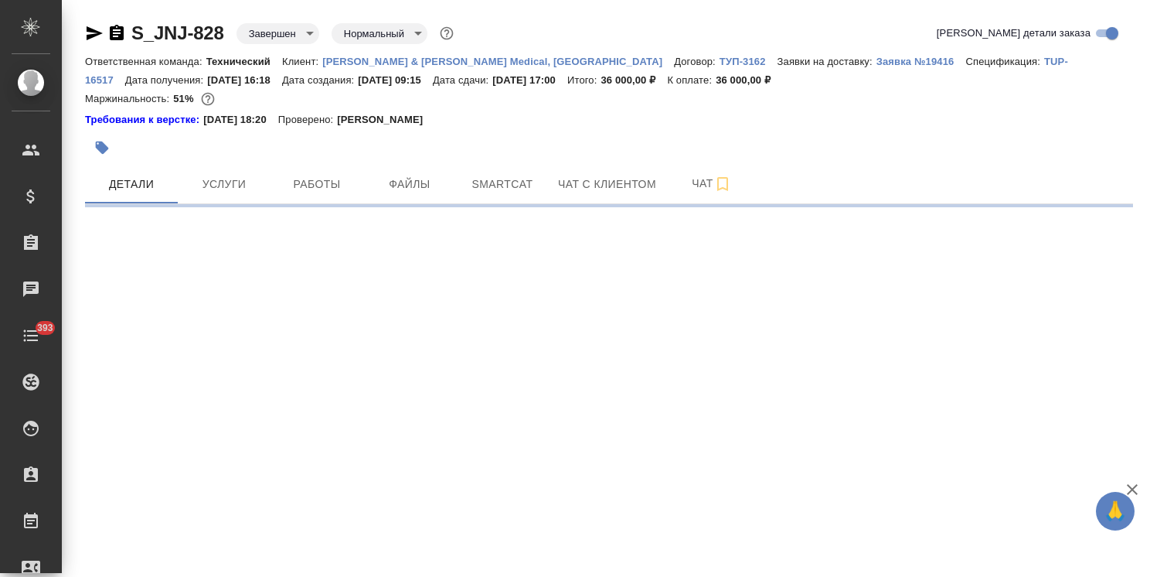
select select "RU"
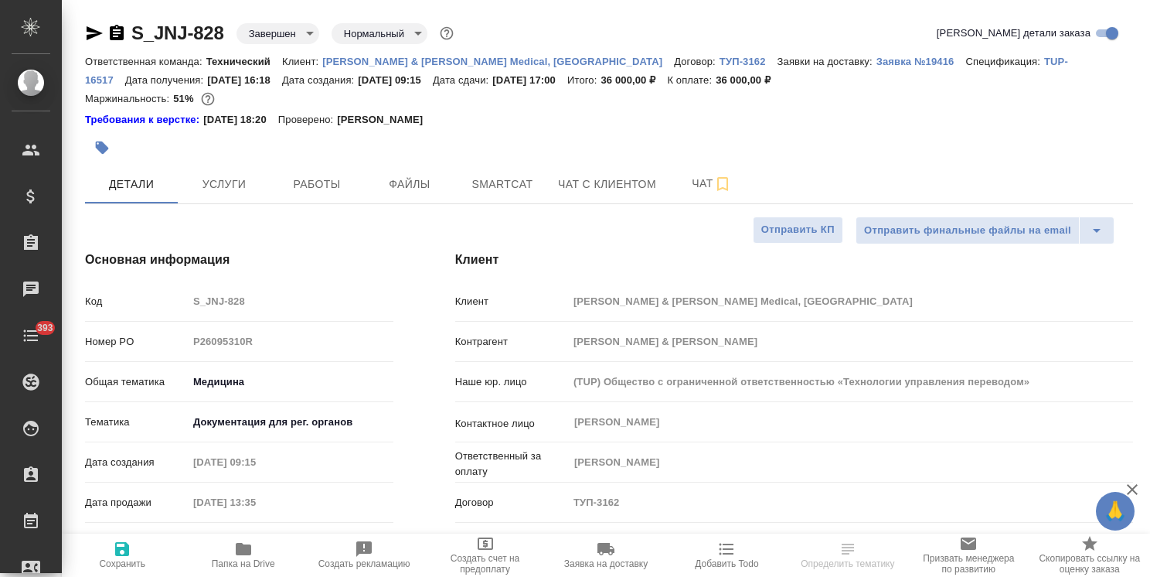
type textarea "x"
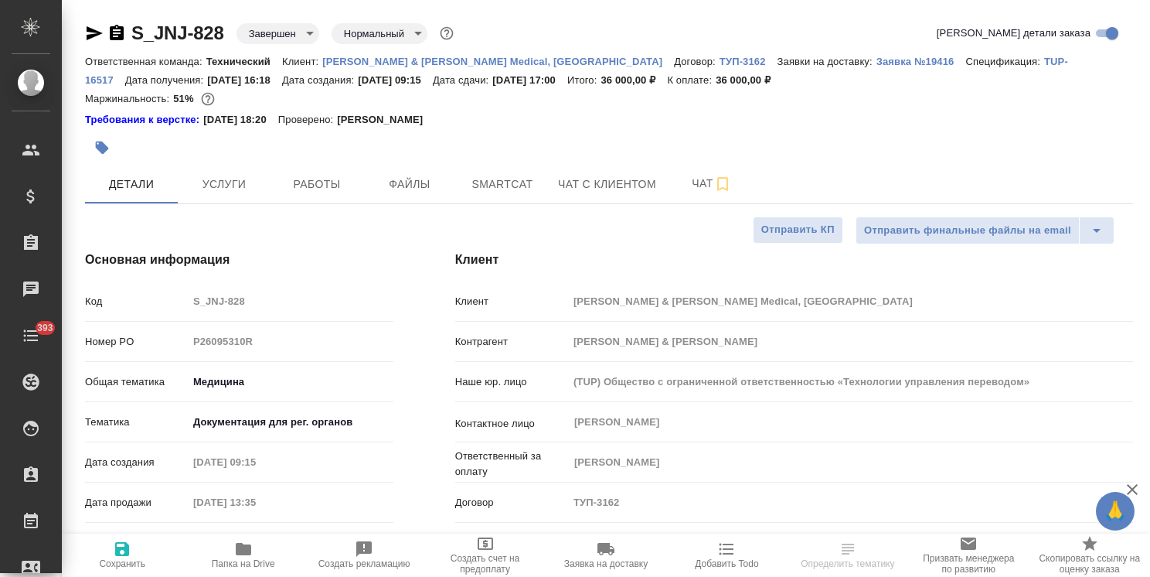
type textarea "x"
click at [238, 554] on icon "button" at bounding box center [243, 549] width 15 height 12
type textarea "x"
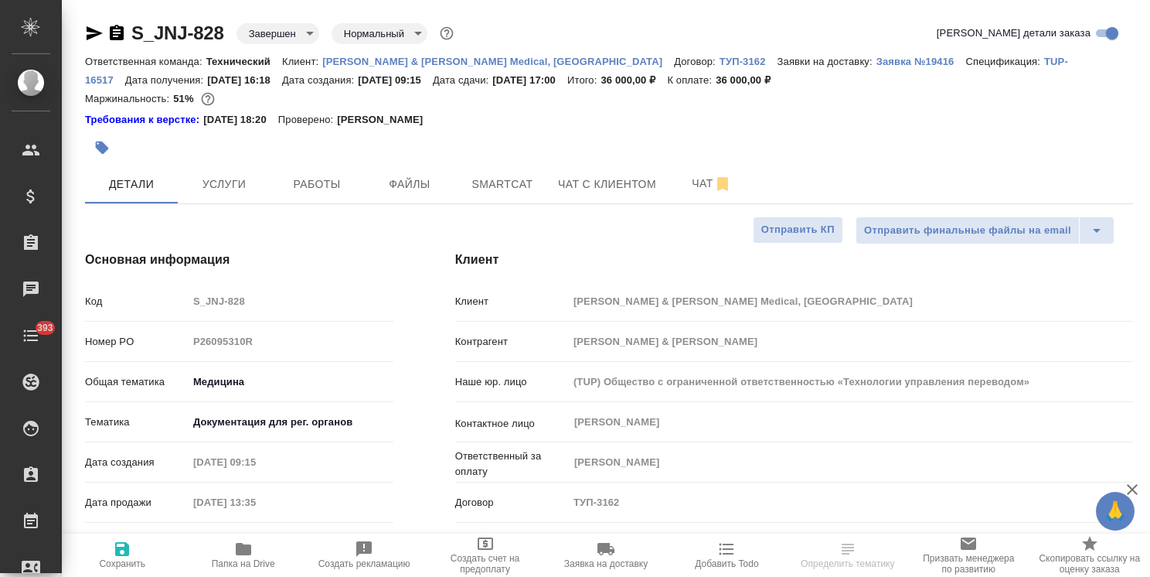
type textarea "x"
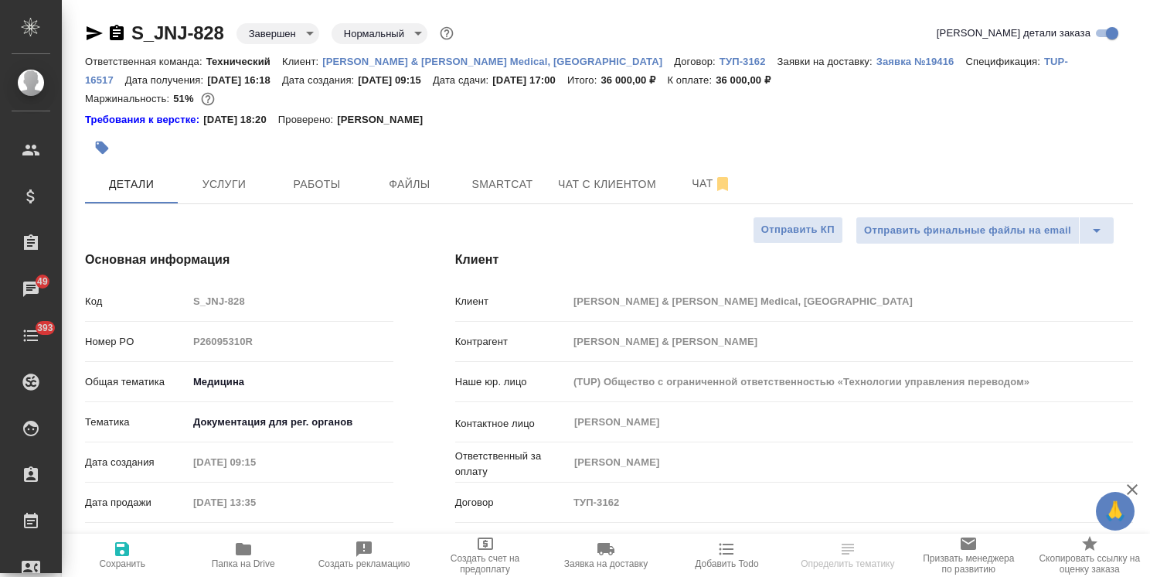
type textarea "x"
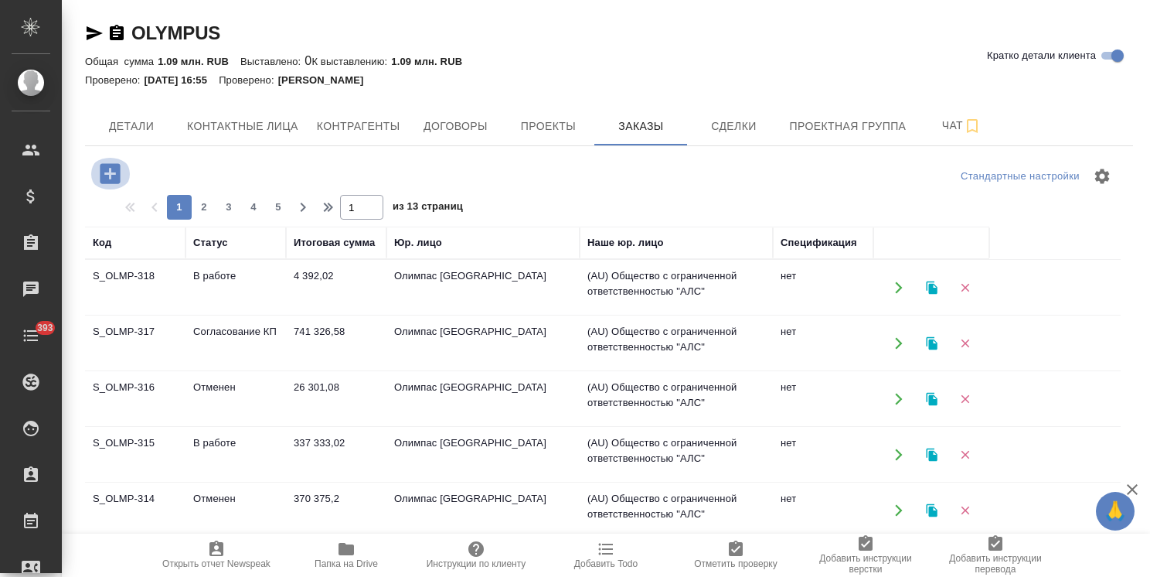
click at [114, 172] on icon "button" at bounding box center [110, 173] width 27 height 27
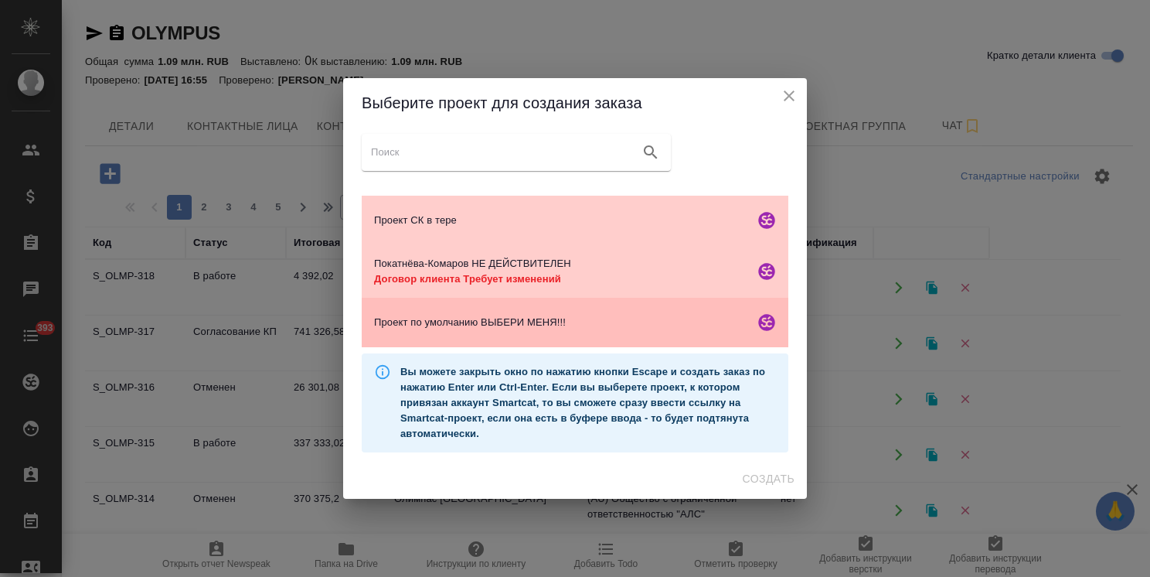
click at [569, 331] on div "Проект по умолчанию ВЫБЕРИ МЕНЯ!!!" at bounding box center [575, 322] width 427 height 49
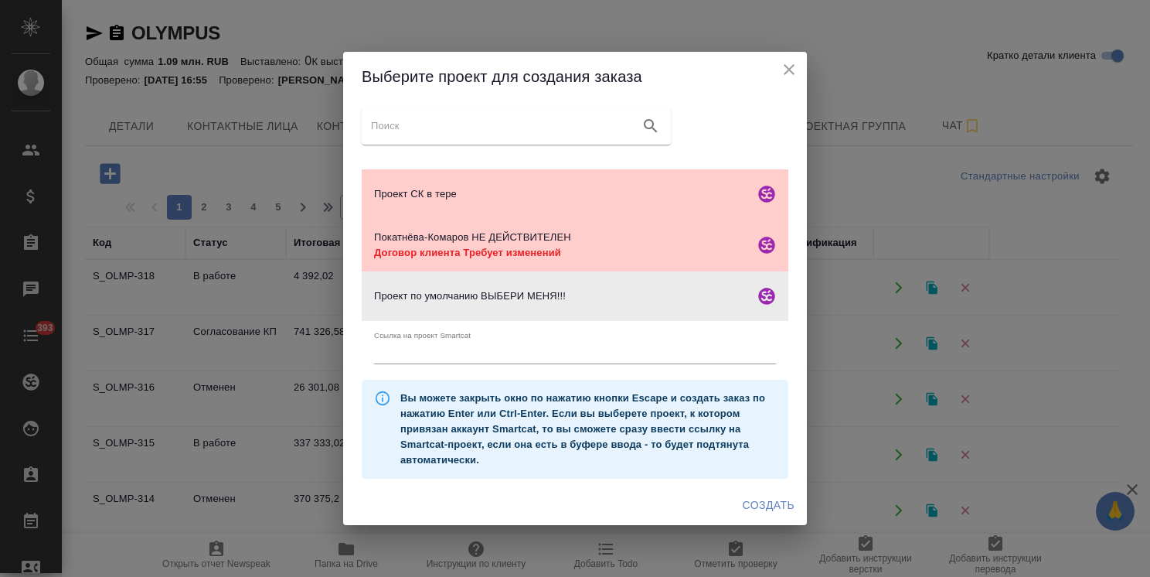
click at [758, 496] on span "Создать" at bounding box center [769, 505] width 52 height 19
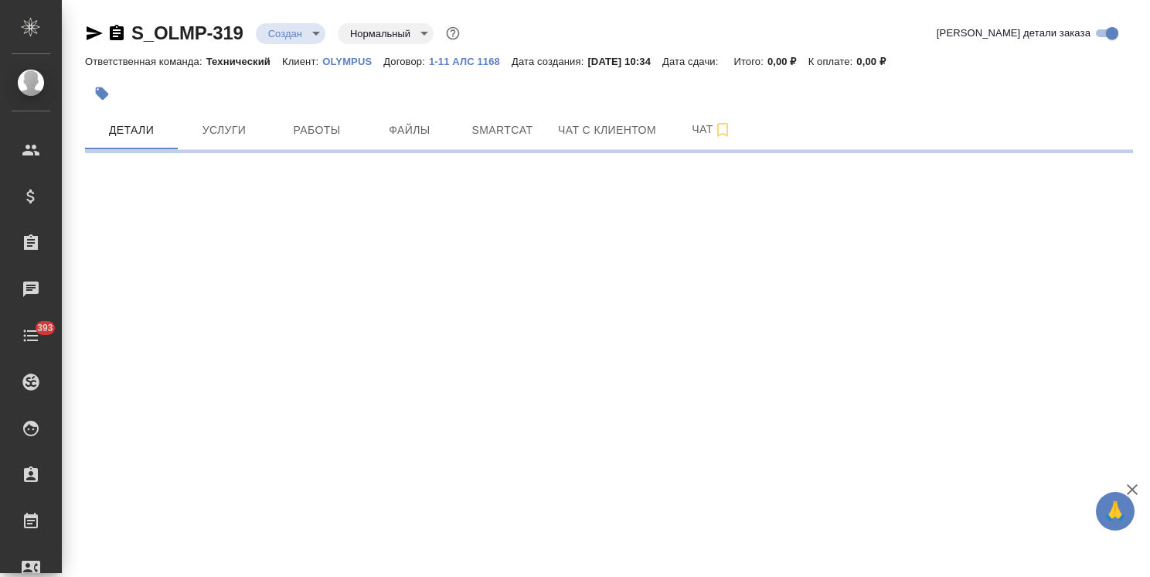
select select "RU"
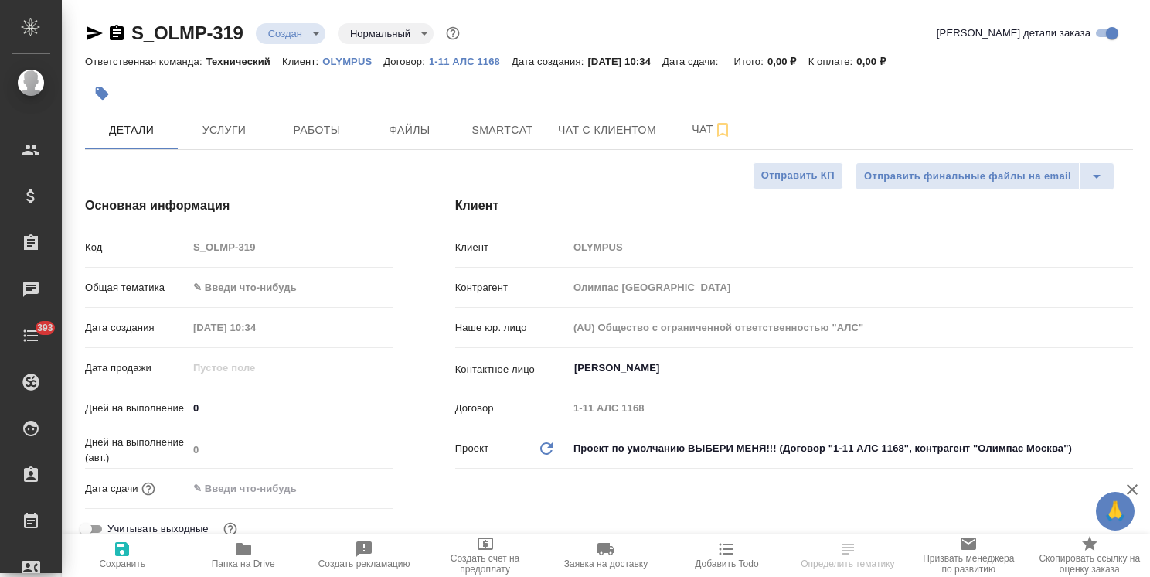
type textarea "x"
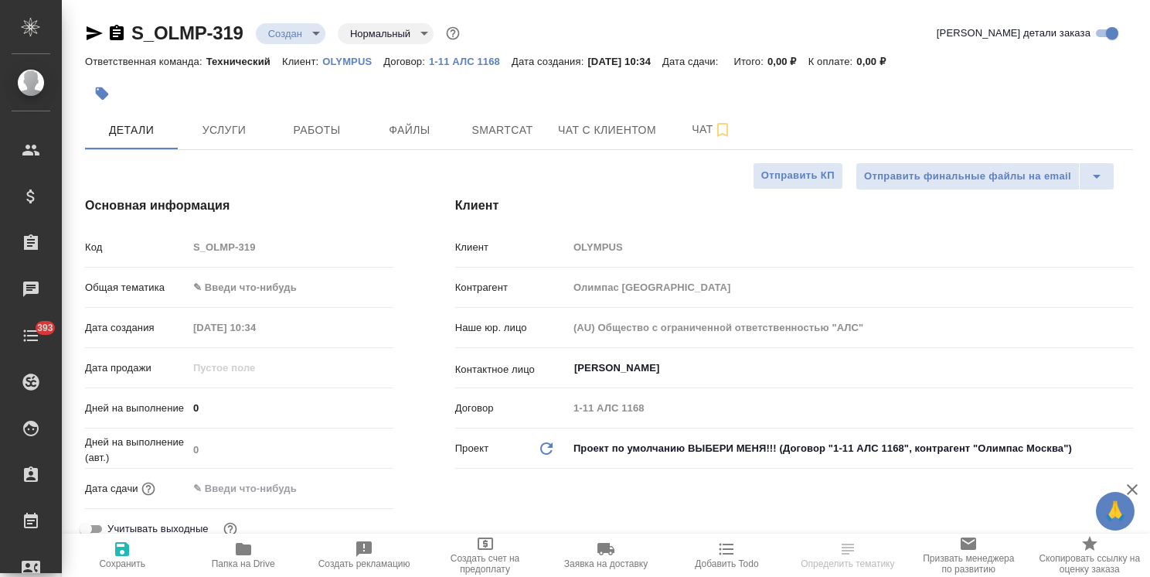
type textarea "x"
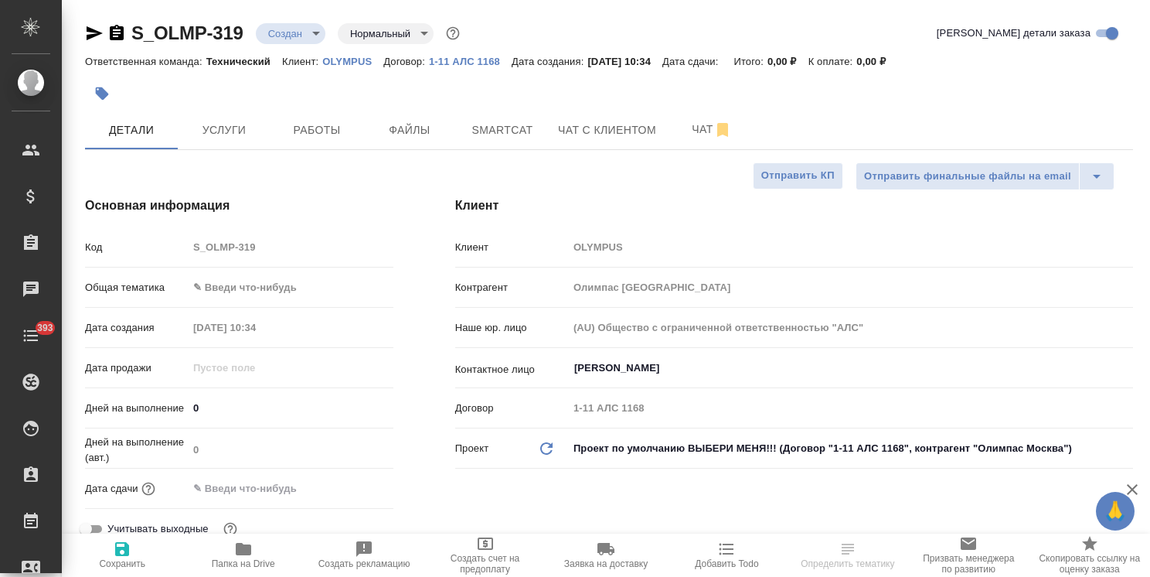
type textarea "x"
select select "RU"
type textarea "x"
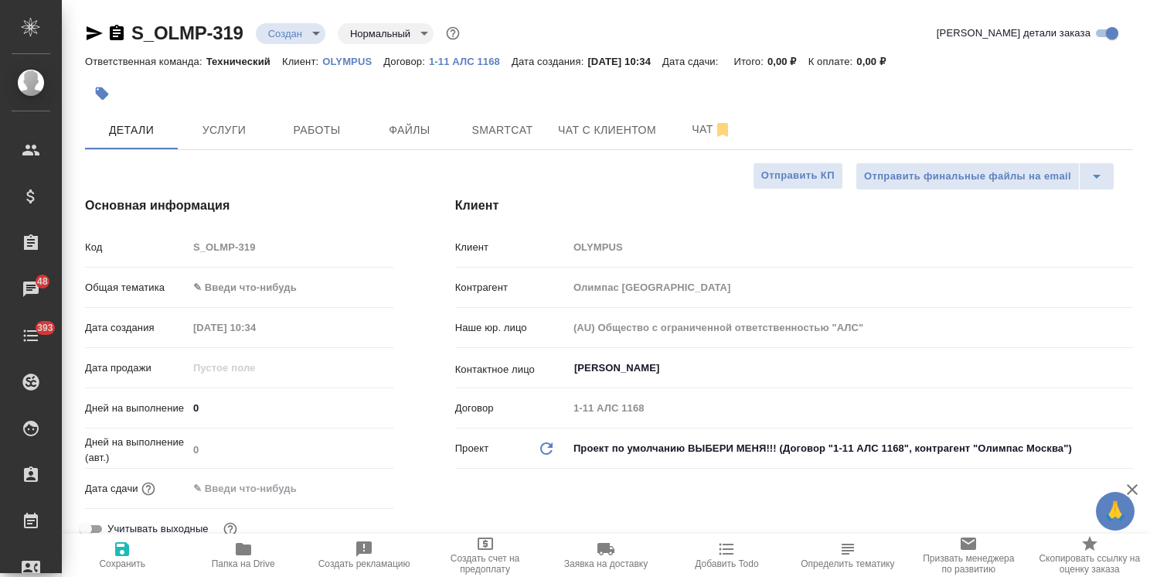
type textarea "x"
drag, startPoint x: 245, startPoint y: 13, endPoint x: 116, endPoint y: 14, distance: 129.1
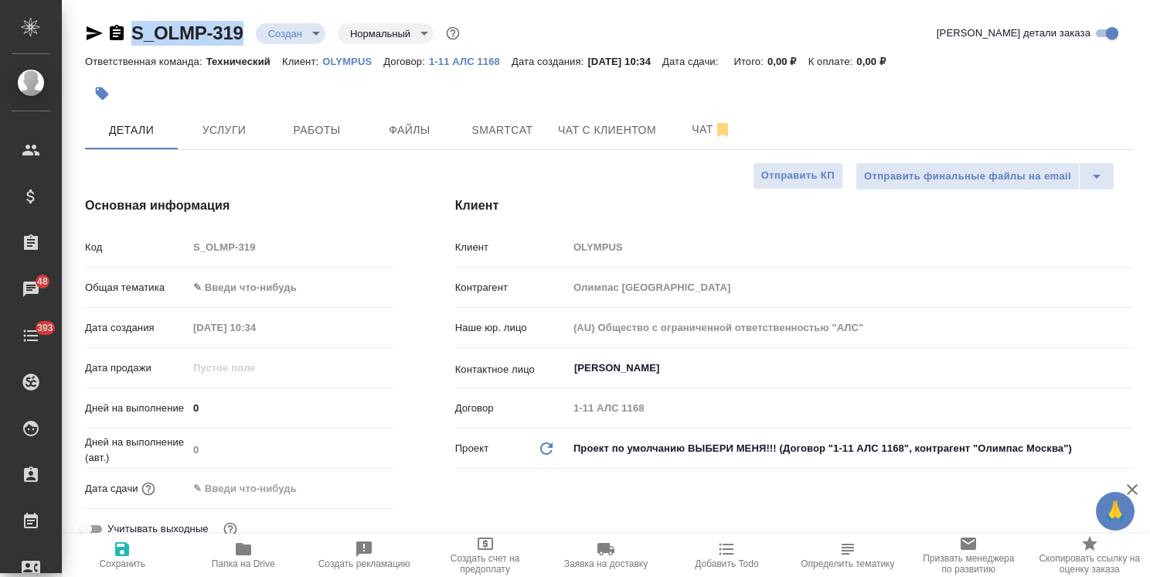
copy link "S_OLMP-319"
click at [261, 288] on body "🙏 .cls-1 fill:#fff; AWATERA [PERSON_NAME] Спецификации Заказы 48 Чаты 393 Todo …" at bounding box center [575, 288] width 1150 height 577
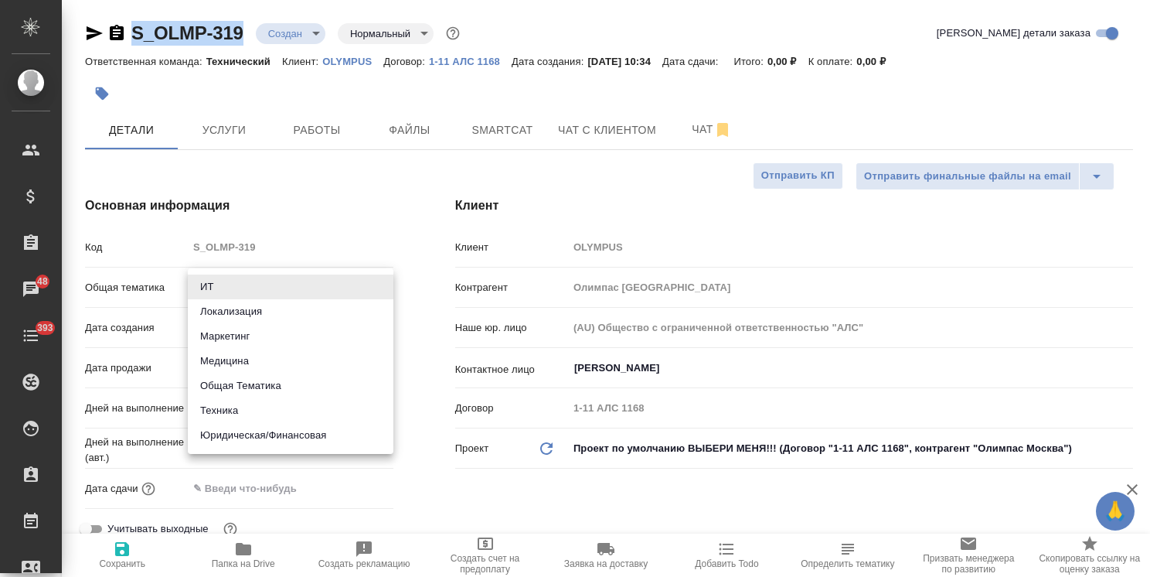
click at [247, 358] on li "Медицина" at bounding box center [291, 361] width 206 height 25
type input "med"
type textarea "x"
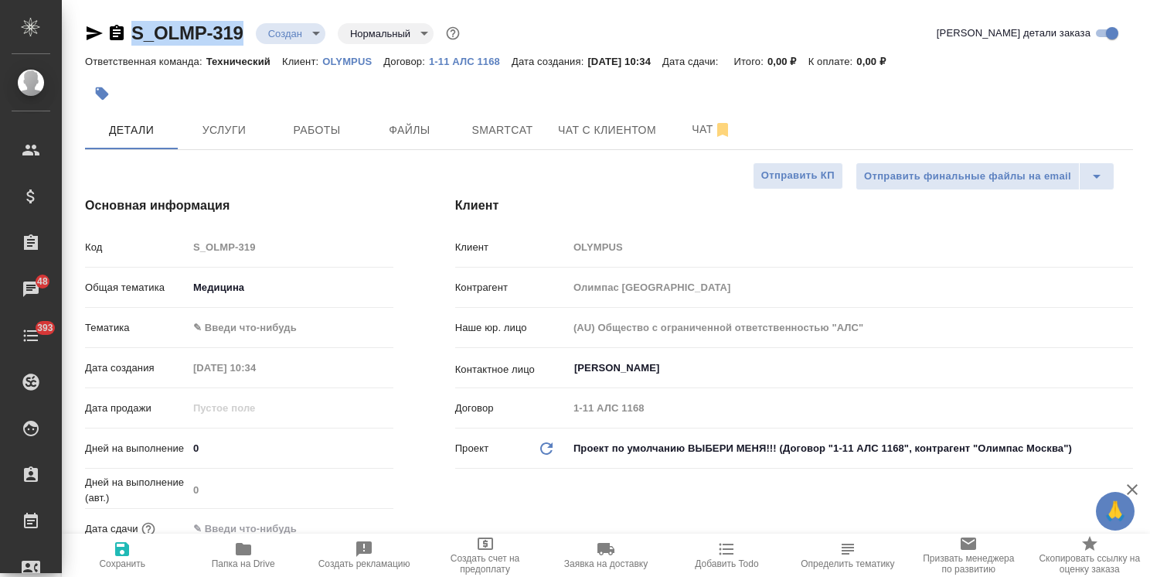
click at [278, 335] on body "🙏 .cls-1 fill:#fff; AWATERA [PERSON_NAME] Спецификации Заказы 48 Чаты 393 Todo …" at bounding box center [575, 288] width 1150 height 577
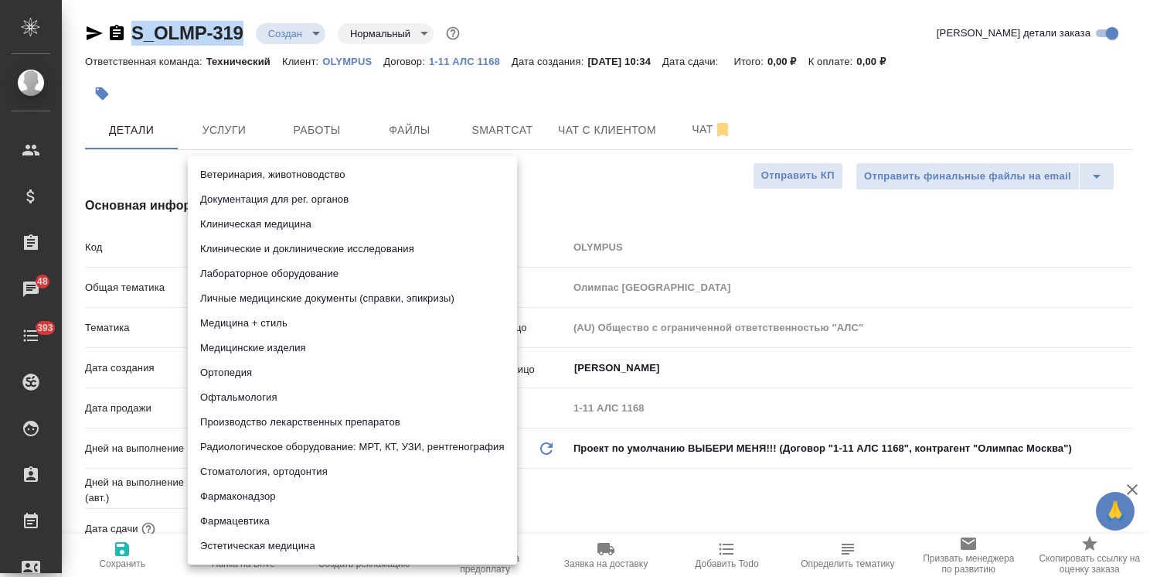
click at [265, 267] on li "Лабораторное оборудование" at bounding box center [352, 273] width 329 height 25
type textarea "x"
type input "6149830c2b7be24903fd7a80"
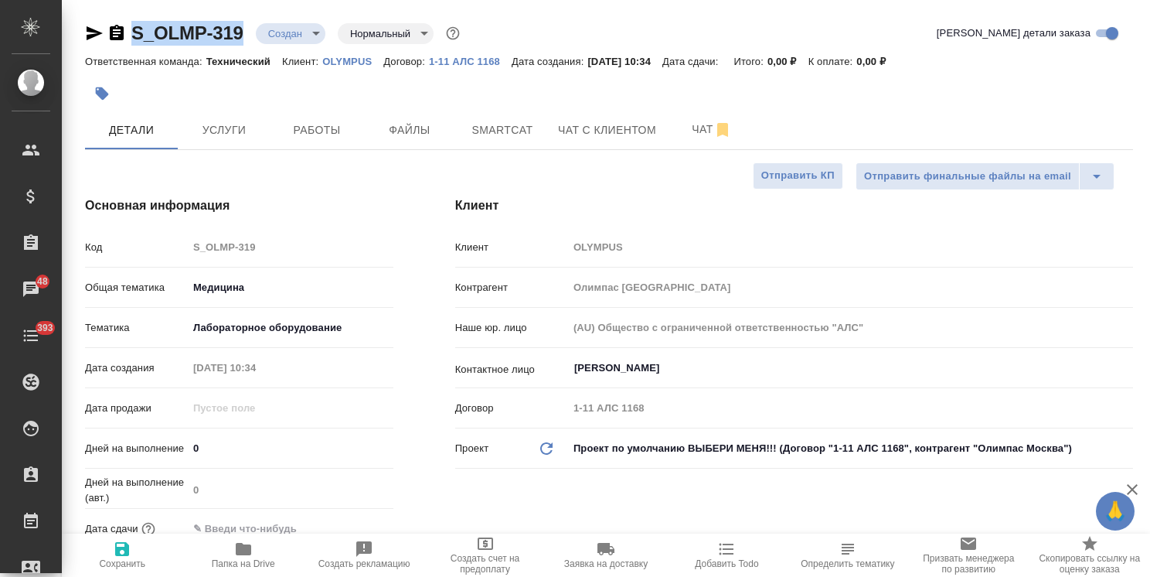
click at [130, 547] on icon "button" at bounding box center [122, 549] width 19 height 19
type textarea "x"
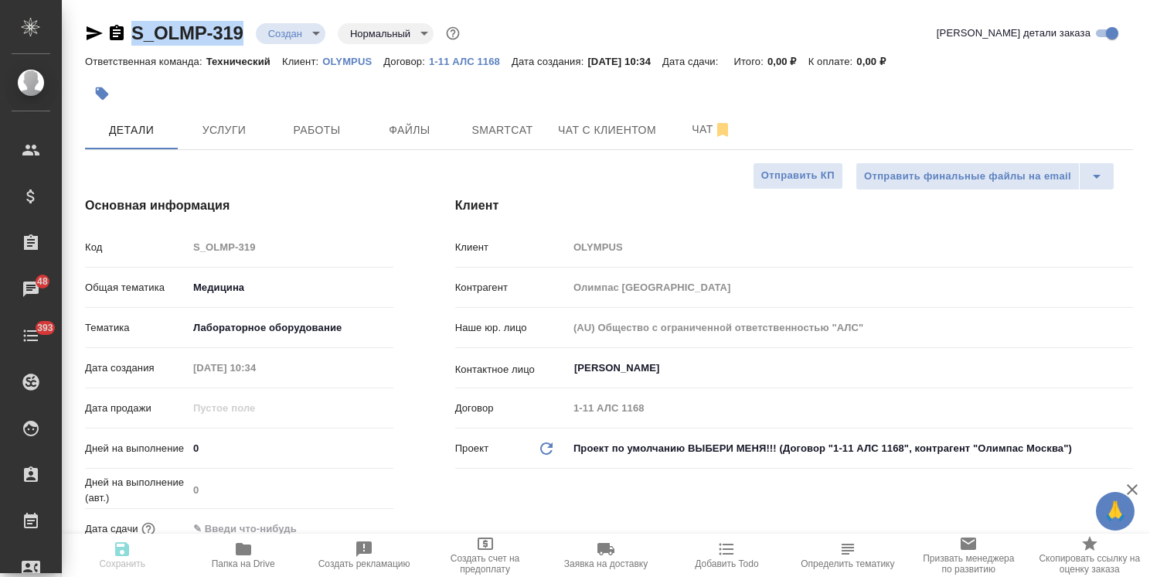
type textarea "x"
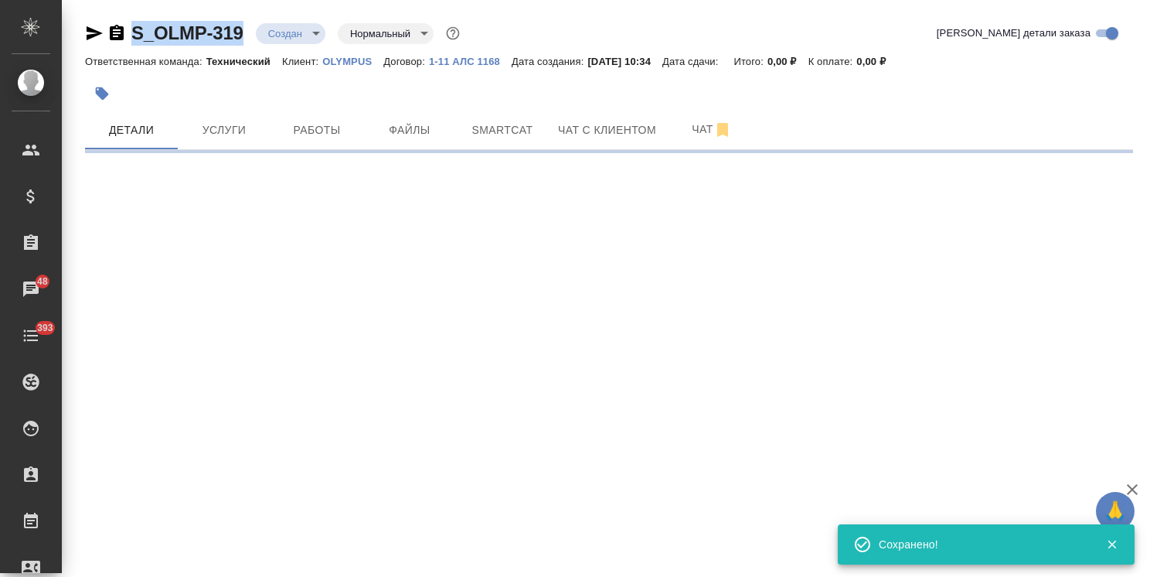
select select "RU"
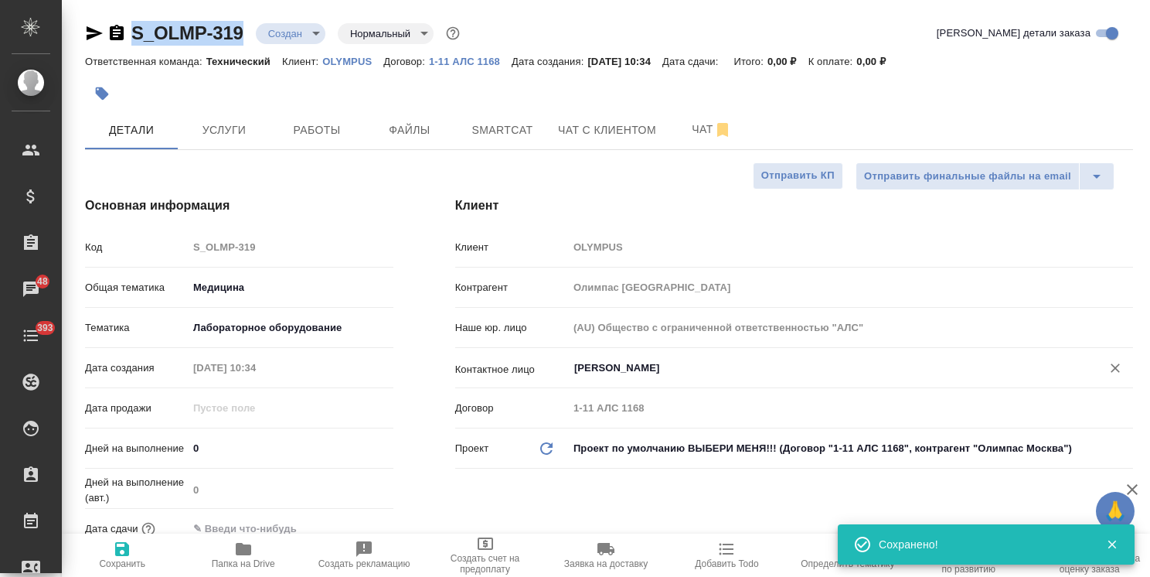
type textarea "x"
click at [617, 368] on input "[PERSON_NAME]" at bounding box center [825, 368] width 504 height 19
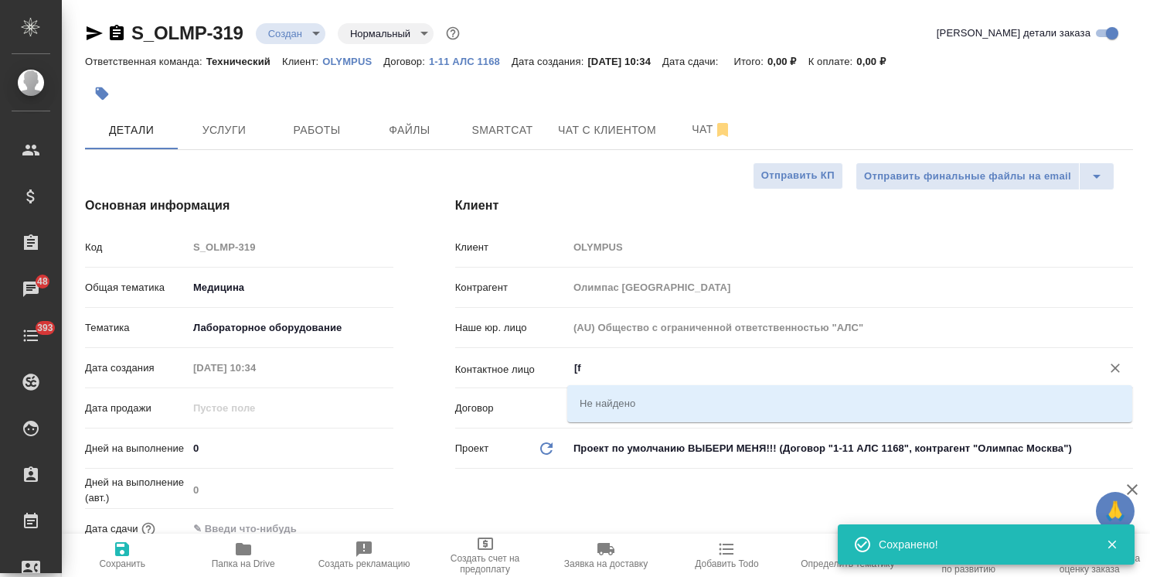
type input "["
type textarea "x"
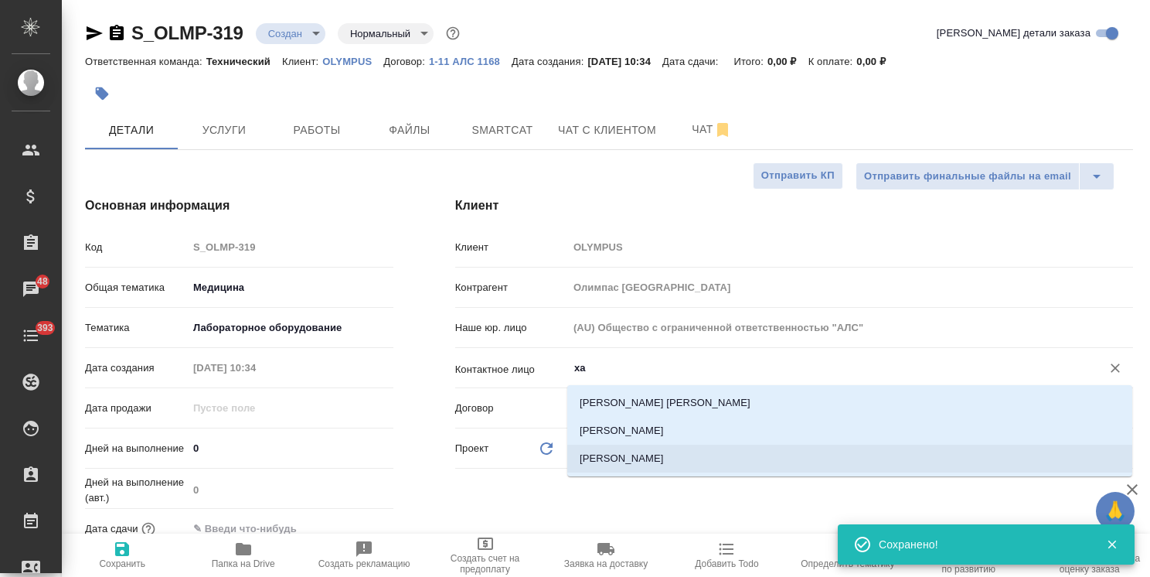
click at [609, 453] on li "[PERSON_NAME]" at bounding box center [850, 459] width 565 height 28
type input "[PERSON_NAME]"
type textarea "x"
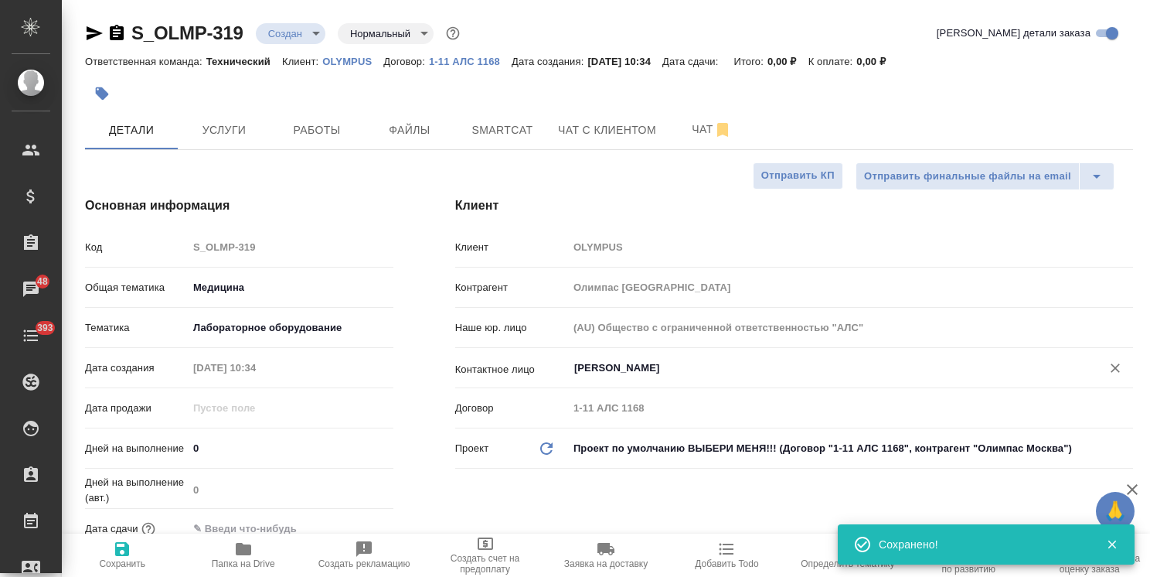
type input "[PERSON_NAME]"
click at [121, 564] on span "Сохранить" at bounding box center [122, 563] width 46 height 11
type textarea "x"
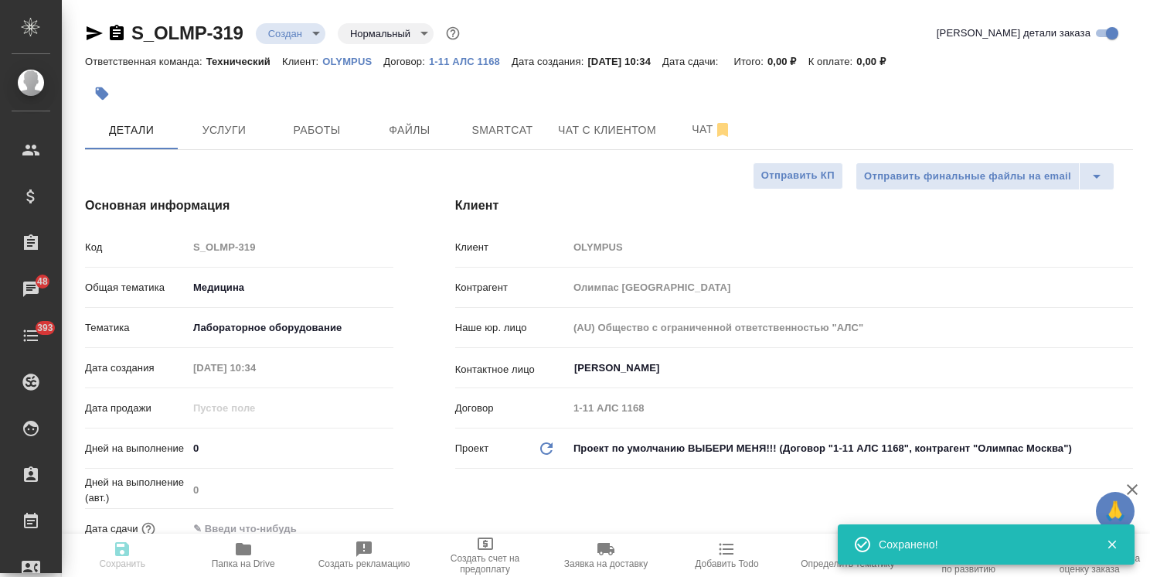
type textarea "x"
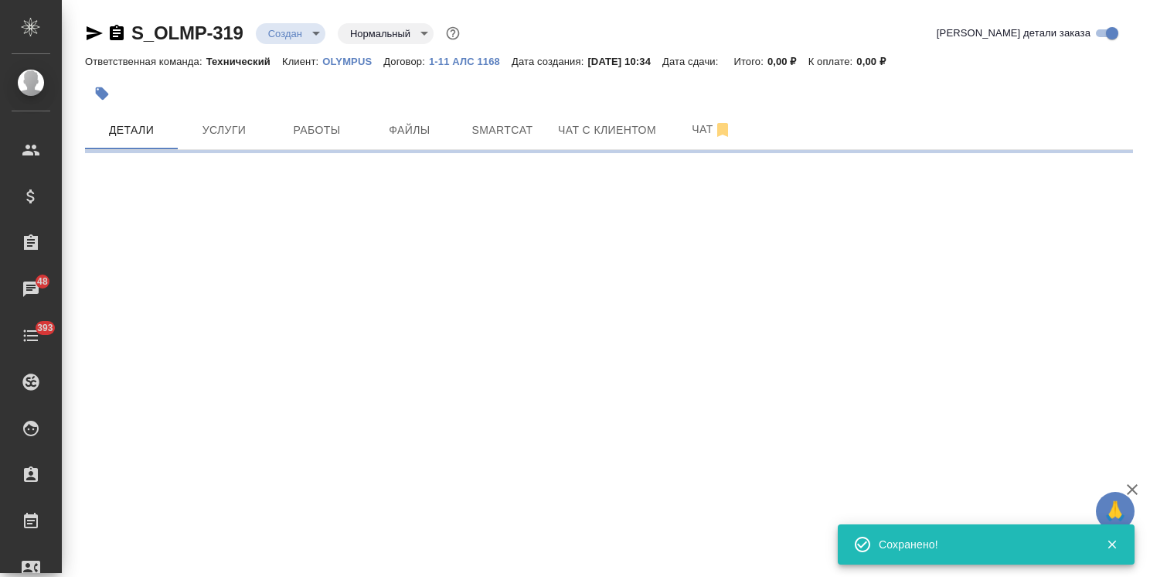
select select "RU"
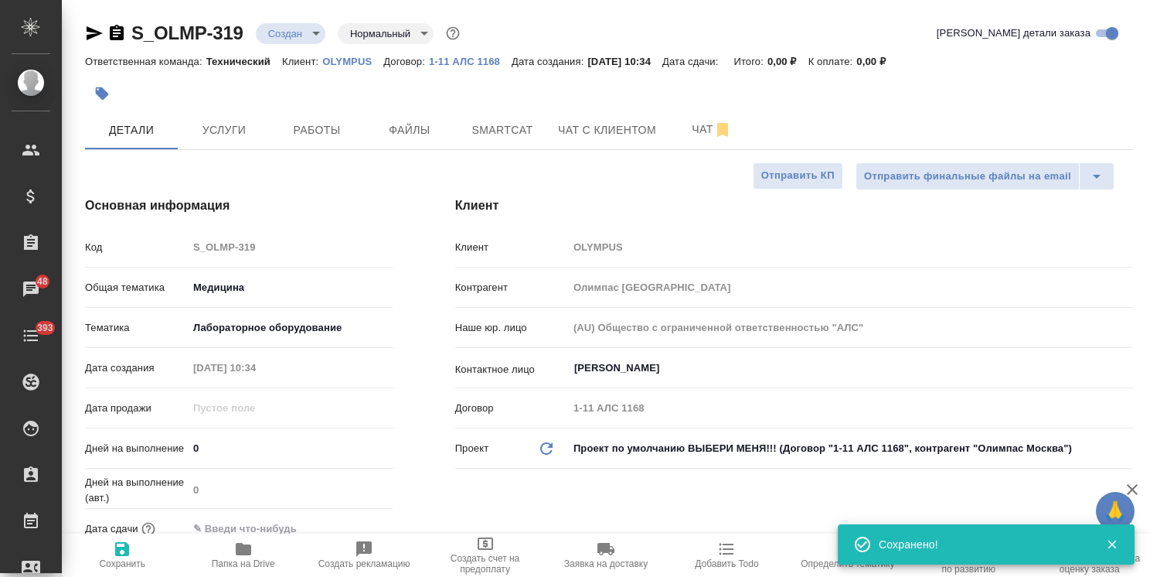
type textarea "x"
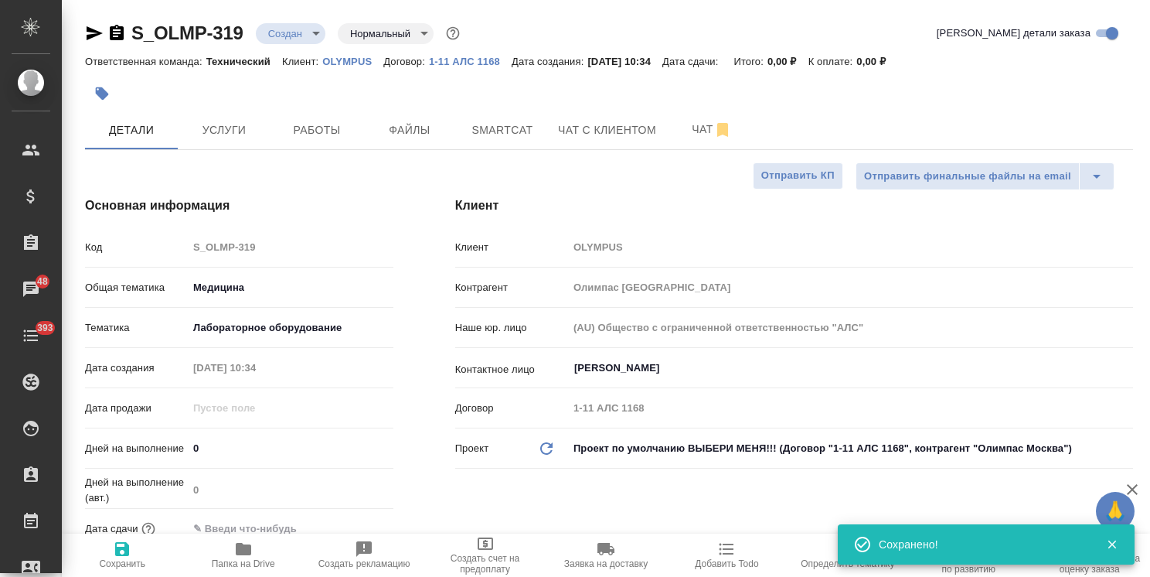
type textarea "x"
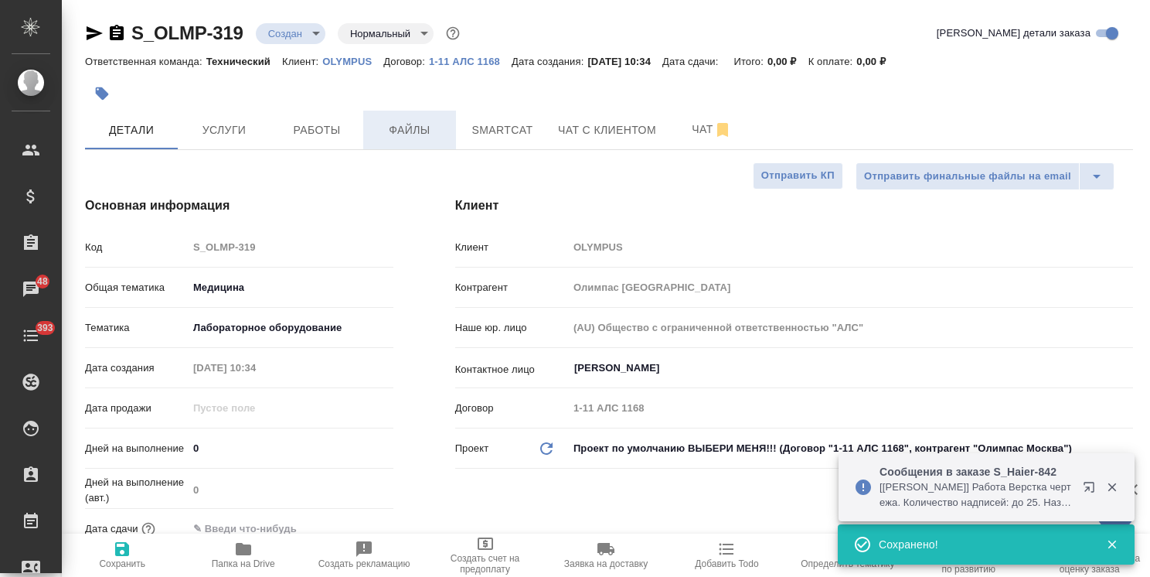
click at [427, 132] on span "Файлы" at bounding box center [410, 130] width 74 height 19
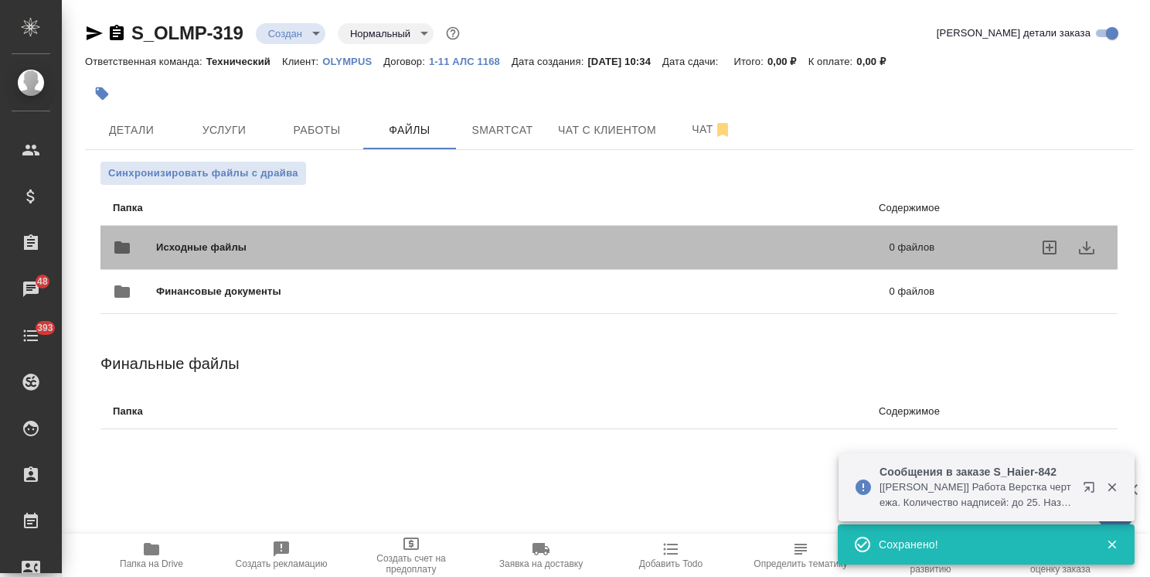
click at [180, 244] on span "Исходные файлы" at bounding box center [362, 247] width 412 height 15
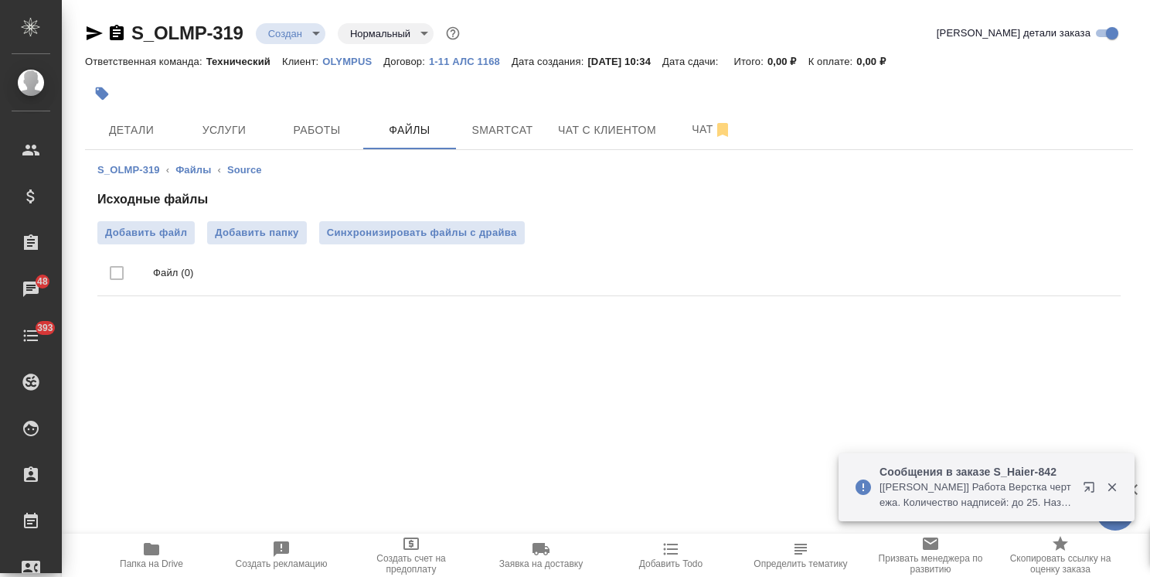
click at [162, 555] on span "Папка на Drive" at bounding box center [151, 554] width 111 height 29
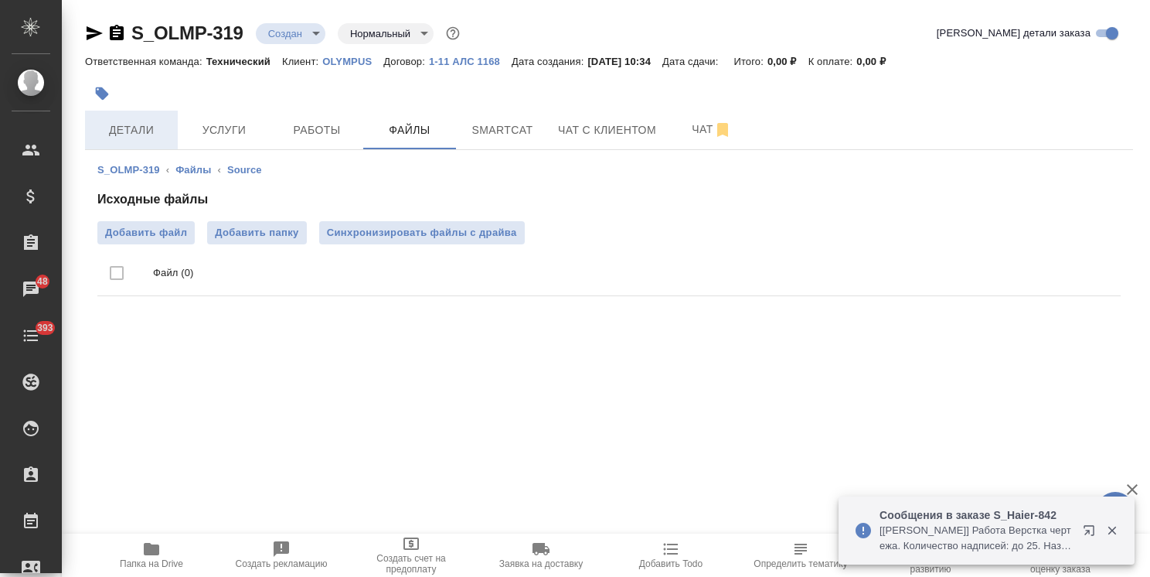
click at [115, 147] on button "Детали" at bounding box center [131, 130] width 93 height 39
click at [123, 138] on span "Детали" at bounding box center [131, 130] width 74 height 19
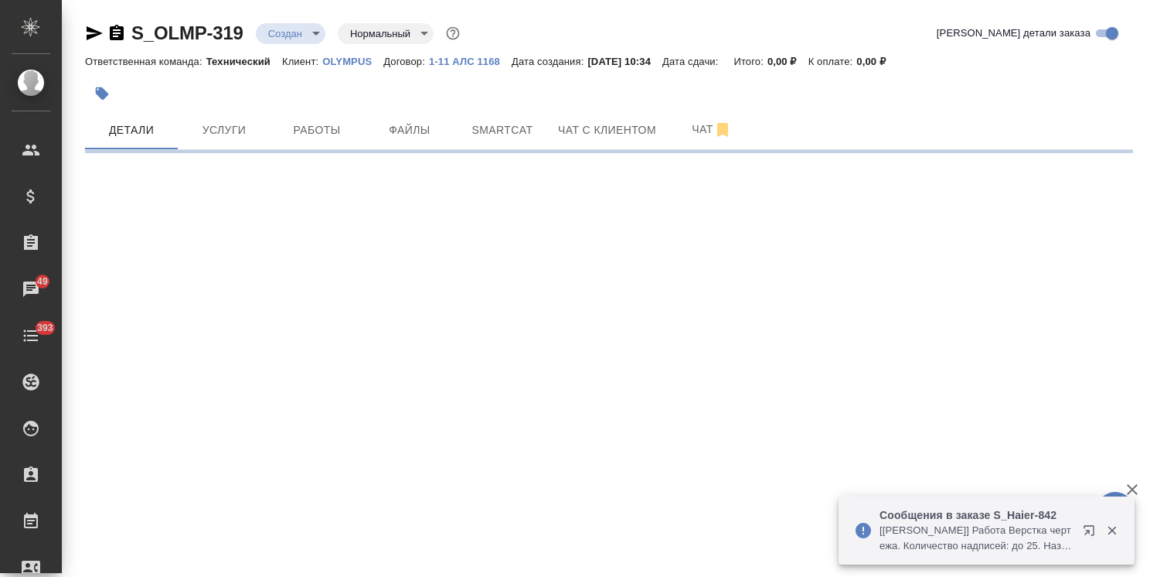
select select "RU"
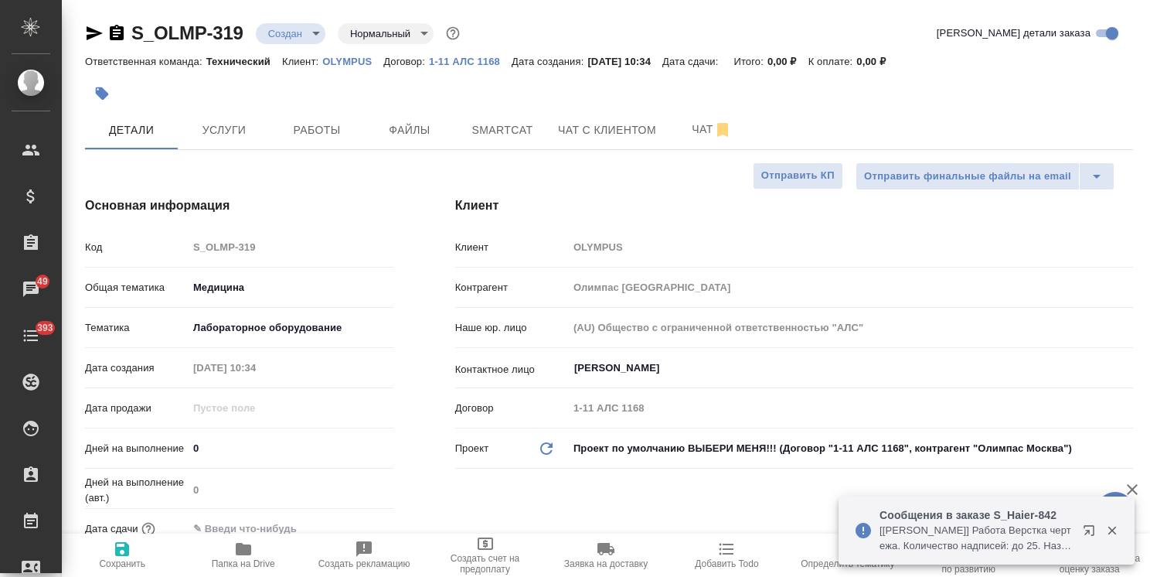
type textarea "x"
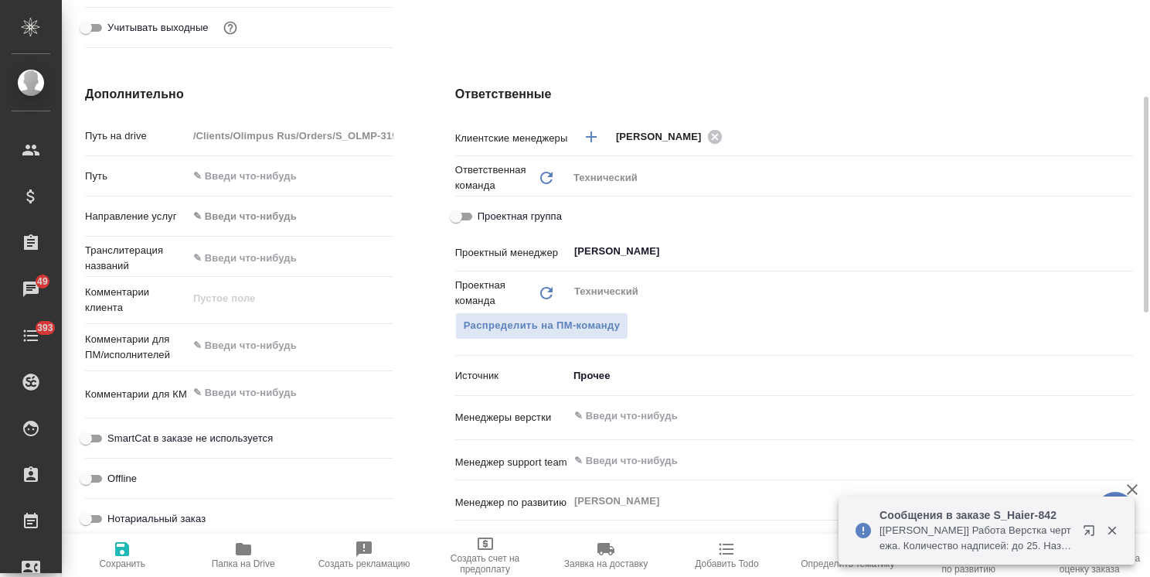
scroll to position [619, 0]
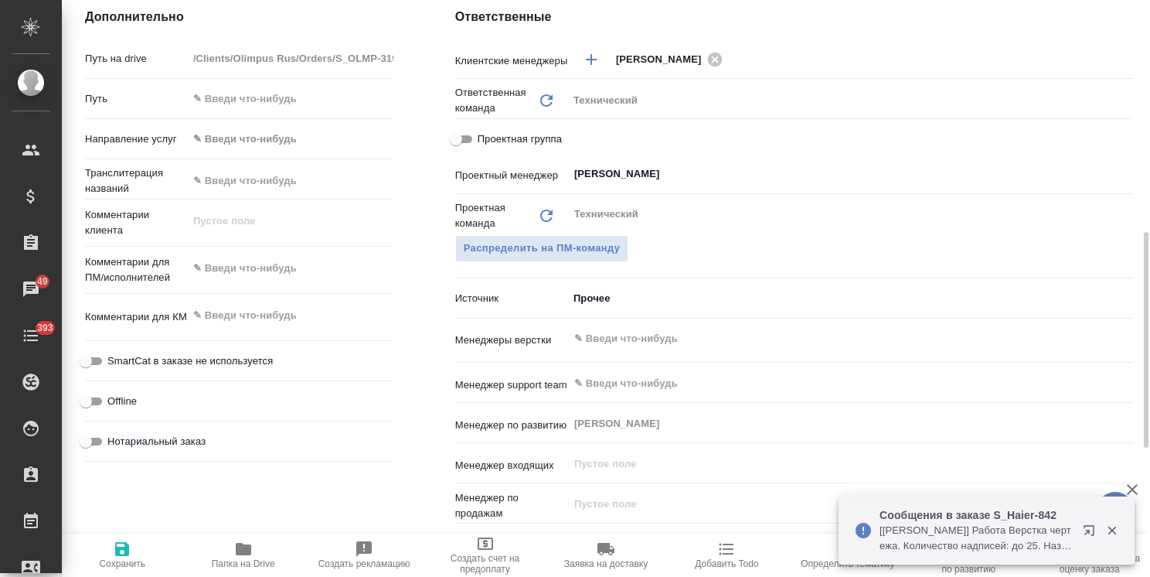
type textarea "x"
click at [288, 264] on textarea at bounding box center [291, 269] width 204 height 26
type textarea "x"
type textarea "п"
type textarea "x"
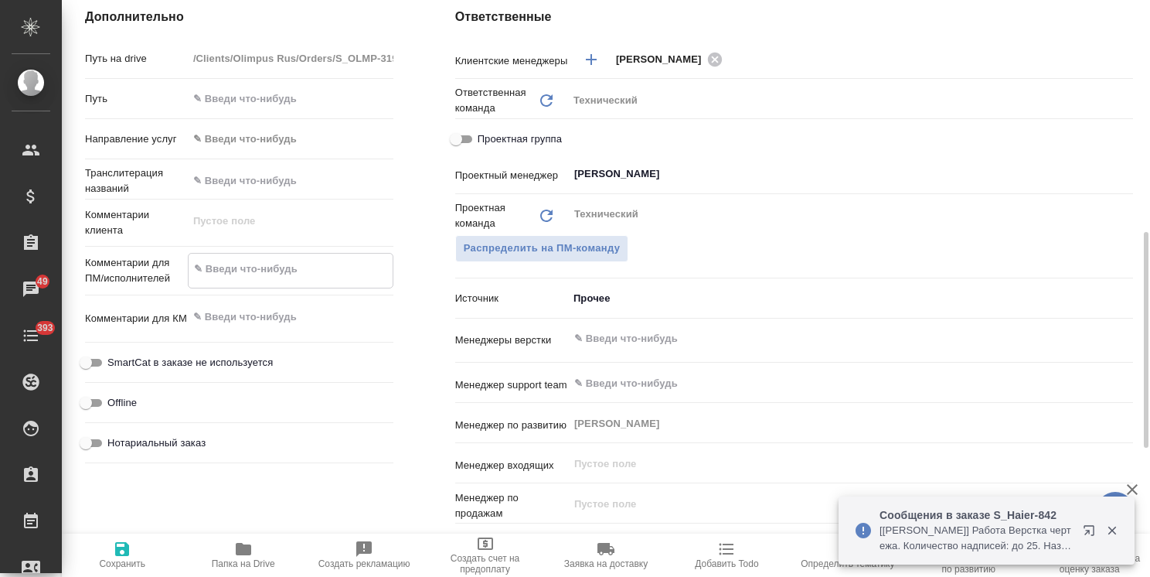
type textarea "x"
type textarea "пр"
type textarea "x"
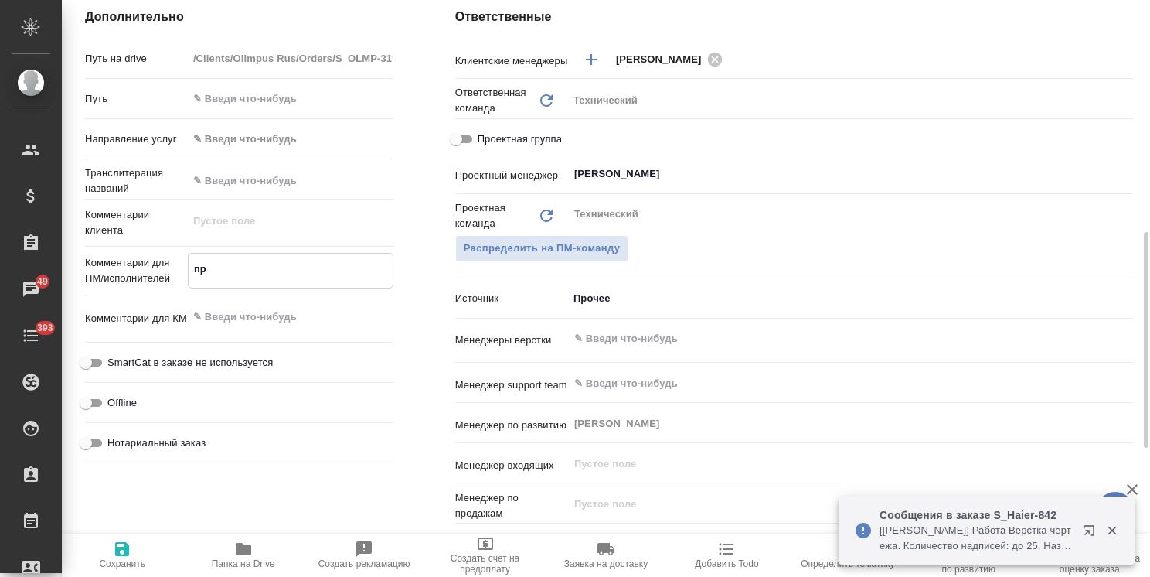
type textarea "x"
type textarea "при"
type textarea "x"
type textarea "при"
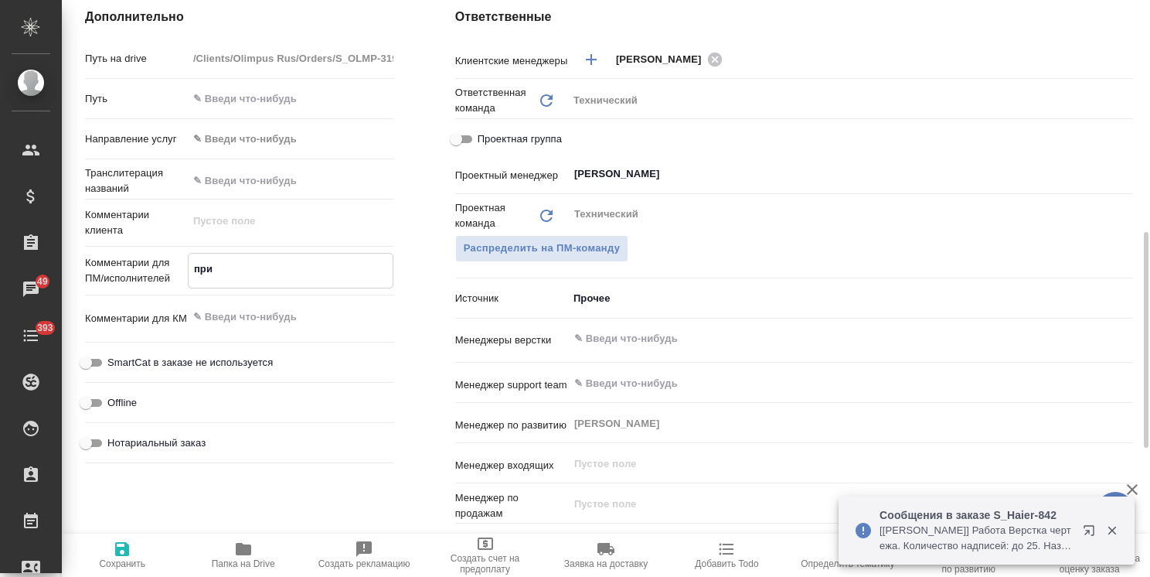
type textarea "x"
type textarea "при д"
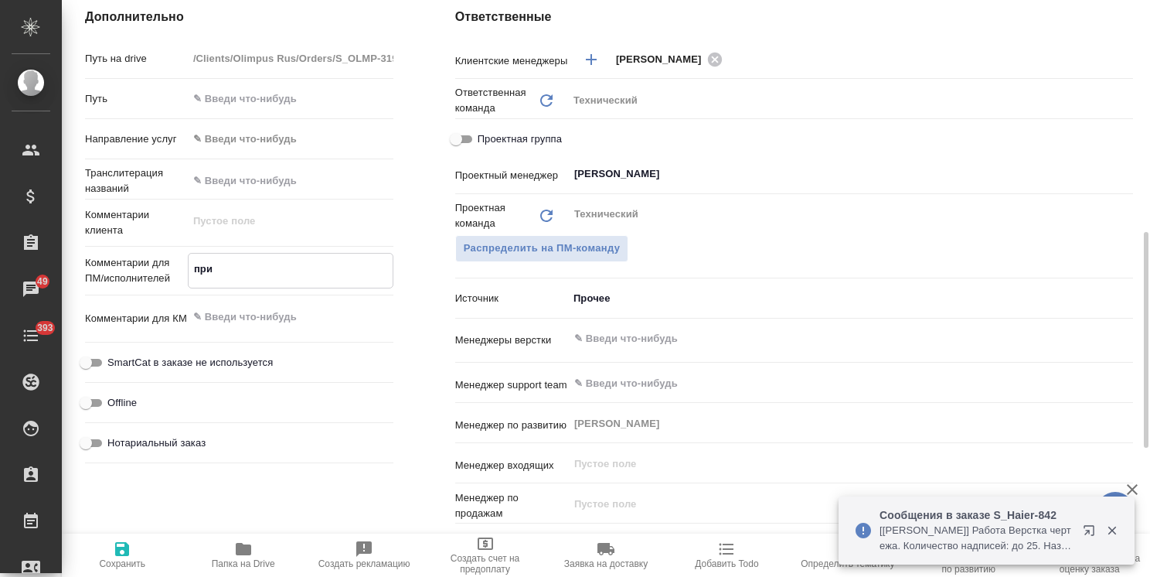
type textarea "x"
type textarea "при ду"
type textarea "x"
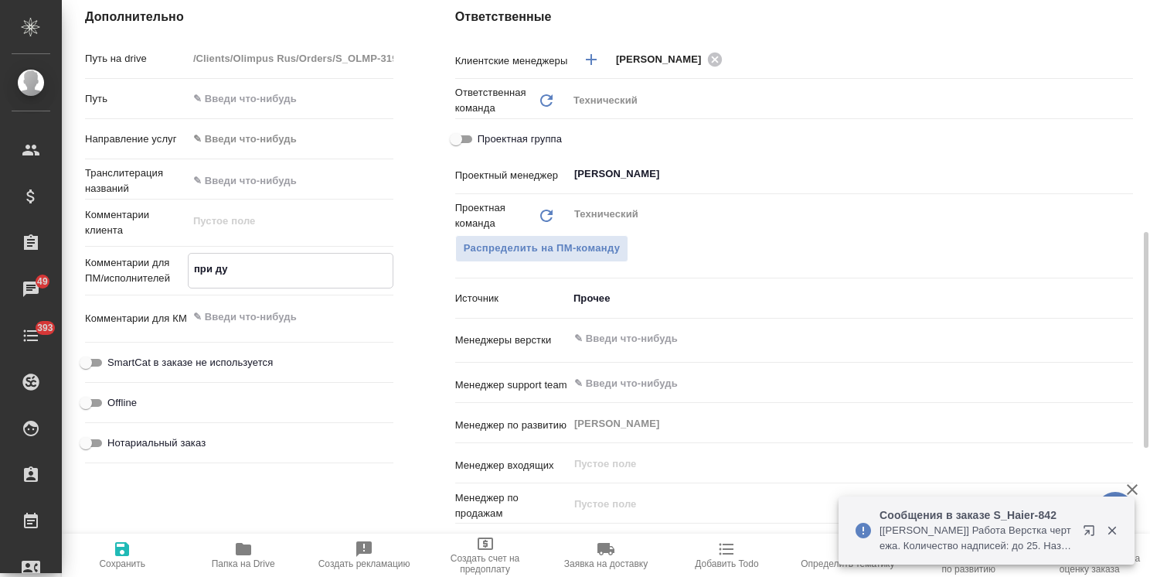
type textarea "x"
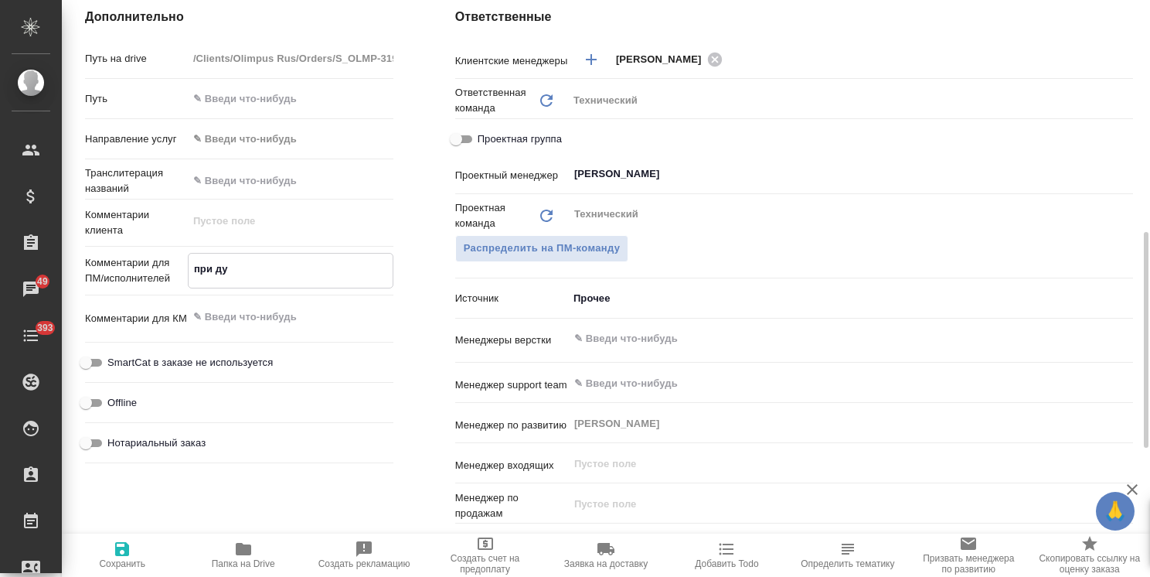
type textarea "x"
type textarea "при дуб"
type textarea "x"
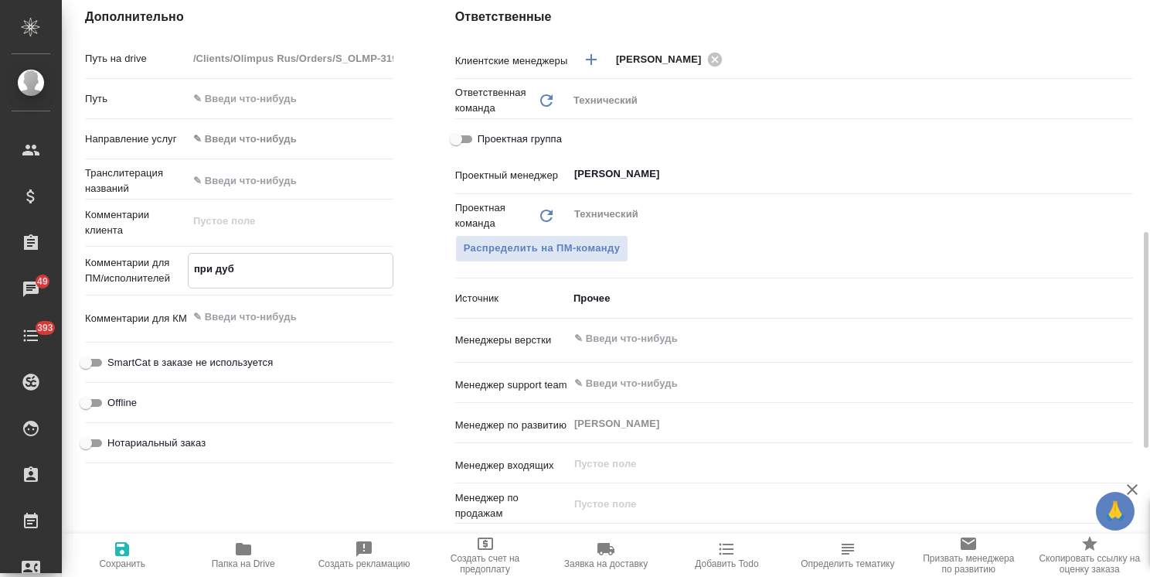
type textarea "при дубл"
type textarea "x"
type textarea "при дубля"
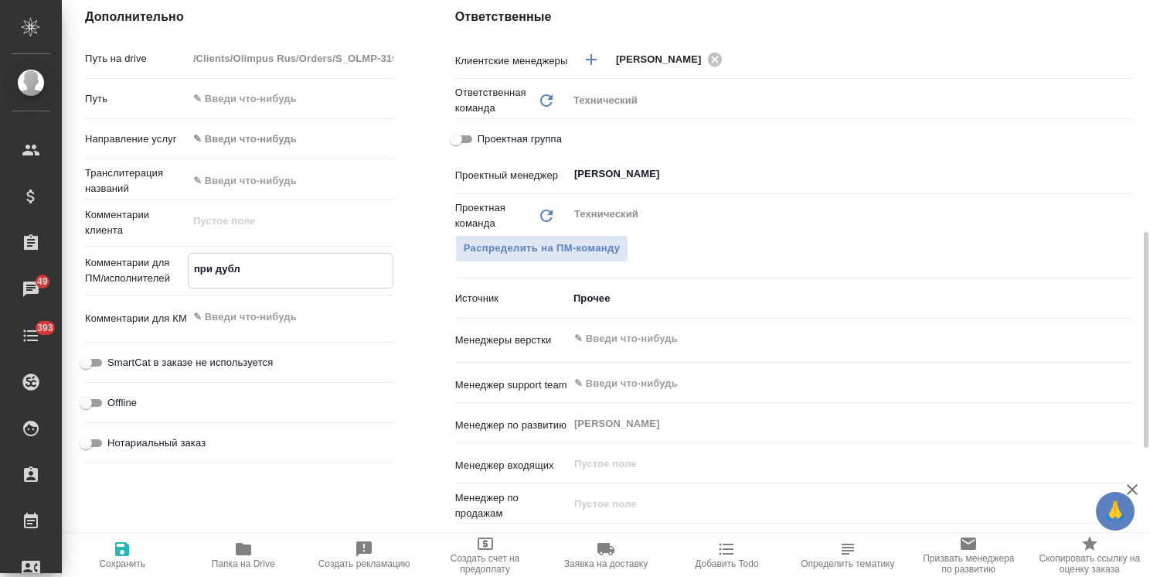
type textarea "x"
type textarea "при дубляж"
type textarea "x"
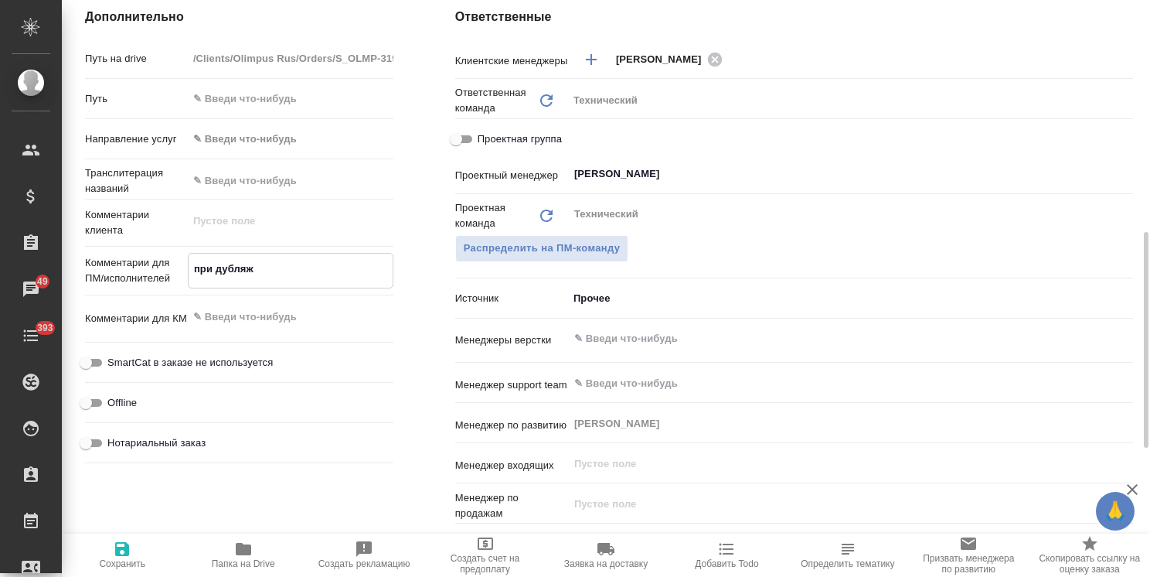
type textarea "x"
type textarea "при дубляже"
type textarea "x"
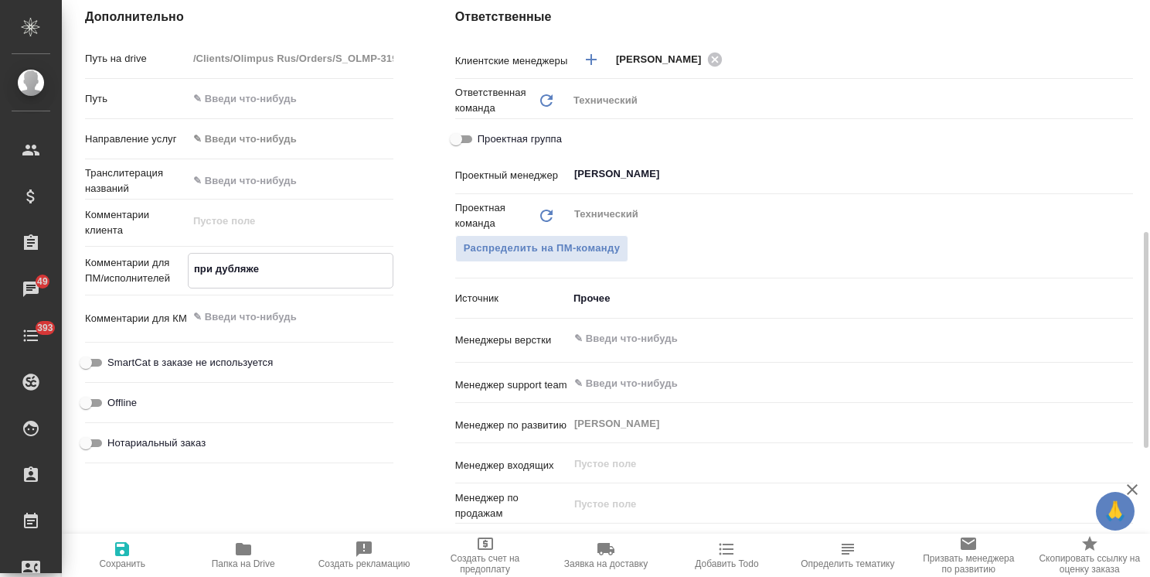
type textarea "x"
type textarea "при дубляже"
type textarea "x"
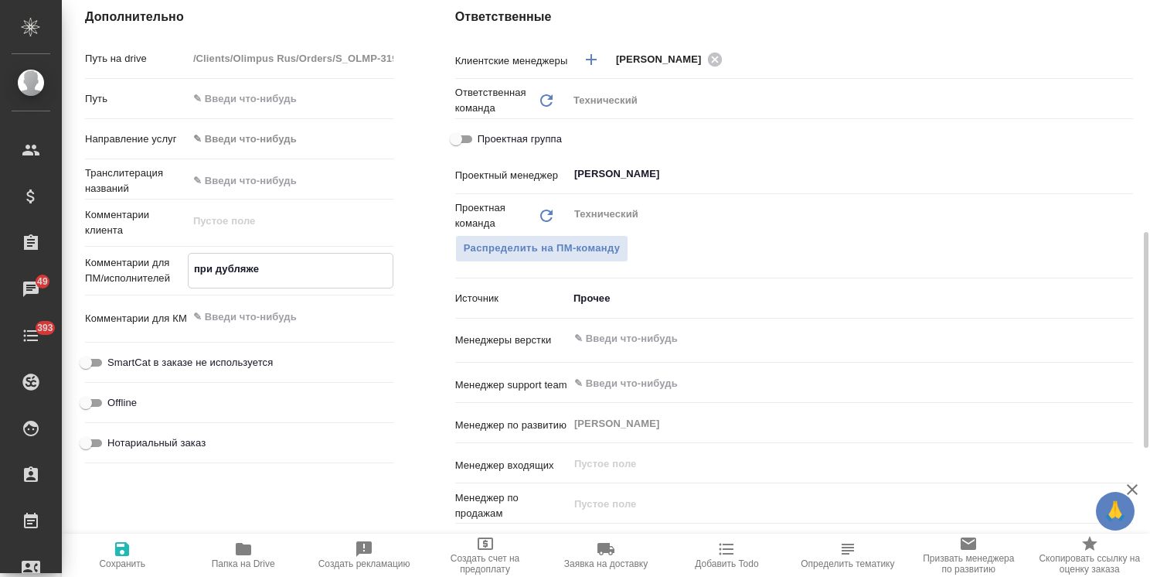
type textarea "при дубляже п"
type textarea "x"
type textarea "при дубляже пе"
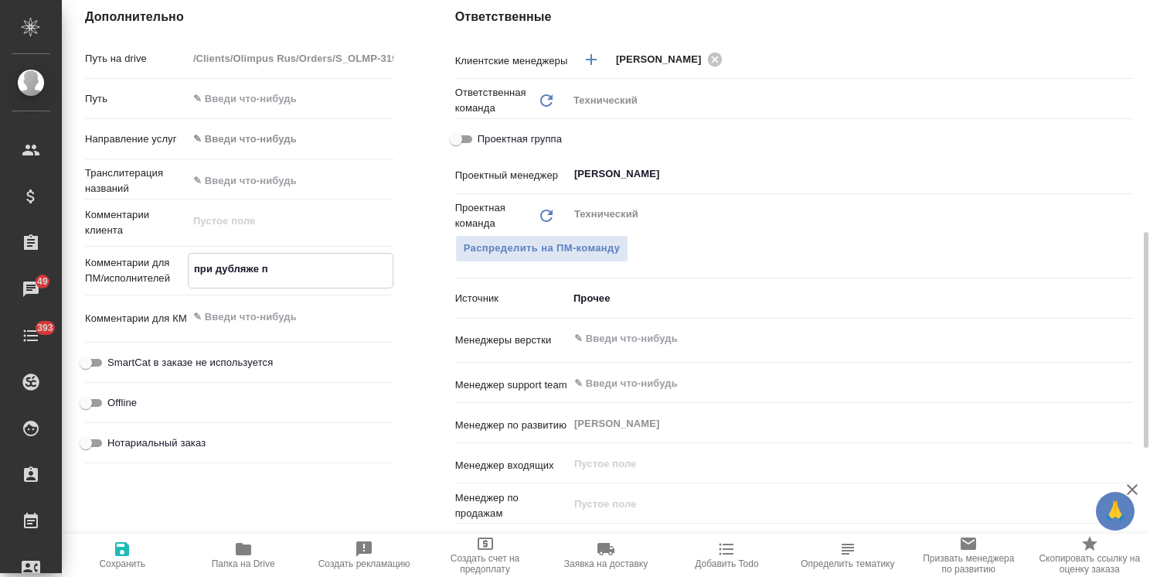
type textarea "x"
type textarea "при дубляже пер"
type textarea "x"
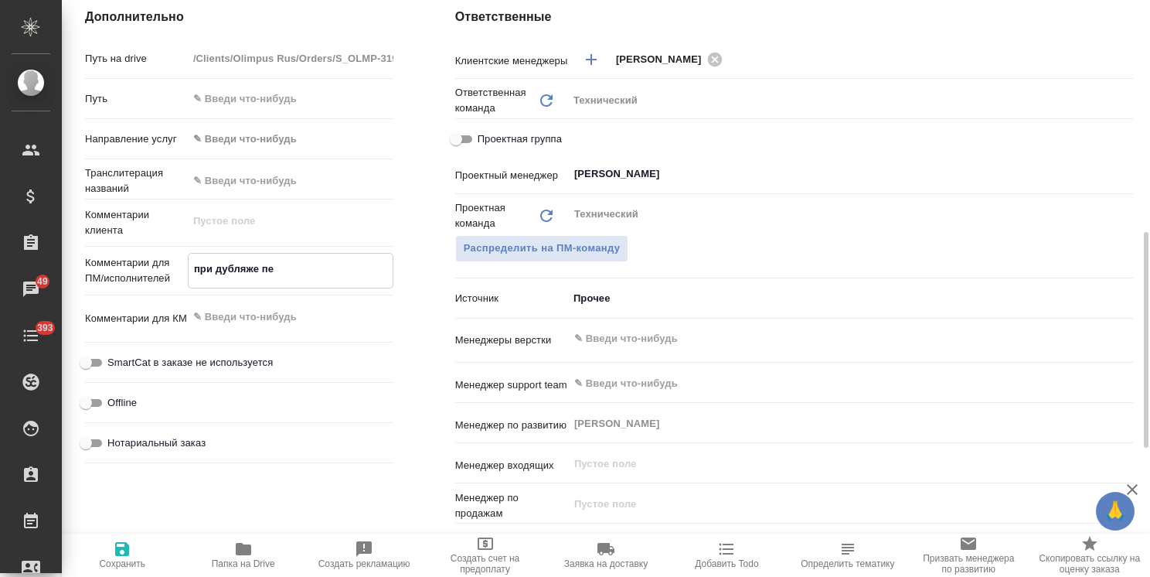
type textarea "x"
type textarea "при дубляже пере"
type textarea "x"
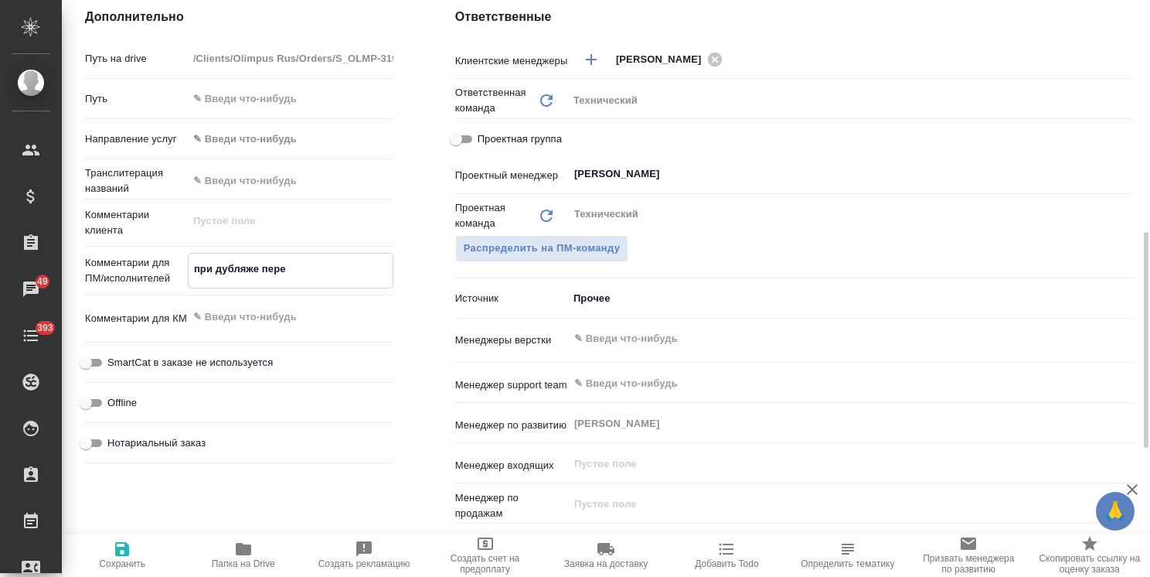
type textarea "x"
type textarea "при дубляже перев"
type textarea "x"
type textarea "при дубляже перево"
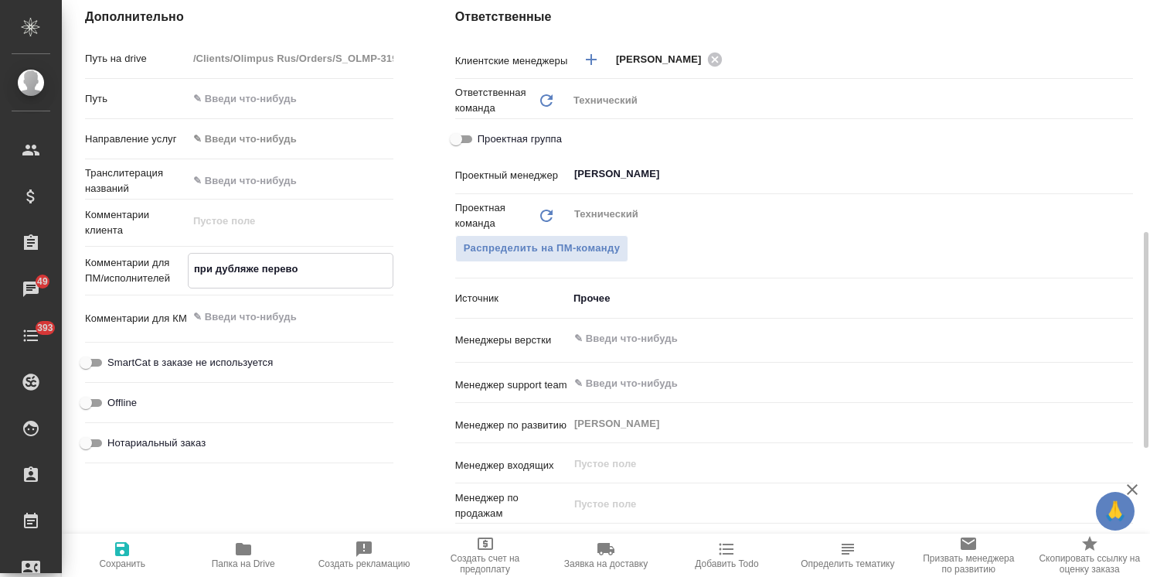
type textarea "x"
type textarea "при дубляже перевод"
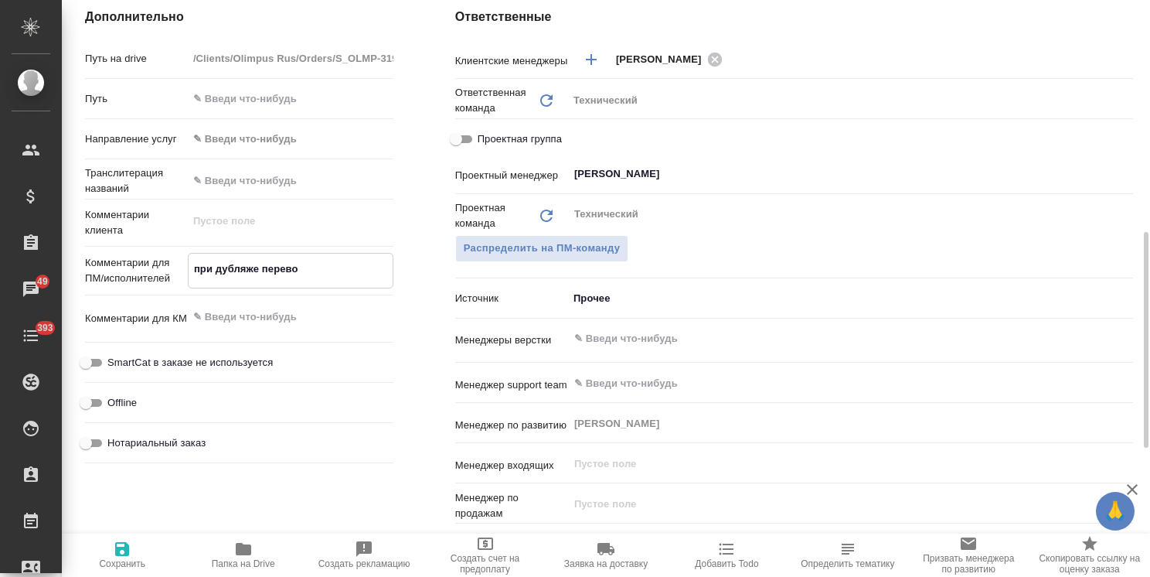
type textarea "x"
type textarea "при дубляже переводи"
type textarea "x"
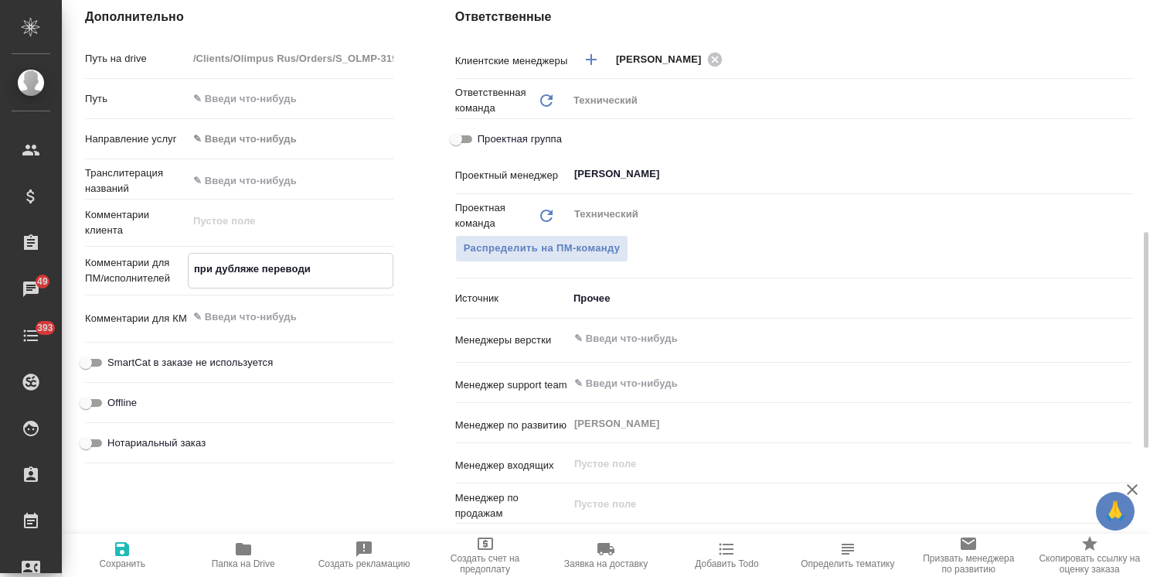
type textarea "x"
type textarea "при дубляже переводим"
type textarea "x"
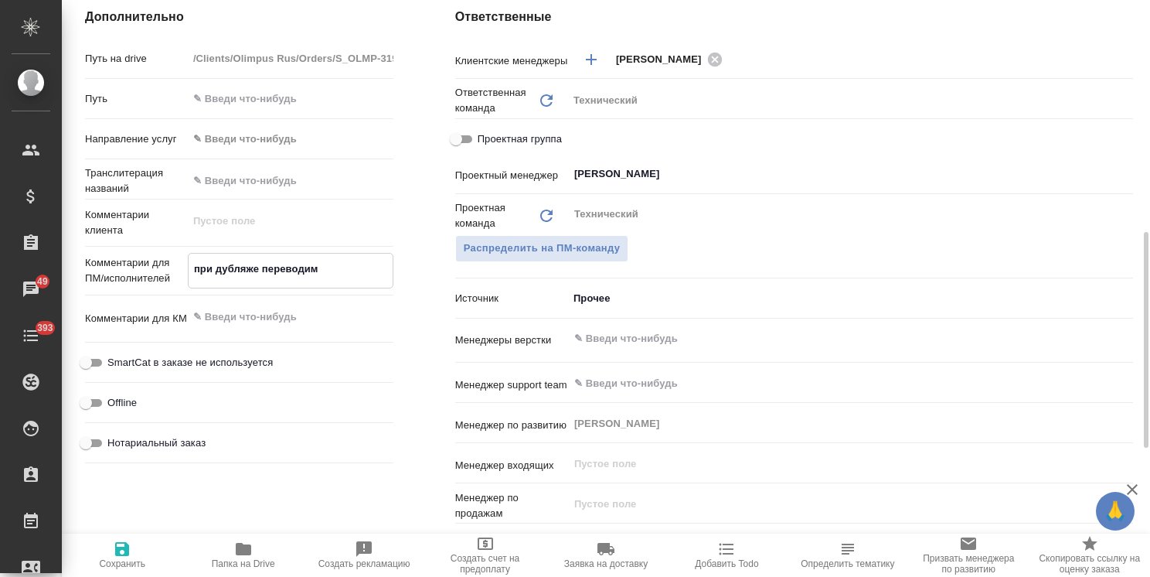
type textarea "x"
type textarea "при дубляже переводим"
type textarea "x"
type textarea "при дубляже переводим [PERSON_NAME]"
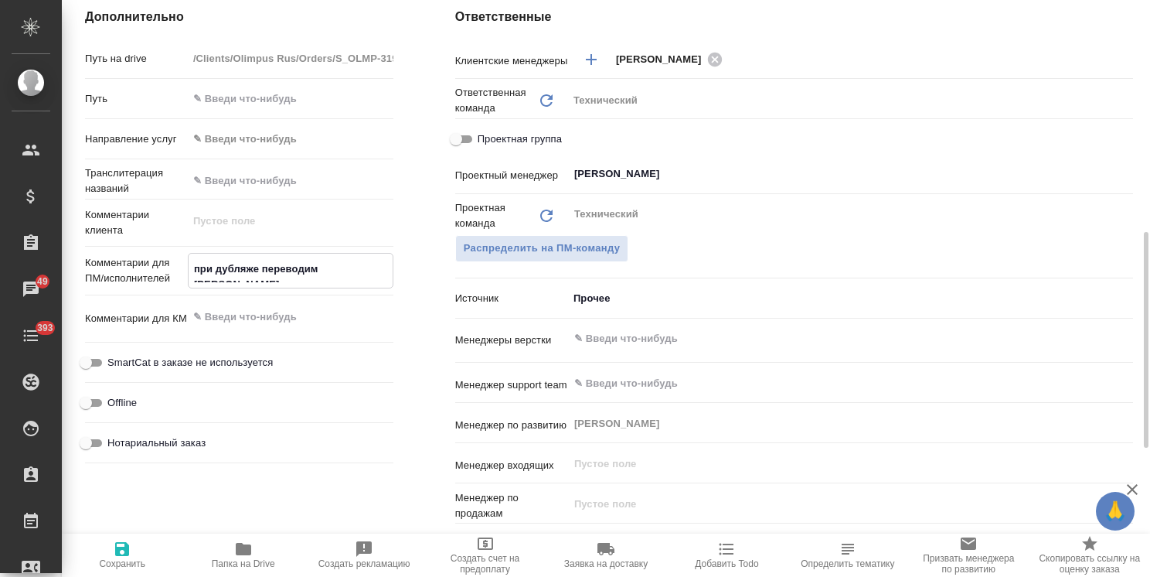
type textarea "x"
type textarea "при дубляже переводим [PERSON_NAME]"
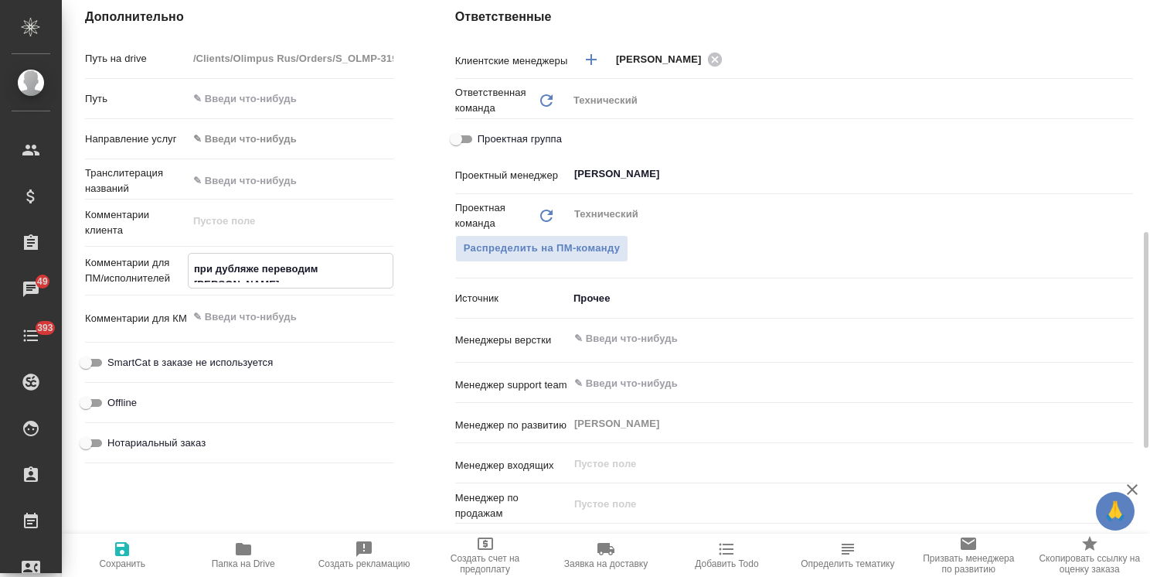
type textarea "x"
type textarea "при дубляже переводим с [PERSON_NAME]"
type textarea "x"
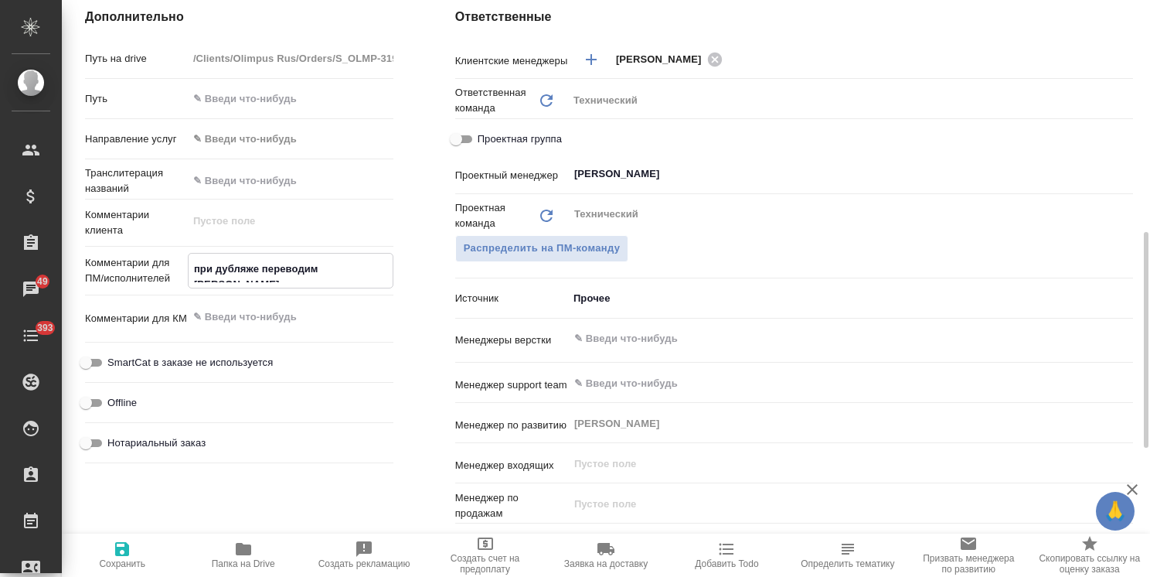
type textarea "x"
type textarea "при дубляже переводим с ан"
type textarea "x"
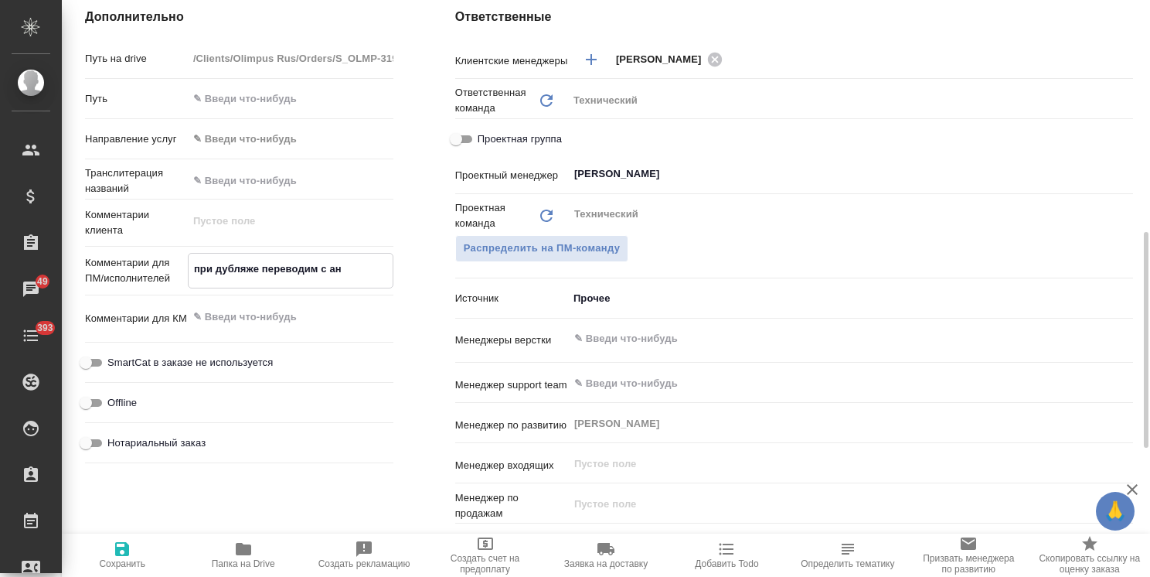
type textarea "x"
type textarea "при дубляже переводим с анг"
type textarea "x"
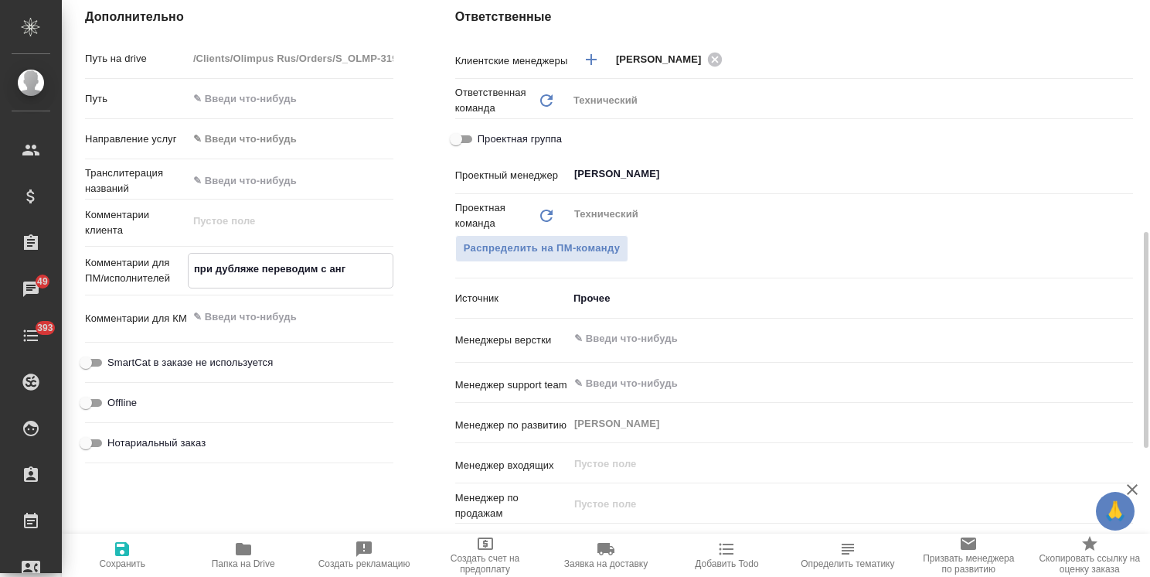
type textarea "при дубляже переводим с англ"
type textarea "x"
type textarea "при дубляже переводим с англа"
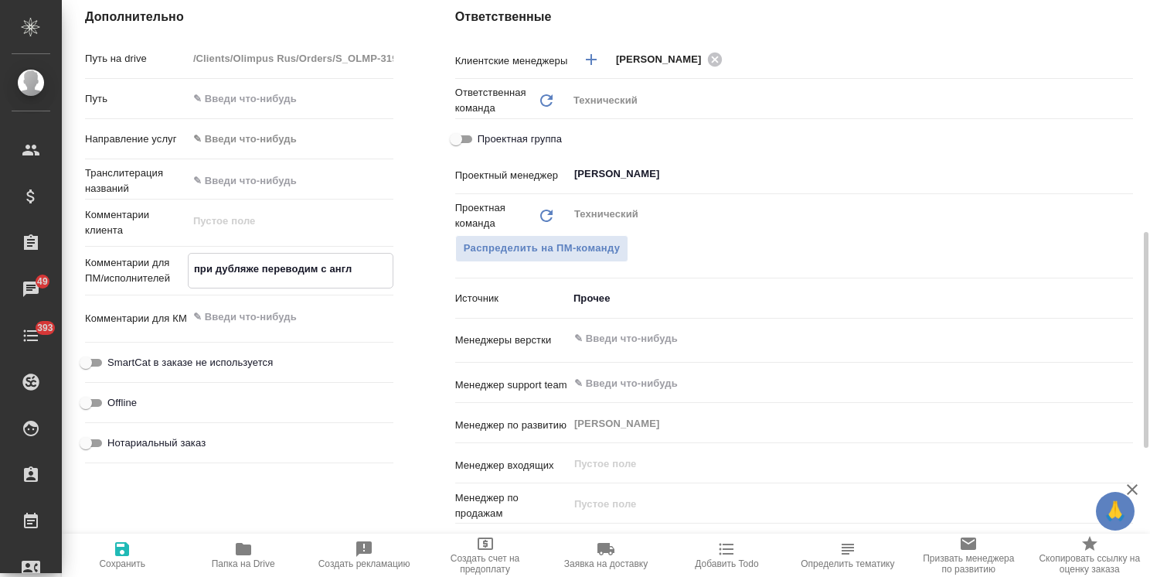
type textarea "x"
type textarea "при дубляже переводим с англа"
type textarea "x"
click at [119, 554] on icon "button" at bounding box center [122, 549] width 14 height 14
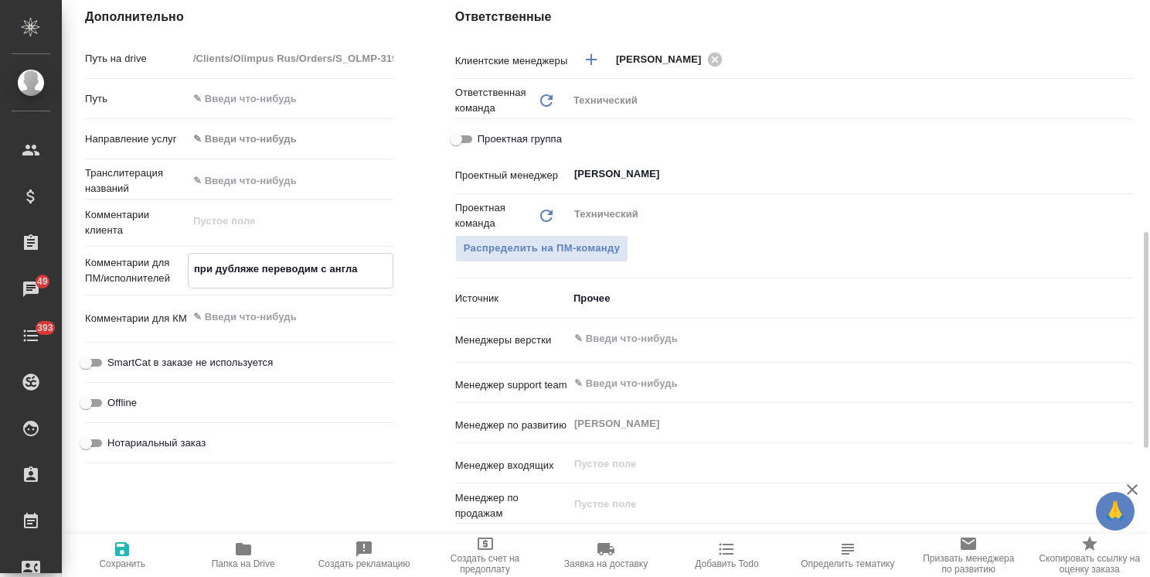
type textarea "x"
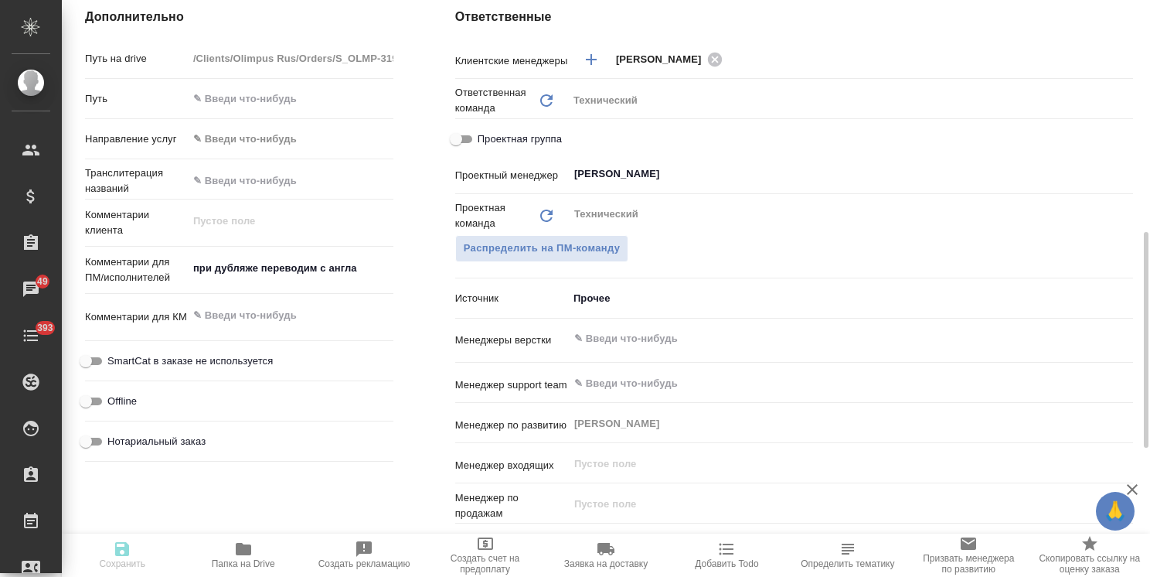
type textarea "x"
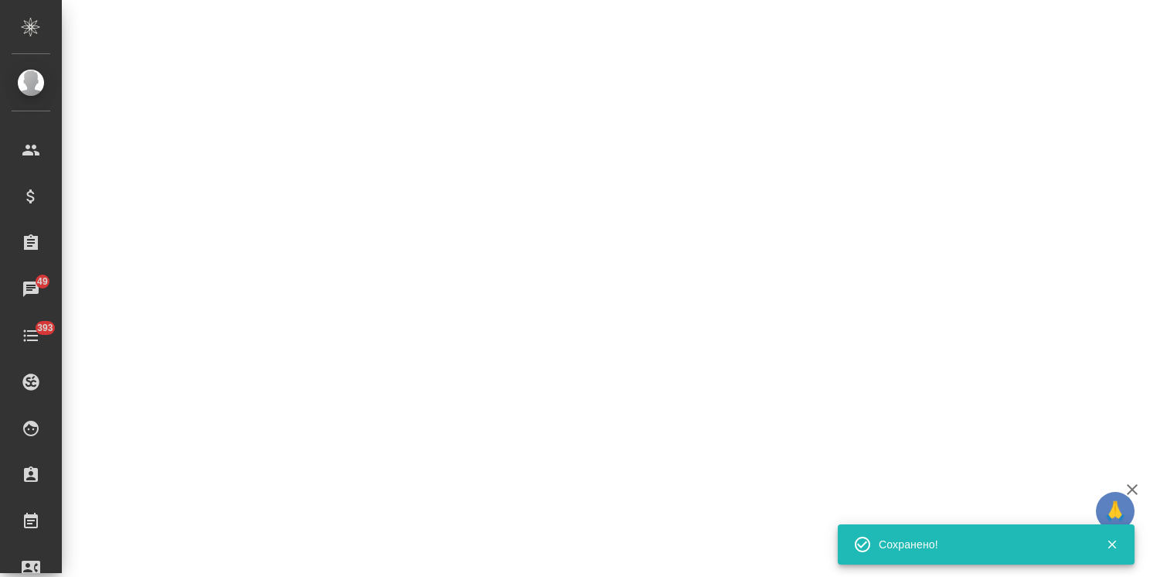
select select "RU"
